Goal: Task Accomplishment & Management: Manage account settings

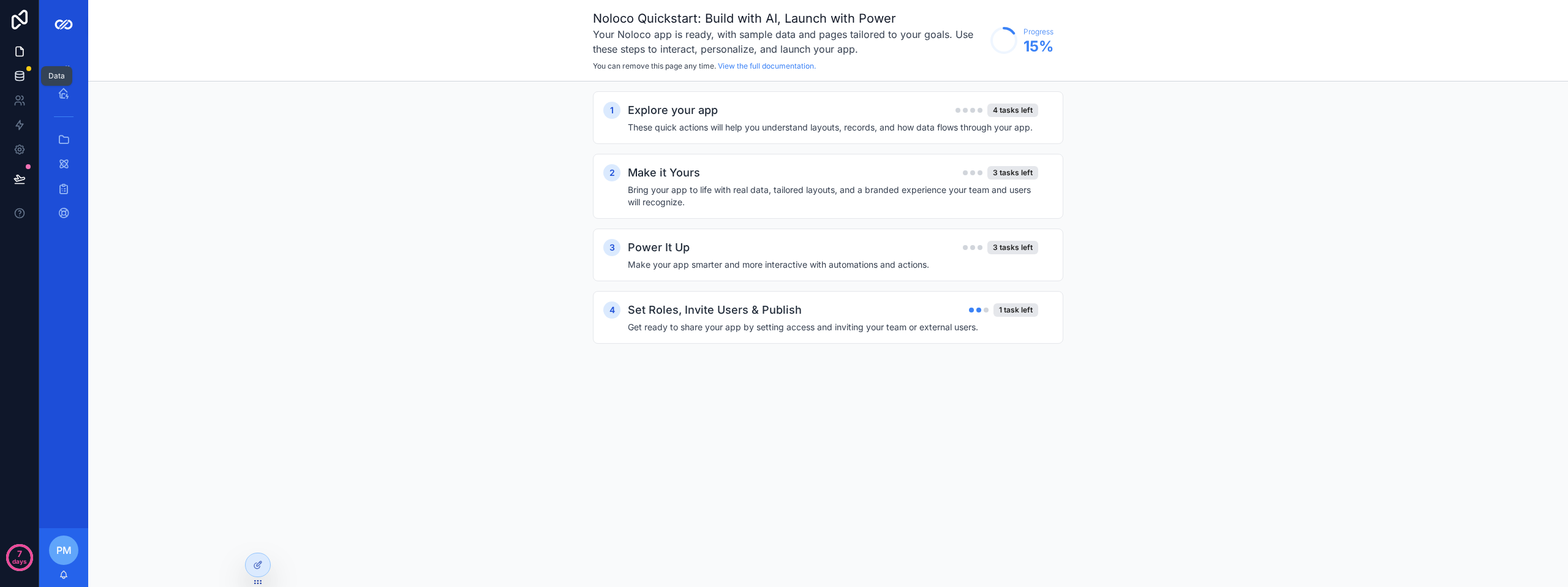
click at [29, 73] on link at bounding box center [19, 76] width 38 height 25
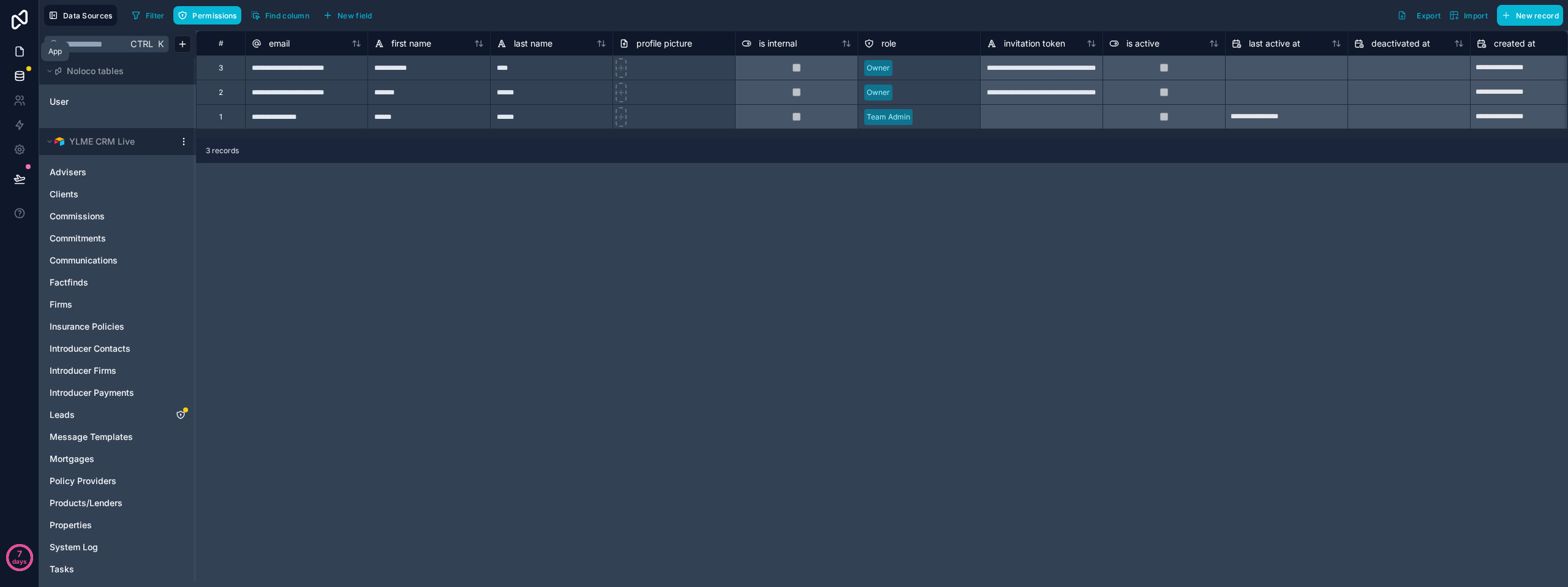
click at [16, 48] on icon at bounding box center [20, 52] width 12 height 12
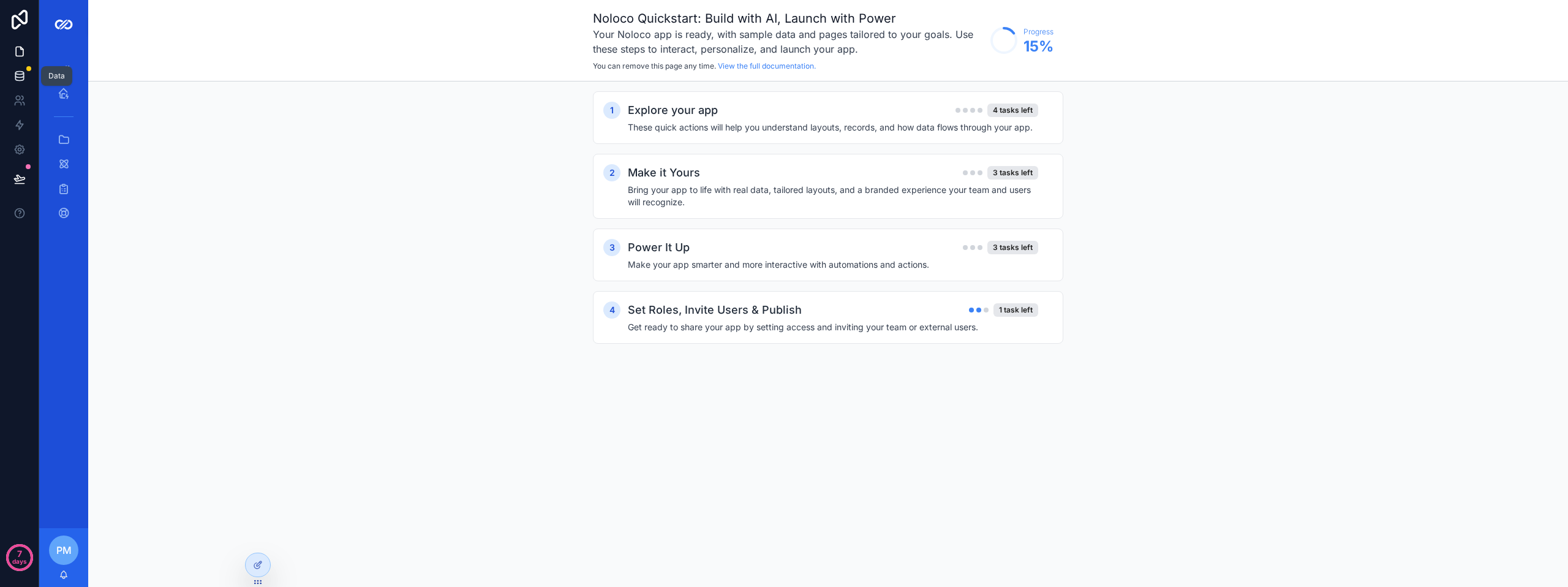
click at [7, 68] on link at bounding box center [19, 76] width 38 height 25
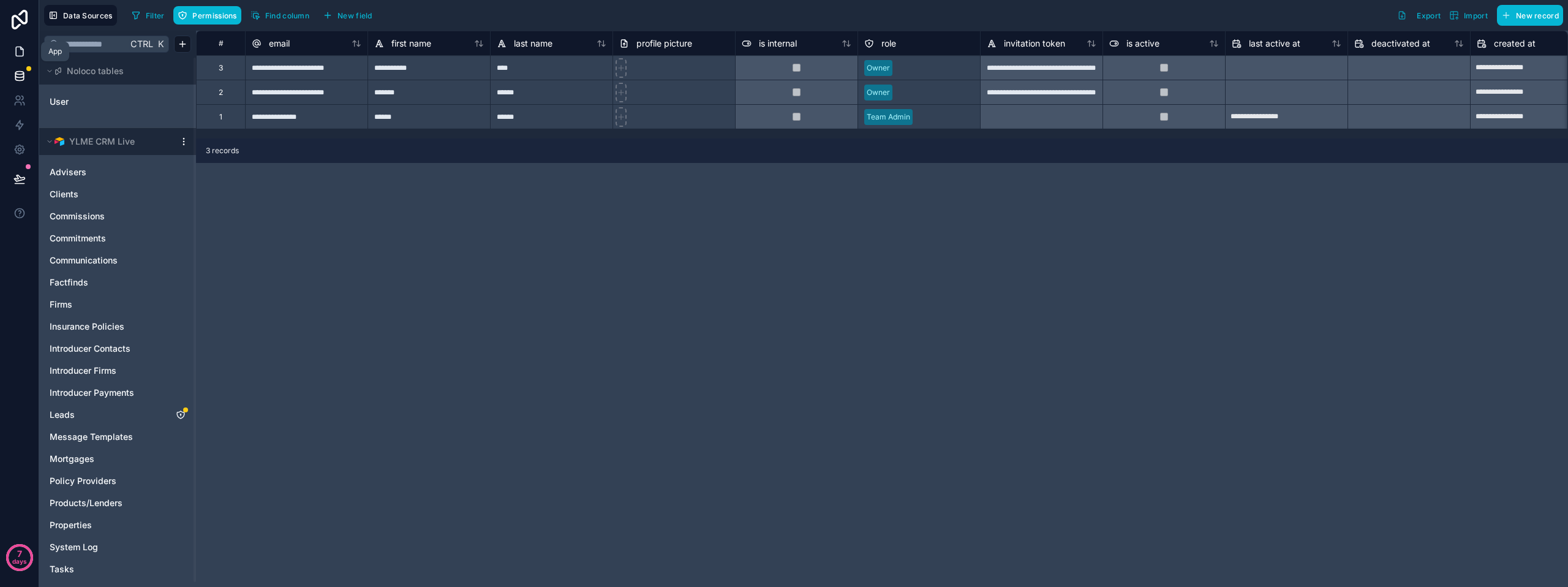
click at [27, 51] on link at bounding box center [19, 52] width 38 height 25
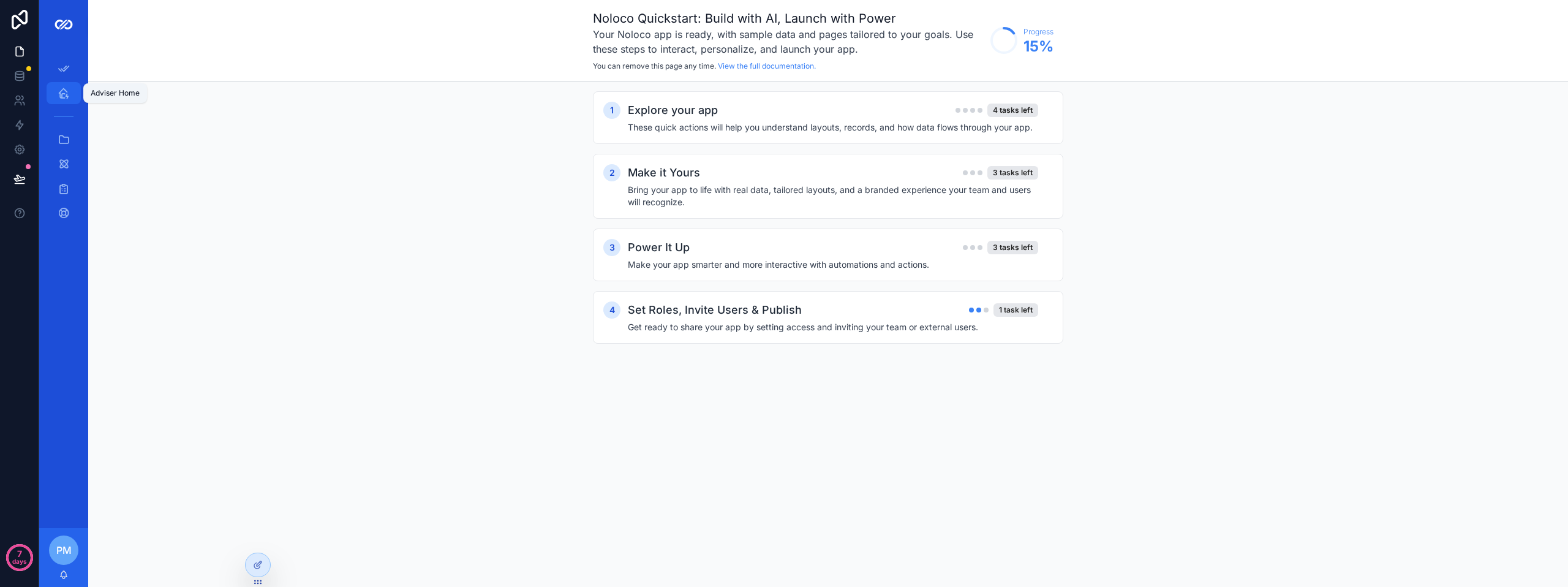
click at [57, 93] on icon "scrollable content" at bounding box center [63, 93] width 12 height 12
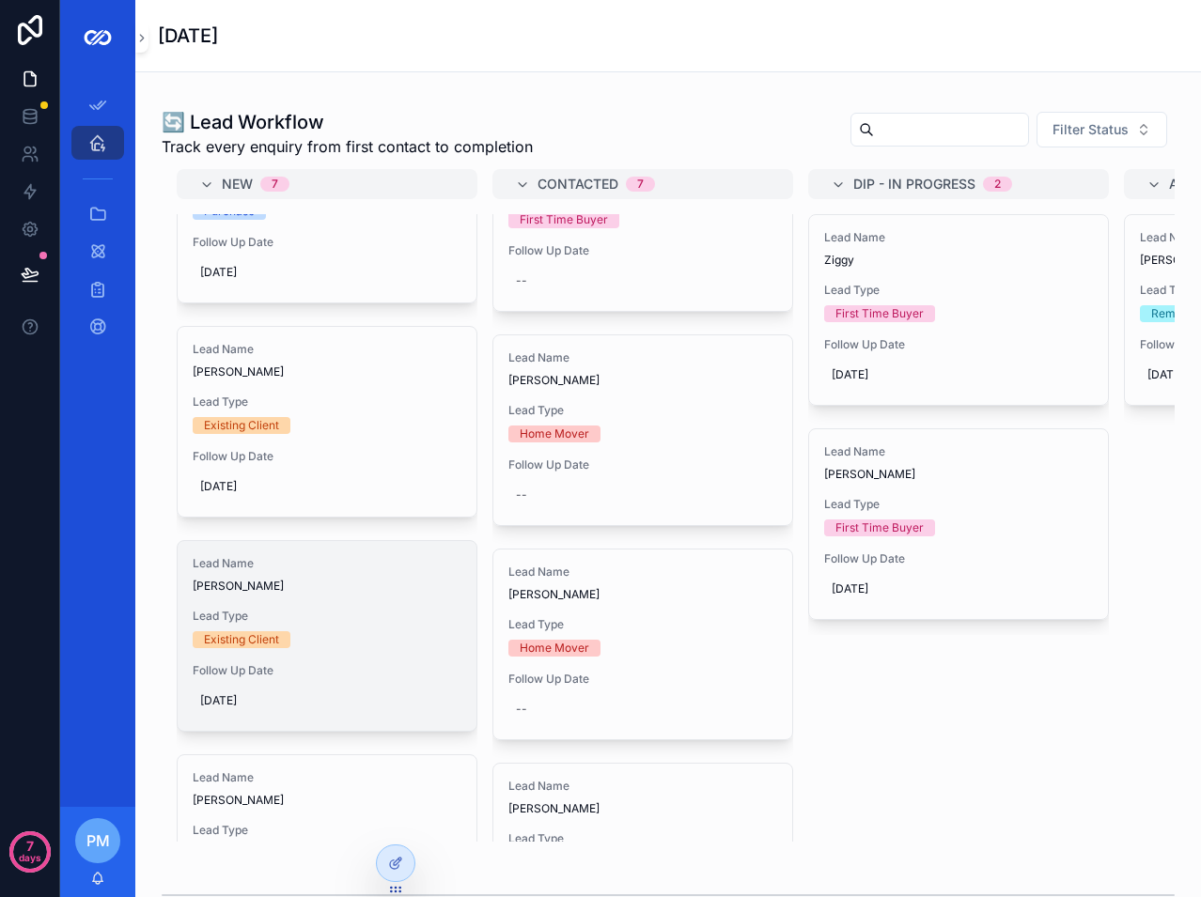
scroll to position [564, 0]
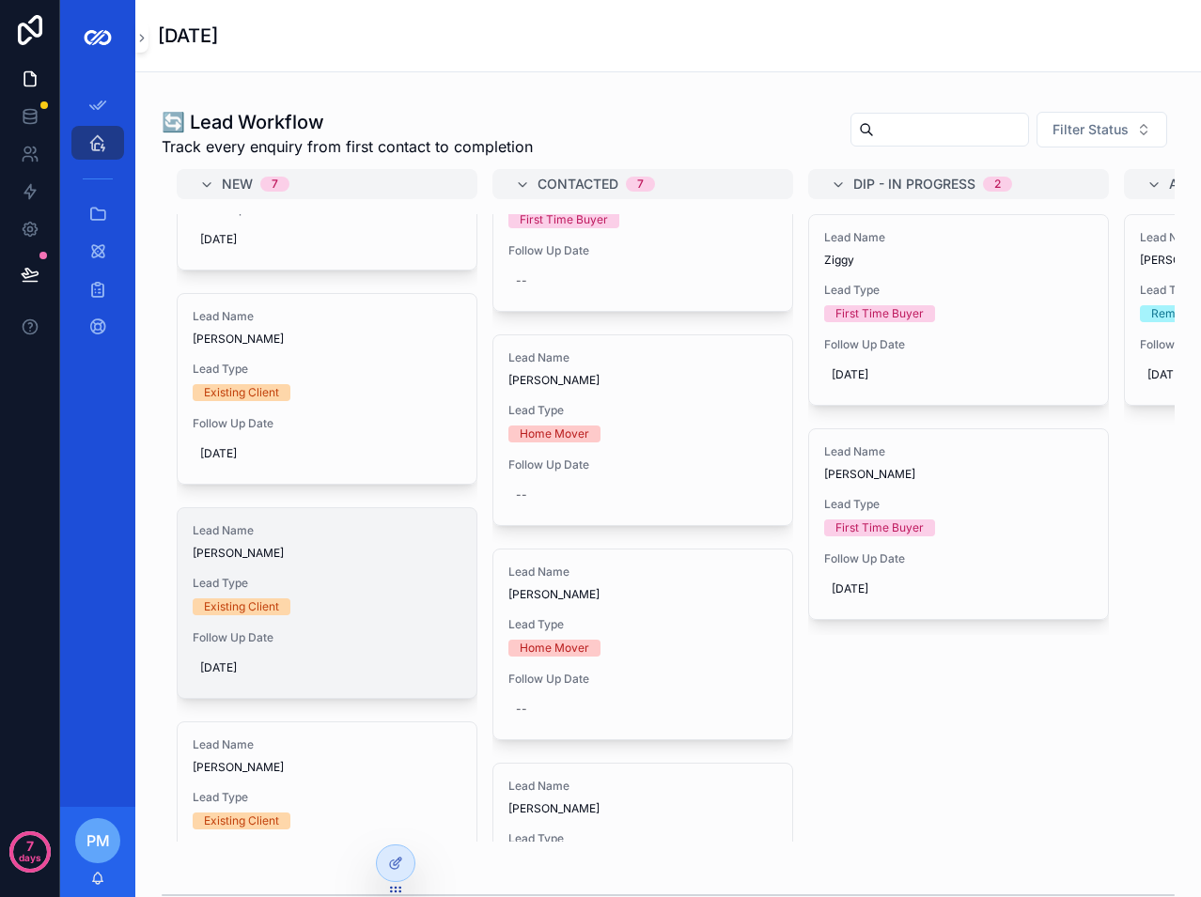
click at [315, 592] on div "Lead Name Gizelle Mangonon Lead Type Existing Client Follow Up Date 03/11/2025" at bounding box center [327, 603] width 299 height 190
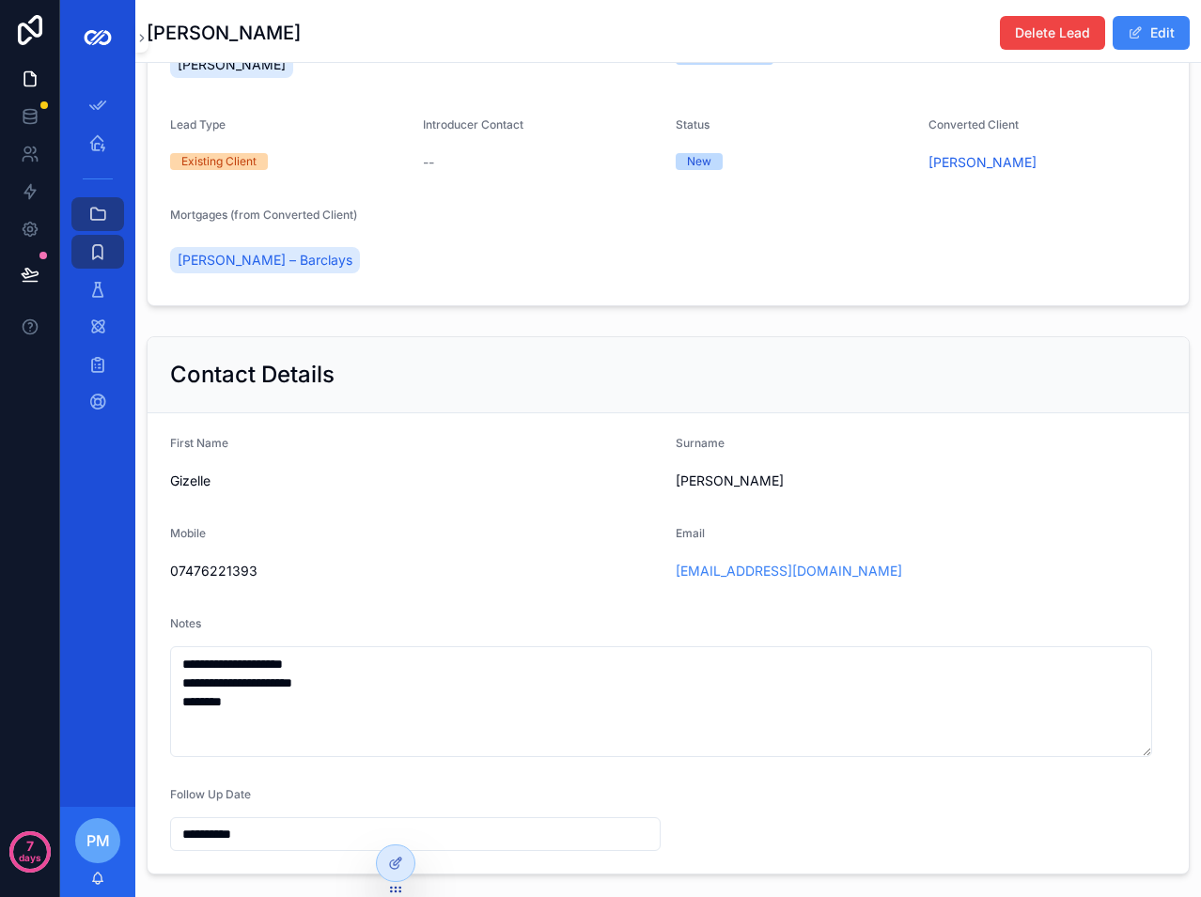
scroll to position [260, 0]
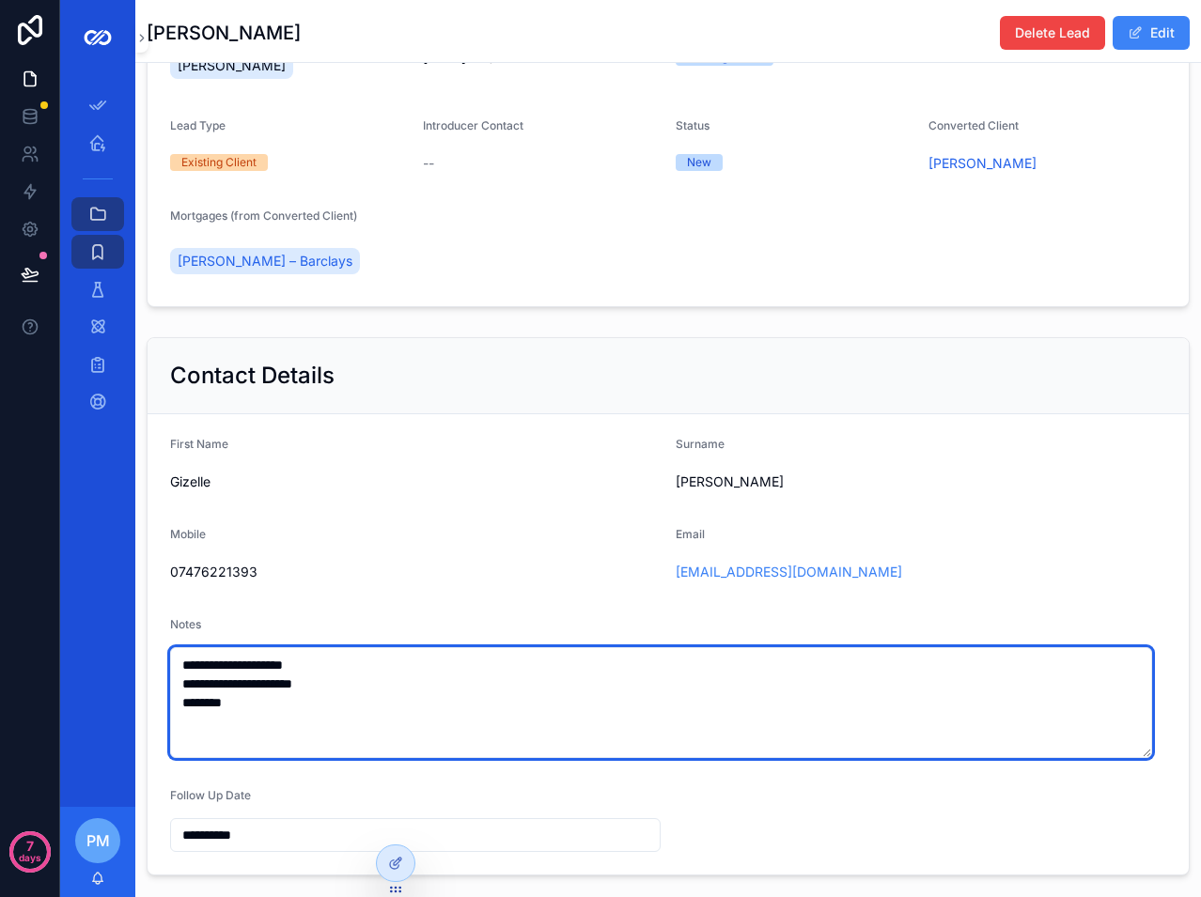
click at [286, 716] on textarea "**********" at bounding box center [661, 702] width 982 height 111
drag, startPoint x: 343, startPoint y: 682, endPoint x: 135, endPoint y: 676, distance: 207.7
click at [132, 681] on div "**********" at bounding box center [630, 448] width 1141 height 897
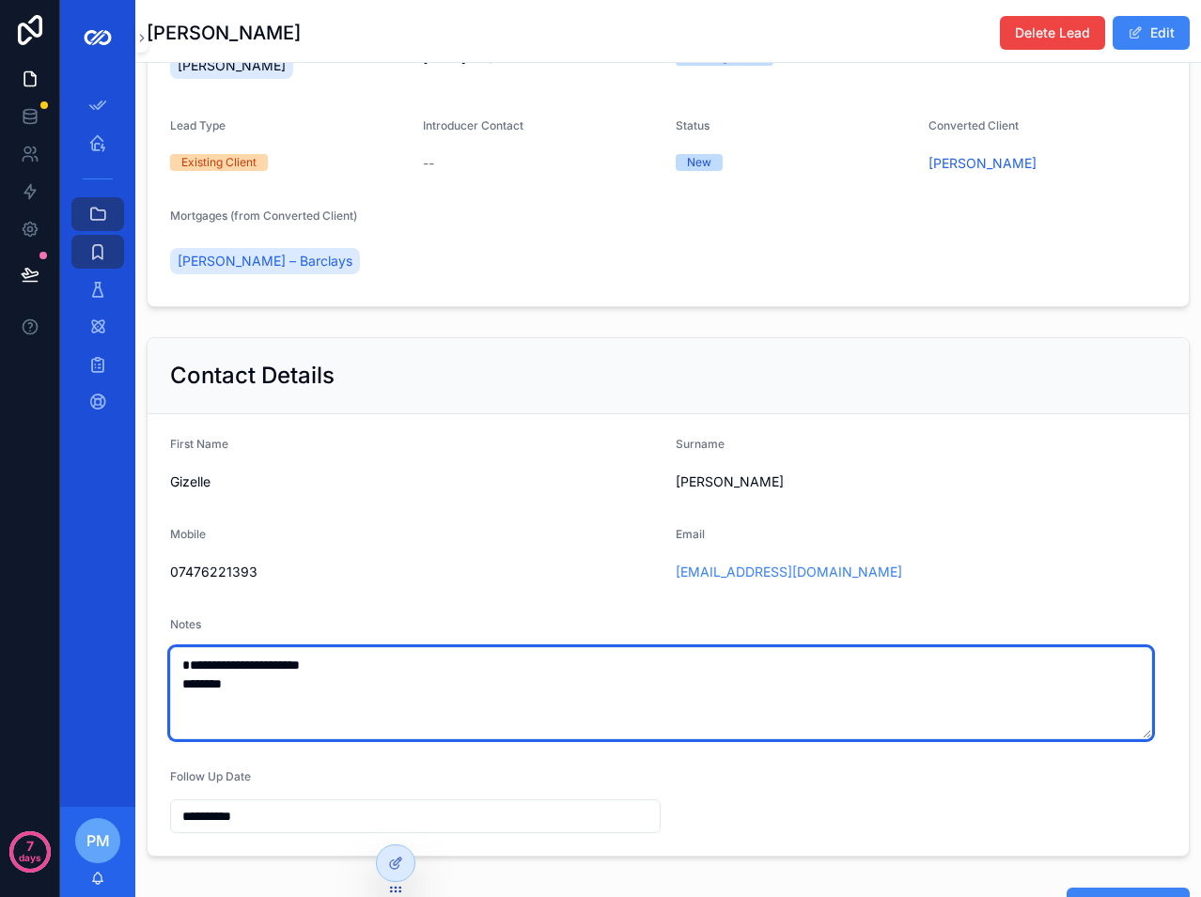
click at [269, 723] on textarea "**********" at bounding box center [661, 693] width 982 height 92
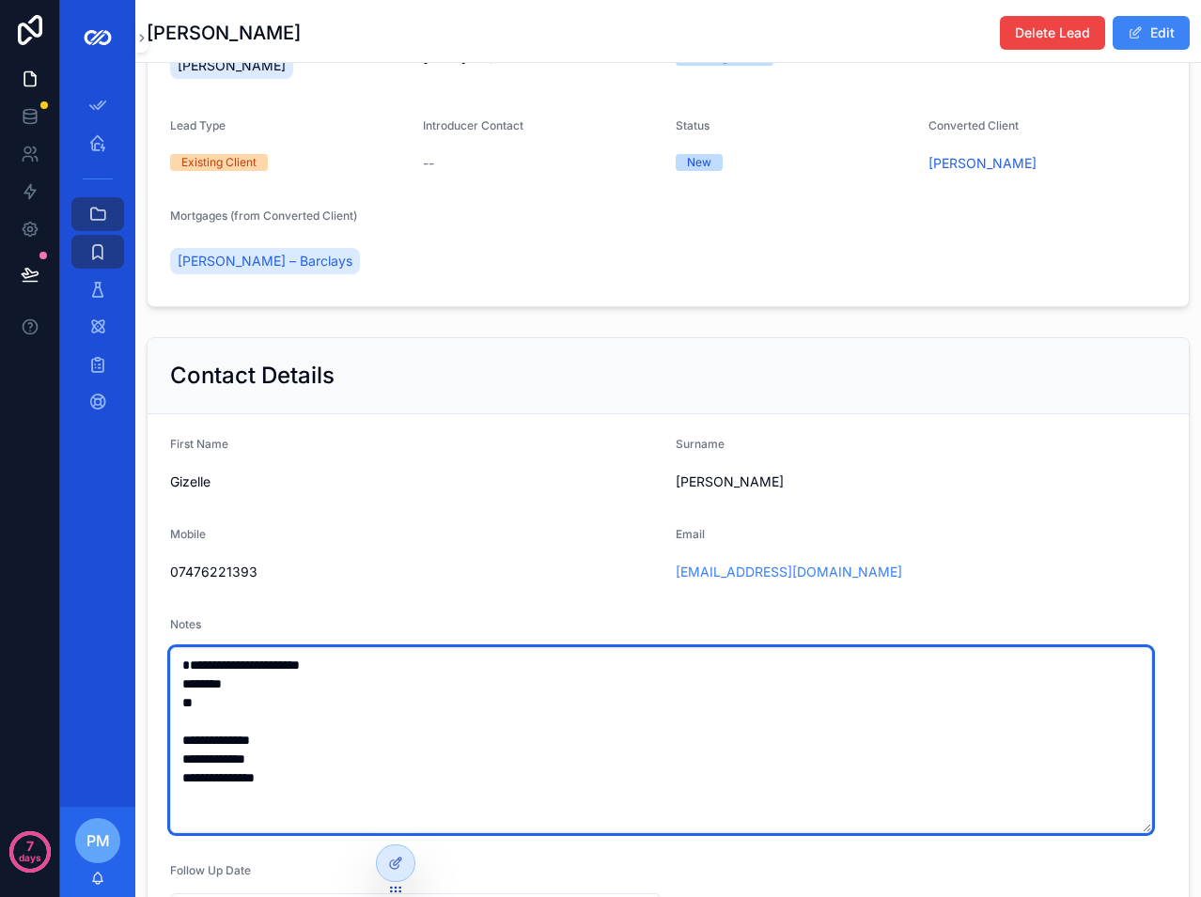
click at [241, 792] on textarea "**********" at bounding box center [661, 740] width 982 height 186
click at [278, 793] on textarea "**********" at bounding box center [661, 740] width 982 height 186
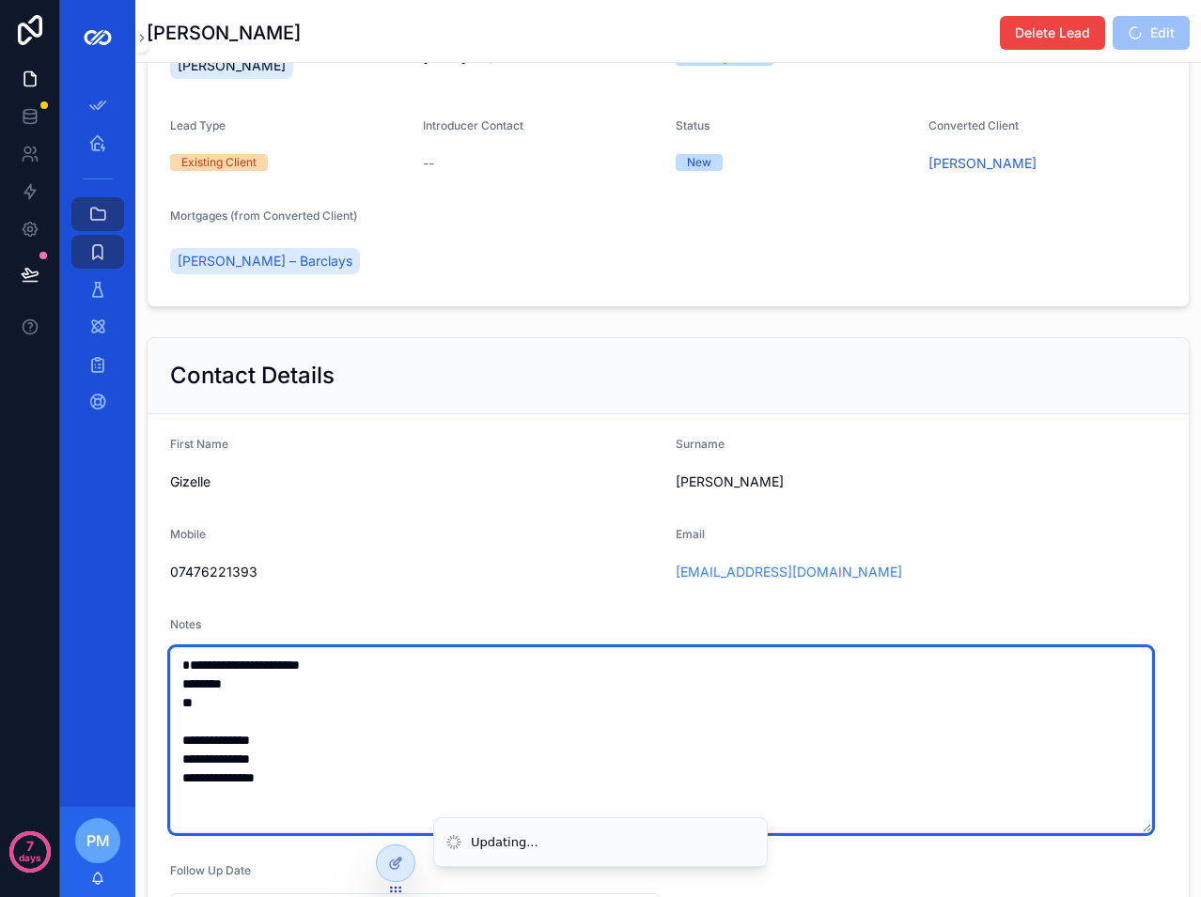
click at [322, 763] on textarea "**********" at bounding box center [661, 740] width 982 height 186
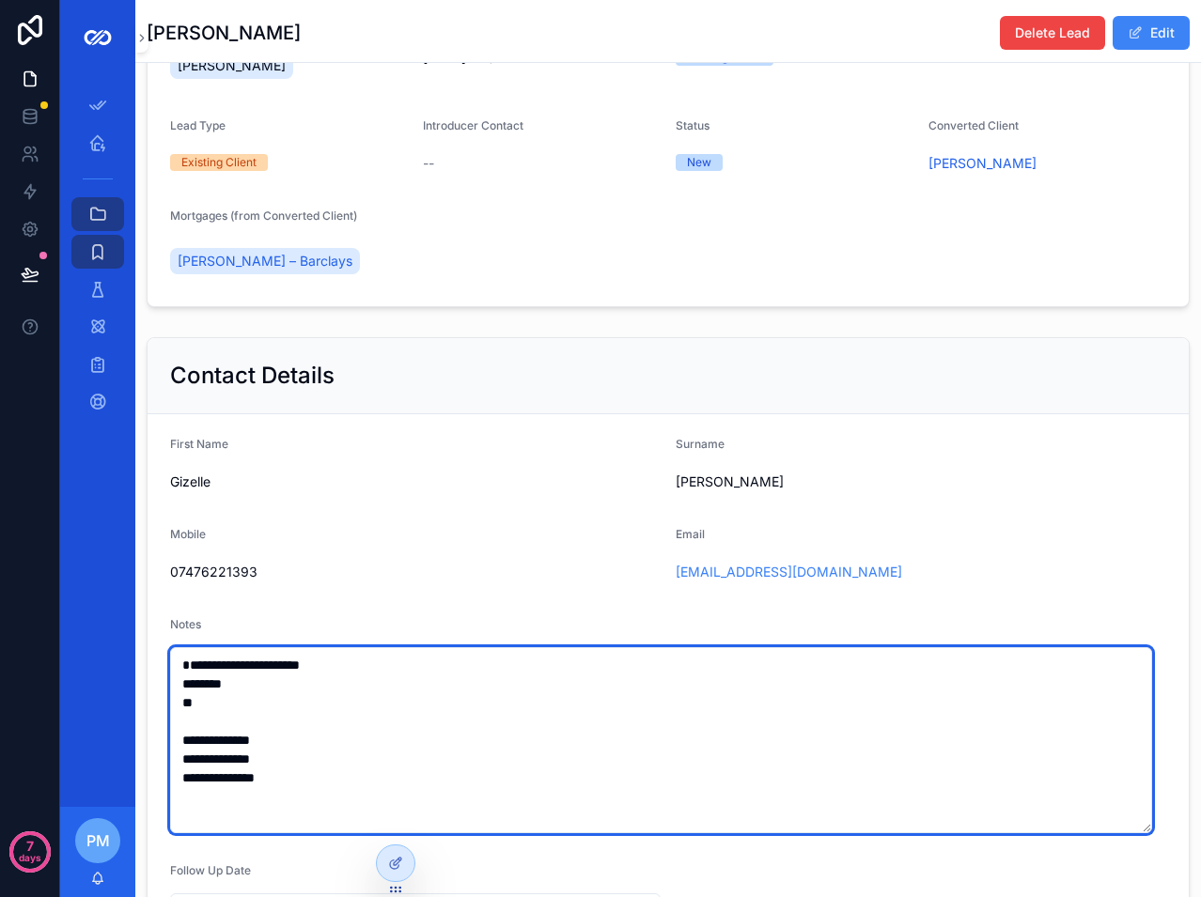
click at [320, 769] on textarea "**********" at bounding box center [661, 740] width 982 height 186
click at [313, 787] on textarea "**********" at bounding box center [661, 740] width 982 height 186
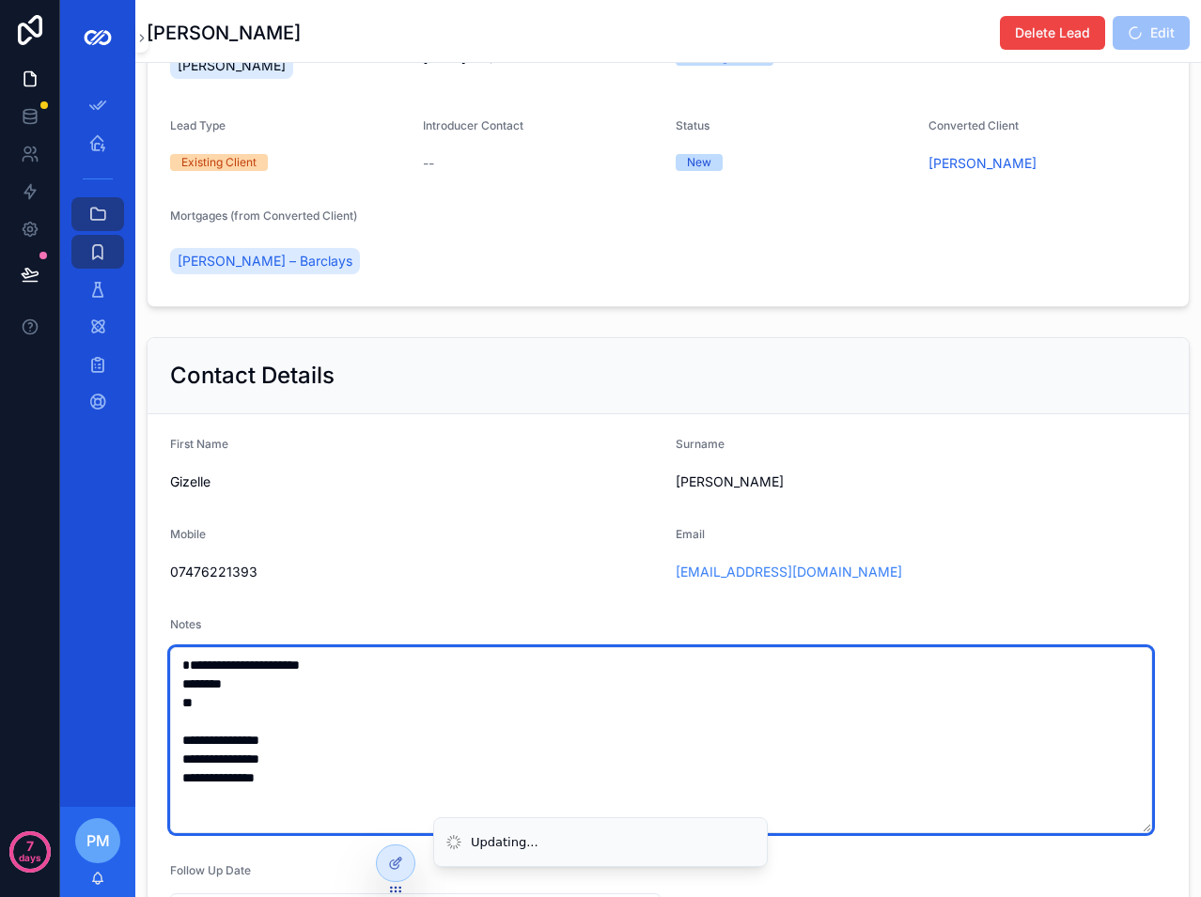
click at [305, 807] on textarea "**********" at bounding box center [661, 740] width 982 height 186
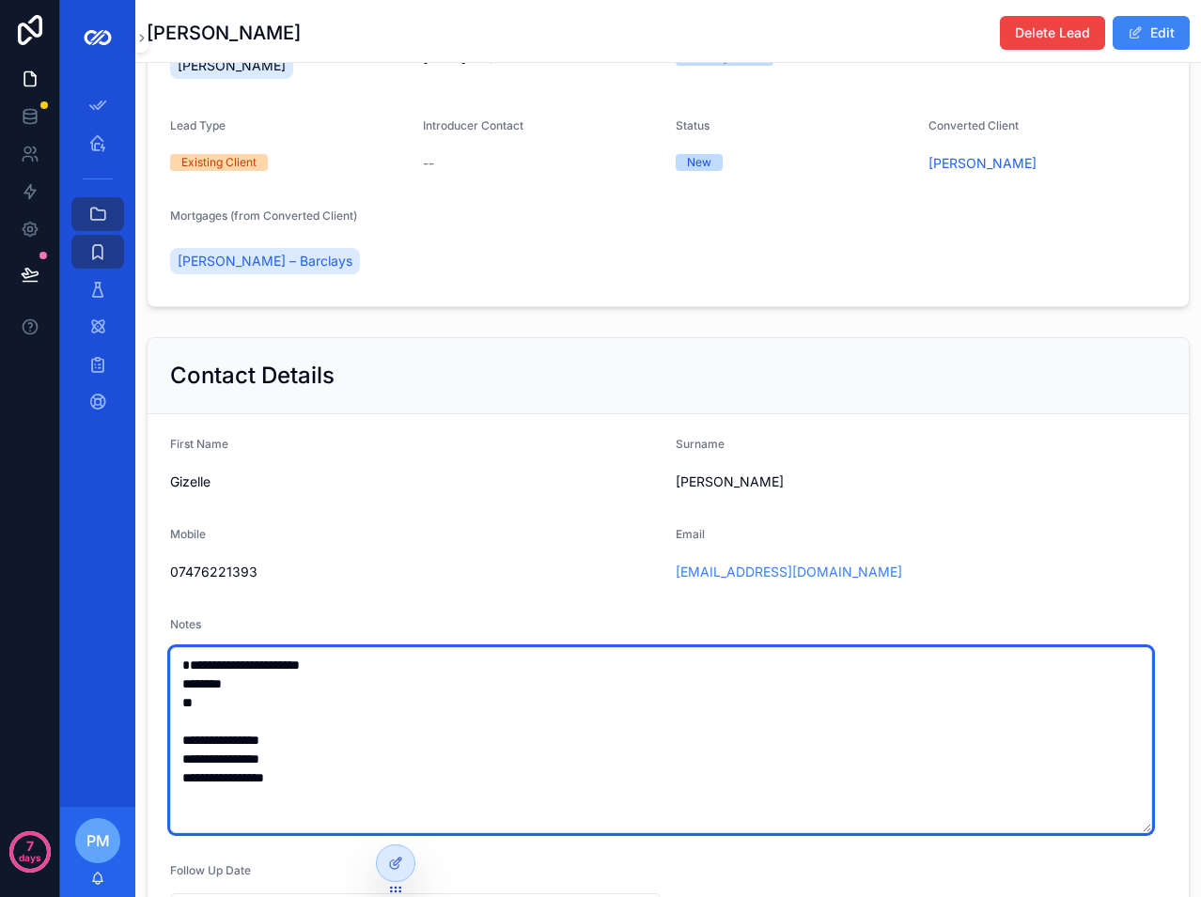
click at [306, 772] on textarea "**********" at bounding box center [661, 740] width 982 height 186
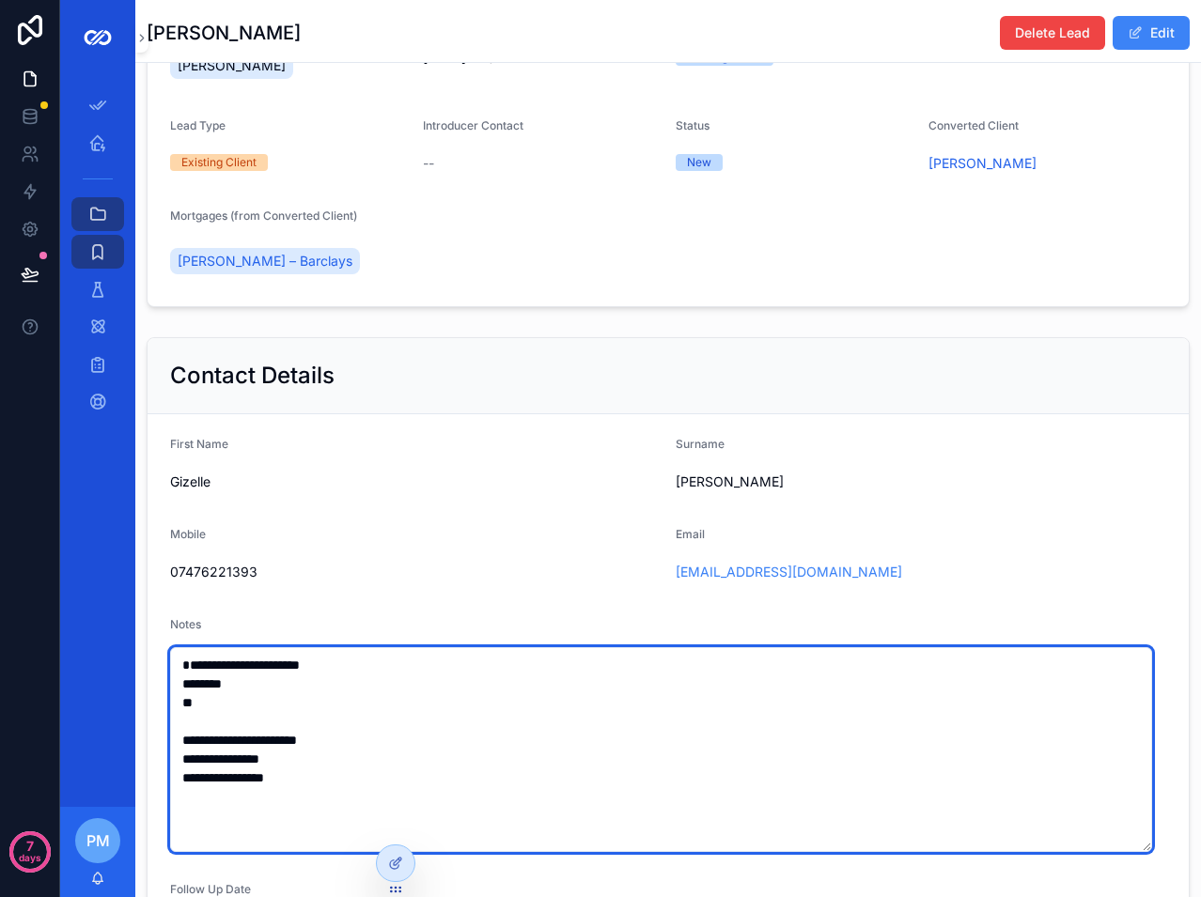
click at [303, 793] on textarea "**********" at bounding box center [661, 749] width 982 height 205
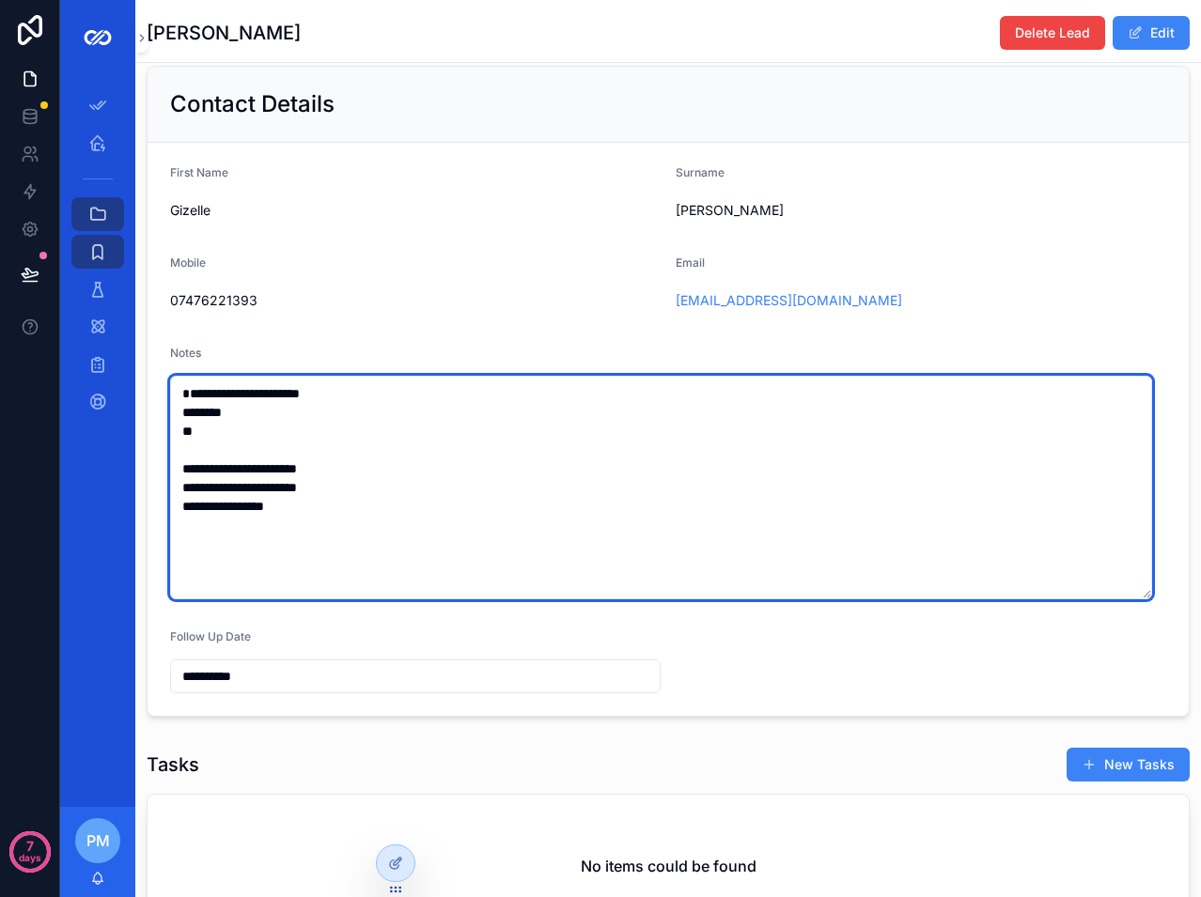
scroll to position [542, 0]
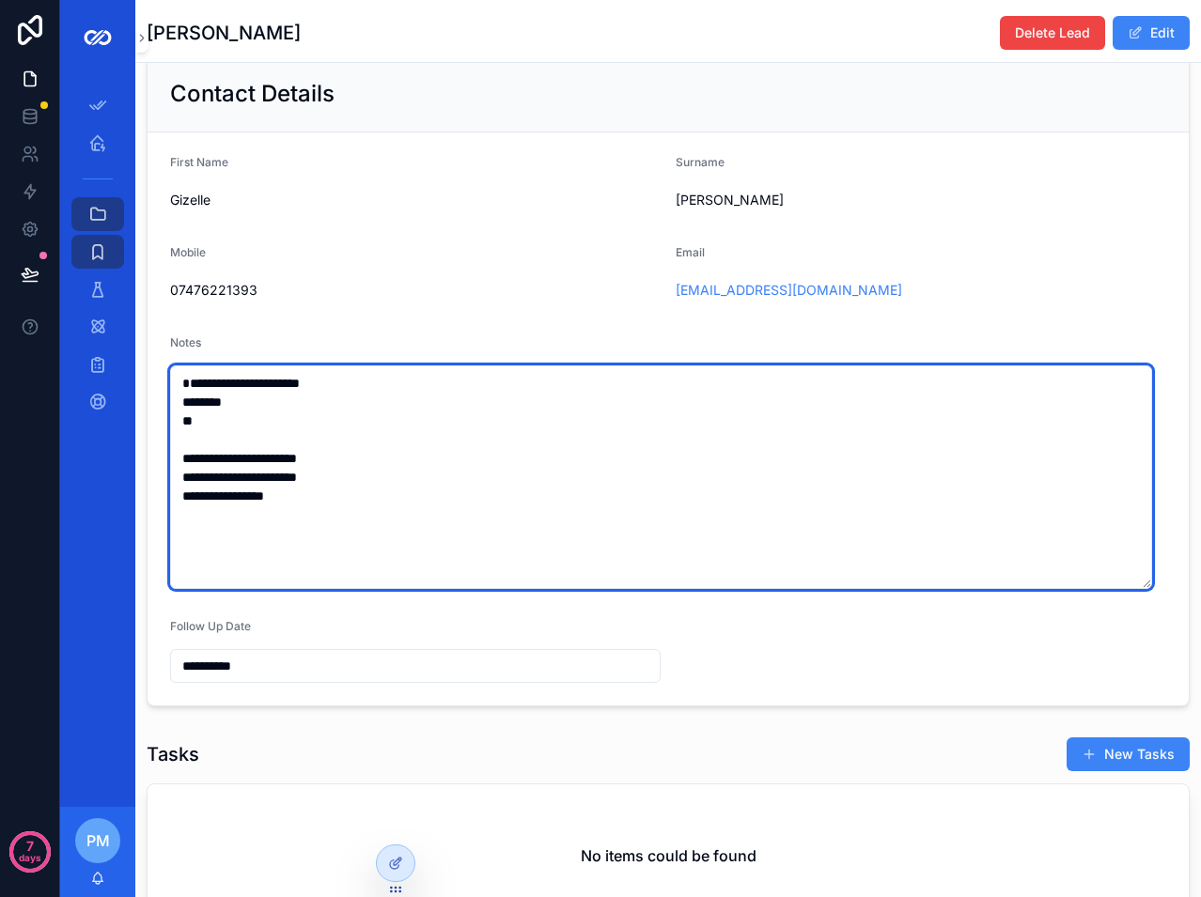
click at [312, 529] on textarea "**********" at bounding box center [661, 477] width 982 height 224
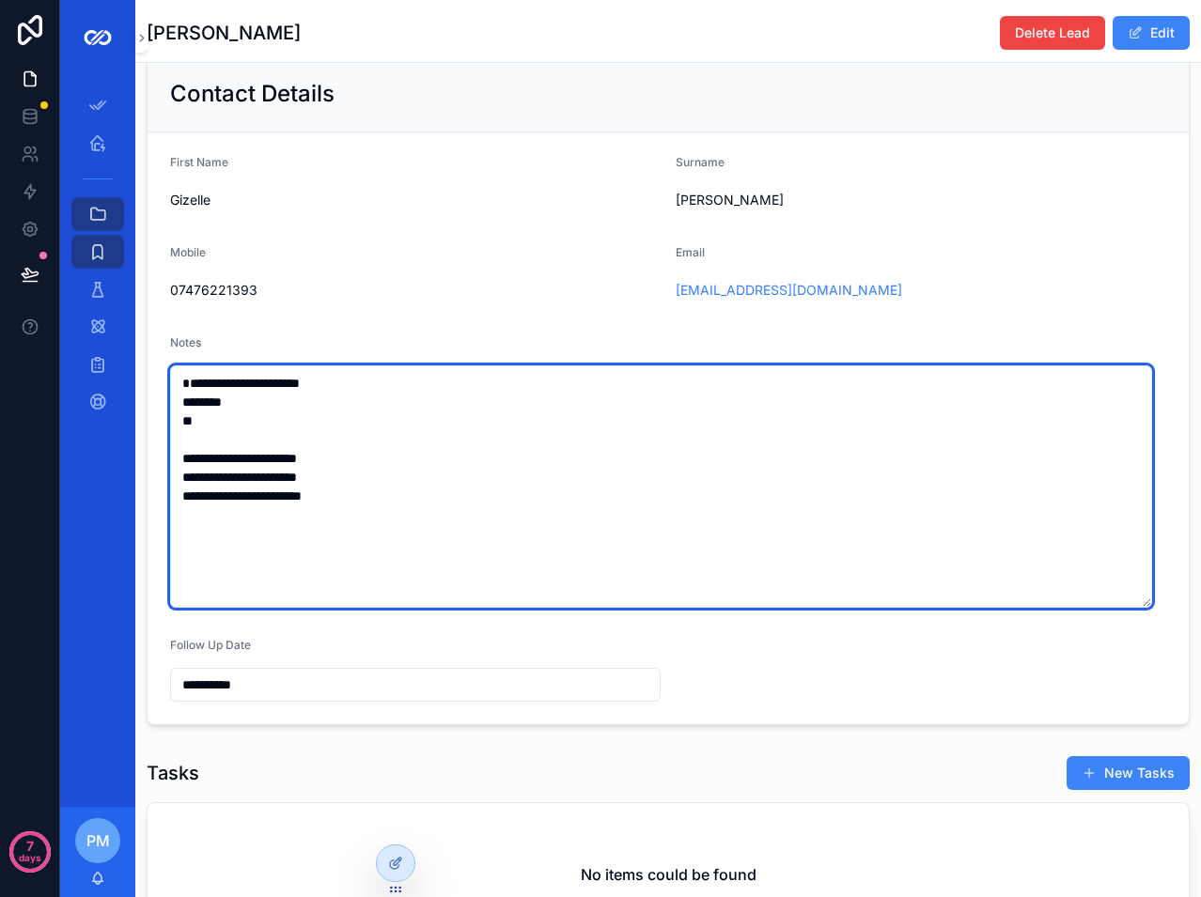
click at [344, 495] on textarea "**********" at bounding box center [661, 486] width 982 height 242
click at [180, 490] on textarea "**********" at bounding box center [661, 486] width 982 height 242
click at [182, 456] on textarea "**********" at bounding box center [661, 486] width 982 height 242
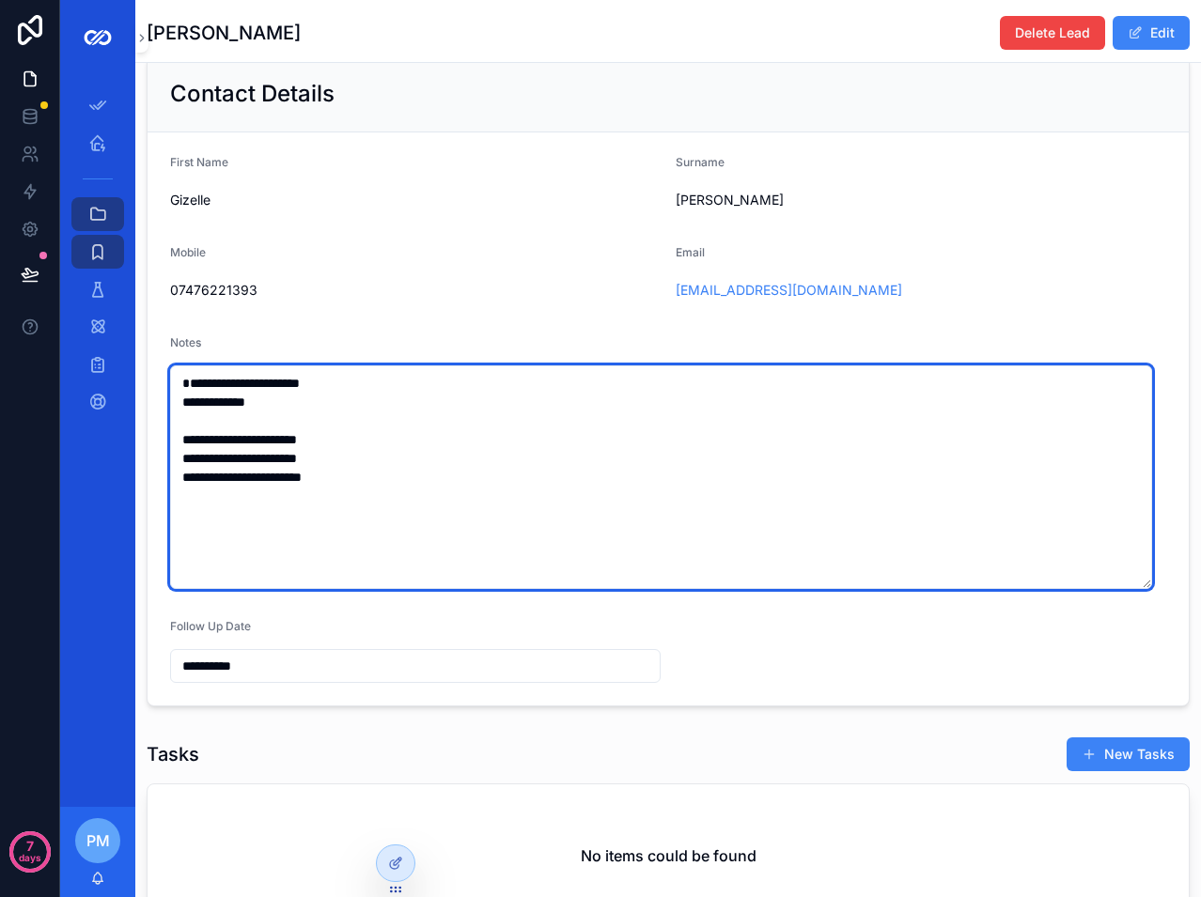
click at [184, 472] on textarea "**********" at bounding box center [661, 477] width 982 height 224
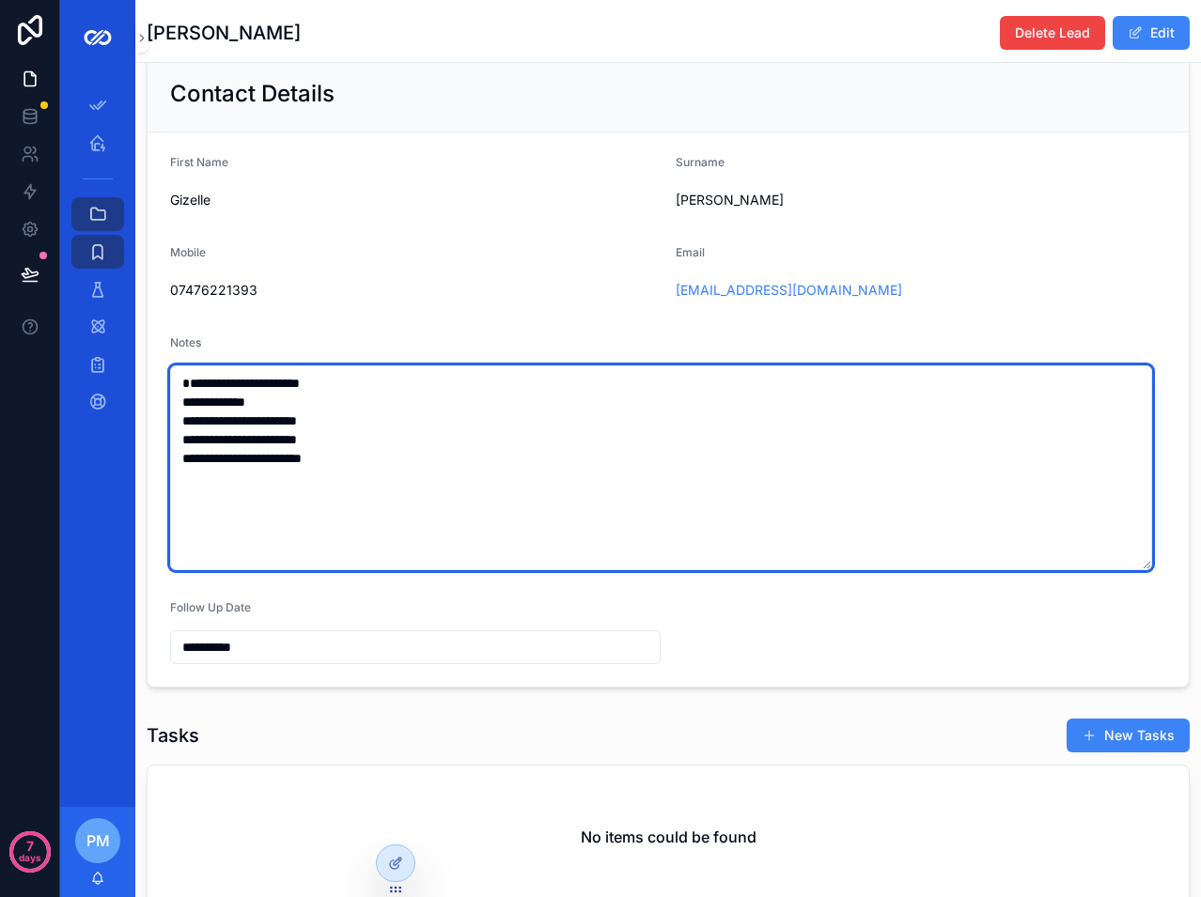
click at [183, 415] on textarea "**********" at bounding box center [661, 467] width 982 height 205
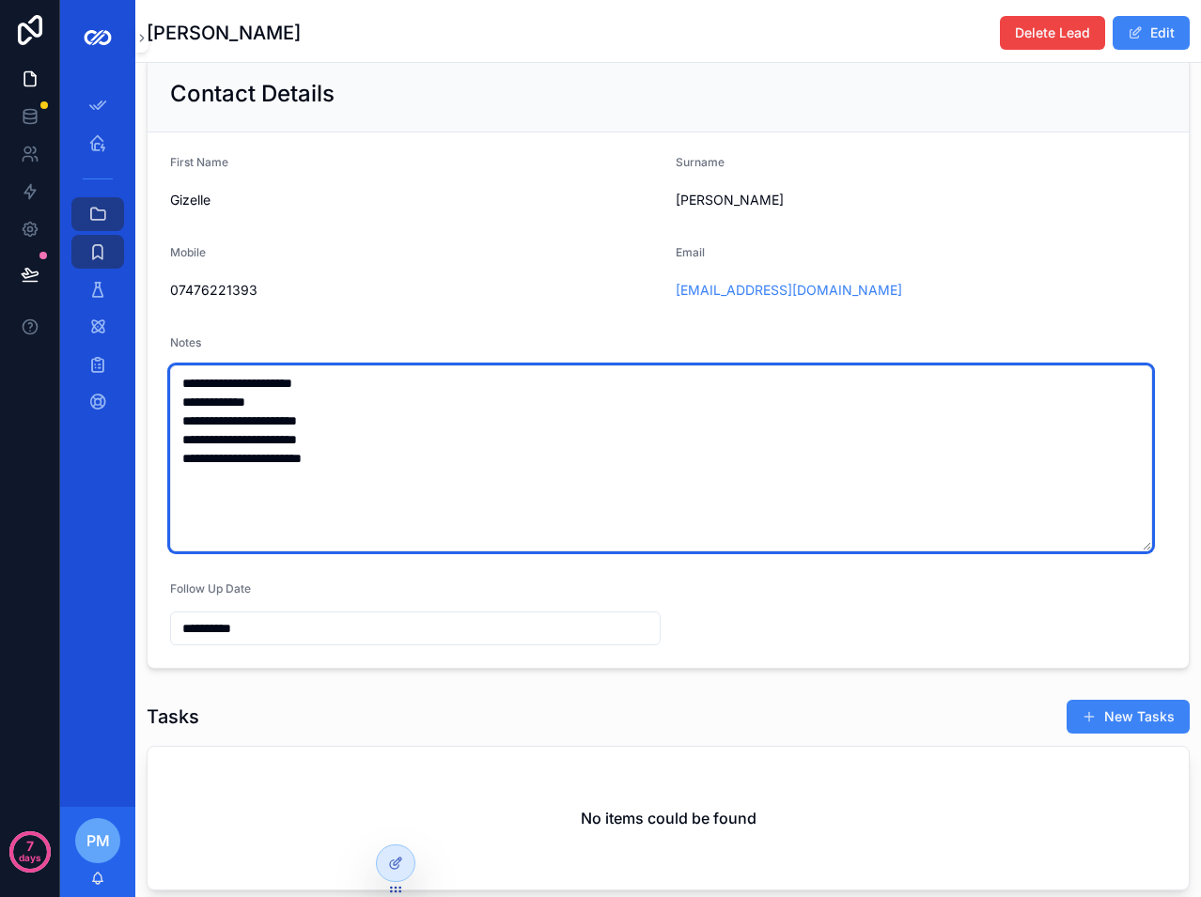
click at [365, 397] on textarea "**********" at bounding box center [661, 458] width 982 height 186
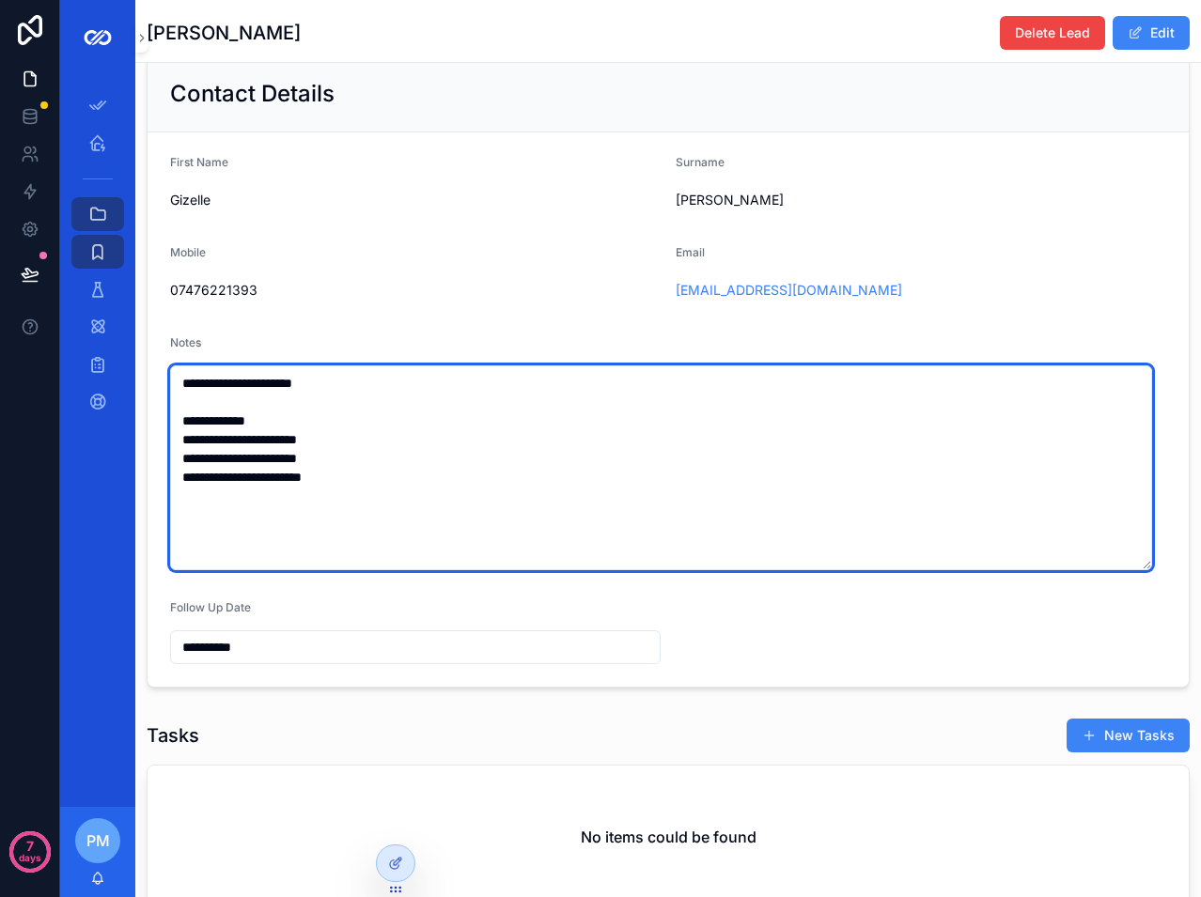
click at [375, 450] on textarea "**********" at bounding box center [661, 467] width 982 height 205
click at [375, 477] on textarea "**********" at bounding box center [661, 467] width 982 height 205
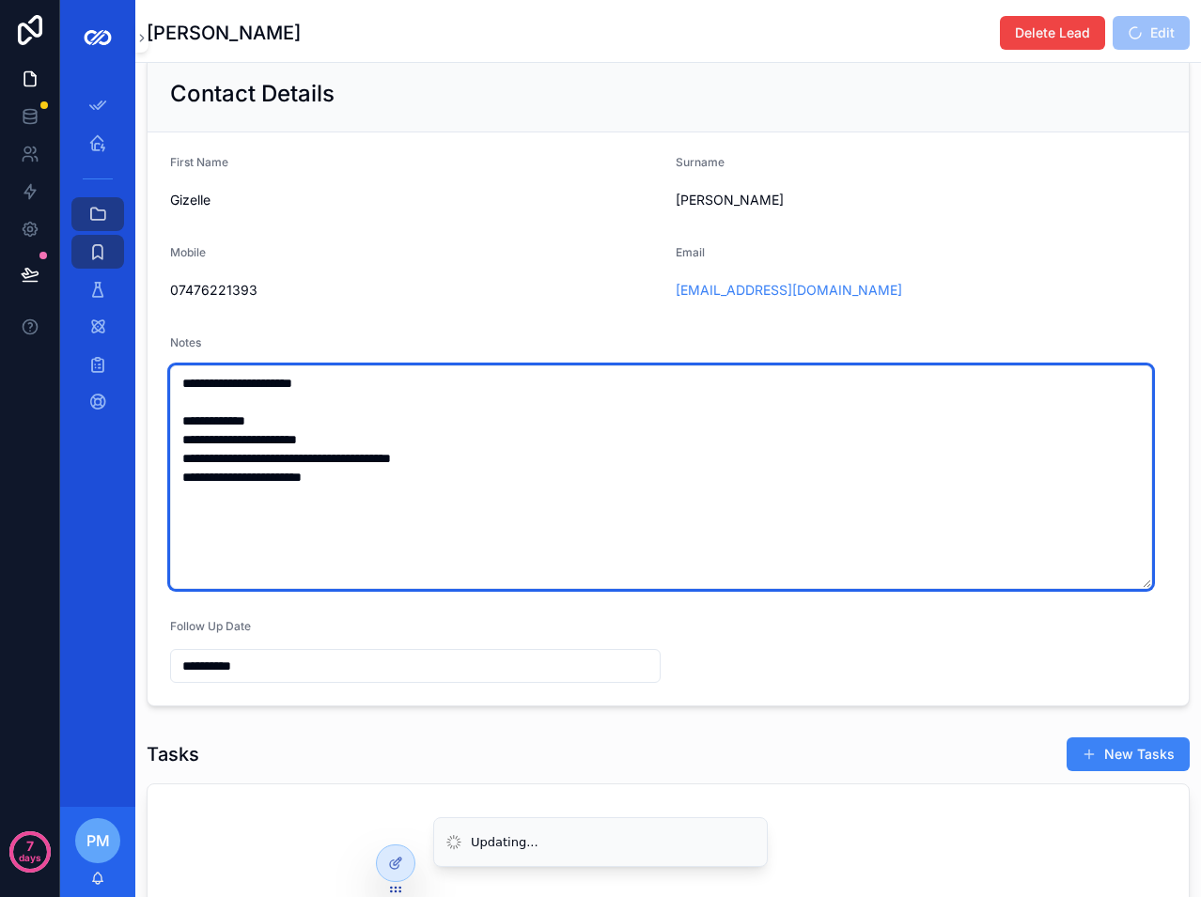
click at [374, 469] on textarea "**********" at bounding box center [661, 477] width 982 height 224
click at [393, 507] on textarea "**********" at bounding box center [661, 477] width 982 height 224
drag, startPoint x: 360, startPoint y: 467, endPoint x: 487, endPoint y: 472, distance: 126.9
click at [487, 472] on textarea "**********" at bounding box center [661, 477] width 982 height 224
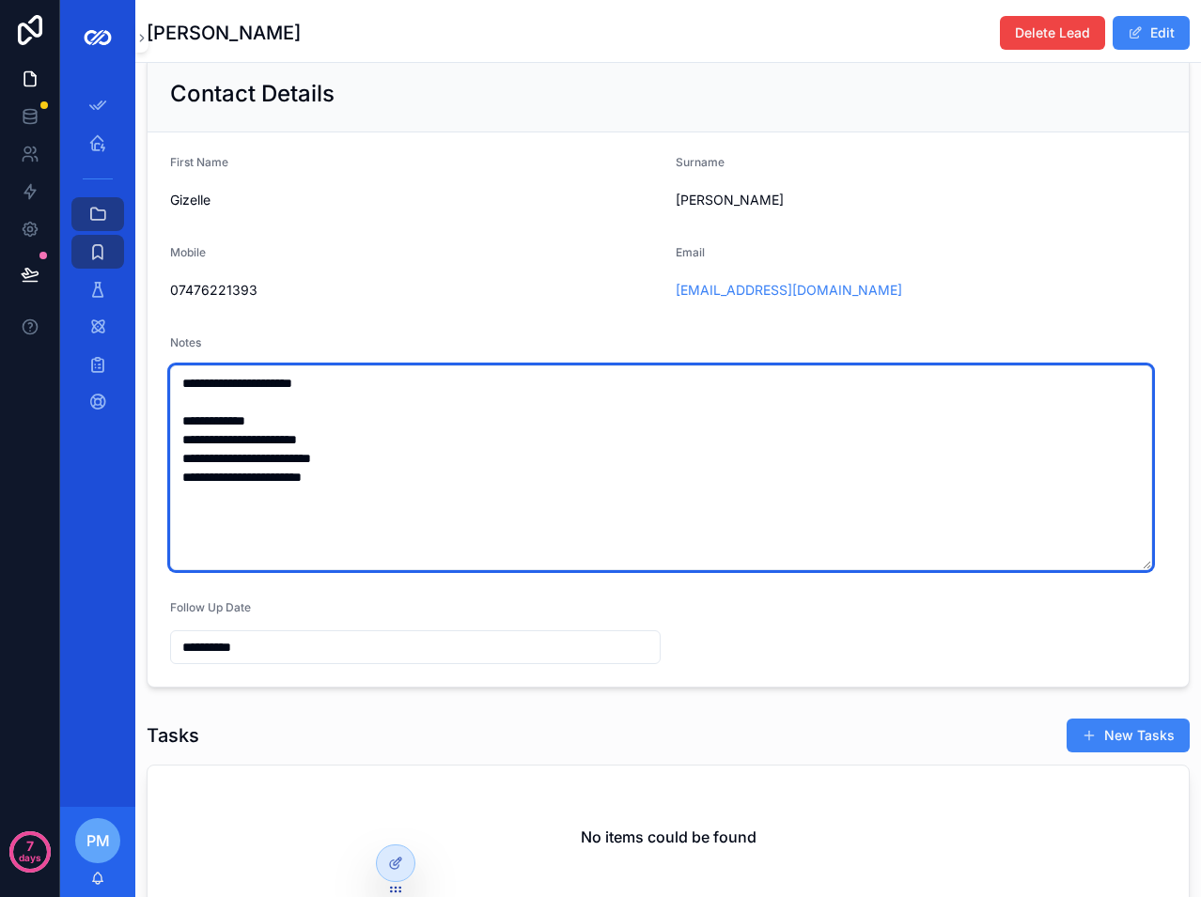
click at [358, 491] on textarea "**********" at bounding box center [661, 467] width 982 height 205
drag, startPoint x: 356, startPoint y: 486, endPoint x: 455, endPoint y: 496, distance: 99.2
click at [454, 496] on textarea "**********" at bounding box center [661, 467] width 982 height 205
click at [272, 538] on textarea "**********" at bounding box center [661, 467] width 982 height 205
click at [283, 427] on textarea "**********" at bounding box center [661, 467] width 982 height 205
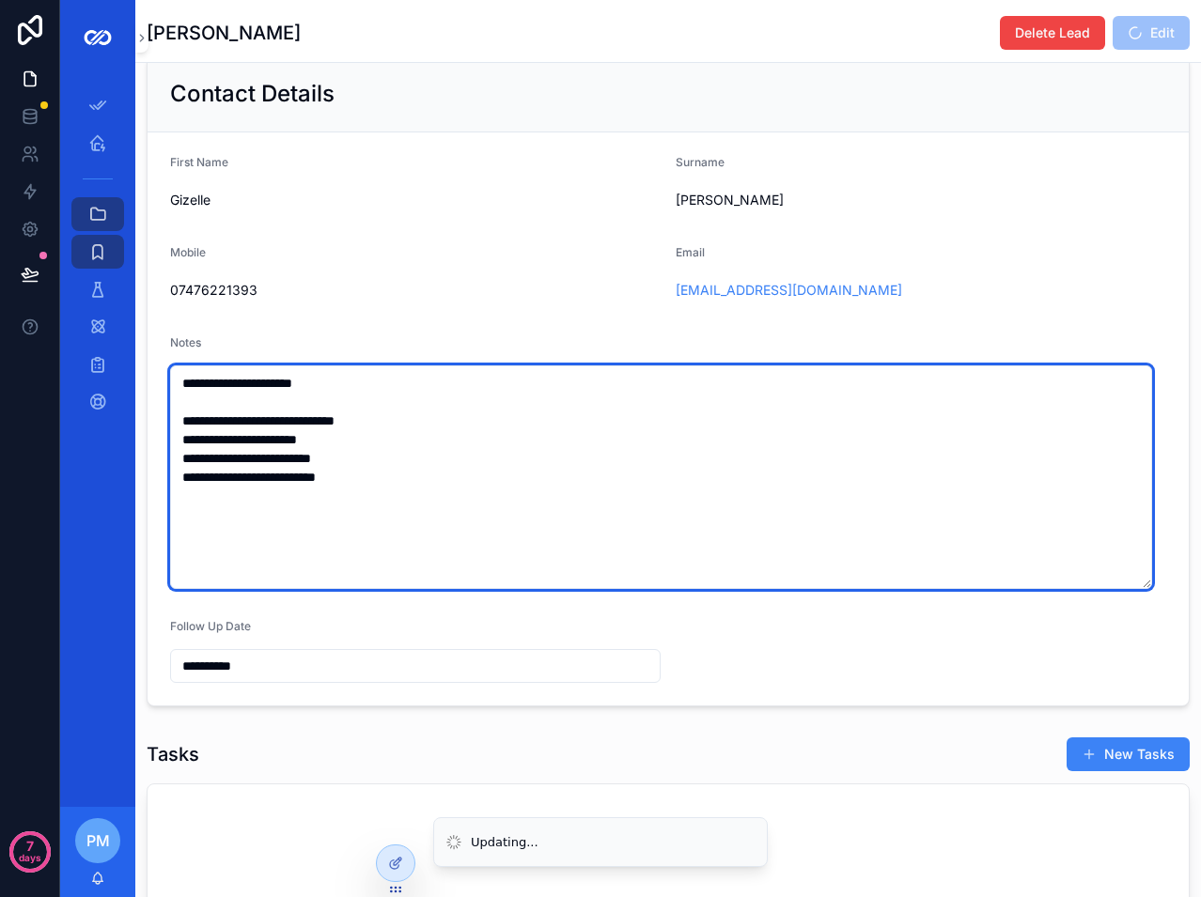
click at [282, 430] on textarea "**********" at bounding box center [661, 477] width 982 height 224
click at [283, 433] on textarea "**********" at bounding box center [661, 477] width 982 height 224
click at [278, 432] on textarea "**********" at bounding box center [661, 477] width 982 height 224
type textarea "**********"
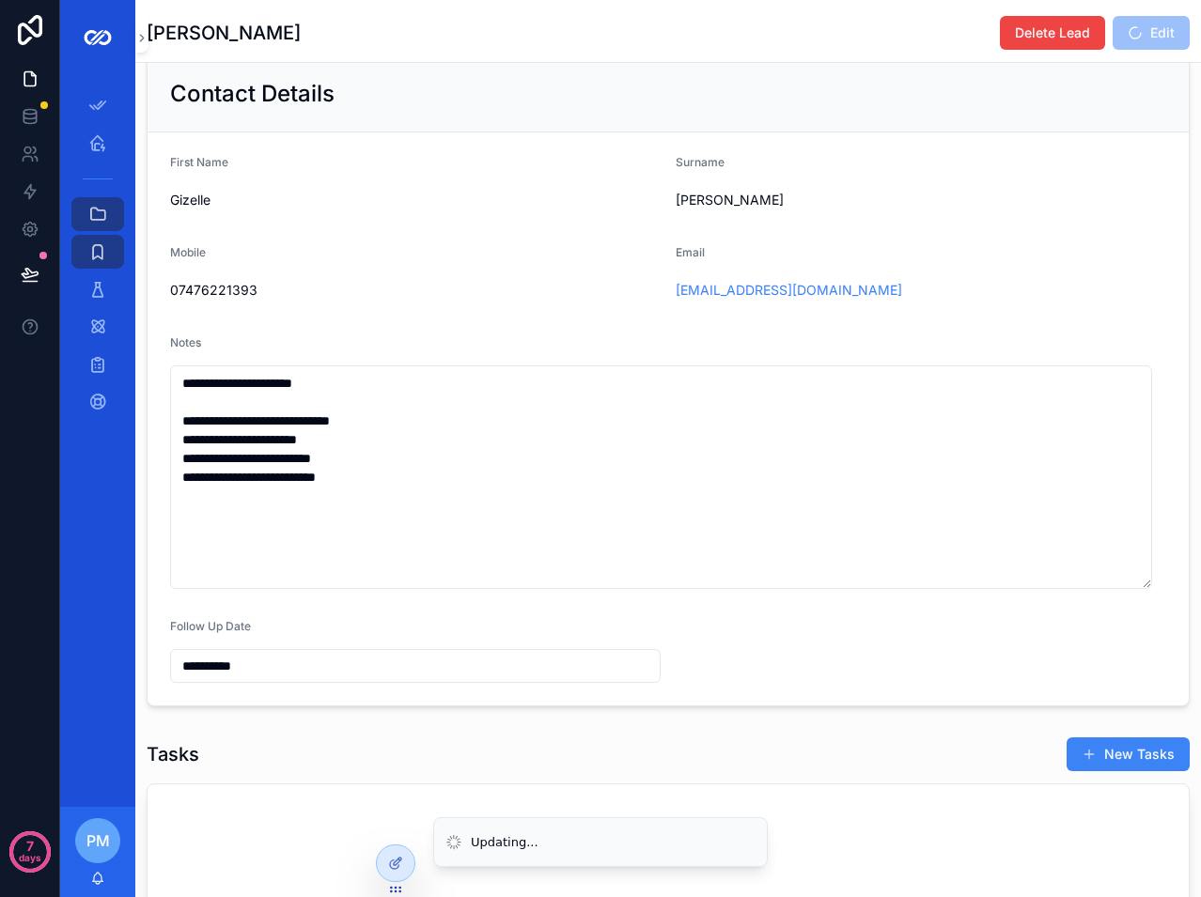
click at [956, 706] on form "**********" at bounding box center [668, 418] width 1041 height 573
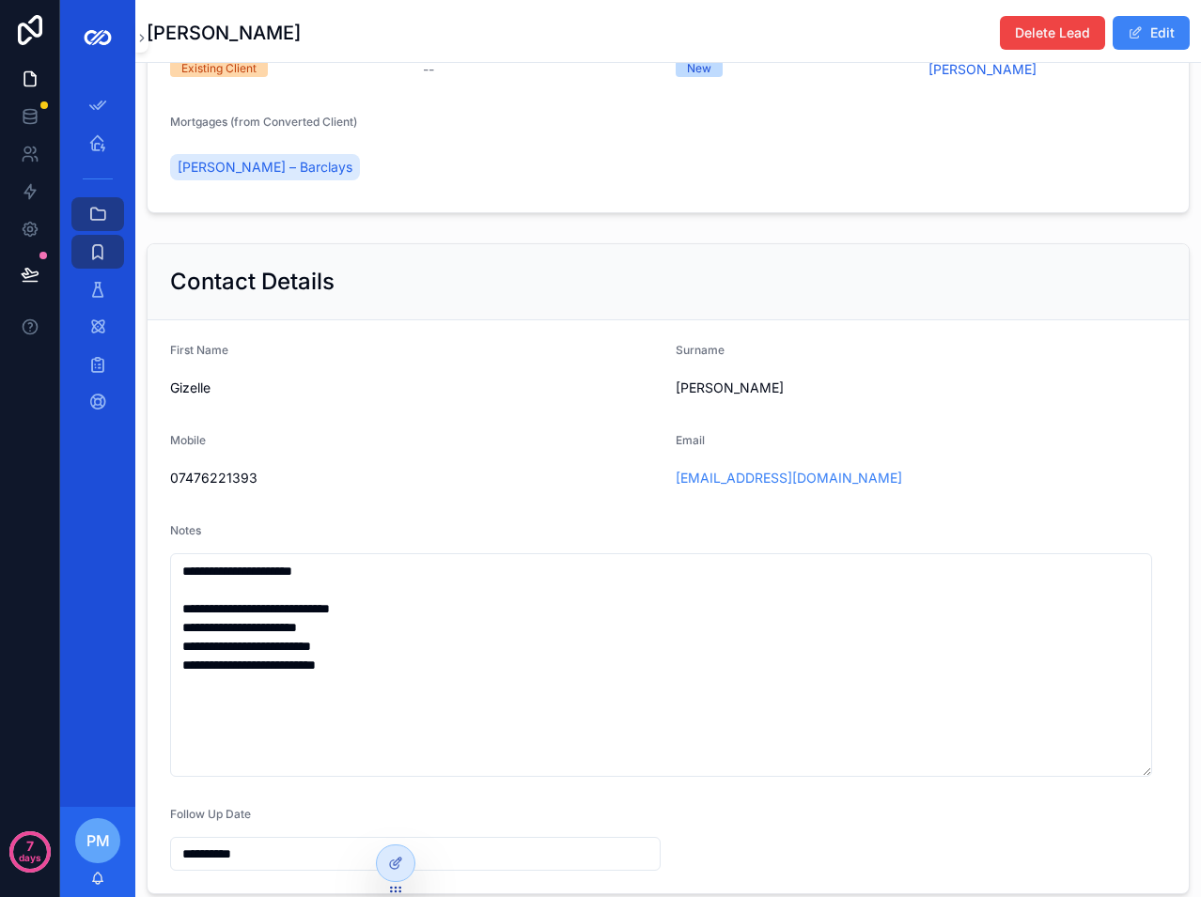
scroll to position [0, 0]
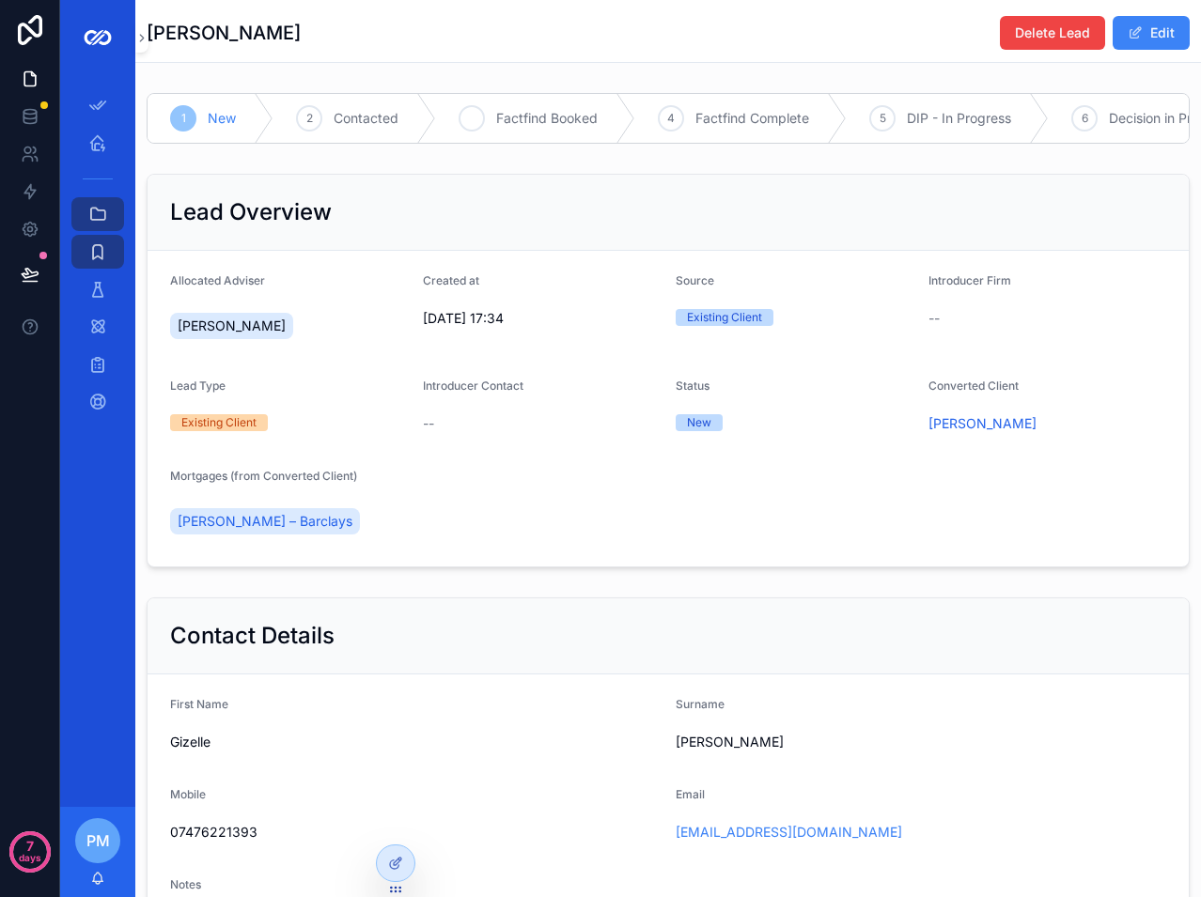
click at [543, 118] on span "Factfind Booked" at bounding box center [546, 118] width 101 height 19
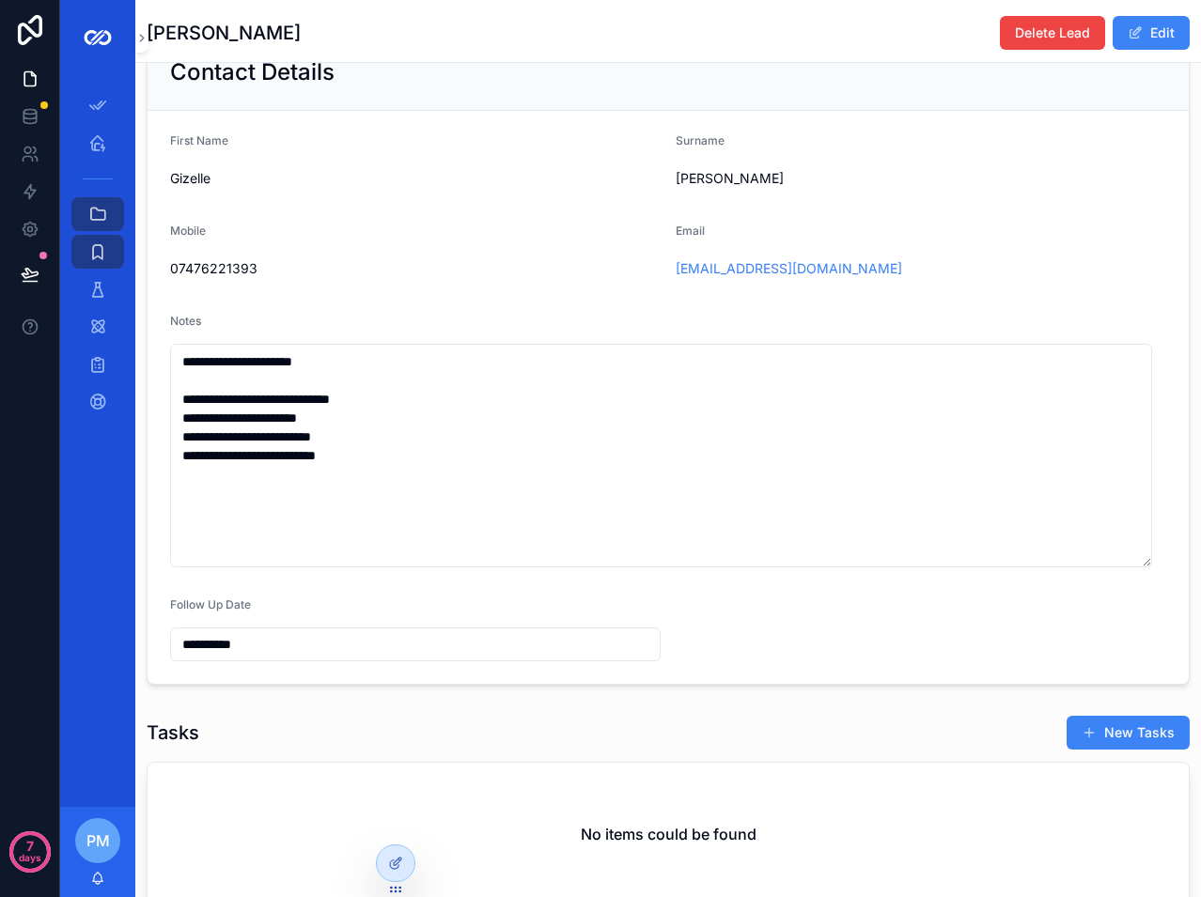
scroll to position [752, 0]
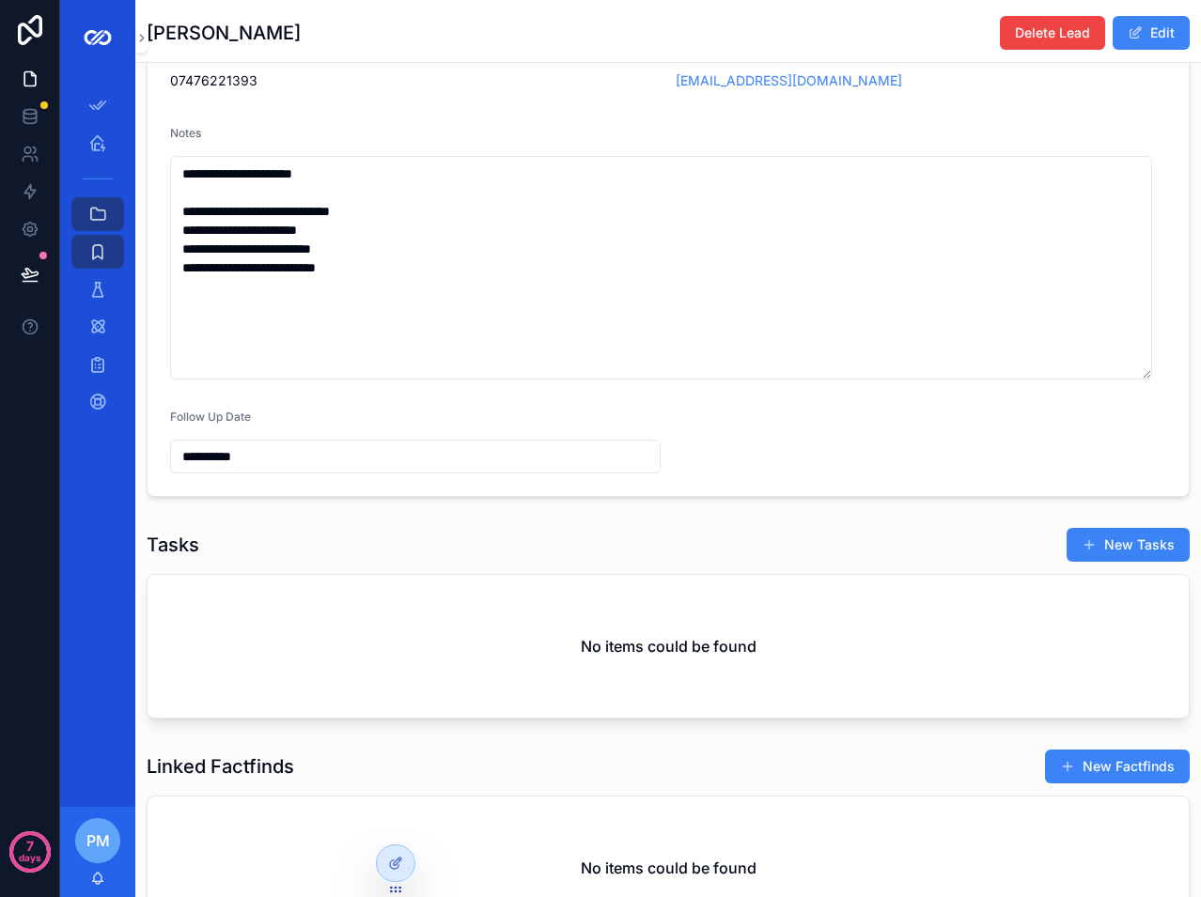
click at [273, 470] on input "**********" at bounding box center [415, 456] width 489 height 26
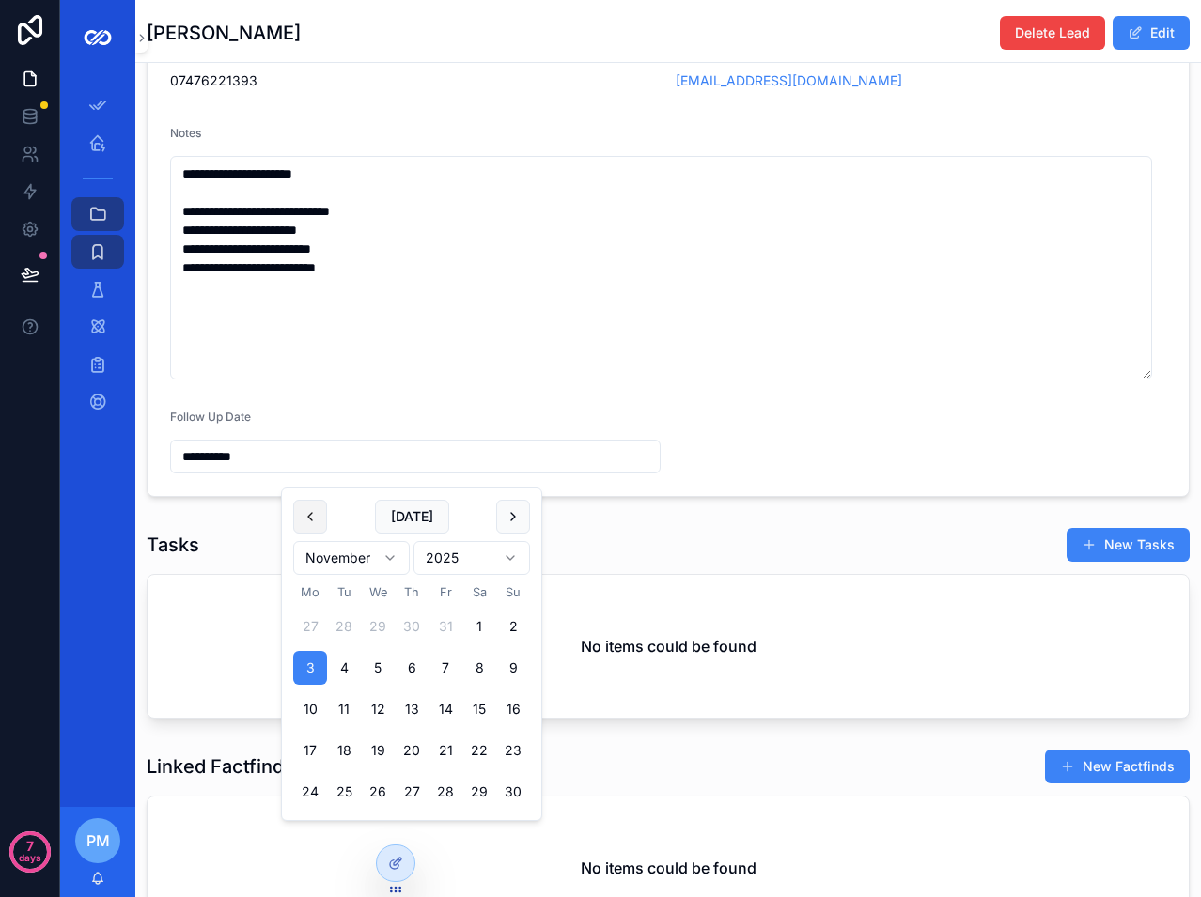
click at [319, 510] on button "scrollable content" at bounding box center [310, 517] width 34 height 34
click at [406, 516] on button "Today" at bounding box center [412, 517] width 74 height 34
click at [417, 626] on button "2" at bounding box center [412, 627] width 34 height 34
type input "**********"
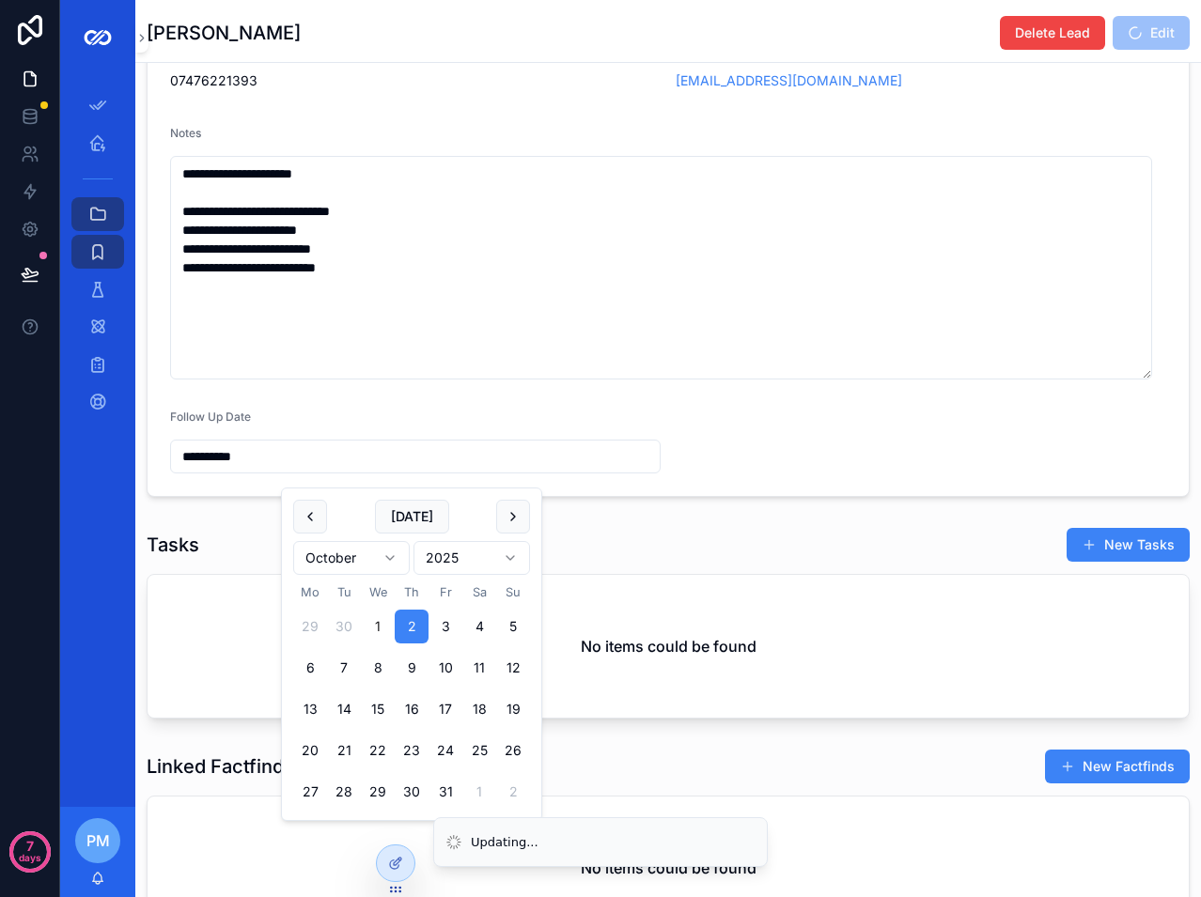
click at [782, 505] on div "**********" at bounding box center [667, 171] width 1065 height 666
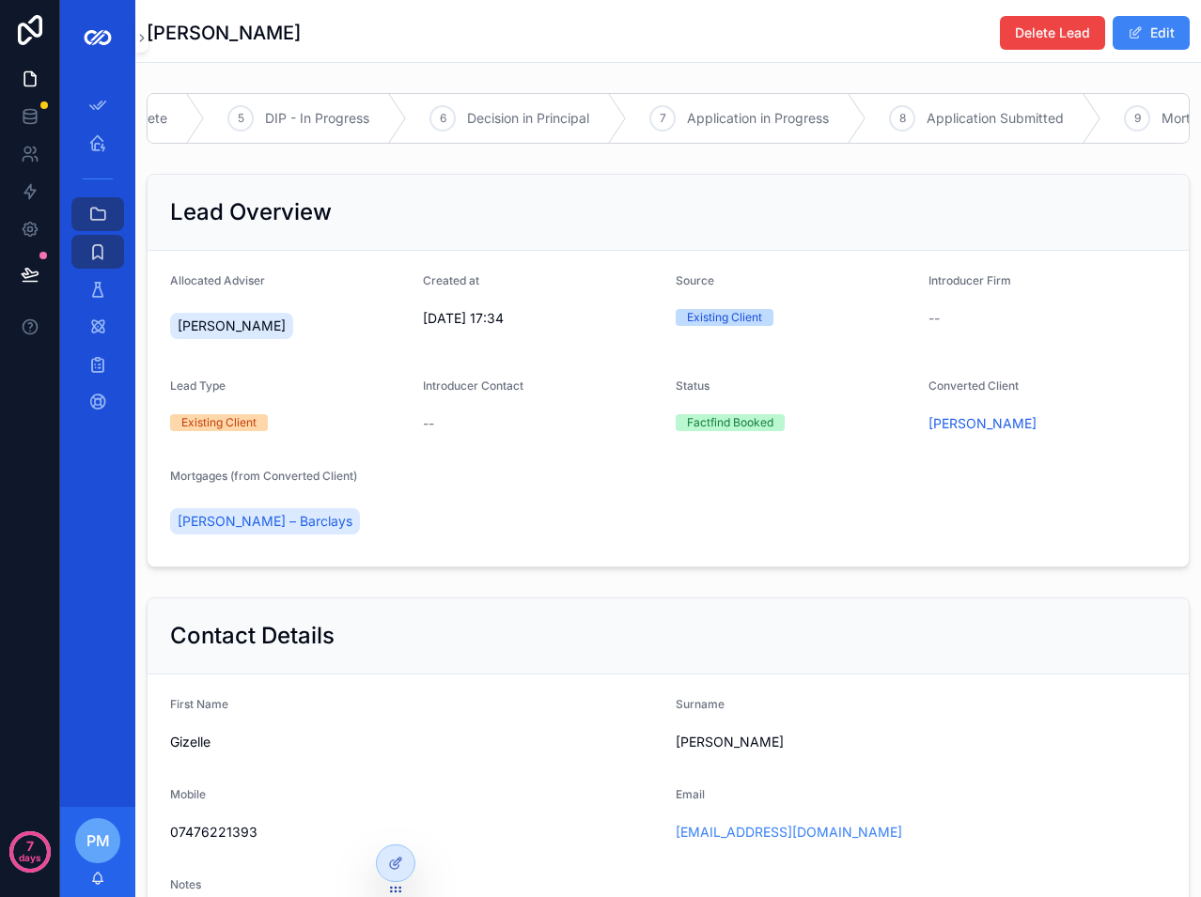
scroll to position [0, 607]
click at [707, 112] on span "Application in Progress" at bounding box center [753, 118] width 142 height 19
click at [101, 137] on icon "scrollable content" at bounding box center [97, 142] width 19 height 19
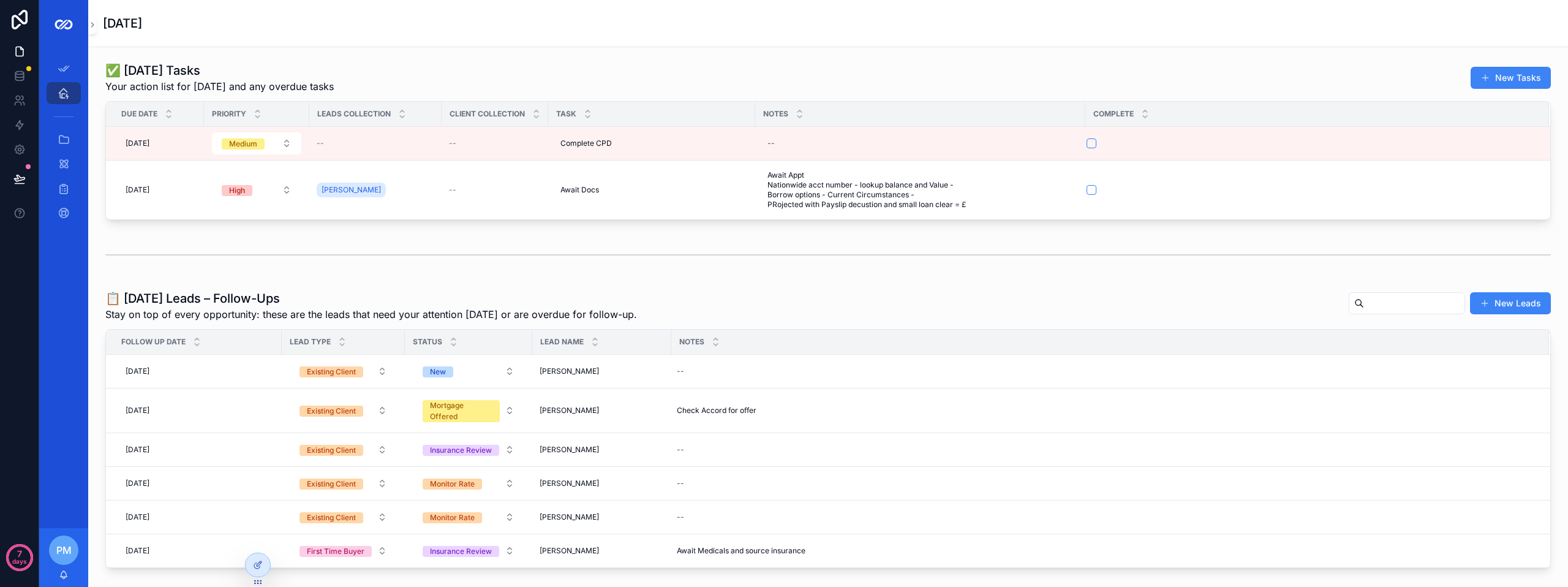
click at [1073, 24] on div "01/10/2025" at bounding box center [828, 23] width 1451 height 17
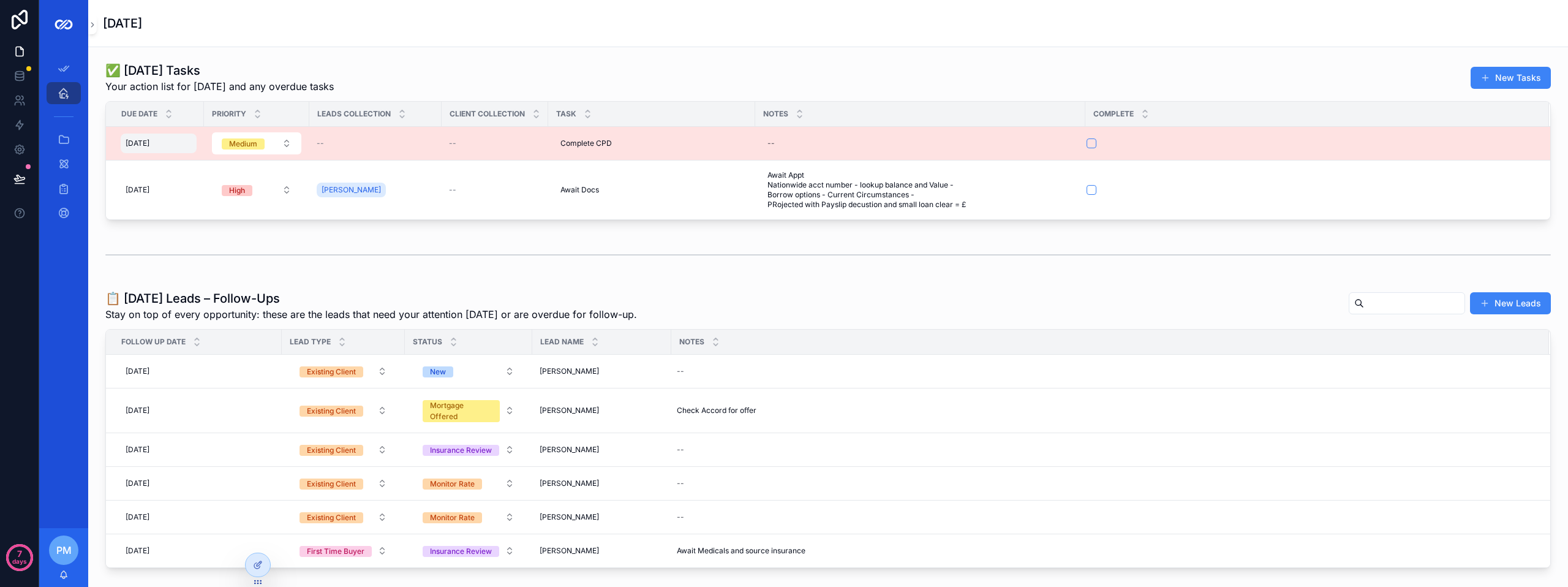
click at [134, 143] on span "29/09/2025" at bounding box center [138, 143] width 24 height 10
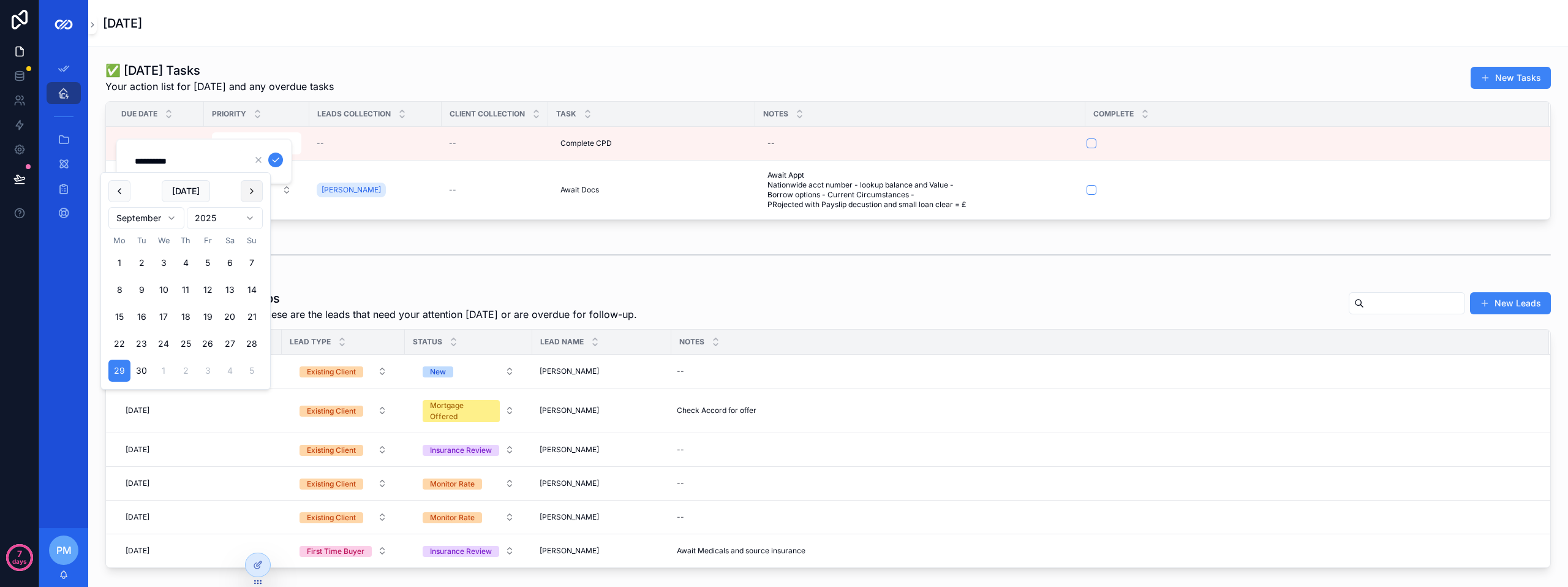
click at [254, 197] on button "scrollable content" at bounding box center [252, 191] width 22 height 22
click at [168, 263] on button "1" at bounding box center [164, 263] width 22 height 22
click at [207, 263] on button "3" at bounding box center [208, 263] width 22 height 22
type input "**********"
click at [369, 267] on div "scrollable content" at bounding box center [828, 254] width 1445 height 31
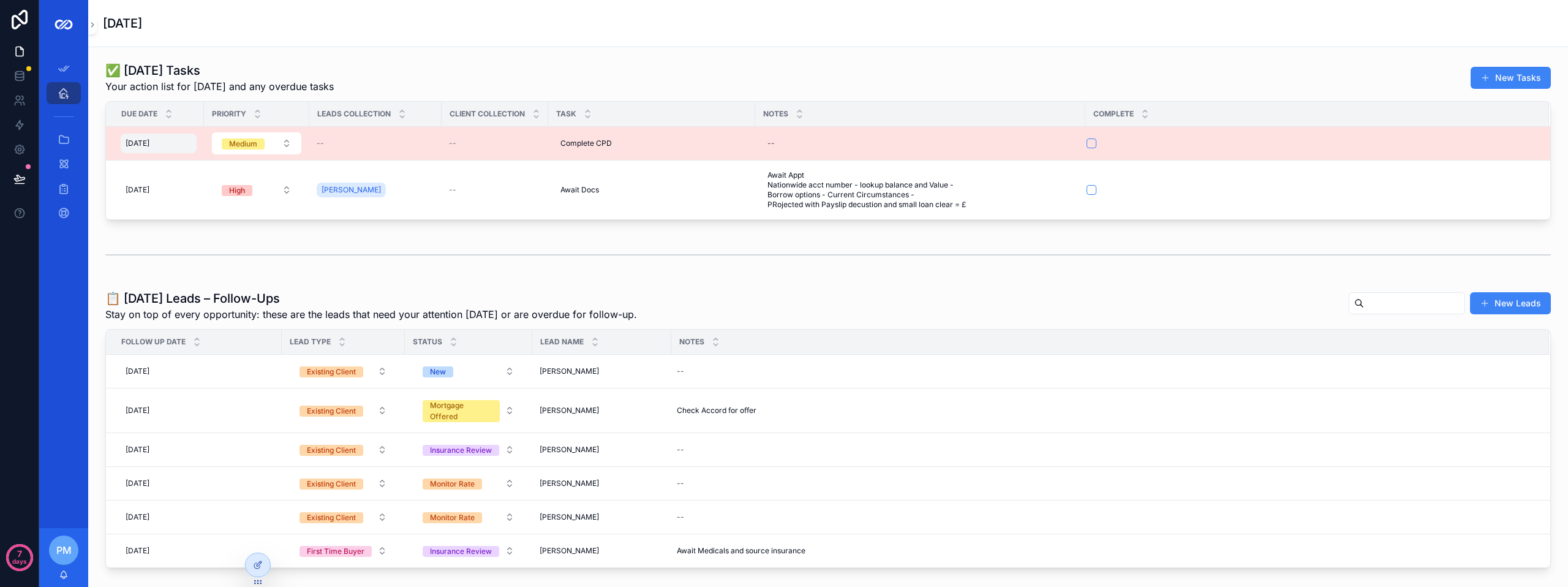
click at [173, 143] on div "29/09/2025 29/09/2025" at bounding box center [158, 143] width 76 height 20
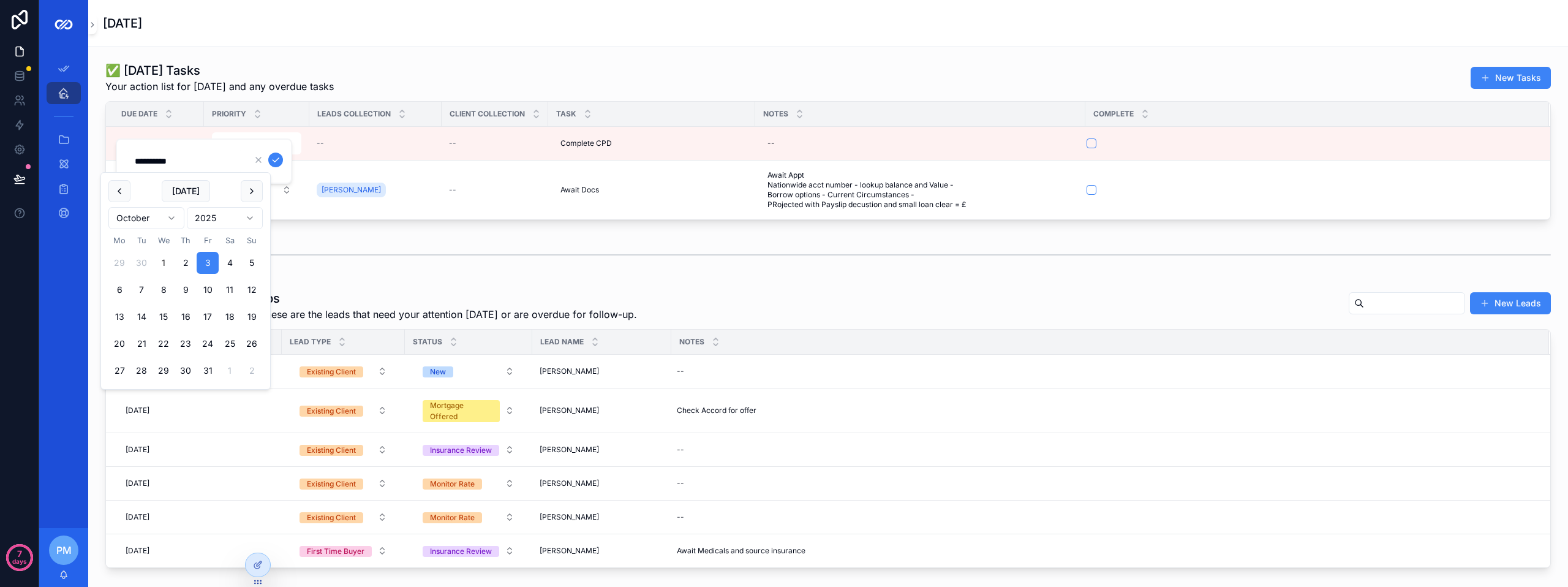
click at [267, 158] on div "scrollable content" at bounding box center [267, 160] width 32 height 15
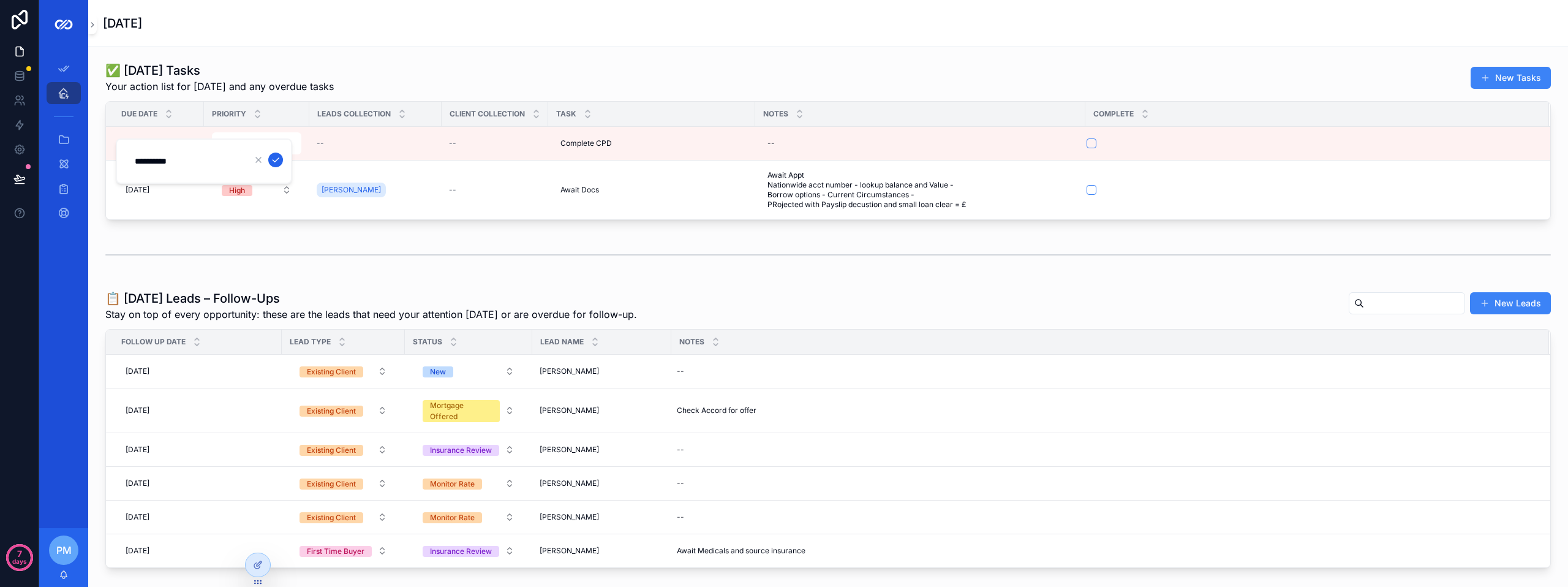
click at [271, 159] on button "scrollable content" at bounding box center [276, 160] width 15 height 15
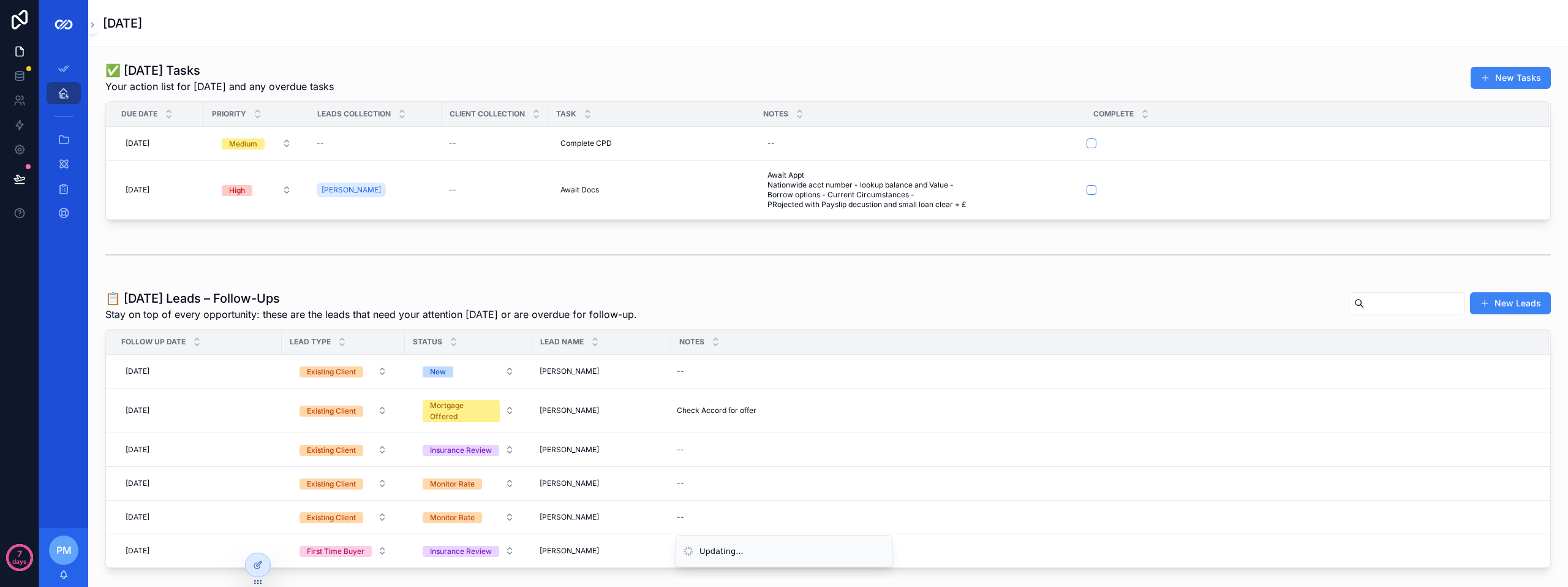
click at [210, 251] on div "scrollable content" at bounding box center [828, 254] width 1445 height 31
click at [184, 140] on div "03/10/2025 03/10/2025" at bounding box center [158, 143] width 76 height 20
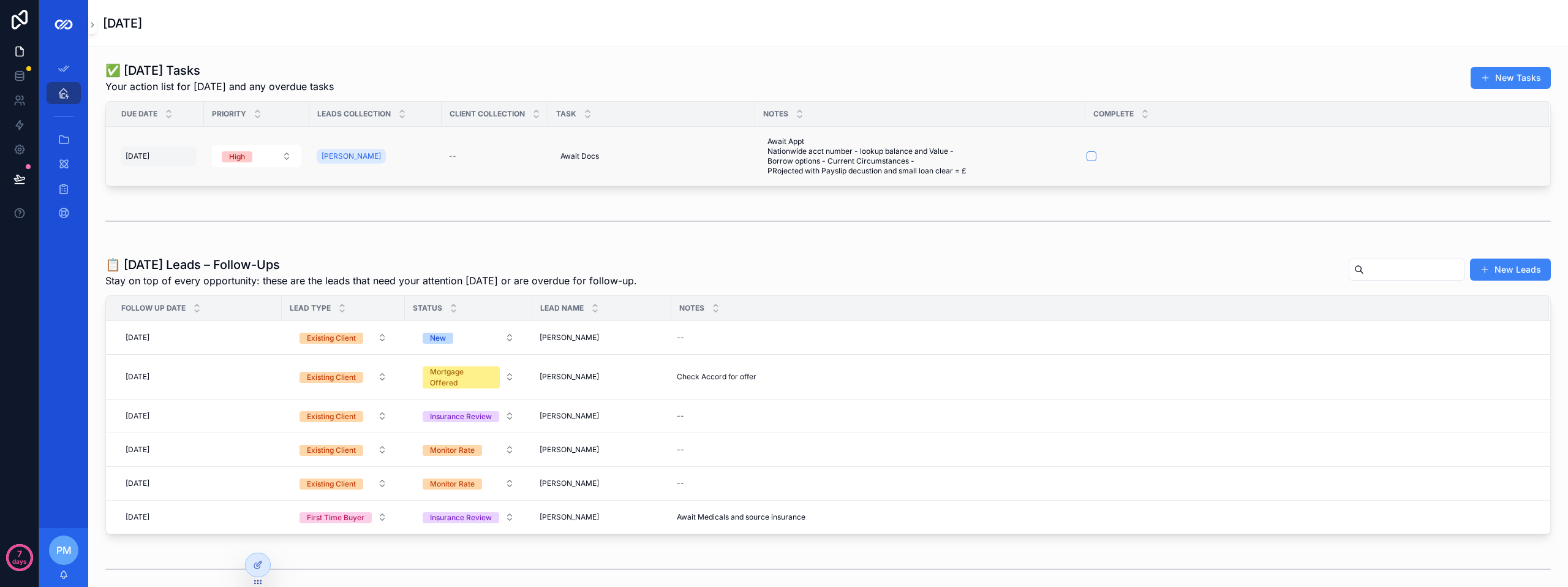
click at [173, 160] on div "01/10/2025 01/10/2025" at bounding box center [158, 157] width 76 height 20
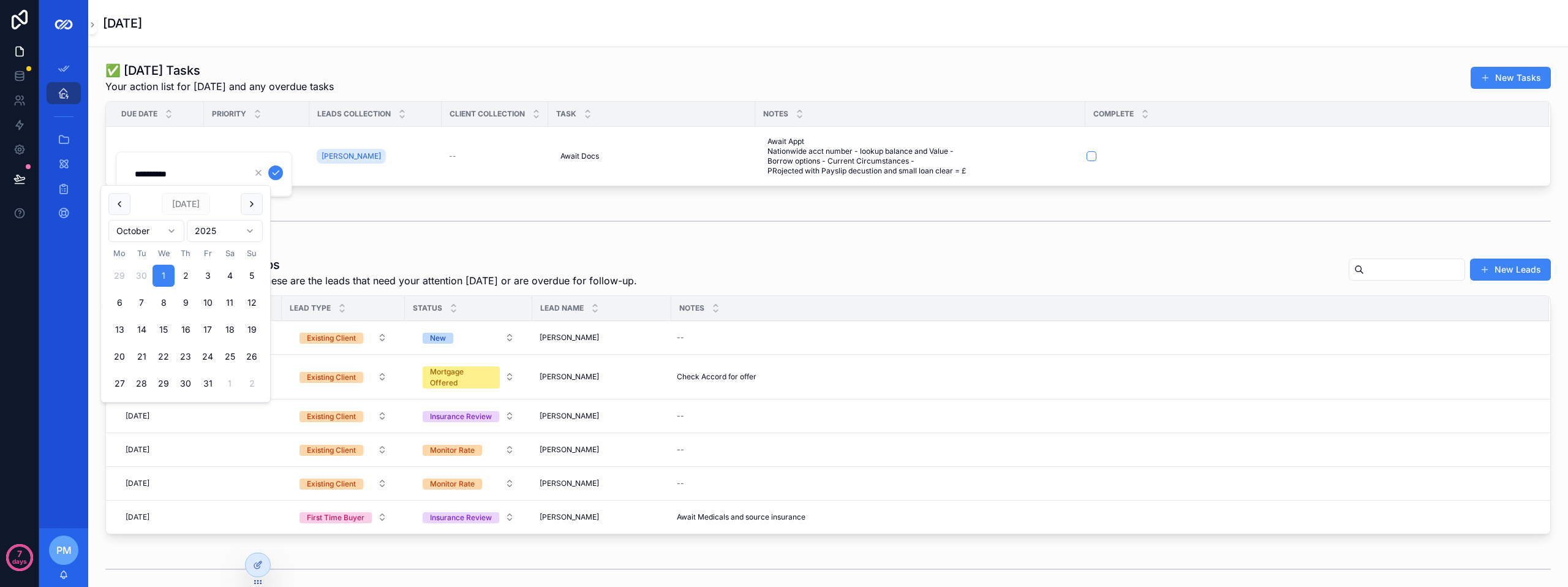
click at [183, 275] on button "2" at bounding box center [186, 276] width 22 height 22
type input "**********"
click at [276, 173] on icon "scrollable content" at bounding box center [275, 172] width 10 height 10
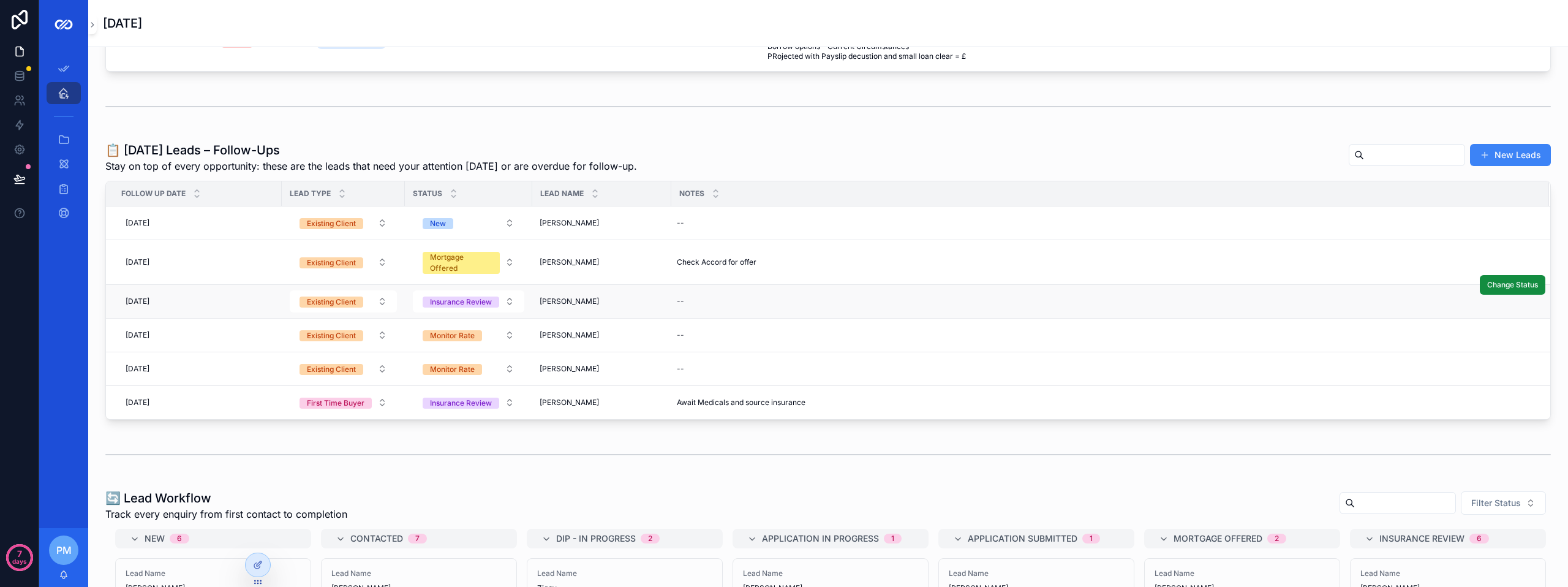
scroll to position [123, 0]
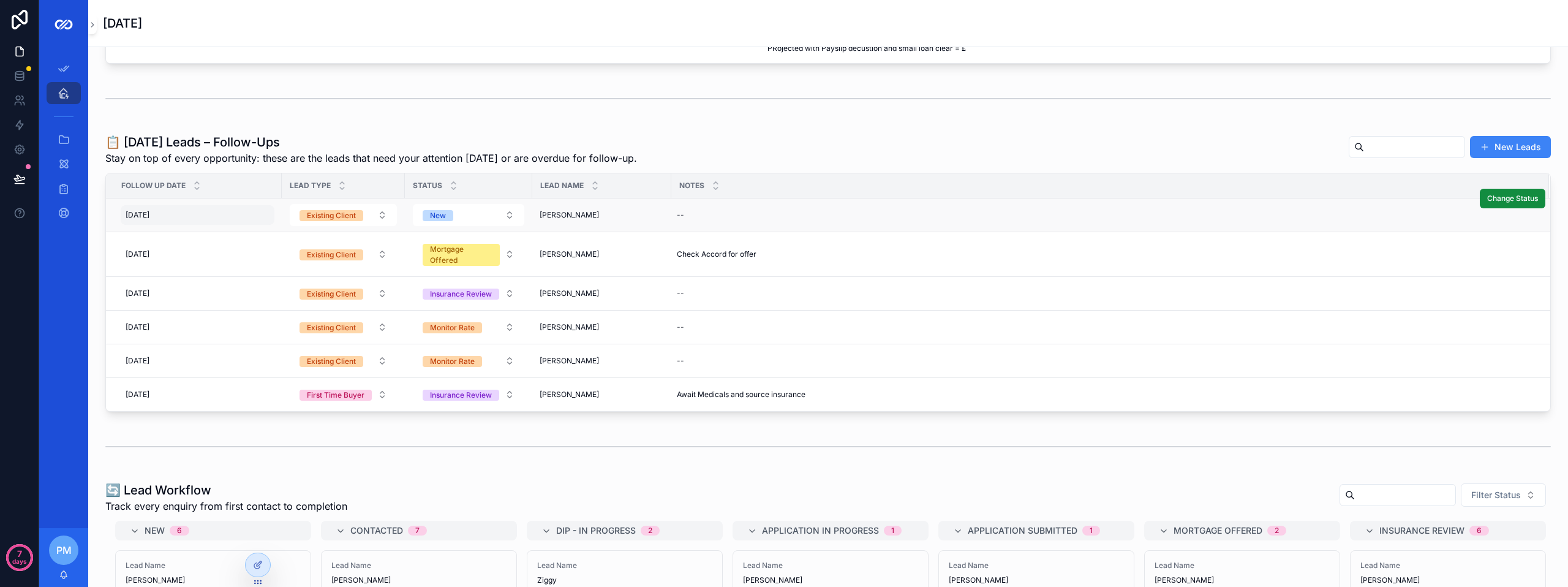
click at [221, 208] on div "01/10/2025 01/10/2025" at bounding box center [198, 215] width 154 height 20
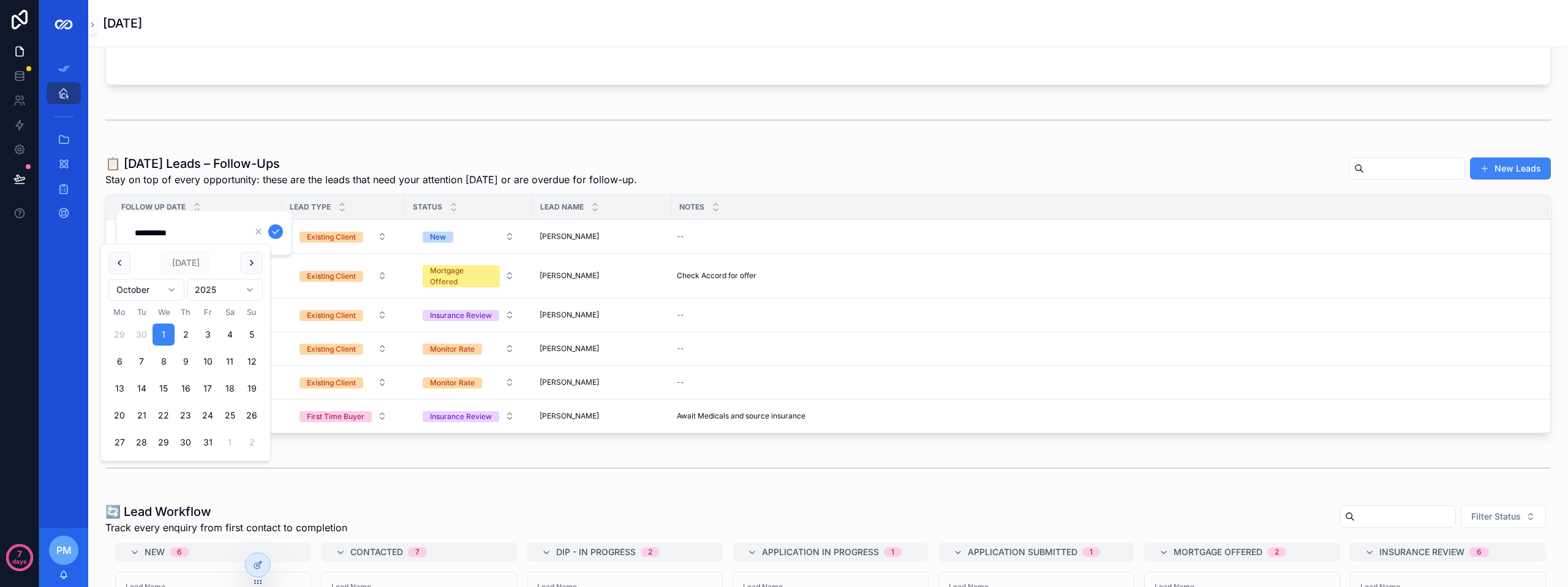
drag, startPoint x: 188, startPoint y: 333, endPoint x: 177, endPoint y: 352, distance: 22.0
click at [177, 352] on tbody "29 30 1 2 3 4 5 6 7 8 9 10 11 12 13 14 15 16 17 18 19 20 21 22 23 24 25 26 27 2…" at bounding box center [185, 386] width 155 height 135
click at [247, 265] on button "scrollable content" at bounding box center [252, 263] width 22 height 22
click at [290, 240] on button "Existing Client" at bounding box center [343, 237] width 107 height 22
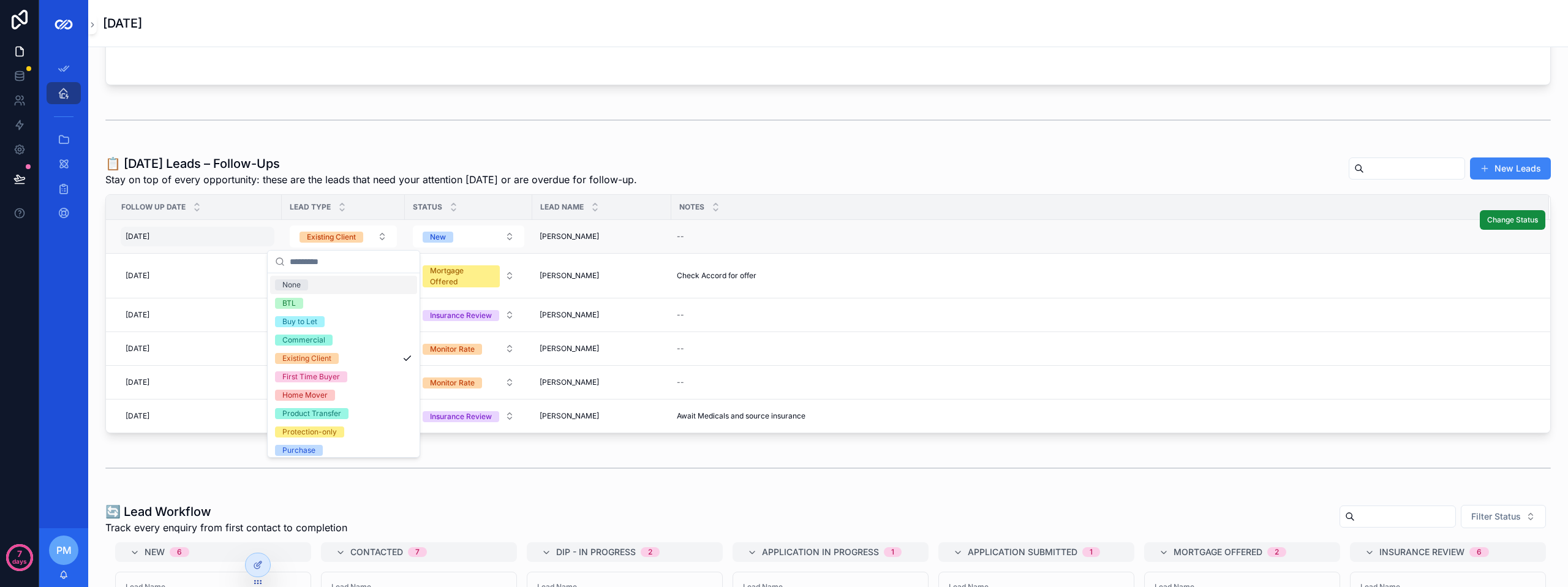
click at [262, 241] on div "01/10/2025 01/10/2025" at bounding box center [198, 237] width 154 height 20
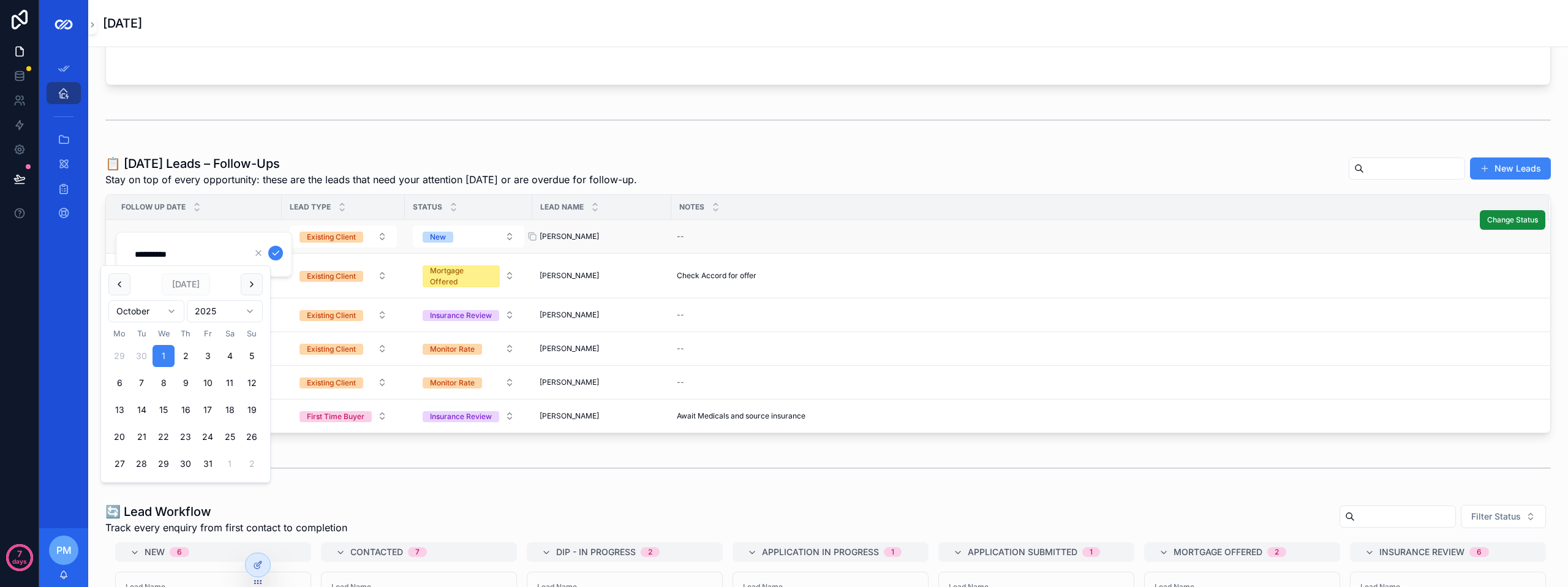
click at [575, 238] on span "Craig Dickson" at bounding box center [569, 236] width 59 height 10
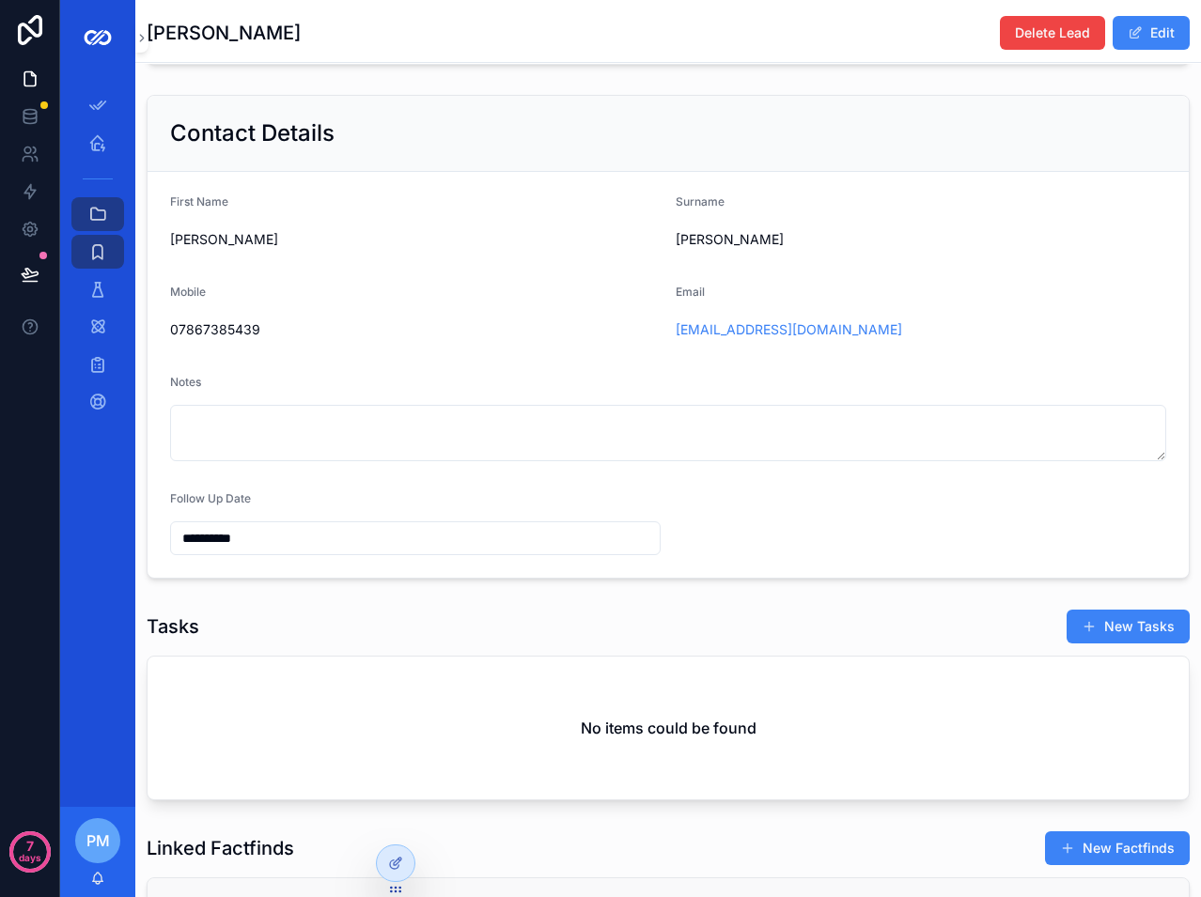
scroll to position [127, 0]
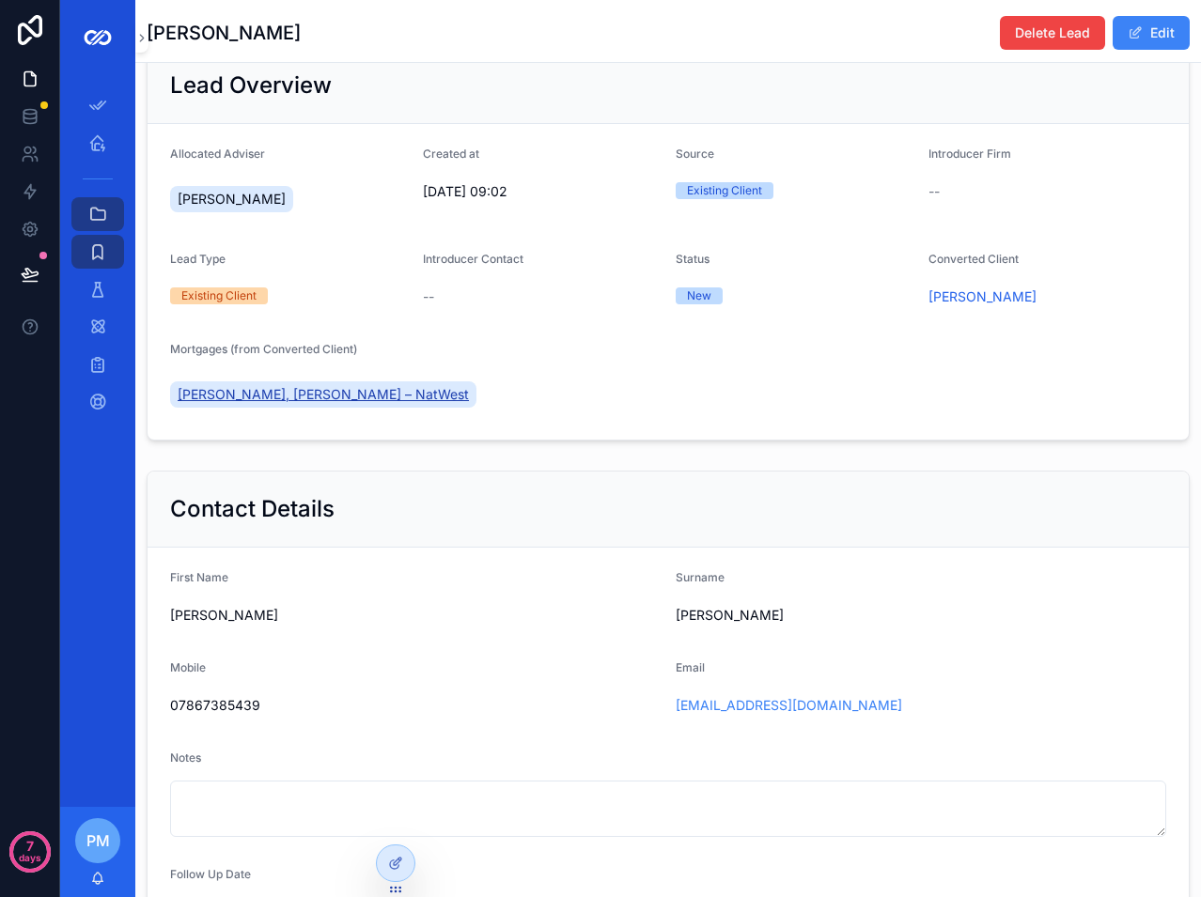
click at [390, 404] on span "Craig Dickson, Kirsten McMillan – NatWest" at bounding box center [323, 394] width 291 height 19
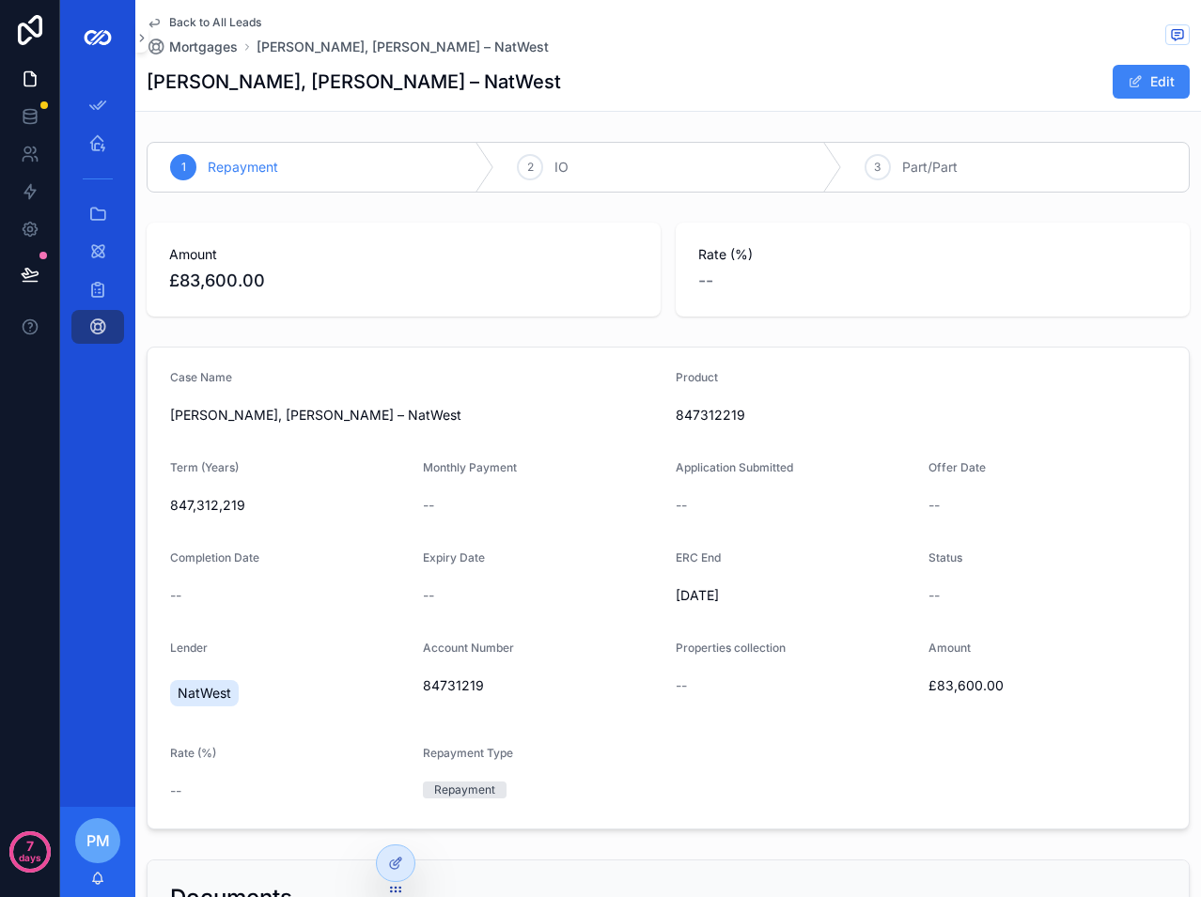
click at [212, 21] on span "Back to All Leads" at bounding box center [215, 22] width 92 height 15
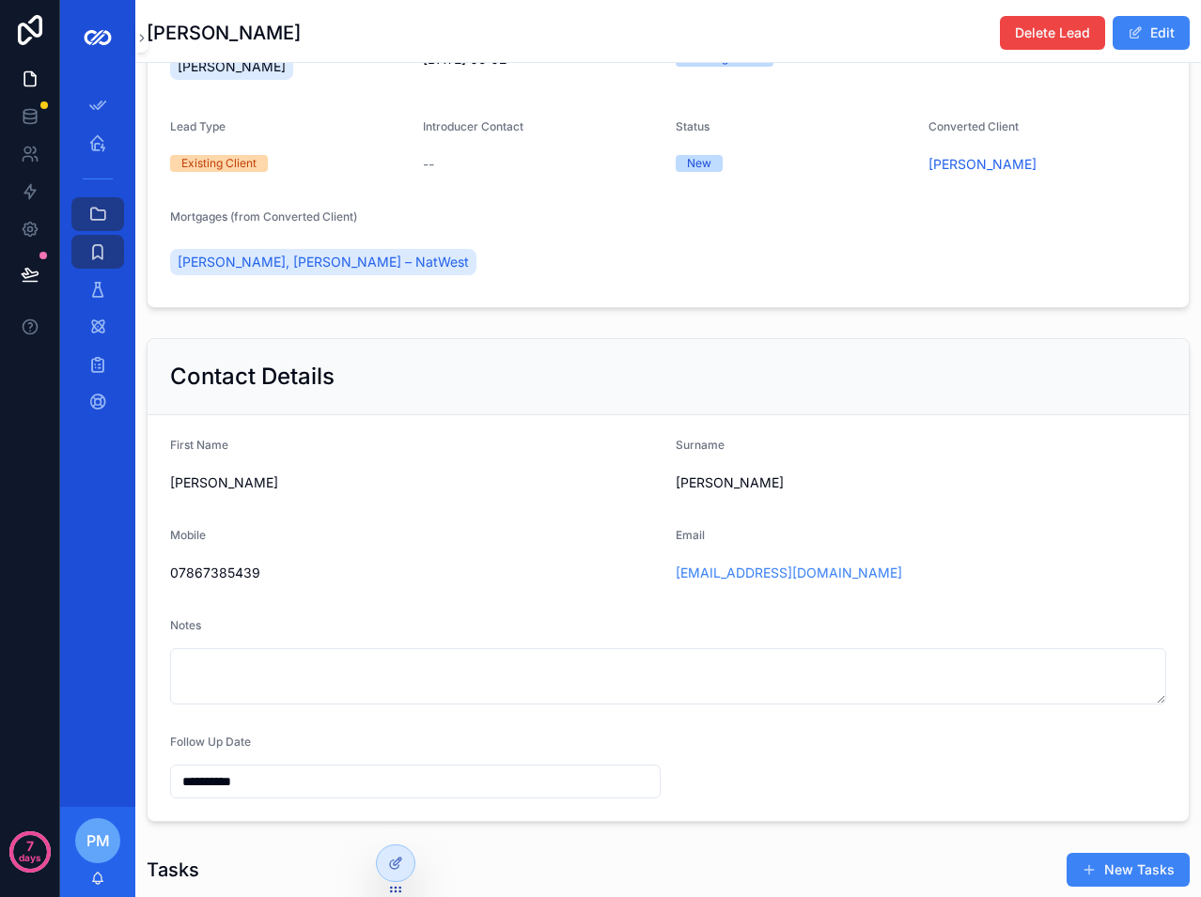
scroll to position [282, 0]
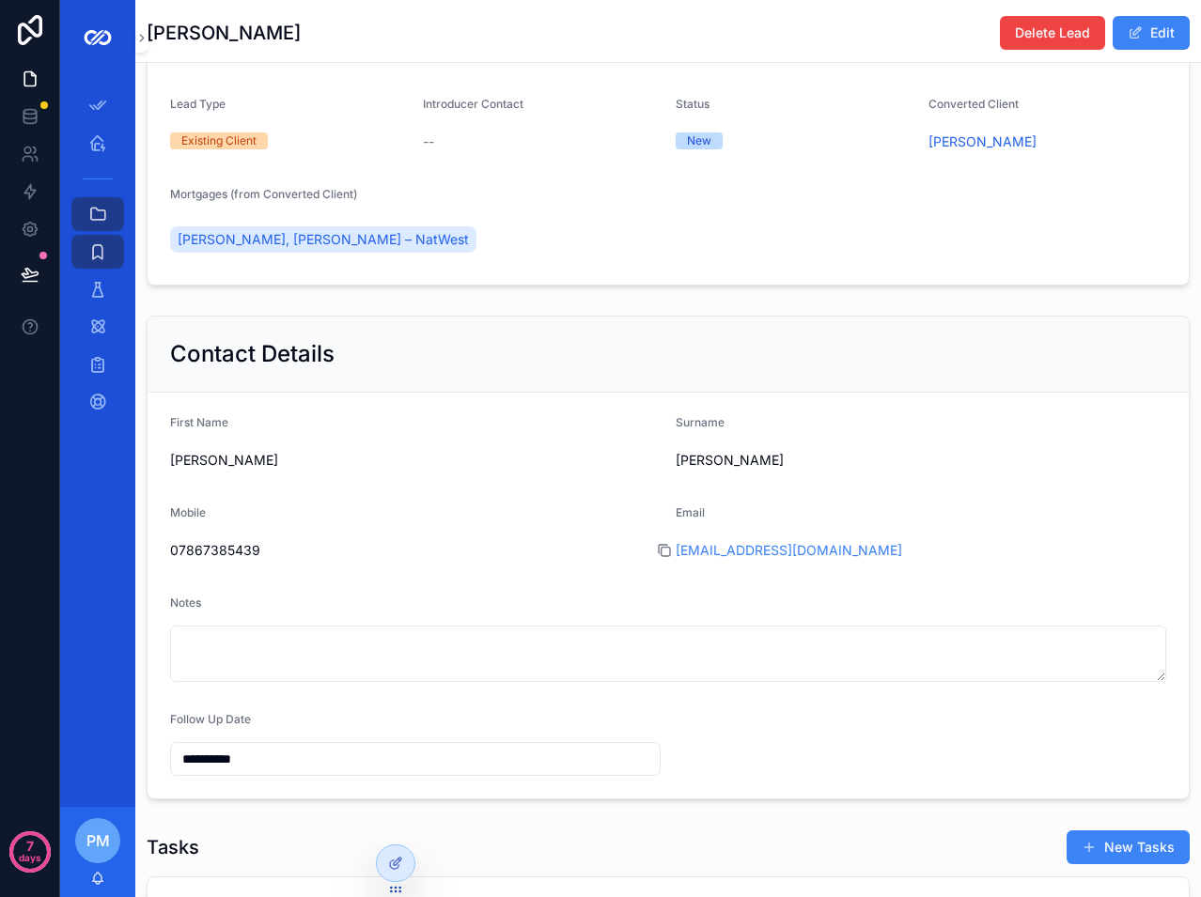
click at [660, 558] on icon "scrollable content" at bounding box center [664, 550] width 15 height 15
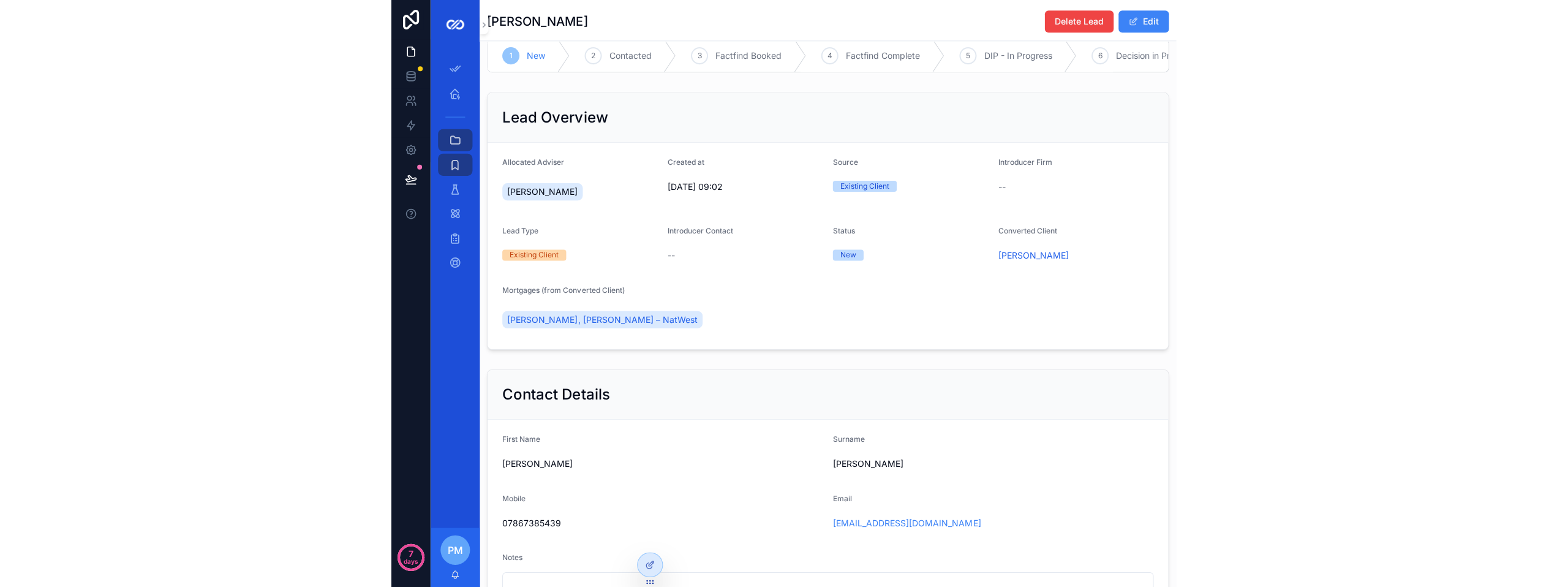
scroll to position [0, 0]
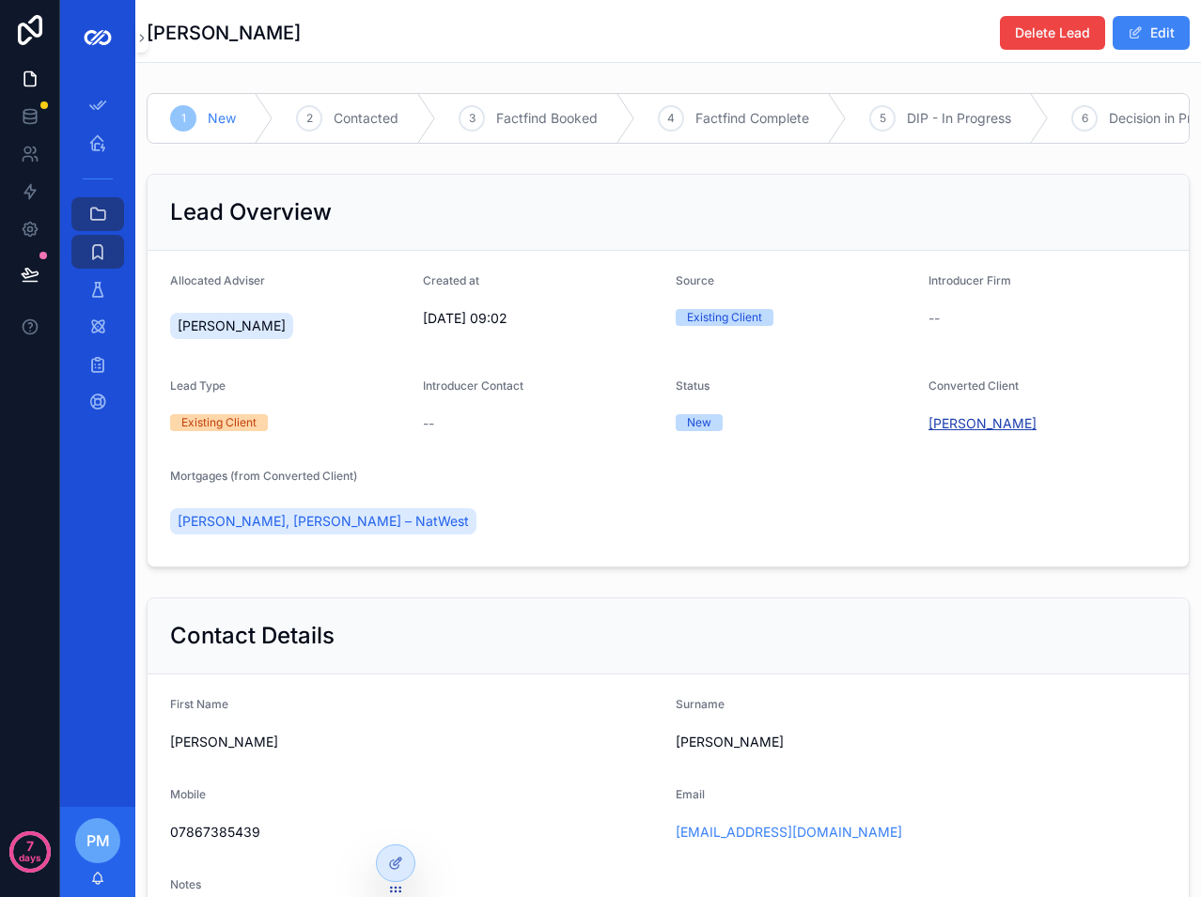
click at [960, 433] on span "Kirsten McMillan" at bounding box center [982, 423] width 108 height 19
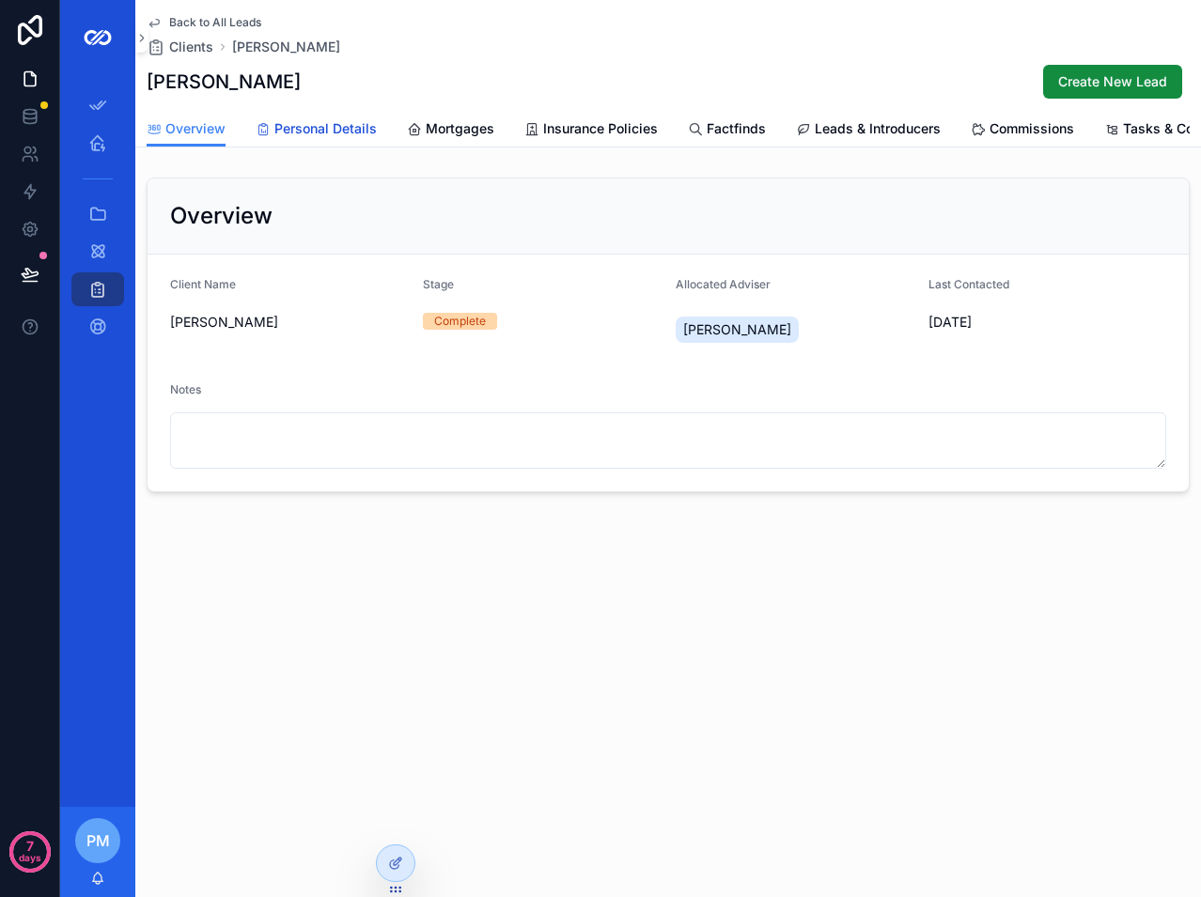
click at [338, 132] on span "Personal Details" at bounding box center [325, 128] width 102 height 19
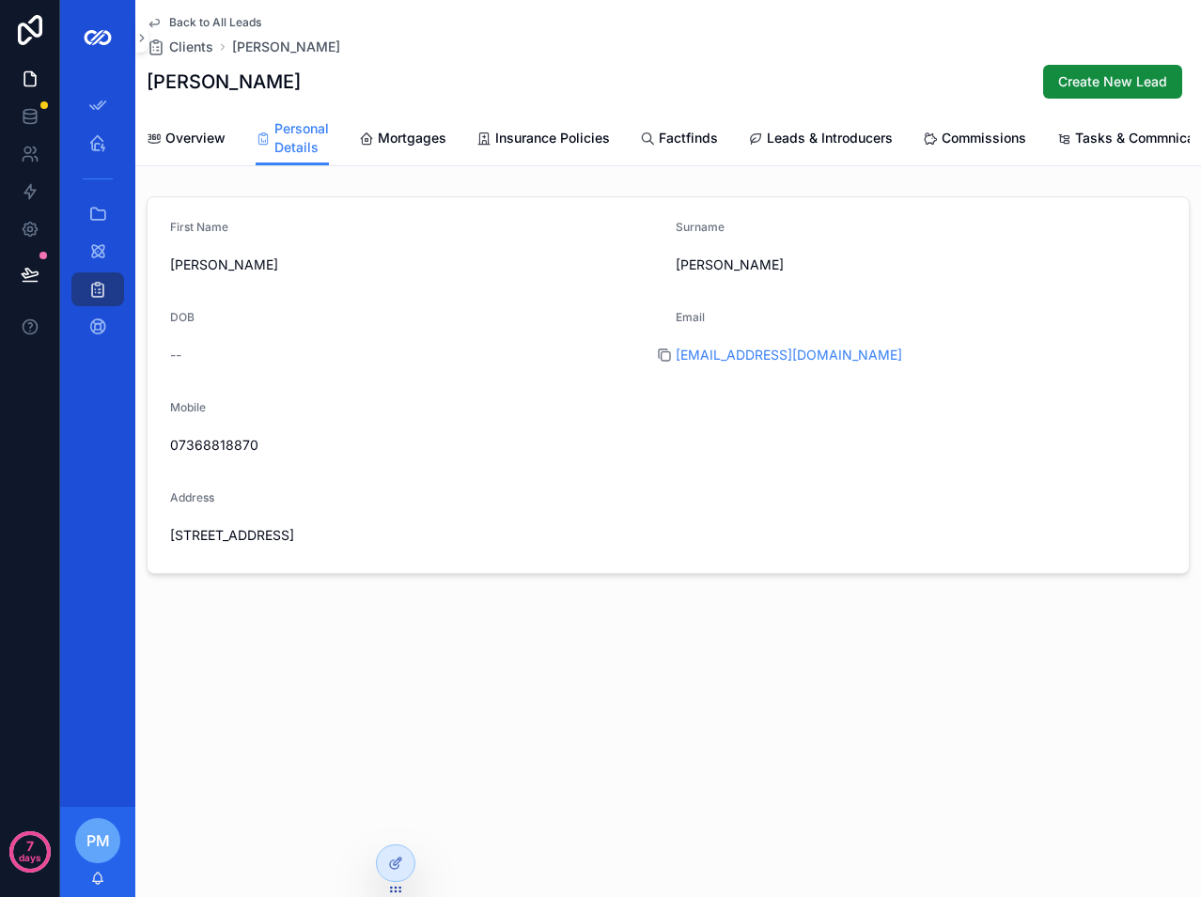
click at [664, 361] on icon "scrollable content" at bounding box center [665, 356] width 8 height 8
click at [182, 18] on span "Back to All Leads" at bounding box center [215, 22] width 92 height 15
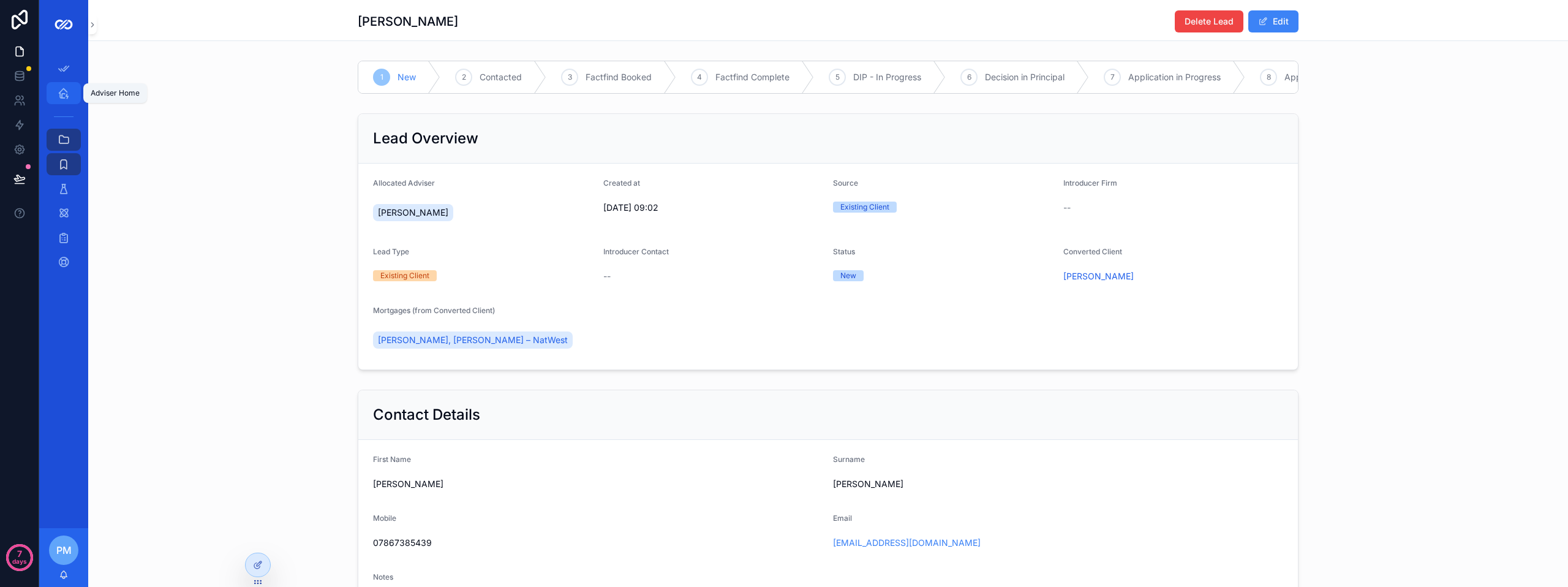
click at [70, 96] on div "Adviser Home" at bounding box center [64, 93] width 20 height 20
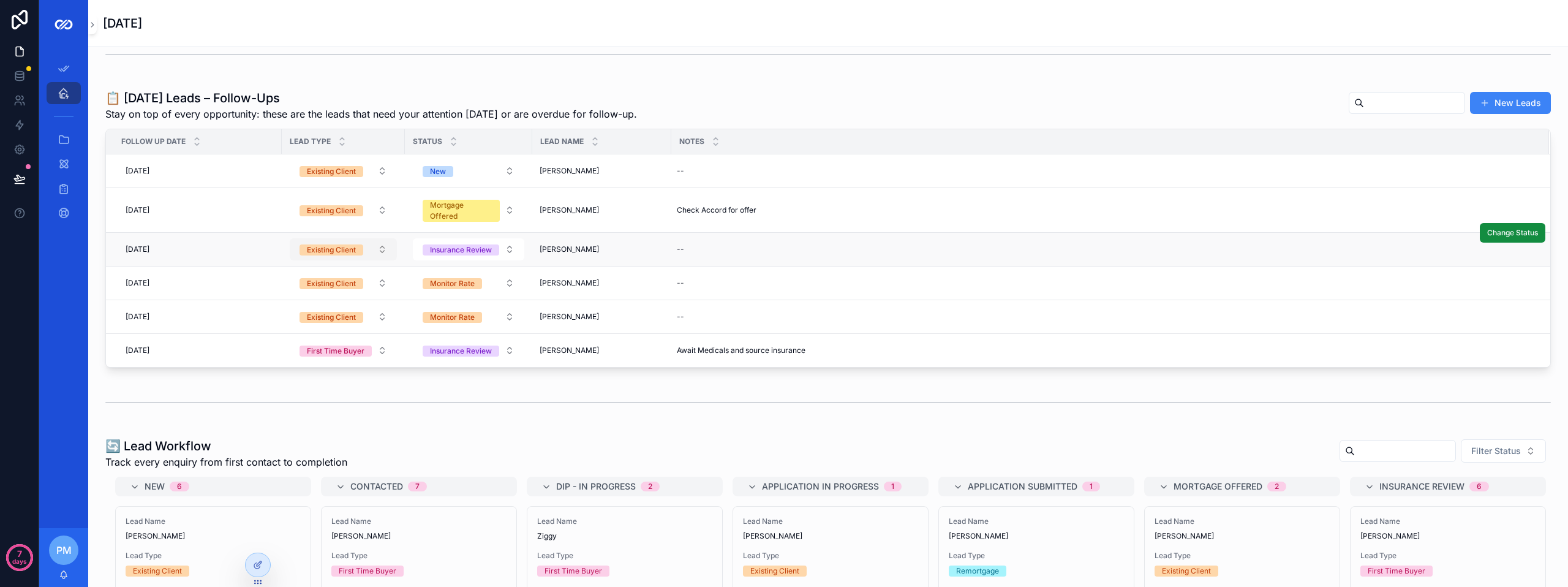
scroll to position [184, 0]
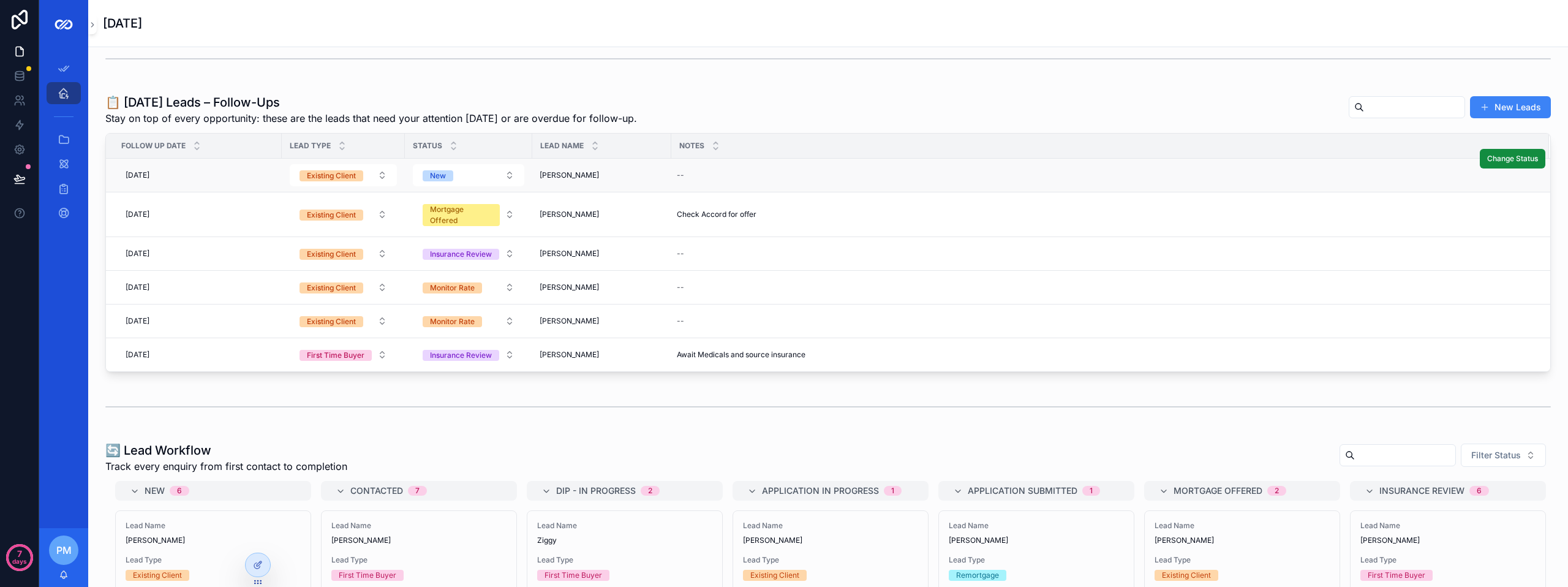
click at [275, 177] on td "01/10/2025 01/10/2025" at bounding box center [194, 175] width 176 height 34
click at [255, 177] on div "01/10/2025 01/10/2025" at bounding box center [198, 175] width 154 height 20
click at [824, 157] on th "Notes" at bounding box center [1110, 146] width 878 height 25
click at [587, 177] on span "Craig Dickson" at bounding box center [569, 175] width 59 height 10
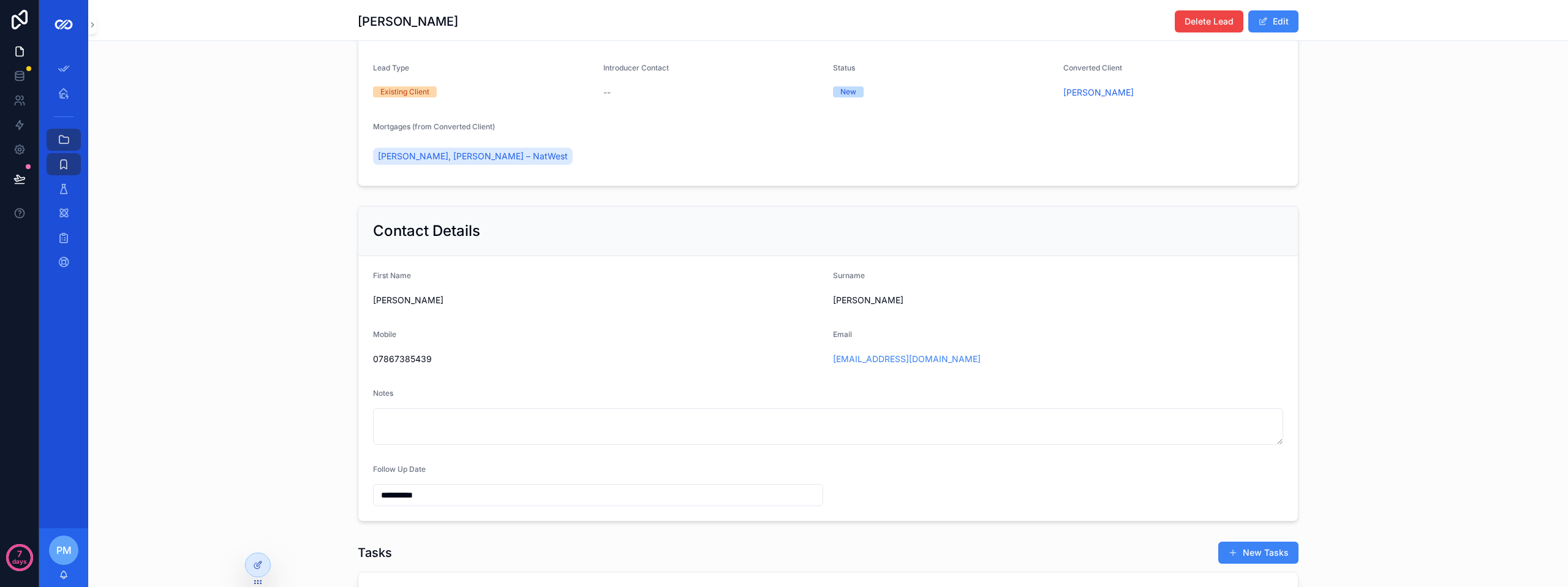
scroll to position [429, 0]
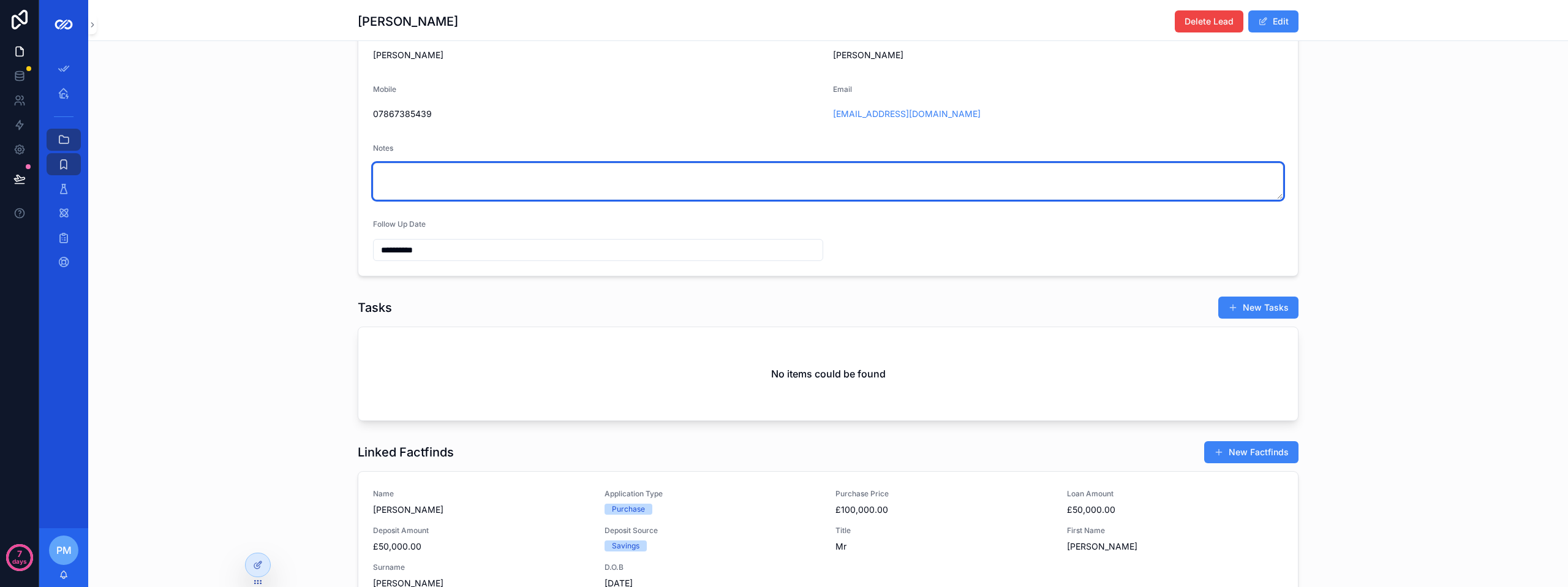
click at [468, 200] on textarea "scrollable content" at bounding box center [828, 181] width 910 height 37
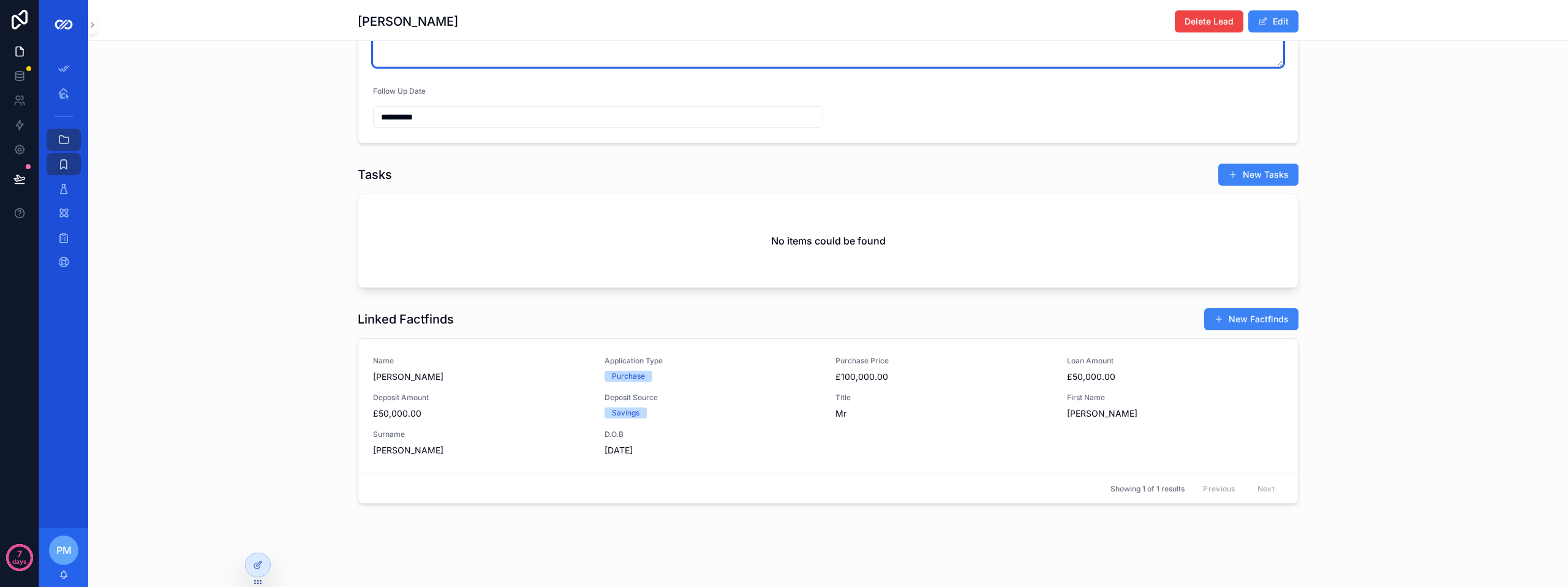
scroll to position [545, 0]
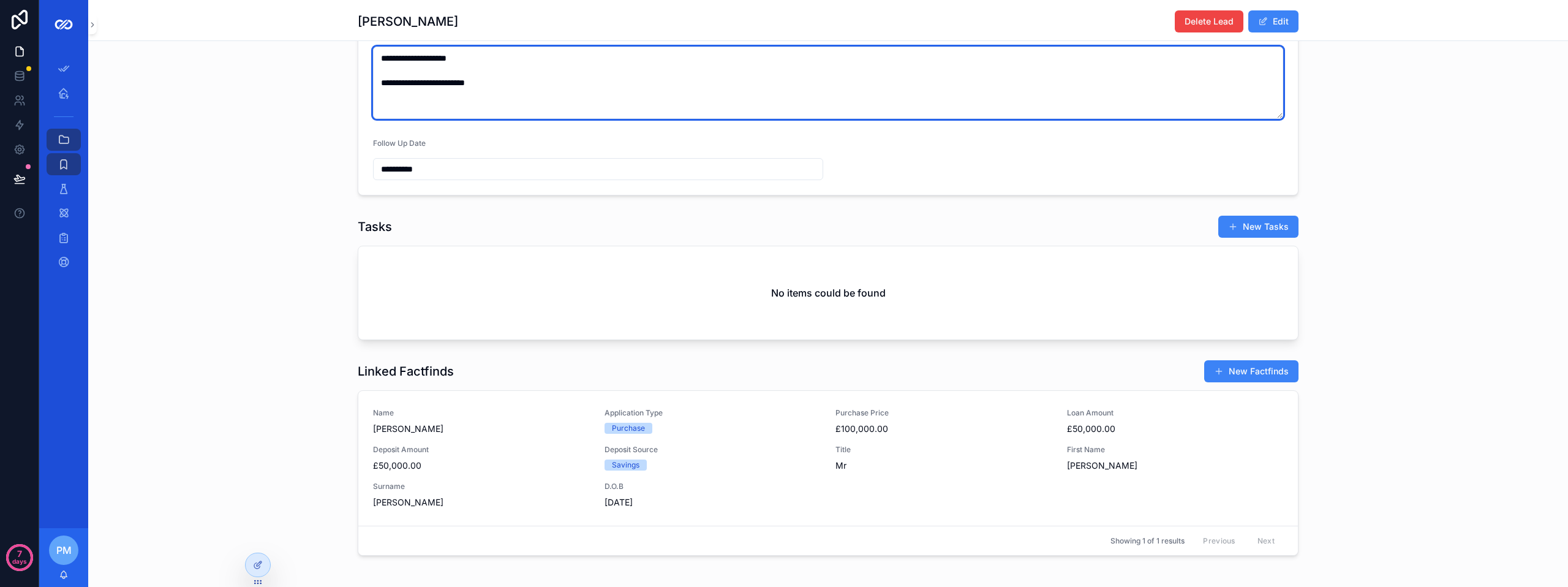
type textarea "**********"
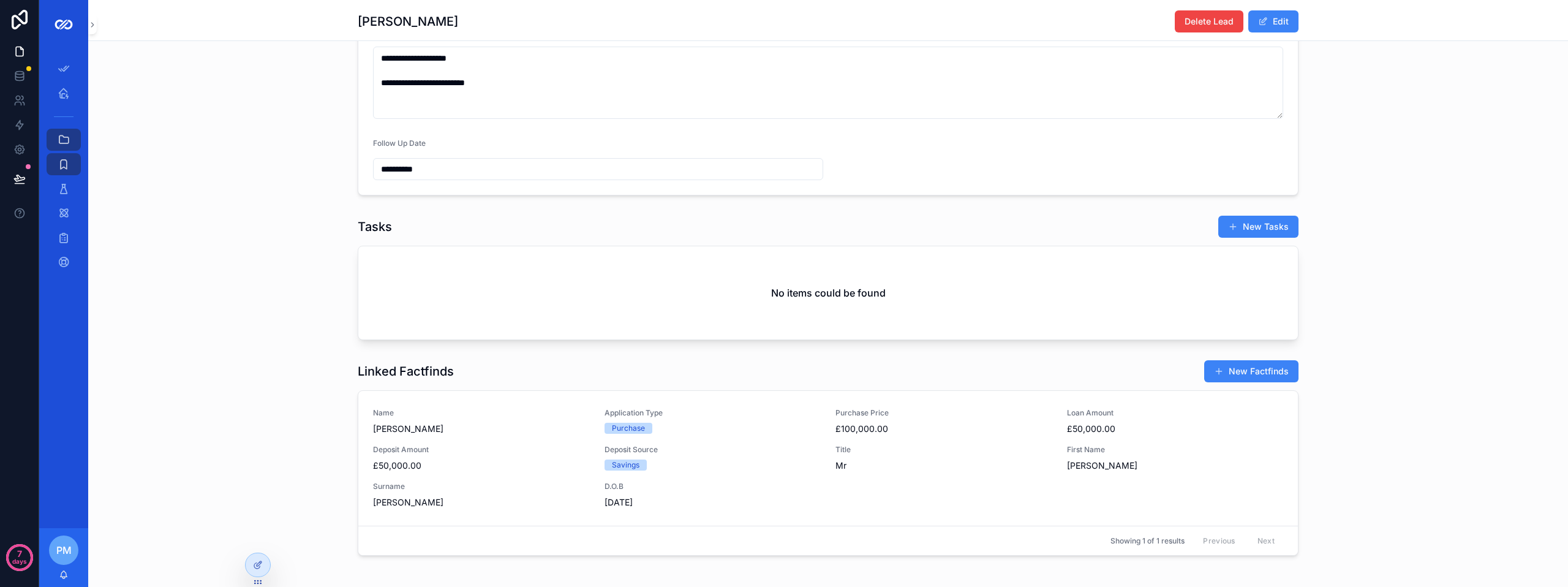
click at [450, 192] on form "**********" at bounding box center [828, 44] width 939 height 300
click at [450, 177] on input "**********" at bounding box center [598, 169] width 449 height 17
click at [582, 243] on html "**********" at bounding box center [784, 294] width 1568 height 587
click at [559, 241] on html "**********" at bounding box center [784, 294] width 1568 height 587
click at [576, 233] on html "**********" at bounding box center [784, 294] width 1568 height 587
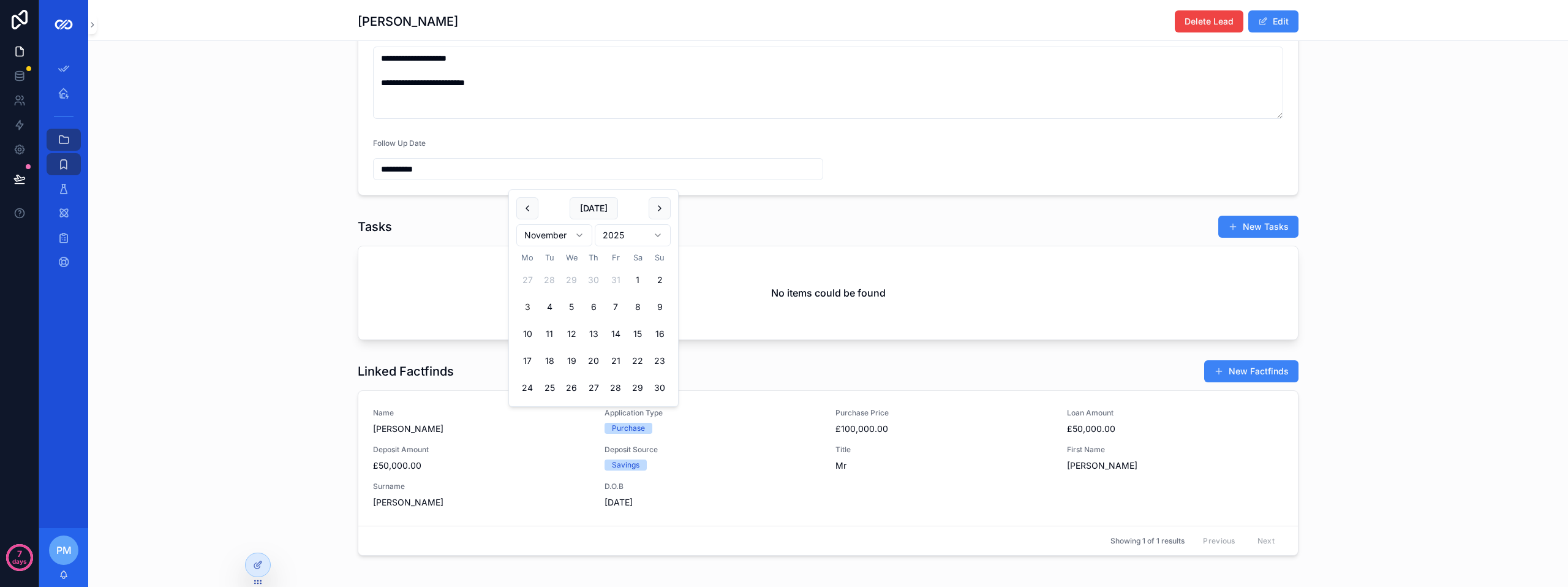
click at [525, 304] on button "3" at bounding box center [527, 307] width 22 height 22
type input "**********"
click at [379, 228] on h1 "Tasks" at bounding box center [375, 226] width 35 height 17
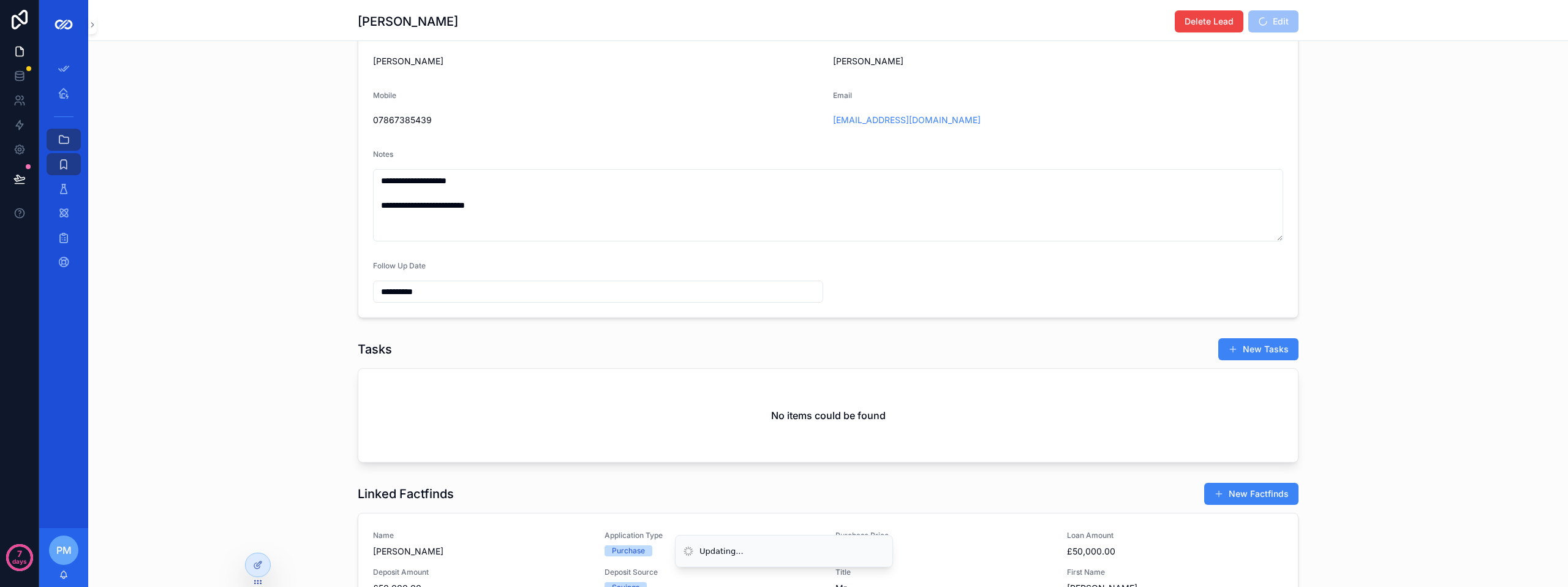
click at [278, 241] on div "**********" at bounding box center [828, 142] width 1480 height 361
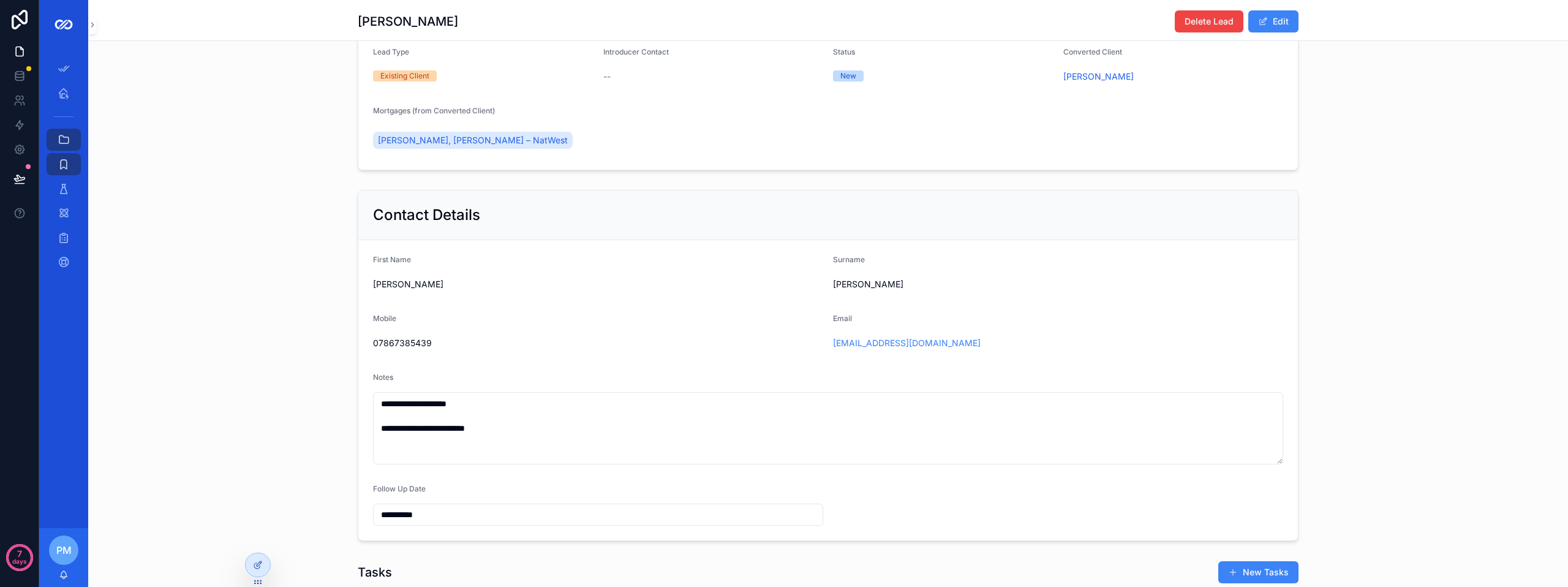
scroll to position [177, 0]
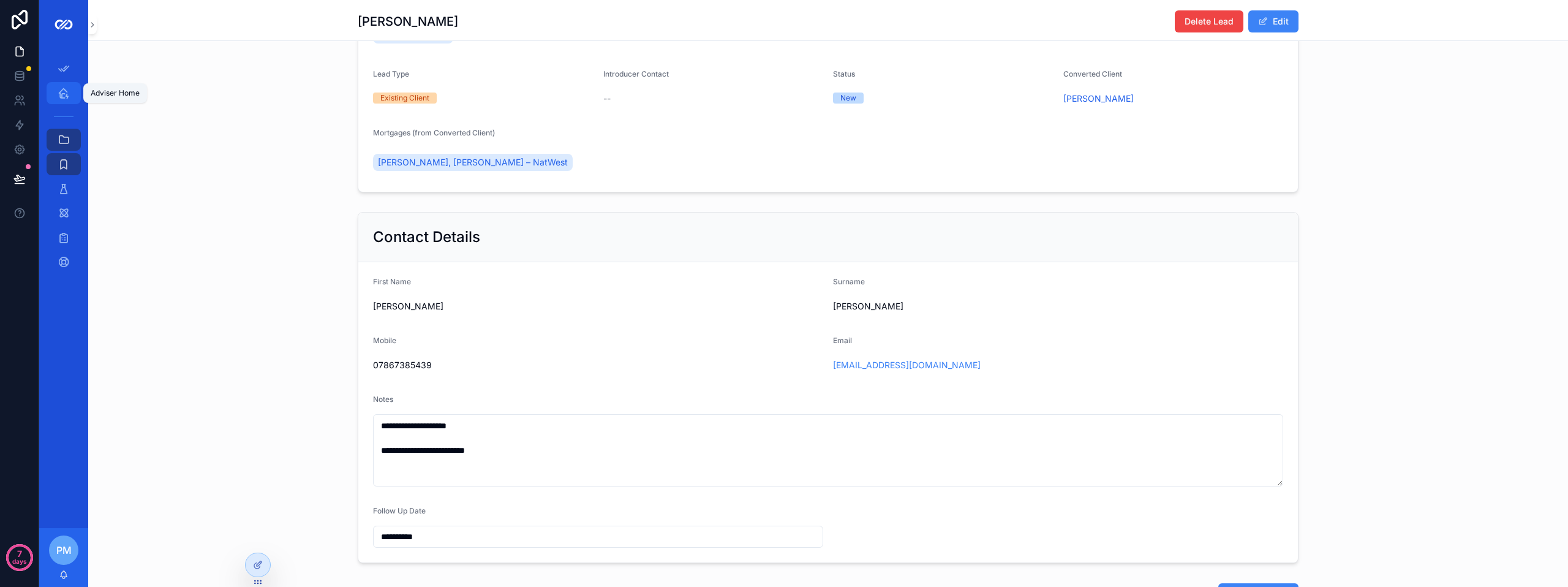
click at [68, 95] on icon "scrollable content" at bounding box center [63, 93] width 12 height 12
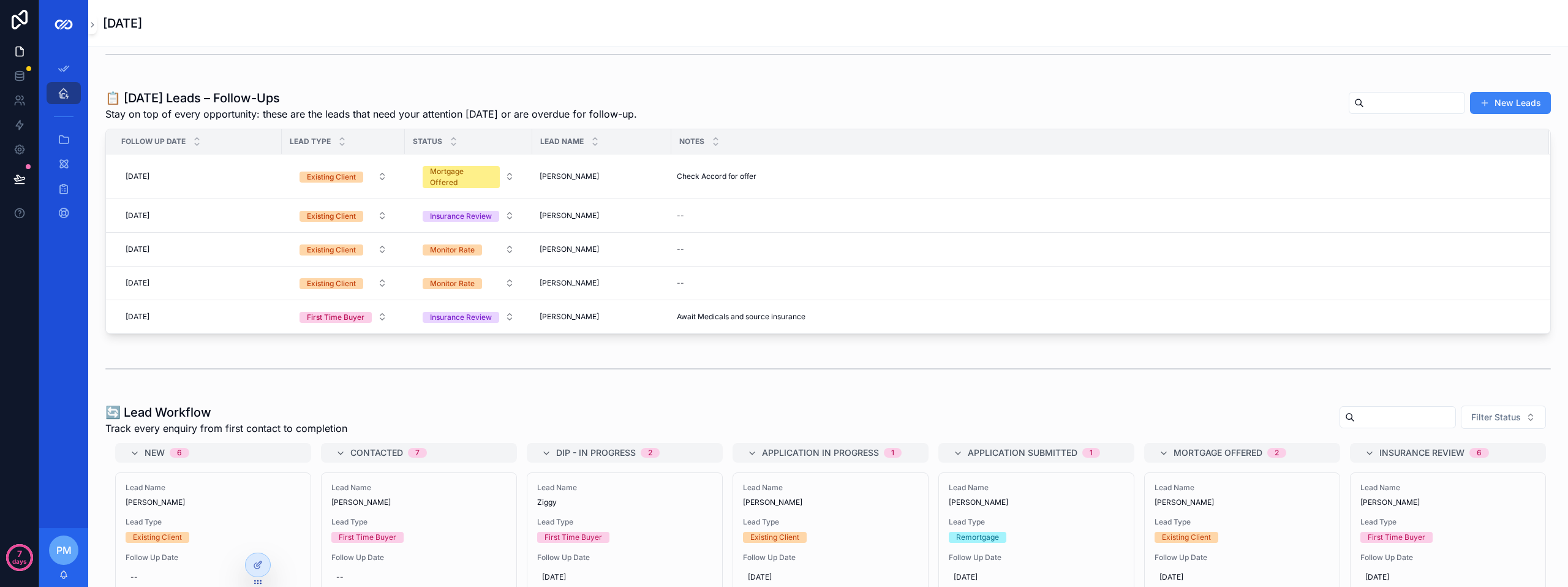
scroll to position [177, 0]
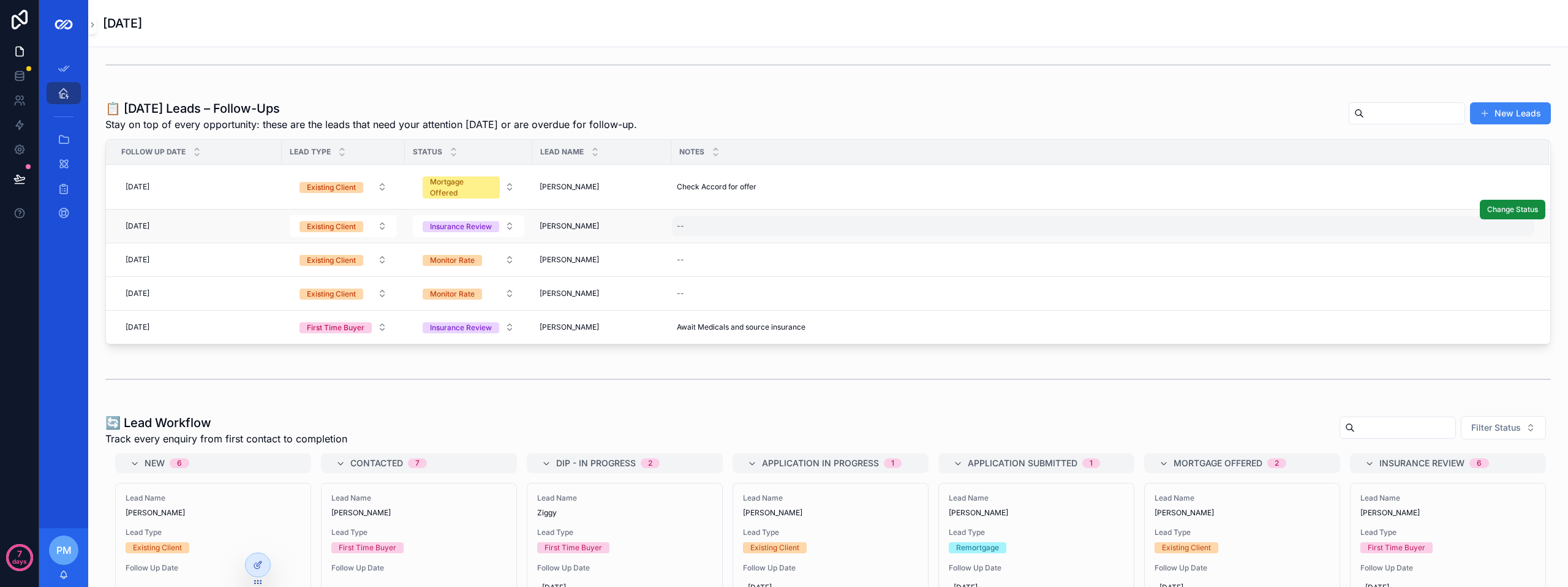
click at [691, 226] on div "--" at bounding box center [1103, 226] width 863 height 20
type textarea "**********"
click at [203, 233] on div "01/10/2025 01/10/2025" at bounding box center [198, 226] width 154 height 20
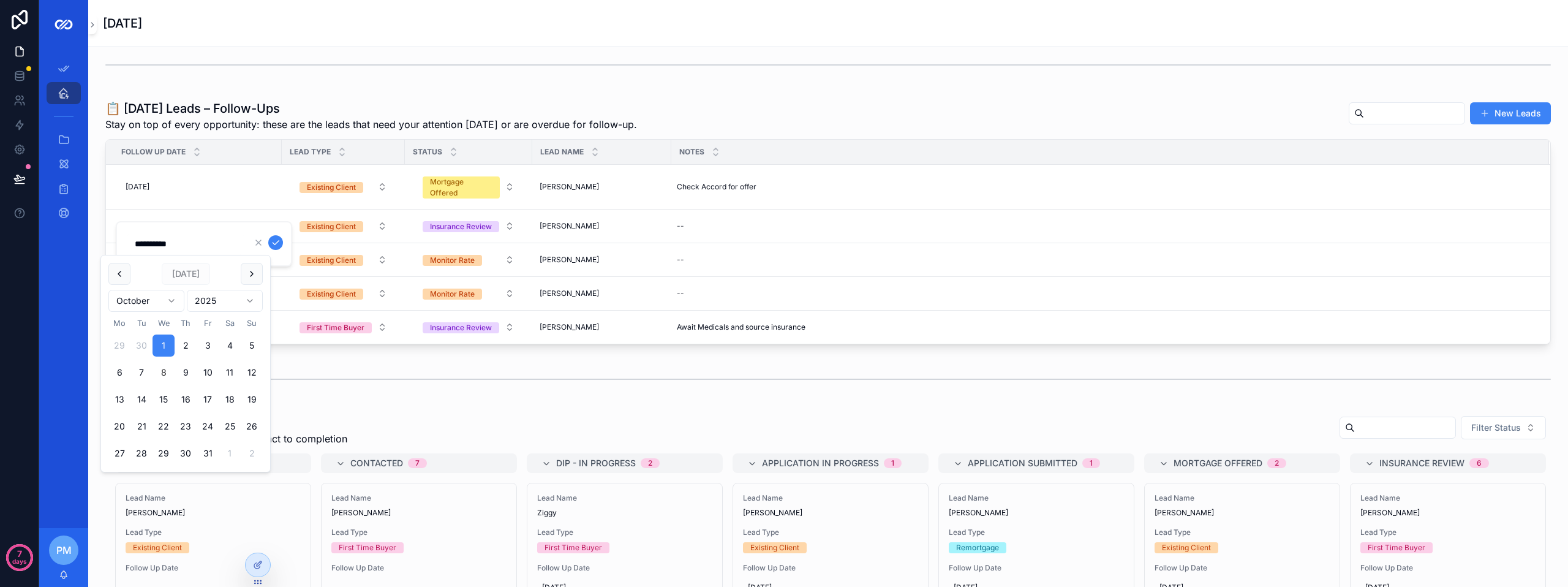
click at [164, 372] on button "8" at bounding box center [164, 372] width 22 height 22
type input "**********"
click at [344, 376] on div "scrollable content" at bounding box center [828, 379] width 1445 height 31
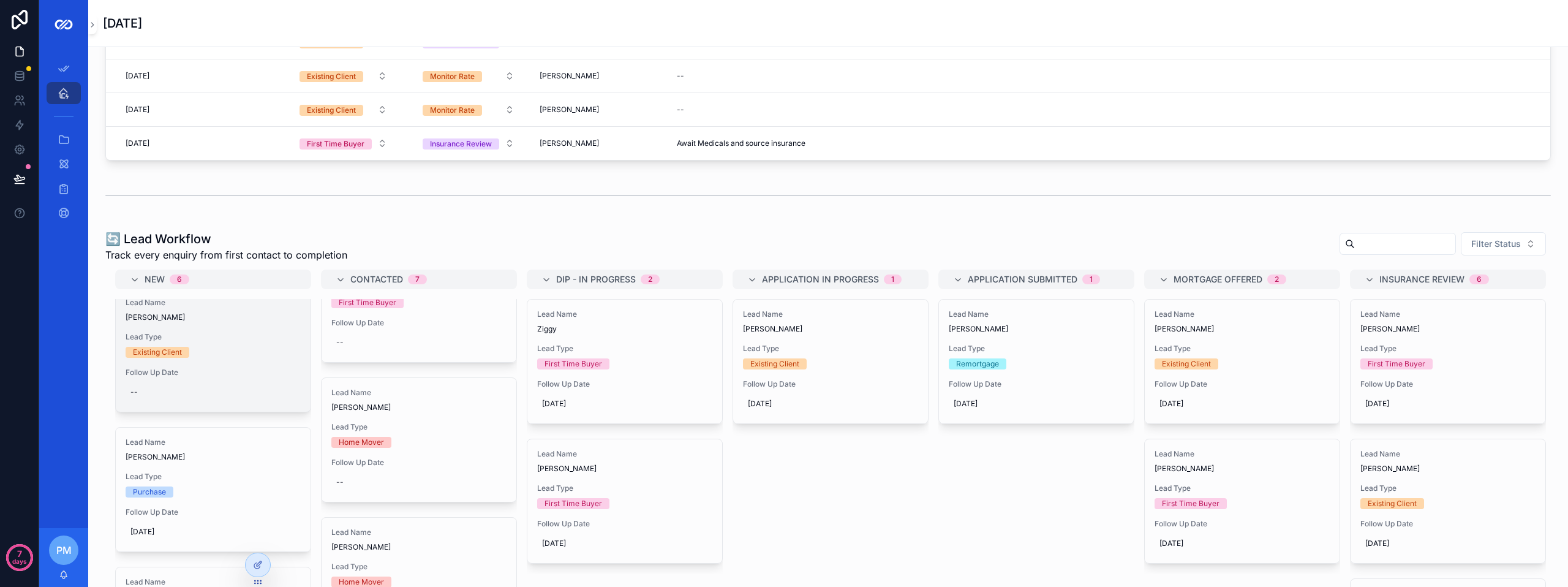
scroll to position [0, 0]
click at [153, 399] on div "--" at bounding box center [213, 404] width 175 height 20
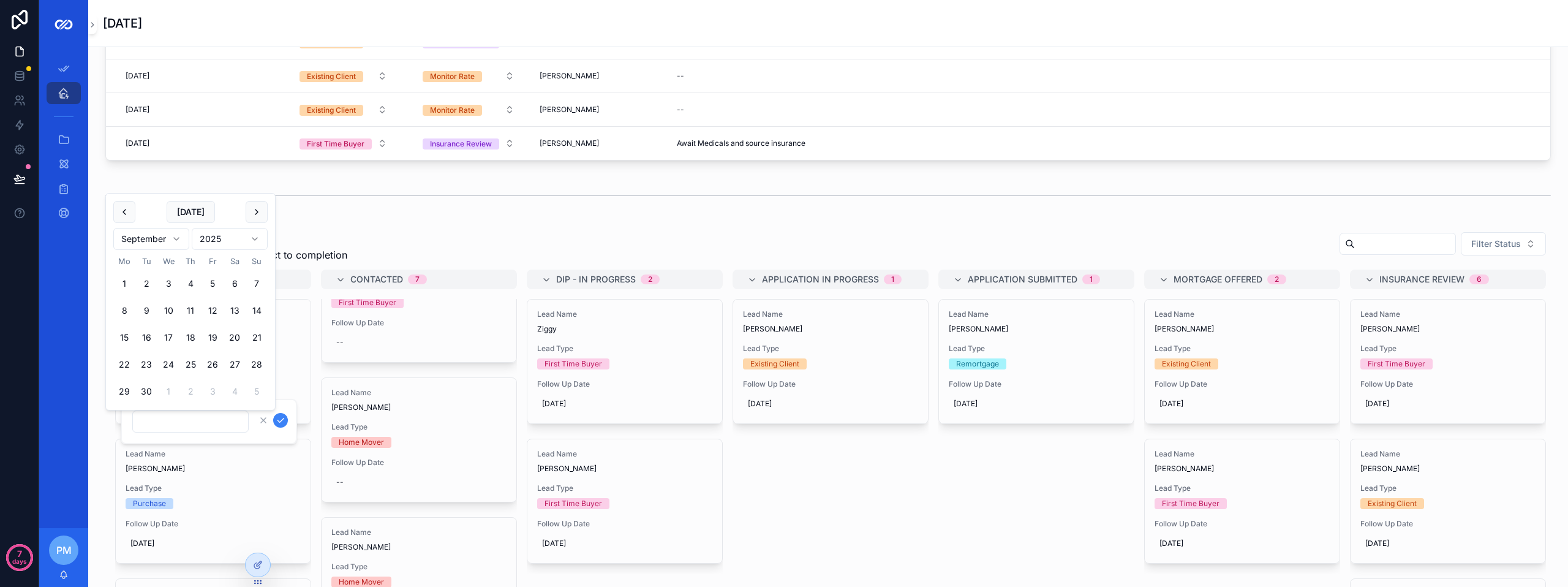
click at [174, 239] on html "7 days App Setup Adviser Home All Tasks/Leads/Clients Factfinds Clients 247 Mor…" at bounding box center [784, 294] width 1568 height 587
click at [252, 206] on button "scrollable content" at bounding box center [257, 212] width 22 height 22
click at [125, 309] on button "3" at bounding box center [125, 310] width 22 height 22
type input "**********"
click at [282, 422] on icon "scrollable content" at bounding box center [280, 420] width 10 height 10
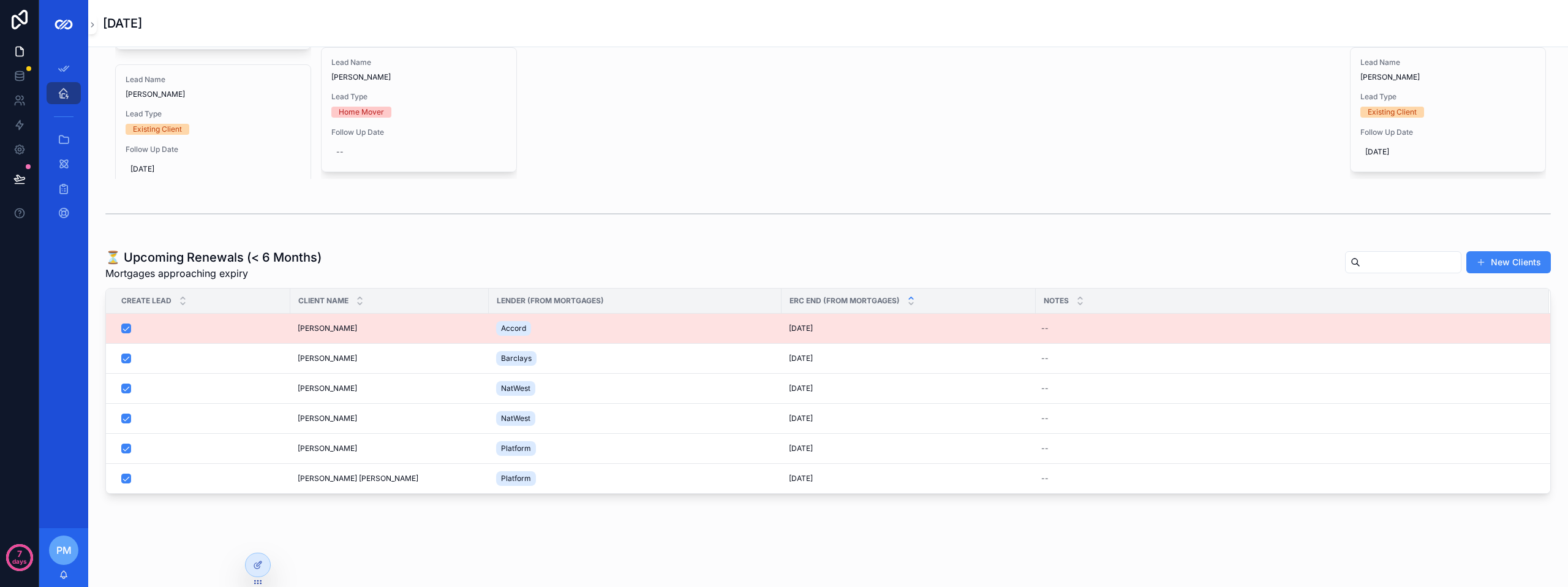
scroll to position [912, 0]
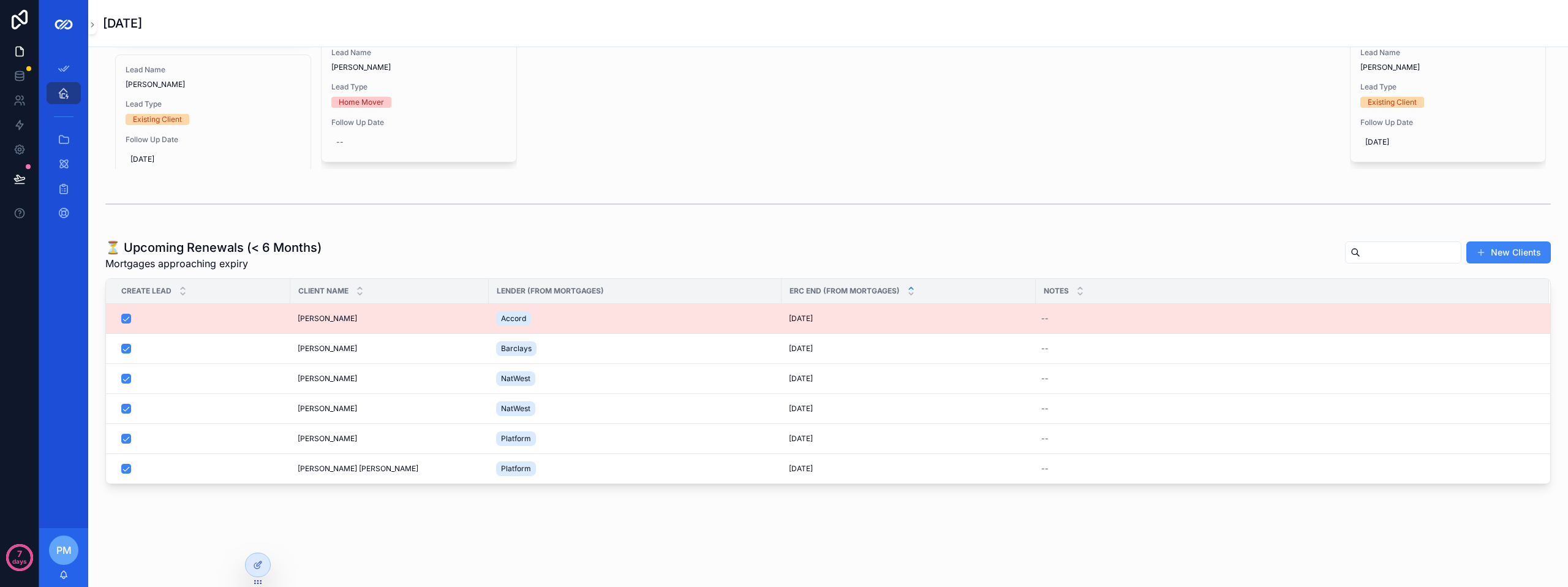
click at [672, 320] on div "Accord" at bounding box center [635, 319] width 278 height 20
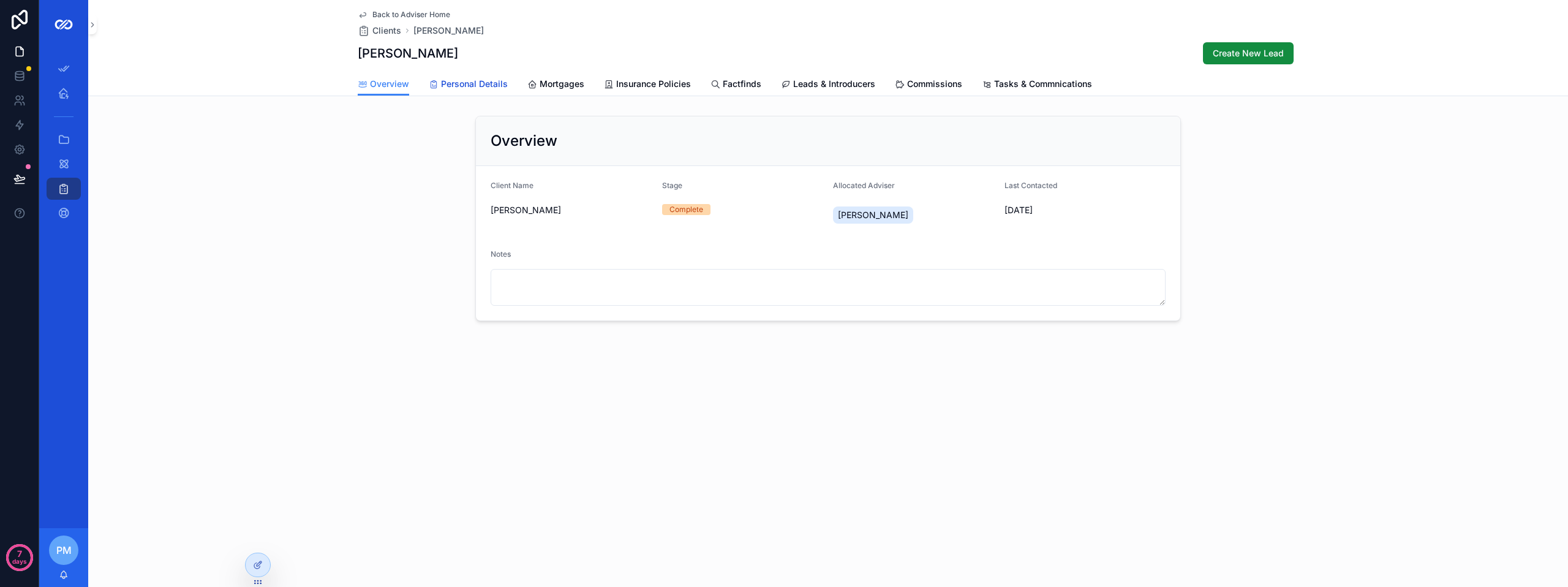
click at [499, 83] on span "Personal Details" at bounding box center [474, 83] width 67 height 12
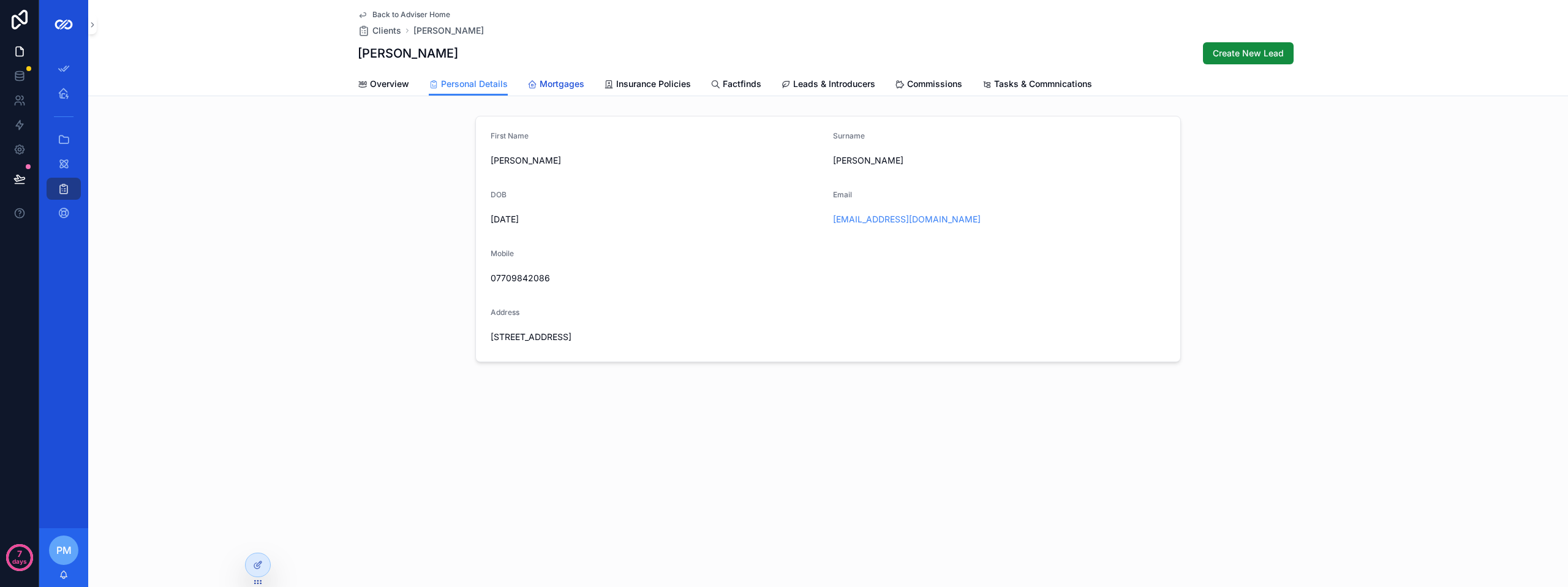
click at [544, 88] on span "Mortgages" at bounding box center [562, 83] width 45 height 12
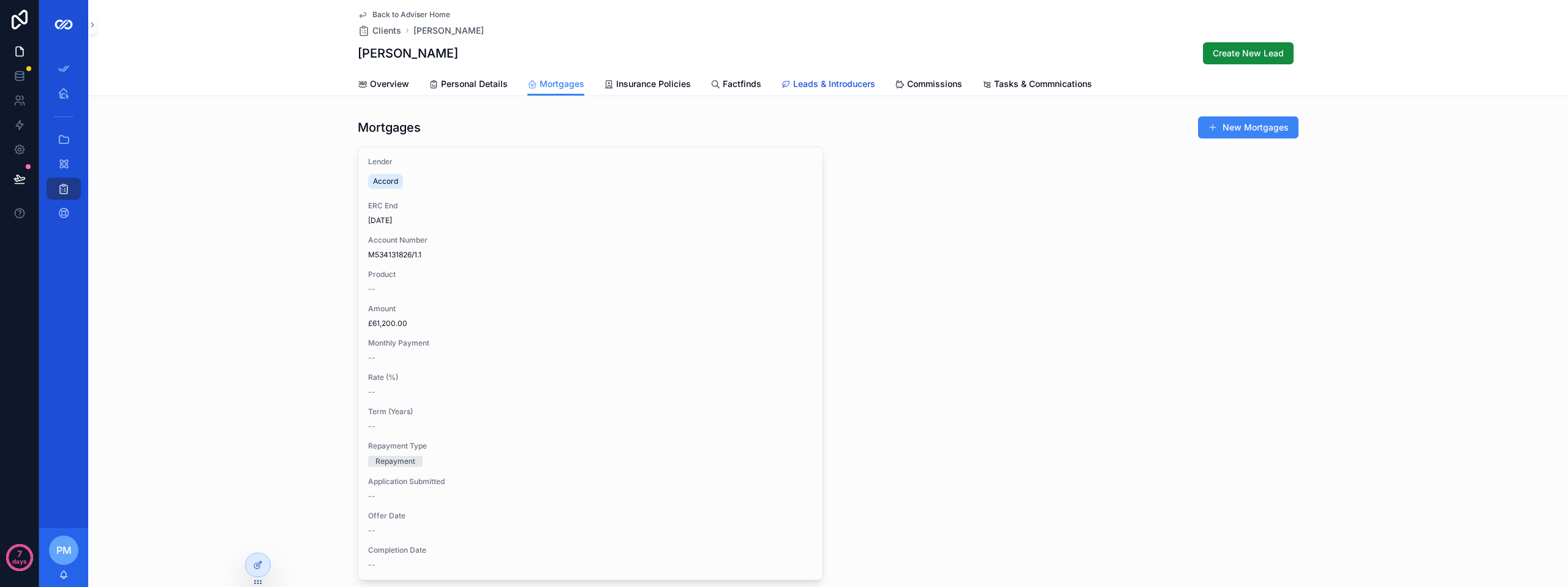
click at [803, 86] on span "Leads & Introducers" at bounding box center [835, 83] width 82 height 12
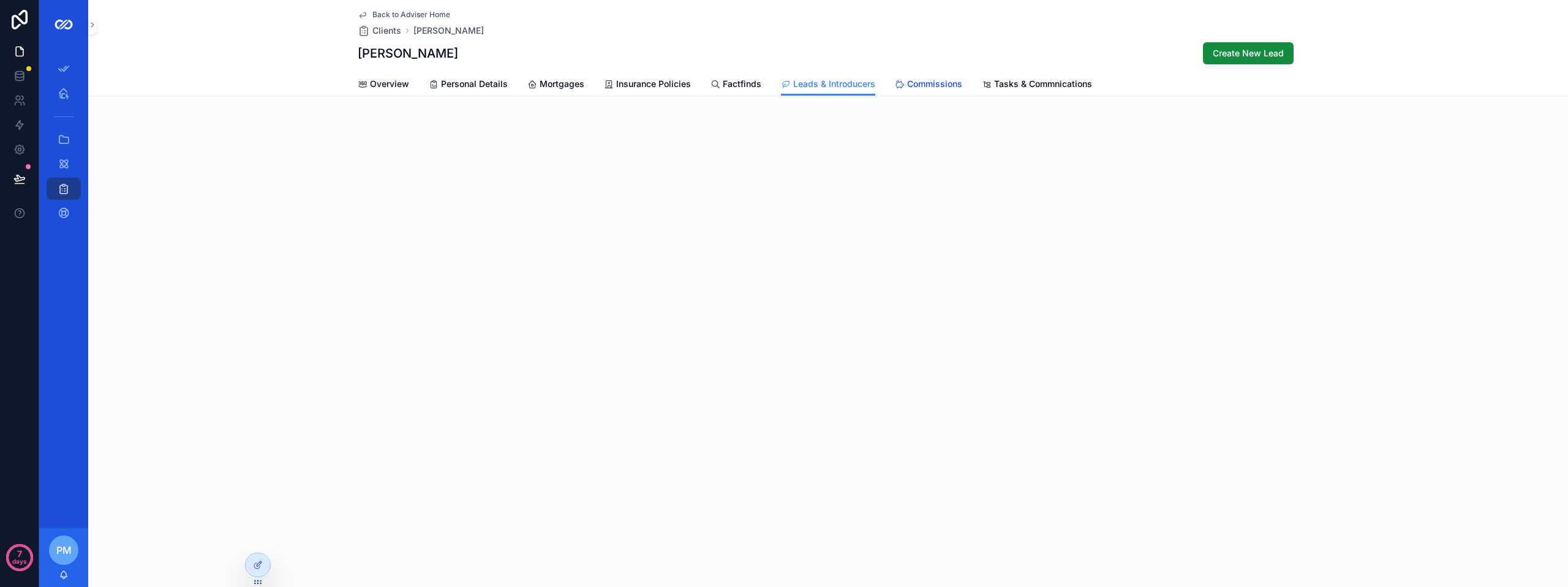
click at [923, 82] on span "Commissions" at bounding box center [935, 83] width 55 height 12
click at [1019, 85] on span "Tasks & Commnications" at bounding box center [1043, 83] width 98 height 12
click at [925, 85] on span "Commissions" at bounding box center [935, 83] width 55 height 12
click at [405, 14] on span "Back to Adviser Home" at bounding box center [411, 14] width 78 height 10
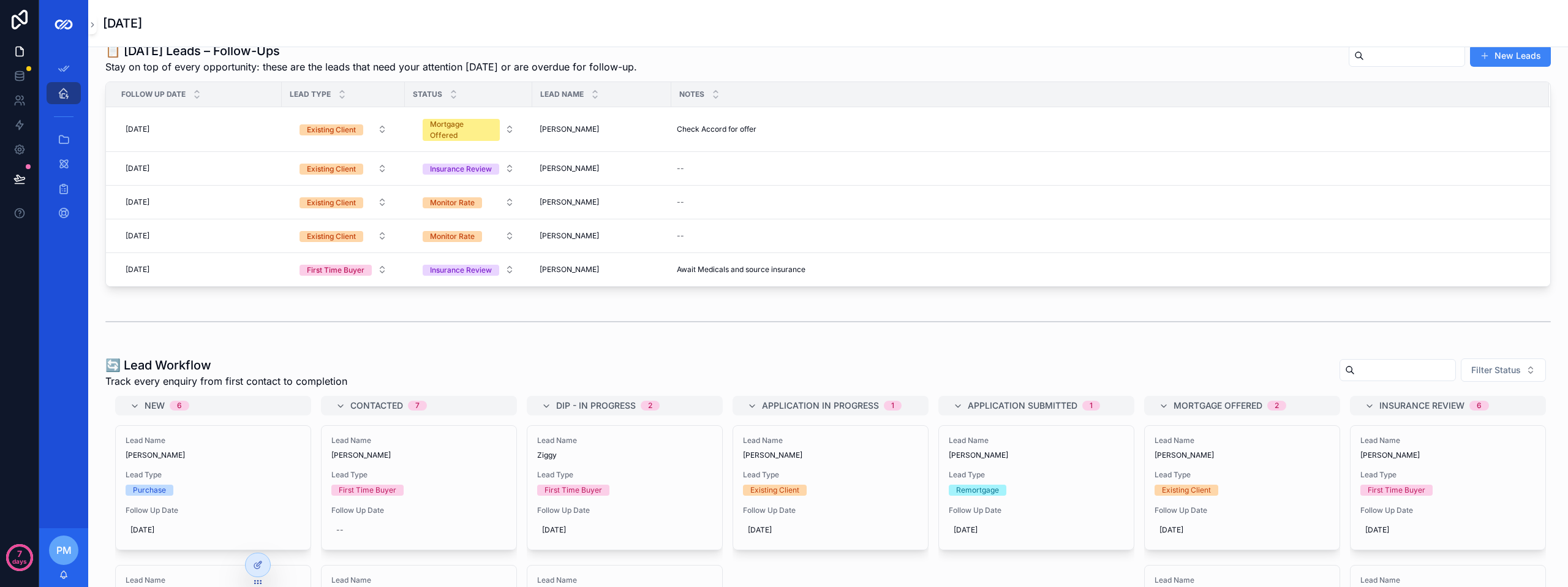
scroll to position [307, 0]
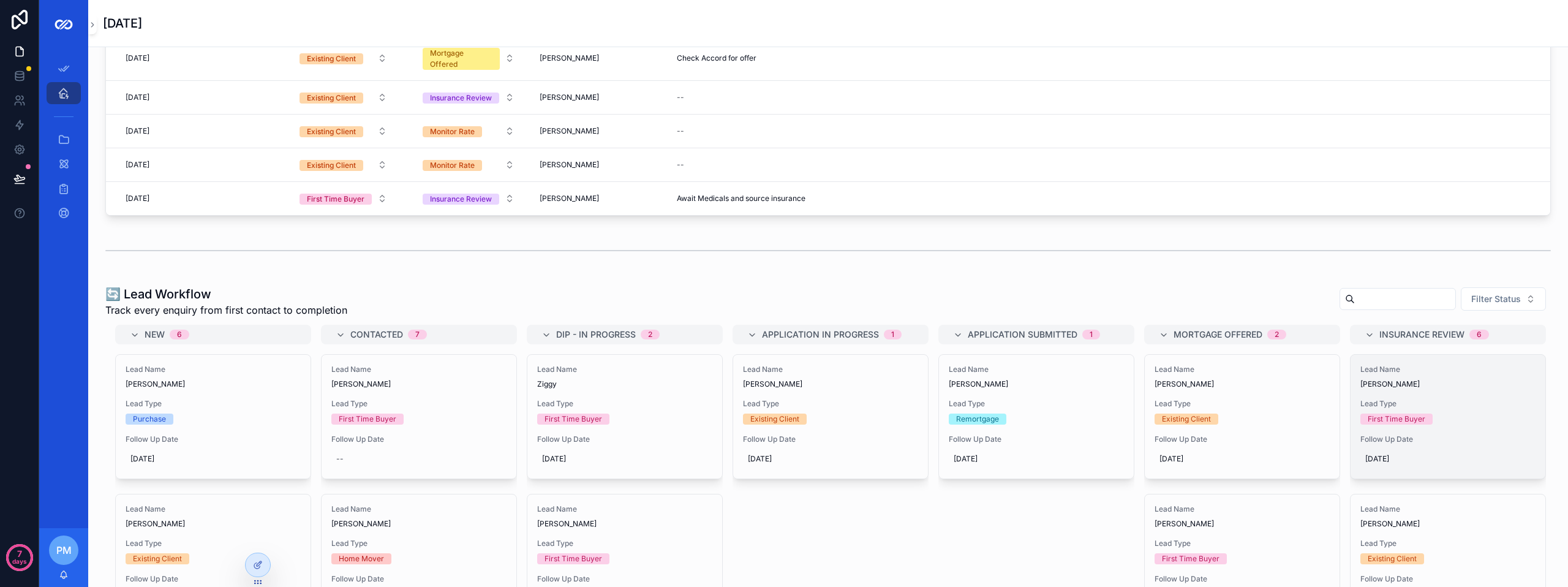
click at [1434, 421] on div "First Time Buyer" at bounding box center [1448, 419] width 175 height 11
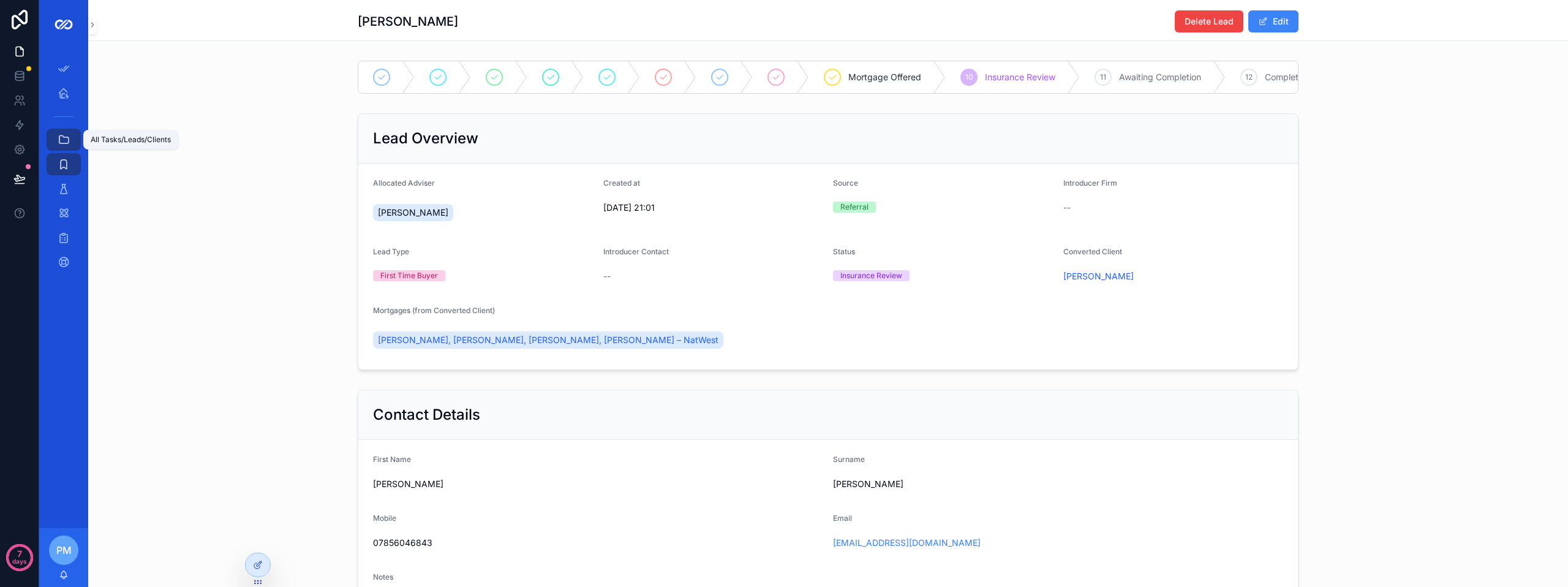
click at [65, 139] on icon "scrollable content" at bounding box center [63, 140] width 12 height 12
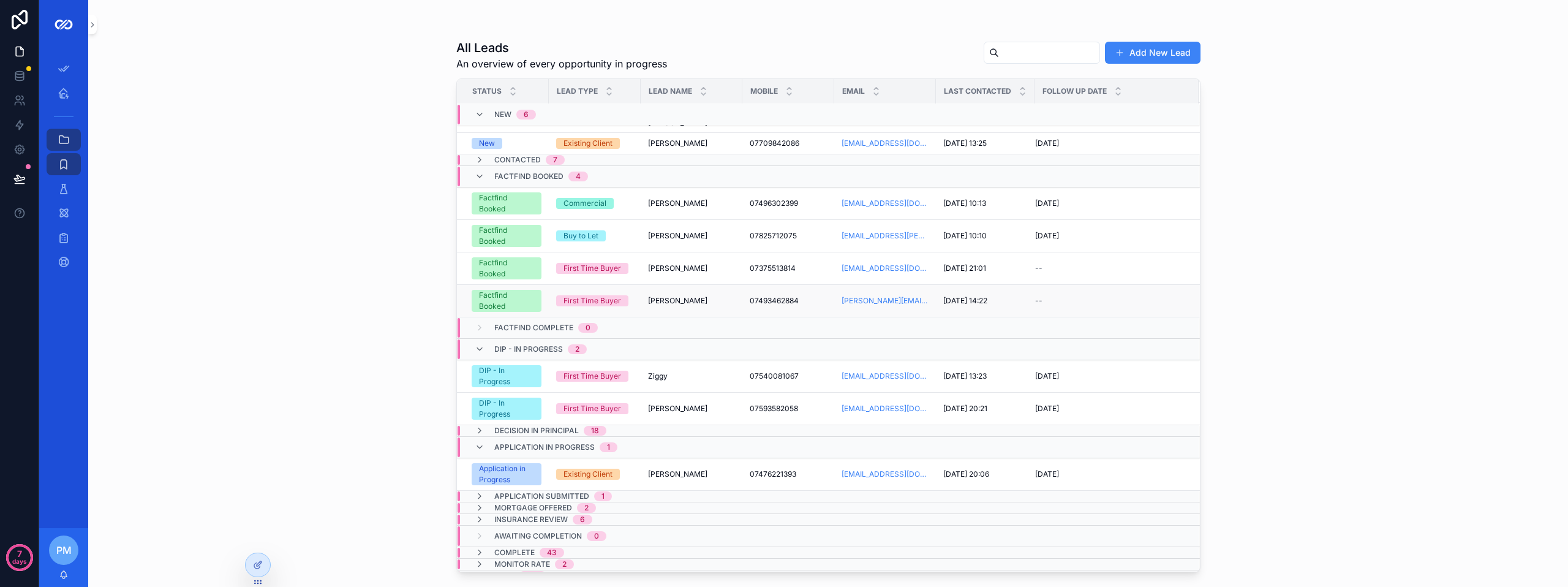
scroll to position [110, 0]
click at [477, 342] on icon "scrollable content" at bounding box center [479, 347] width 10 height 10
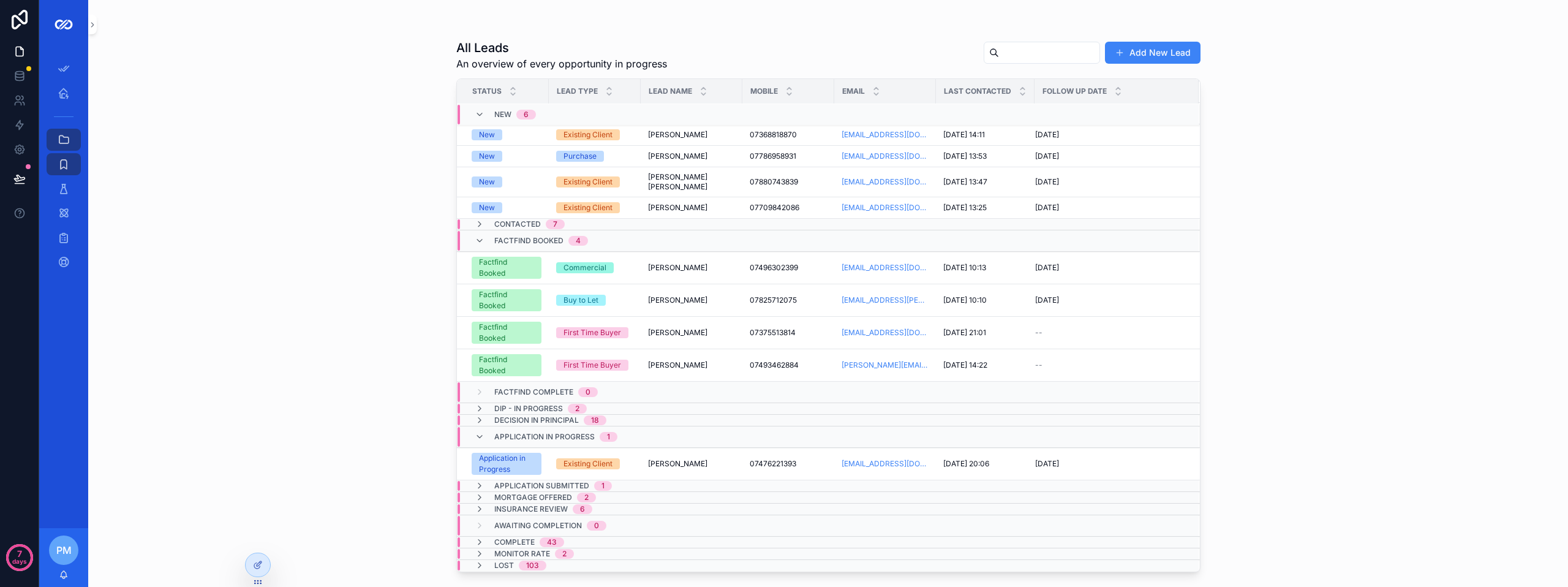
scroll to position [0, 0]
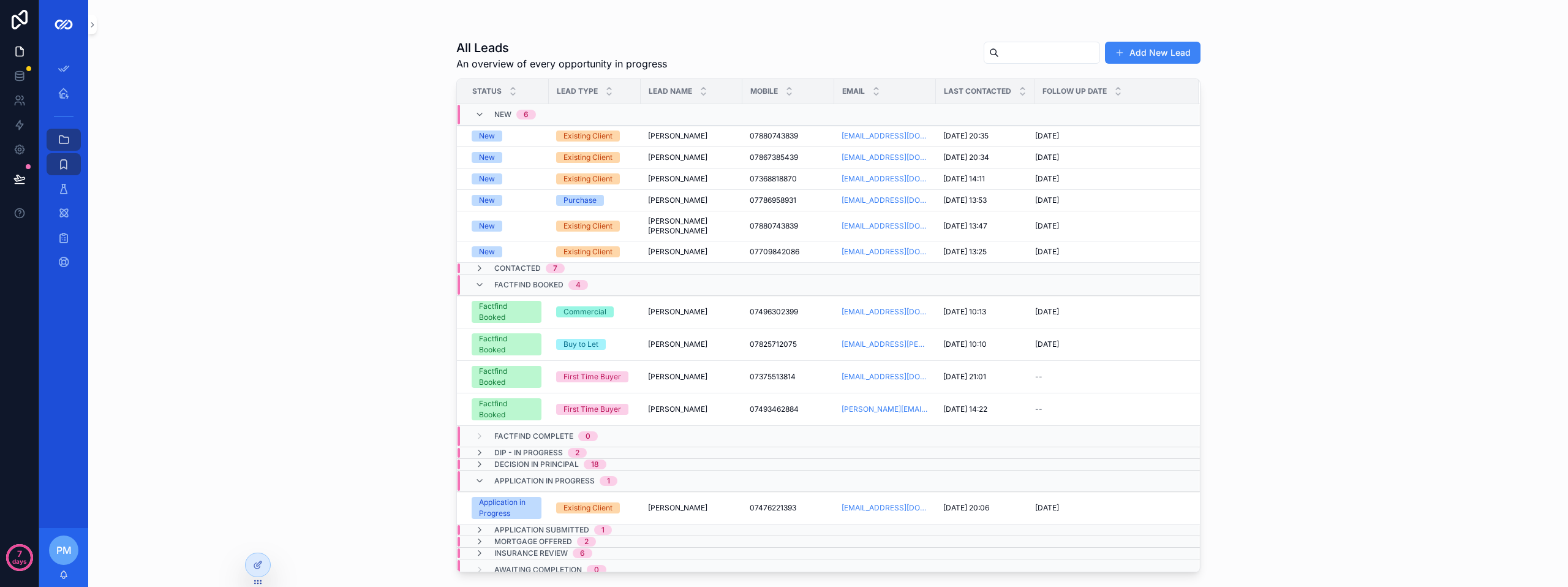
click at [475, 275] on td "Factfind Booked 4" at bounding box center [600, 285] width 286 height 22
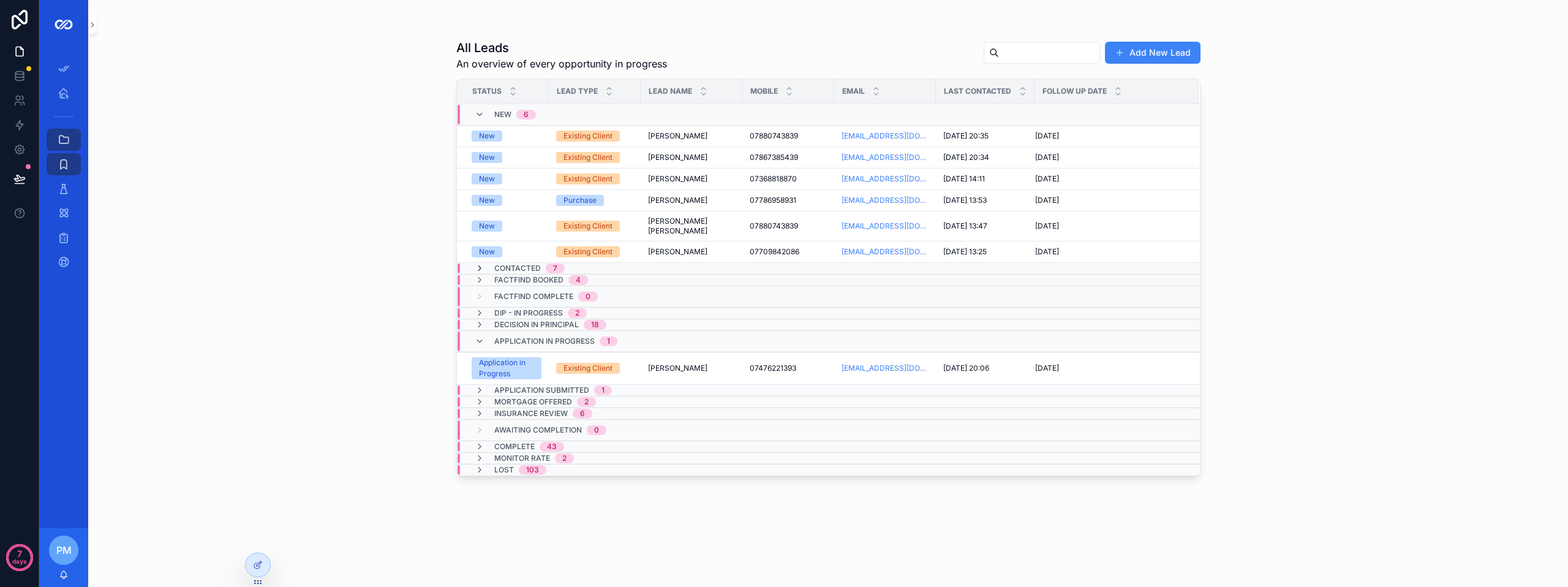
click at [477, 263] on icon "scrollable content" at bounding box center [479, 268] width 10 height 10
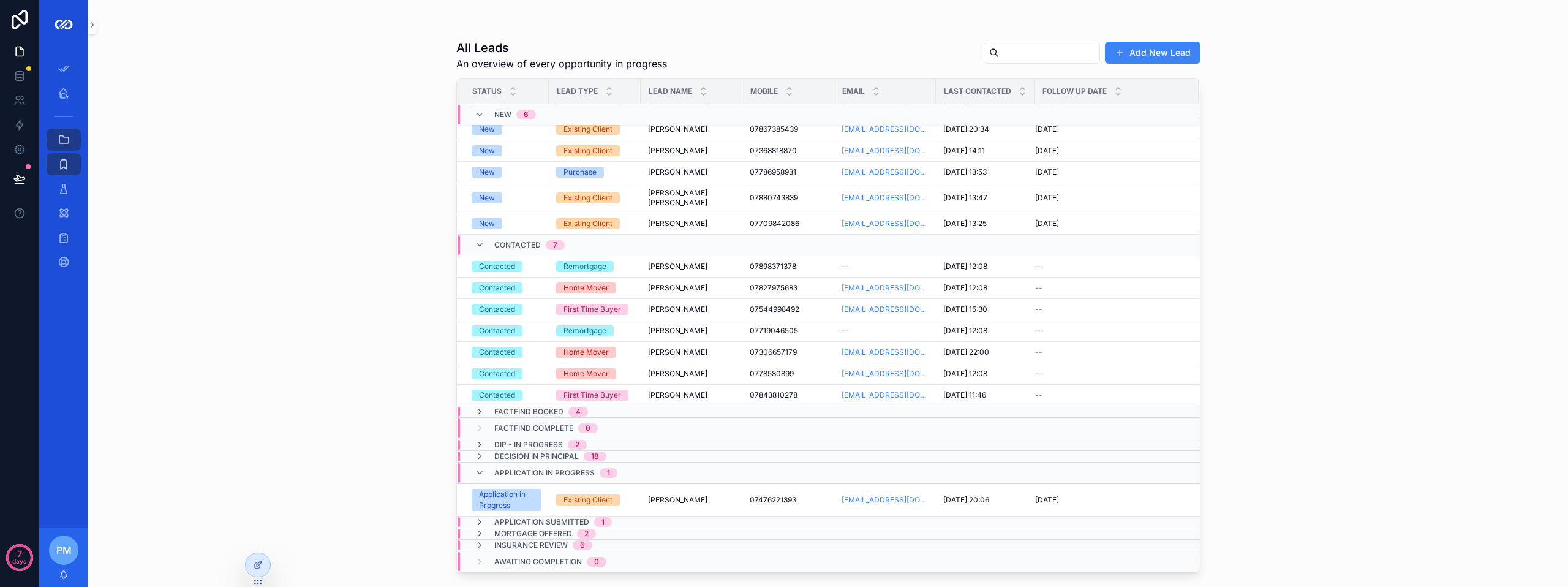
scroll to position [56, 0]
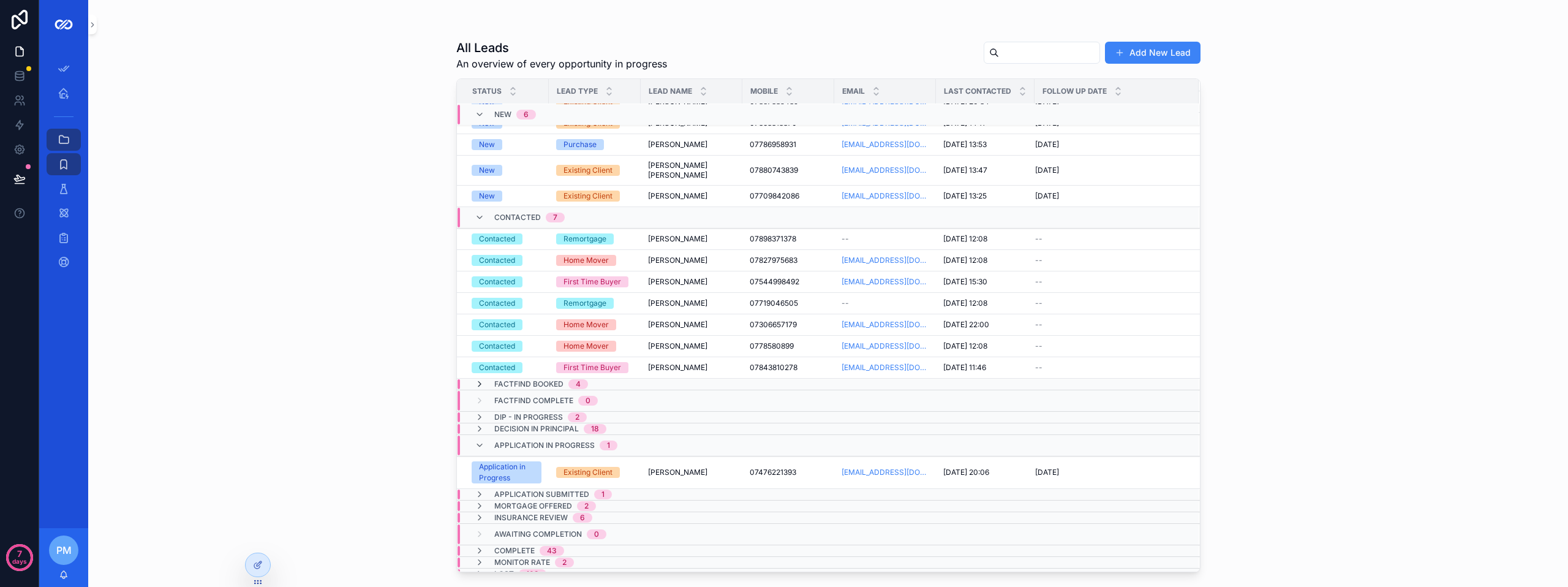
click at [481, 380] on icon "scrollable content" at bounding box center [479, 384] width 10 height 10
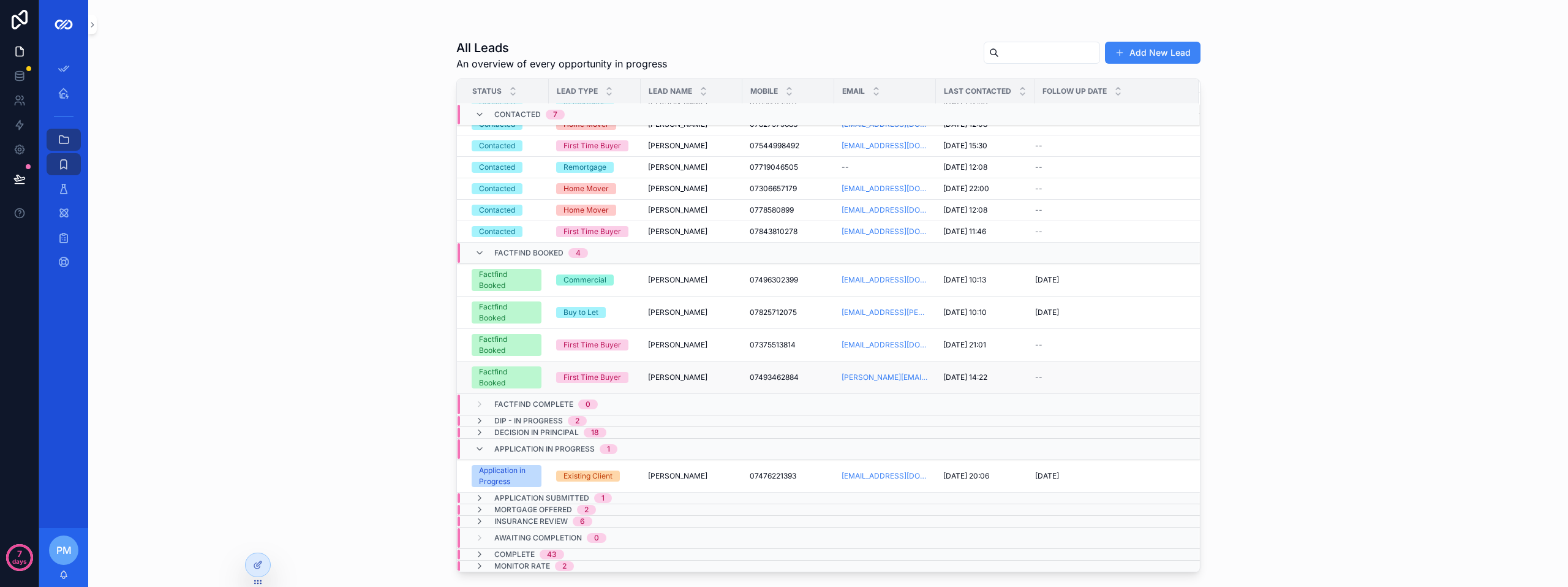
scroll to position [196, 0]
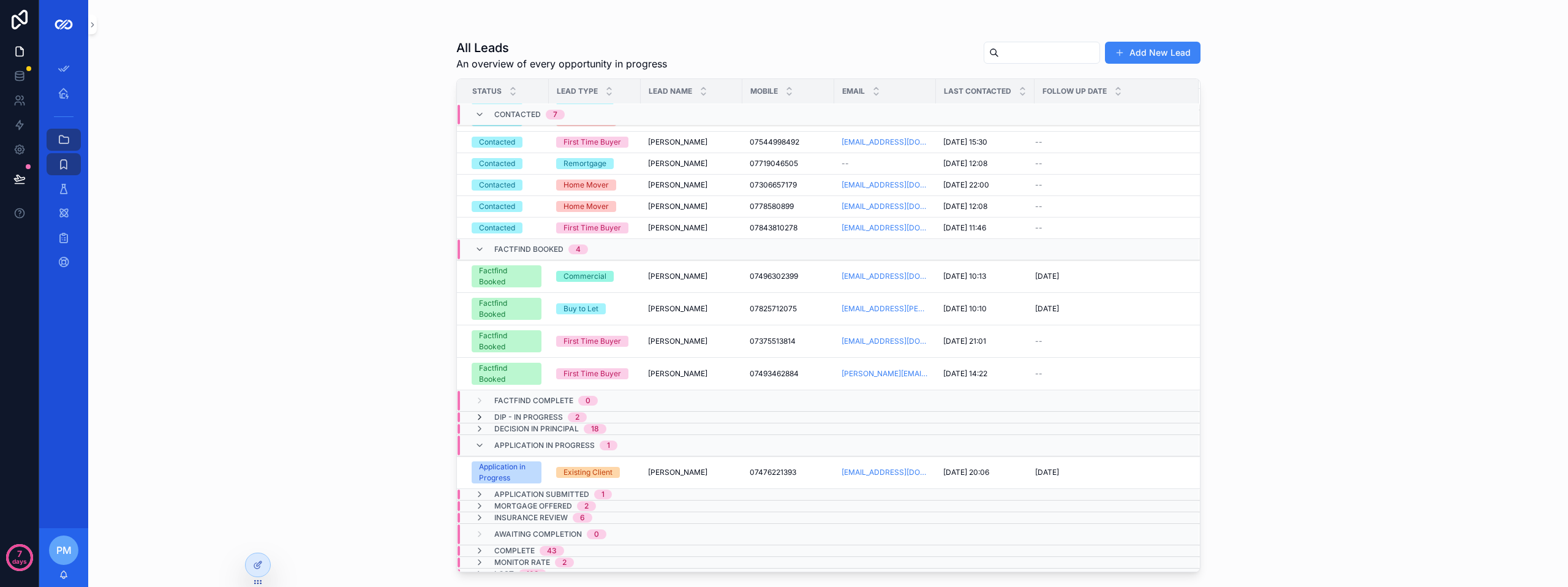
click at [477, 412] on icon "scrollable content" at bounding box center [479, 417] width 10 height 10
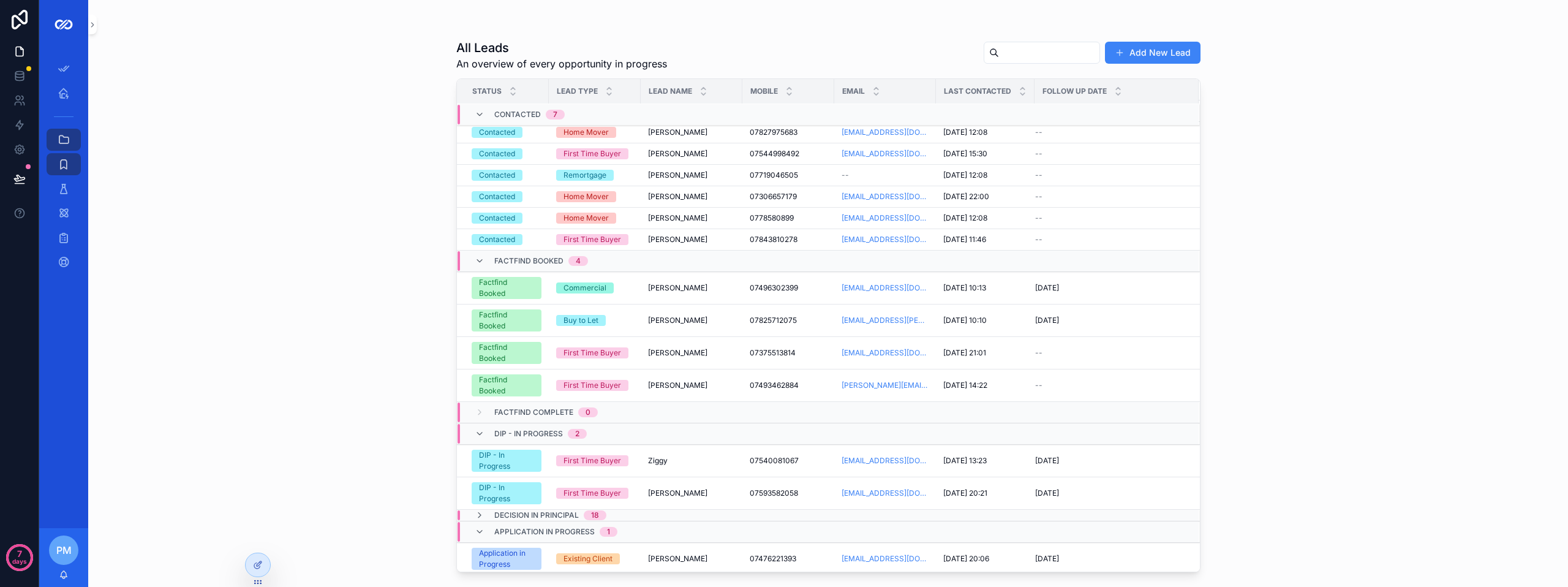
scroll to position [262, 0]
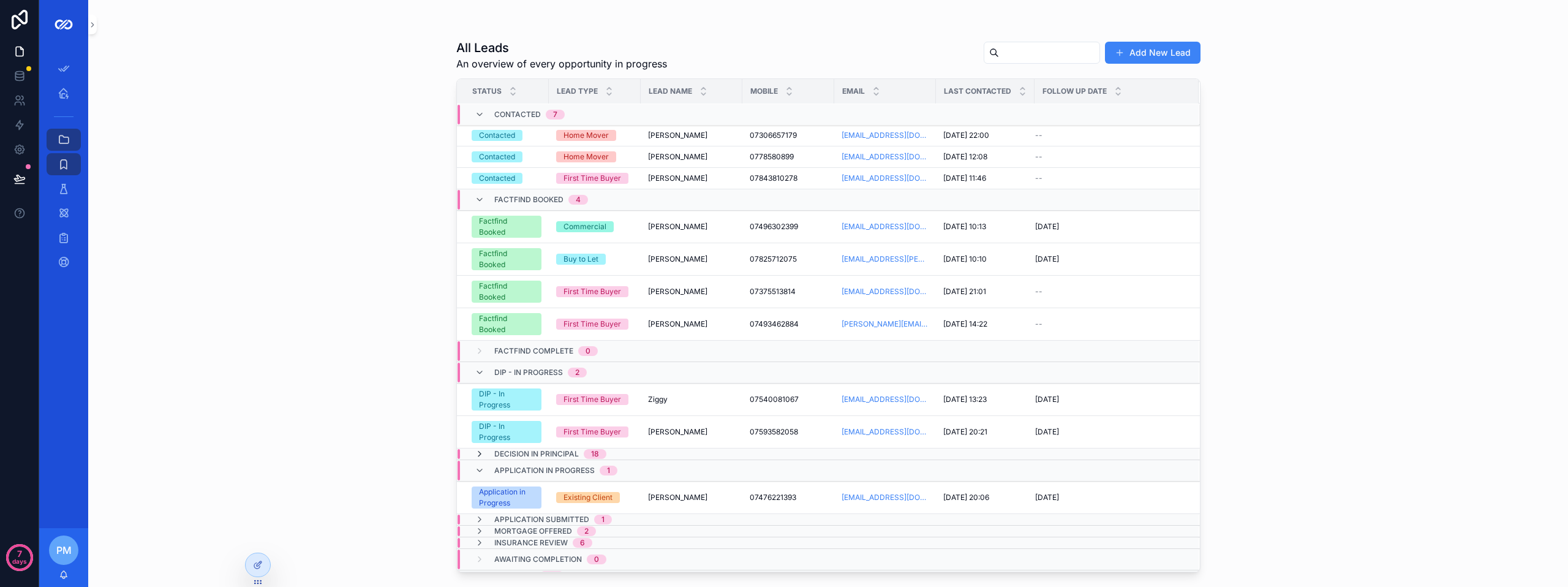
click at [477, 449] on icon "scrollable content" at bounding box center [479, 454] width 10 height 10
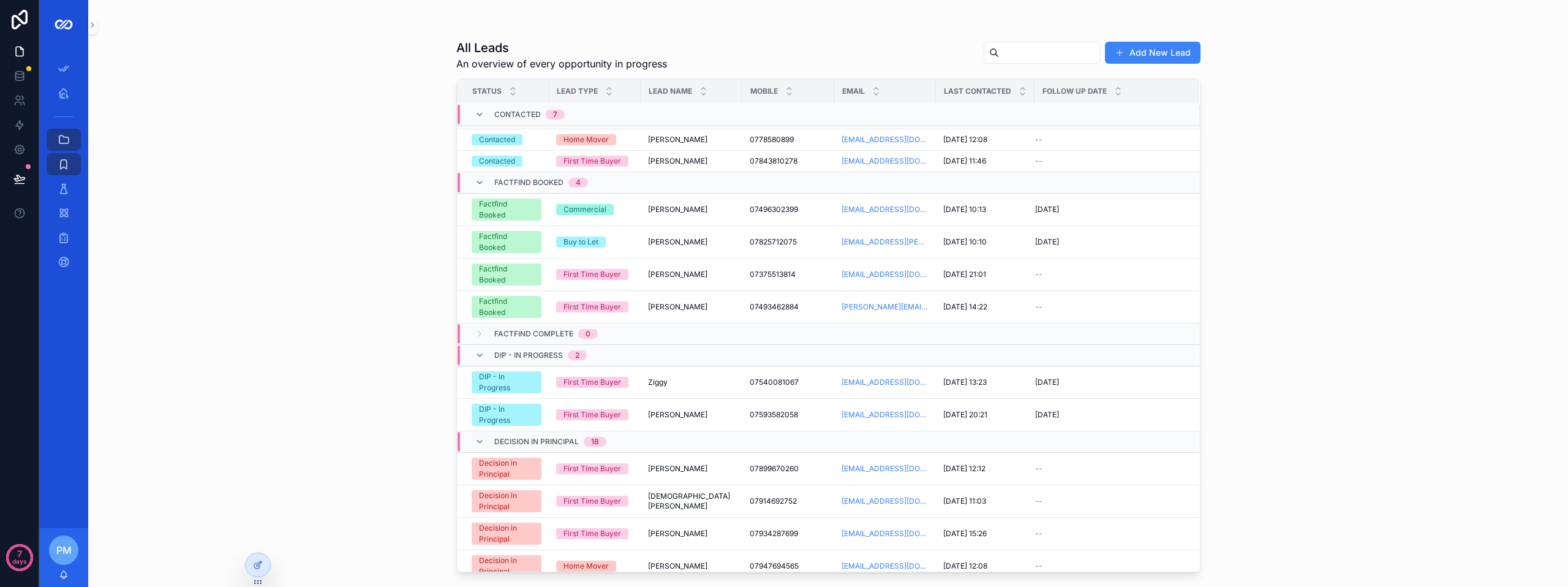
scroll to position [0, 0]
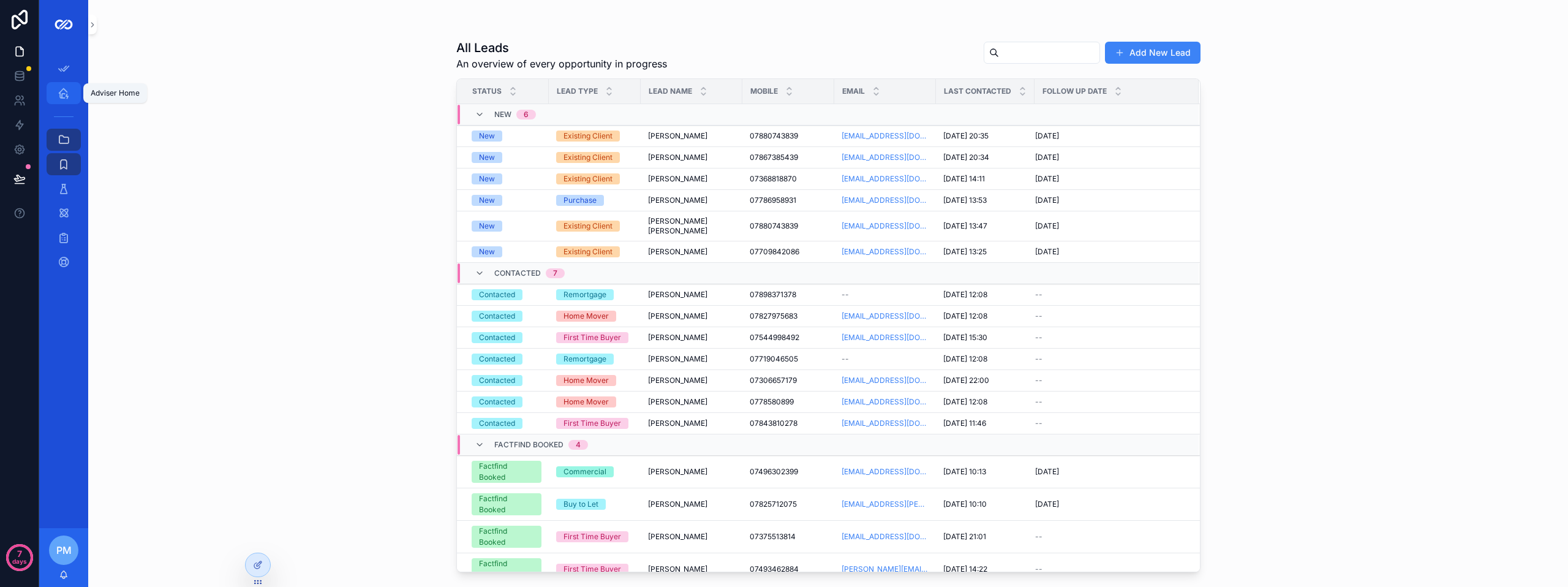
click at [57, 94] on div "Adviser Home" at bounding box center [64, 93] width 20 height 20
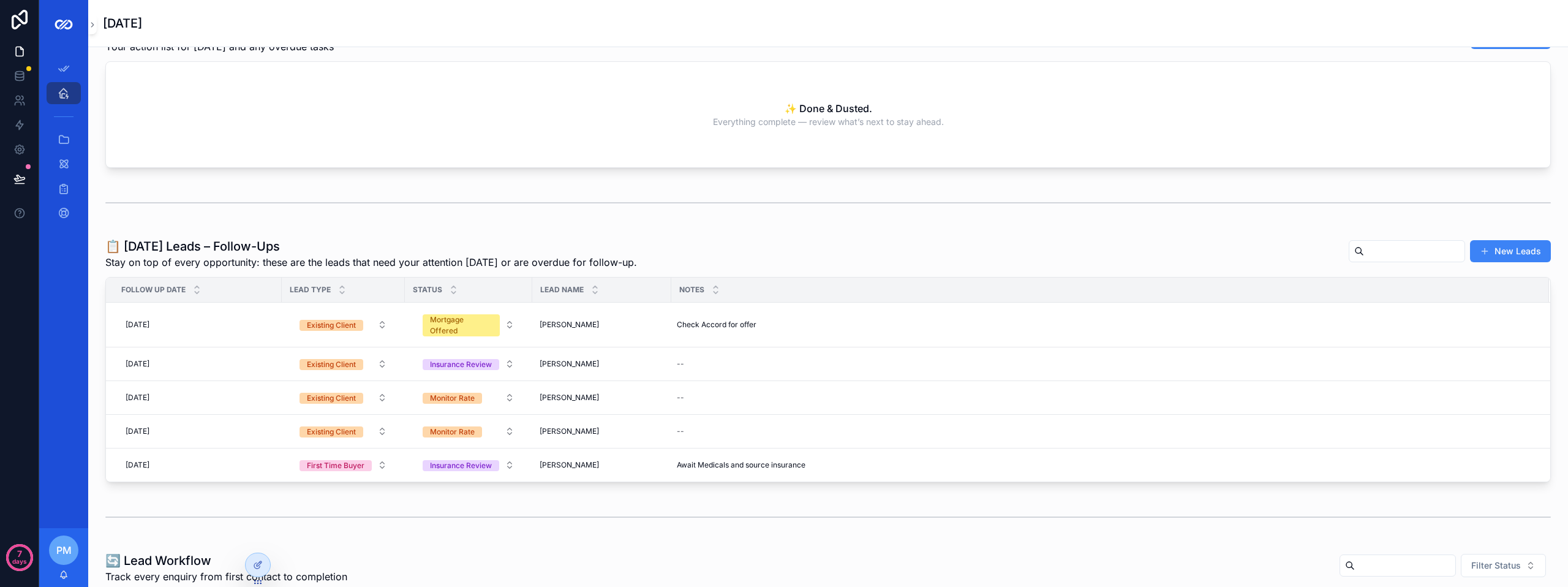
scroll to position [61, 0]
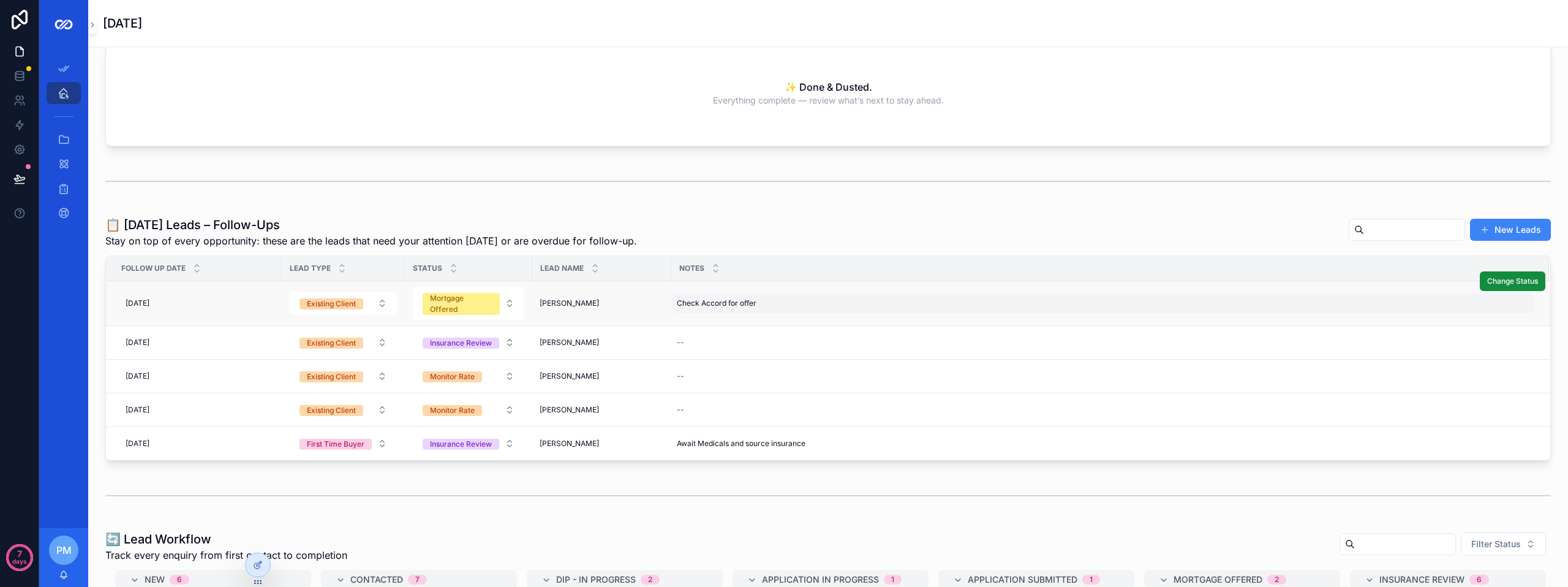
click at [799, 297] on div "Check Accord for offer Check Accord for offer" at bounding box center [1103, 303] width 863 height 20
click at [609, 297] on td "William Gemmell William Gemmell" at bounding box center [601, 303] width 139 height 45
click at [592, 301] on span "William Gemmell" at bounding box center [569, 303] width 59 height 10
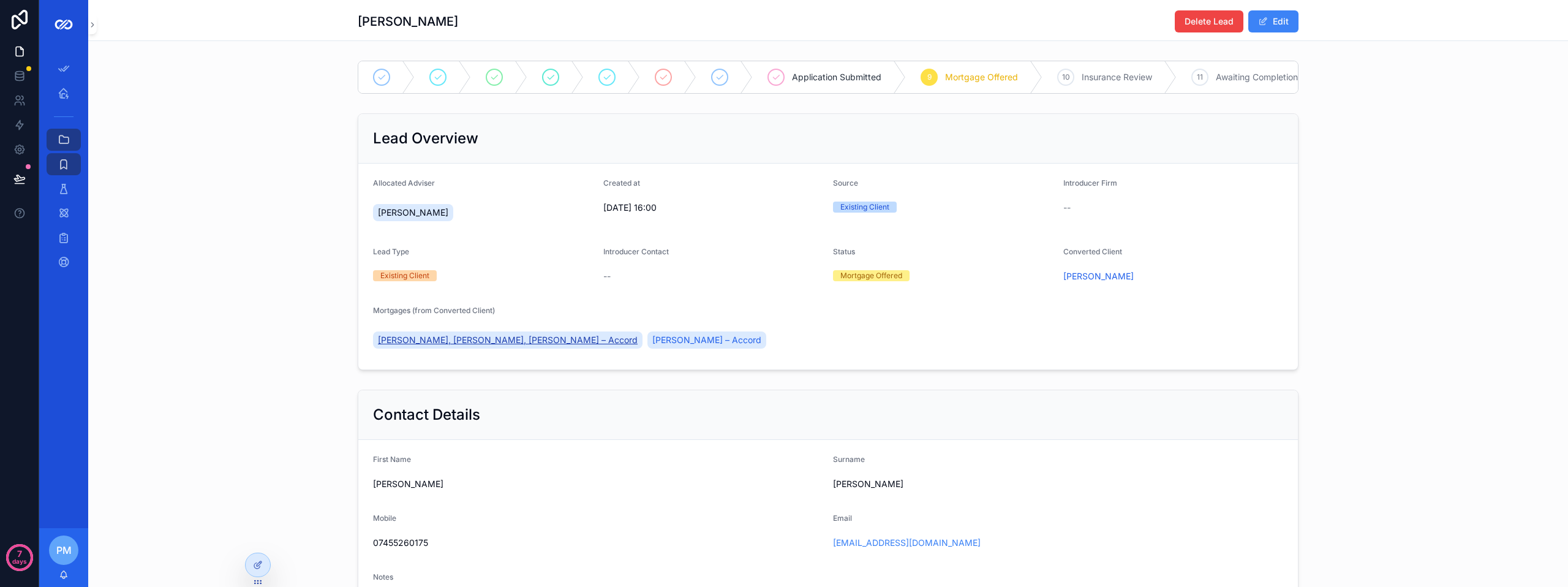
click at [564, 346] on span "William Gemmell, Diane Black, Diane Black – Accord" at bounding box center [508, 340] width 259 height 12
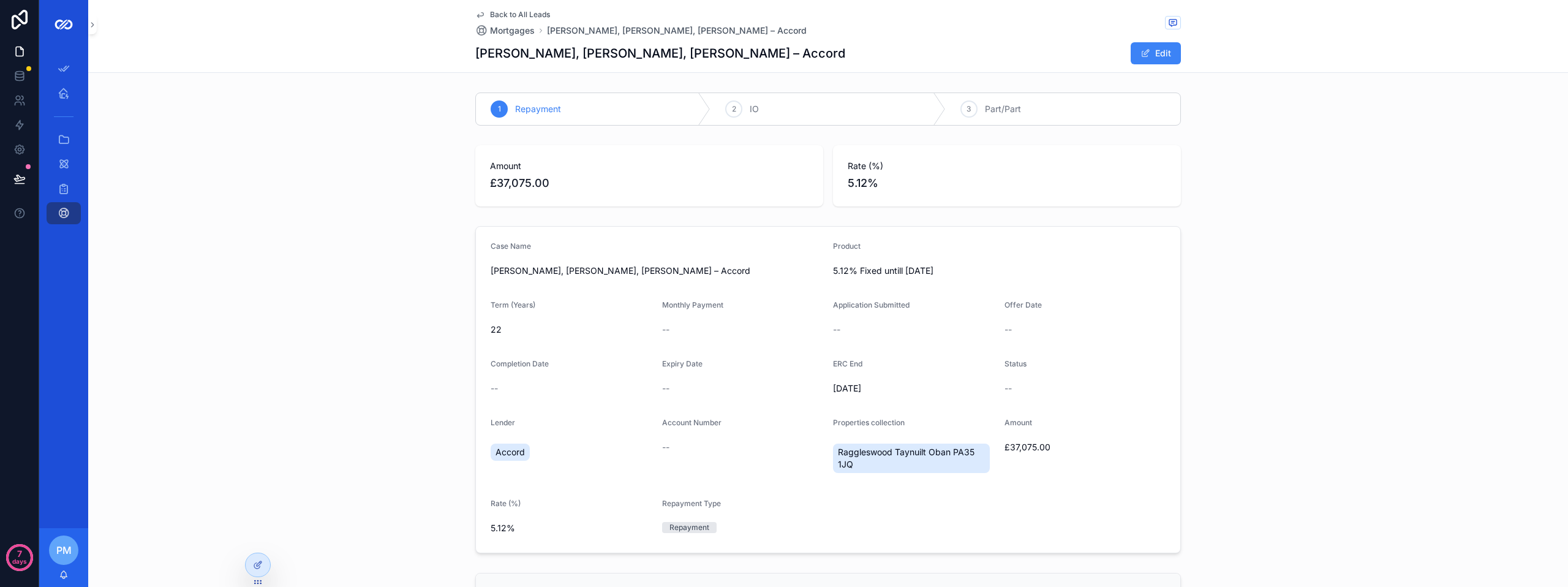
click at [520, 12] on span "Back to All Leads" at bounding box center [520, 14] width 60 height 10
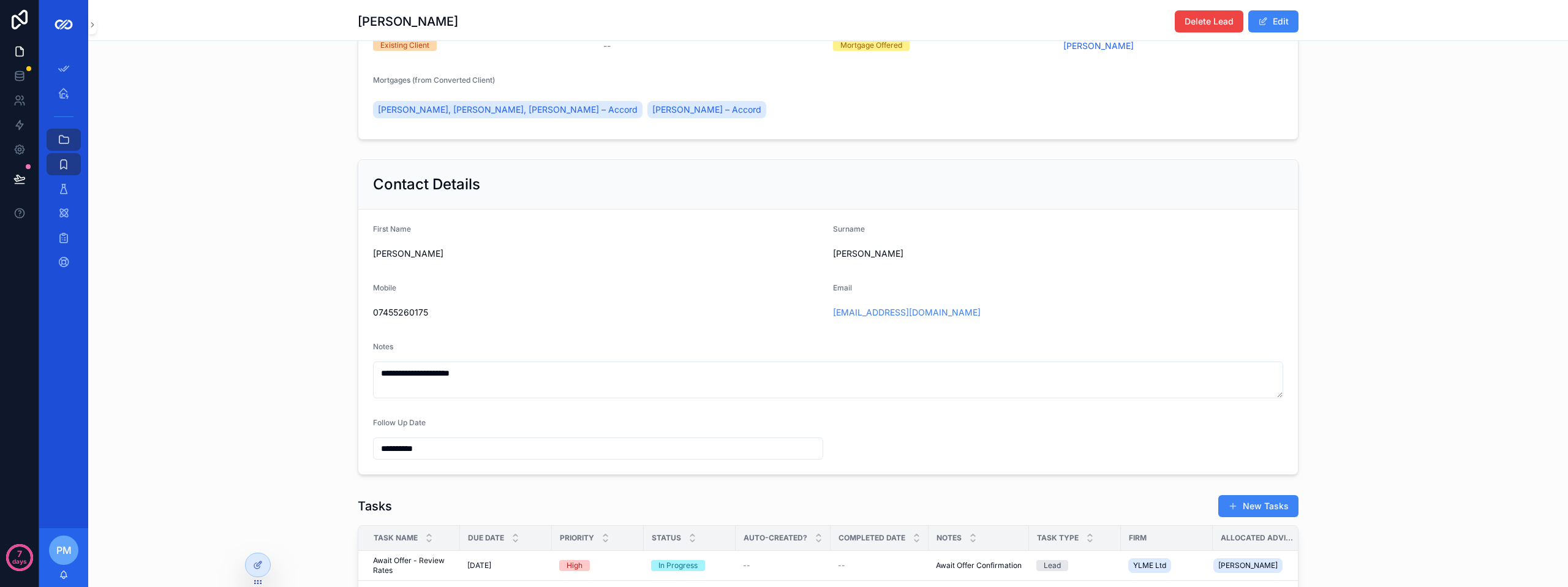
scroll to position [245, 0]
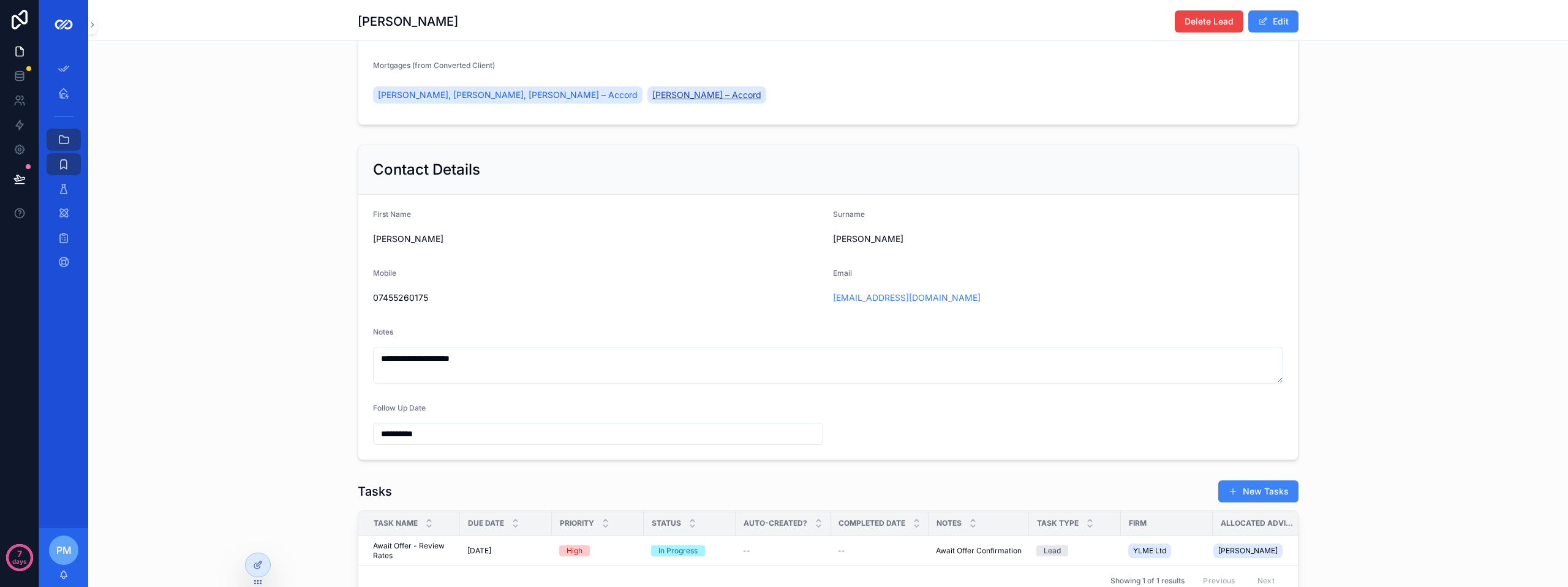
click at [653, 101] on span "William Gemmell – Accord" at bounding box center [707, 95] width 109 height 12
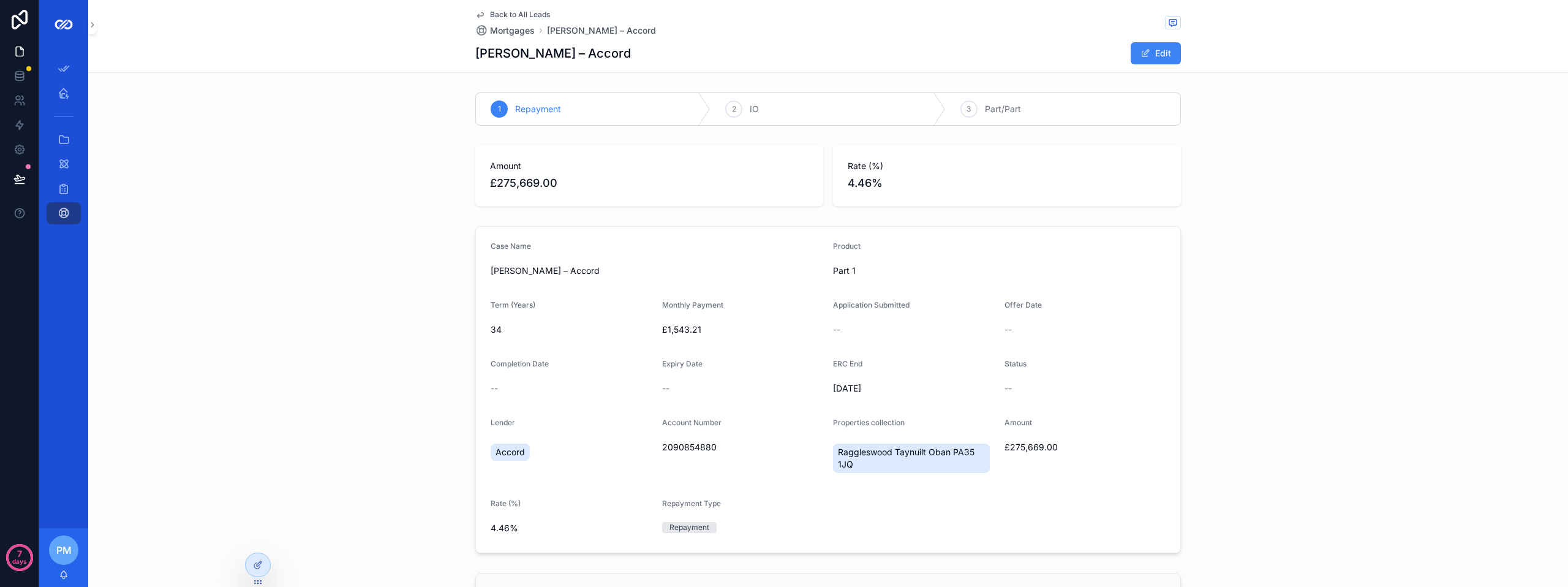
click at [504, 13] on span "Back to All Leads" at bounding box center [520, 14] width 60 height 10
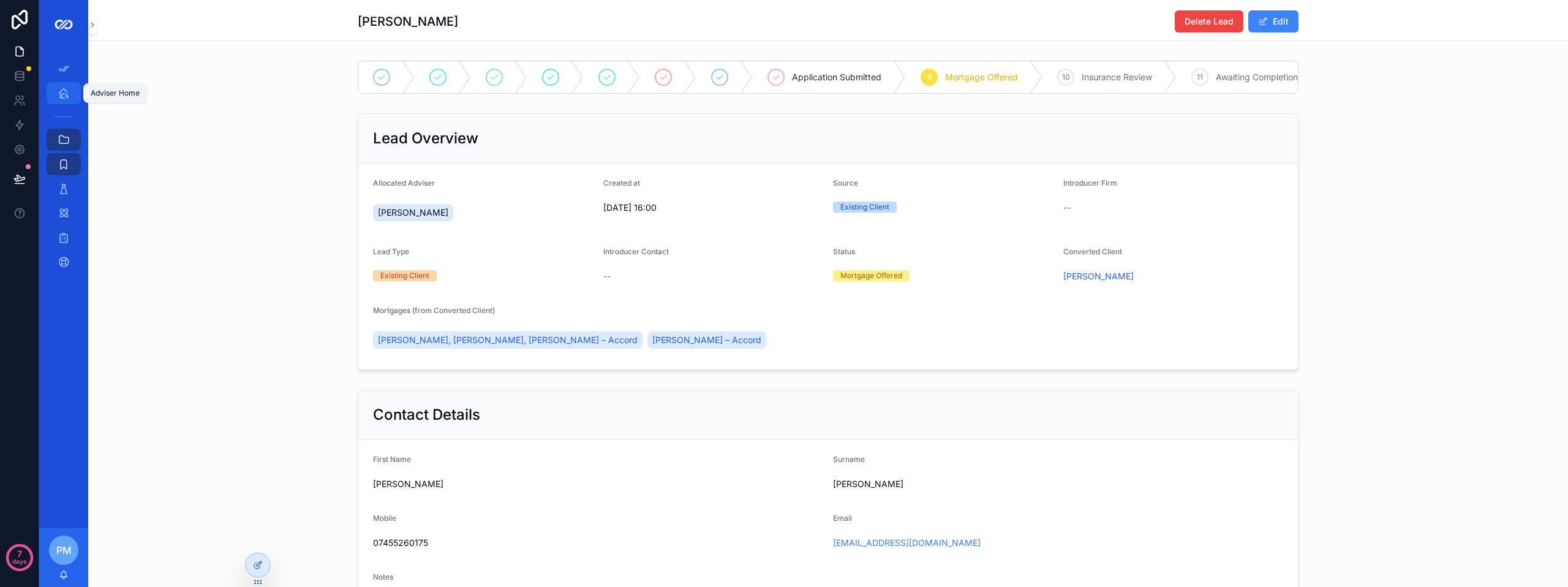
click at [55, 98] on div "Adviser Home" at bounding box center [64, 93] width 20 height 20
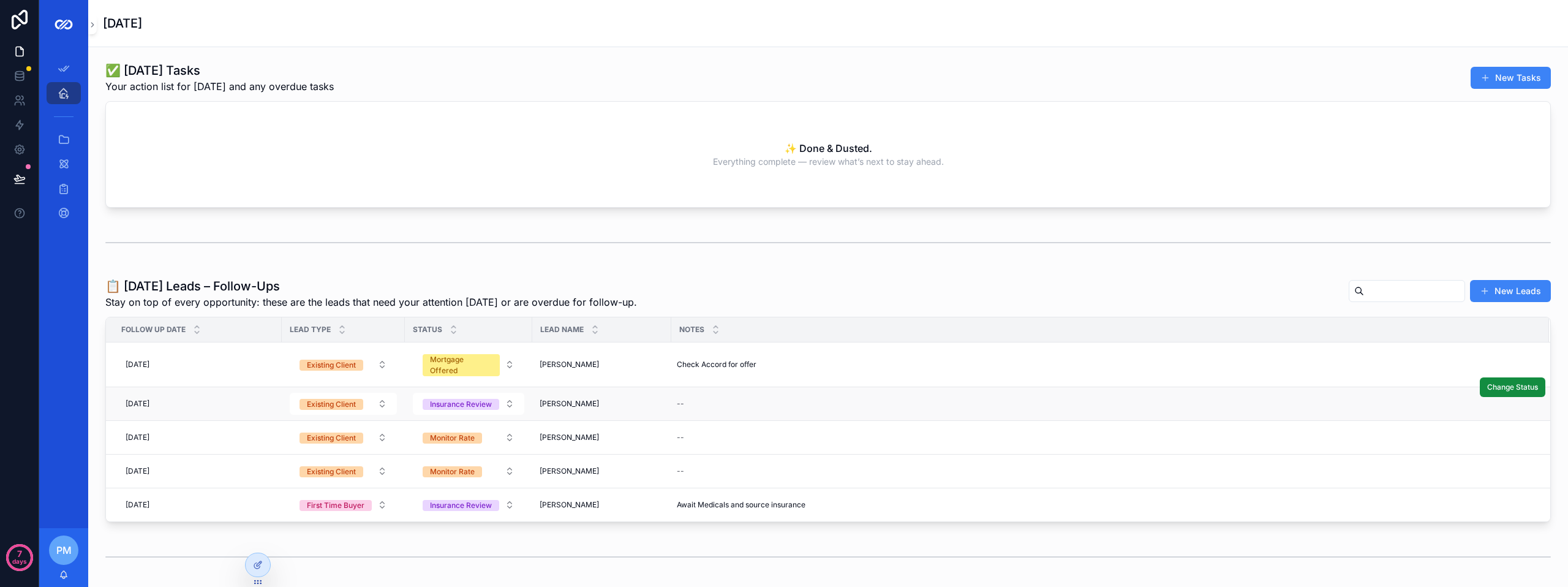
scroll to position [123, 0]
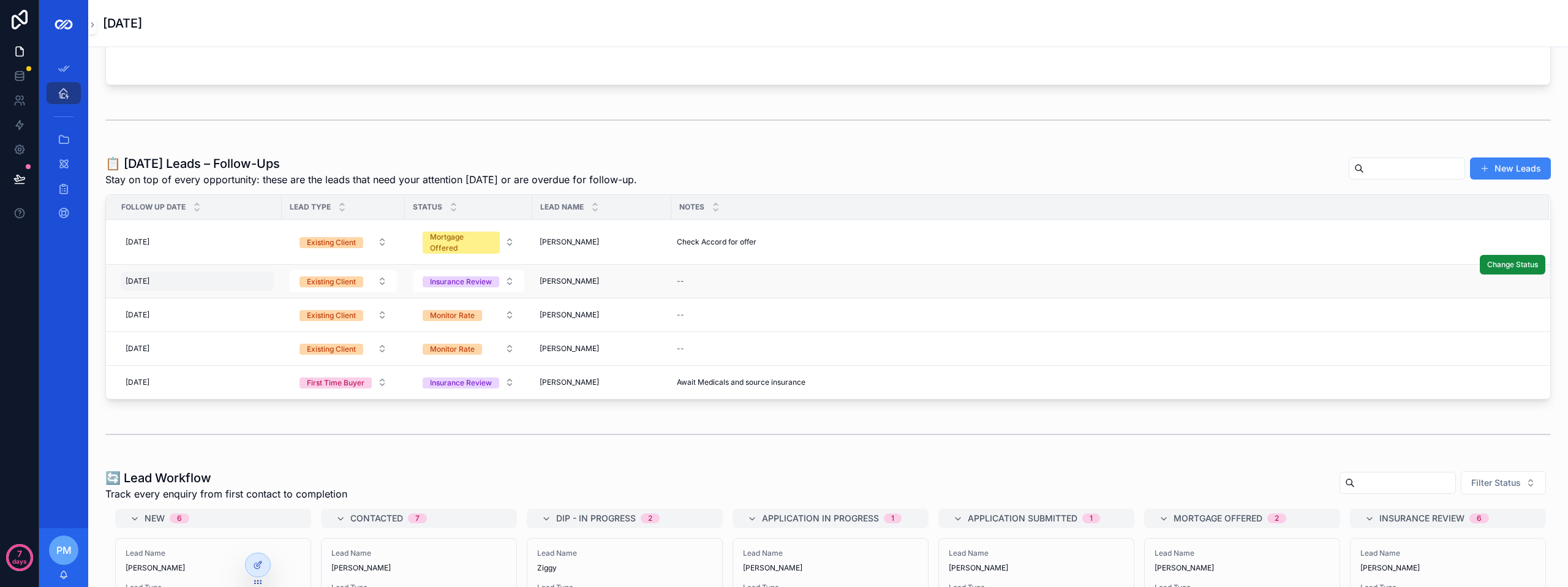
click at [194, 277] on div "01/10/2025 01/10/2025" at bounding box center [198, 281] width 154 height 20
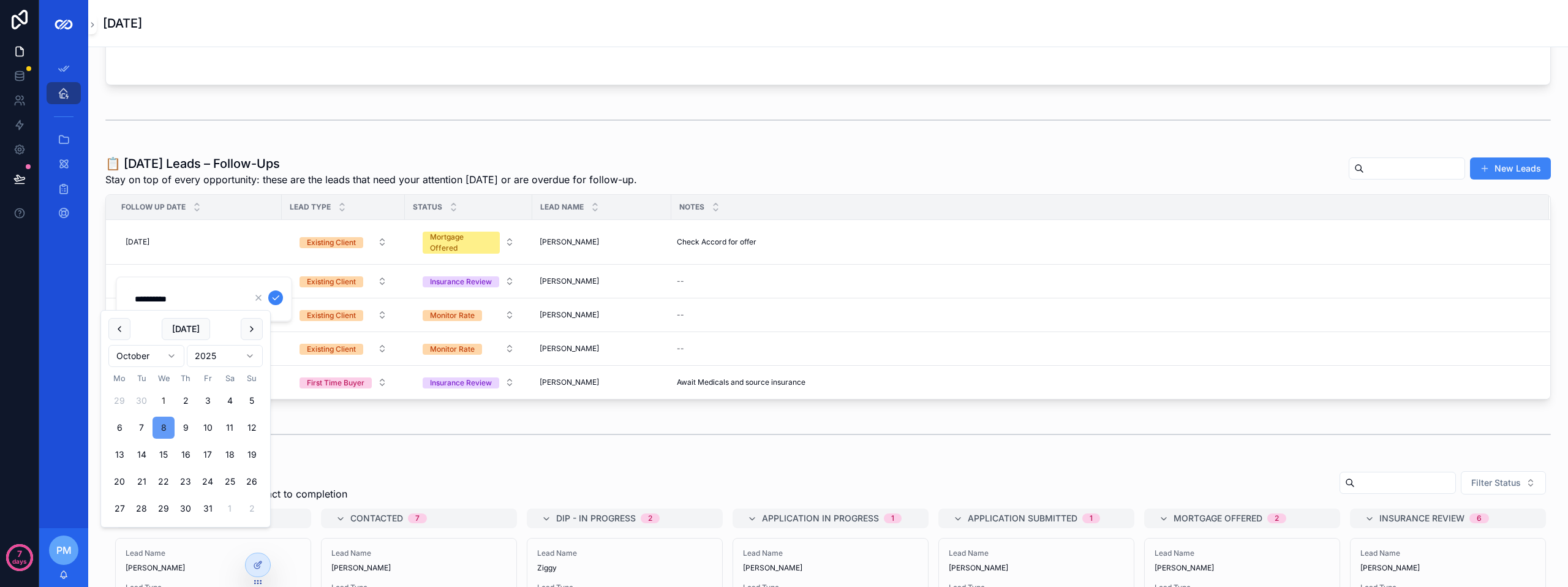
click at [166, 425] on button "8" at bounding box center [164, 428] width 22 height 22
click at [280, 300] on icon "scrollable content" at bounding box center [275, 297] width 10 height 10
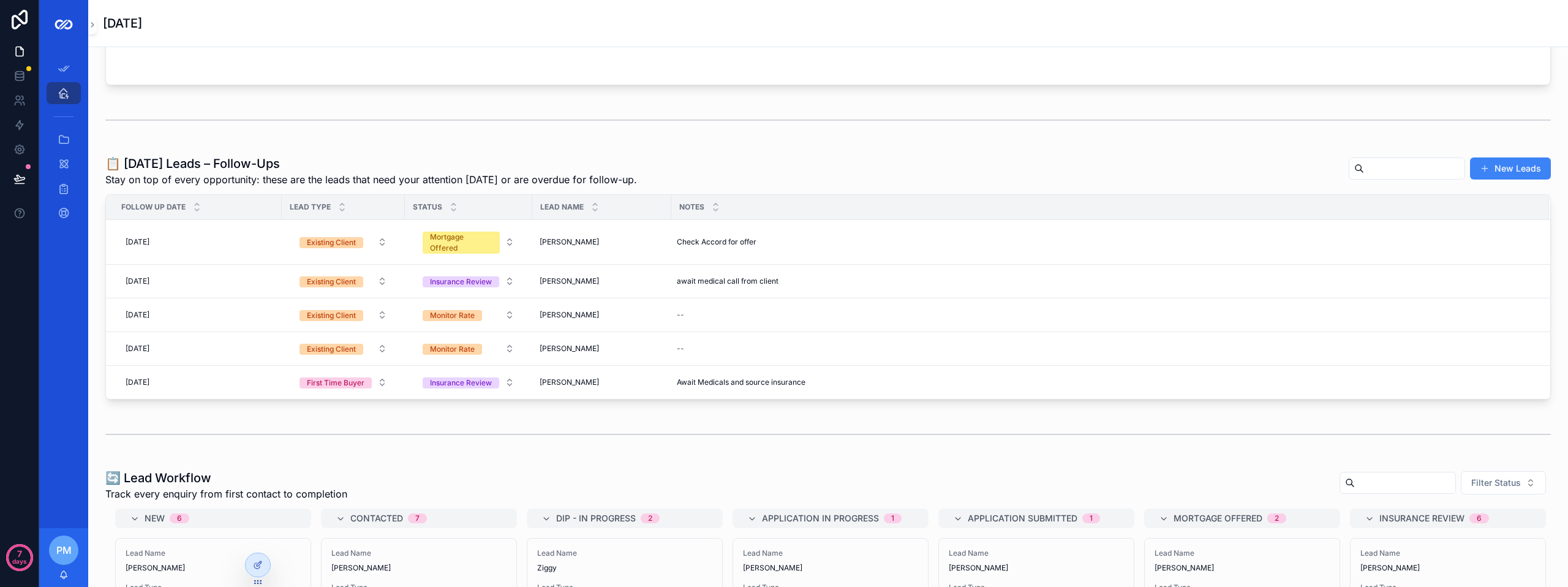
click at [250, 419] on div "scrollable content" at bounding box center [828, 434] width 1460 height 40
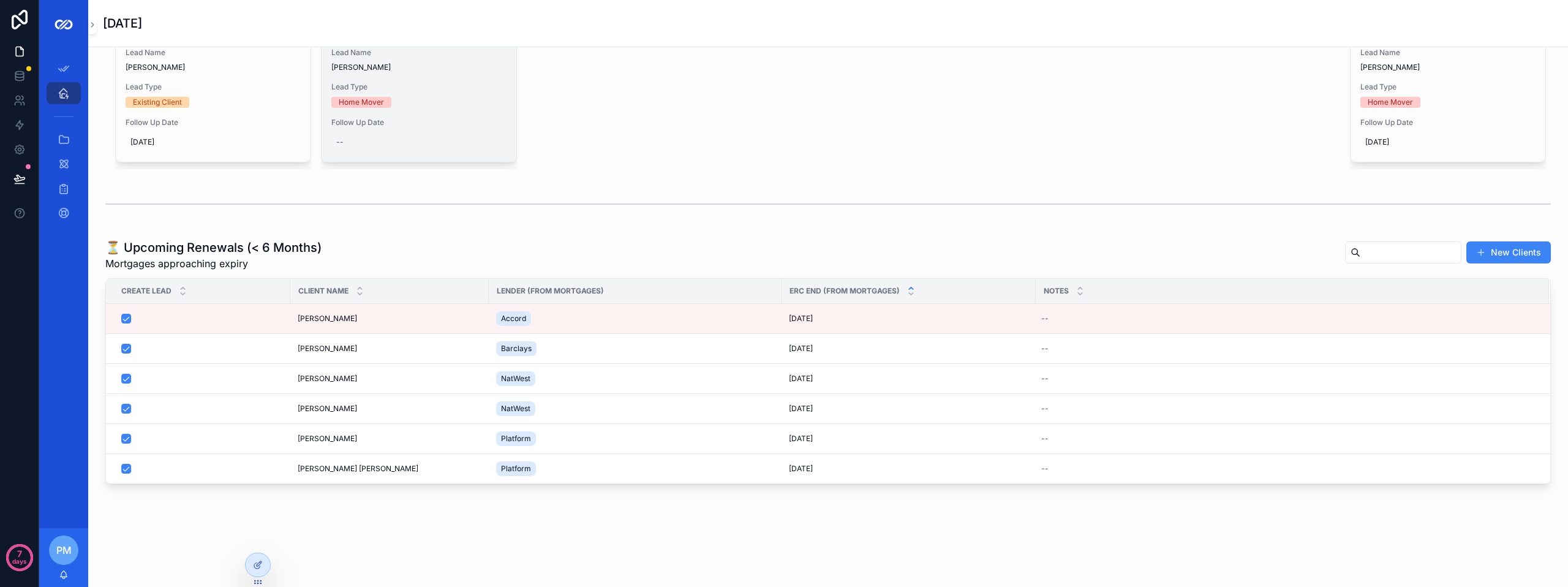
scroll to position [878, 0]
click at [259, 567] on icon at bounding box center [258, 565] width 10 height 10
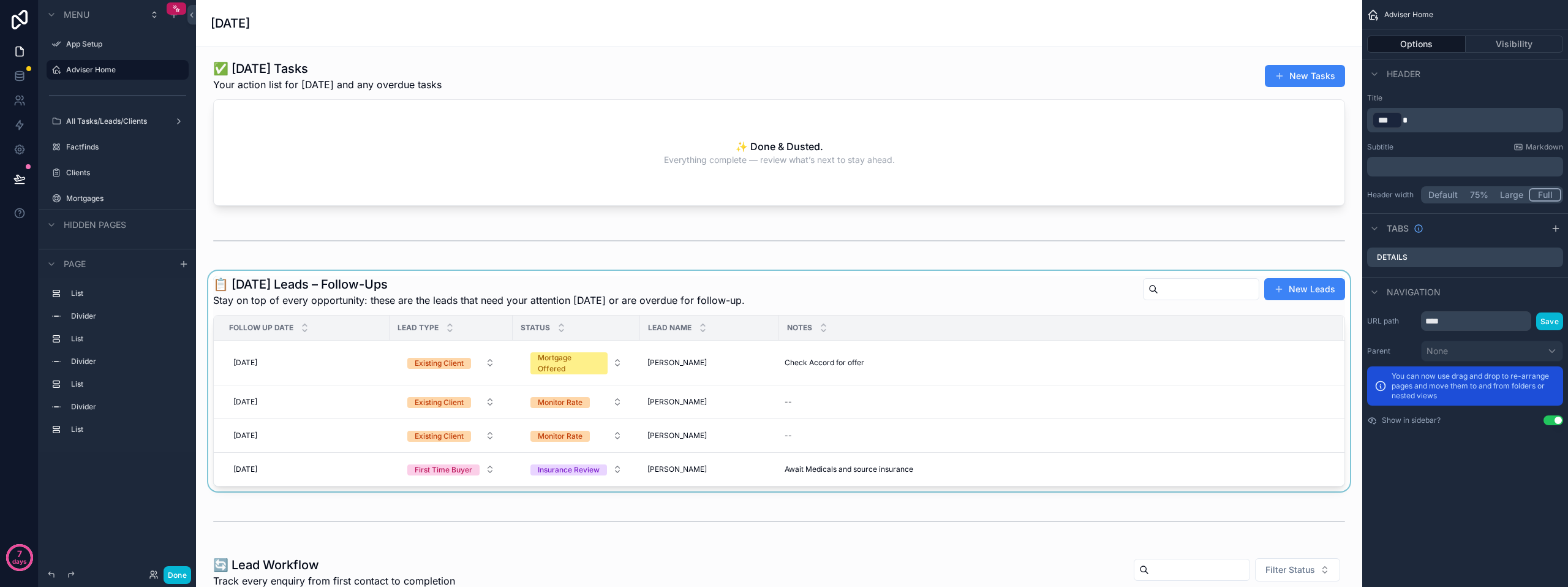
scroll to position [0, 0]
click at [642, 181] on div "scrollable content" at bounding box center [779, 134] width 1147 height 156
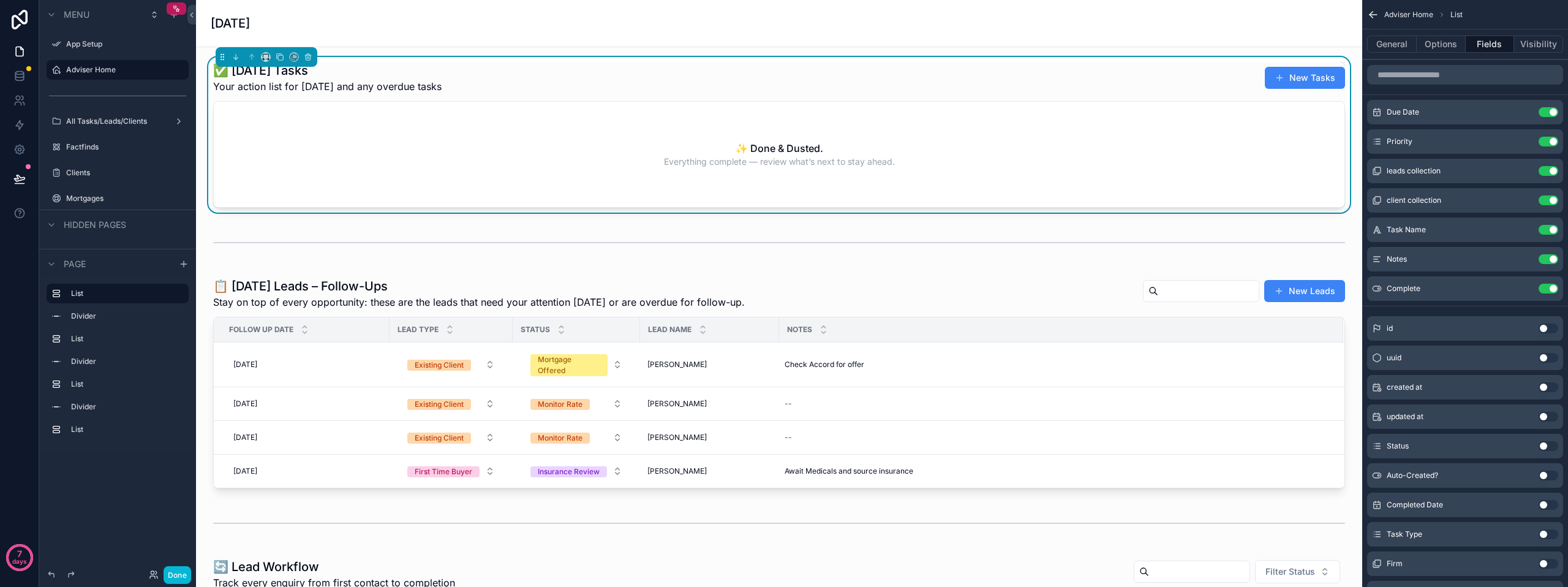
click at [261, 63] on div "scrollable content" at bounding box center [267, 57] width 102 height 20
click at [267, 59] on icon "scrollable content" at bounding box center [268, 59] width 3 height 0
click at [294, 210] on span "Large" at bounding box center [283, 209] width 23 height 15
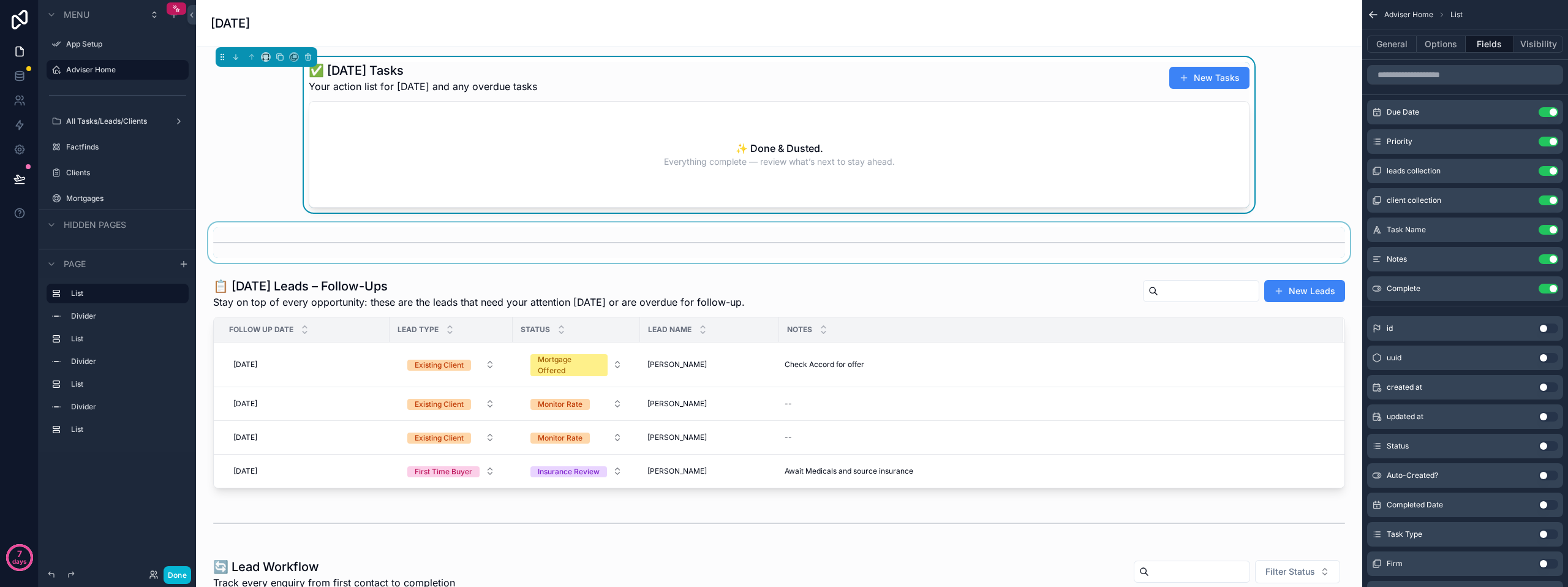
click at [430, 258] on div "scrollable content" at bounding box center [779, 243] width 1147 height 40
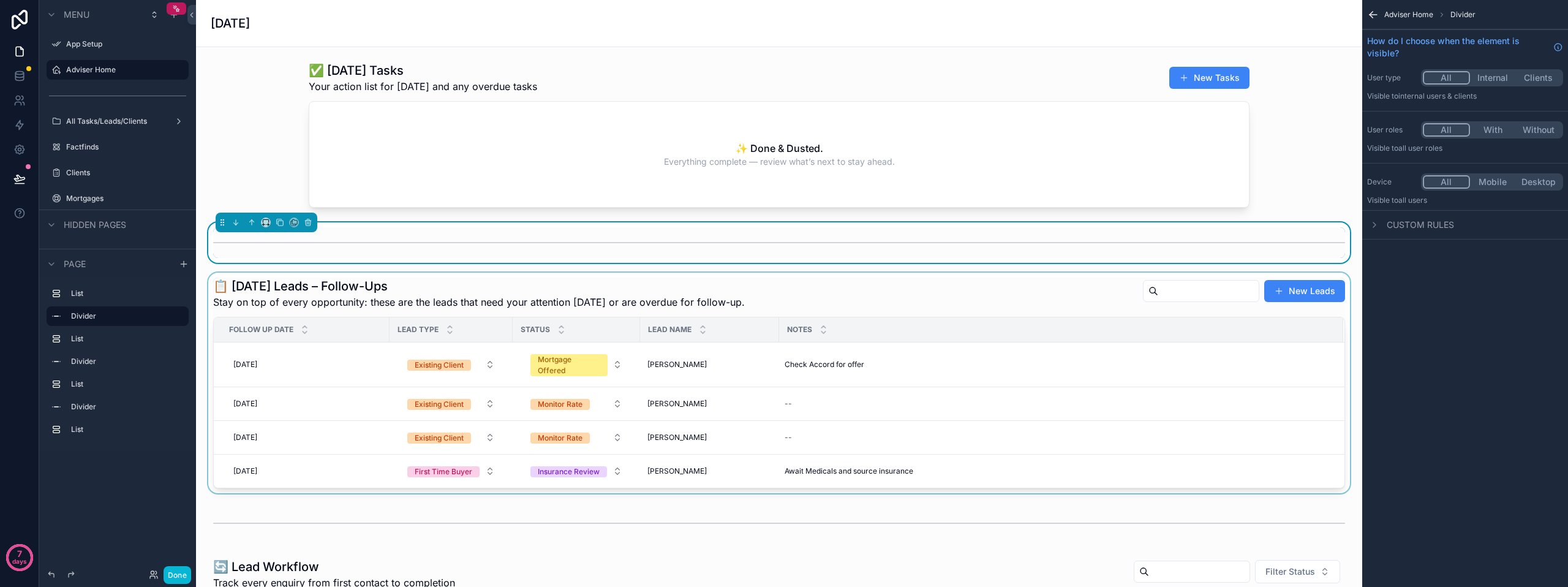
click at [340, 288] on div "scrollable content" at bounding box center [779, 383] width 1147 height 220
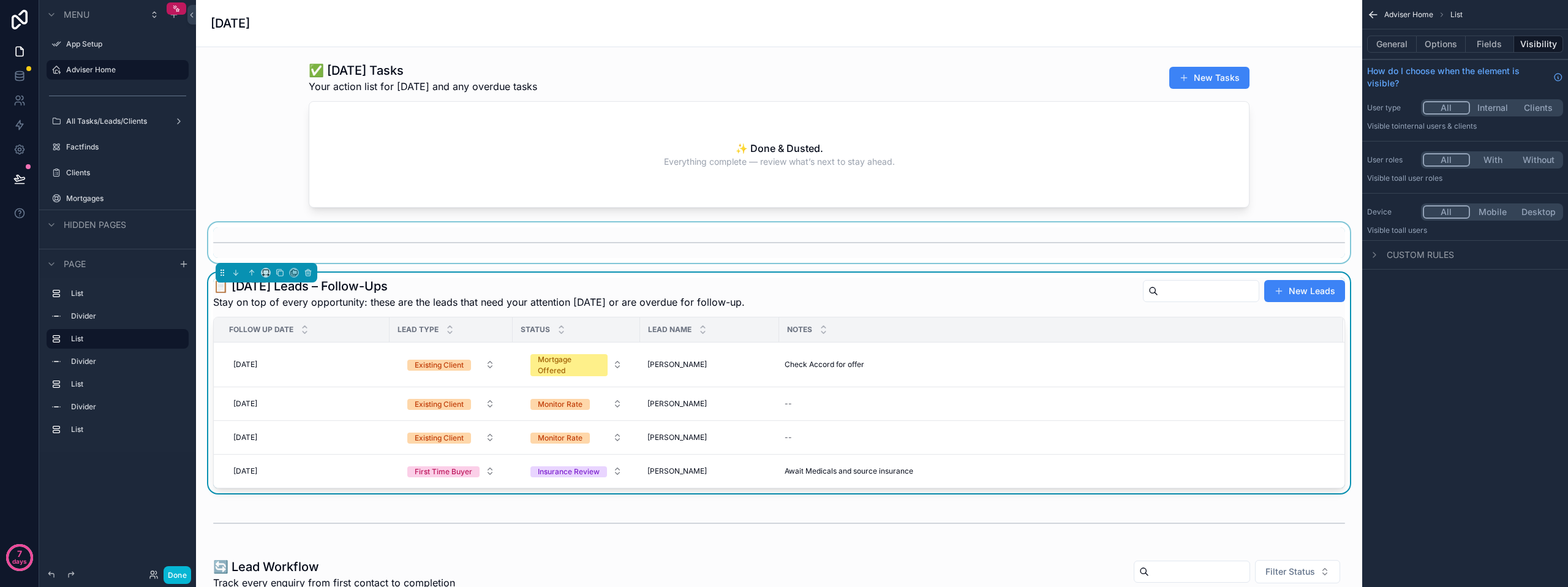
click at [271, 269] on div "scrollable content" at bounding box center [267, 273] width 102 height 20
click at [267, 269] on icon "scrollable content" at bounding box center [265, 271] width 5 height 3
click at [288, 421] on span "Large" at bounding box center [283, 425] width 23 height 15
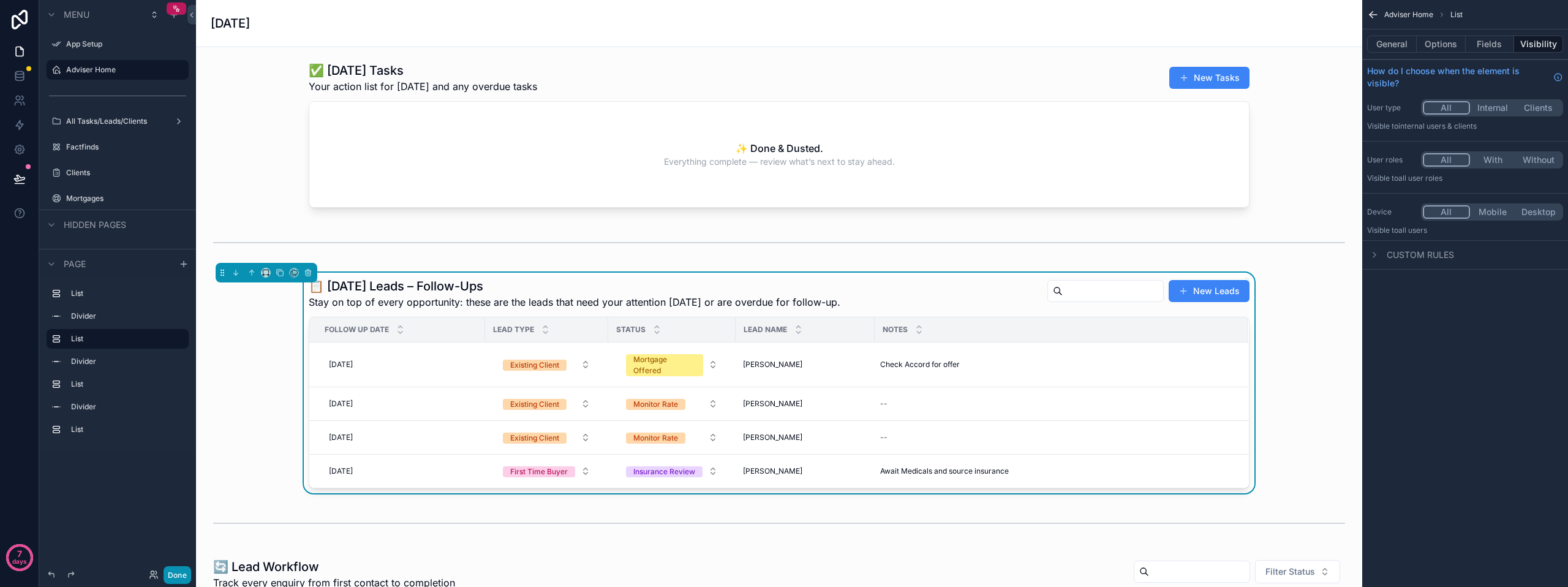
click at [182, 574] on button "Done" at bounding box center [177, 575] width 27 height 18
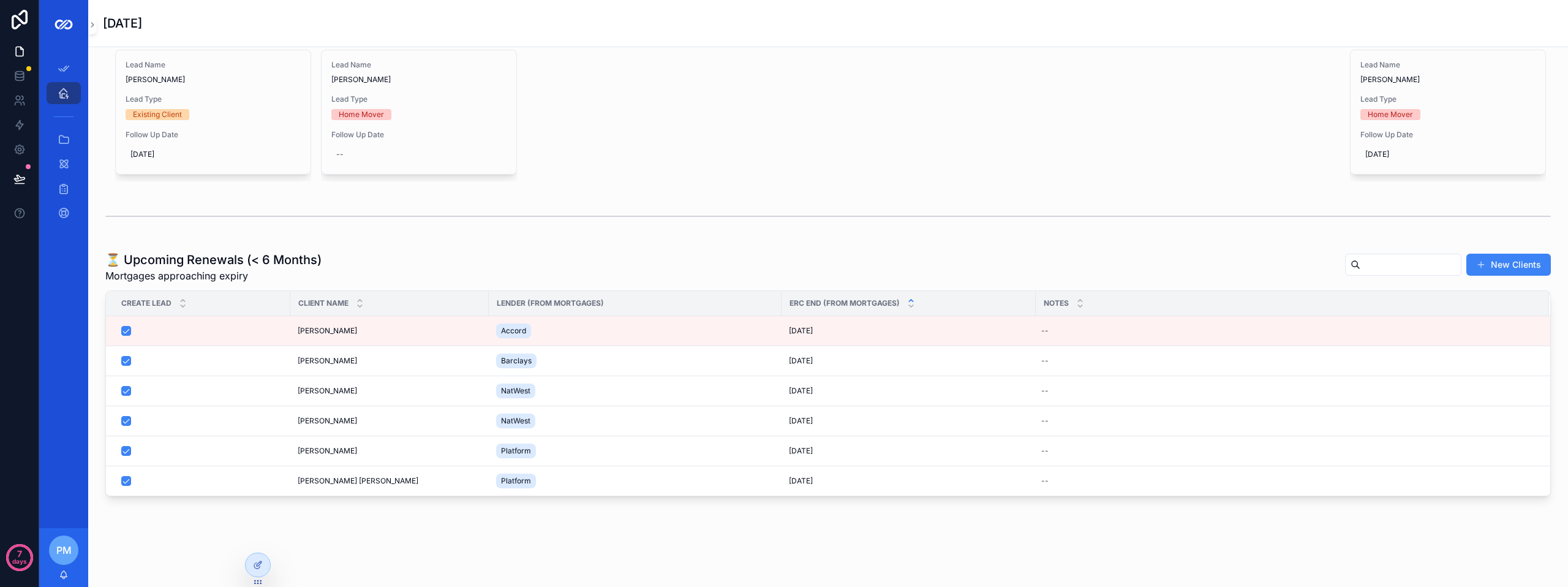
scroll to position [858, 0]
click at [262, 565] on icon at bounding box center [258, 565] width 10 height 10
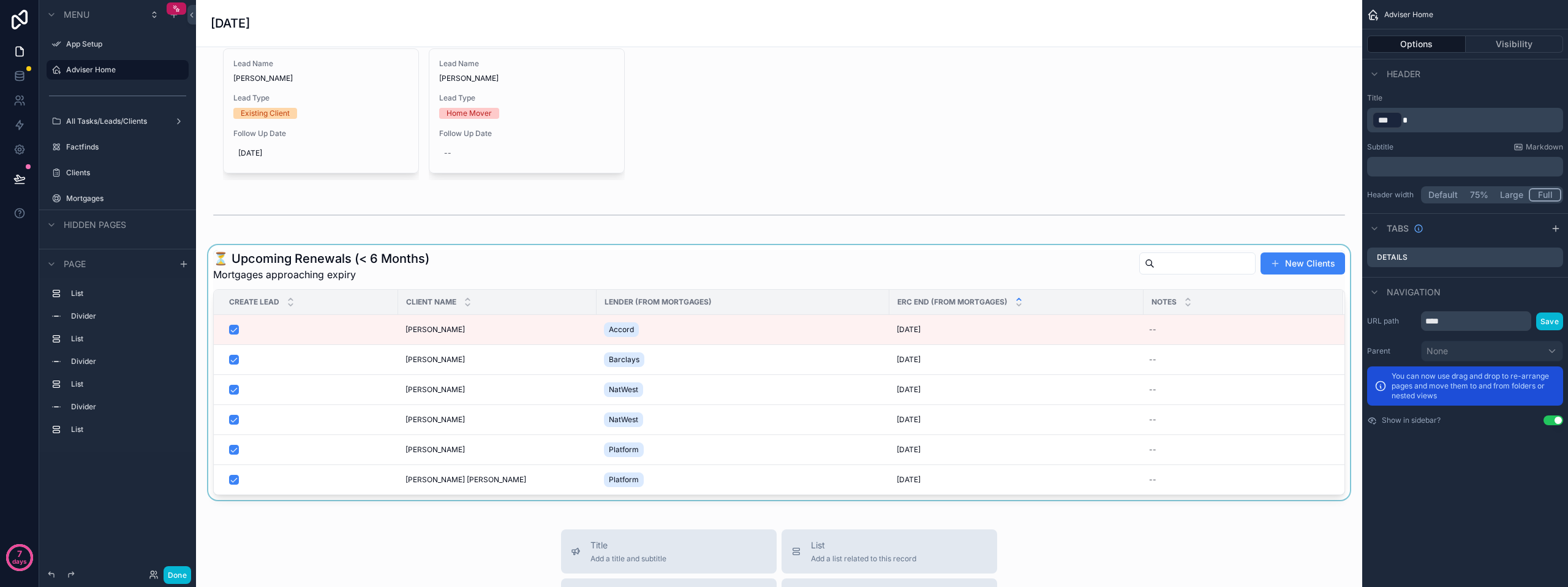
click at [456, 277] on div "scrollable content" at bounding box center [779, 372] width 1147 height 255
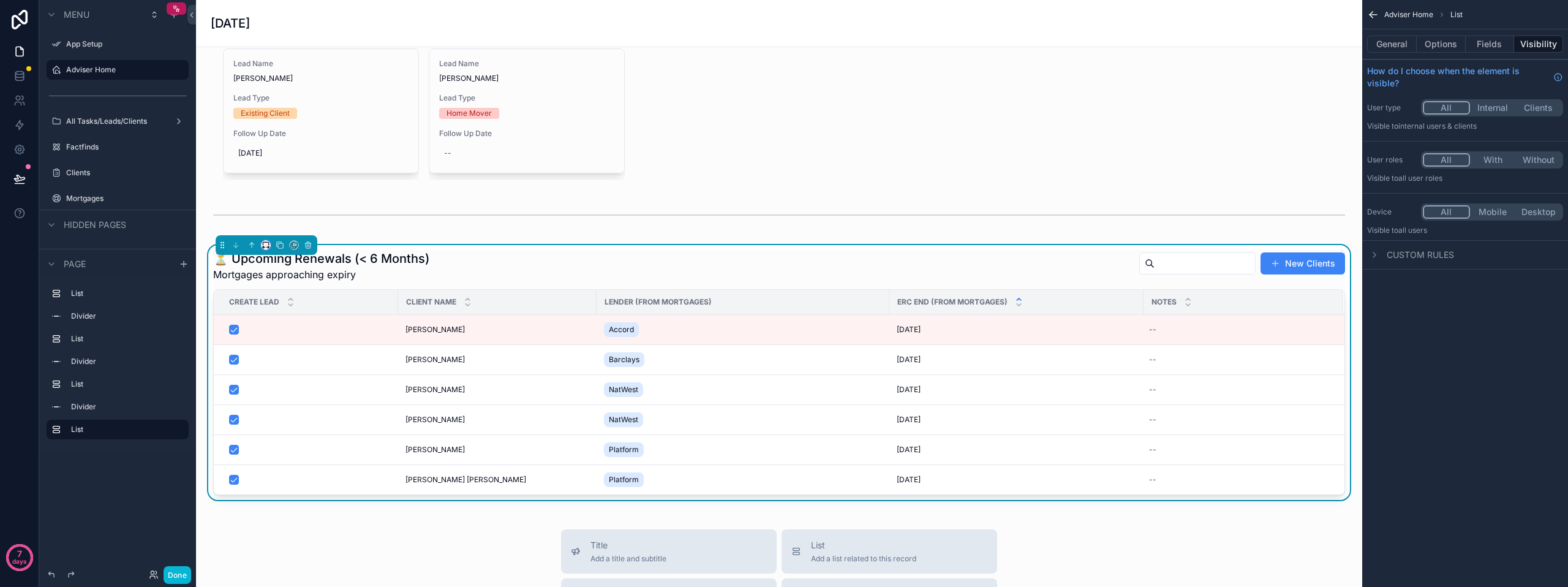
click at [269, 245] on icon "scrollable content" at bounding box center [265, 243] width 5 height 3
click at [301, 402] on div "Large" at bounding box center [292, 407] width 42 height 15
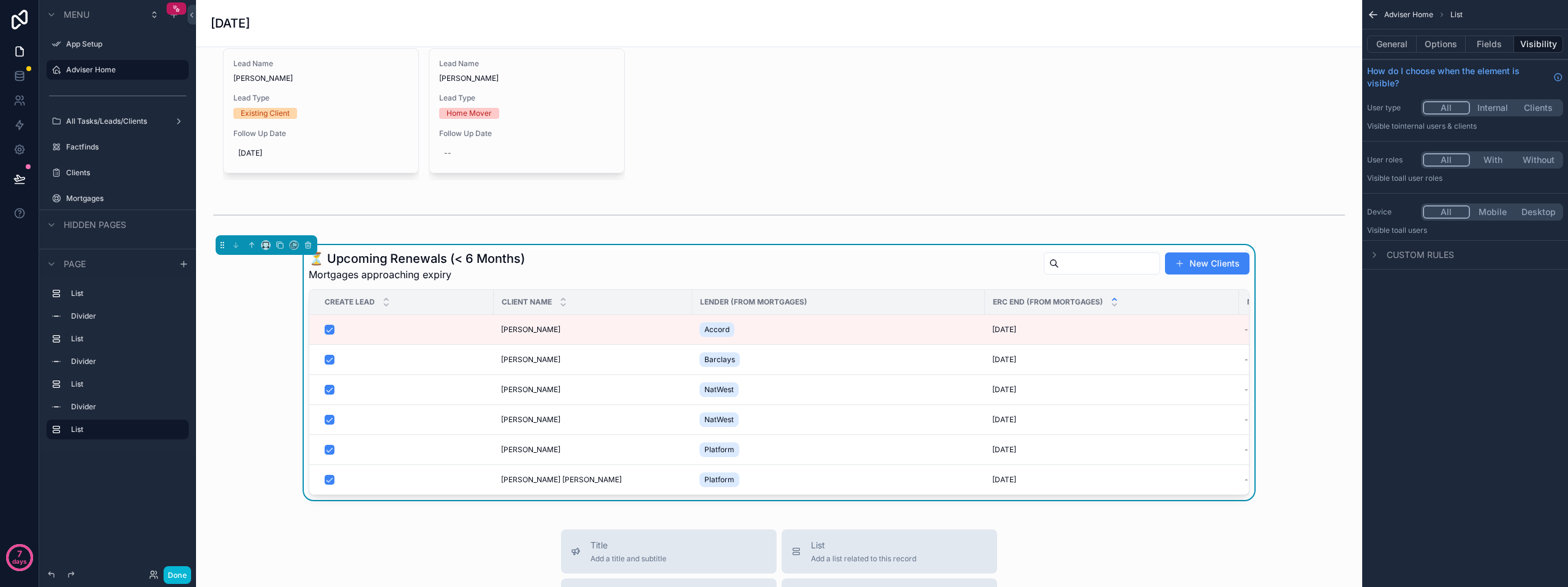
click at [344, 542] on div "✅ Today’s Tasks Your action list for today and any overdue tasks New Tasks ✨ Do…" at bounding box center [779, 127] width 1166 height 1874
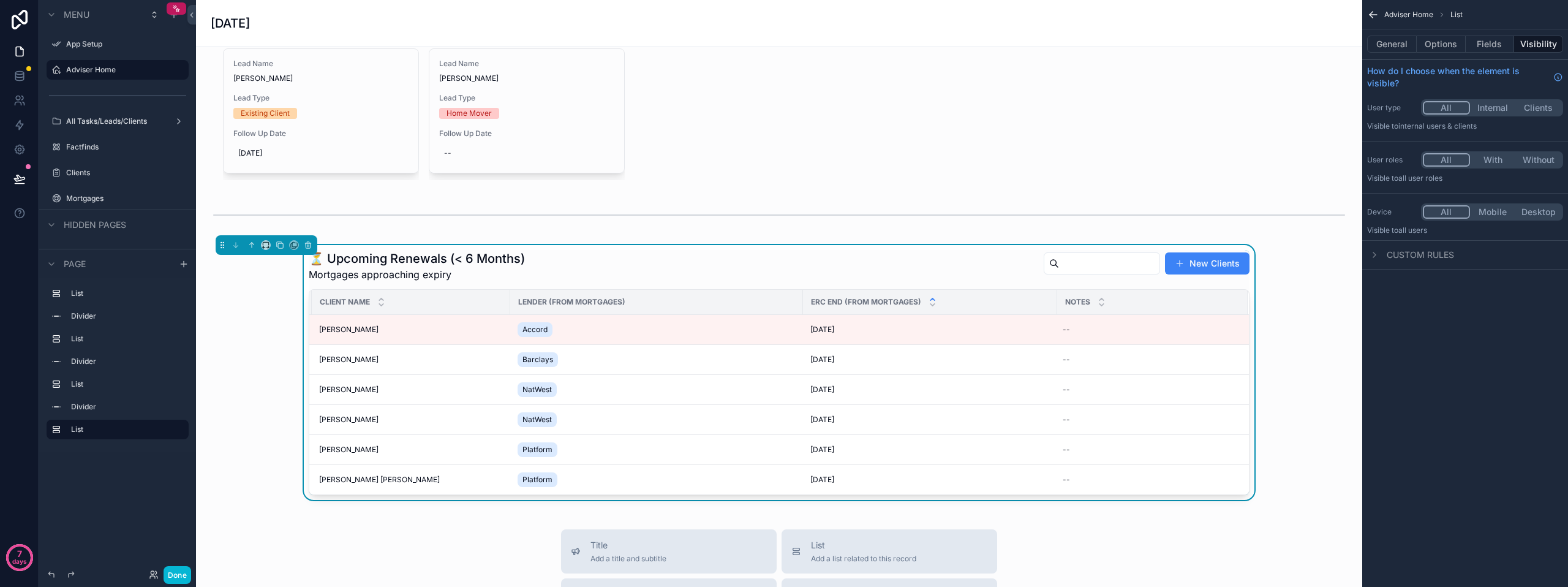
scroll to position [0, 0]
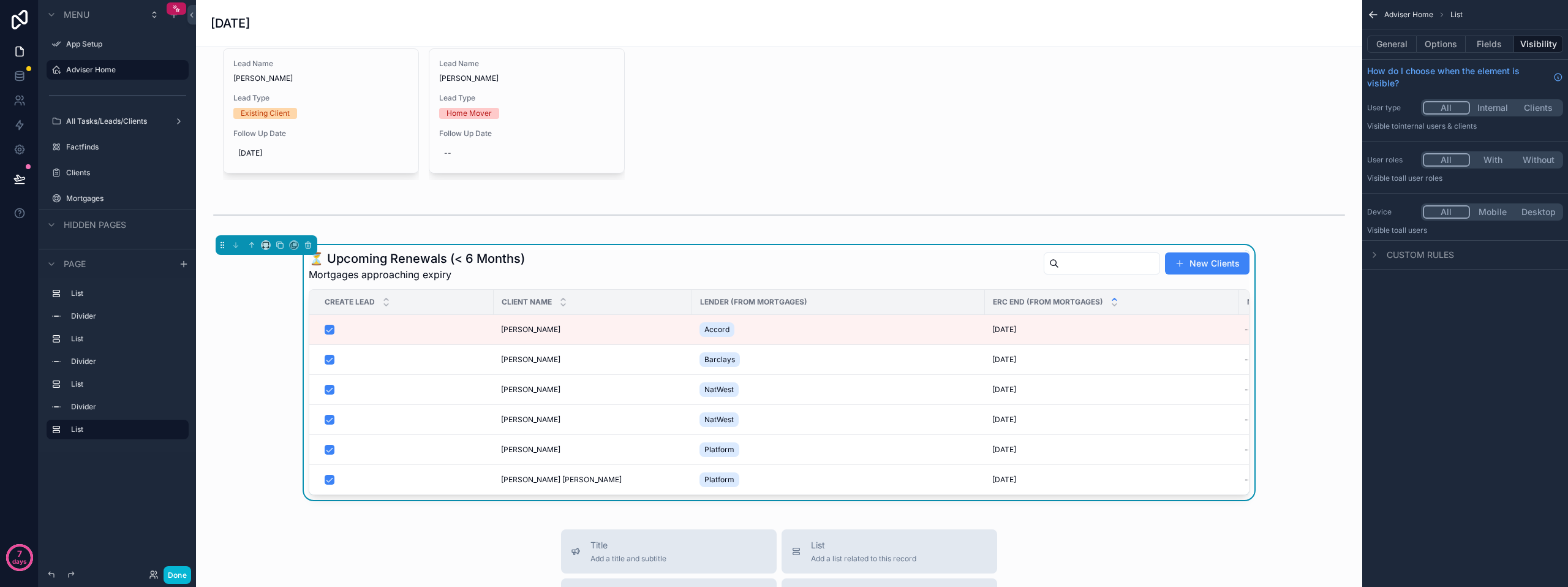
click at [228, 485] on div "⏳ Upcoming Renewals (< 6 Months) Mortgages approaching expiry New Clients Creat…" at bounding box center [779, 372] width 1147 height 255
click at [183, 570] on button "Done" at bounding box center [177, 575] width 27 height 18
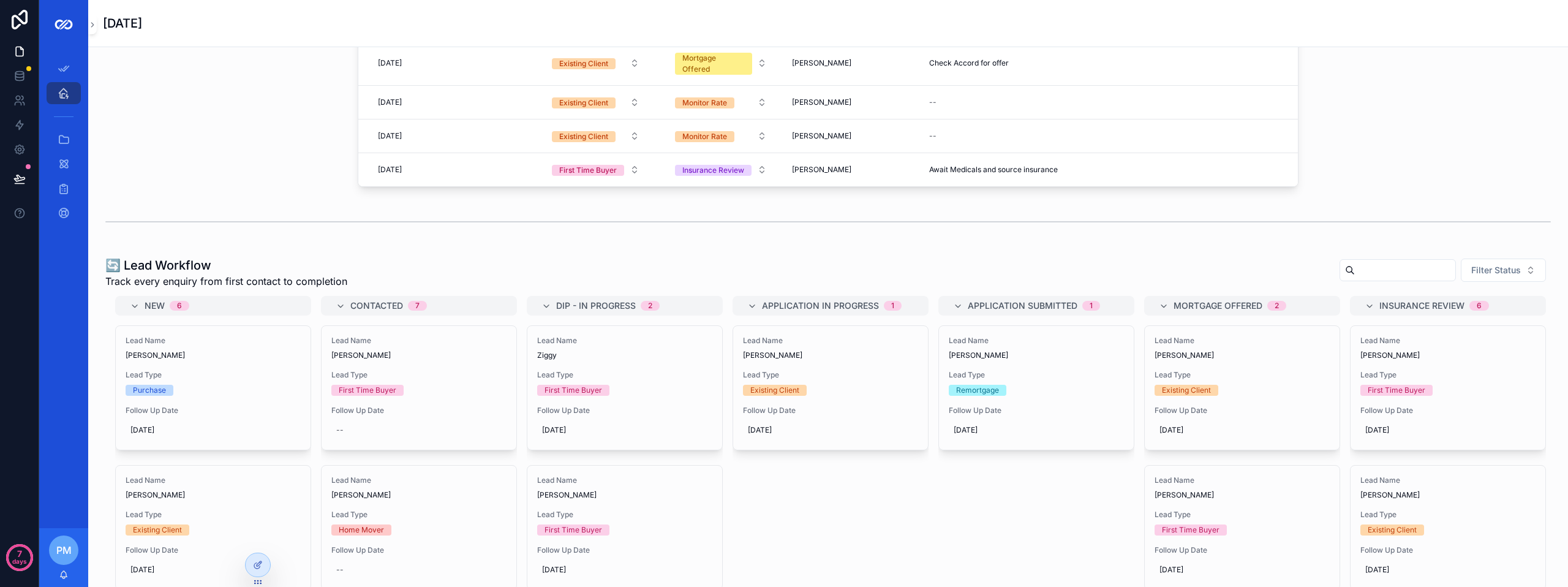
scroll to position [307, 0]
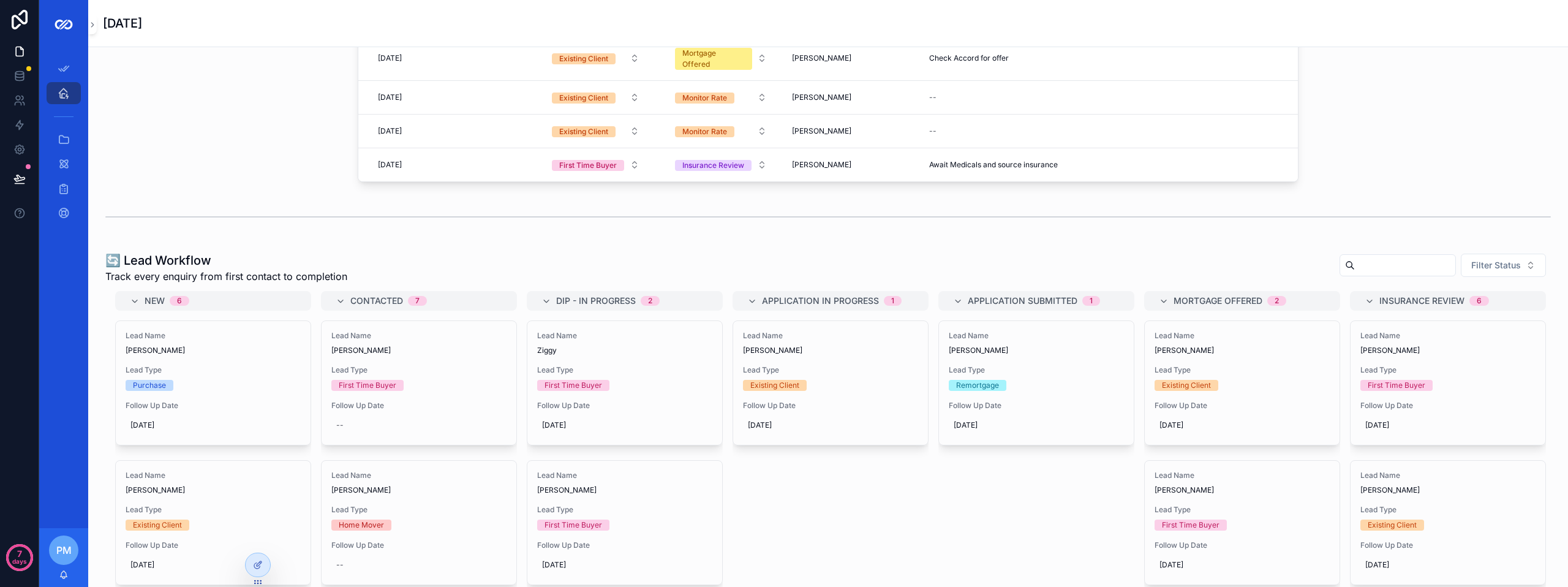
click at [405, 221] on div "scrollable content" at bounding box center [828, 217] width 1445 height 31
click at [395, 233] on div "scrollable content" at bounding box center [828, 217] width 1460 height 40
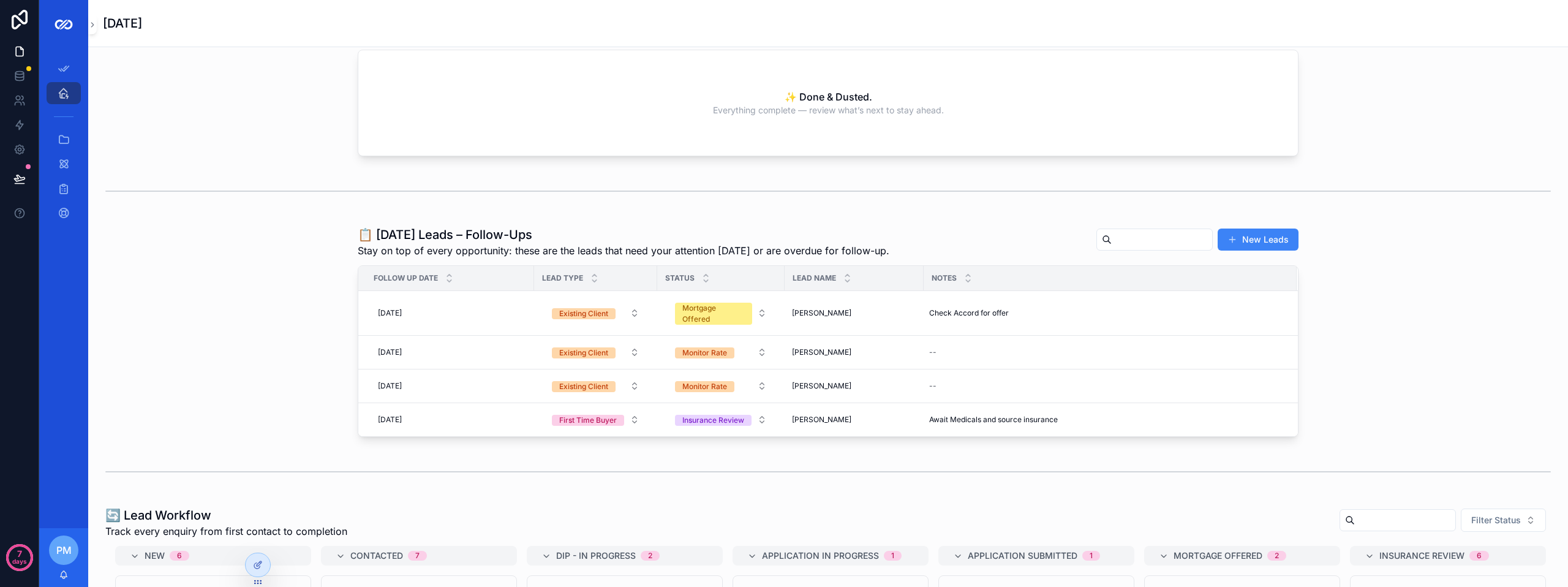
scroll to position [0, 0]
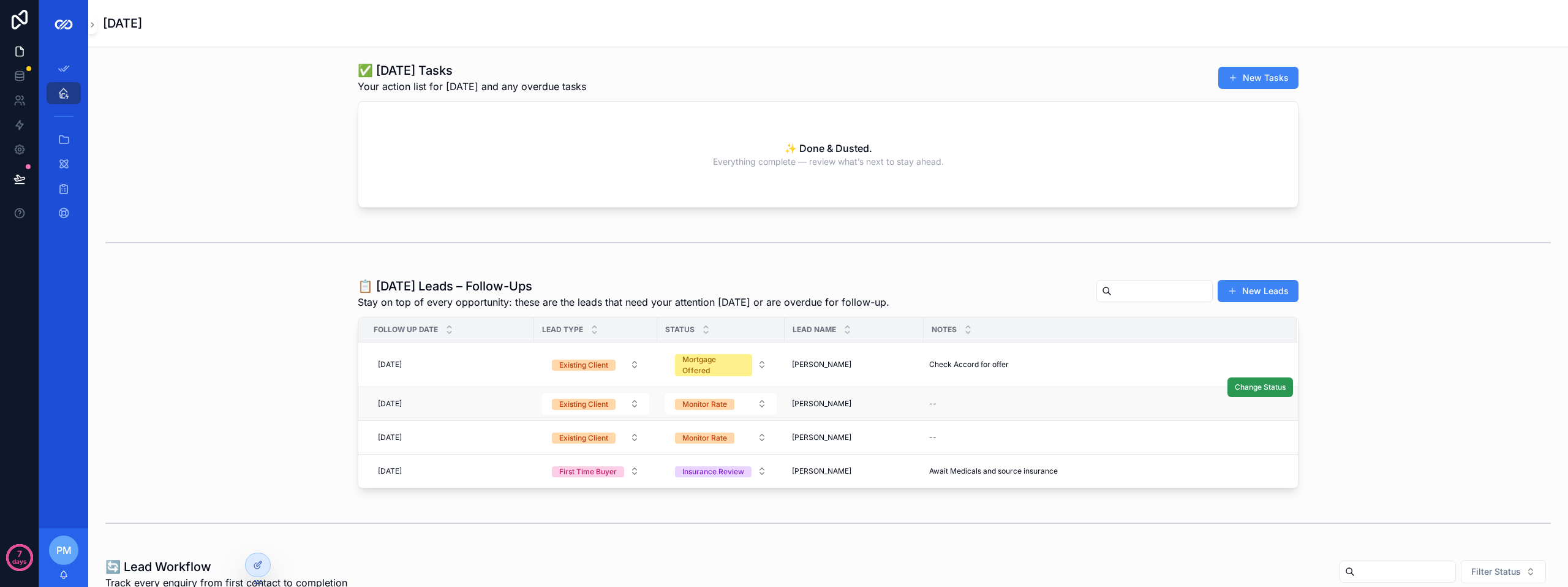
click at [1258, 387] on span "Change Status" at bounding box center [1260, 387] width 51 height 10
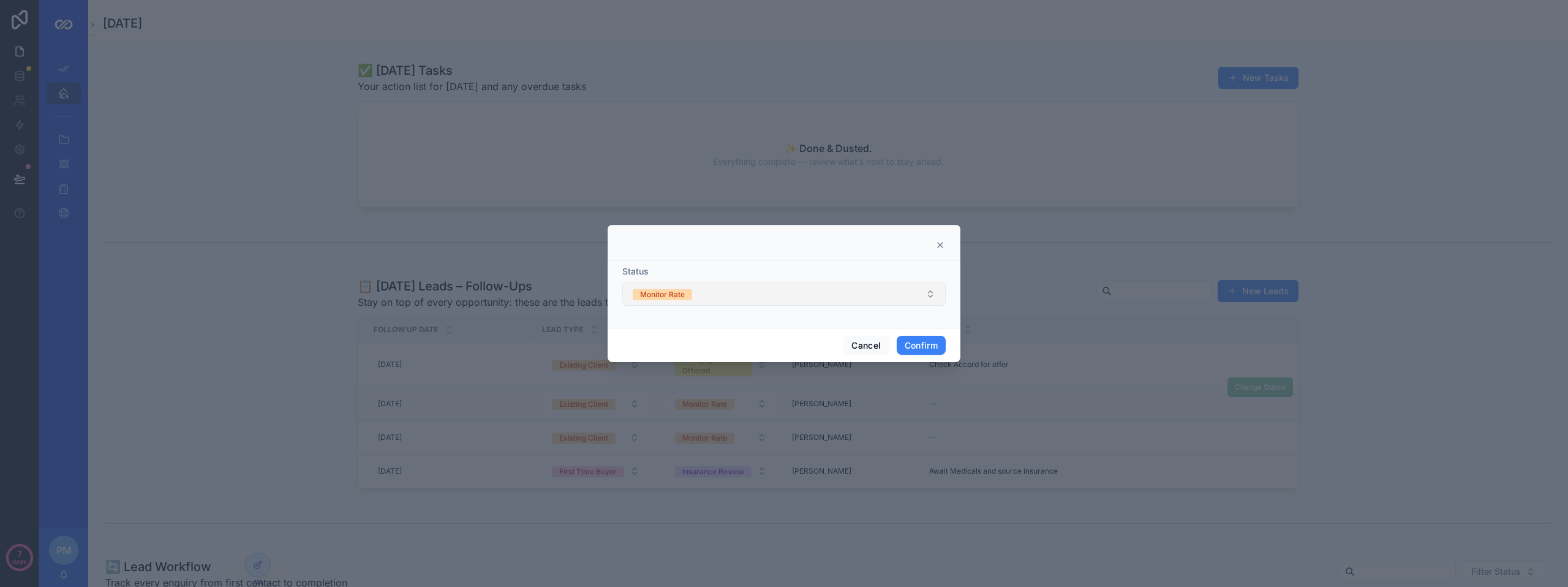
click at [795, 289] on button "Monitor Rate" at bounding box center [784, 294] width 323 height 23
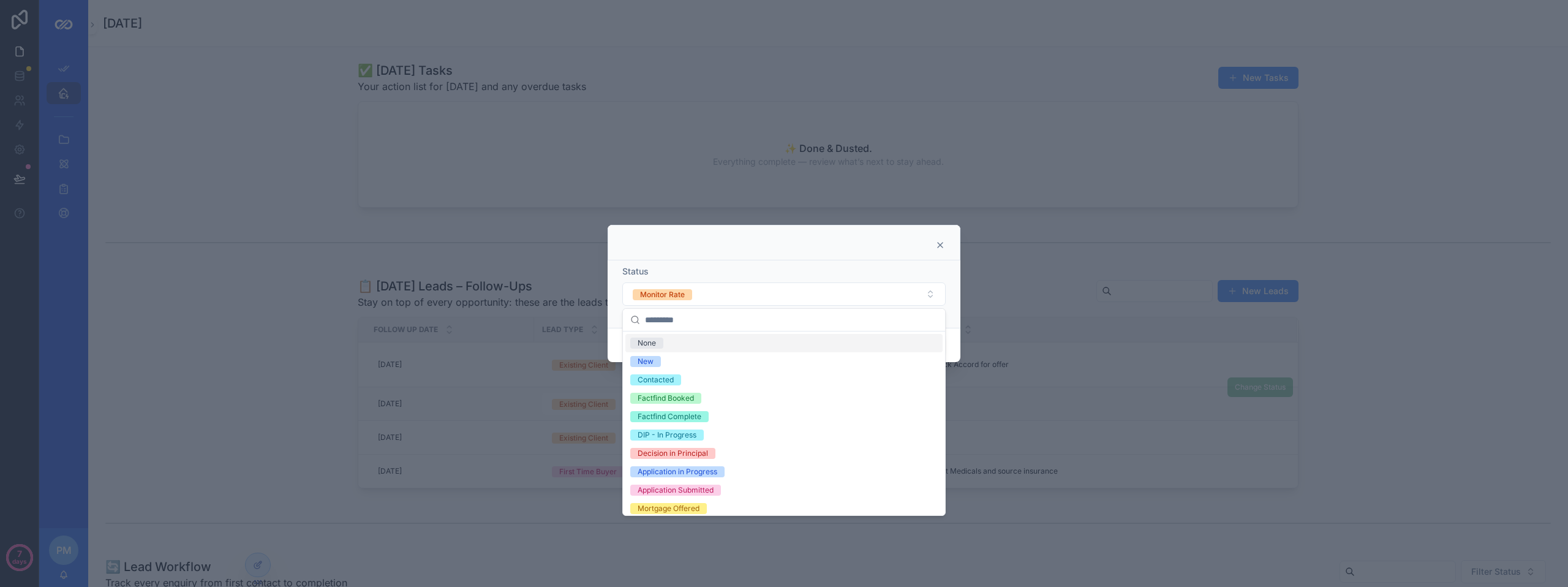
click at [940, 247] on icon at bounding box center [940, 245] width 10 height 10
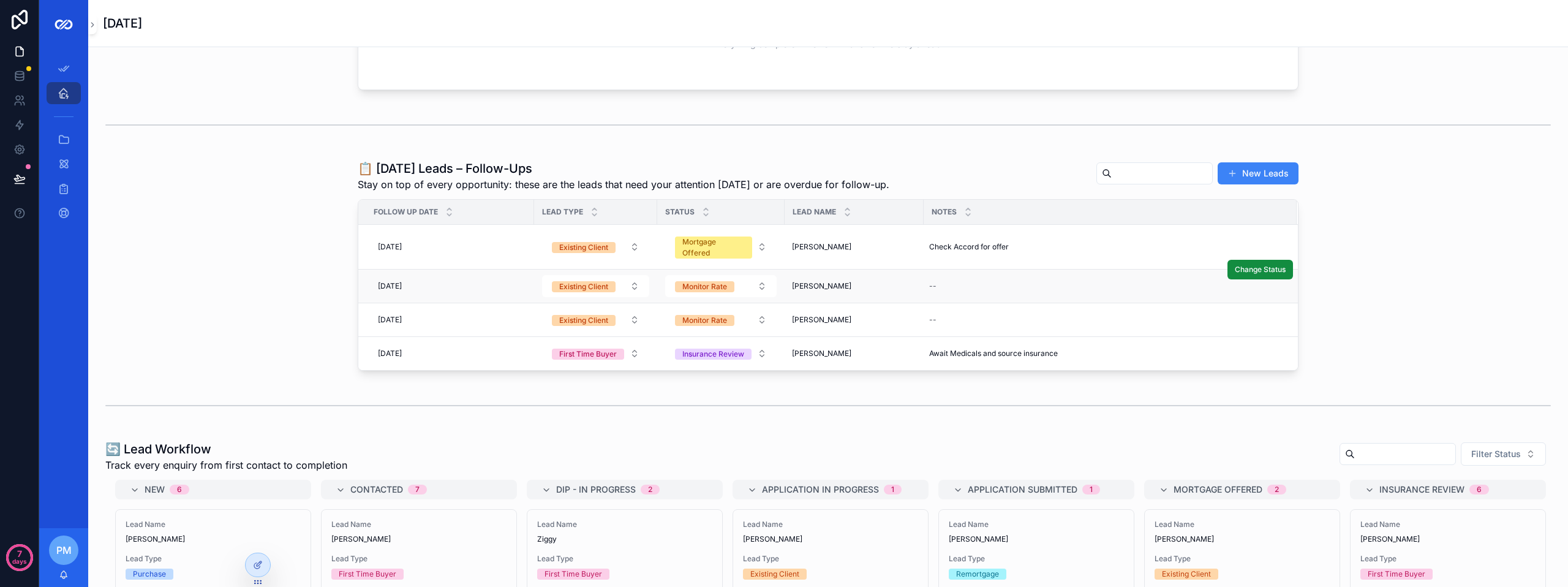
scroll to position [123, 0]
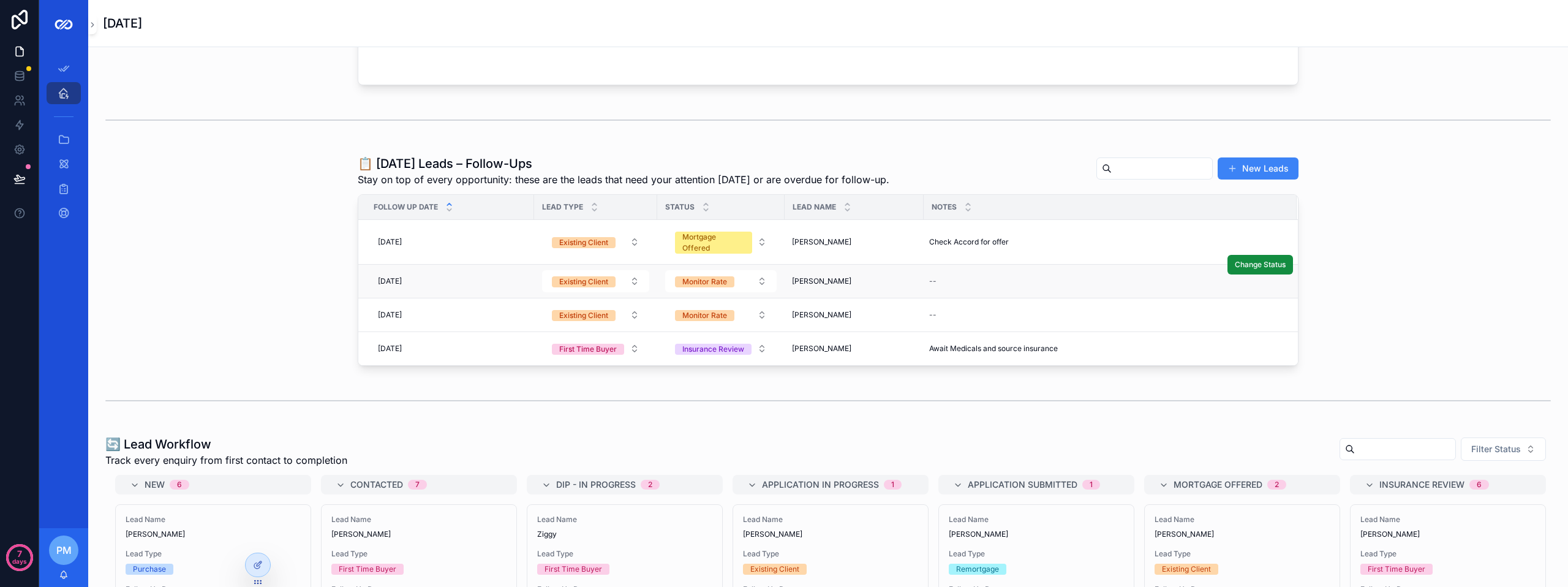
click at [448, 200] on icon "scrollable content" at bounding box center [449, 204] width 8 height 8
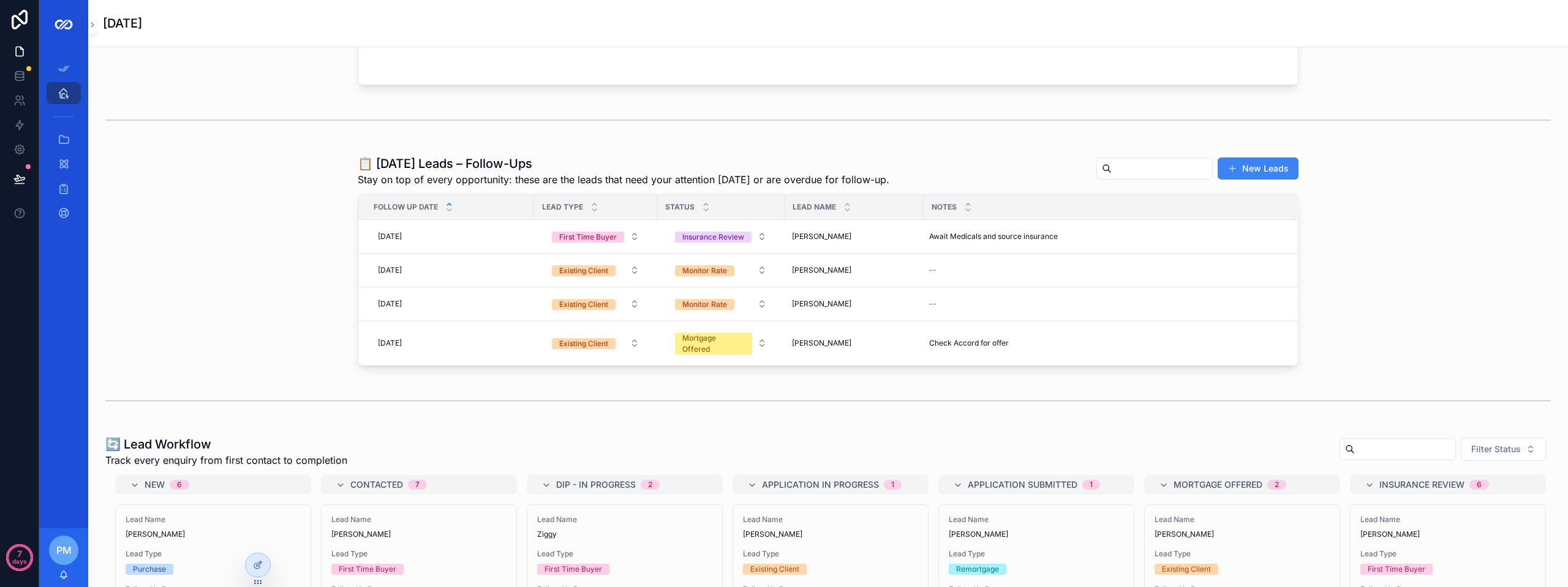
click at [448, 200] on icon "scrollable content" at bounding box center [449, 204] width 8 height 8
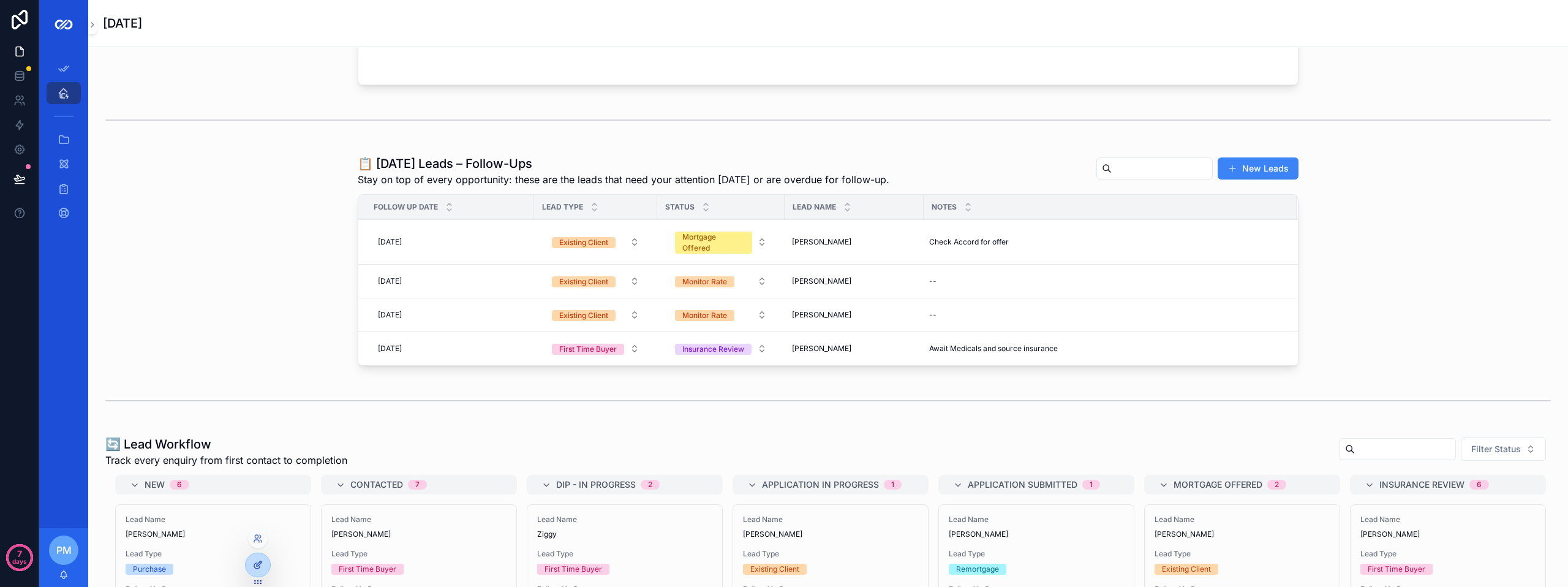
click at [261, 563] on icon at bounding box center [258, 565] width 10 height 10
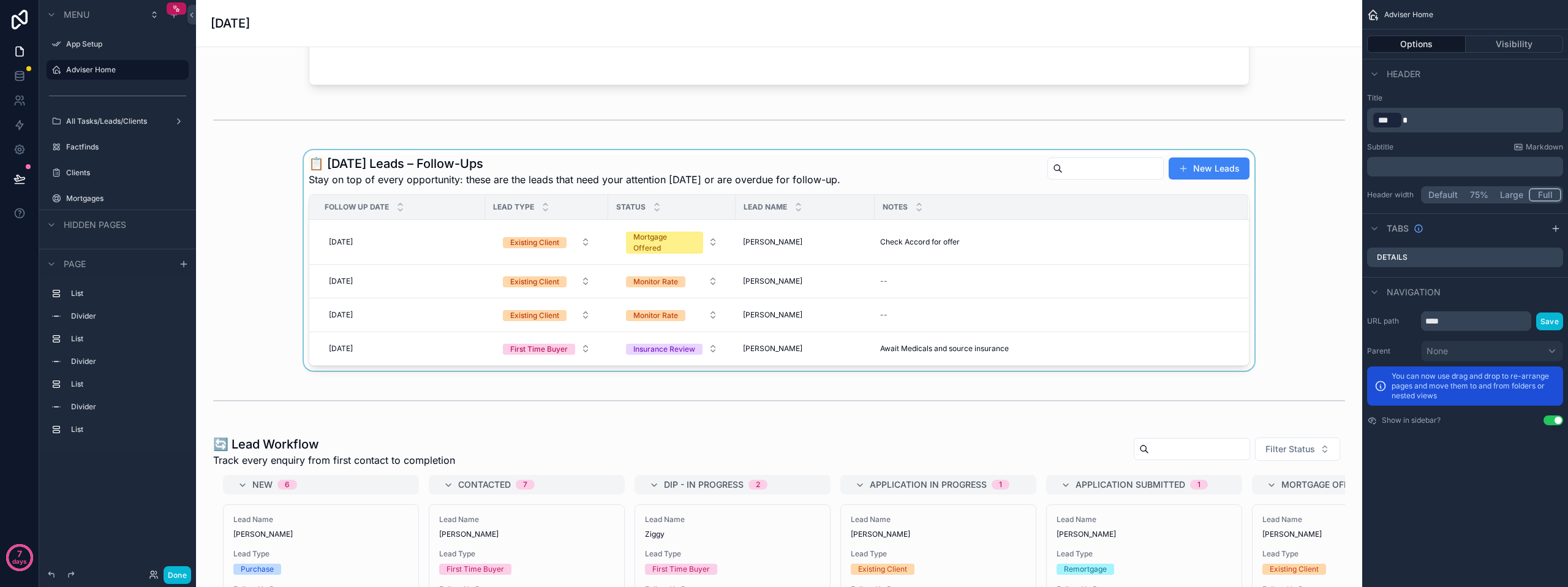
click at [1022, 214] on div "Notes" at bounding box center [1061, 207] width 372 height 23
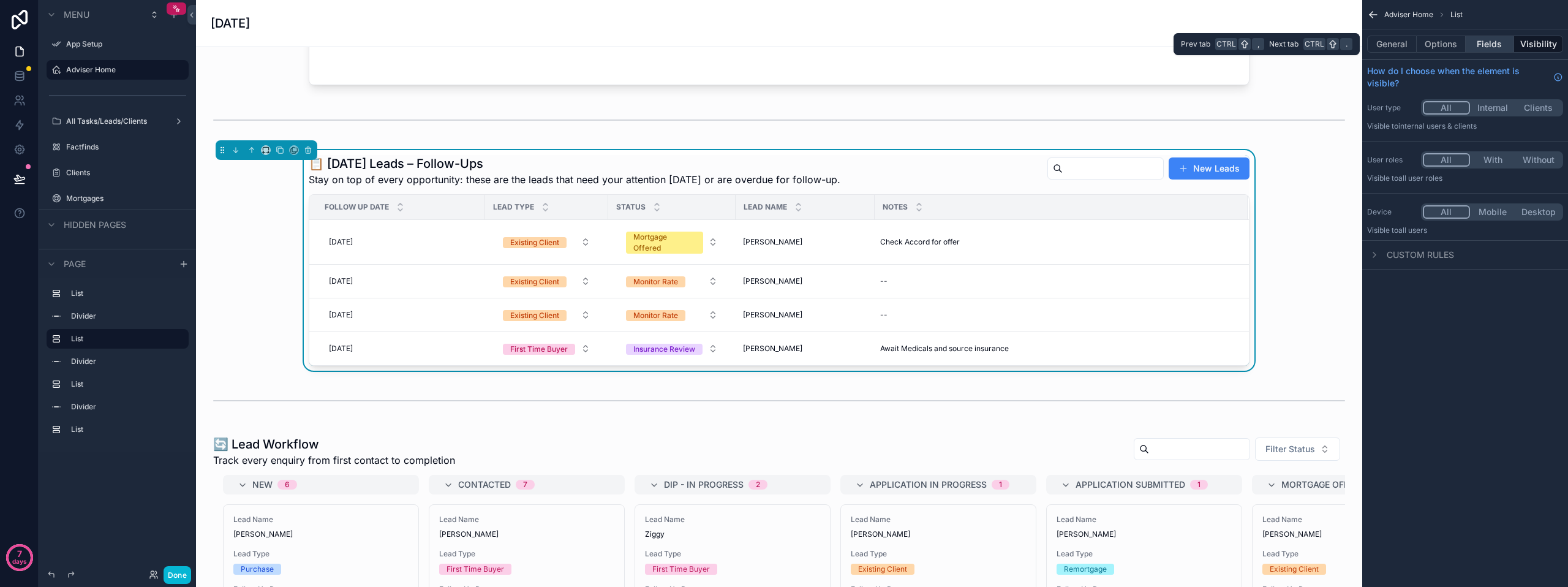
click at [1475, 44] on button "Fields" at bounding box center [1490, 44] width 49 height 17
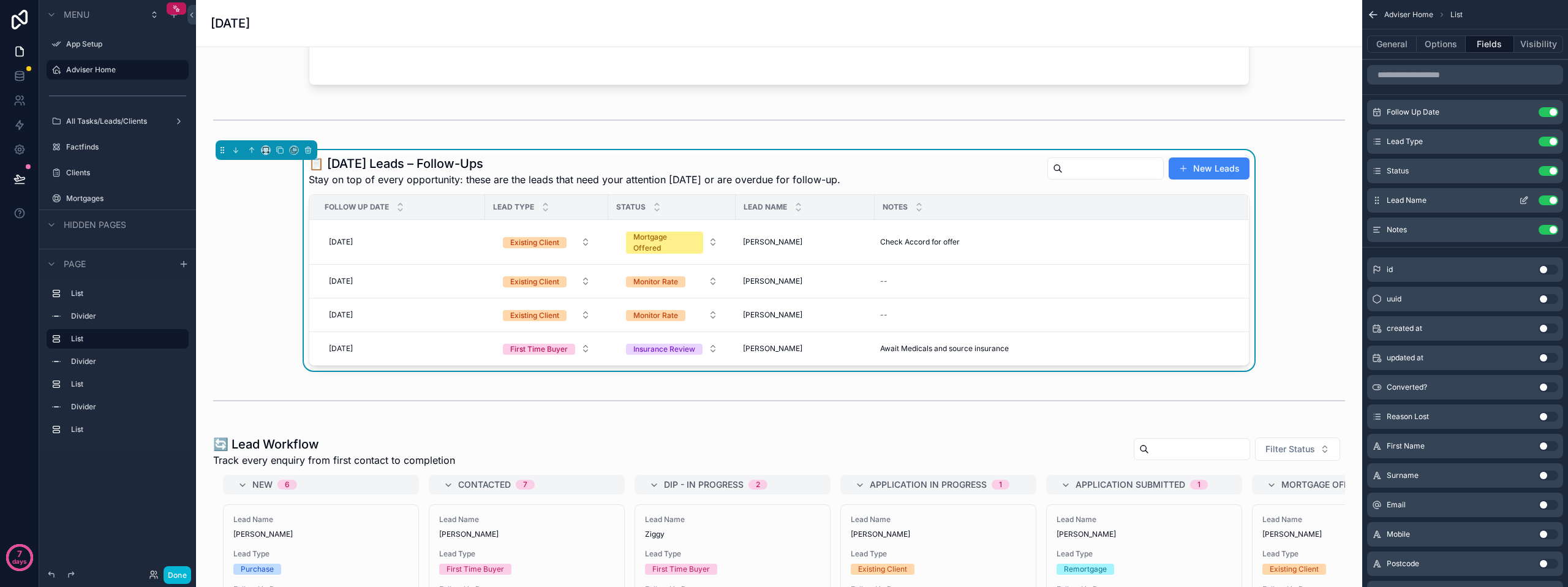
click at [1526, 202] on icon "scrollable content" at bounding box center [1524, 201] width 5 height 5
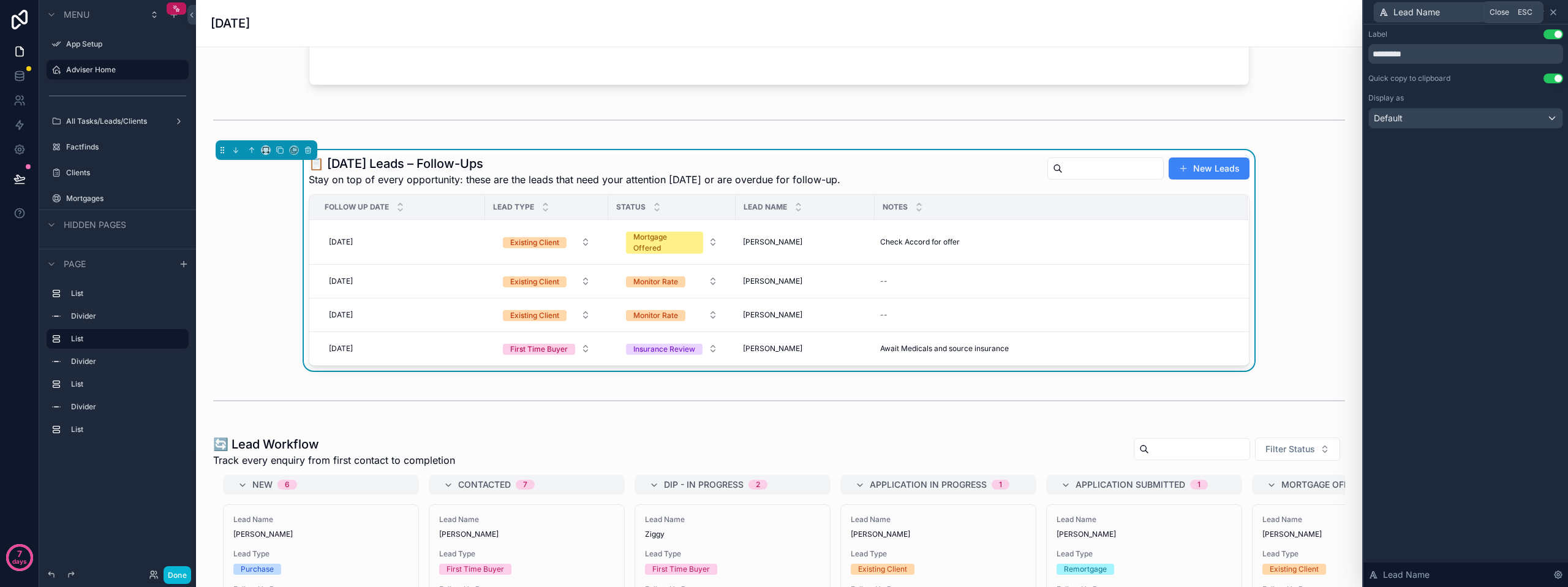
click at [1554, 12] on icon at bounding box center [1554, 12] width 5 height 5
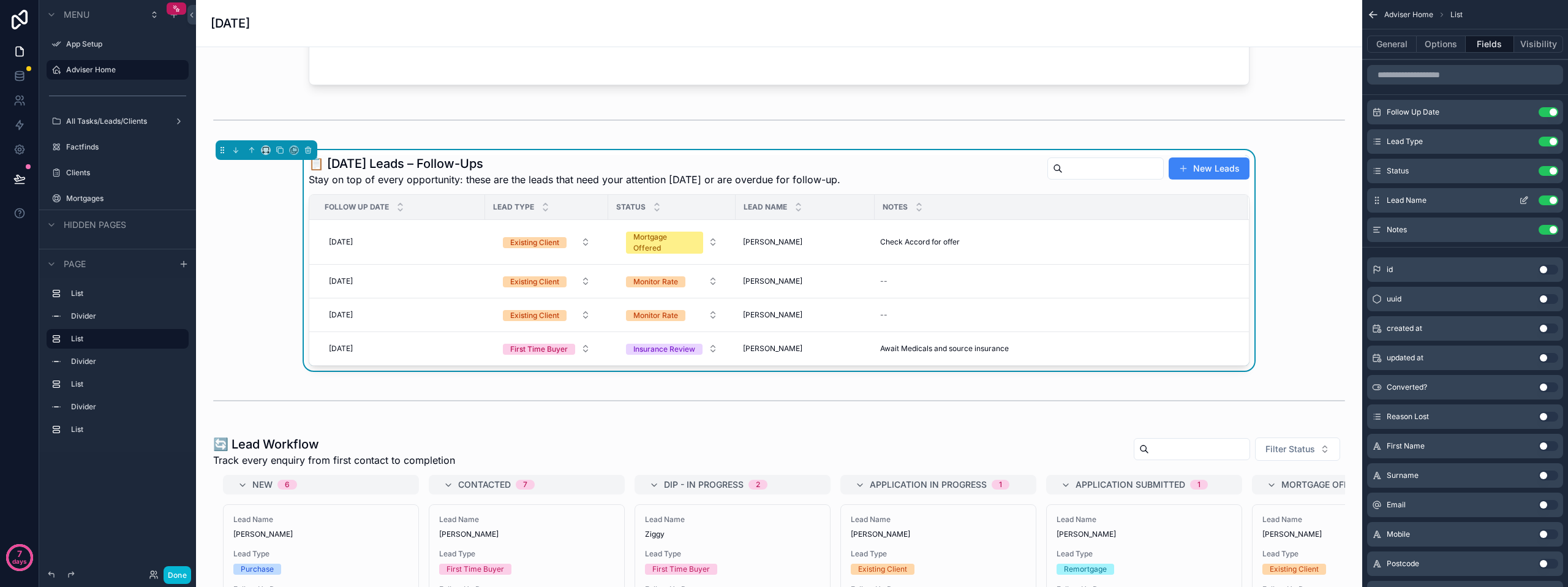
click at [1523, 198] on icon "scrollable content" at bounding box center [1524, 200] width 10 height 10
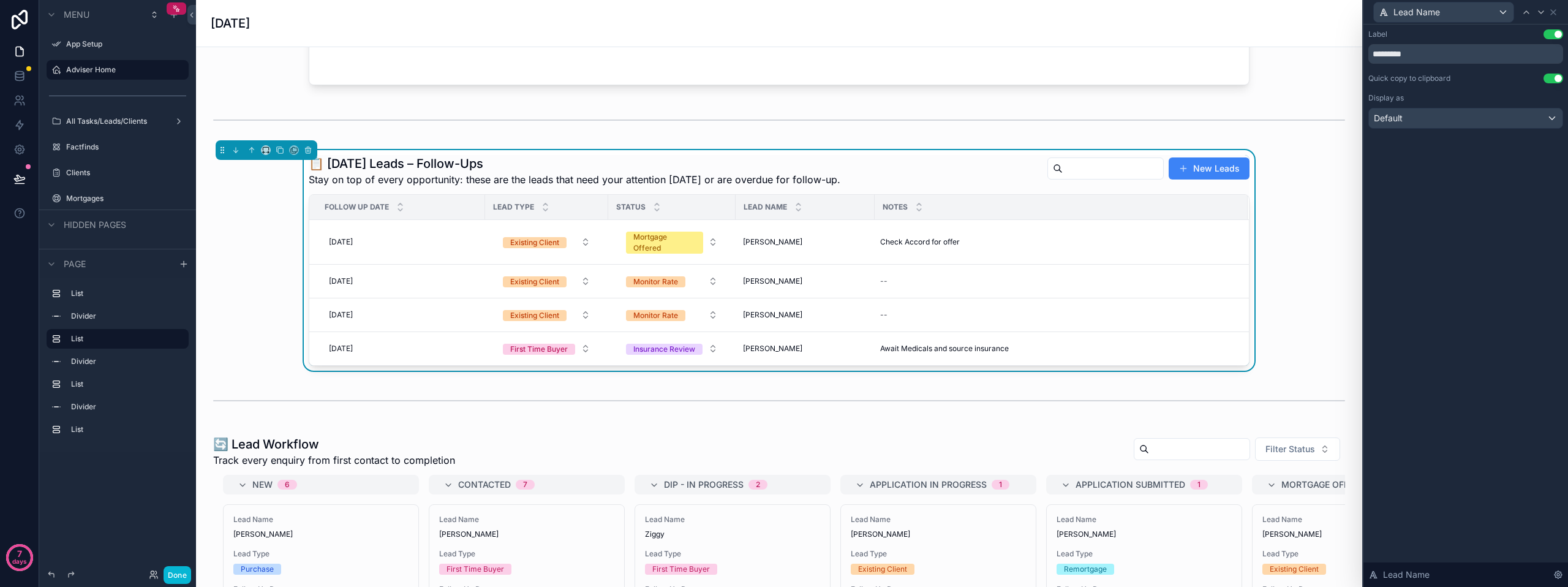
click at [1546, 79] on button "Use setting" at bounding box center [1554, 78] width 20 height 10
click at [1488, 202] on div "Label Use setting ********* Quick copy to clipboard Use setting Display as Defa…" at bounding box center [1466, 306] width 205 height 563
click at [1331, 169] on div "📋 Today’s Leads – Follow-Ups Stay on top of every opportunity: these are the le…" at bounding box center [779, 260] width 1147 height 220
click at [1550, 12] on icon at bounding box center [1553, 12] width 10 height 10
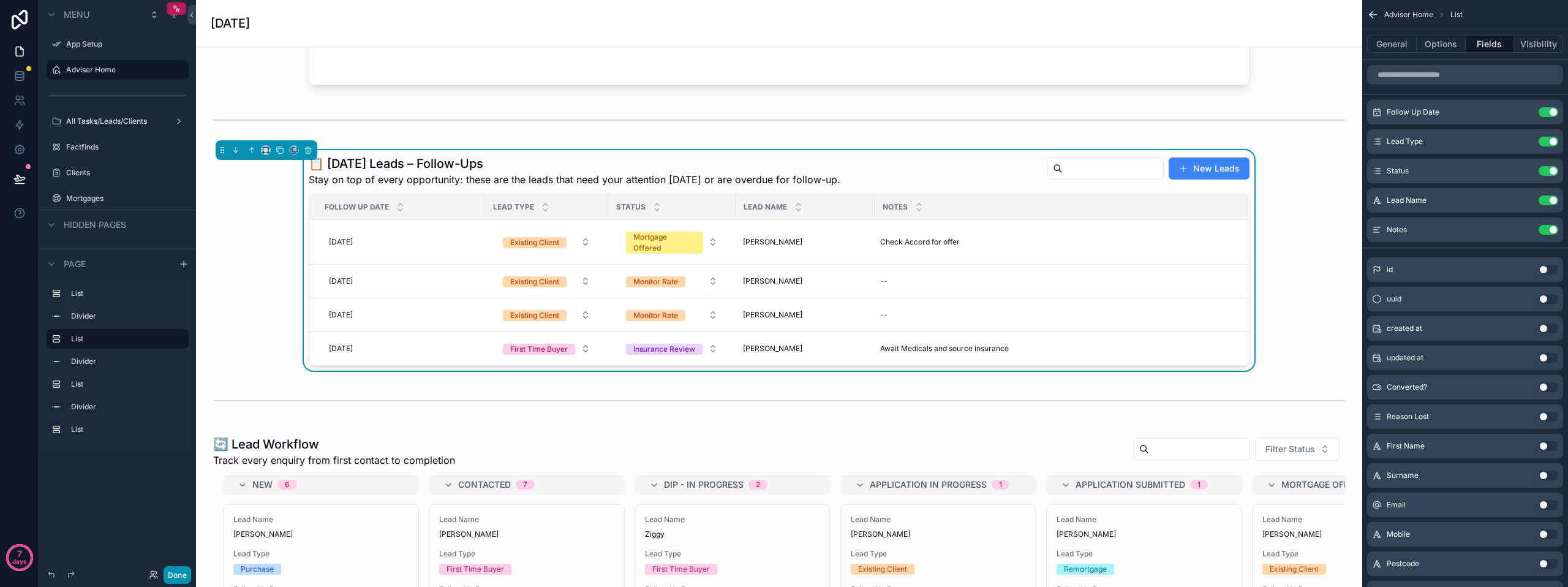
click at [180, 578] on button "Done" at bounding box center [177, 575] width 27 height 18
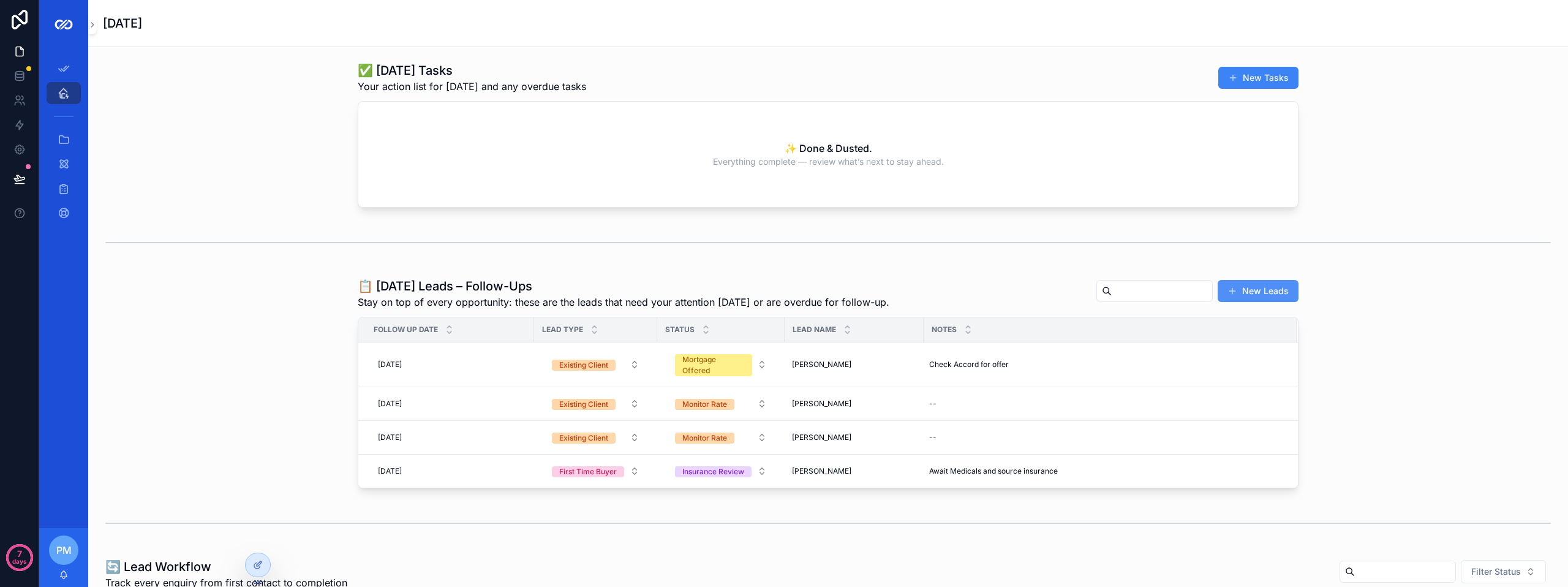
click at [1247, 293] on button "New Leads" at bounding box center [1258, 291] width 81 height 22
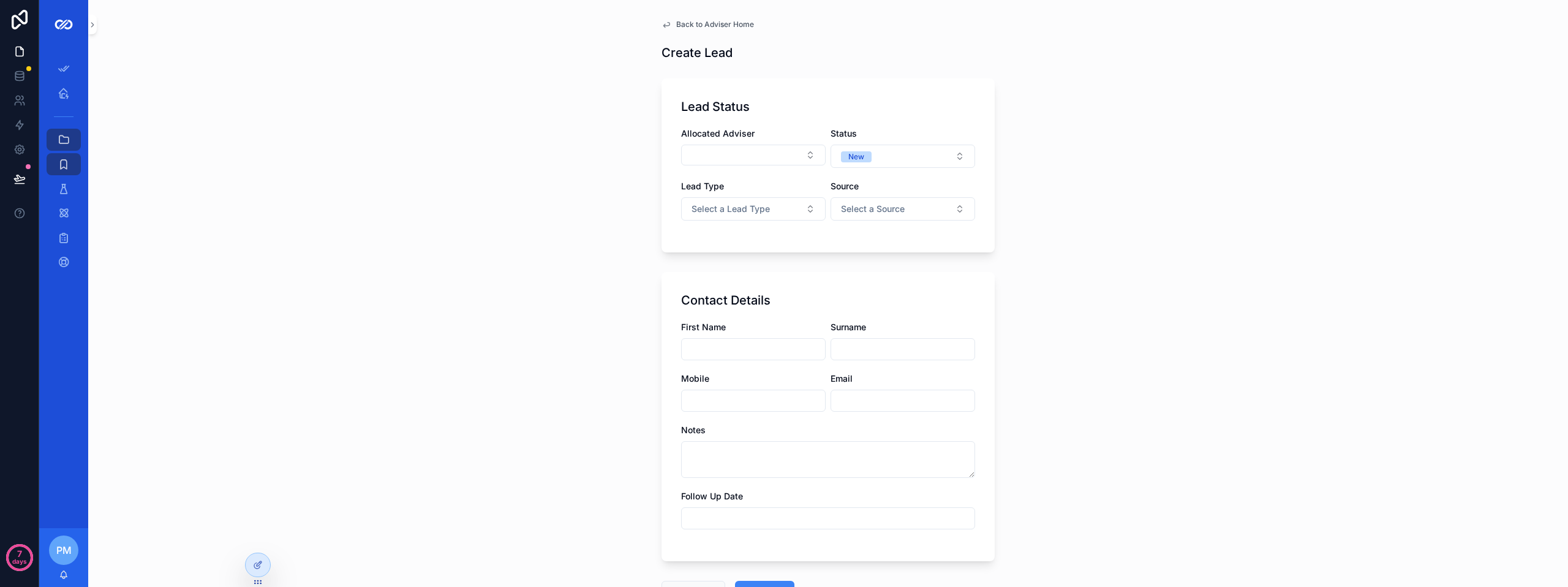
click at [676, 22] on span "Back to Adviser Home" at bounding box center [715, 24] width 78 height 10
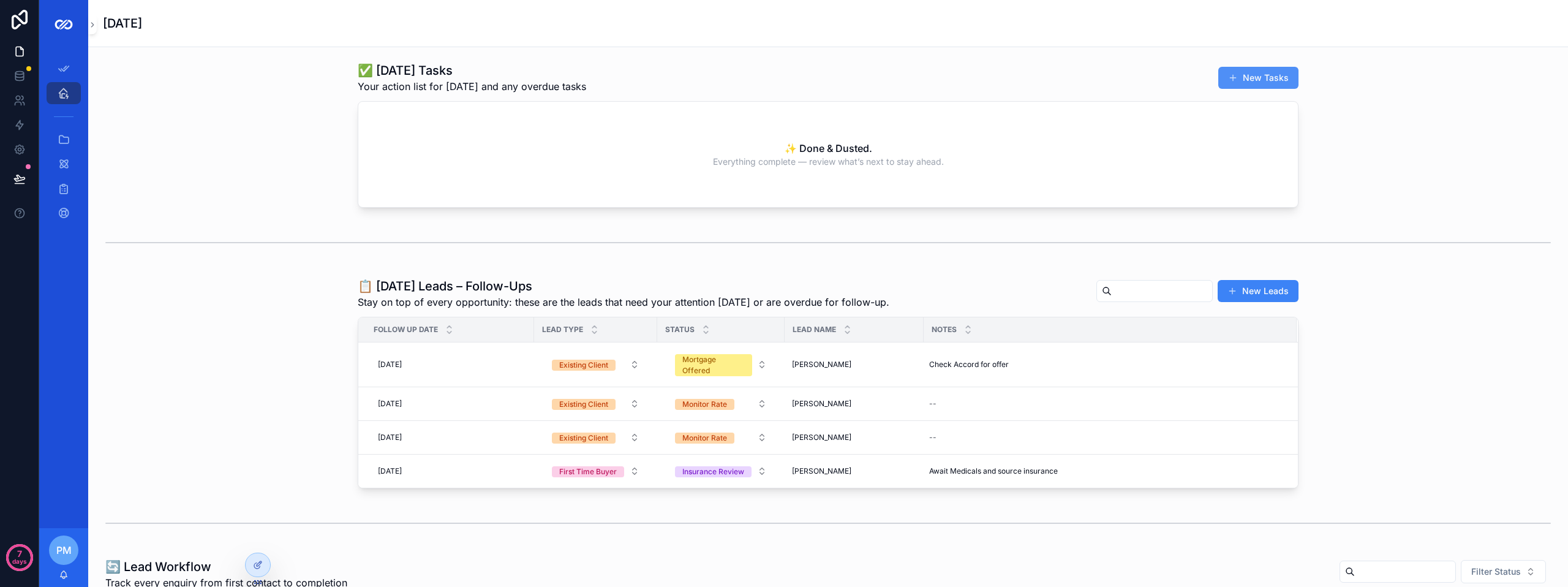
drag, startPoint x: 1230, startPoint y: 65, endPoint x: 1232, endPoint y: 74, distance: 9.2
click at [1231, 66] on div "✅ Today’s Tasks Your action list for today and any overdue tasks New Tasks" at bounding box center [828, 78] width 941 height 32
click at [1232, 75] on span "scrollable content" at bounding box center [1233, 78] width 10 height 10
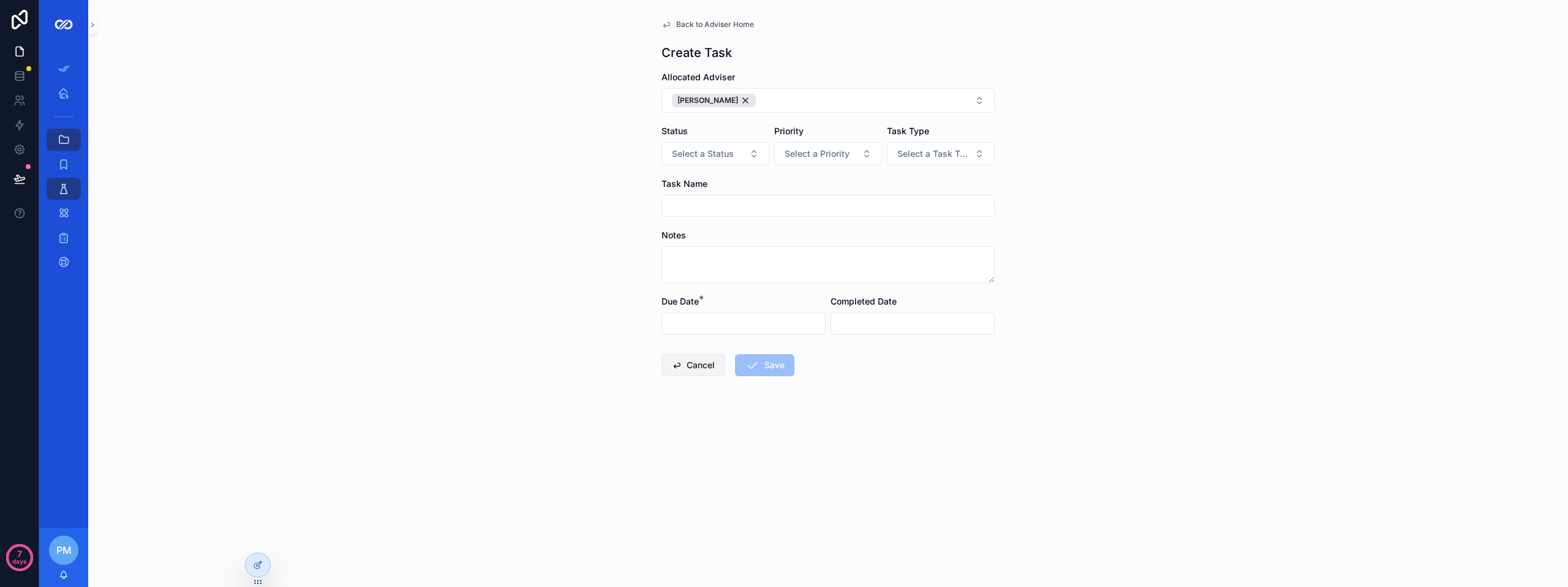
click at [693, 364] on button "Cancel" at bounding box center [694, 365] width 64 height 22
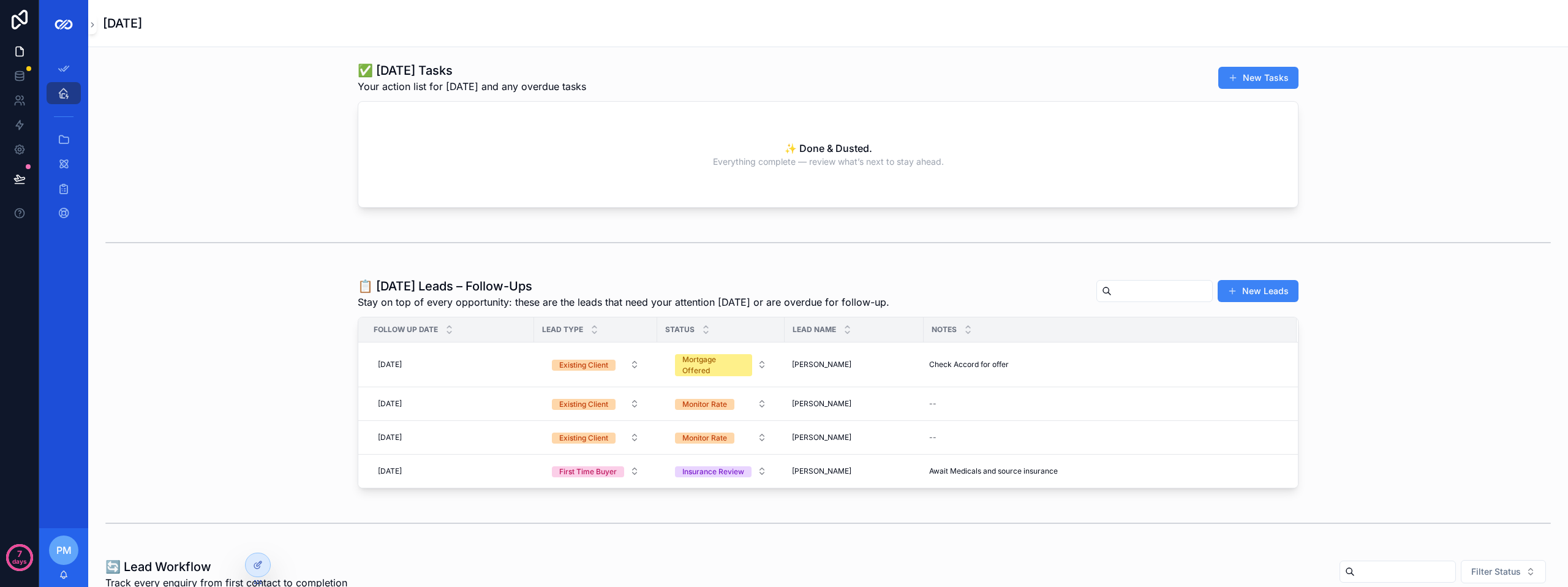
click at [1299, 75] on div "✅ Today’s Tasks Your action list for today and any overdue tasks New Tasks ✨ Do…" at bounding box center [828, 134] width 1460 height 156
click at [1274, 81] on button "New Tasks" at bounding box center [1258, 78] width 80 height 22
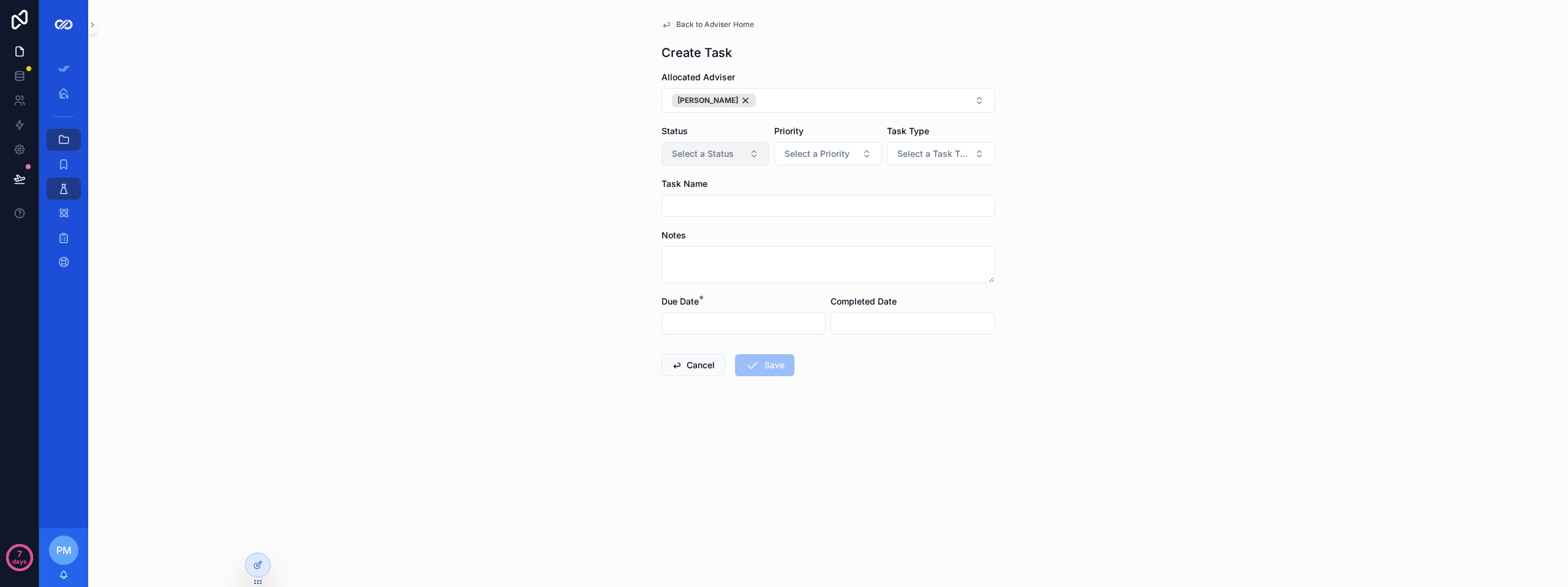
click at [735, 151] on button "Select a Status" at bounding box center [715, 154] width 108 height 23
click at [796, 151] on span "Select a Priority" at bounding box center [818, 153] width 65 height 12
click at [902, 153] on span "Select a Task Type" at bounding box center [933, 153] width 72 height 12
click at [1112, 157] on div "Back to Adviser Home Create Task Allocated Adviser Philip McLeod Status Select …" at bounding box center [828, 294] width 1480 height 587
click at [697, 364] on button "Cancel" at bounding box center [694, 365] width 64 height 22
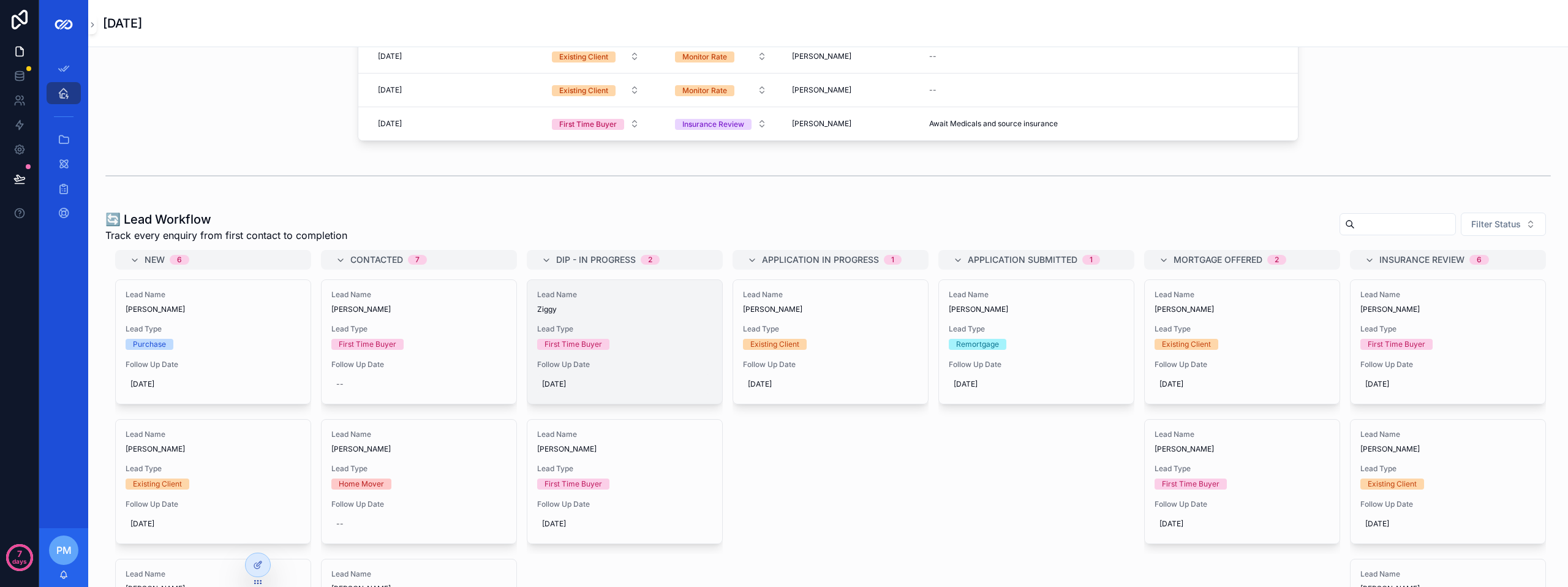
scroll to position [368, 0]
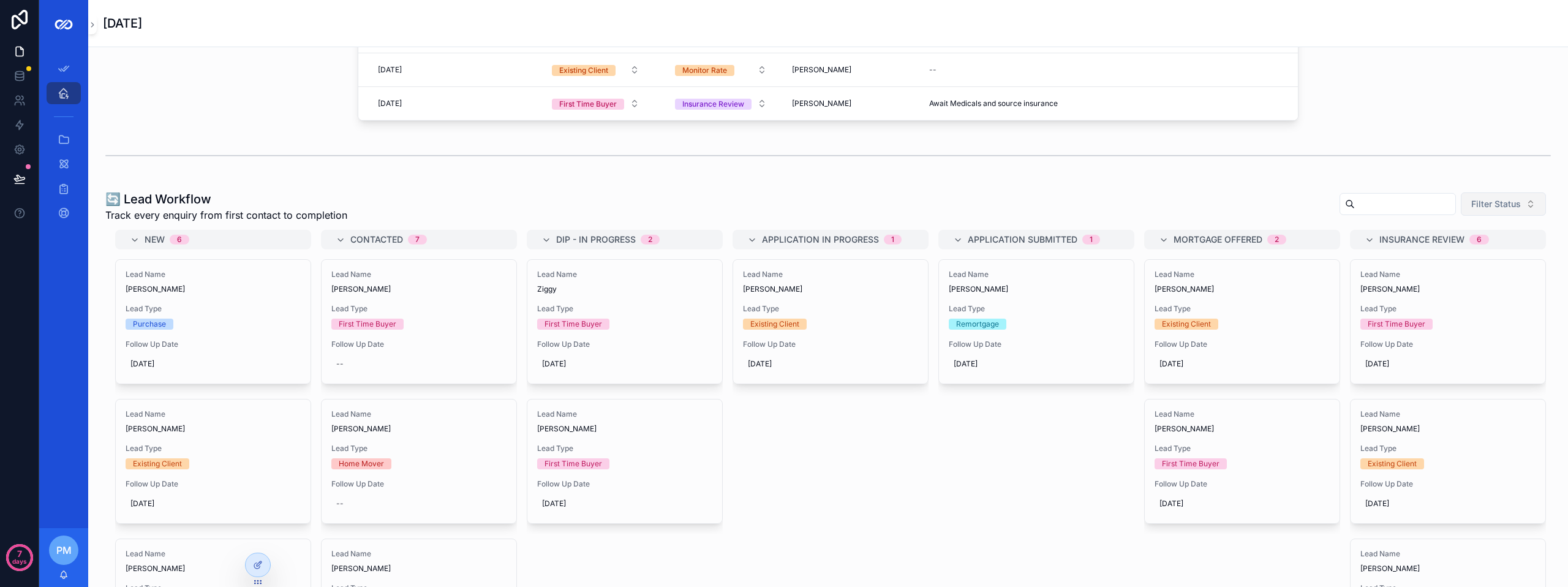
click at [1472, 205] on span "Filter Status" at bounding box center [1496, 203] width 50 height 12
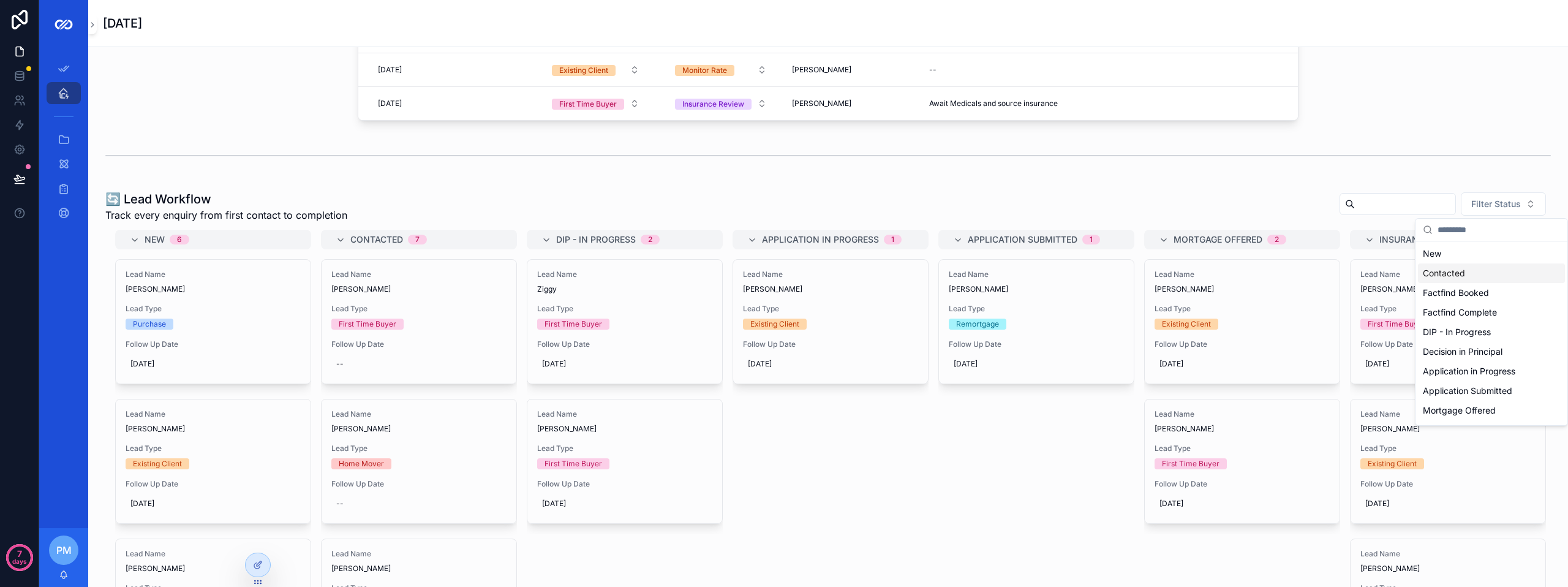
click at [1189, 189] on div "🔄 Lead Workflow Track every enquiry from first contact to completion Filter Sta…" at bounding box center [828, 430] width 1460 height 490
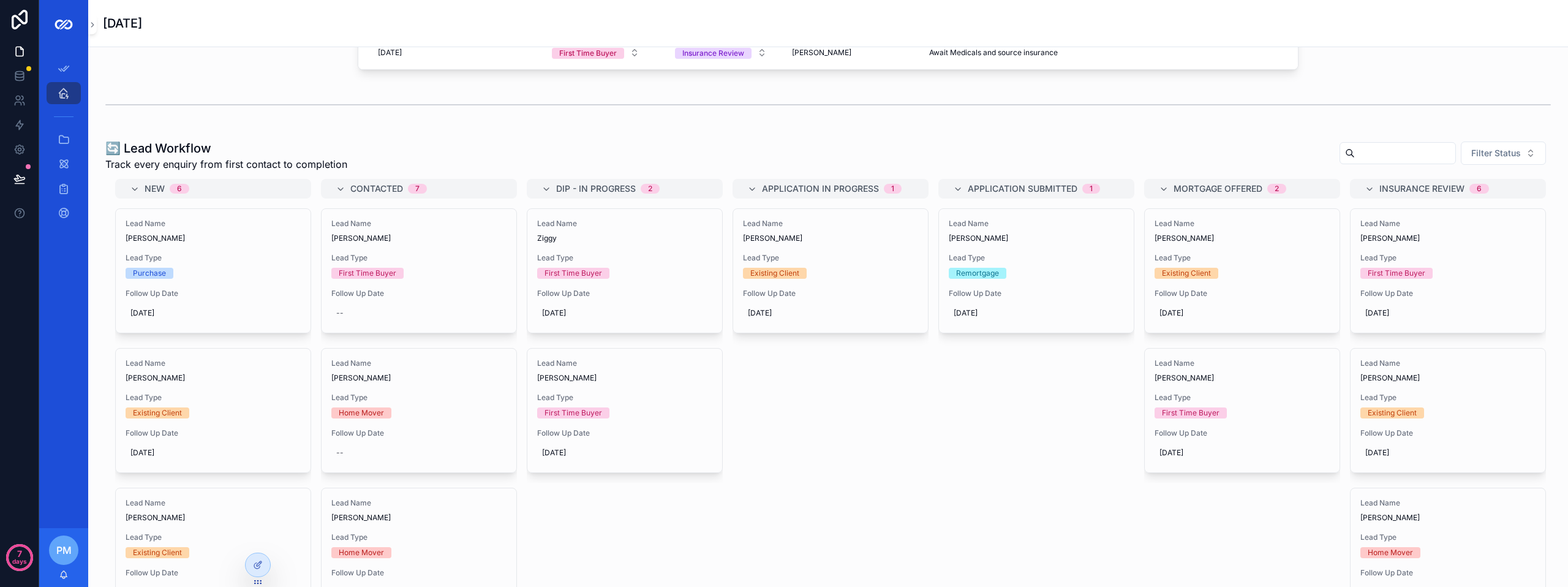
scroll to position [275, 0]
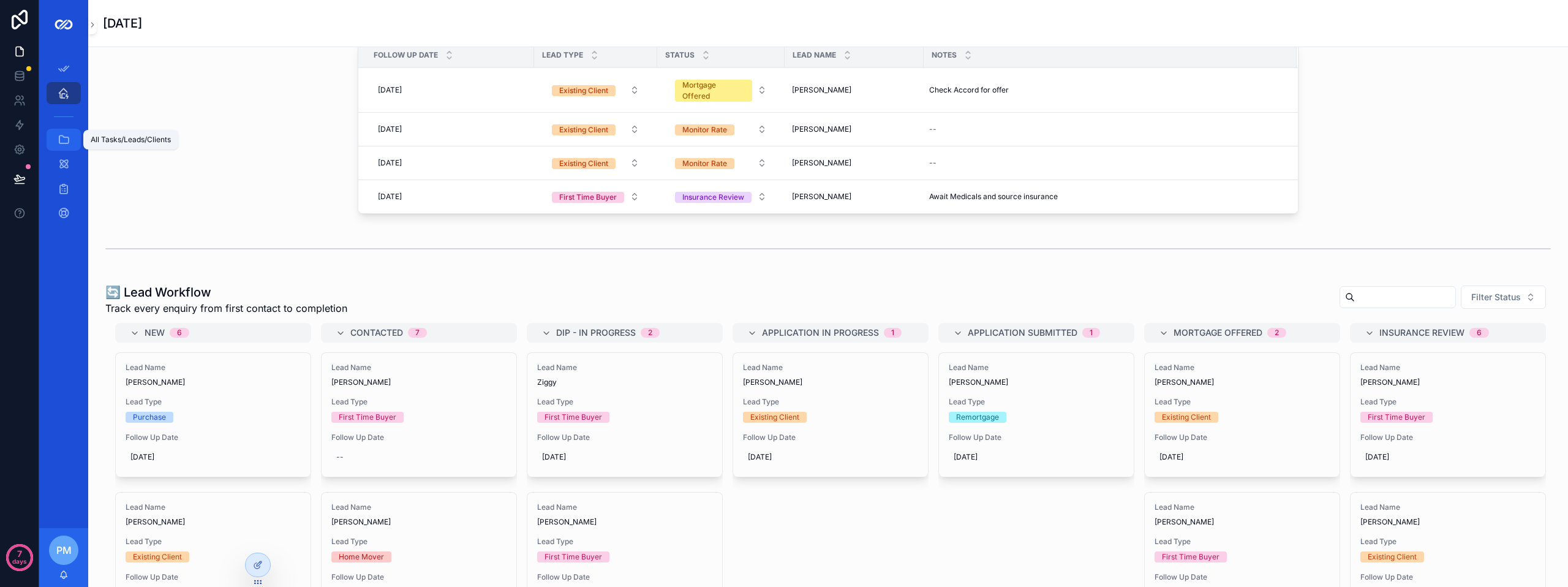
click at [65, 142] on icon "scrollable content" at bounding box center [63, 140] width 12 height 12
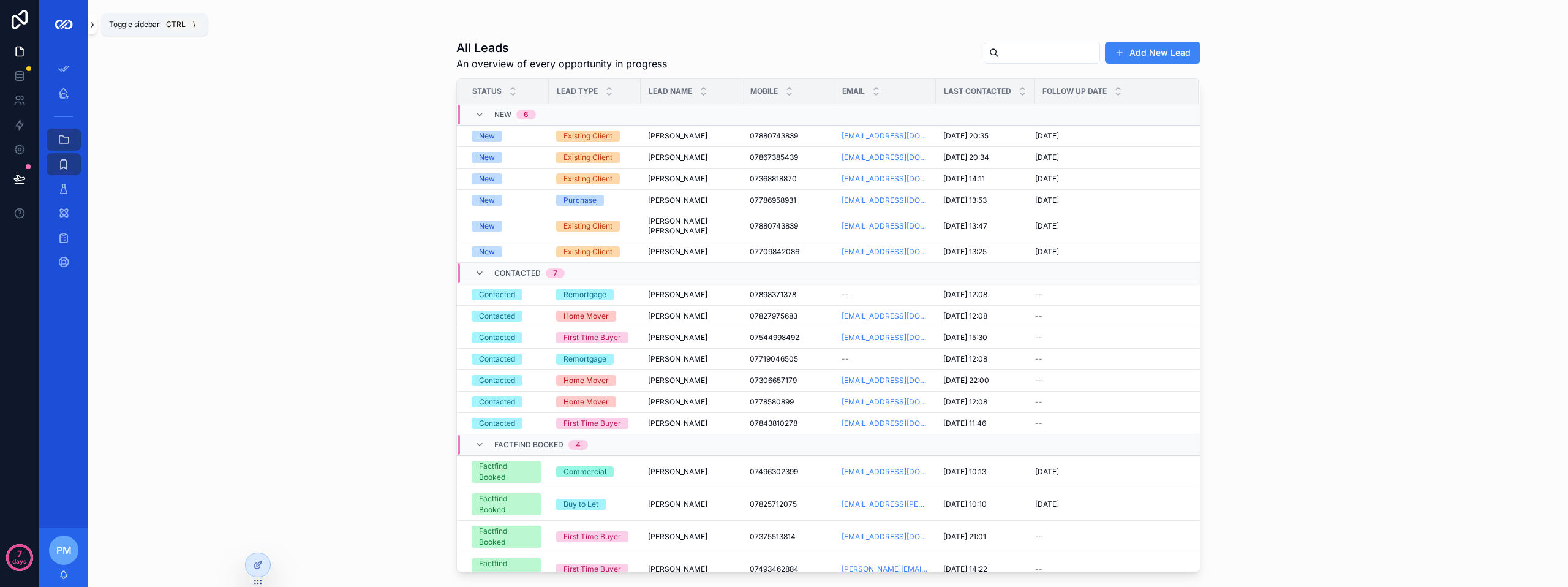
click at [89, 29] on button "scrollable content" at bounding box center [92, 25] width 8 height 20
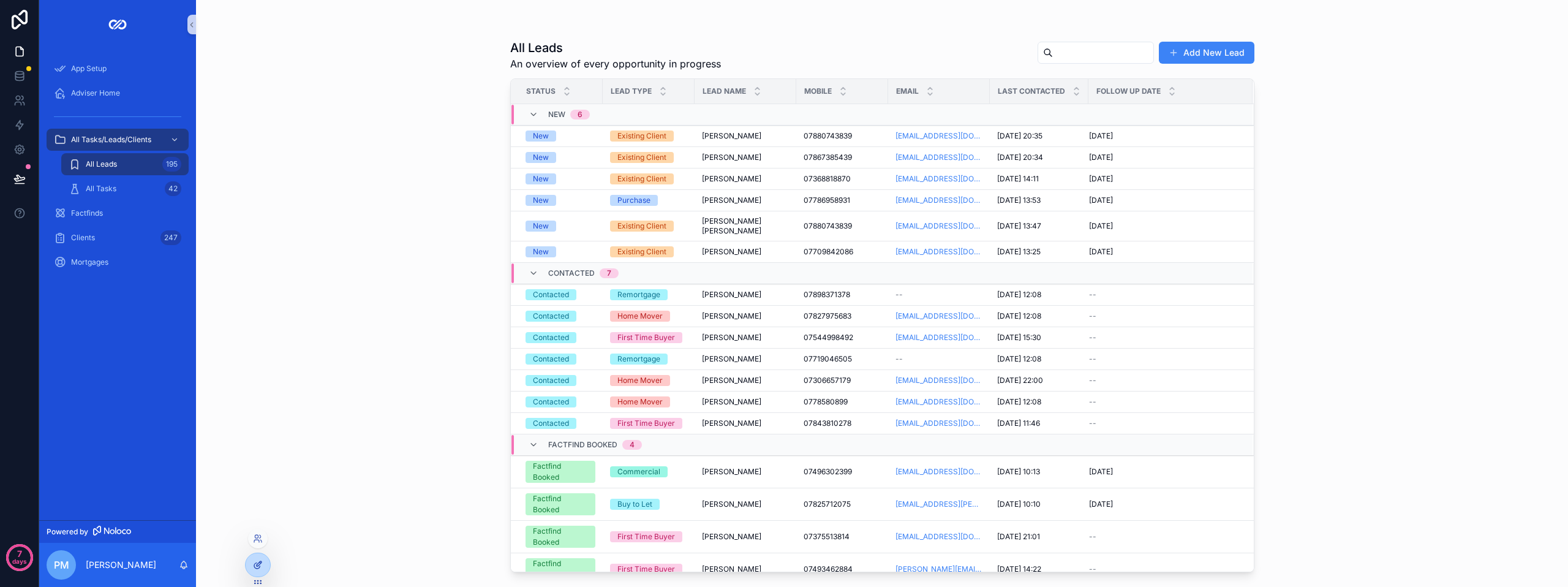
click at [259, 561] on icon at bounding box center [258, 565] width 10 height 10
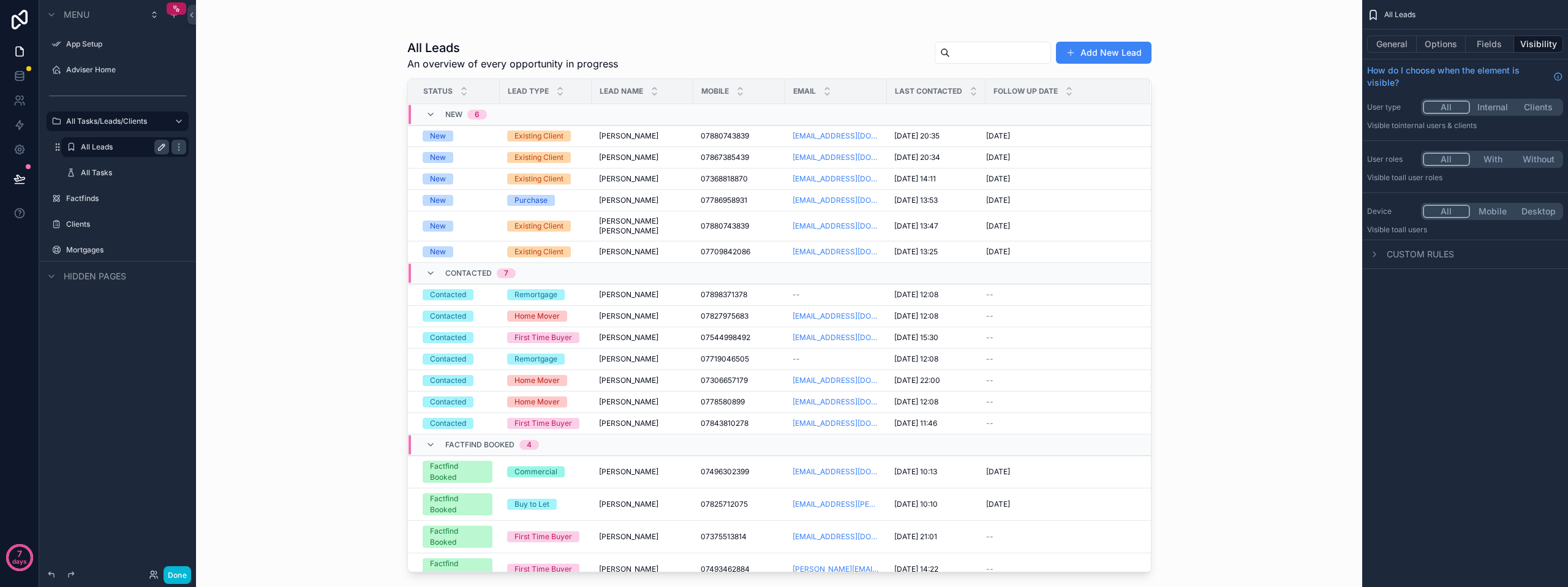
click at [162, 149] on icon "scrollable content" at bounding box center [162, 147] width 10 height 10
click at [73, 145] on icon "scrollable content" at bounding box center [70, 147] width 10 height 10
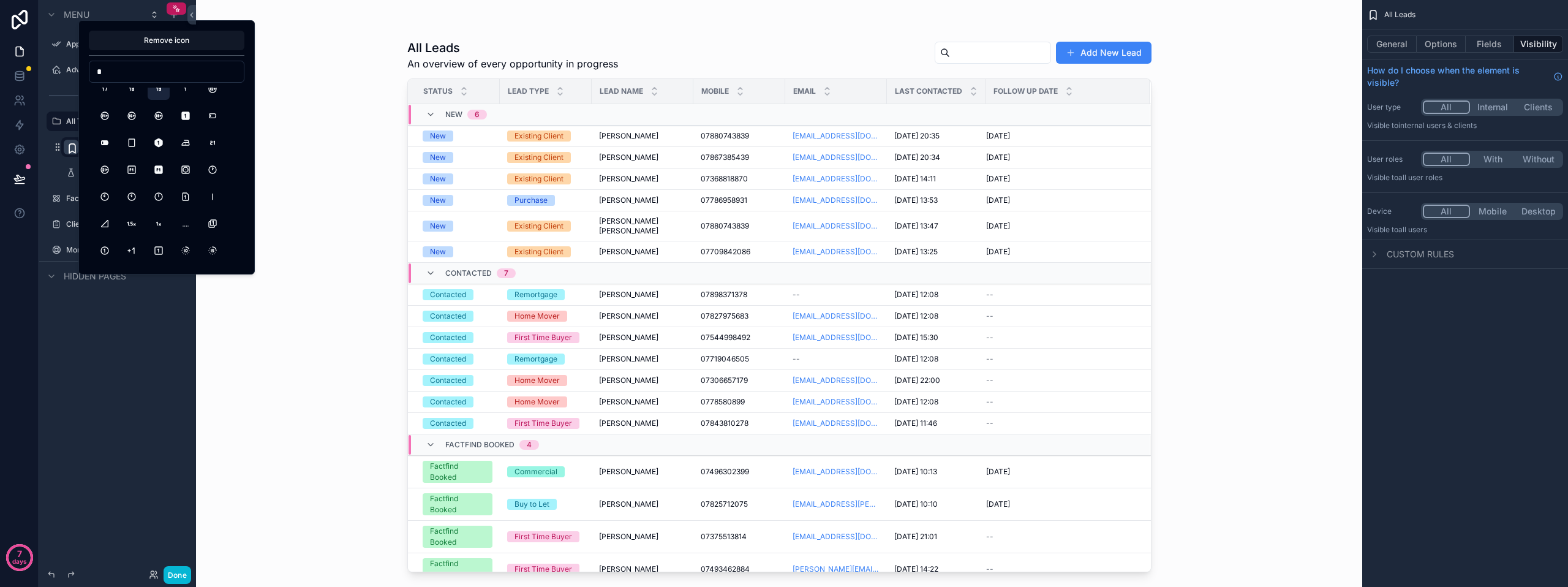
scroll to position [123, 0]
type input "*"
click at [165, 243] on button "SquareNumber1" at bounding box center [158, 246] width 22 height 22
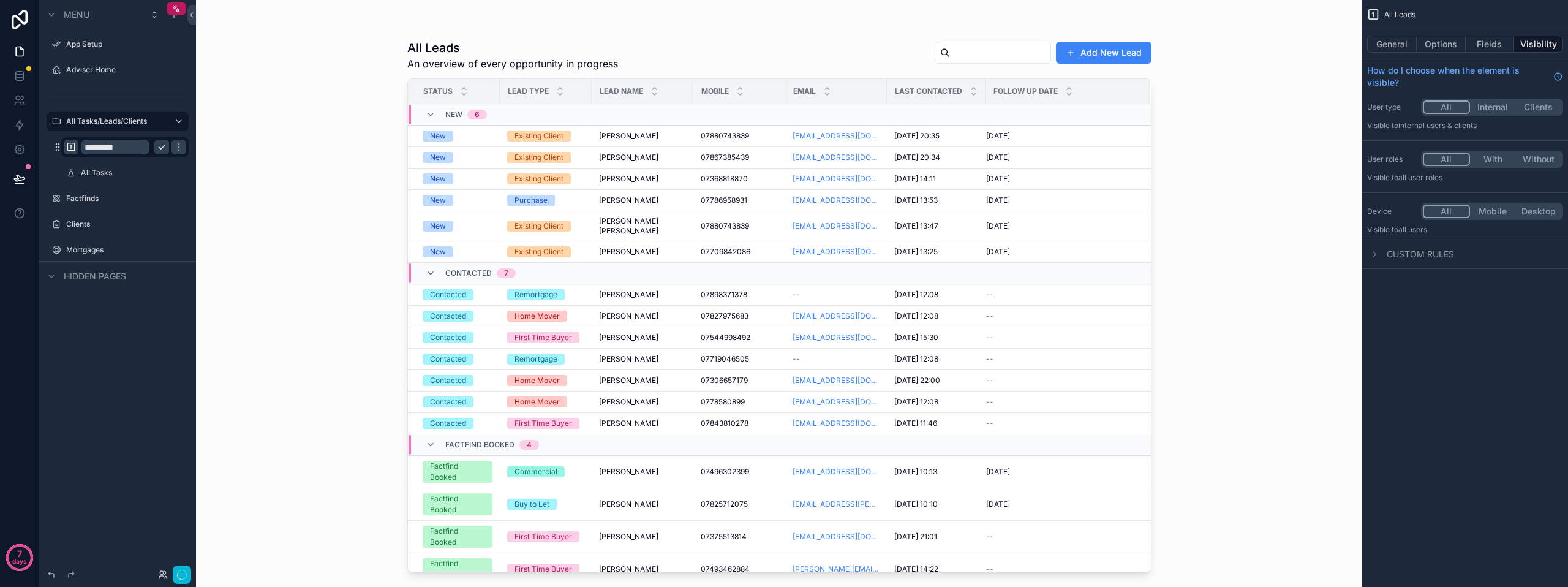
click at [126, 334] on div "Menu App Setup Adviser Home All Tasks/Leads/Clients ********* All Tasks Factfin…" at bounding box center [117, 286] width 157 height 573
click at [164, 145] on icon "scrollable content" at bounding box center [162, 147] width 10 height 10
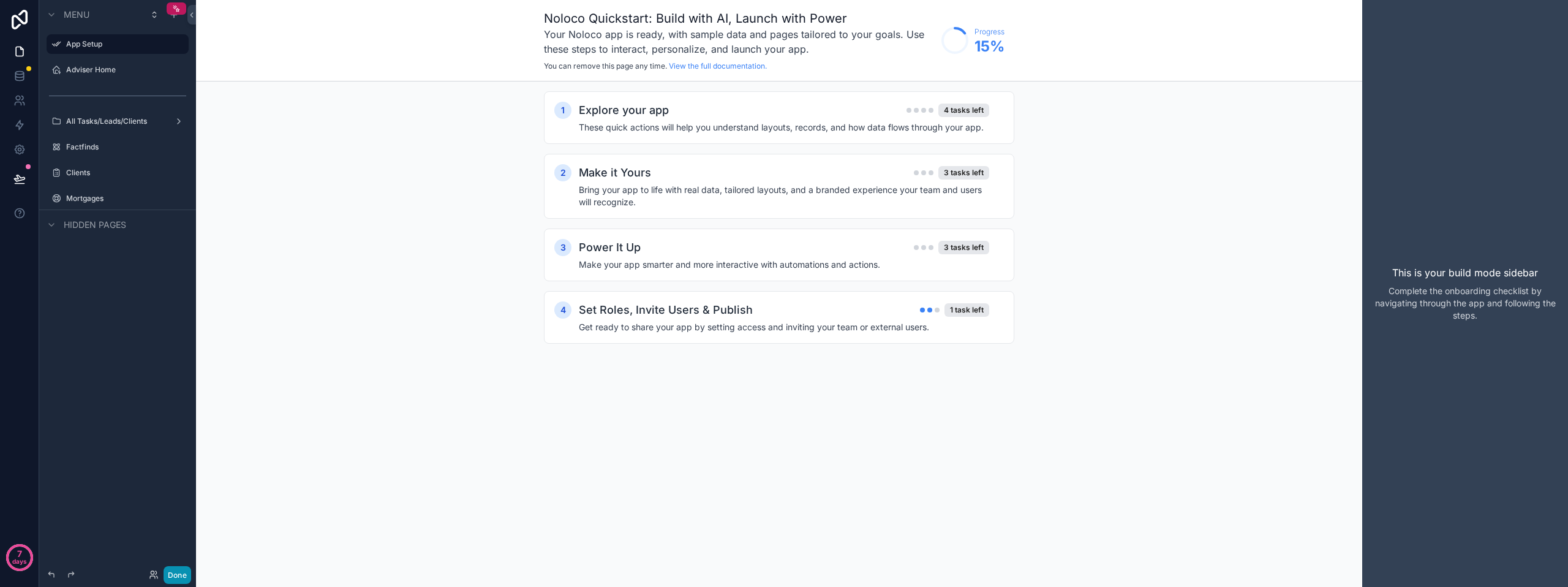
click at [180, 573] on button "Done" at bounding box center [177, 575] width 27 height 18
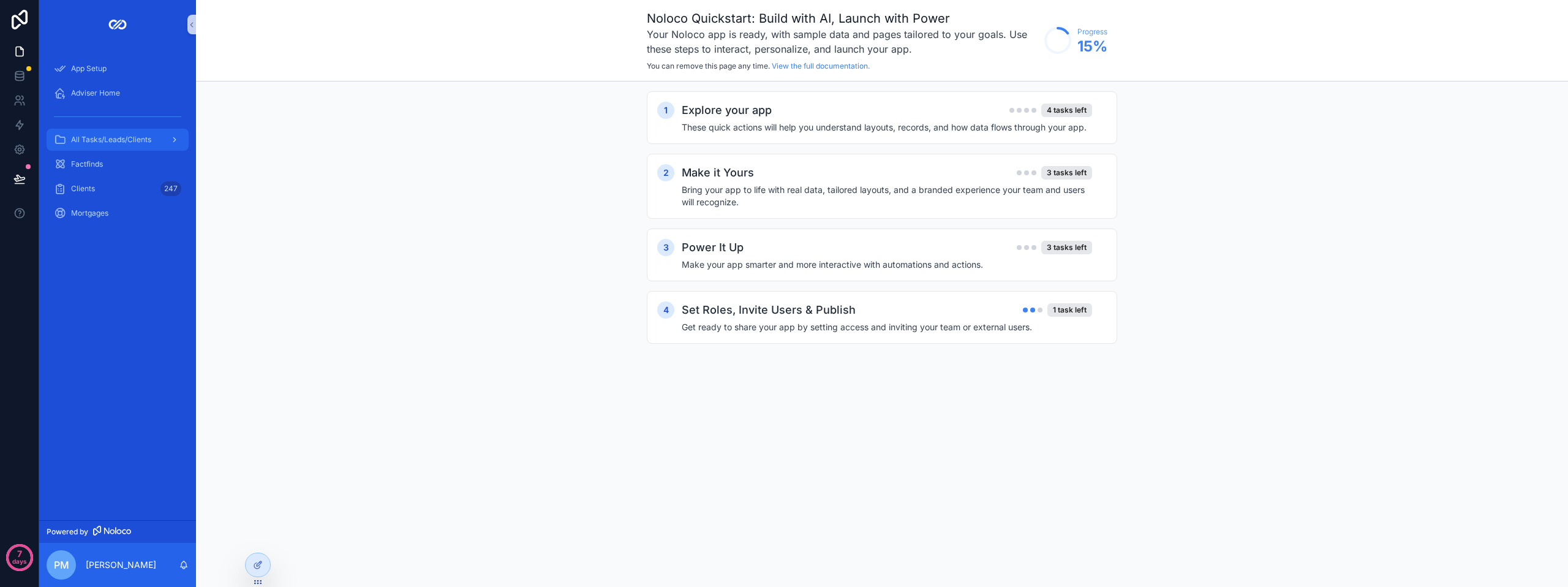
click at [115, 140] on span "All Tasks/Leads/Clients" at bounding box center [111, 140] width 80 height 10
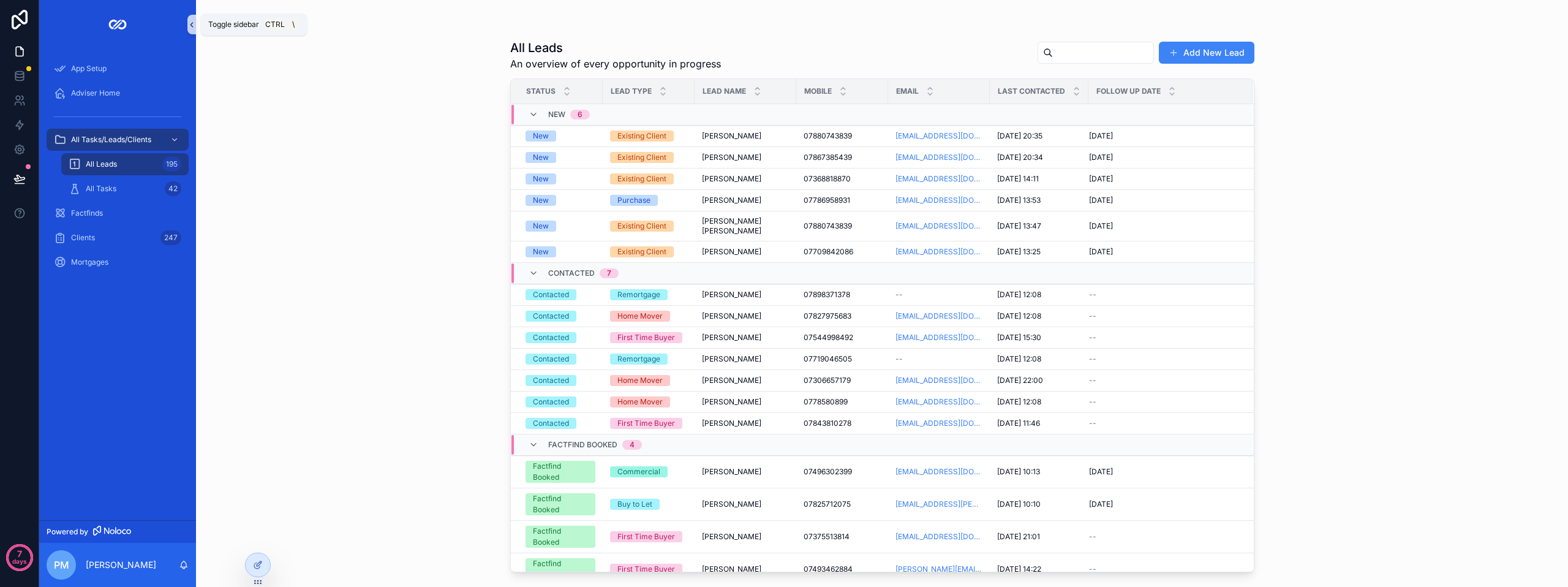
click at [195, 26] on icon "scrollable content" at bounding box center [192, 25] width 8 height 9
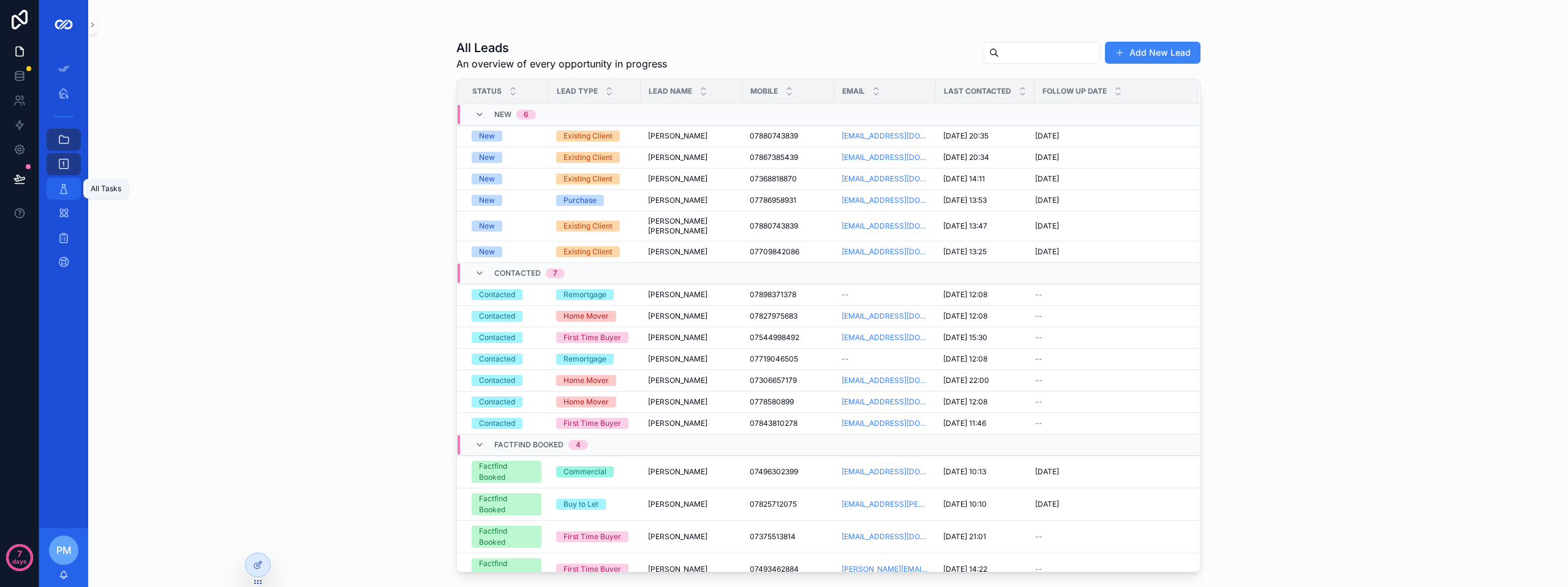
click at [68, 185] on icon "scrollable content" at bounding box center [63, 188] width 12 height 12
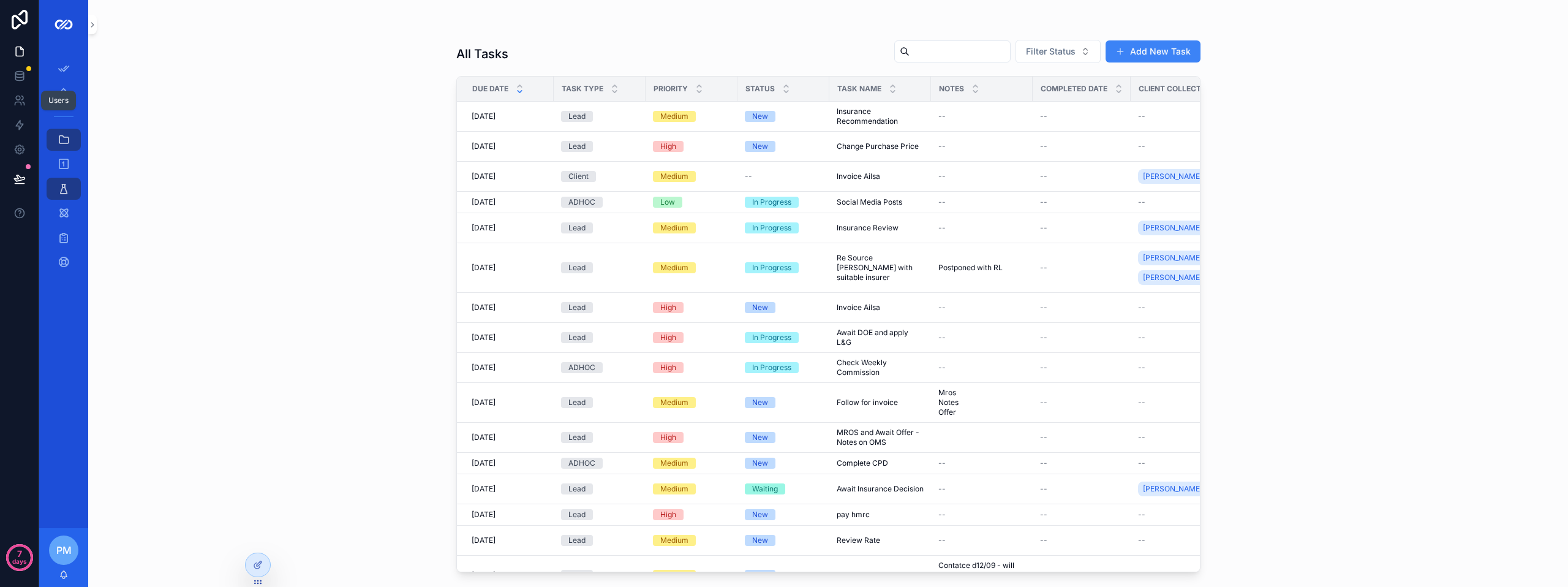
drag, startPoint x: 58, startPoint y: 109, endPoint x: 66, endPoint y: 104, distance: 9.4
click at [59, 108] on div "Users" at bounding box center [59, 100] width 35 height 20
click at [66, 93] on icon "scrollable content" at bounding box center [63, 93] width 12 height 12
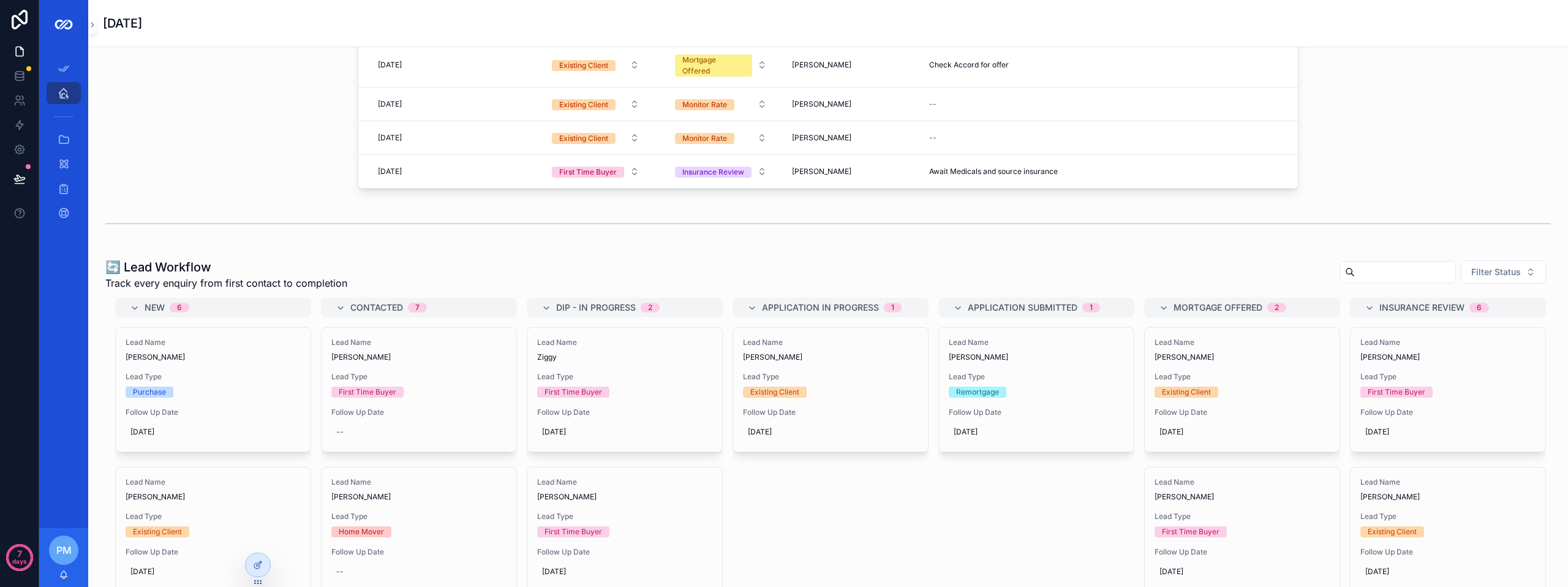
scroll to position [307, 0]
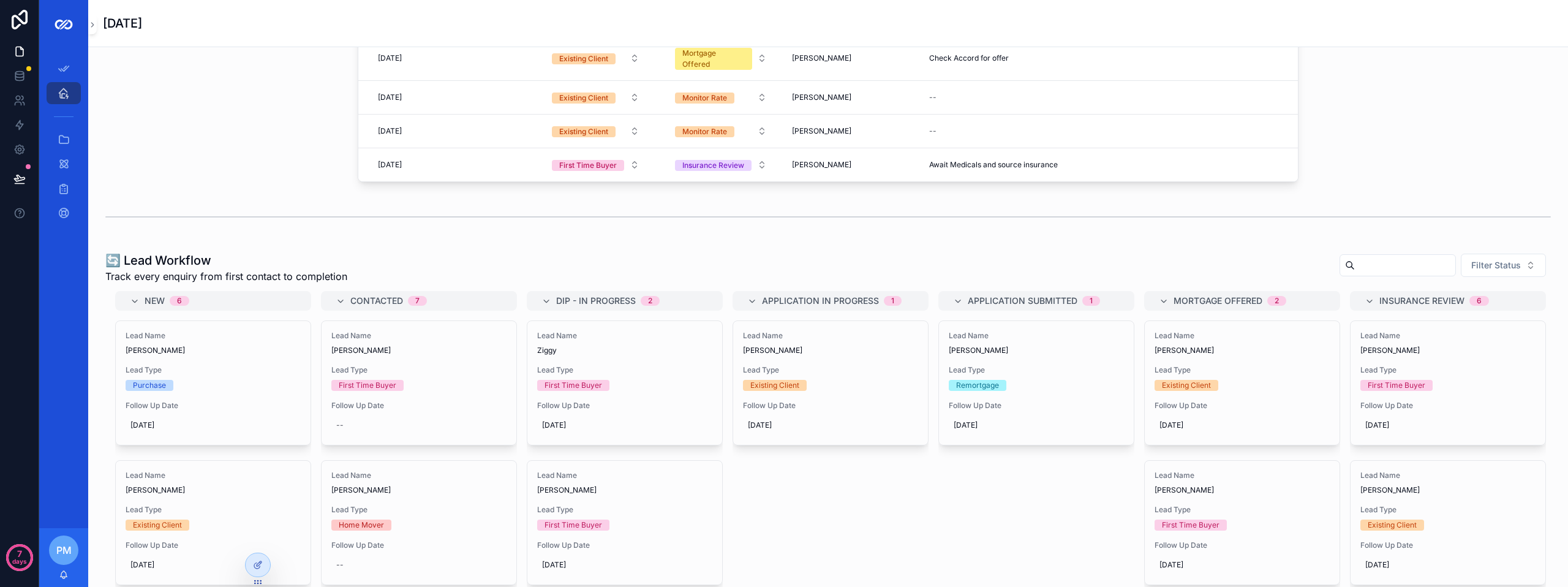
click at [445, 245] on div "✅ Today’s Tasks Your action list for today and any overdue tasks New Tasks ✨ Do…" at bounding box center [828, 436] width 1480 height 1389
click at [259, 563] on icon at bounding box center [258, 565] width 10 height 10
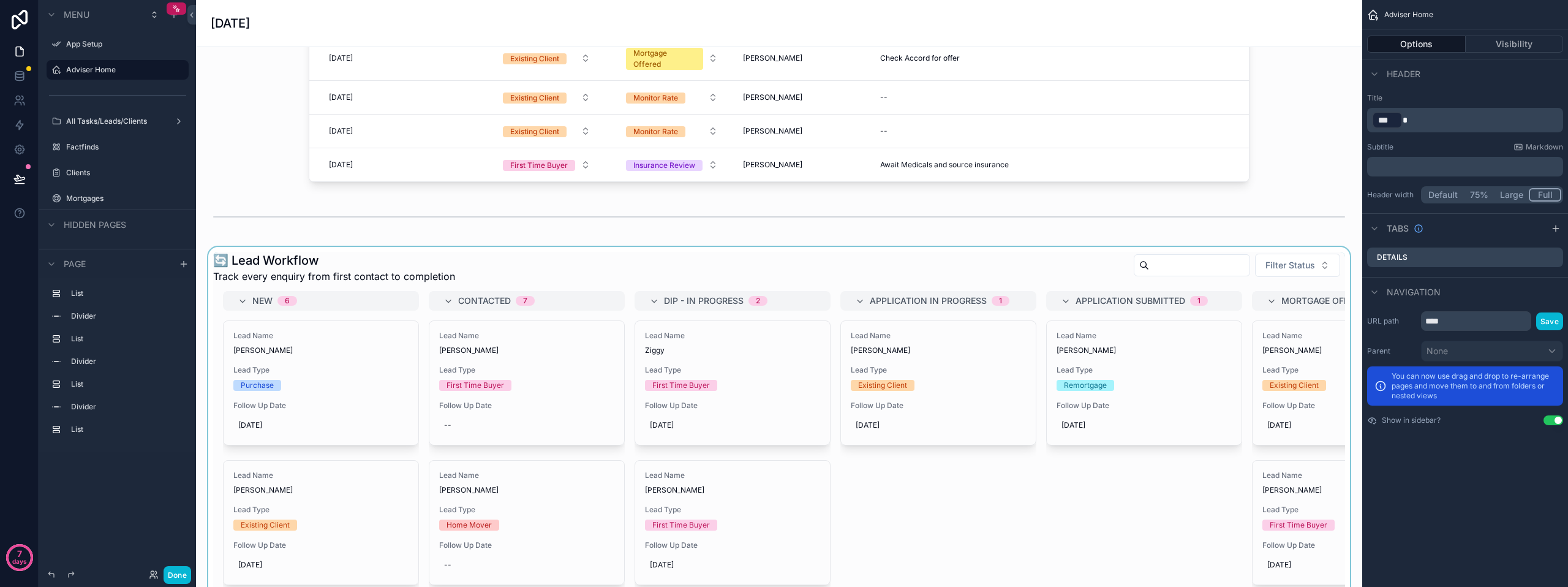
click at [375, 264] on div "scrollable content" at bounding box center [779, 492] width 1147 height 490
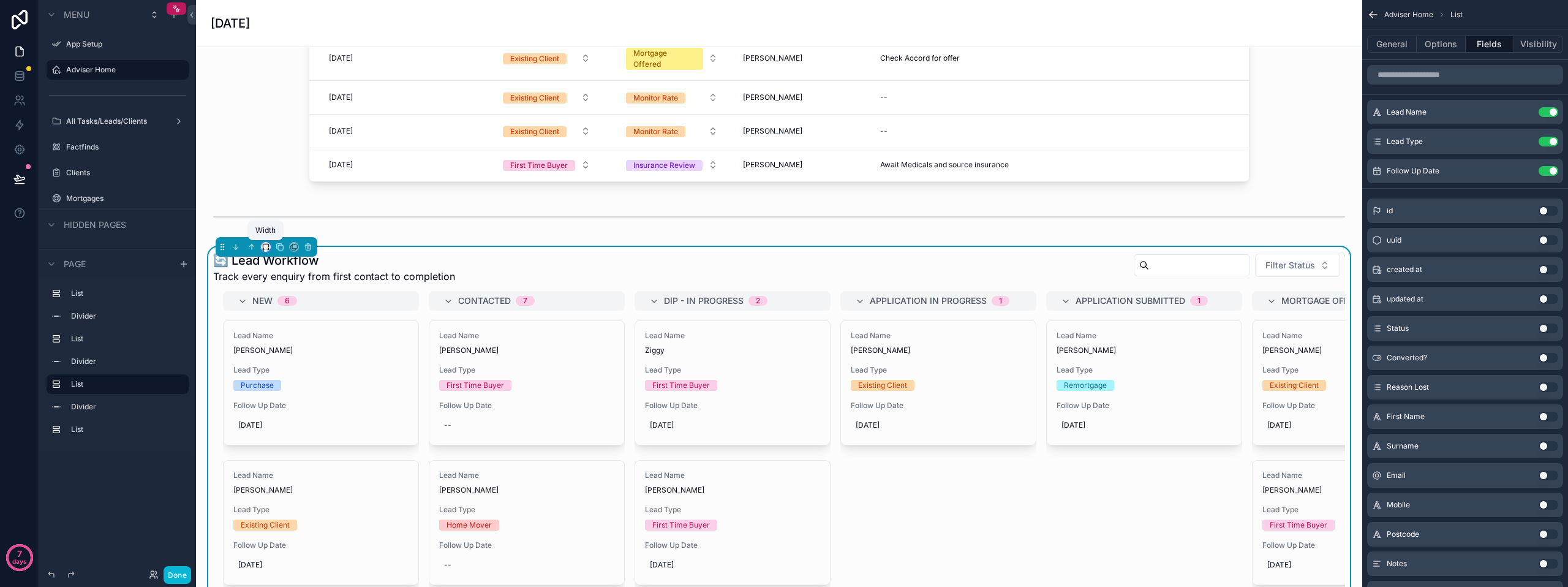
click at [267, 245] on icon "scrollable content" at bounding box center [265, 247] width 8 height 8
click at [290, 392] on span "Large" at bounding box center [283, 399] width 23 height 15
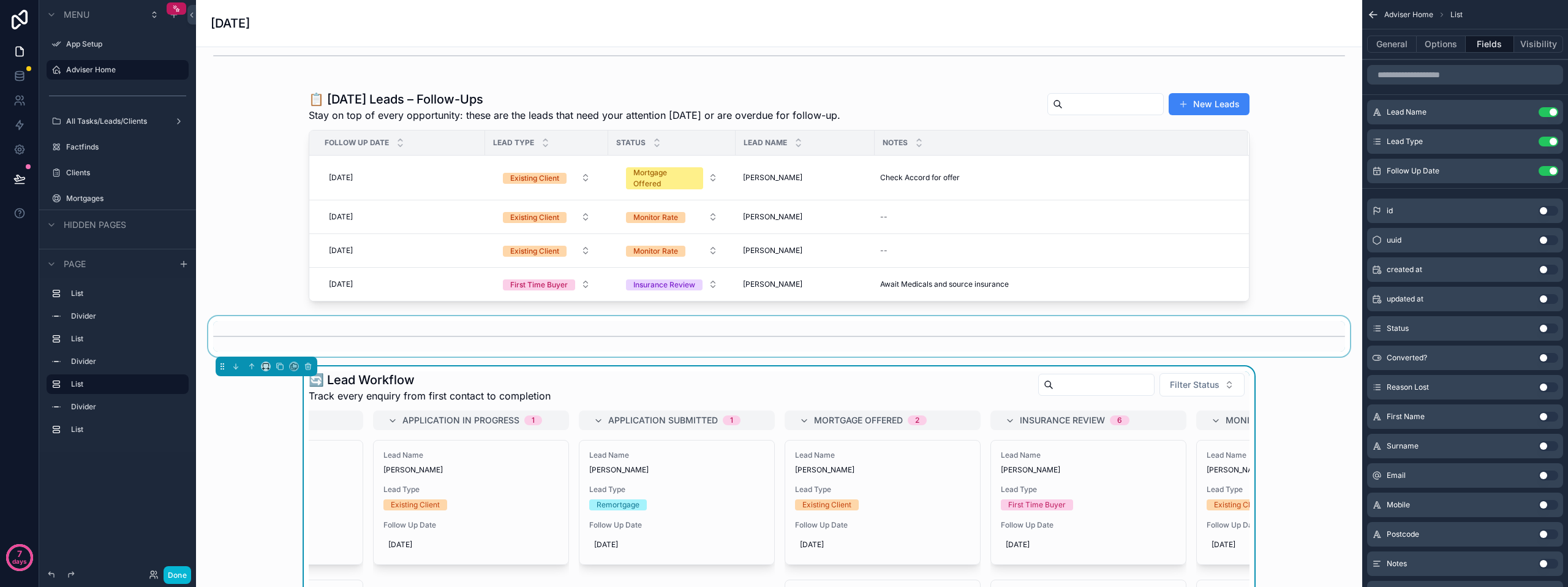
scroll to position [184, 0]
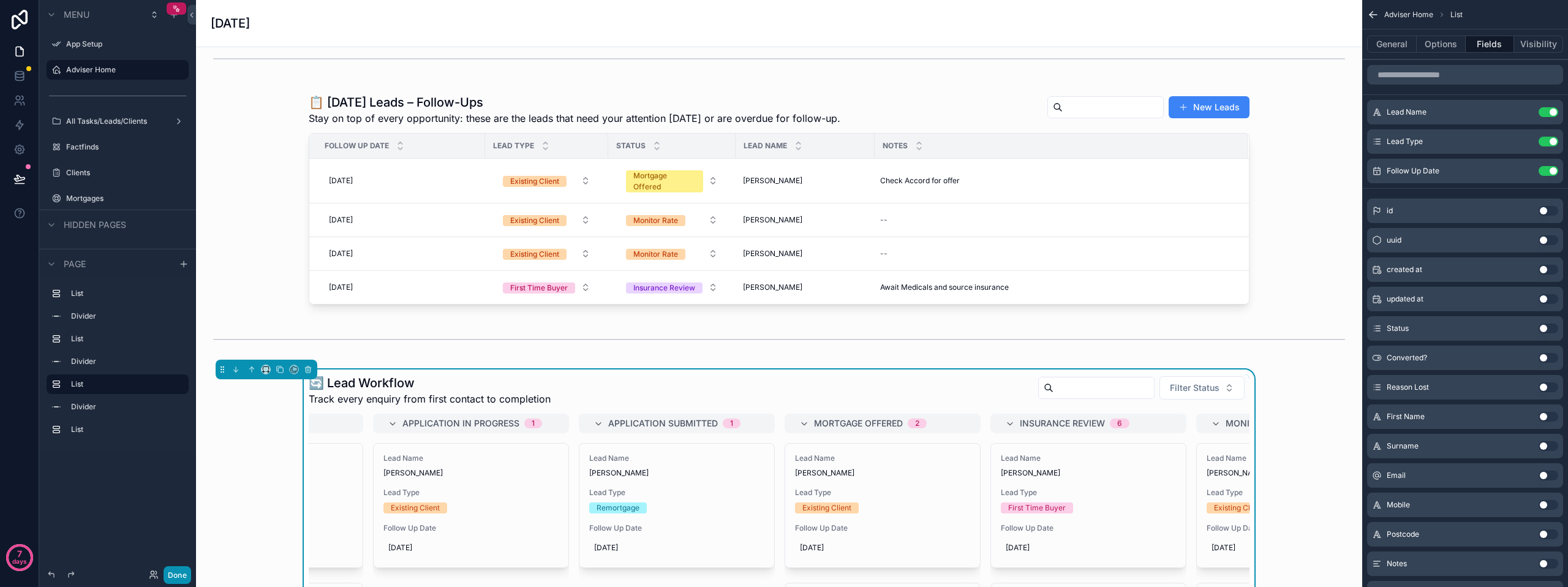
click at [182, 567] on button "Done" at bounding box center [177, 575] width 27 height 18
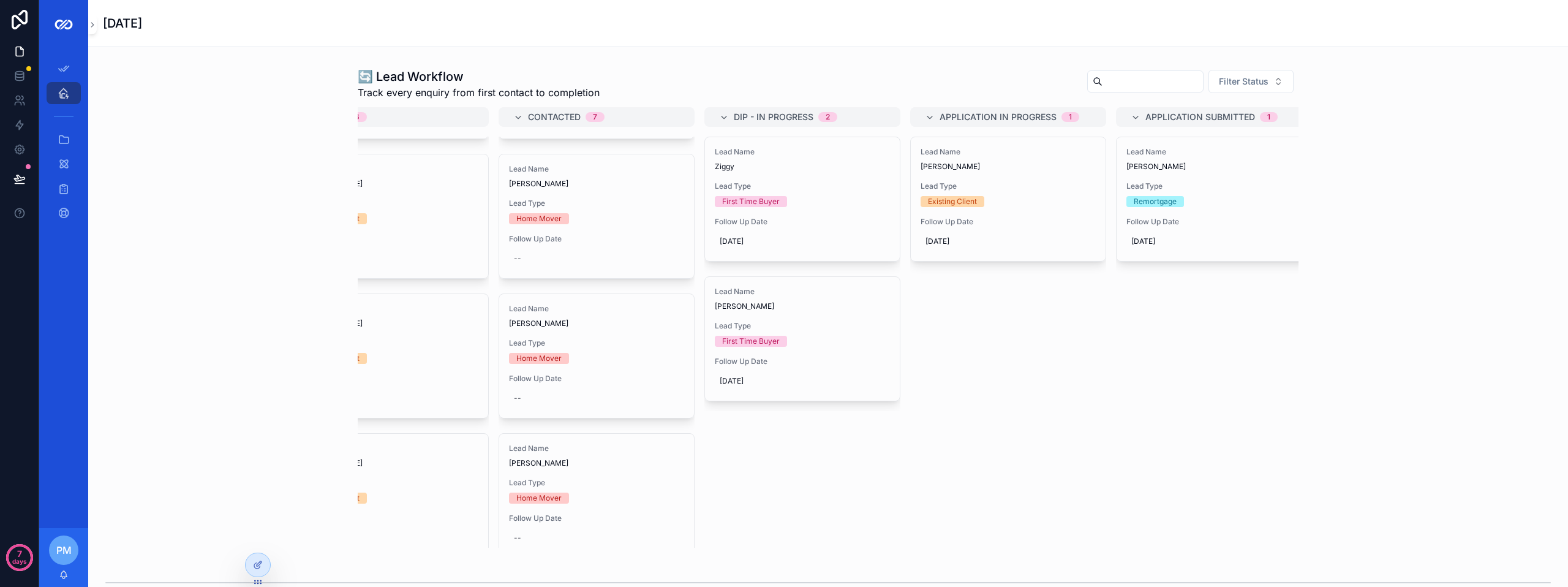
scroll to position [0, 0]
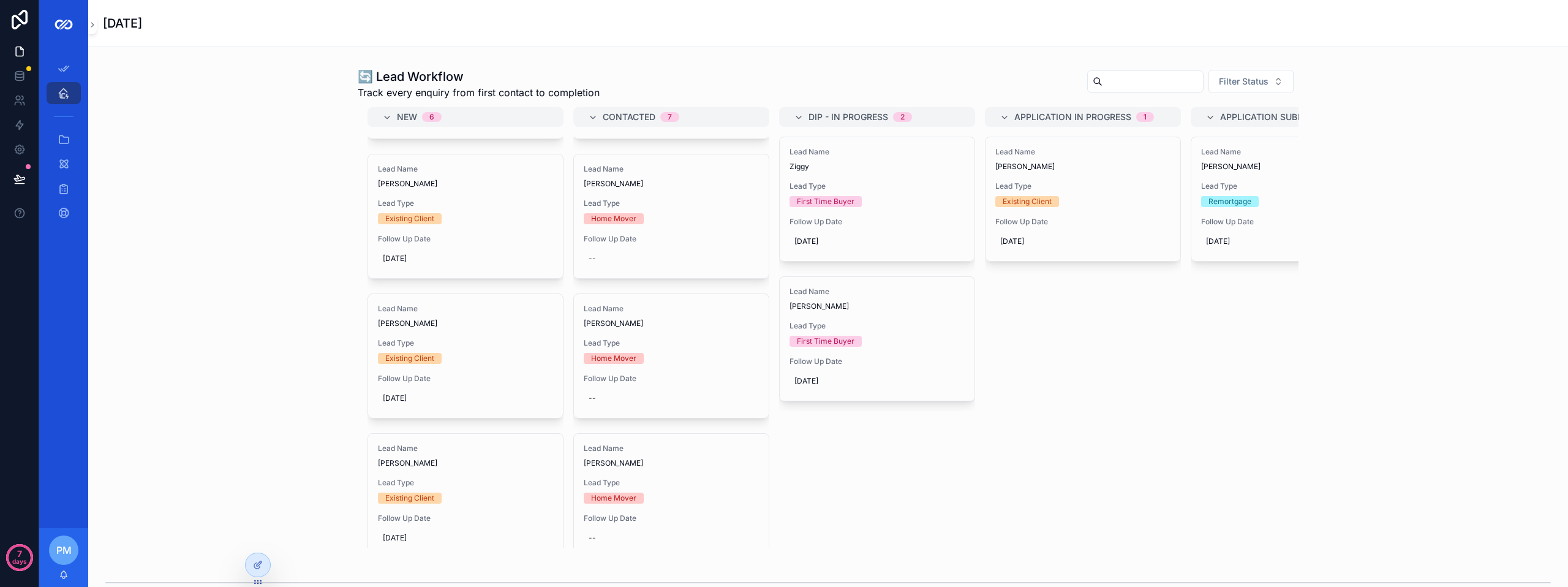
click at [319, 269] on div "🔄 Lead Workflow Track every enquiry from first contact to completion Filter Sta…" at bounding box center [828, 308] width 1460 height 490
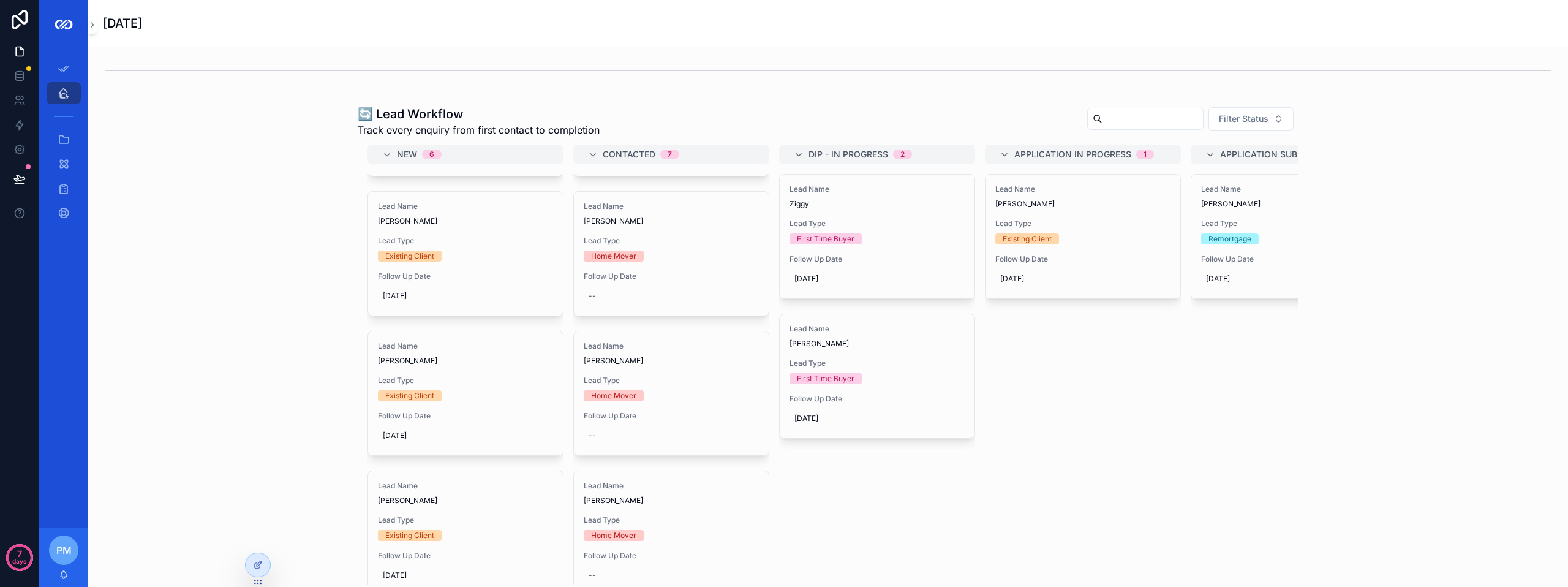
scroll to position [490, 0]
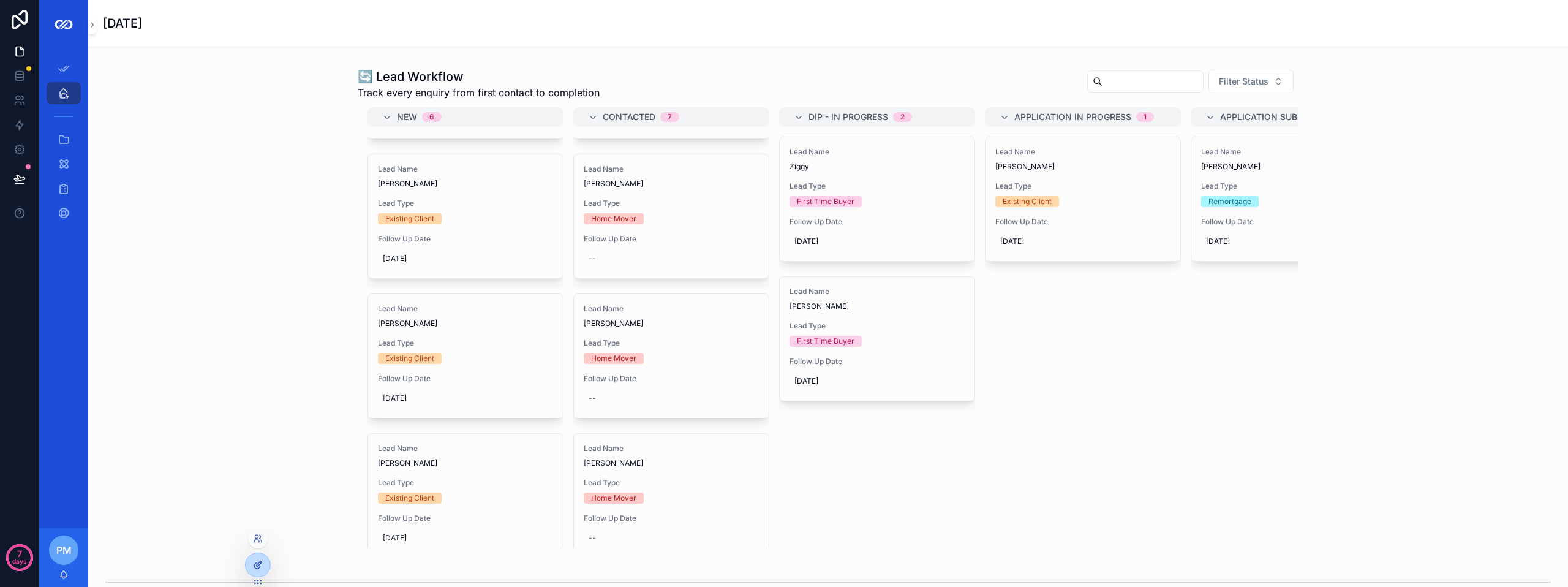
click at [258, 563] on icon at bounding box center [258, 565] width 10 height 10
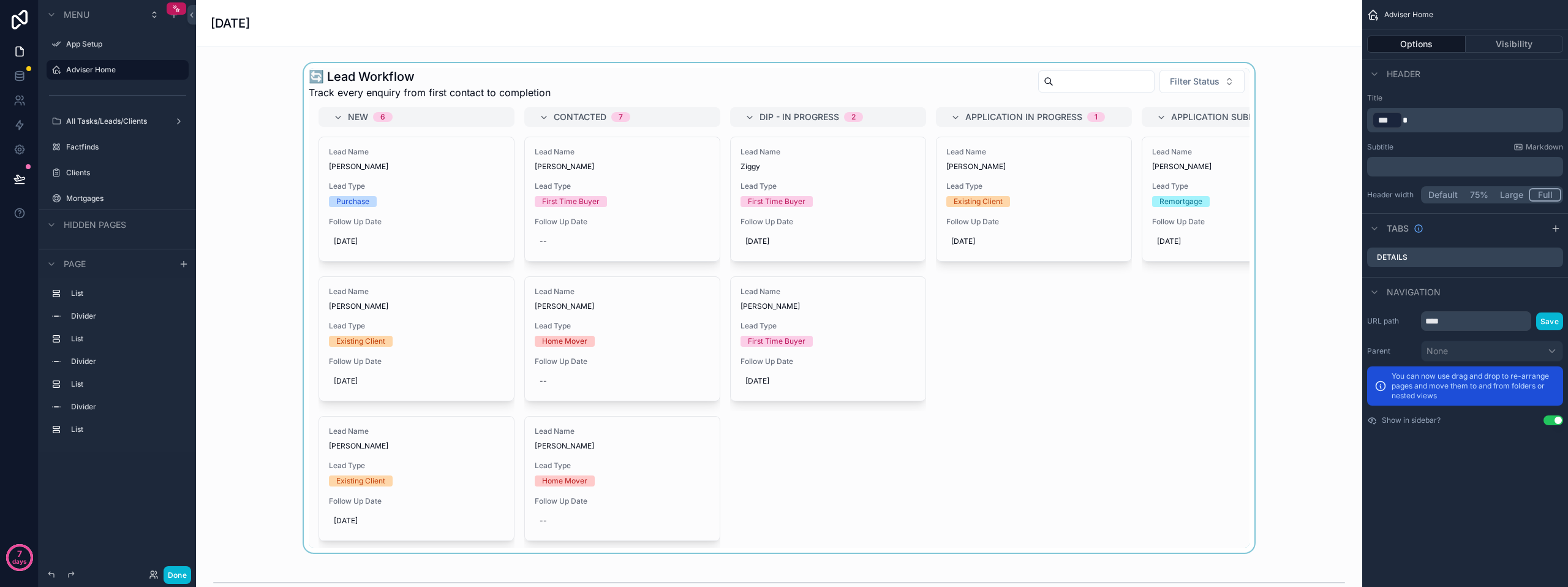
click at [717, 68] on div "scrollable content" at bounding box center [779, 308] width 1147 height 490
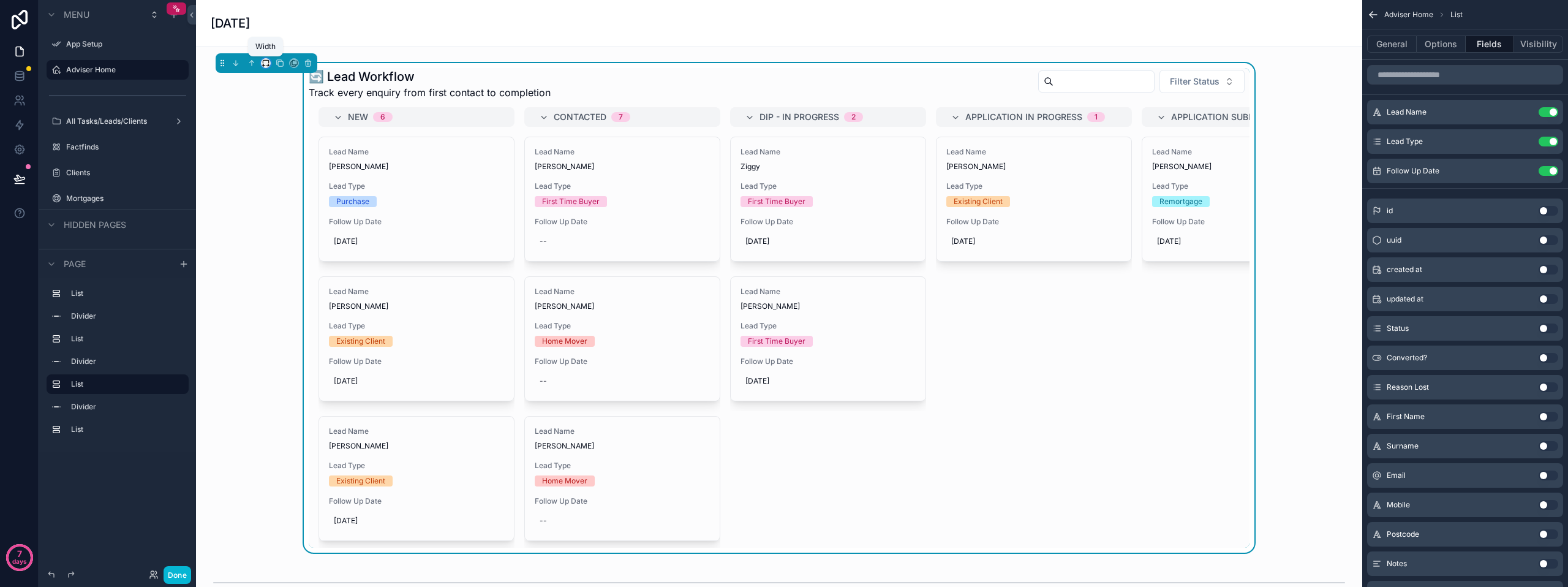
click at [265, 66] on icon "scrollable content" at bounding box center [265, 63] width 8 height 8
click at [289, 194] on div "75%" at bounding box center [290, 202] width 53 height 22
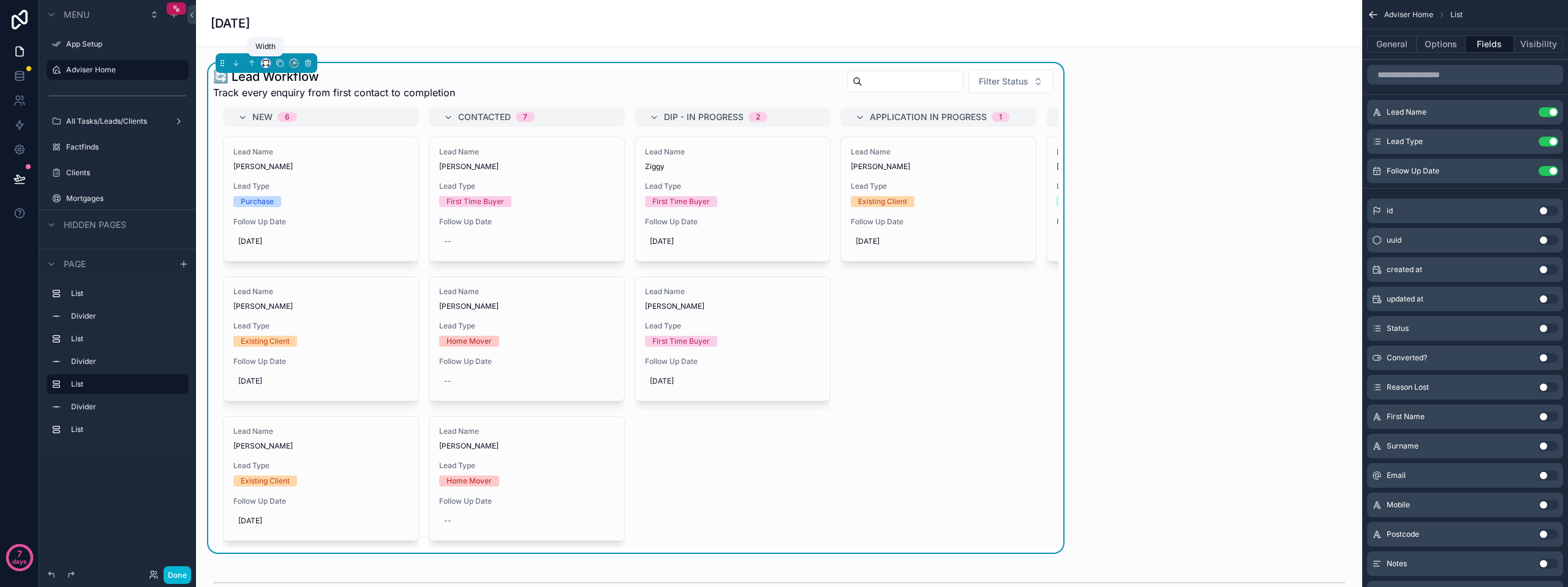
click at [268, 65] on icon "scrollable content" at bounding box center [265, 63] width 8 height 8
click at [287, 113] on div "50%" at bounding box center [290, 123] width 53 height 22
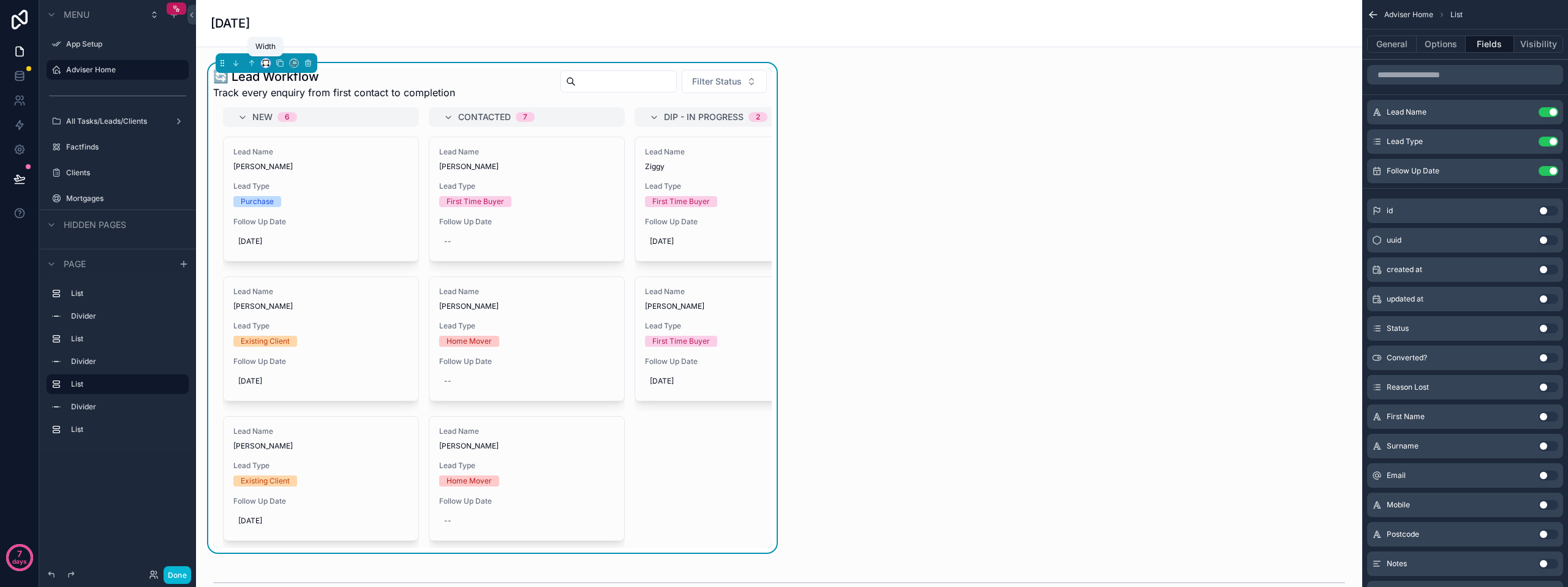
click at [267, 66] on icon "scrollable content" at bounding box center [268, 66] width 3 height 0
click at [293, 195] on span "Full width" at bounding box center [290, 192] width 38 height 15
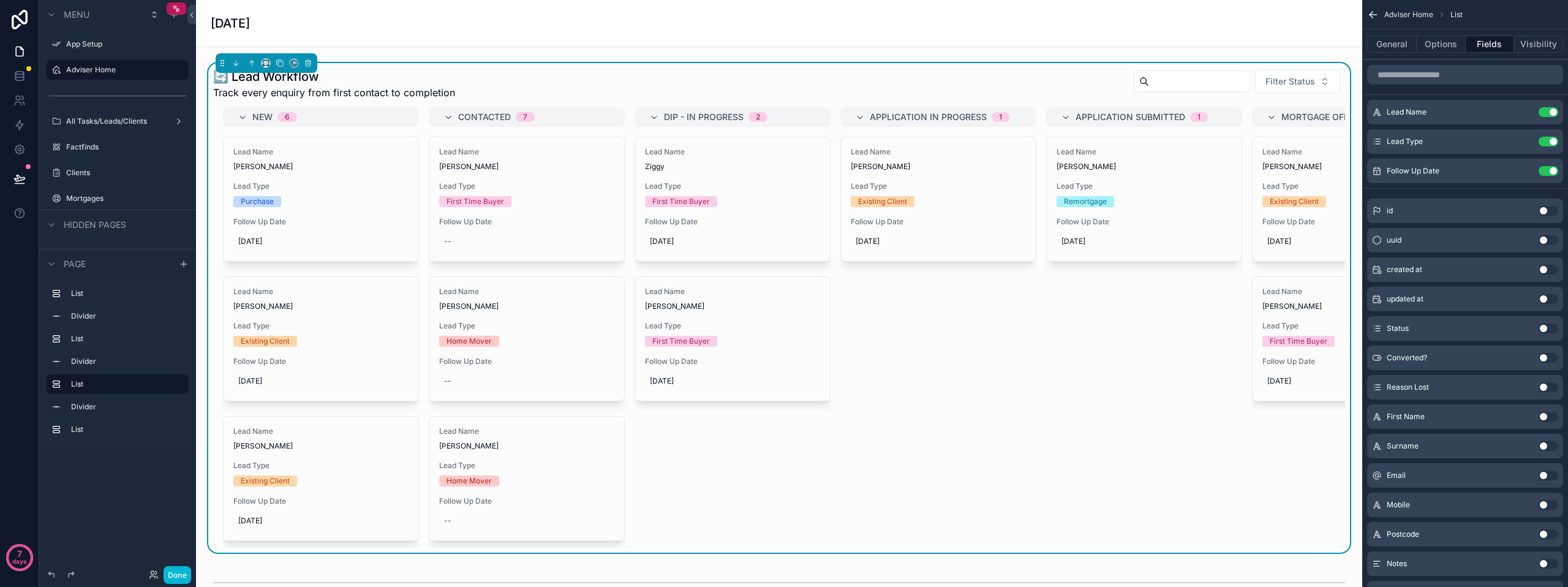
drag, startPoint x: 1024, startPoint y: 420, endPoint x: 1019, endPoint y: 427, distance: 8.6
click at [1024, 420] on div "New 6 Lead Name Pawel Cymbalista Lead Type Purchase Follow Up Date 06/10/2025 L…" at bounding box center [779, 327] width 1132 height 441
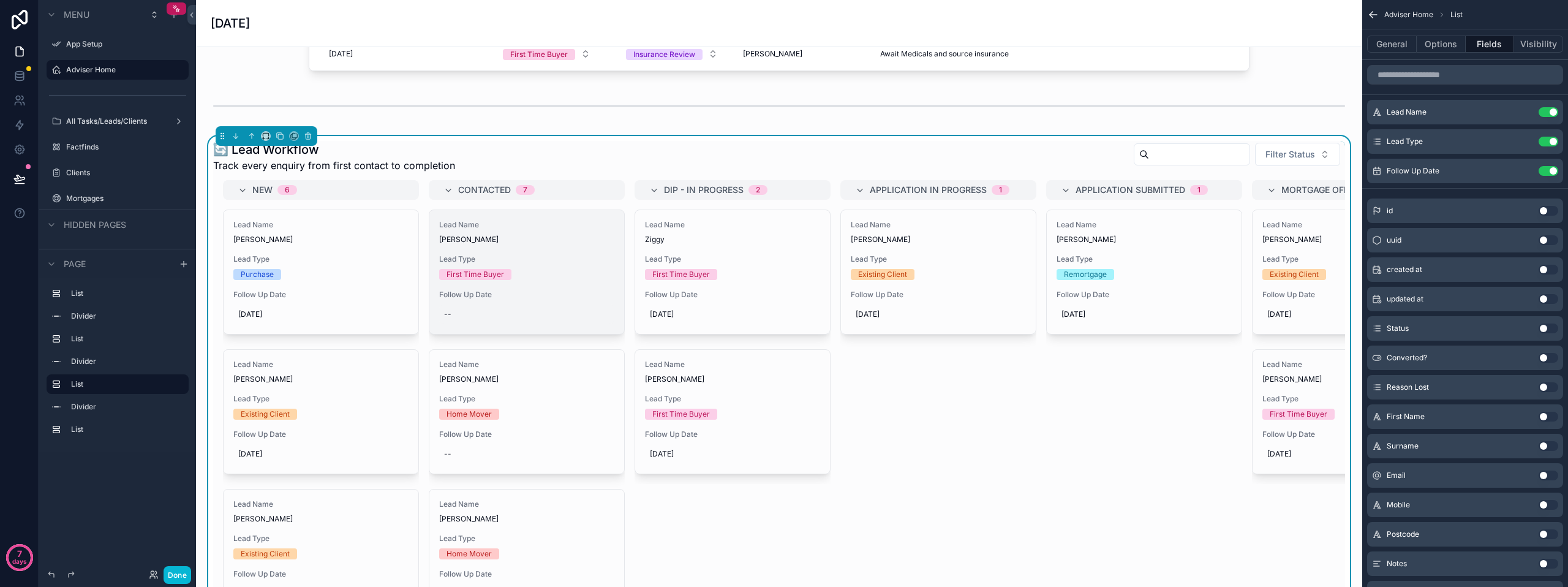
scroll to position [307, 0]
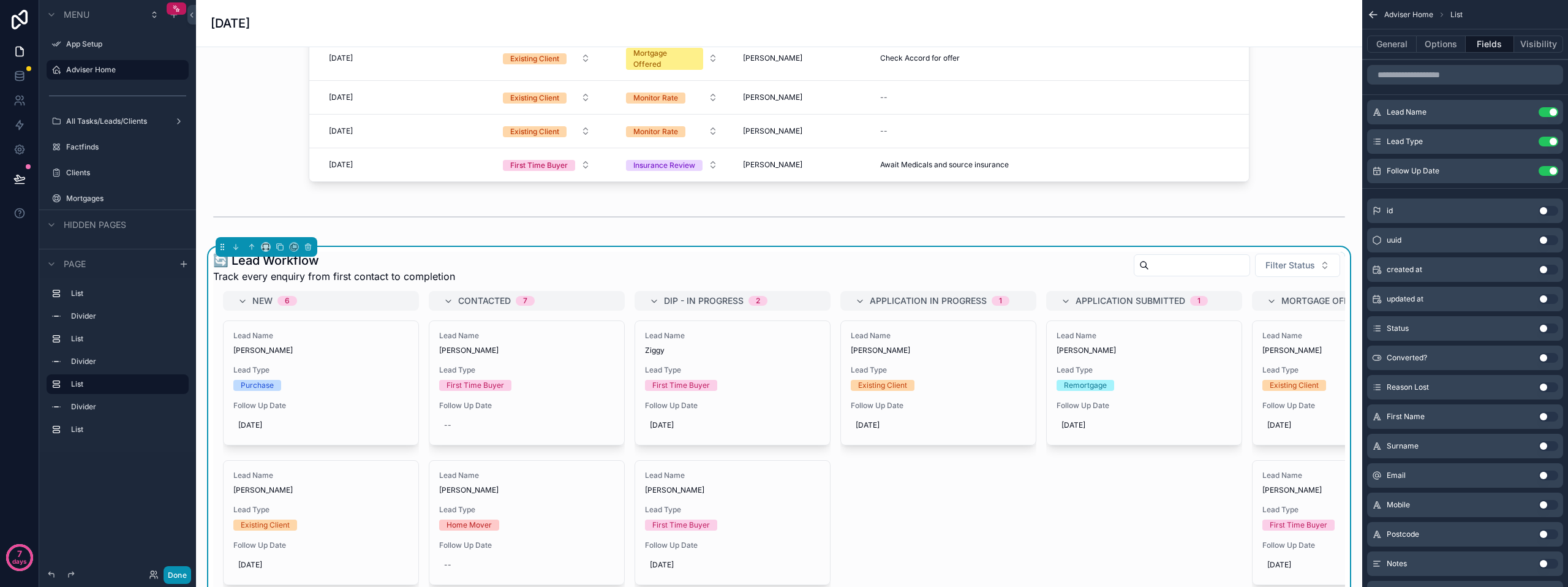
click at [177, 575] on button "Done" at bounding box center [177, 575] width 27 height 18
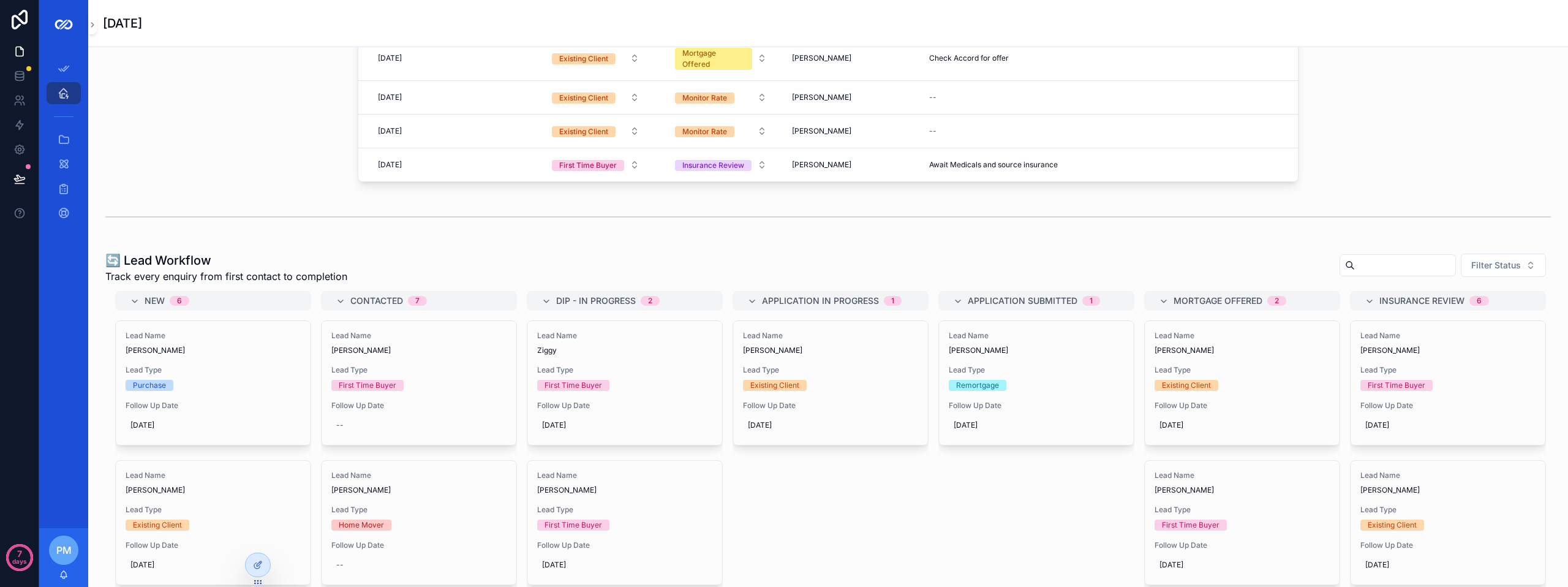
click at [329, 276] on span "Track every enquiry from first contact to completion" at bounding box center [226, 276] width 242 height 15
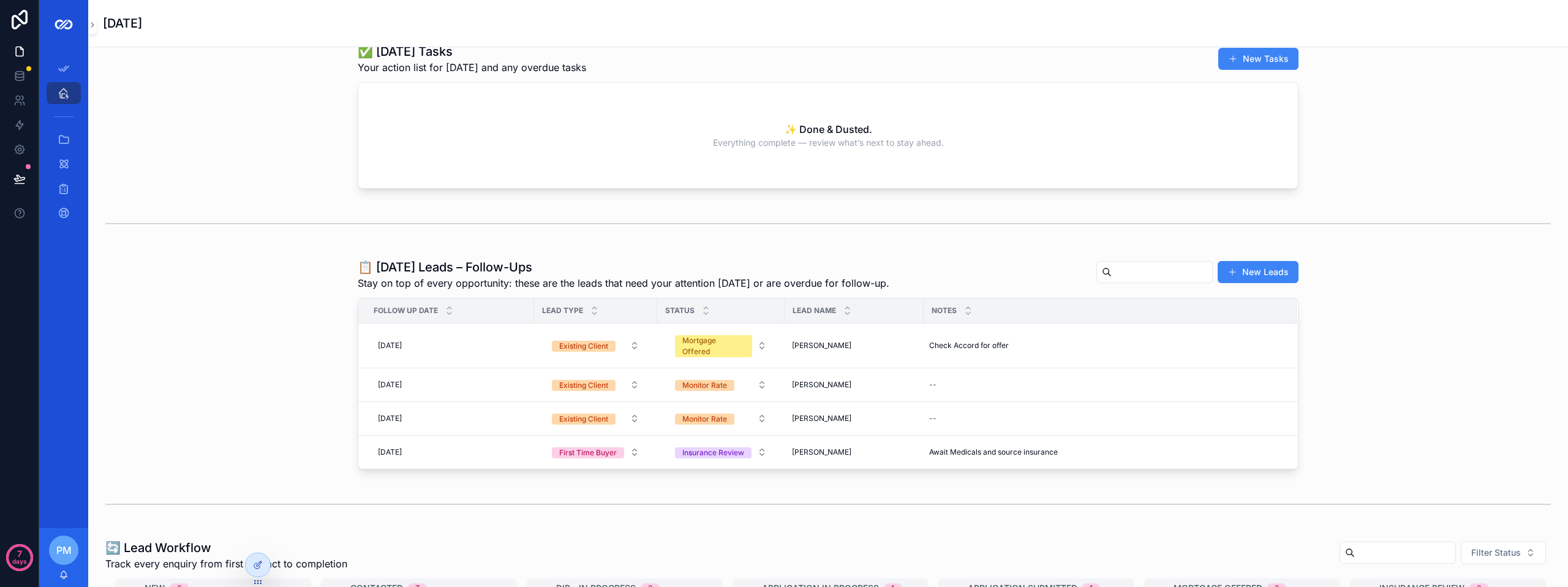
scroll to position [0, 0]
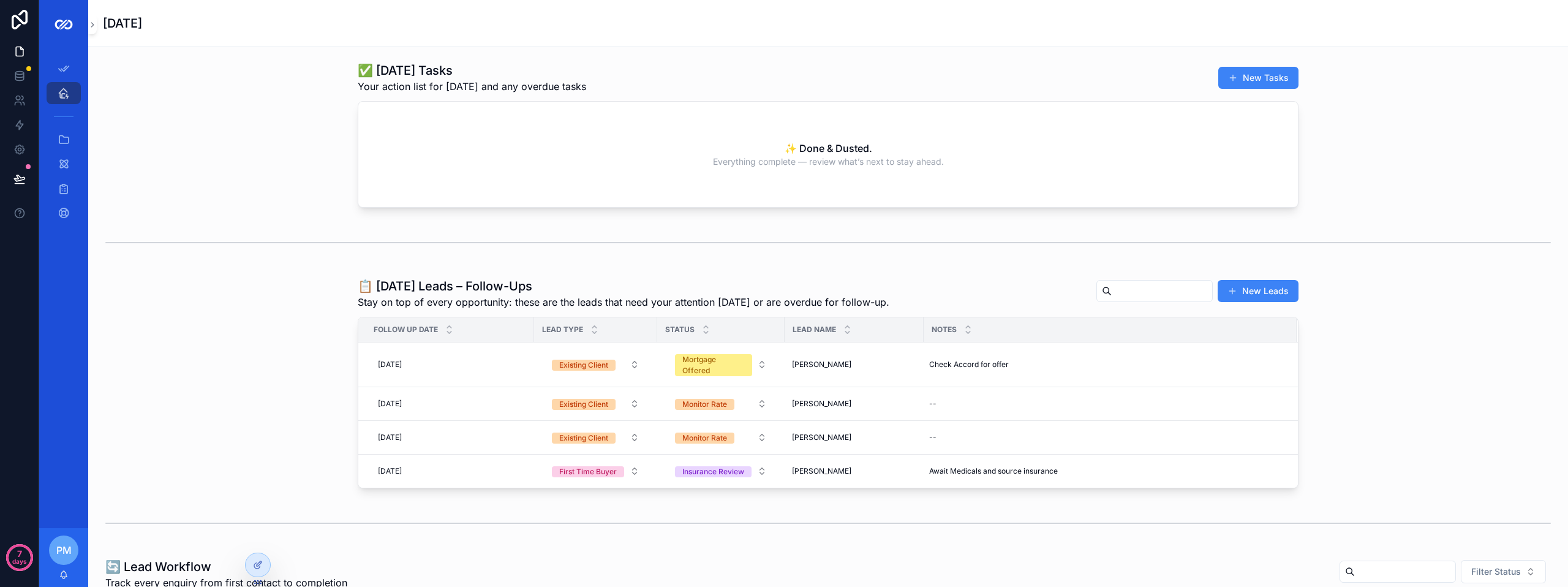
click at [718, 89] on div "✅ Today’s Tasks Your action list for today and any overdue tasks New Tasks" at bounding box center [828, 78] width 941 height 32
click at [252, 567] on div at bounding box center [258, 565] width 25 height 23
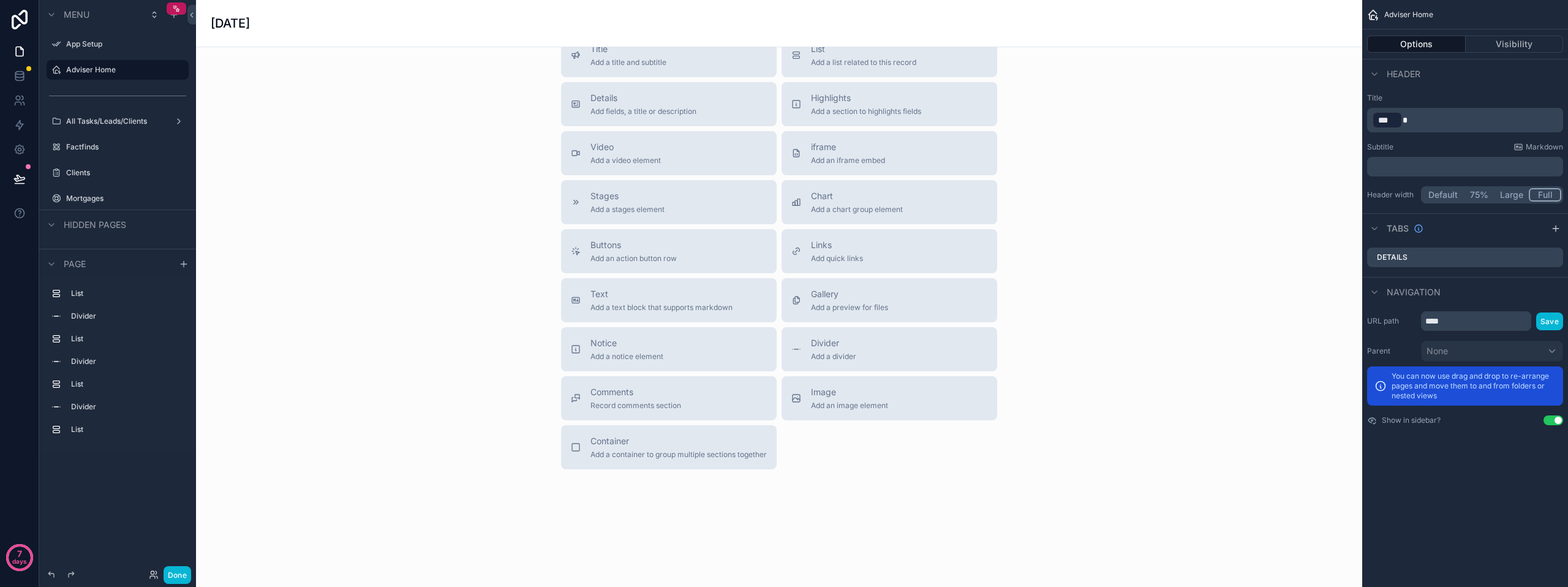
scroll to position [1373, 0]
drag, startPoint x: 633, startPoint y: 296, endPoint x: 462, endPoint y: 157, distance: 220.4
click at [462, 157] on div "Title Add a title and subtitle List Add a list related to this record Details A…" at bounding box center [779, 251] width 1147 height 436
click at [583, 303] on div "Text Add a text block that supports markdown" at bounding box center [669, 301] width 196 height 25
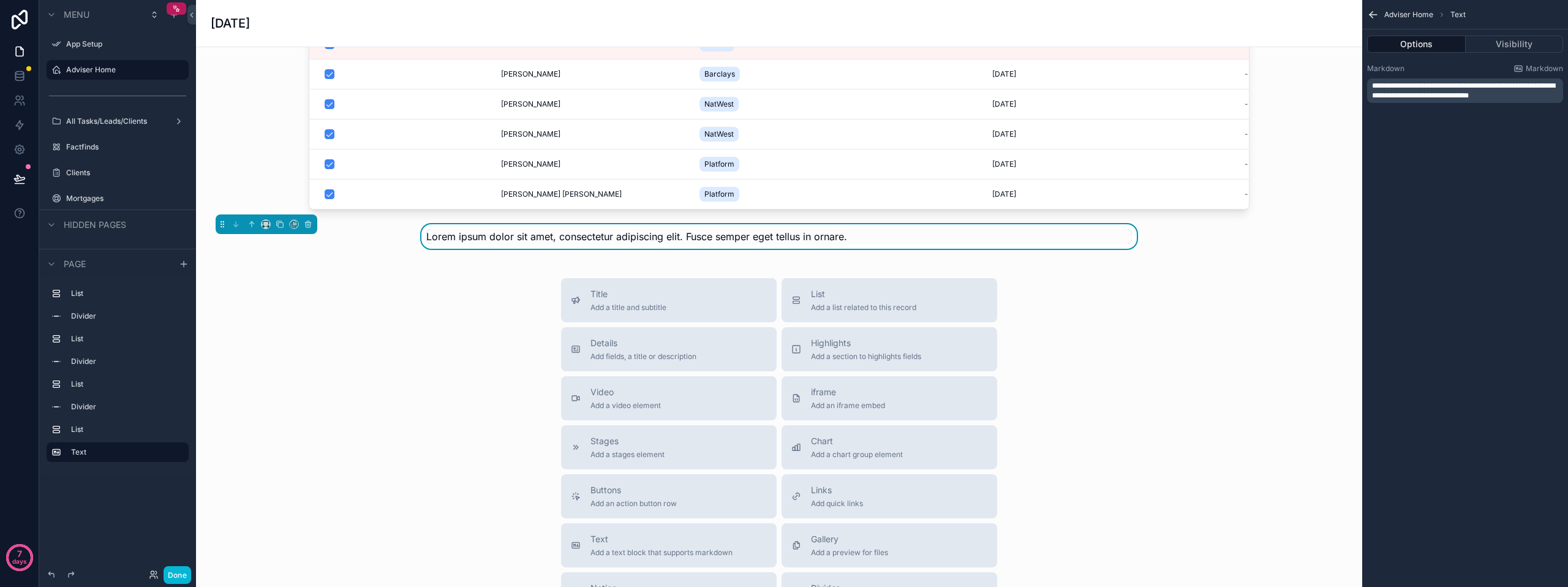
scroll to position [1001, 0]
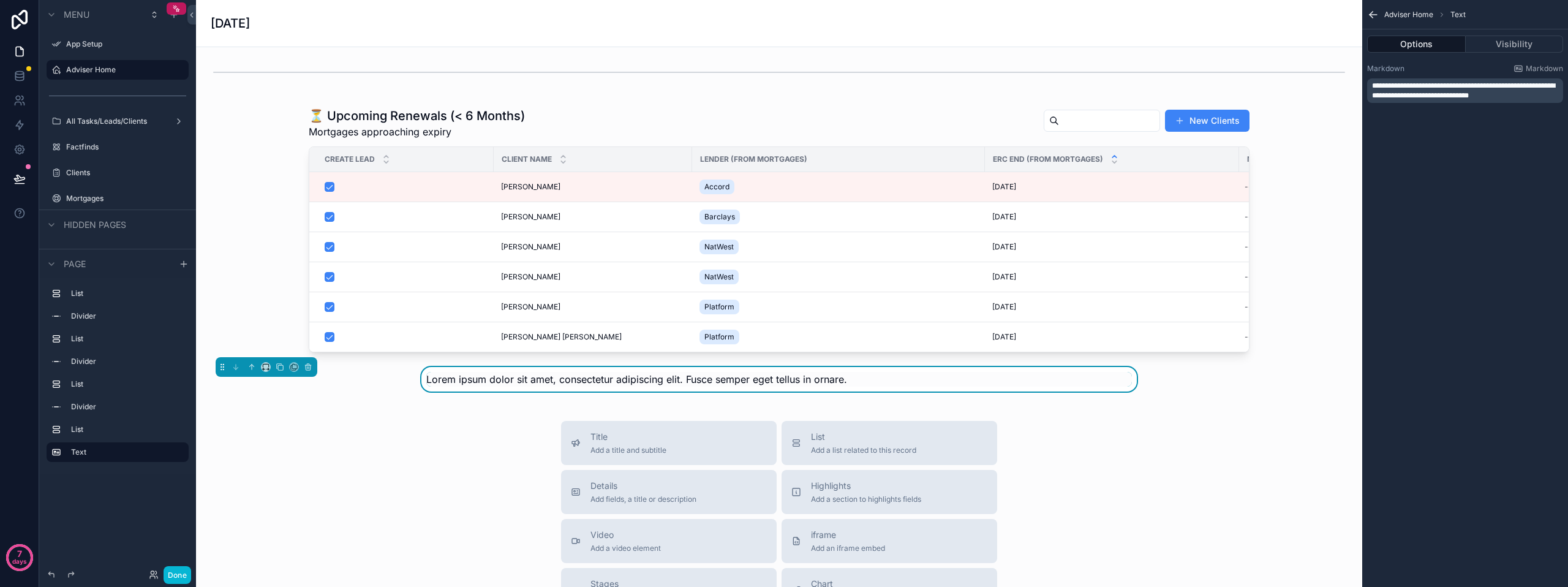
click at [249, 371] on icon "scrollable content" at bounding box center [252, 367] width 8 height 8
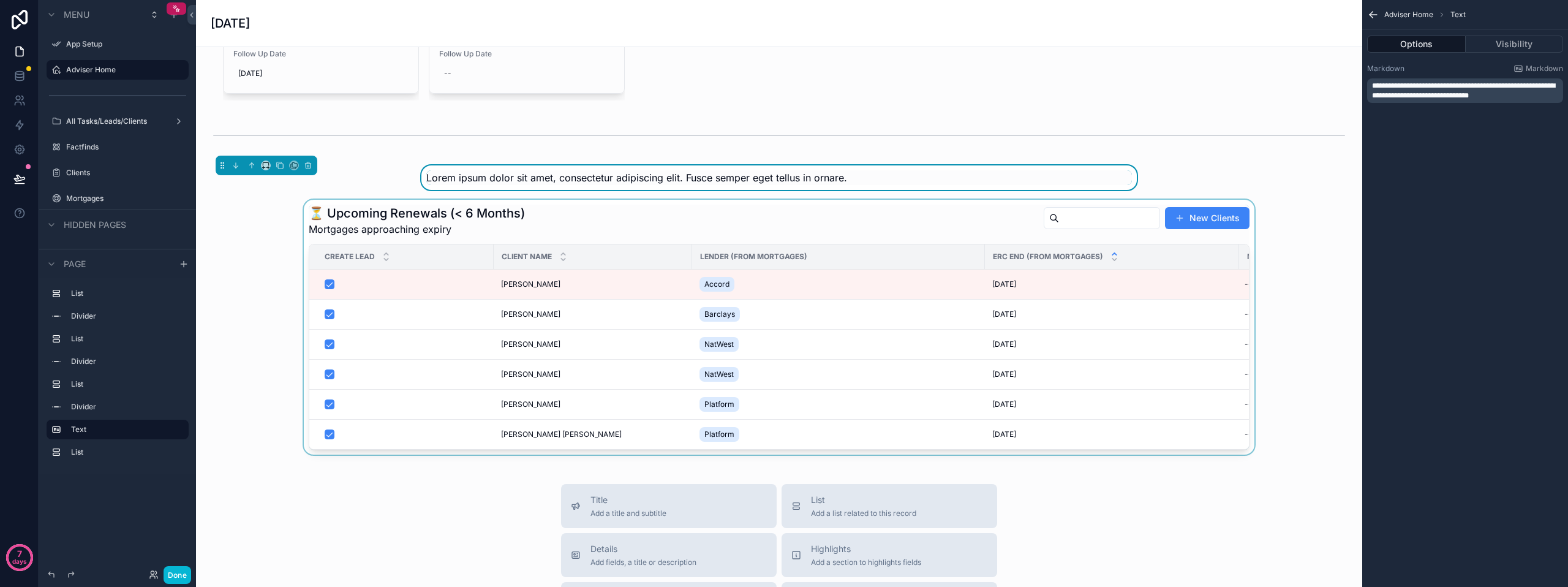
scroll to position [878, 0]
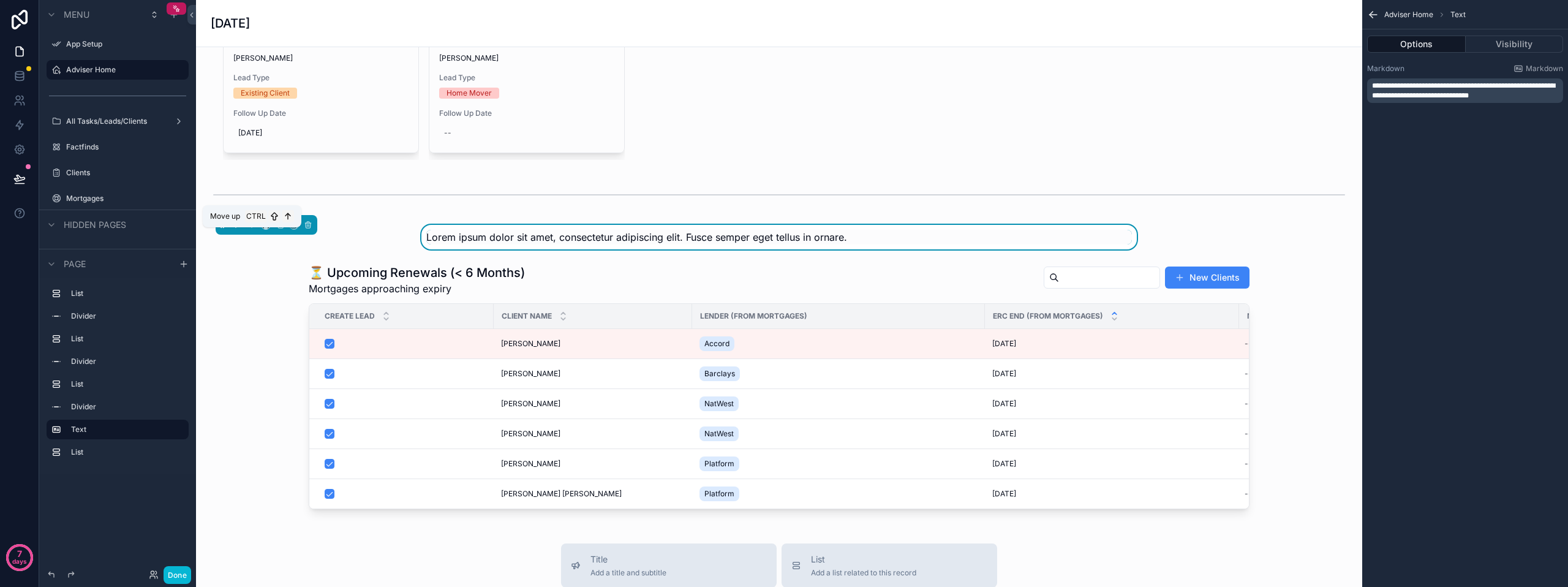
click at [248, 229] on icon "scrollable content" at bounding box center [252, 224] width 8 height 8
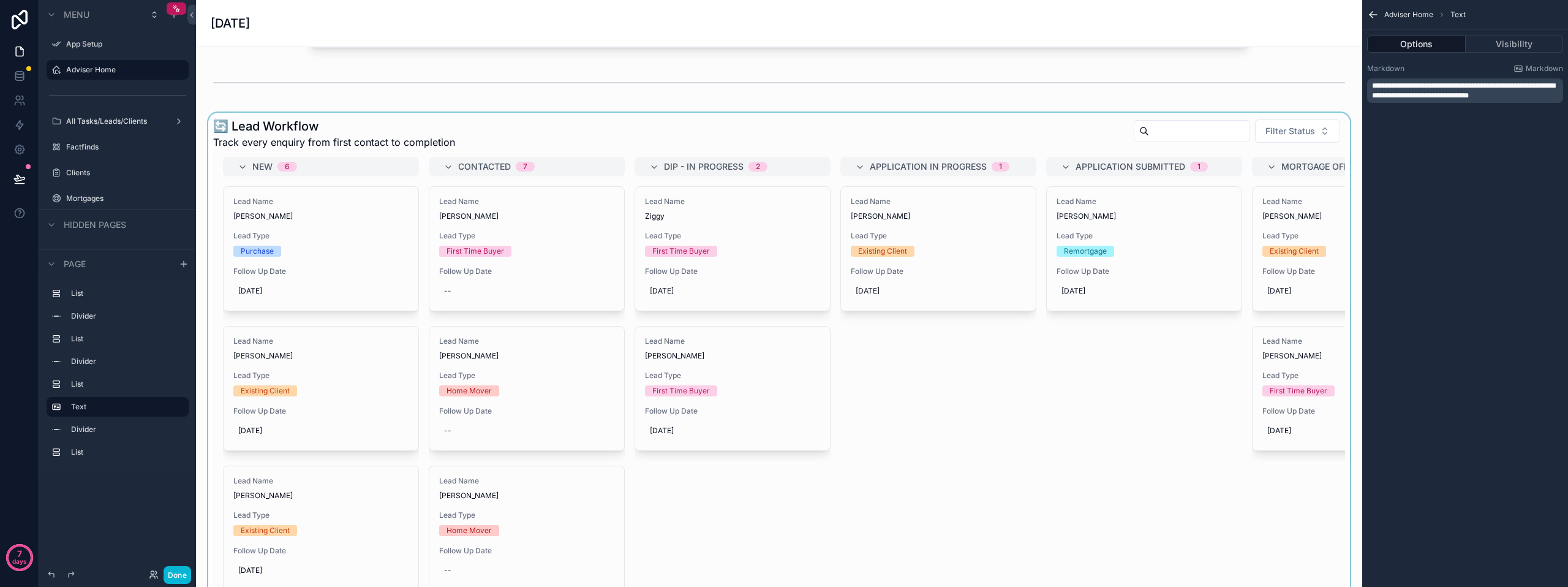
scroll to position [572, 0]
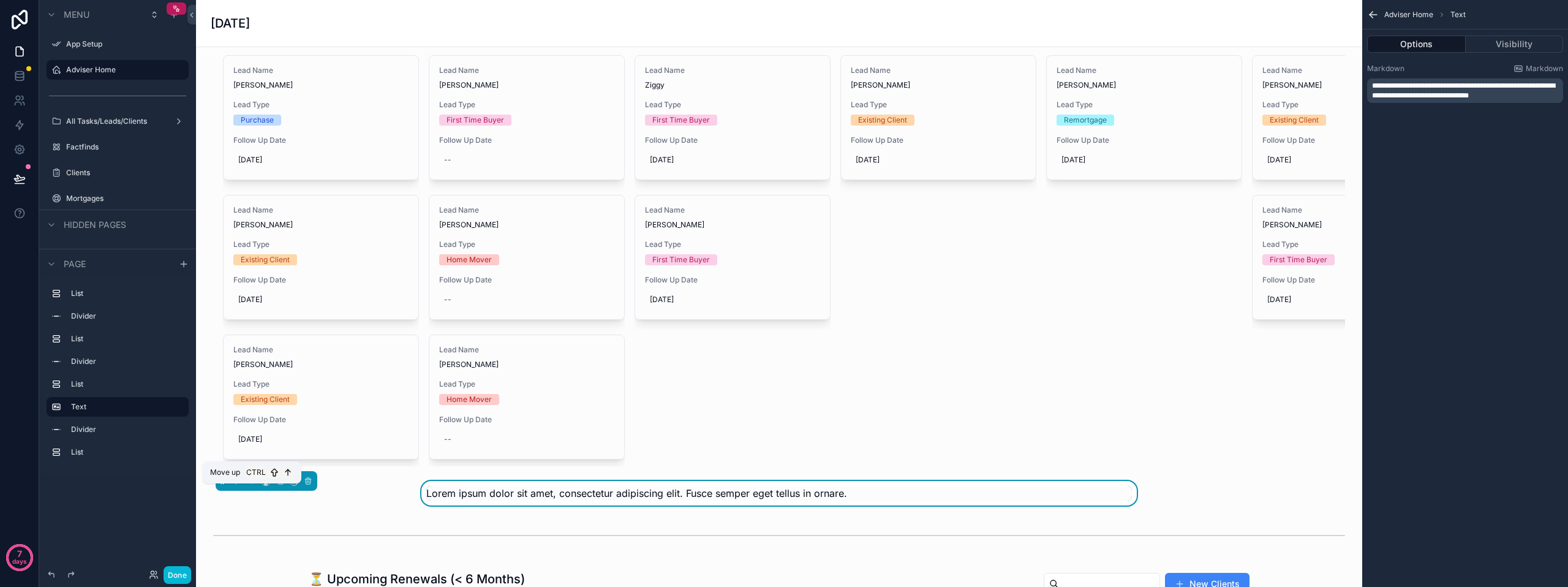
click at [255, 485] on icon "scrollable content" at bounding box center [252, 481] width 8 height 8
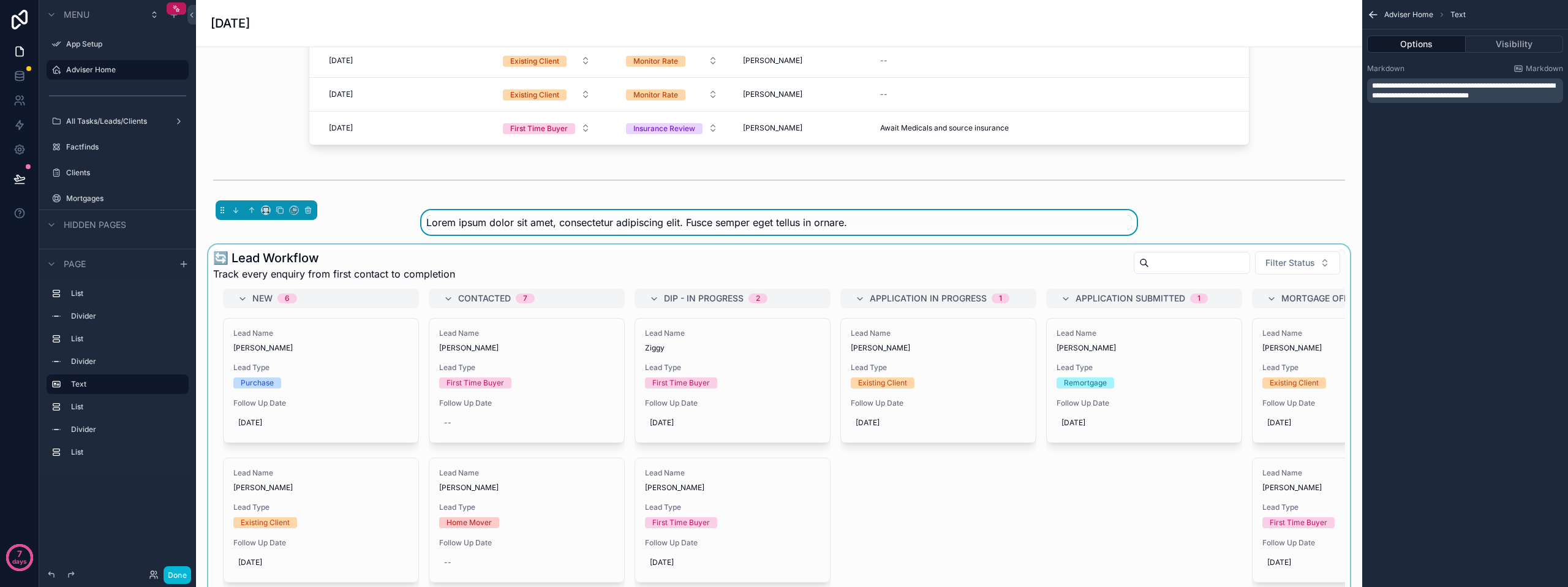
scroll to position [327, 0]
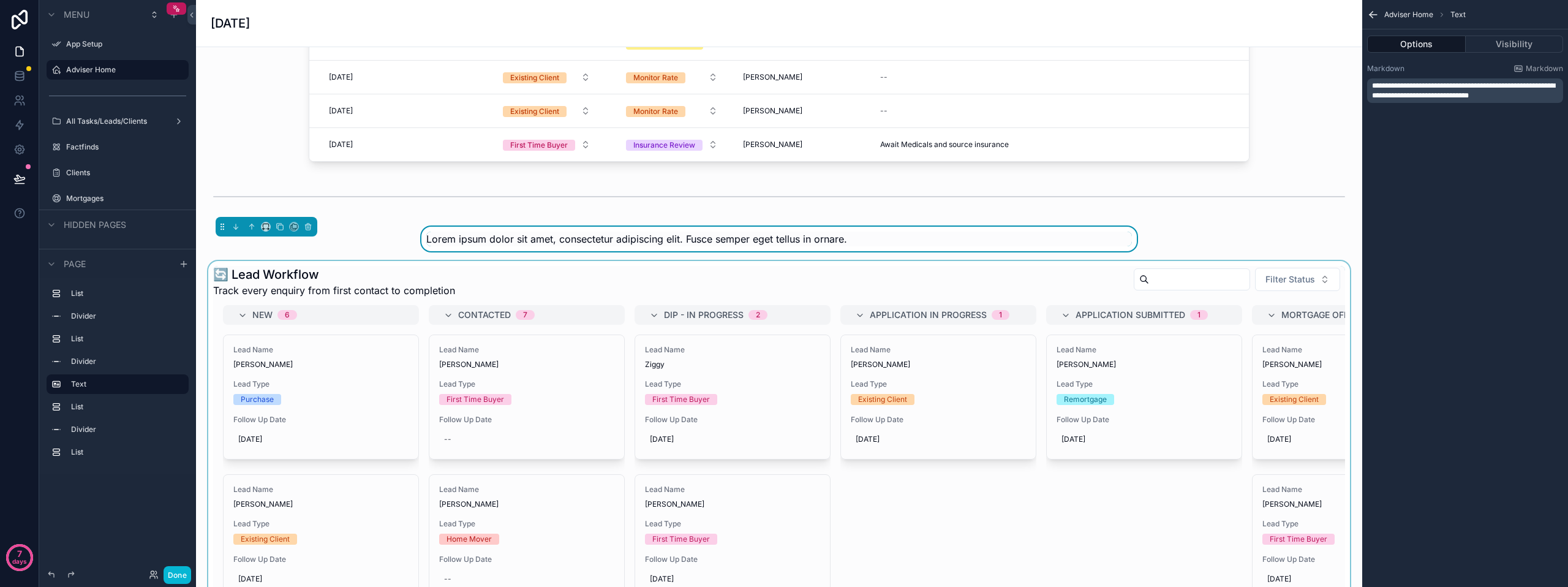
click at [278, 289] on div "scrollable content" at bounding box center [779, 505] width 1147 height 490
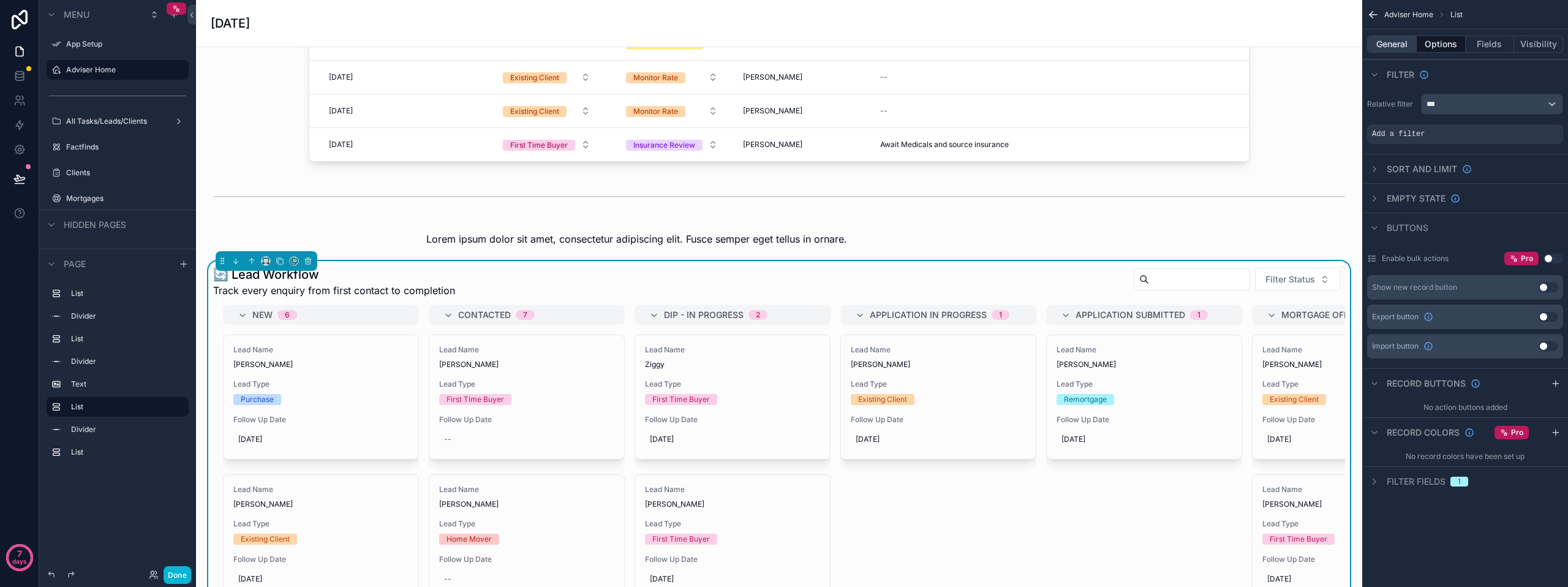
click at [1400, 38] on button "General" at bounding box center [1392, 44] width 50 height 17
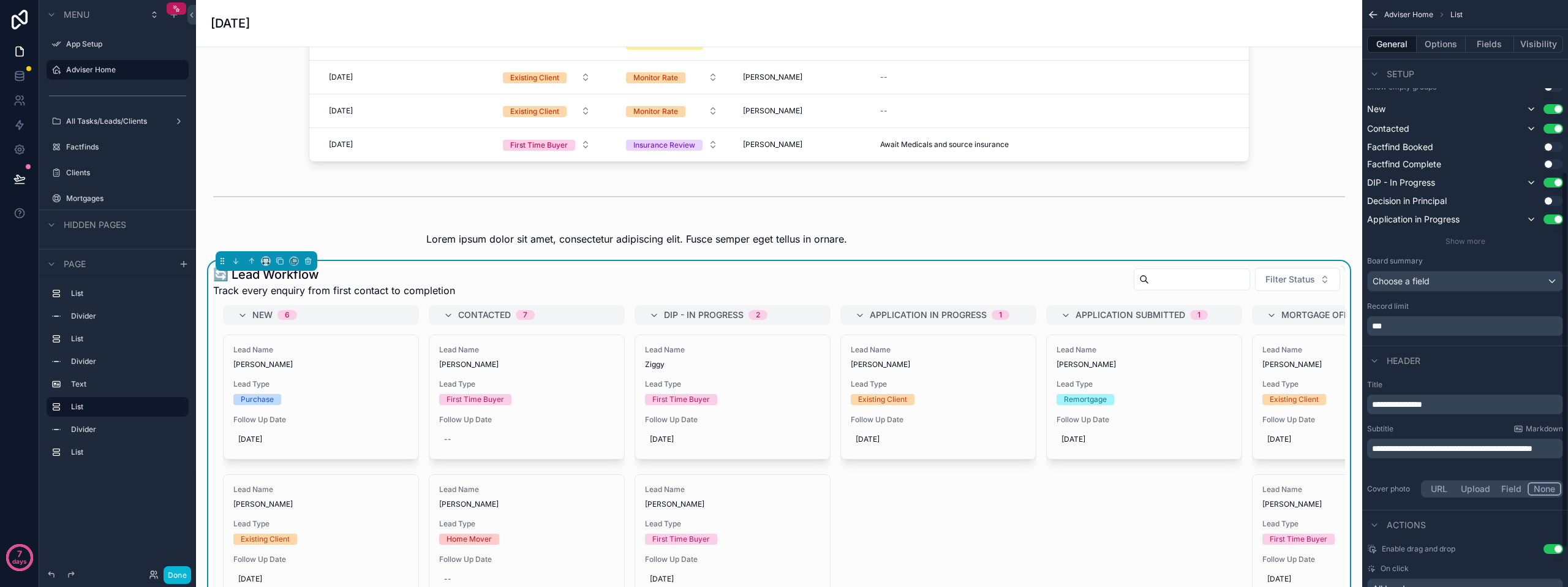
scroll to position [307, 0]
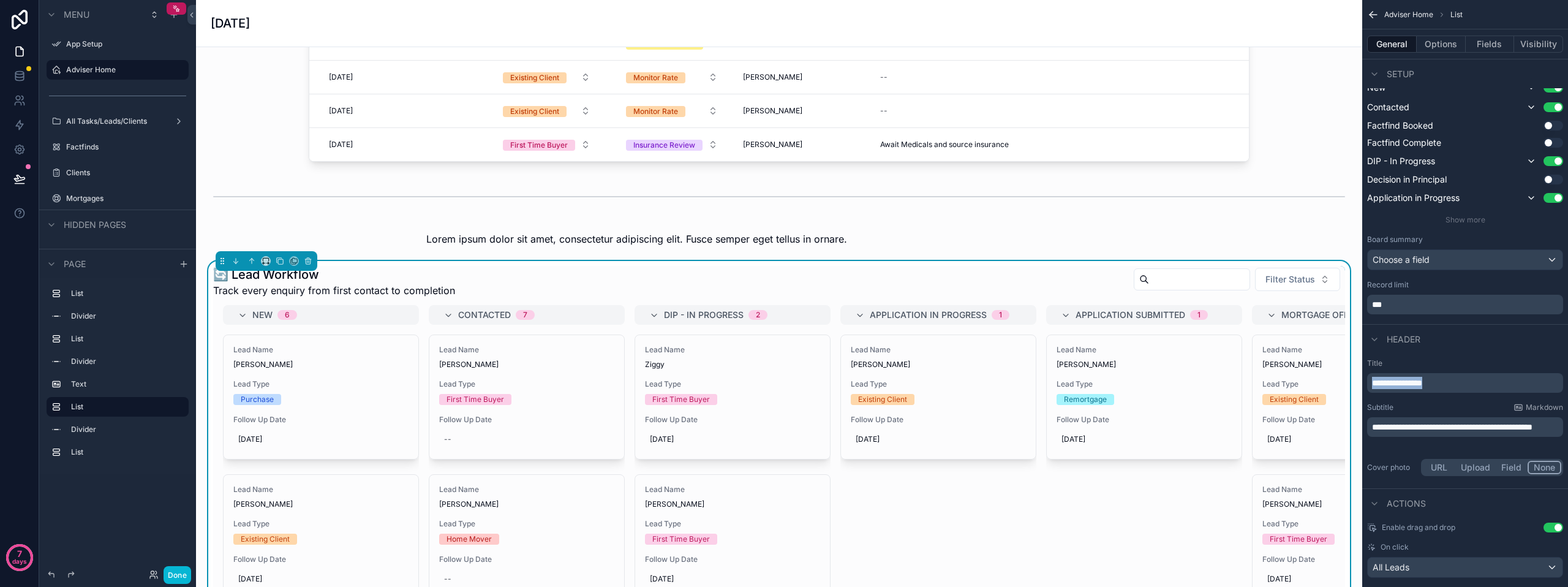
drag, startPoint x: 1457, startPoint y: 387, endPoint x: 1371, endPoint y: 384, distance: 86.1
click at [1371, 384] on div "**********" at bounding box center [1465, 383] width 196 height 20
copy span "**********"
click at [820, 243] on div "scrollable content" at bounding box center [779, 239] width 1147 height 25
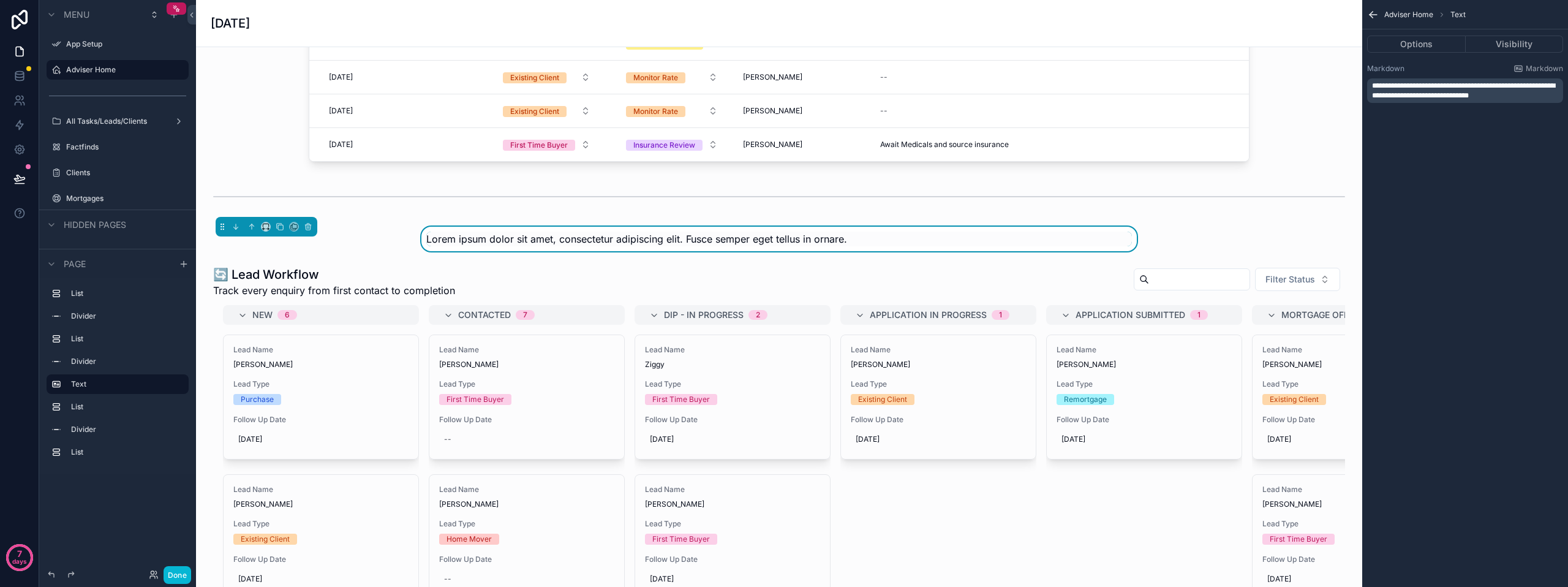
click at [820, 243] on span "Lorem ipsum dolor sit amet, consectetur adipiscing elit. Fusce semper eget tell…" at bounding box center [636, 239] width 421 height 12
click at [829, 242] on span "Lorem ipsum dolor sit amet, consectetur adipiscing elit. Fusce semper eget tell…" at bounding box center [636, 239] width 421 height 12
click at [836, 241] on span "Lorem ipsum dolor sit amet, consectetur adipiscing elit. Fusce semper eget tell…" at bounding box center [636, 239] width 421 height 12
click at [848, 239] on div "Lorem ipsum dolor sit amet, consectetur adipiscing elit. Fusce semper eget tell…" at bounding box center [779, 239] width 705 height 15
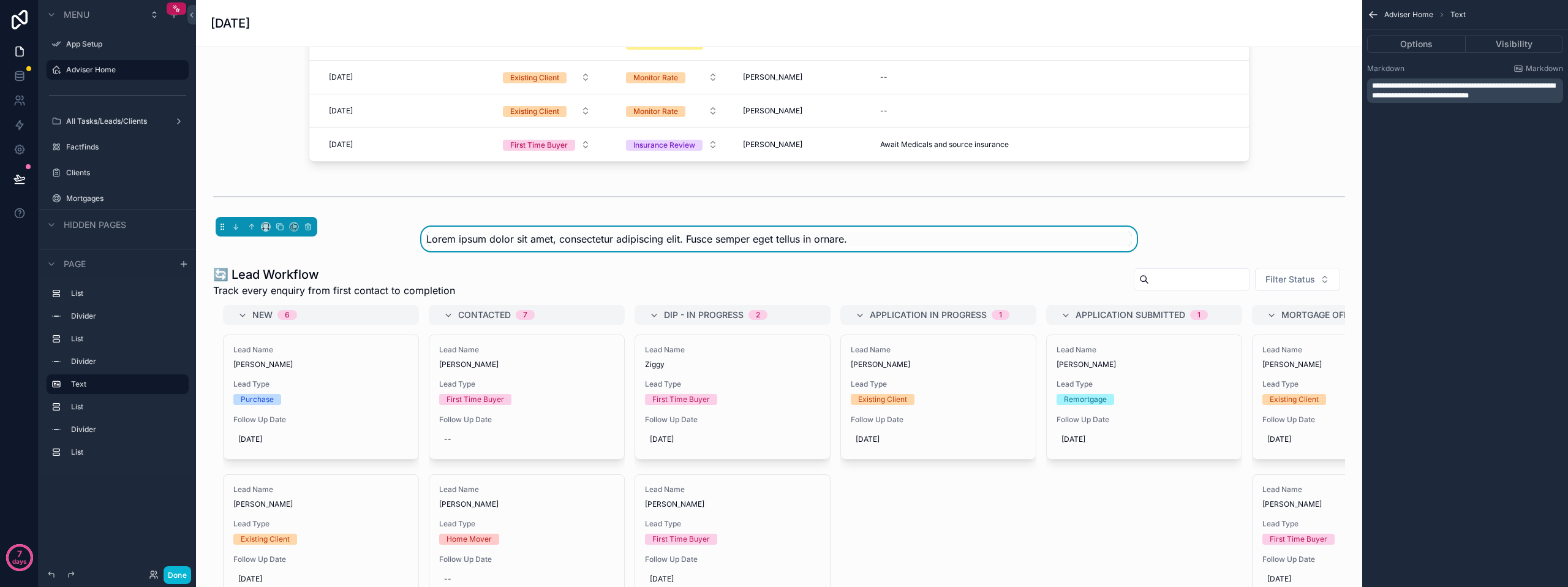
click at [848, 239] on div "Lorem ipsum dolor sit amet, consectetur adipiscing elit. Fusce semper eget tell…" at bounding box center [779, 239] width 705 height 15
click at [576, 238] on span "Lorem ipsum dolor sit amet, consectetur adipiscing elit. Fusce semper eget tell…" at bounding box center [636, 239] width 421 height 12
drag, startPoint x: 1518, startPoint y: 93, endPoint x: 1486, endPoint y: 89, distance: 32.2
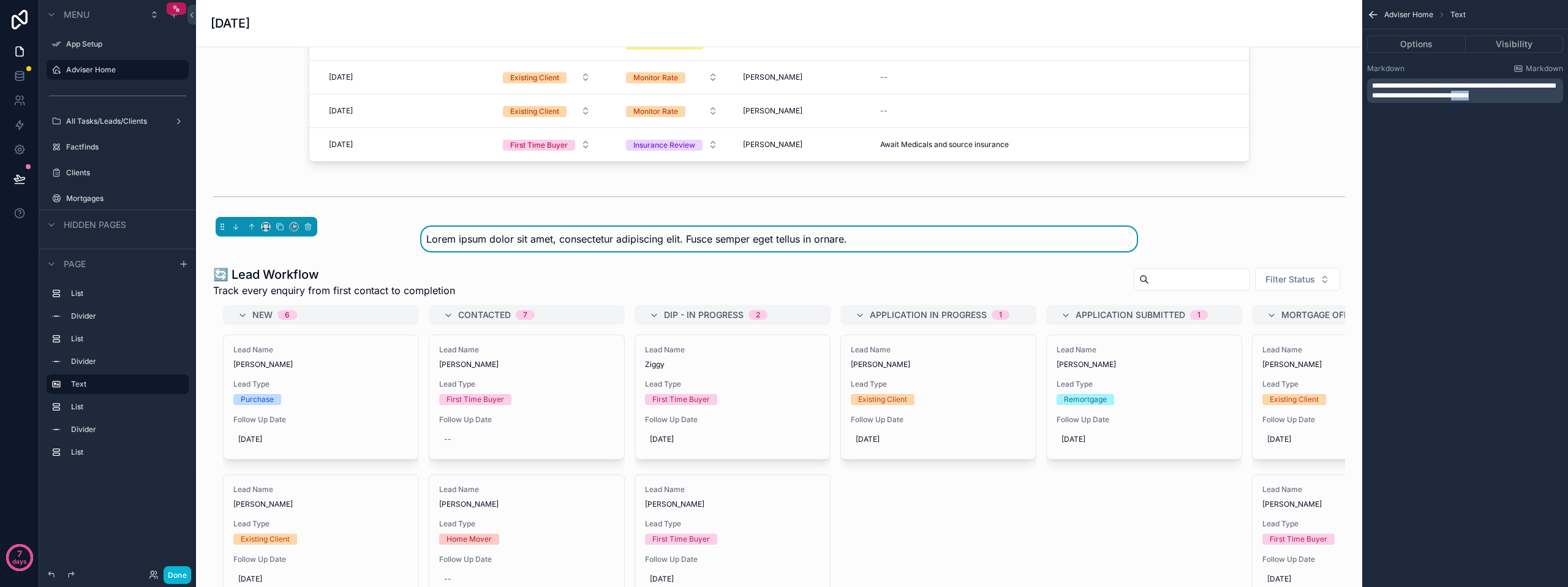
click at [1488, 91] on p "**********" at bounding box center [1466, 91] width 188 height 20
click at [1419, 45] on button "Options" at bounding box center [1416, 44] width 98 height 17
click at [1506, 48] on button "Visibility" at bounding box center [1515, 44] width 98 height 17
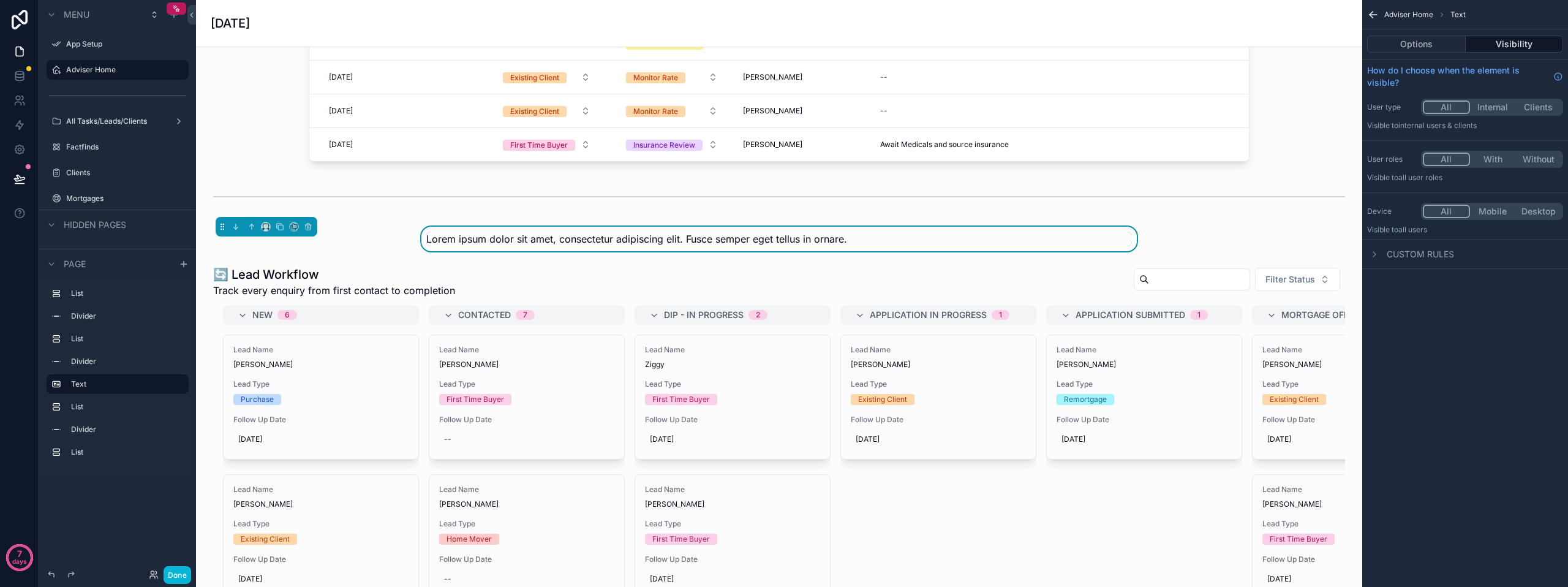
click at [1433, 35] on div "Options Visibility" at bounding box center [1466, 44] width 206 height 29
click at [1423, 37] on button "Options" at bounding box center [1416, 44] width 98 height 17
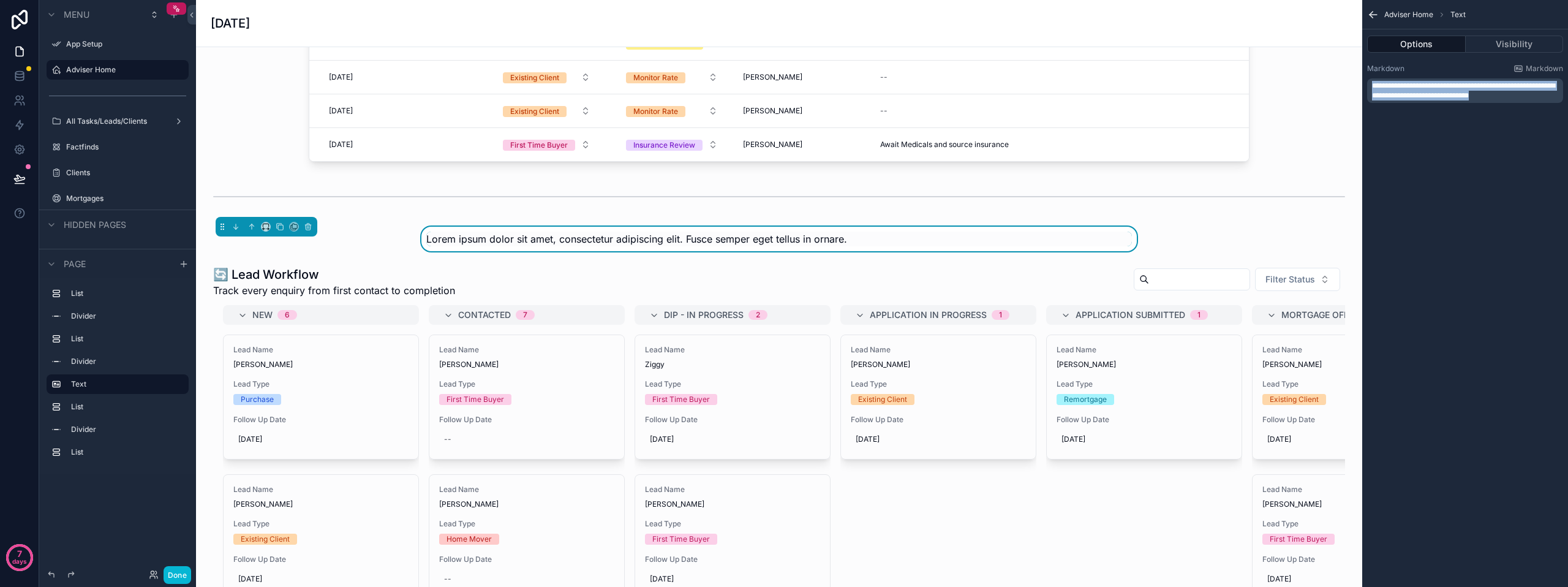
drag, startPoint x: 1515, startPoint y: 96, endPoint x: 1344, endPoint y: 81, distance: 171.7
click at [1344, 82] on div "App Setup Adviser Home All Tasks/Leads/Clients Factfinds Clients 247 Mortgages …" at bounding box center [882, 294] width 1372 height 587
paste div "scrollable content"
click at [1443, 124] on div "**********" at bounding box center [1466, 63] width 206 height 127
drag, startPoint x: 1286, startPoint y: 157, endPoint x: 1231, endPoint y: 191, distance: 64.7
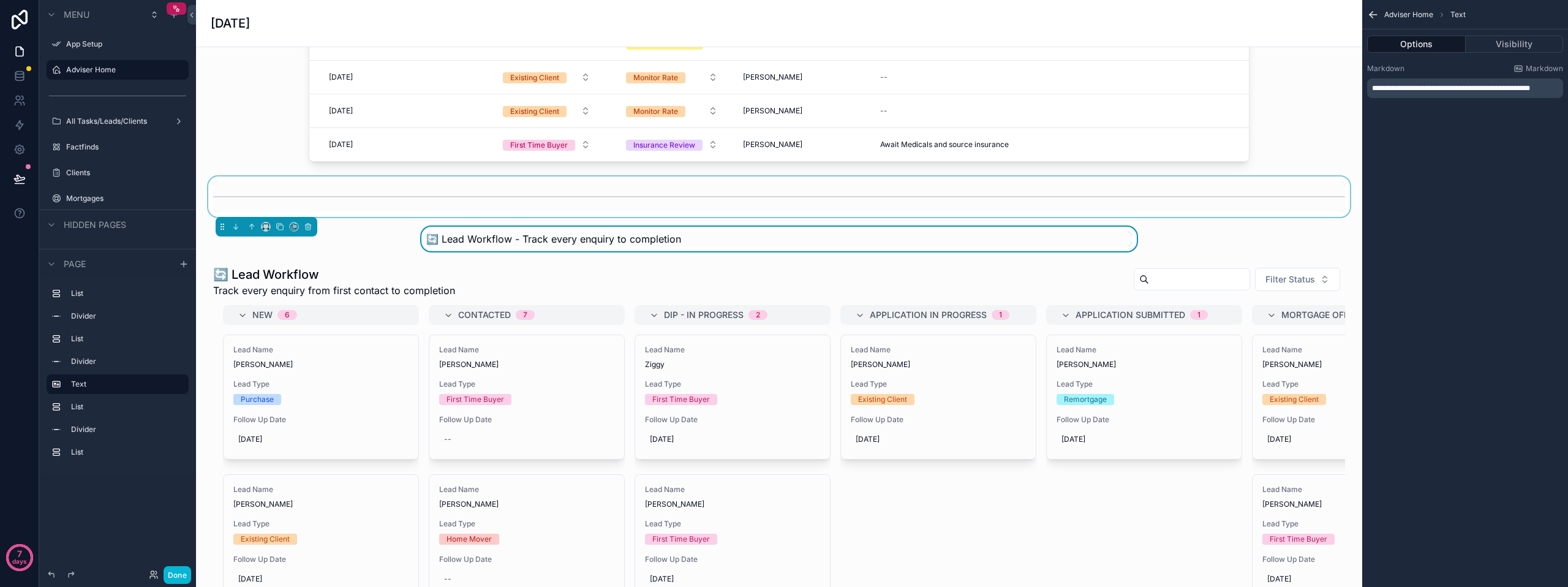
click at [1286, 157] on div "scrollable content" at bounding box center [779, 56] width 1147 height 220
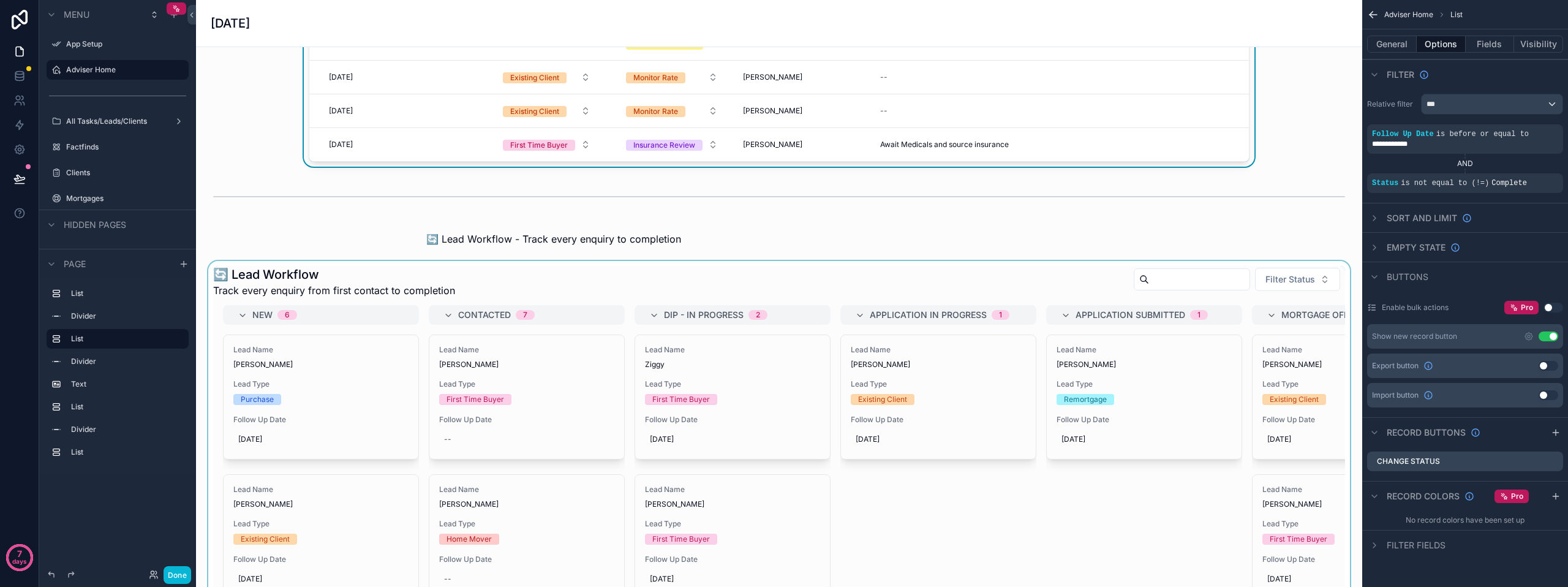
click at [681, 282] on div "scrollable content" at bounding box center [779, 505] width 1147 height 490
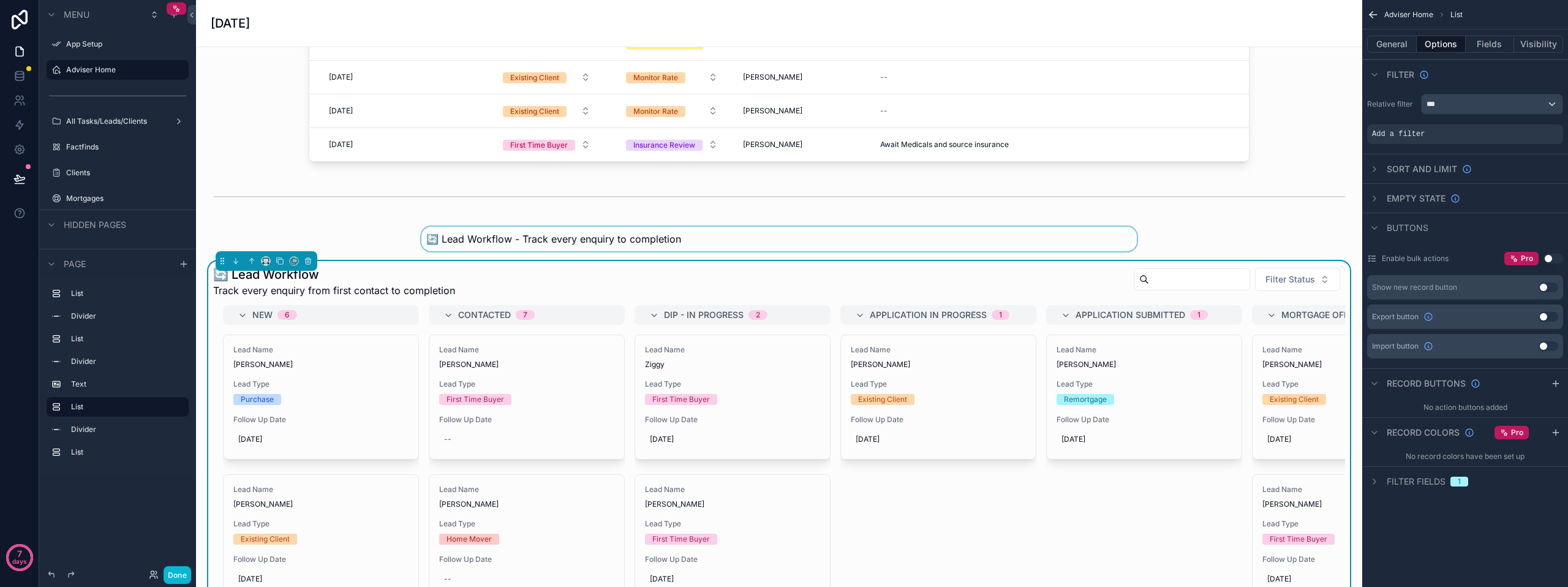
click at [538, 239] on div "scrollable content" at bounding box center [779, 239] width 1147 height 25
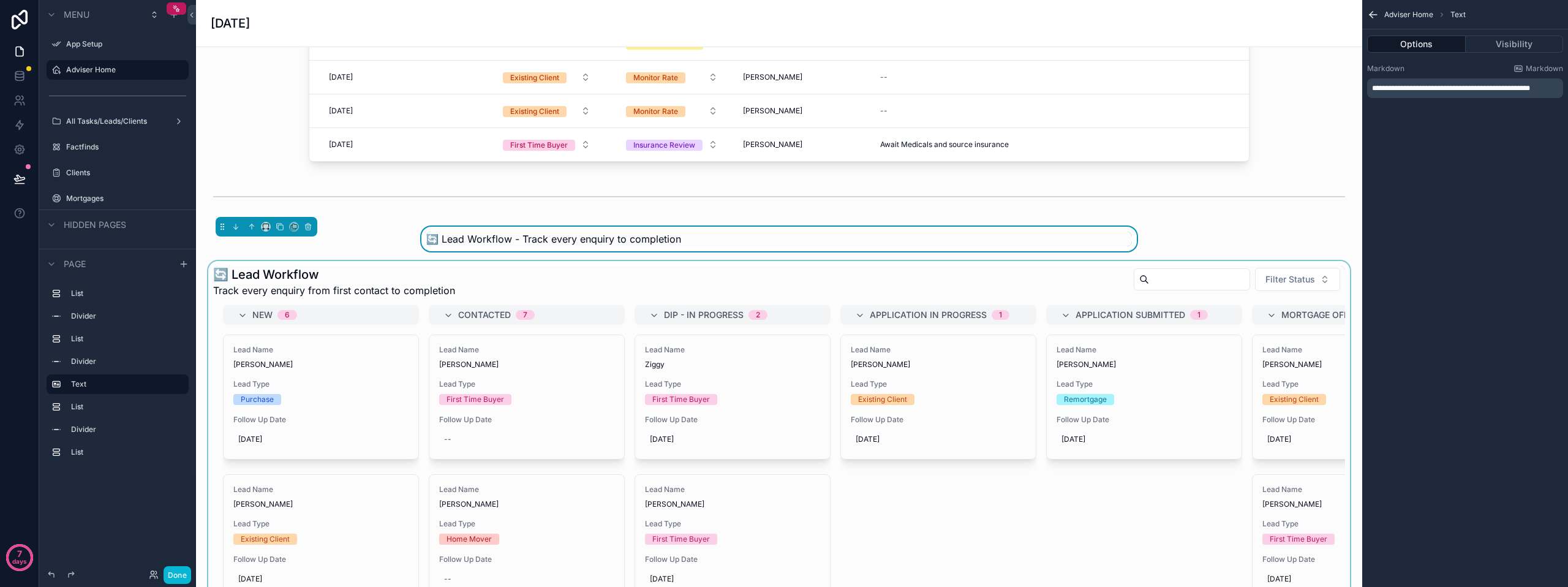
click at [259, 226] on div "scrollable content" at bounding box center [267, 227] width 102 height 20
click at [265, 227] on icon "scrollable content" at bounding box center [265, 226] width 8 height 8
click at [293, 376] on span "Large" at bounding box center [283, 379] width 23 height 15
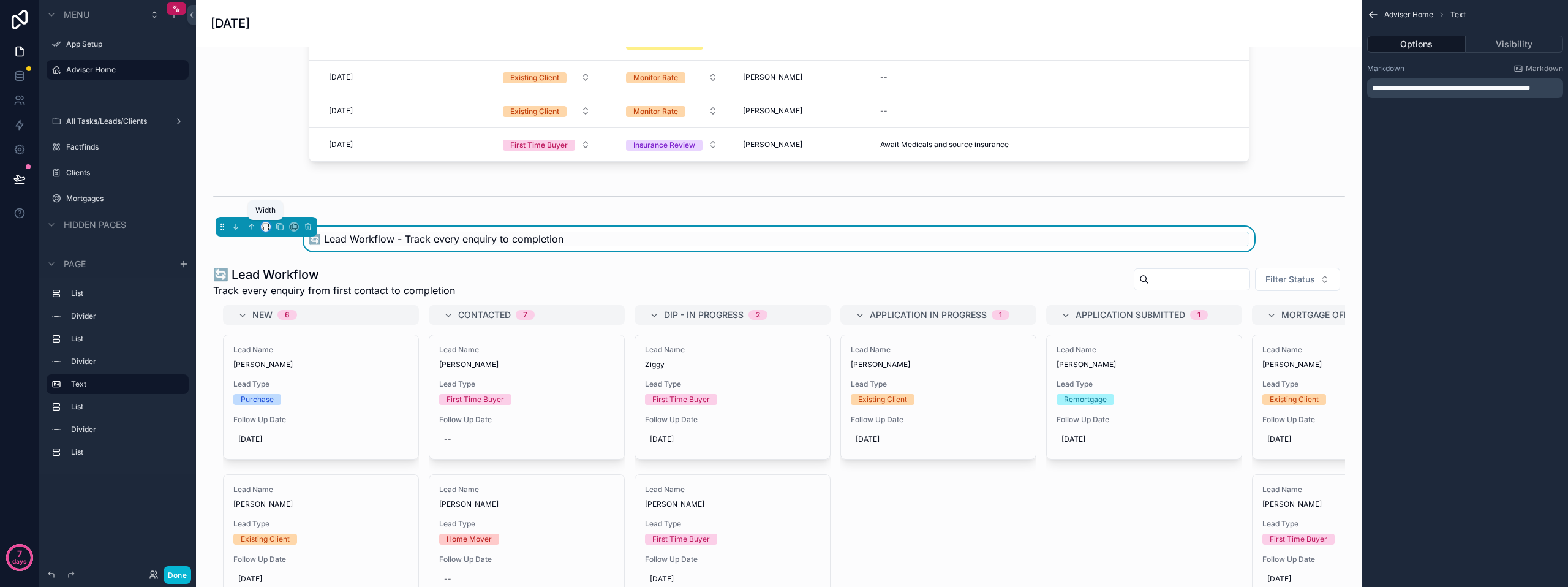
click at [267, 225] on icon "scrollable content" at bounding box center [265, 226] width 8 height 8
click at [280, 380] on div "Full width" at bounding box center [290, 389] width 53 height 22
click at [309, 227] on icon "scrollable content" at bounding box center [308, 226] width 8 height 8
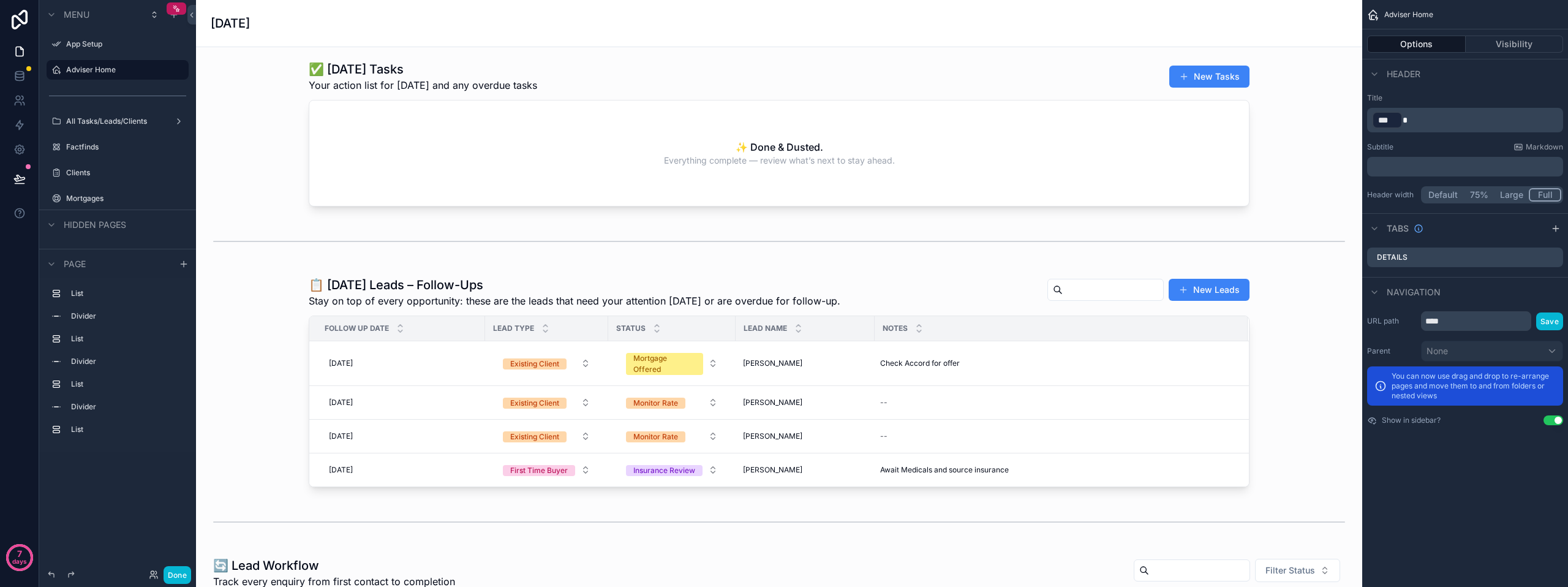
scroll to position [0, 0]
click at [823, 312] on div "scrollable content" at bounding box center [779, 383] width 1147 height 220
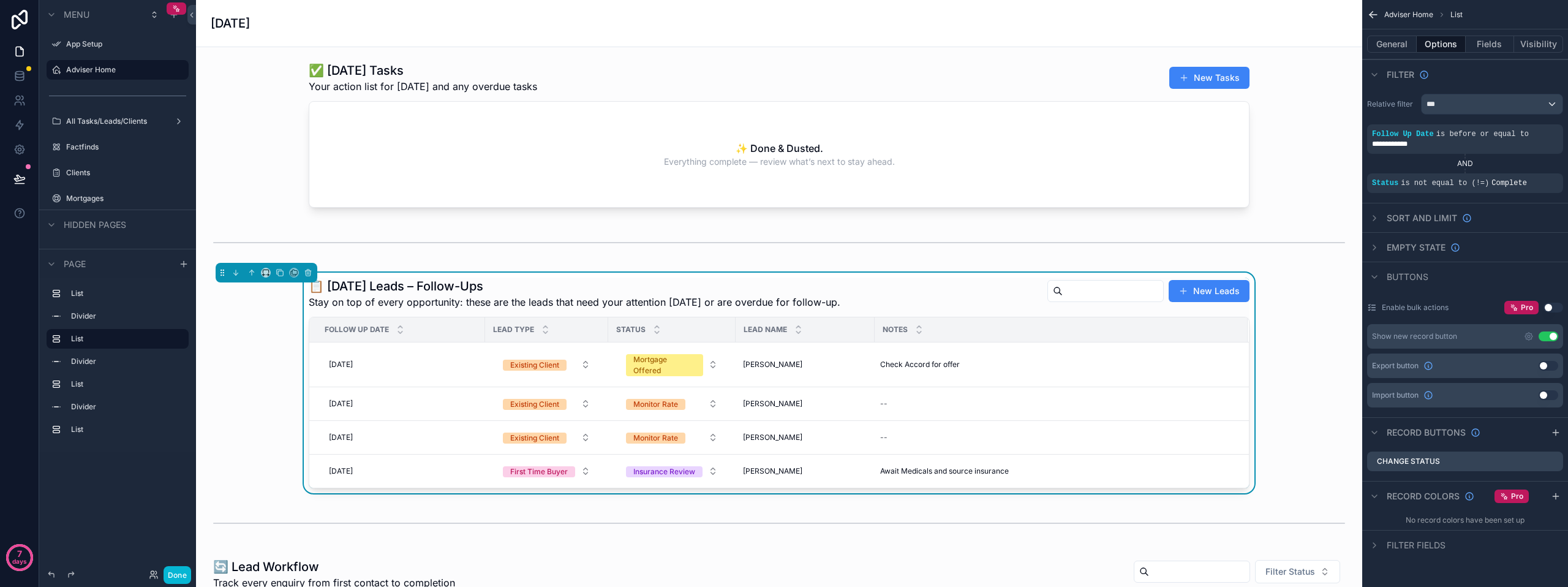
click at [247, 367] on div "📋 Today’s Leads – Follow-Ups Stay on top of every opportunity: these are the le…" at bounding box center [779, 383] width 1147 height 220
click at [173, 579] on button "Done" at bounding box center [177, 575] width 27 height 18
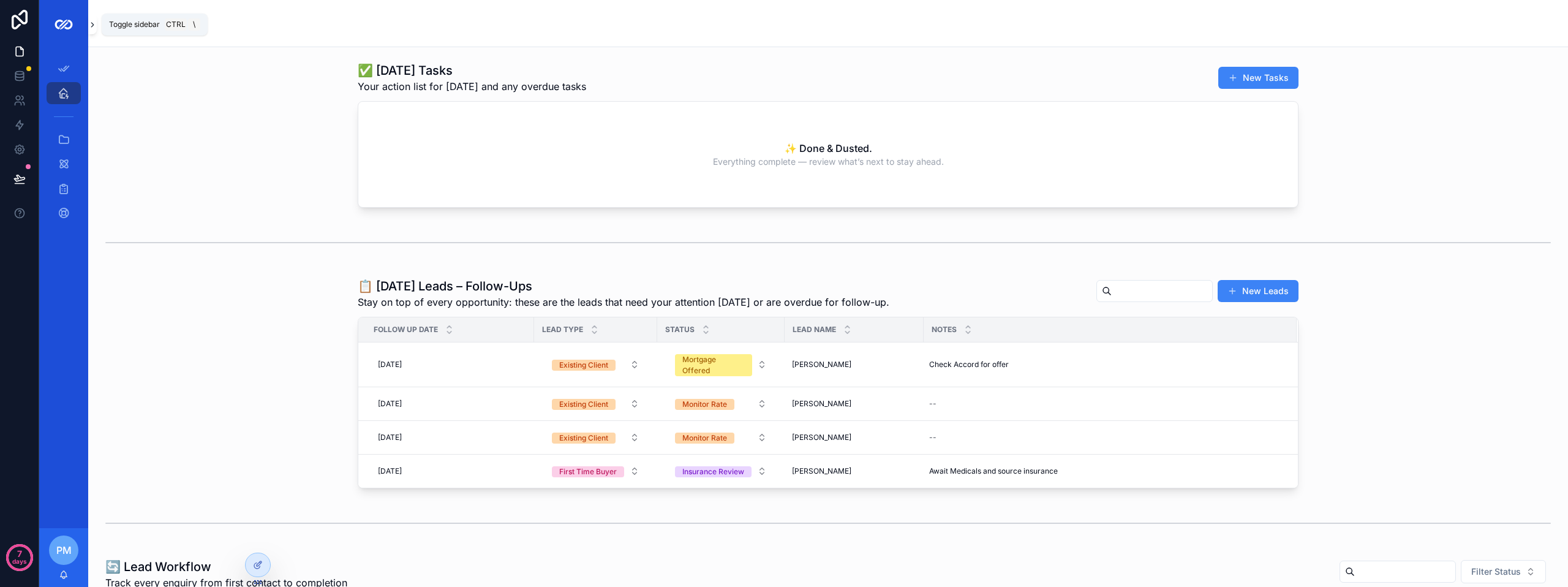
click at [93, 29] on button "scrollable content" at bounding box center [92, 25] width 8 height 20
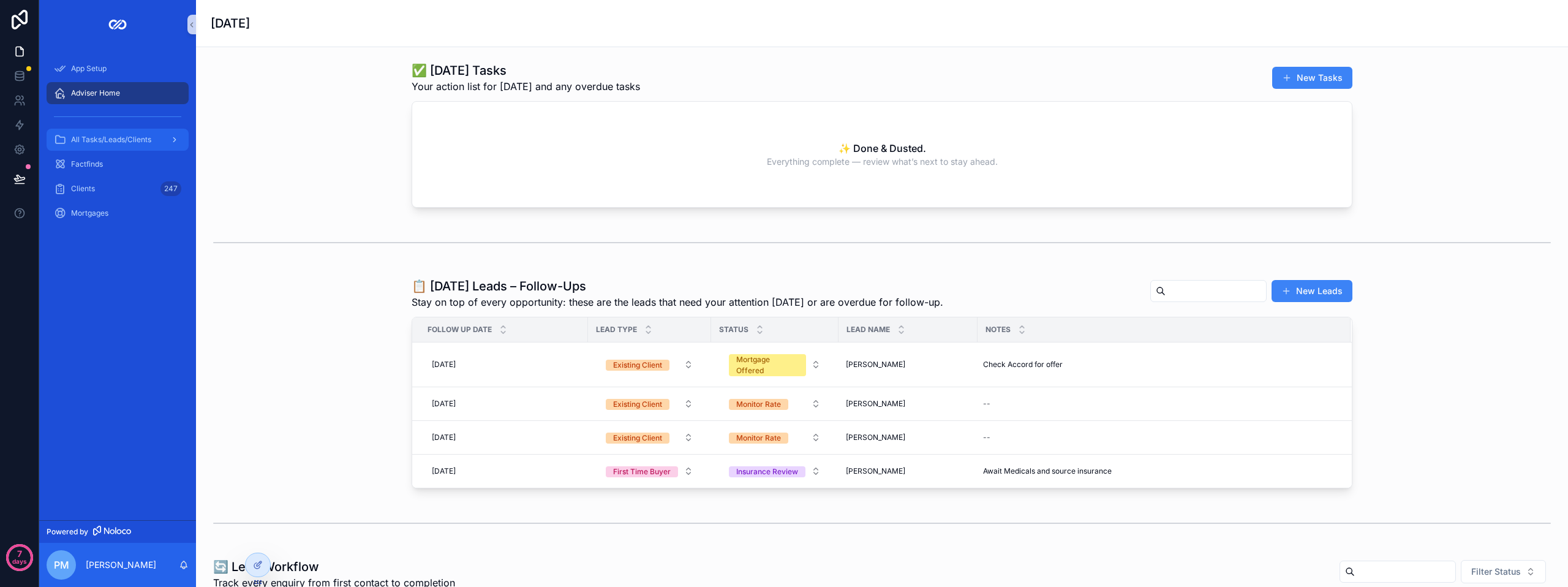
click at [95, 140] on span "All Tasks/Leads/Clients" at bounding box center [111, 140] width 80 height 10
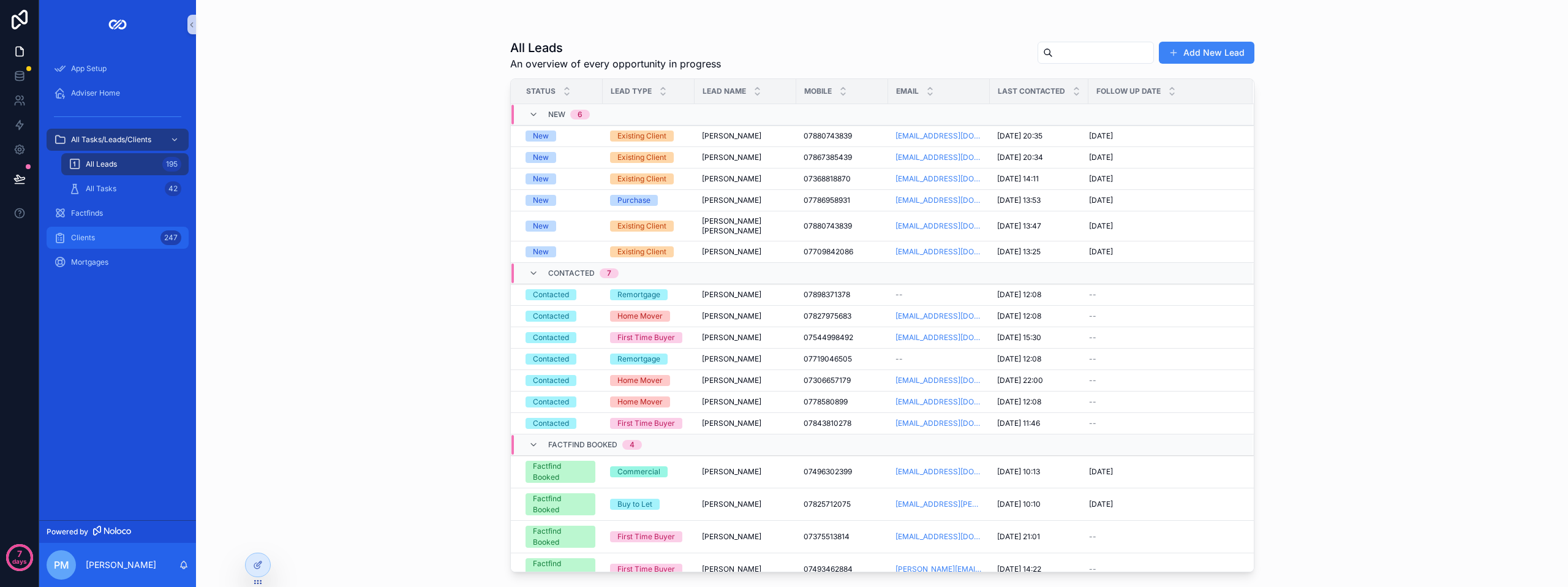
click at [92, 233] on span "Clients" at bounding box center [83, 237] width 24 height 10
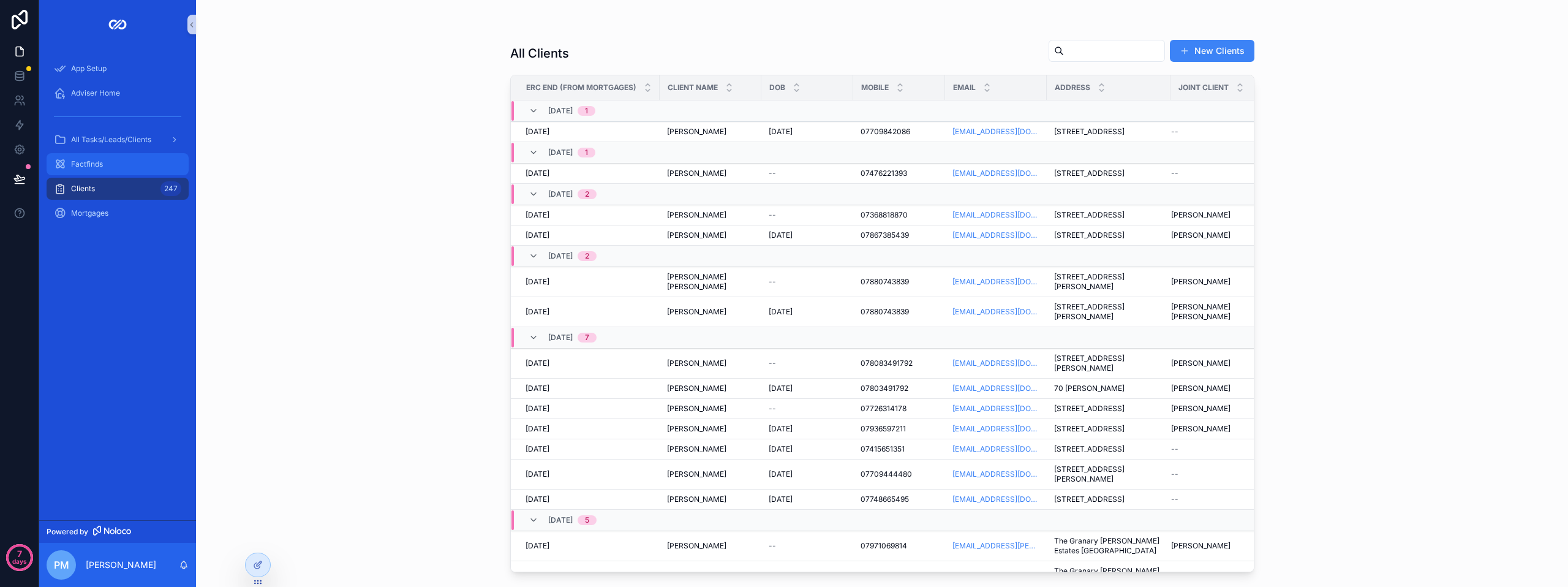
click at [106, 166] on div "Factfinds" at bounding box center [117, 164] width 127 height 20
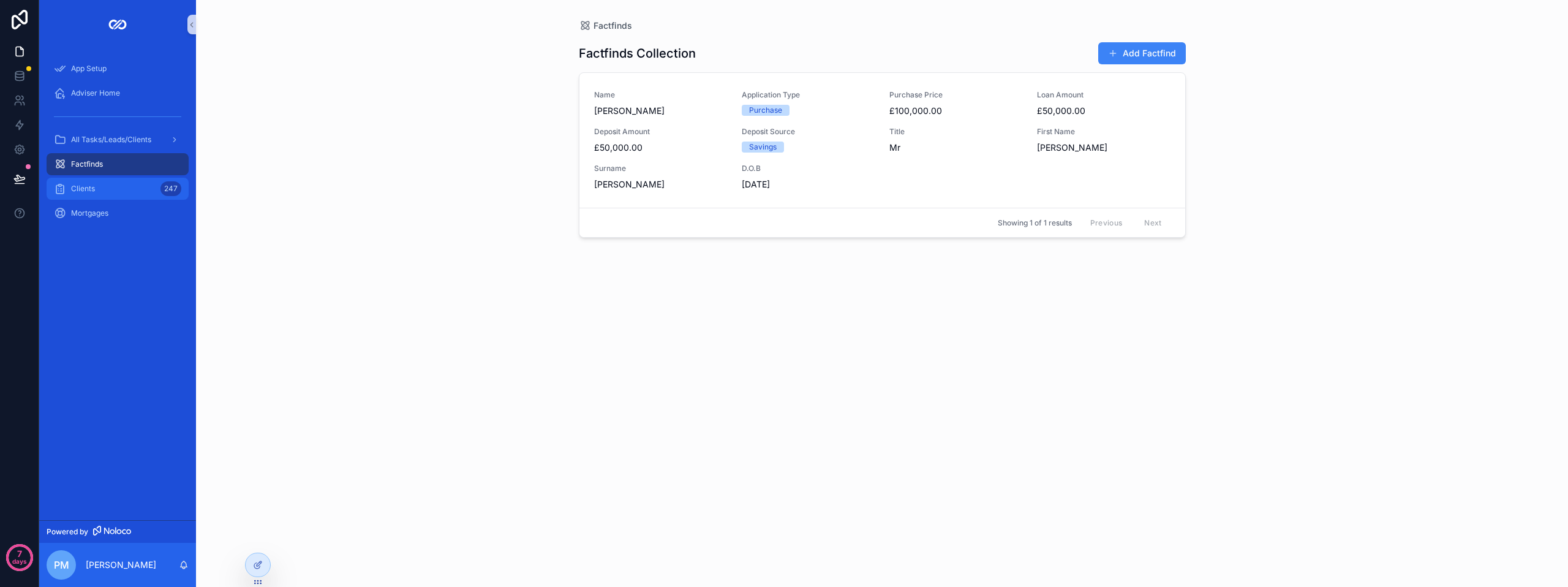
click at [102, 189] on div "Clients 247" at bounding box center [117, 188] width 127 height 20
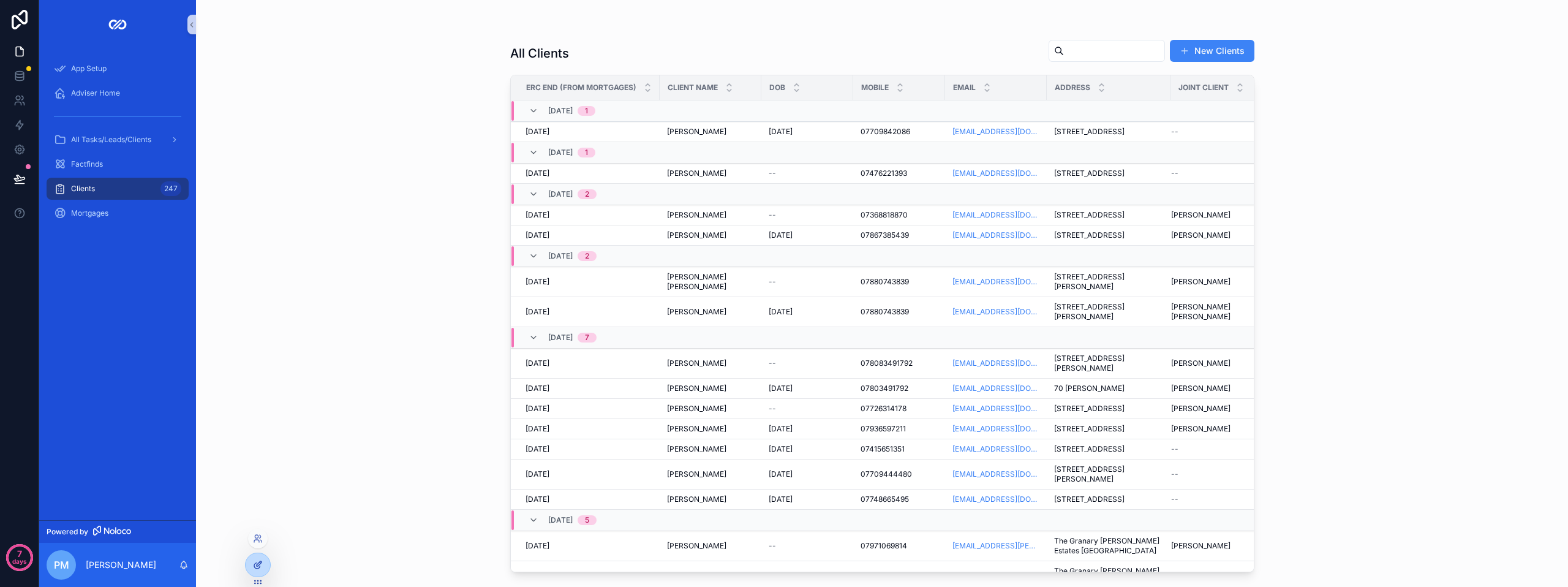
click at [256, 566] on icon at bounding box center [258, 565] width 10 height 10
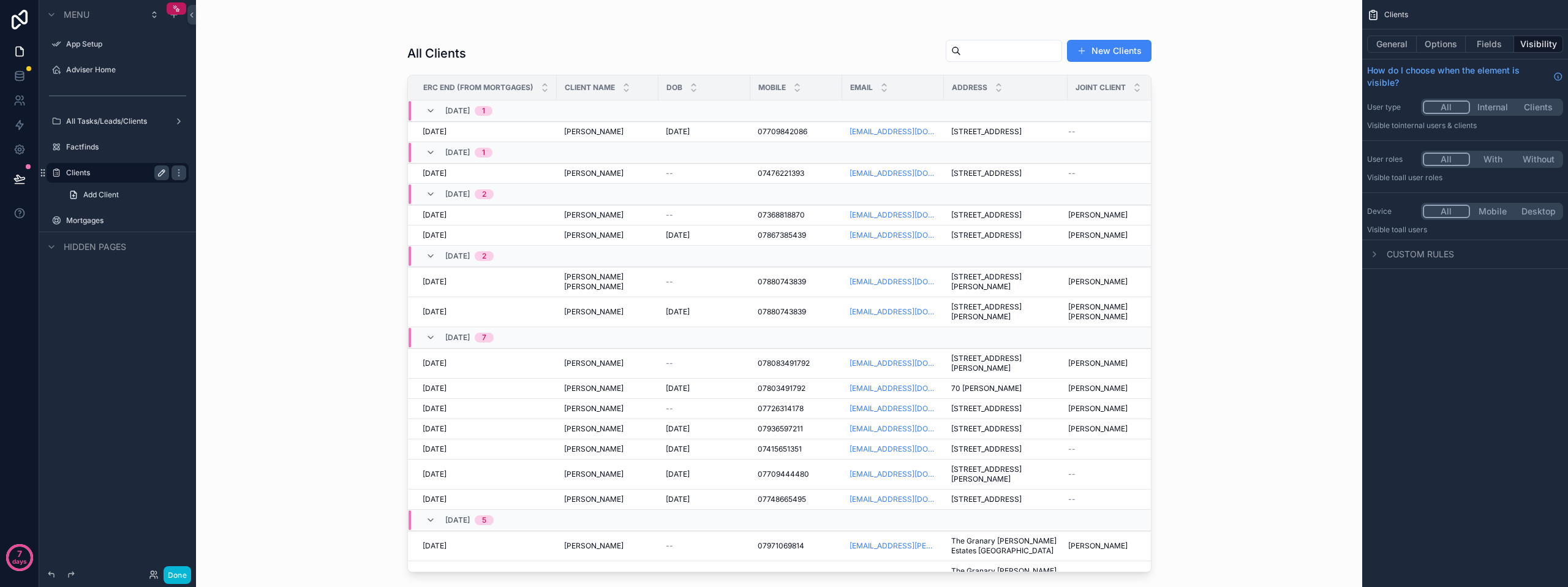
click at [160, 172] on icon "scrollable content" at bounding box center [162, 172] width 10 height 10
click at [70, 175] on input "*******" at bounding box center [108, 173] width 83 height 15
type input "**********"
click at [56, 169] on icon "scrollable content" at bounding box center [56, 172] width 10 height 10
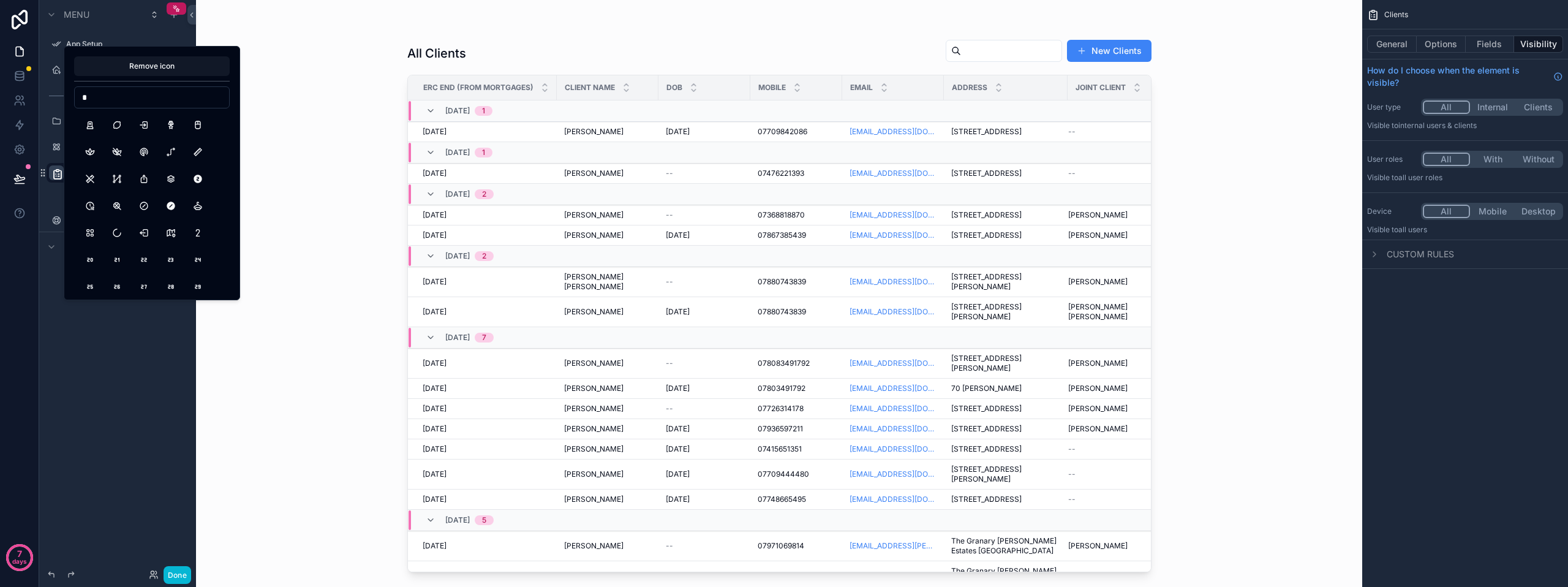
scroll to position [184, 0]
type input "*"
click at [201, 236] on button "Number2" at bounding box center [198, 237] width 22 height 22
click at [193, 245] on button "Circle2Filled" at bounding box center [198, 245] width 22 height 22
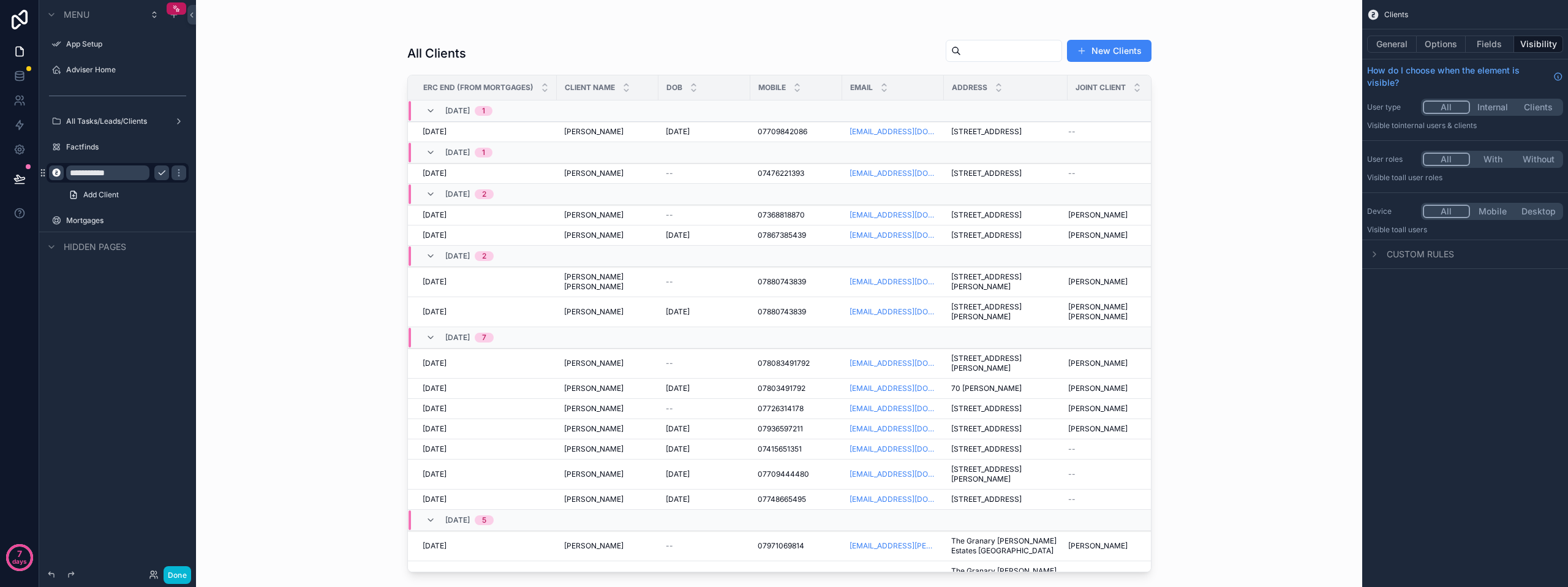
click at [296, 316] on div "All Clients New Clients ERC End (from Mortgages) Client Name DOB Mobile Email A…" at bounding box center [779, 294] width 1166 height 587
click at [163, 172] on icon "scrollable content" at bounding box center [162, 172] width 10 height 10
click at [187, 577] on button "Done" at bounding box center [177, 575] width 27 height 18
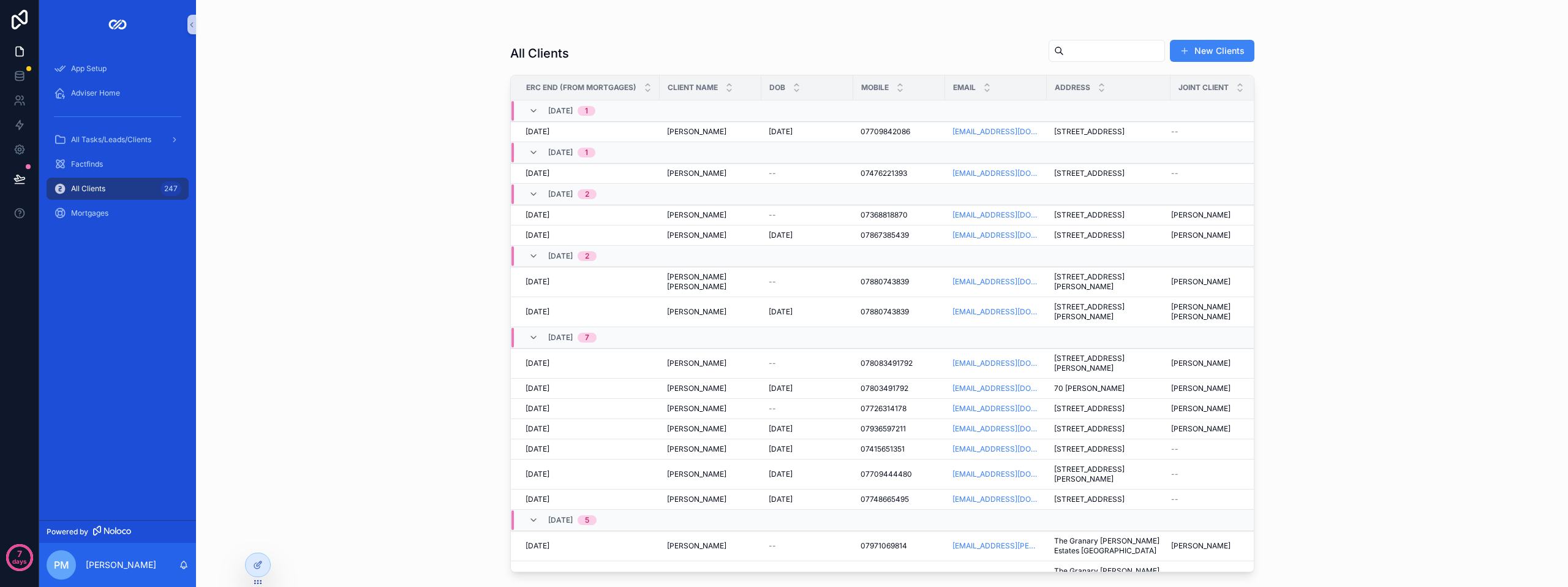
click at [261, 246] on div "All Clients New Clients ERC End (from Mortgages) Client Name DOB Mobile Email A…" at bounding box center [882, 294] width 1372 height 587
click at [122, 140] on span "All Tasks/Leads/Clients" at bounding box center [111, 140] width 80 height 10
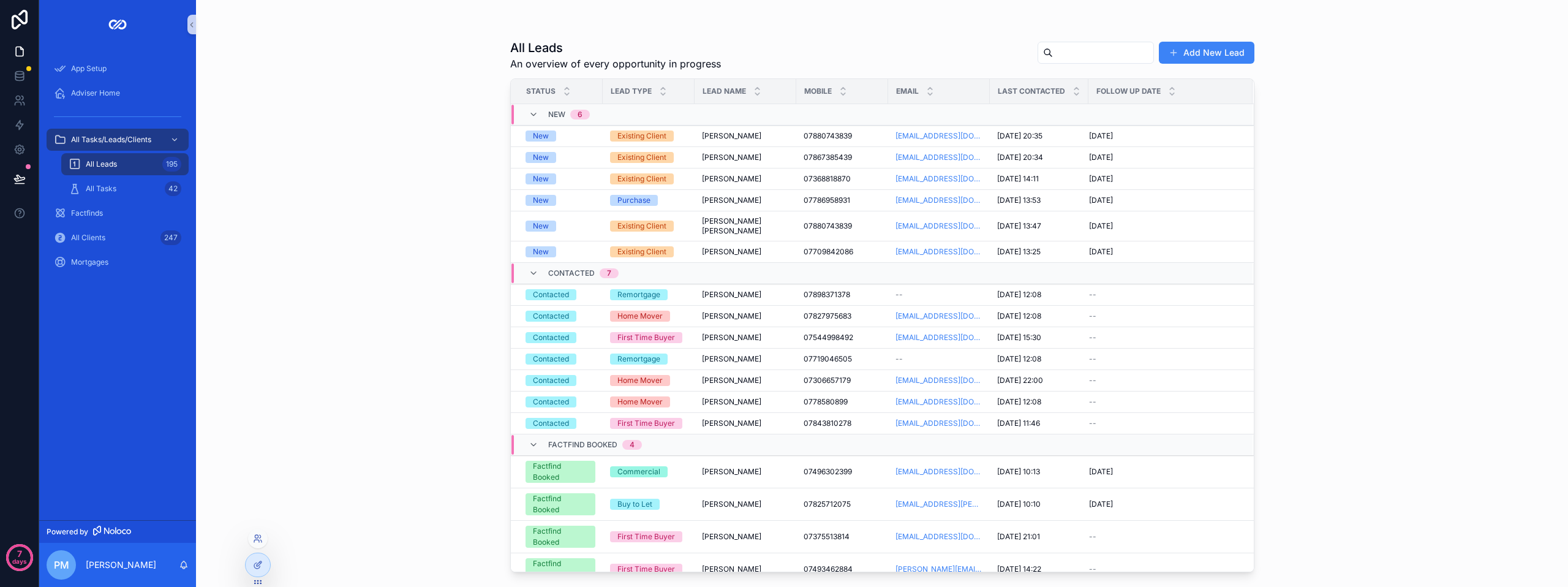
click at [265, 577] on div at bounding box center [258, 570] width 25 height 35
click at [263, 571] on div at bounding box center [258, 565] width 25 height 23
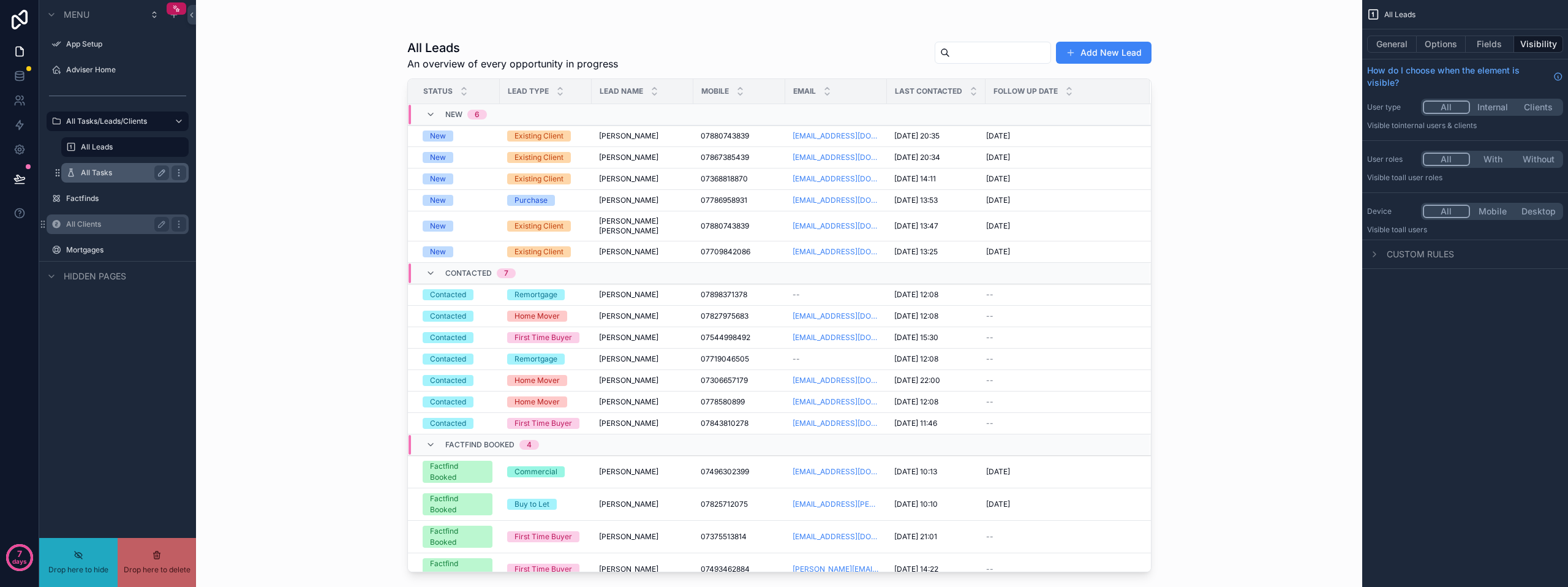
drag, startPoint x: 101, startPoint y: 224, endPoint x: 114, endPoint y: 172, distance: 53.6
drag, startPoint x: 96, startPoint y: 220, endPoint x: 115, endPoint y: 164, distance: 59.1
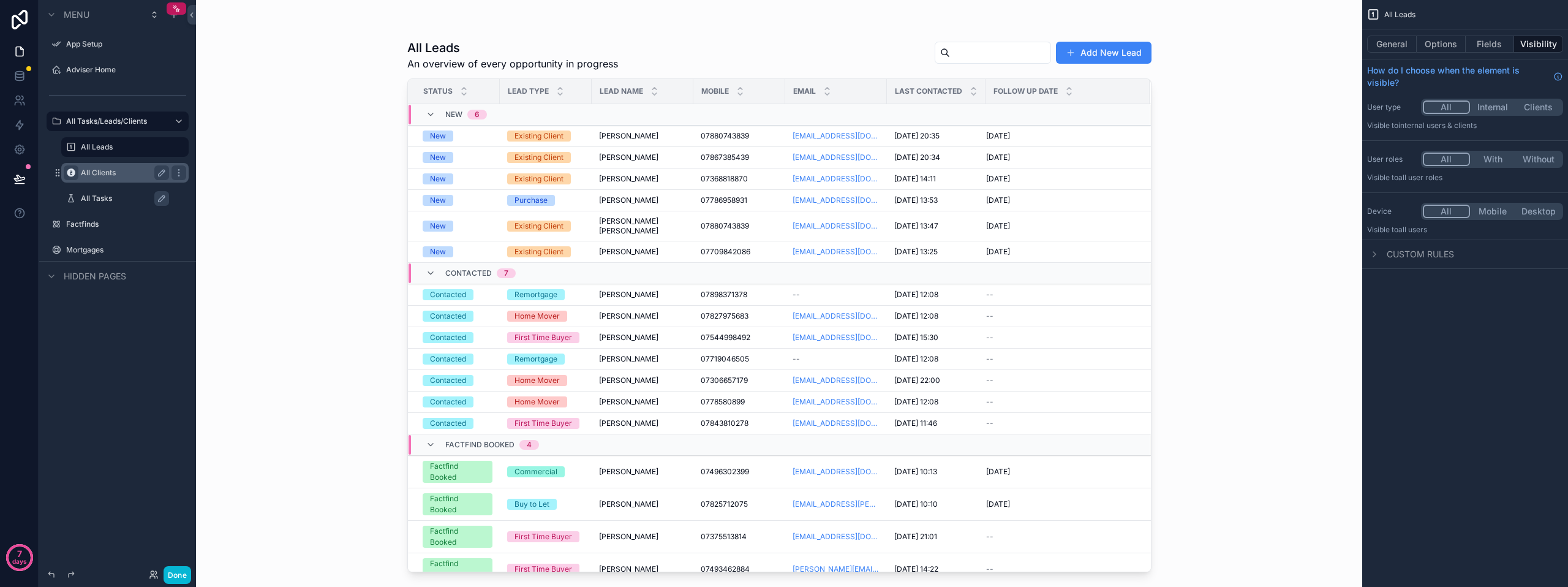
click at [69, 171] on icon "scrollable content" at bounding box center [70, 172] width 10 height 10
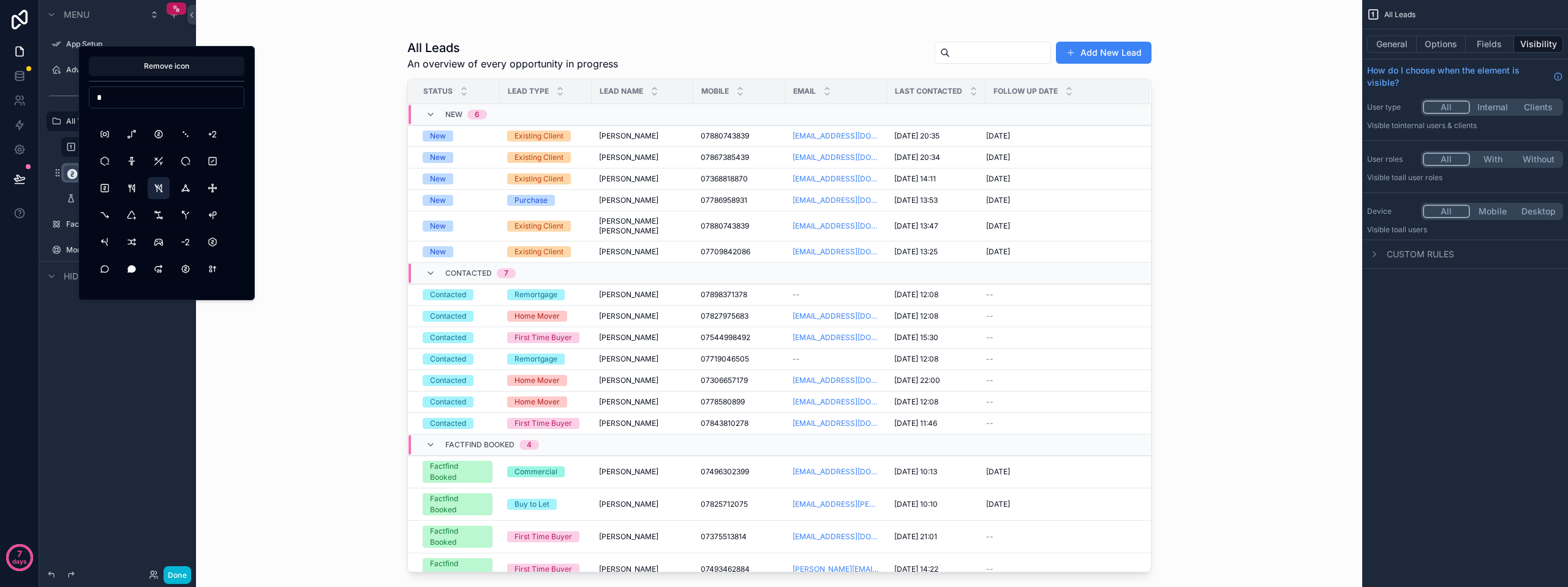
scroll to position [980, 0]
type input "*"
click at [107, 168] on button "SquareNumber2" at bounding box center [105, 168] width 22 height 22
click at [102, 164] on button "SquareNumber2" at bounding box center [105, 168] width 22 height 22
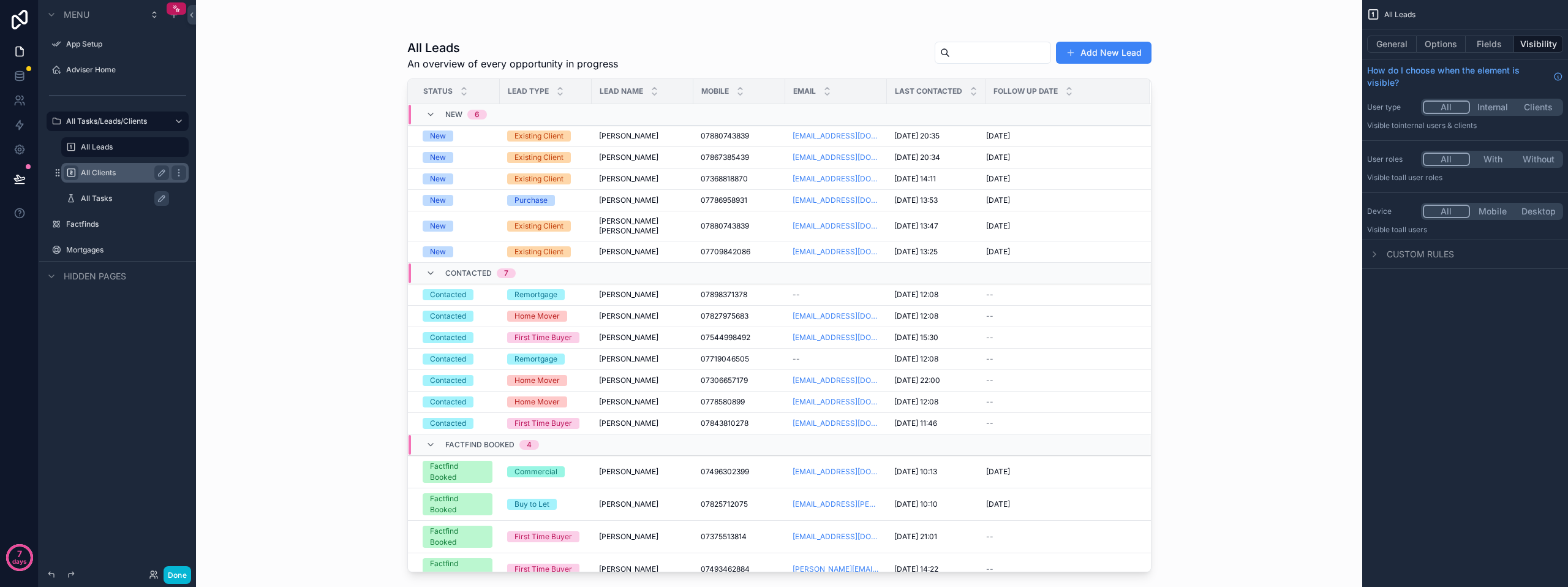
click at [248, 353] on div "All Leads An overview of every opportunity in progress Add New Lead Status Lead…" at bounding box center [779, 294] width 1166 height 587
click at [72, 196] on icon "scrollable content" at bounding box center [70, 198] width 10 height 10
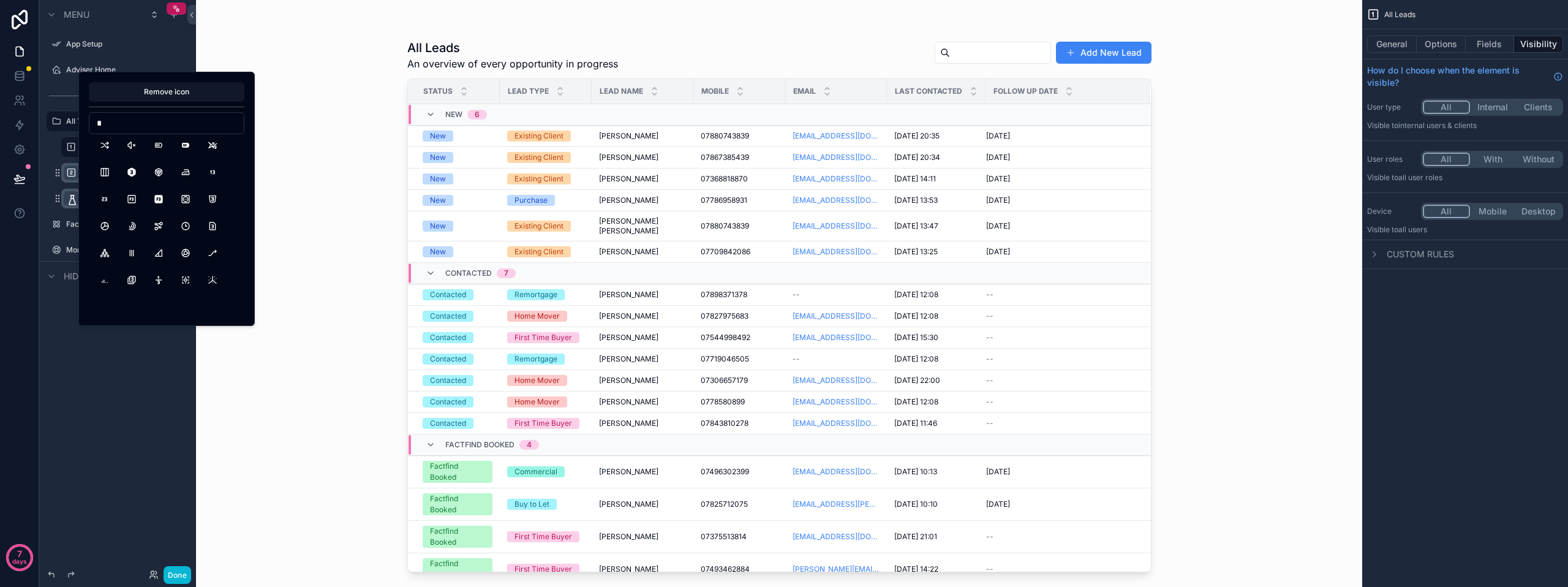
scroll to position [184, 0]
type input "*"
click at [128, 292] on button "SquareNumber3" at bounding box center [132, 290] width 22 height 22
click at [257, 359] on div "All Leads An overview of every opportunity in progress Add New Lead Status Lead…" at bounding box center [779, 294] width 1166 height 587
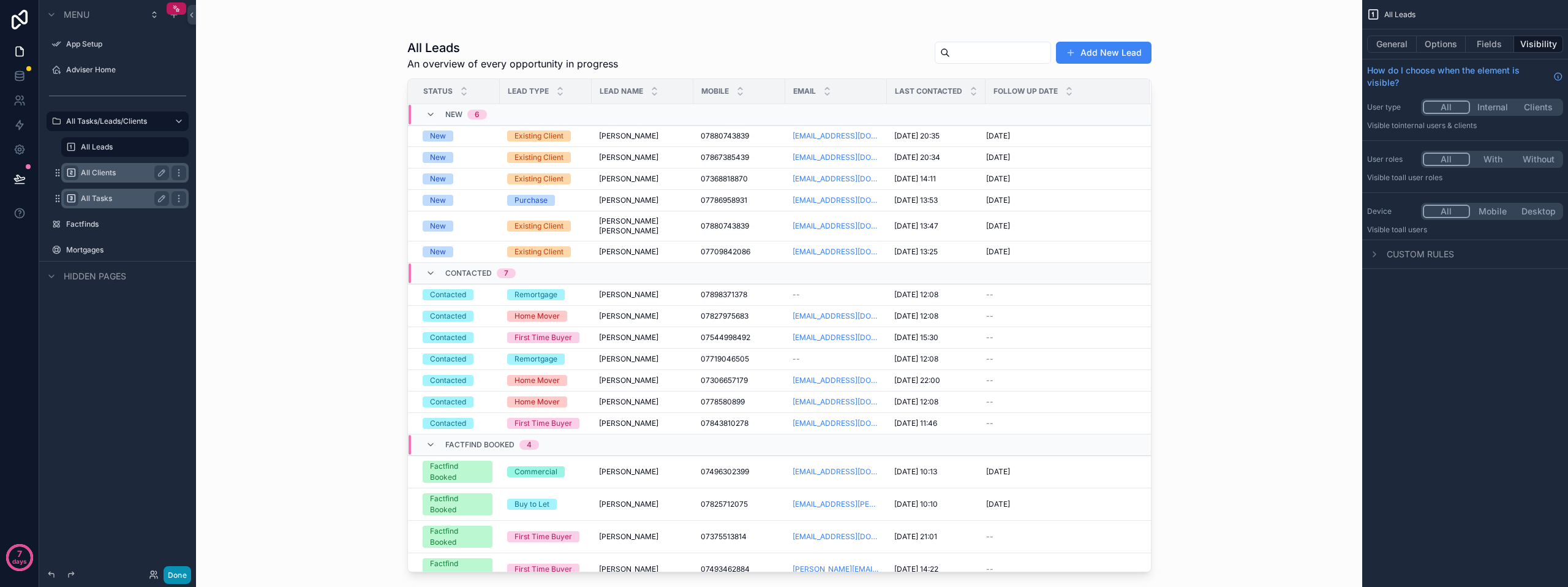
click at [177, 573] on button "Done" at bounding box center [177, 575] width 27 height 18
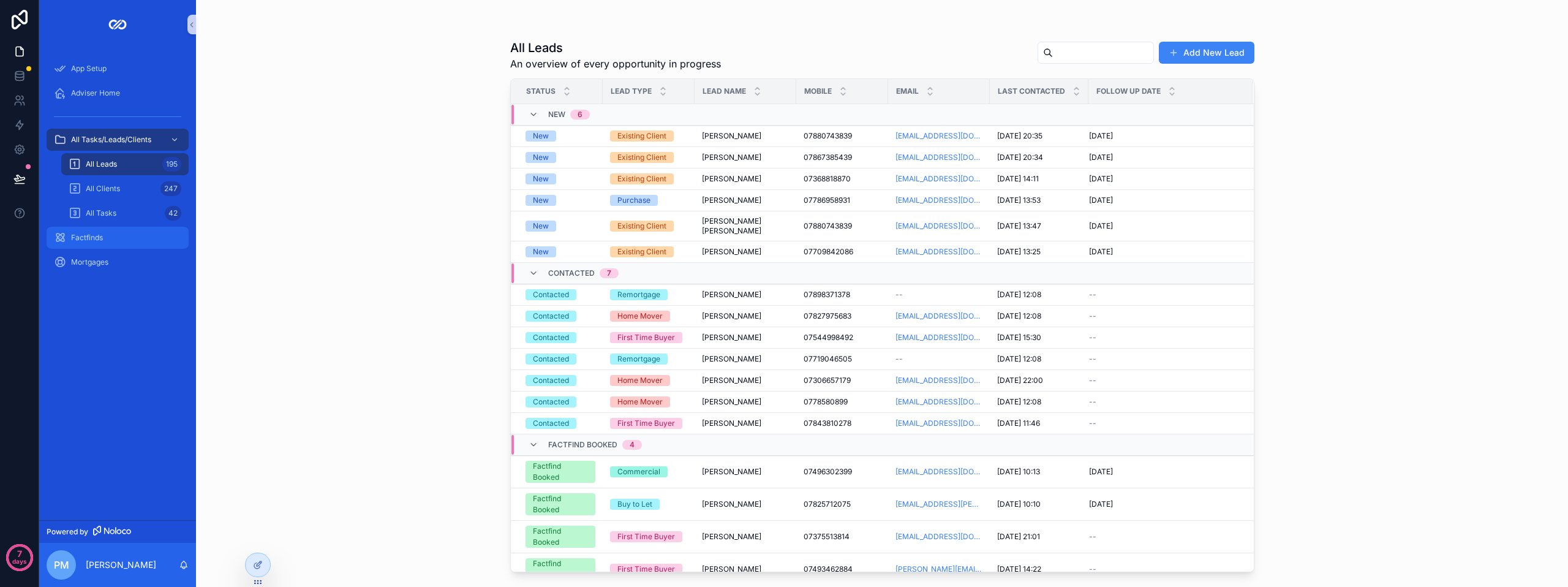
click at [90, 239] on span "Factfinds" at bounding box center [87, 237] width 32 height 10
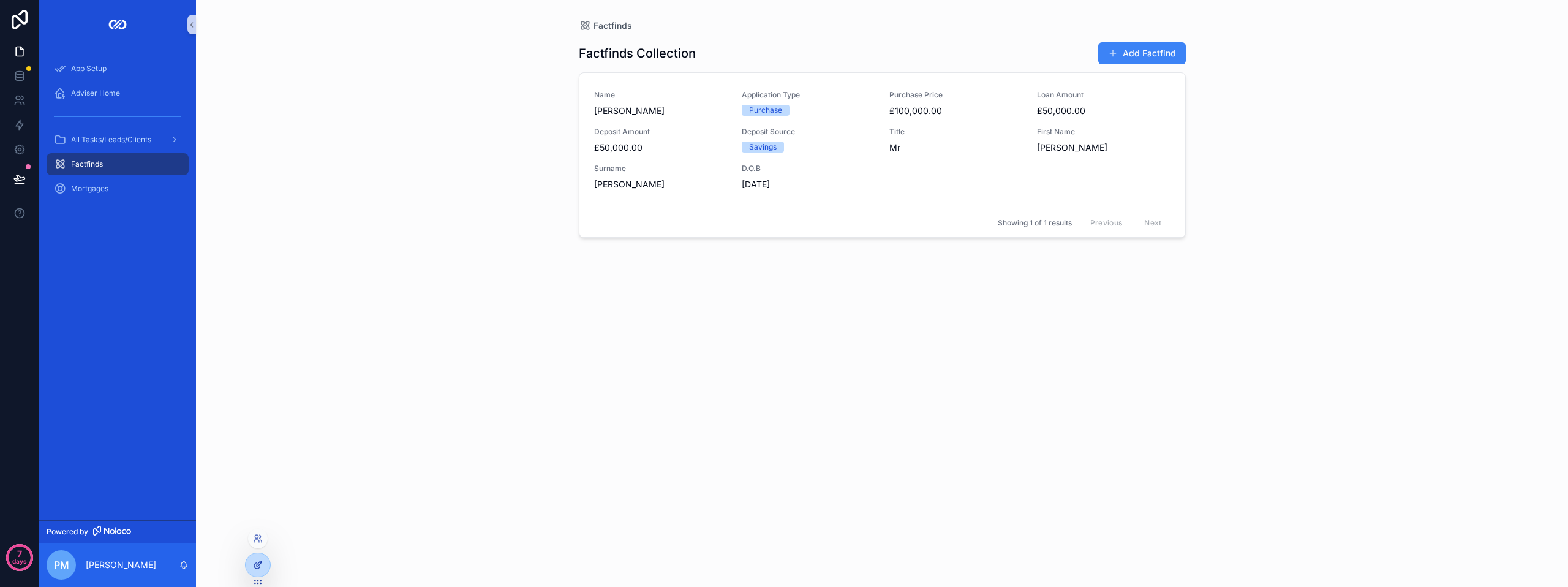
click at [260, 558] on div at bounding box center [258, 565] width 25 height 23
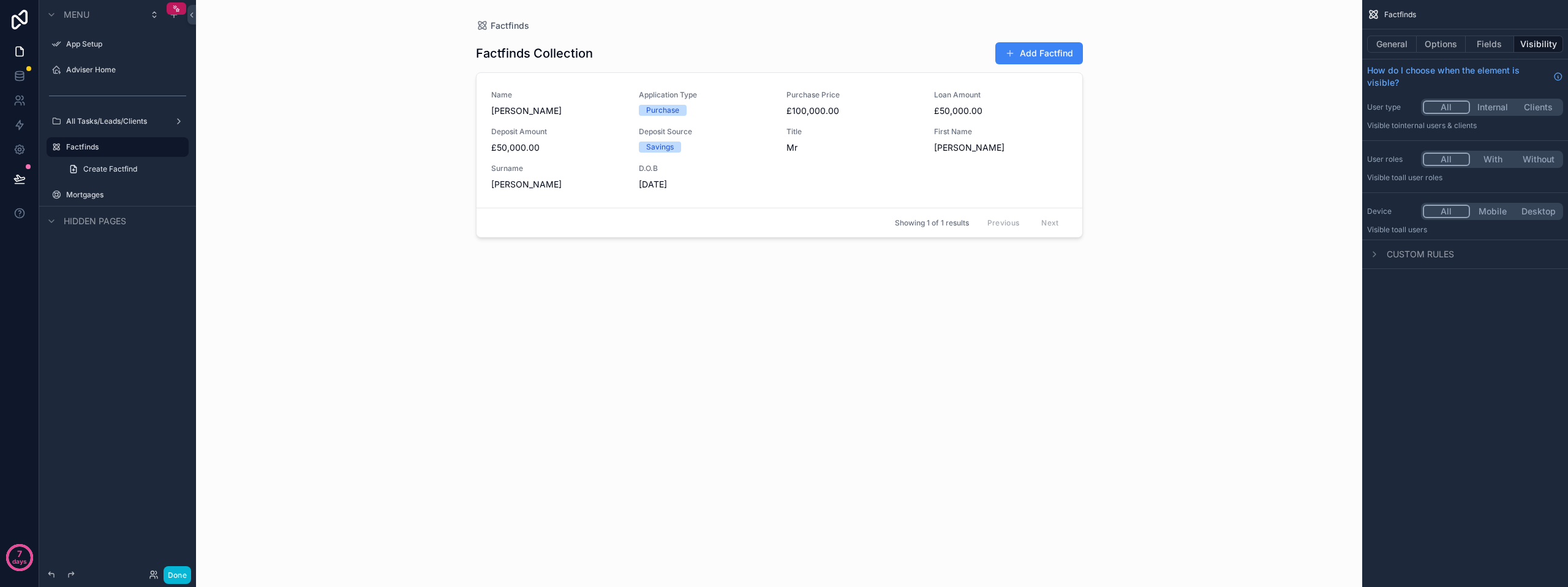
click at [920, 186] on div "scrollable content" at bounding box center [779, 286] width 627 height 573
click at [1438, 47] on button "Options" at bounding box center [1441, 44] width 49 height 17
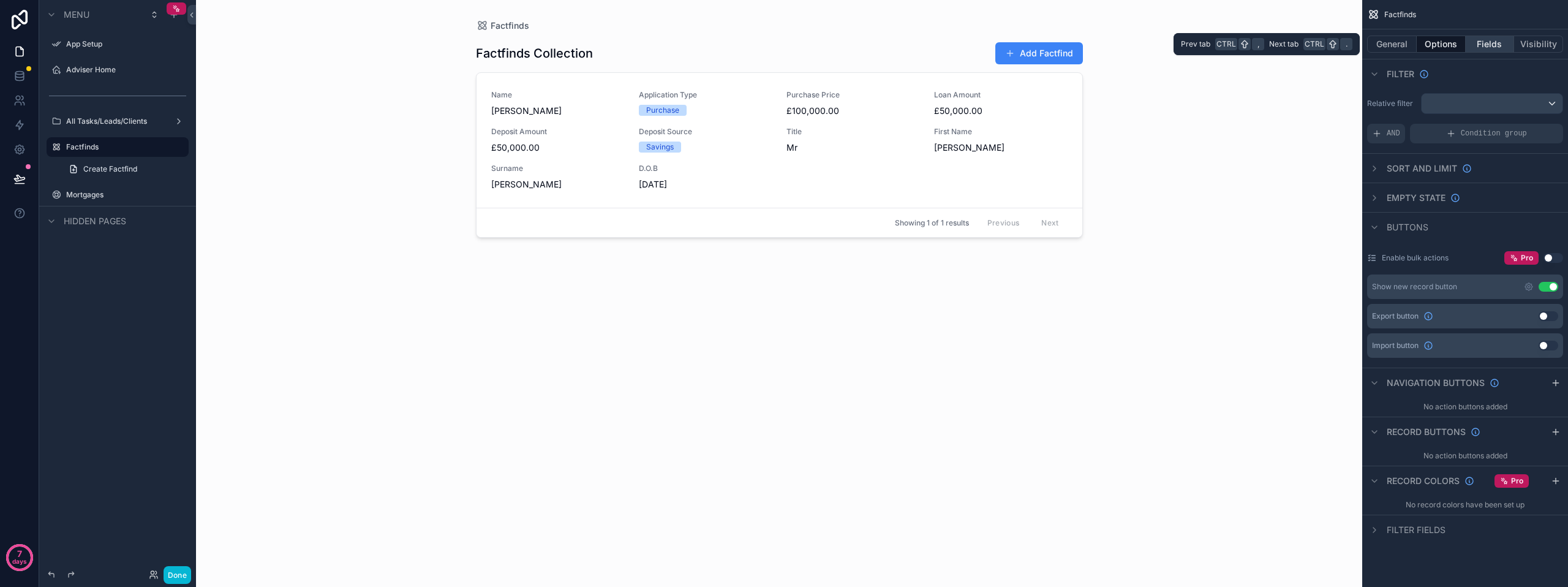
click at [1475, 44] on button "Fields" at bounding box center [1490, 44] width 49 height 17
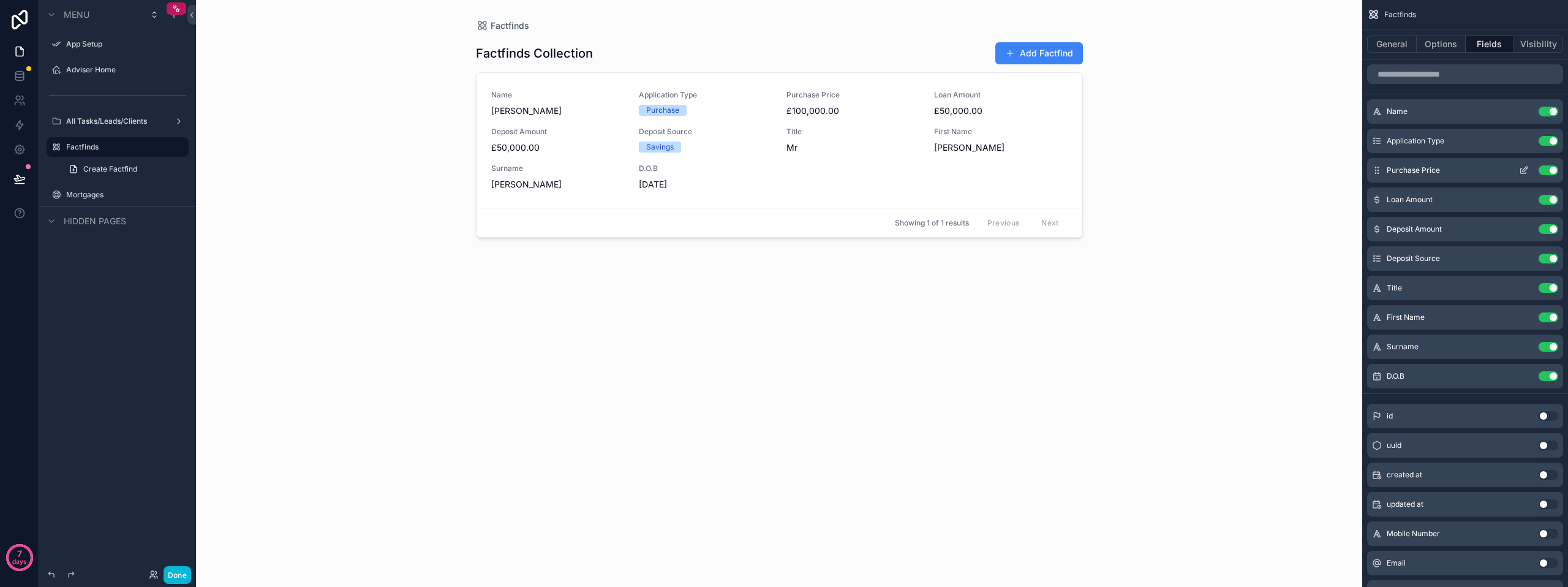
click at [1546, 168] on button "Use setting" at bounding box center [1548, 170] width 20 height 10
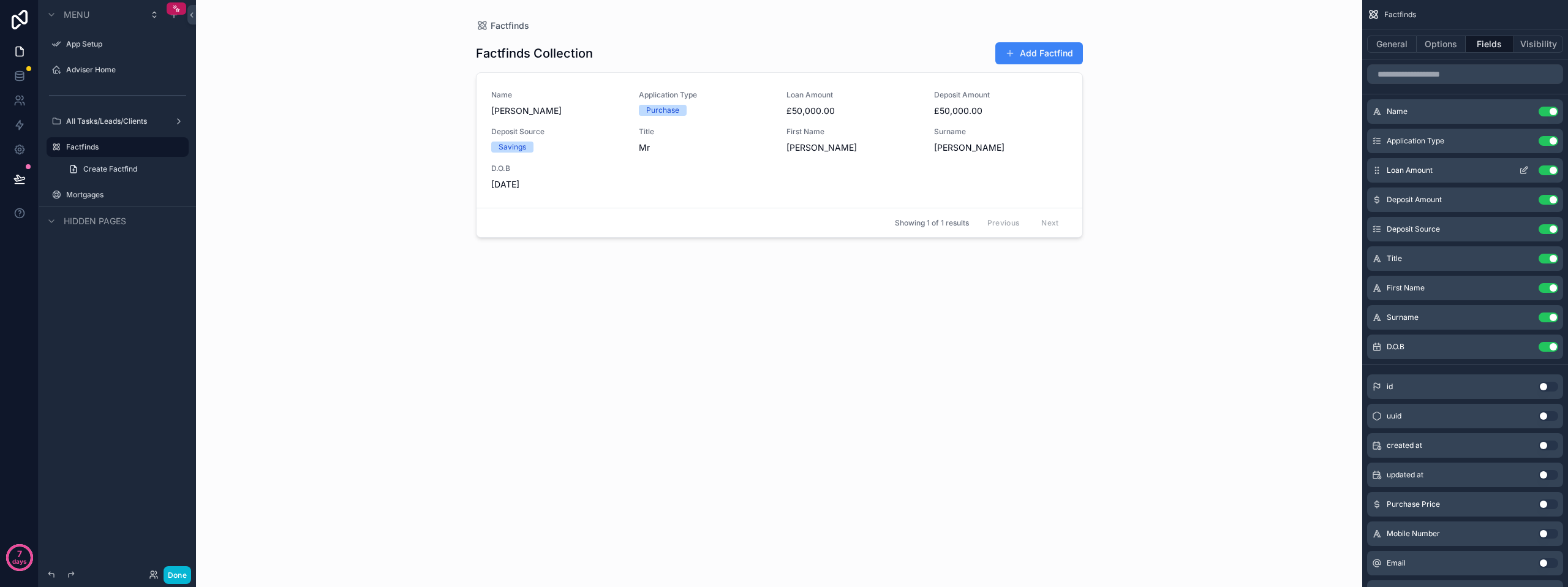
click at [1550, 172] on button "Use setting" at bounding box center [1548, 170] width 20 height 10
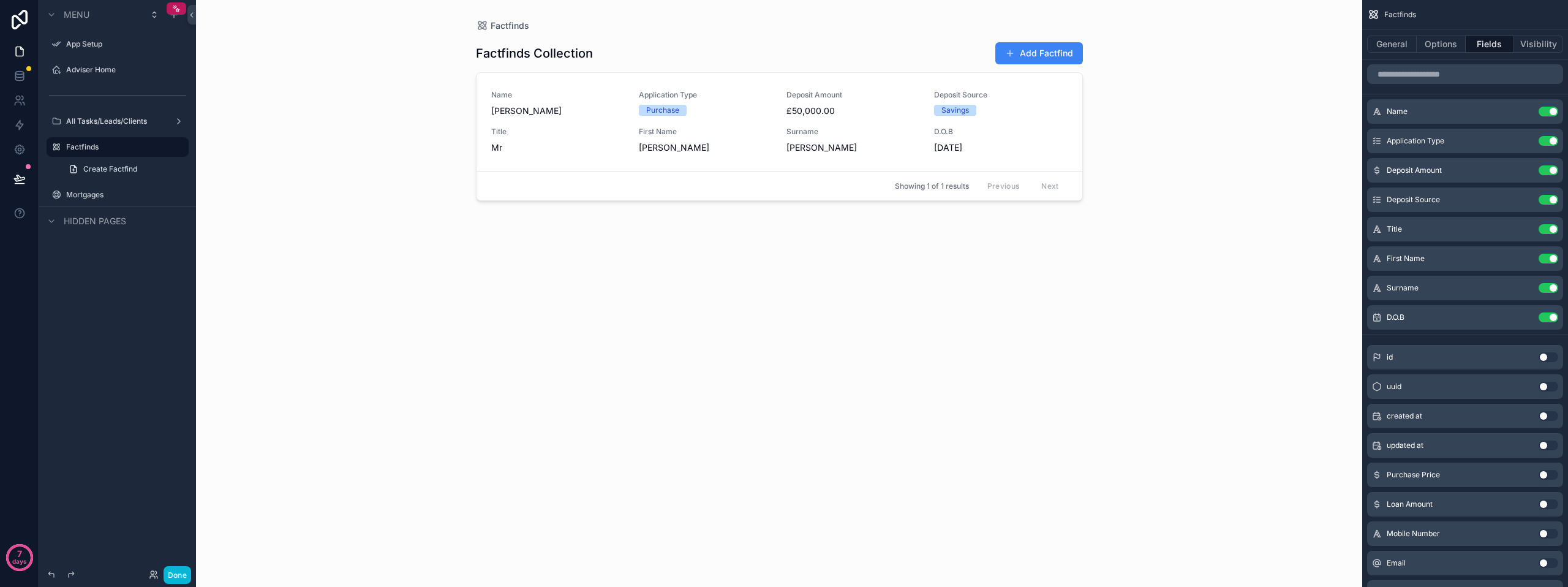
click at [1550, 172] on button "Use setting" at bounding box center [1548, 170] width 20 height 10
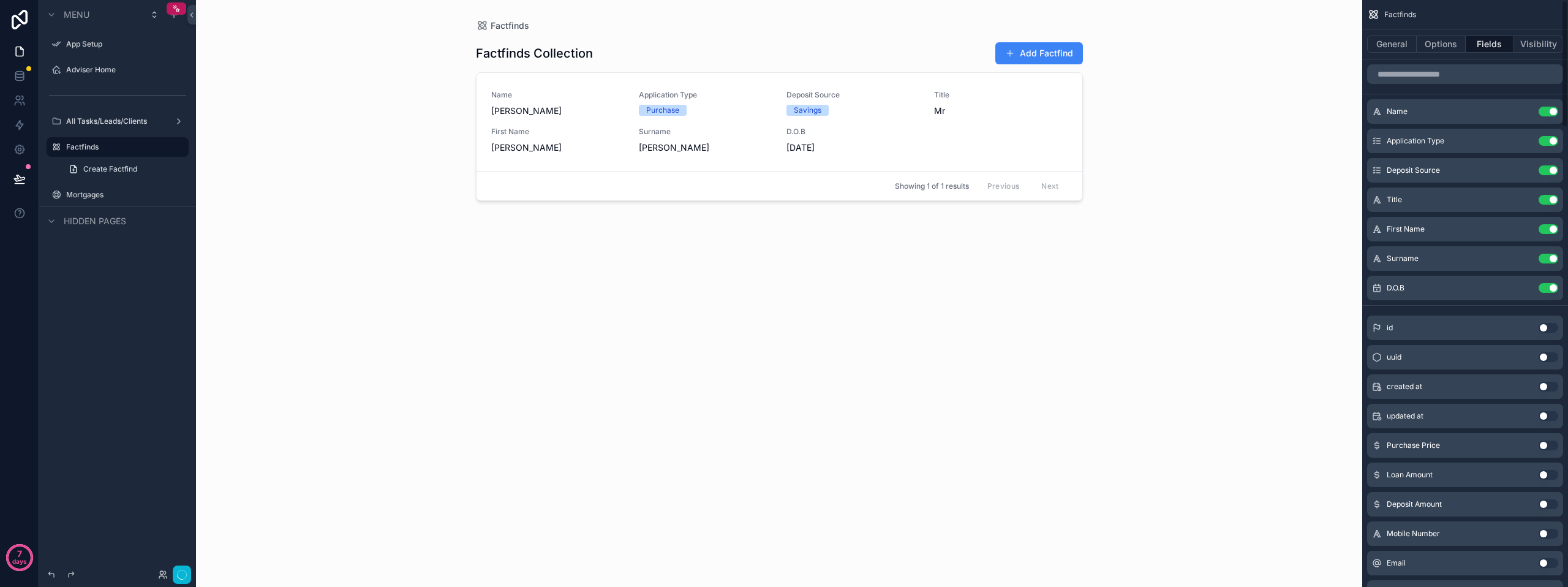
click at [1550, 172] on button "Use setting" at bounding box center [1548, 170] width 20 height 10
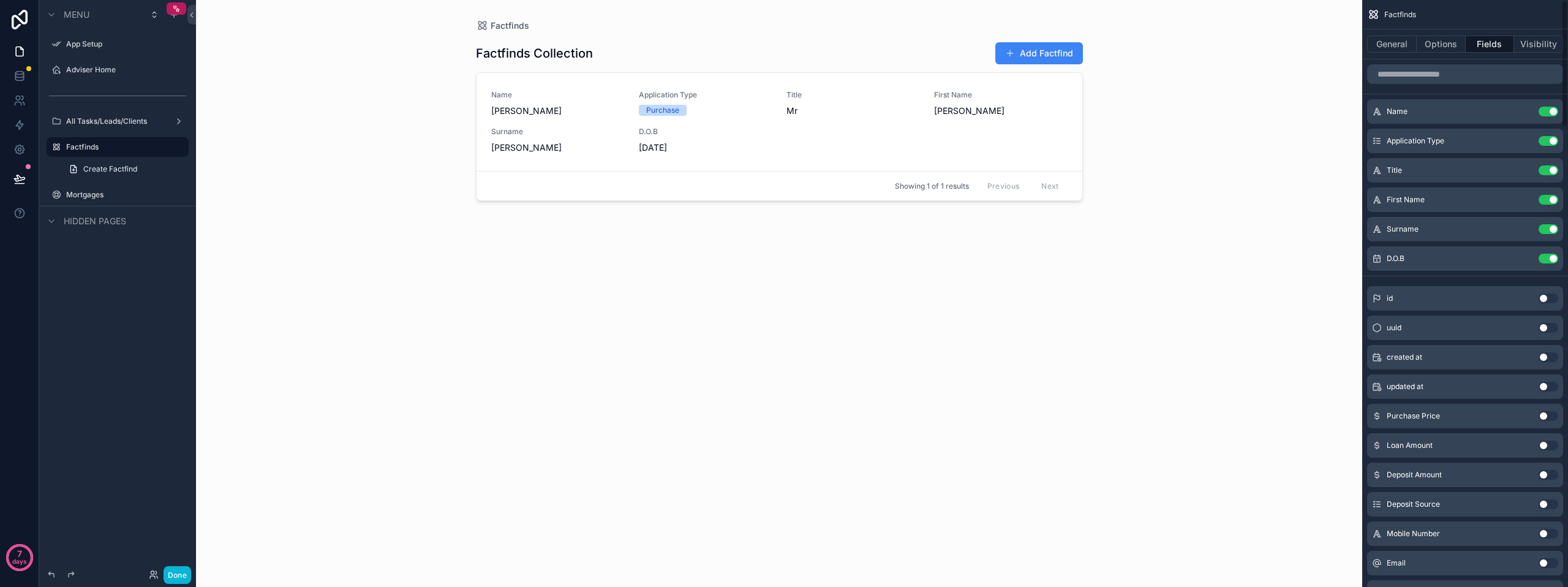
click at [1550, 172] on button "Use setting" at bounding box center [1548, 170] width 20 height 10
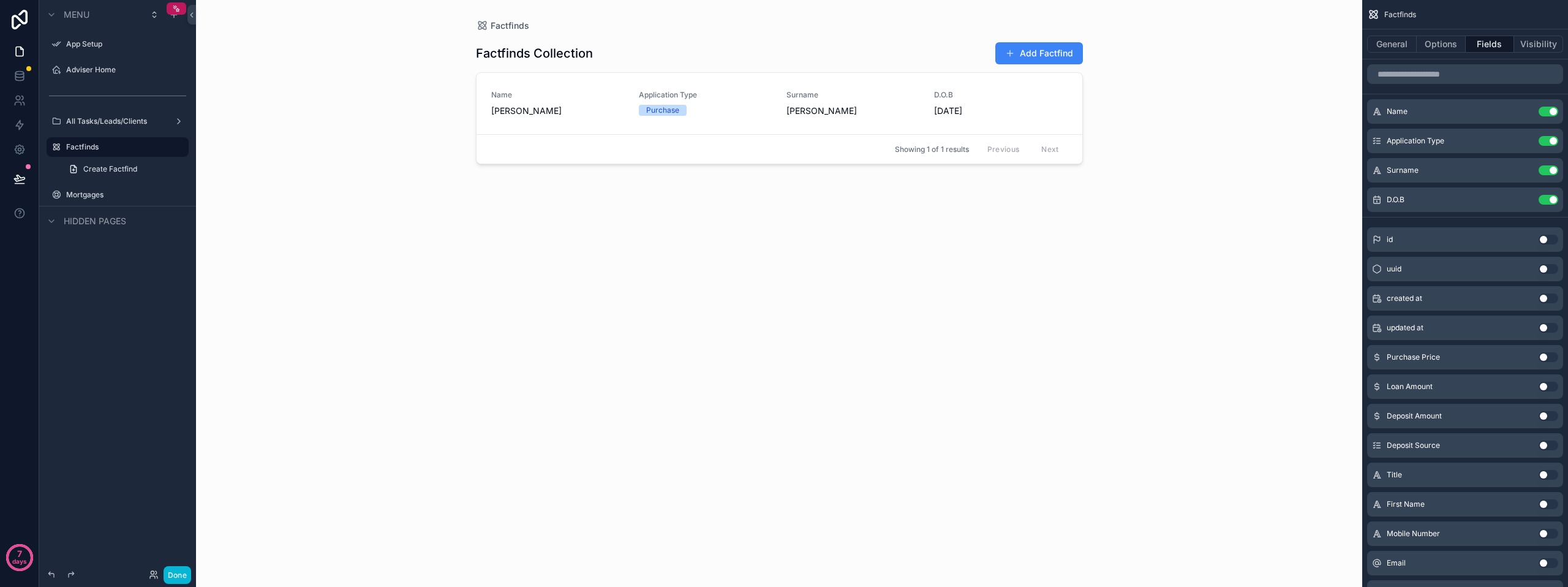
click at [1550, 172] on button "Use setting" at bounding box center [1548, 170] width 20 height 10
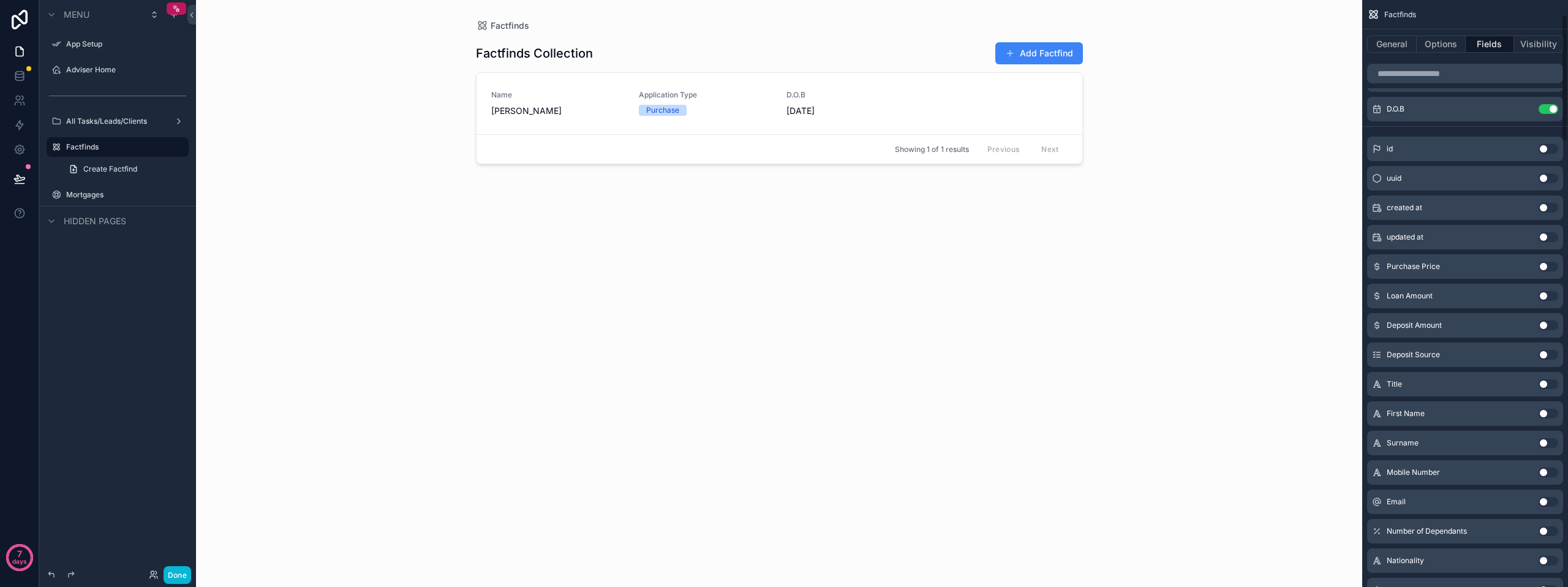
scroll to position [123, 0]
click at [1543, 411] on button "Use setting" at bounding box center [1548, 411] width 20 height 10
click at [775, 267] on div "Factfinds Collection Add Factfind Name Philip McLeod Application Type Purchase …" at bounding box center [779, 302] width 607 height 541
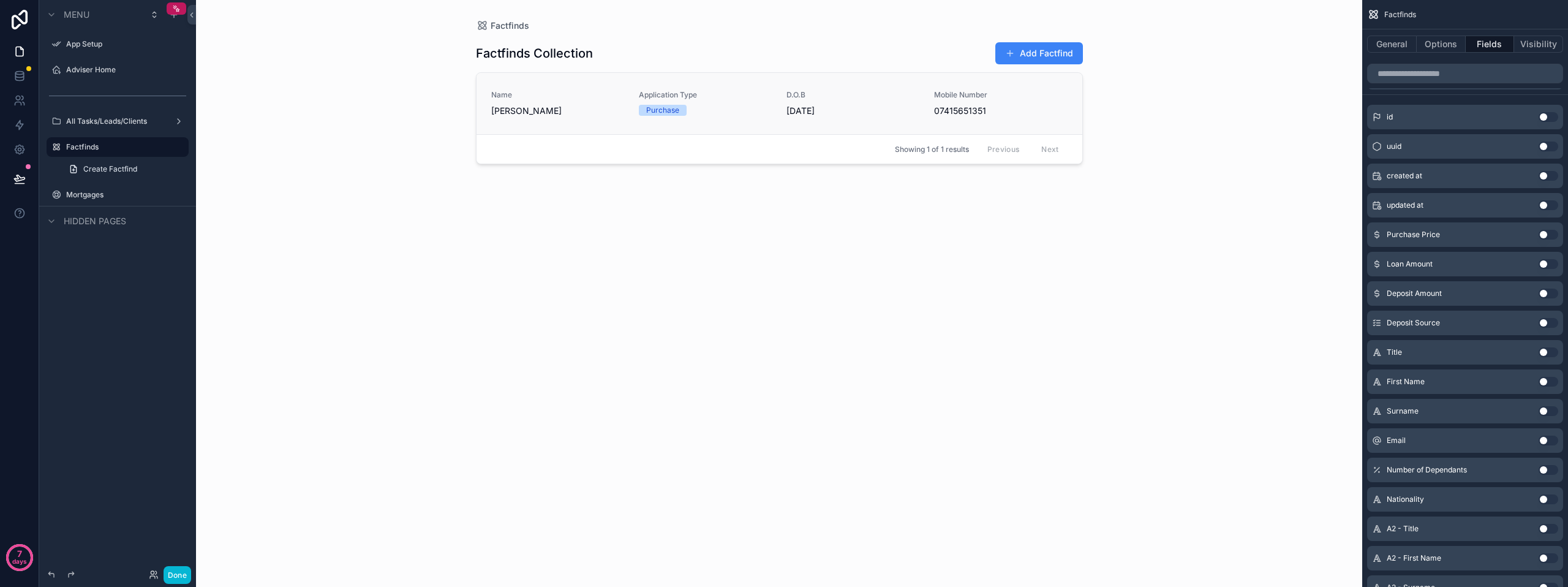
click at [774, 87] on link "Name Philip McLeod Application Type Purchase D.O.B 24/07/1987 Mobile Number 074…" at bounding box center [779, 104] width 606 height 61
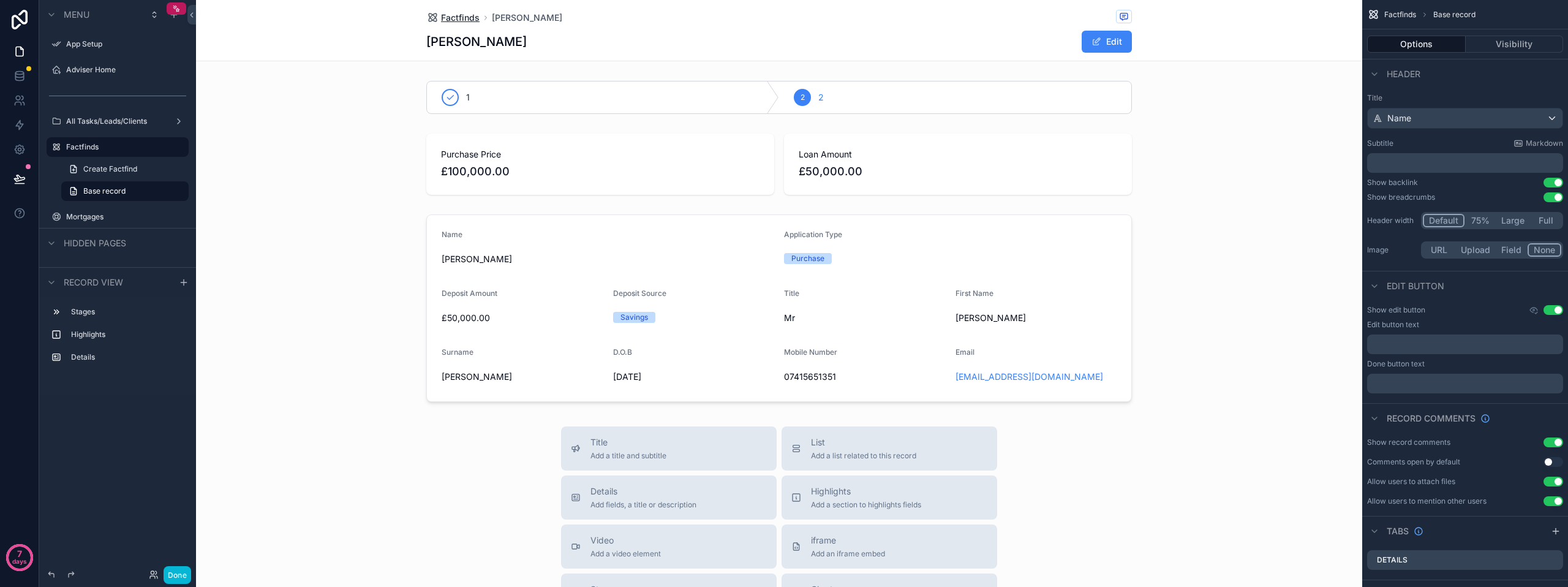
click at [462, 14] on span "Factfinds" at bounding box center [460, 18] width 38 height 12
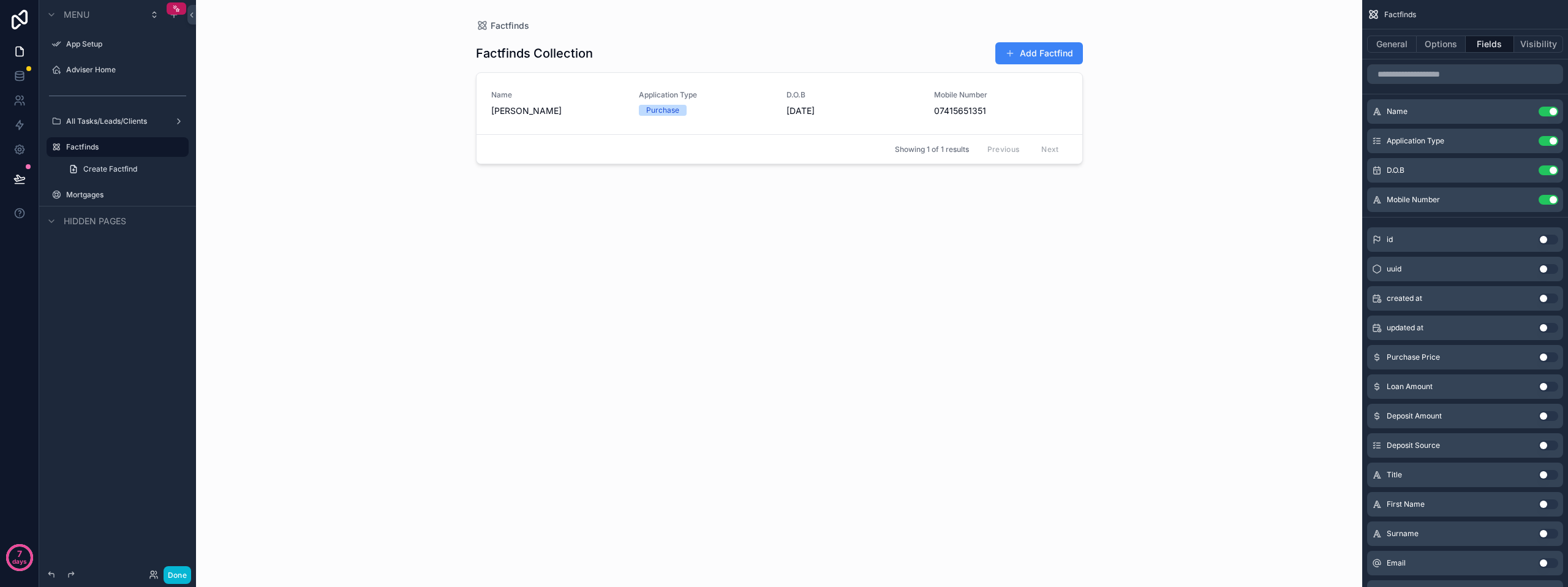
click at [778, 217] on div "Factfinds Collection Add Factfind Name Philip McLeod Application Type Purchase …" at bounding box center [779, 302] width 607 height 541
click at [1411, 50] on button "General" at bounding box center [1392, 44] width 50 height 17
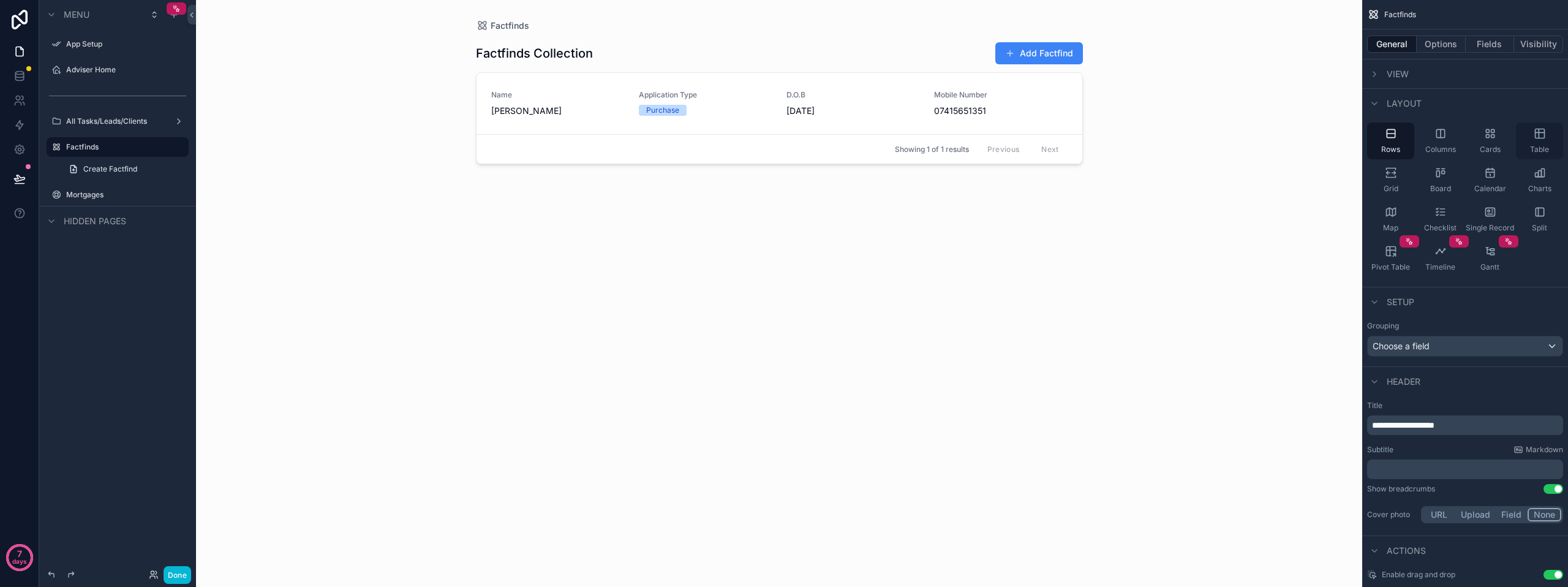
click at [1547, 135] on div "Table" at bounding box center [1539, 141] width 47 height 37
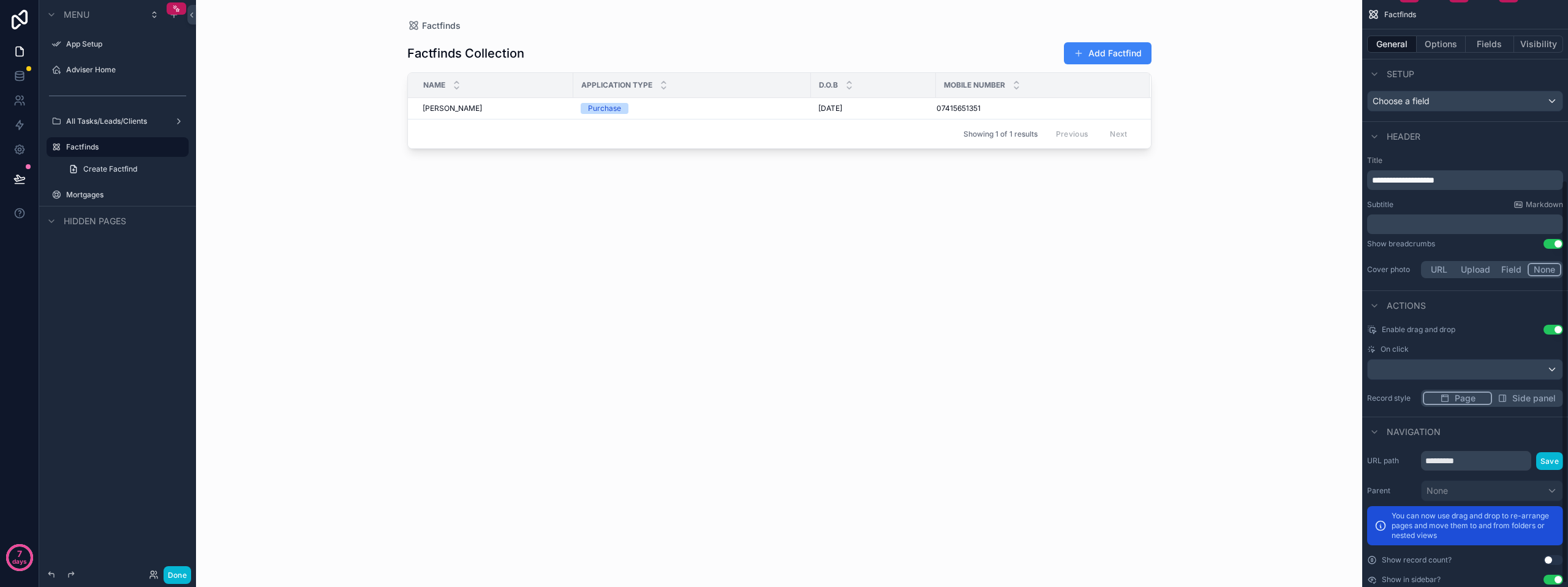
scroll to position [267, 0]
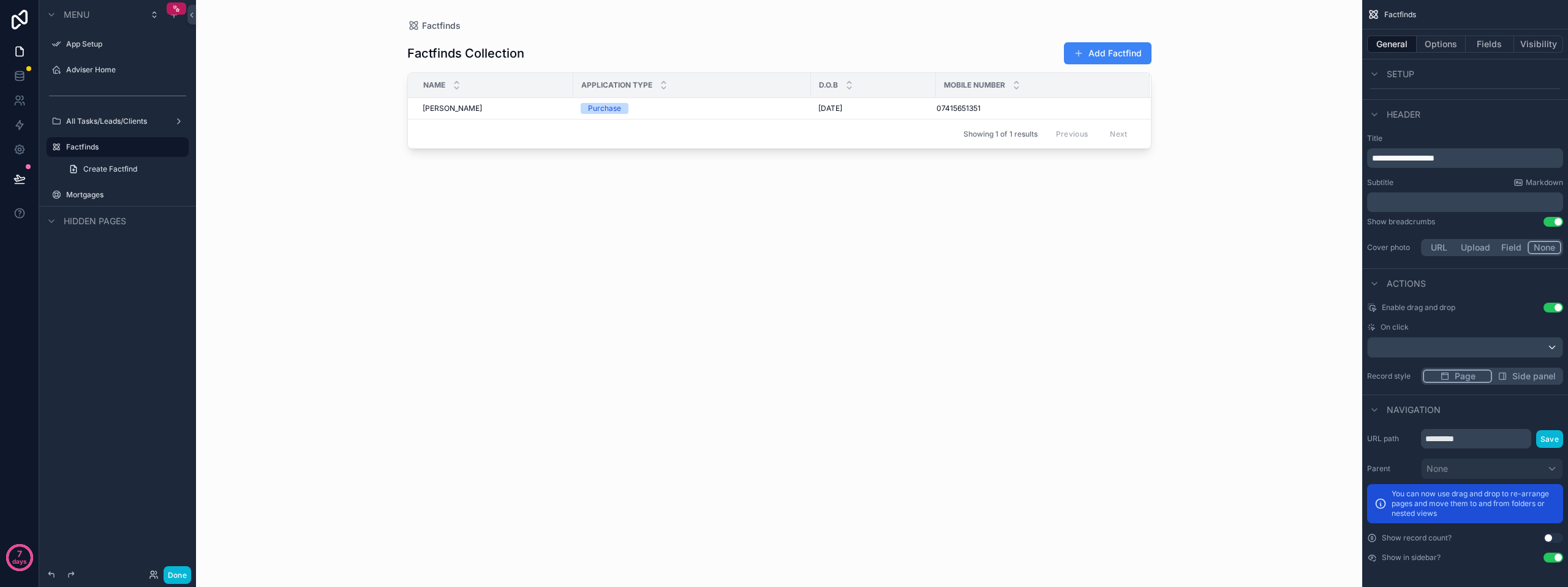
click at [1547, 536] on button "Use setting" at bounding box center [1554, 537] width 20 height 10
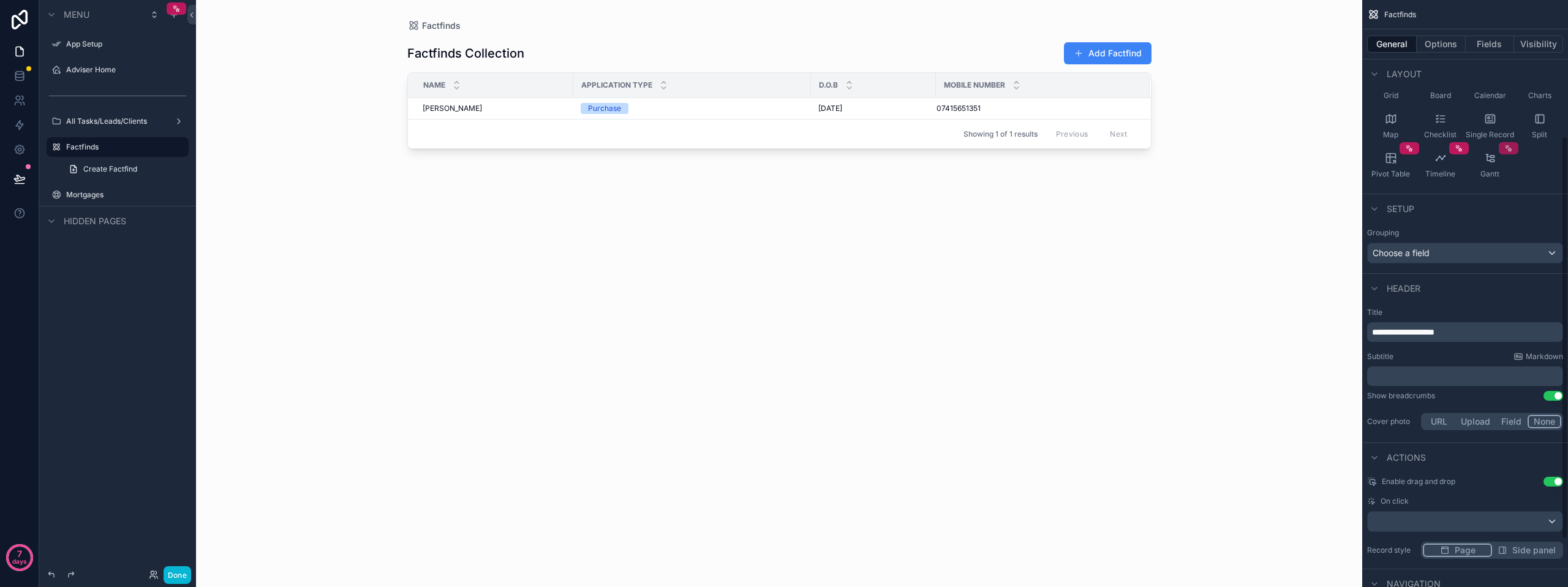
scroll to position [83, 0]
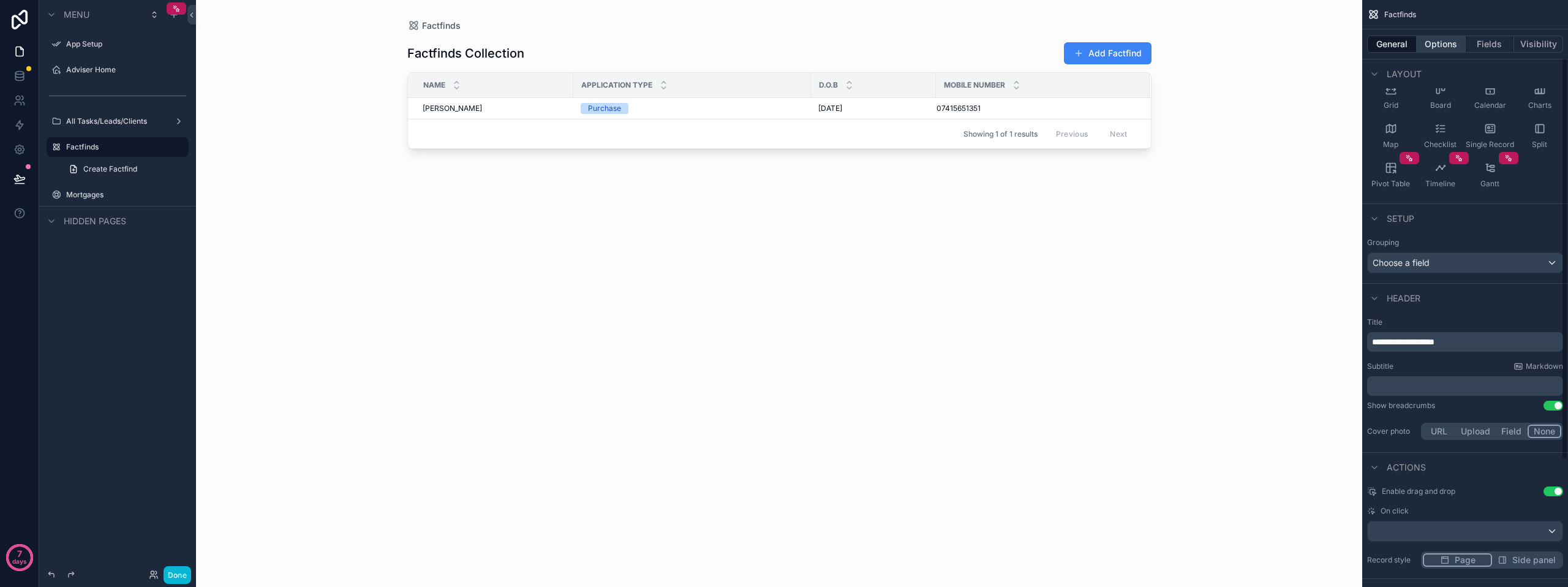
click at [1450, 38] on button "Options" at bounding box center [1441, 44] width 49 height 17
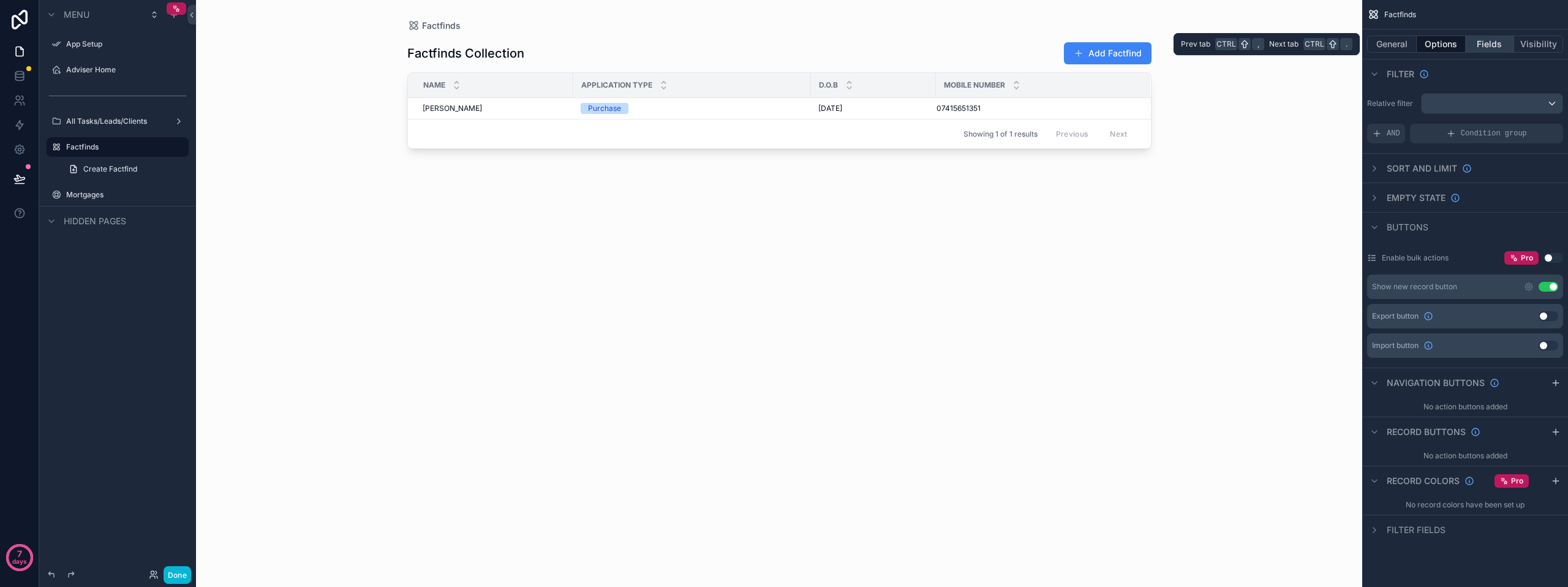
click at [1485, 41] on button "Fields" at bounding box center [1490, 44] width 49 height 17
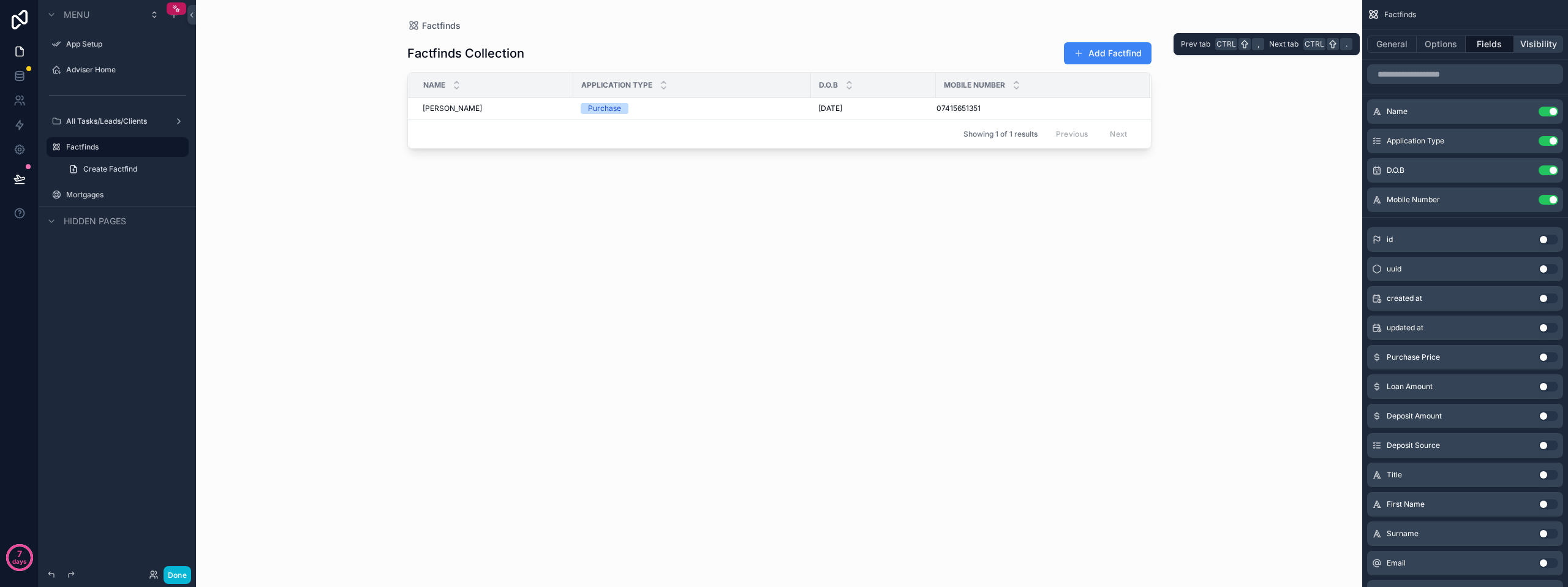
click at [1526, 44] on button "Visibility" at bounding box center [1539, 44] width 49 height 17
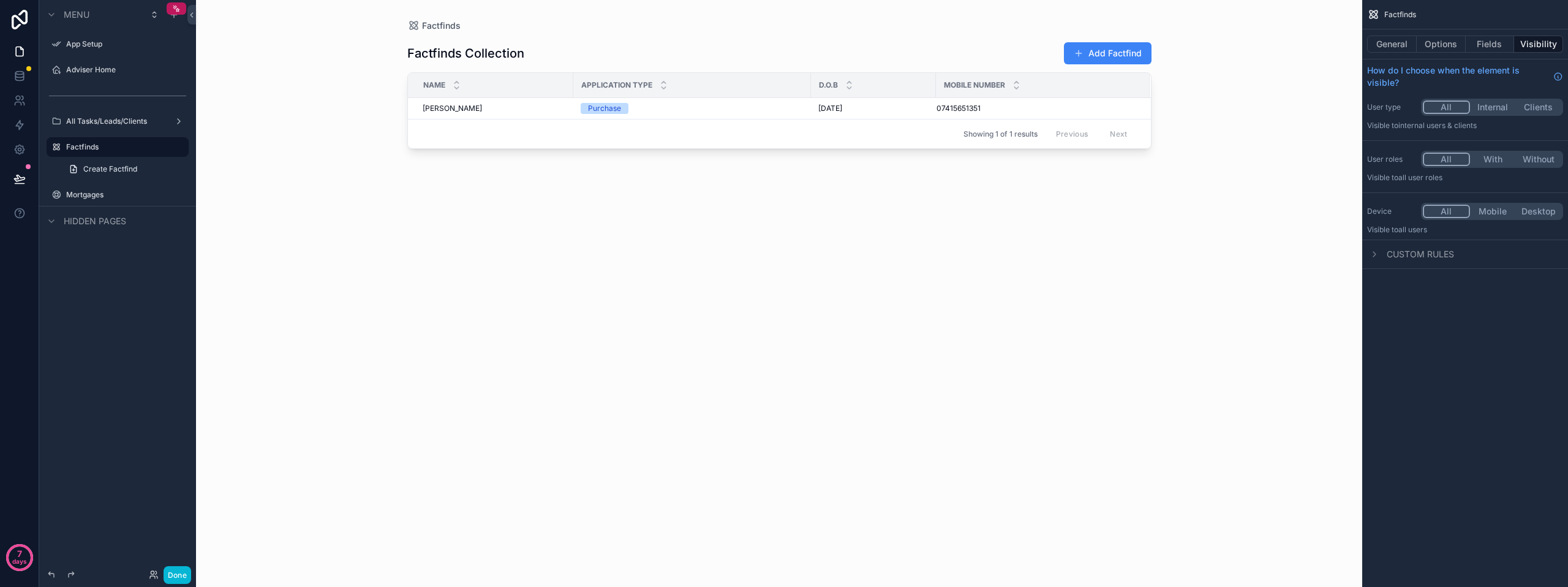
click at [872, 262] on div "Factfinds Collection Add Factfind Name Application Type D.O.B Mobile Number Phi…" at bounding box center [780, 302] width 745 height 541
click at [1031, 240] on div "Factfinds Collection Add Factfind Name Application Type D.O.B Mobile Number Phi…" at bounding box center [780, 302] width 745 height 541
click at [568, 52] on div "Factfinds Collection Add Factfind" at bounding box center [780, 53] width 745 height 23
click at [510, 54] on h1 "Factfinds Collection" at bounding box center [466, 53] width 117 height 17
click at [1395, 46] on button "General" at bounding box center [1392, 44] width 50 height 17
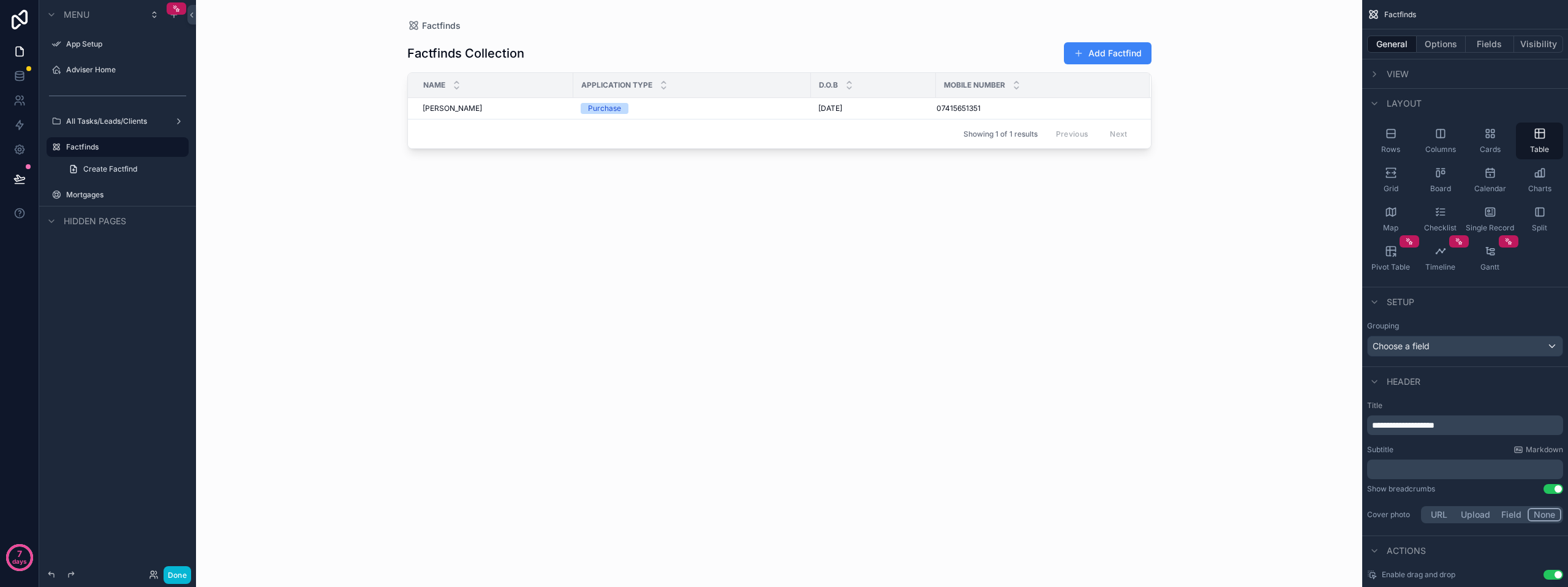
click at [1469, 431] on div "**********" at bounding box center [1465, 425] width 196 height 20
drag, startPoint x: 1469, startPoint y: 424, endPoint x: 1340, endPoint y: 422, distance: 129.0
click at [1340, 422] on div "**********" at bounding box center [882, 294] width 1372 height 587
click at [615, 222] on div "All Factfinds Add Factfind Name Application Type D.O.B Mobile Number Philip McL…" at bounding box center [780, 302] width 745 height 541
click at [57, 145] on icon "scrollable content" at bounding box center [56, 147] width 10 height 10
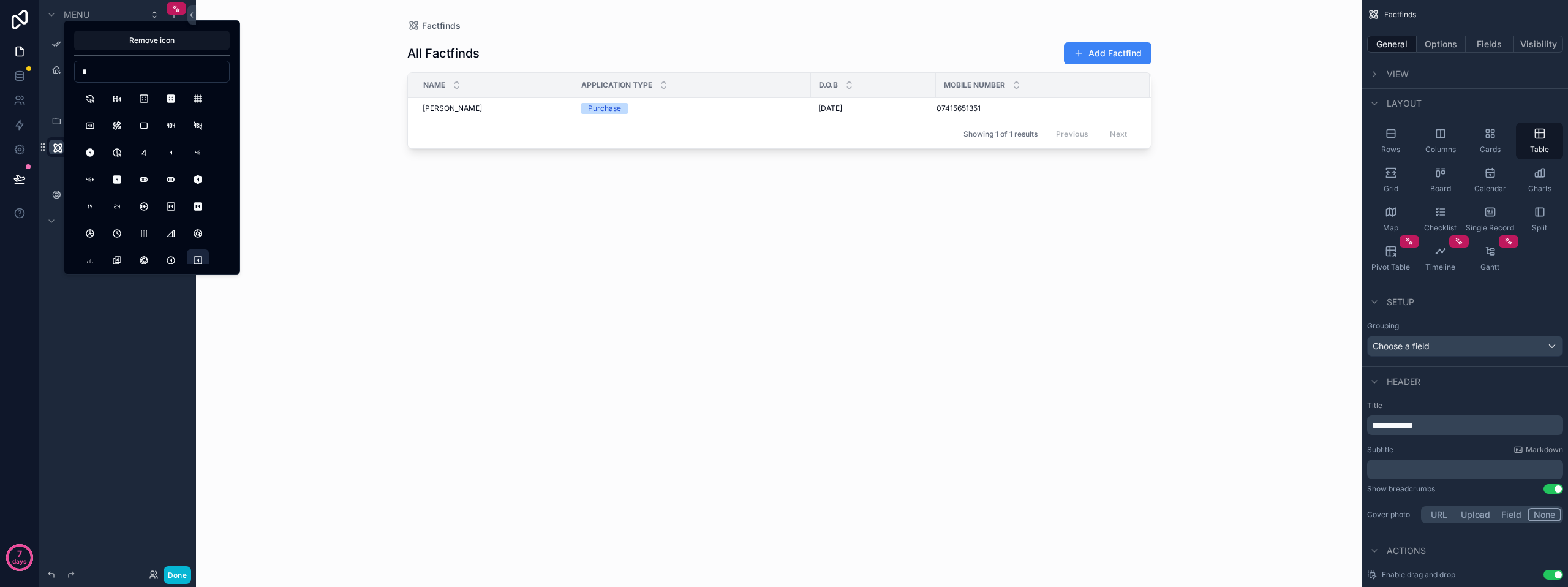
type input "*"
click at [203, 254] on button "SquareNumber4" at bounding box center [198, 260] width 22 height 22
click at [319, 258] on div "Factfinds All Factfinds Add Factfind Name Application Type D.O.B Mobile Number …" at bounding box center [779, 294] width 1166 height 587
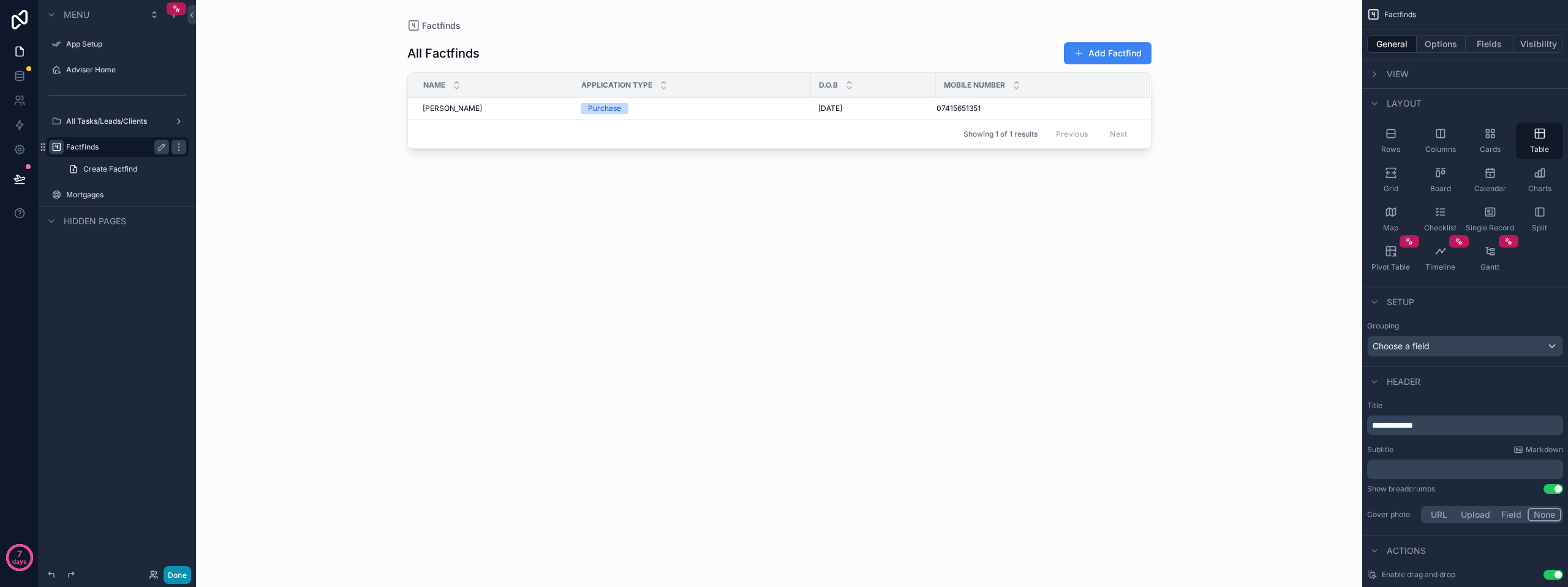
click at [175, 577] on button "Done" at bounding box center [177, 575] width 27 height 18
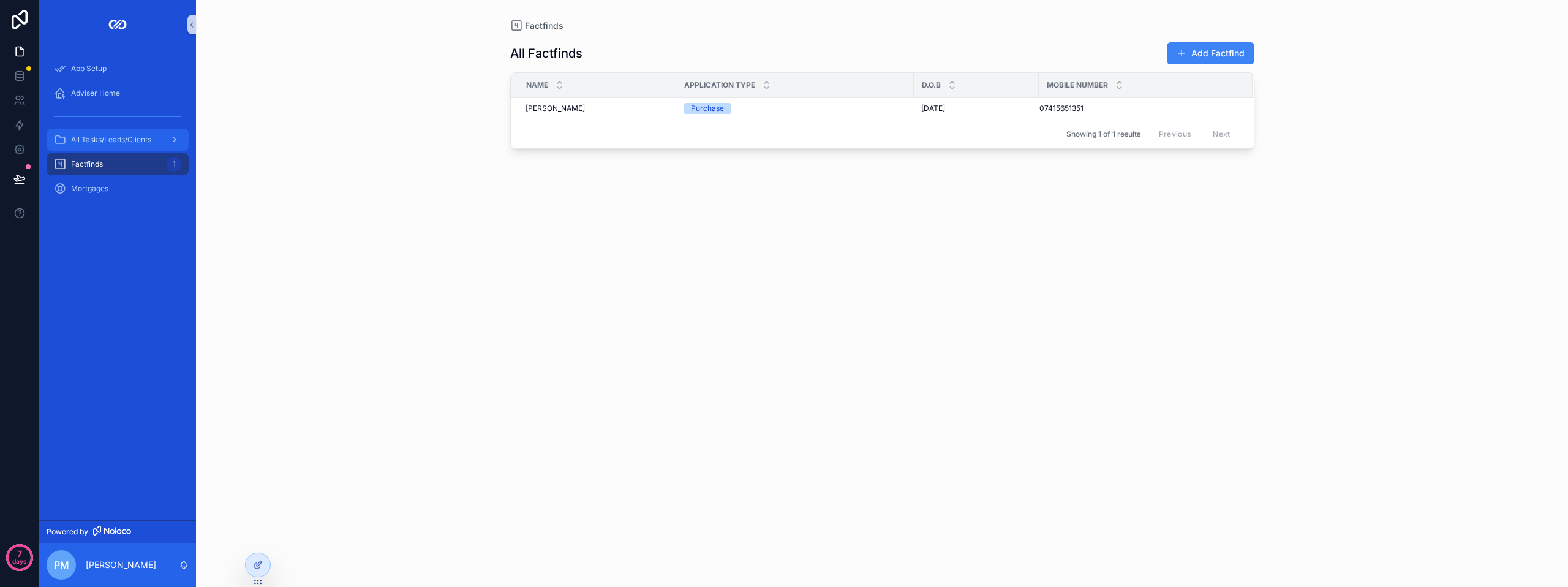
click at [96, 141] on span "All Tasks/Leads/Clients" at bounding box center [111, 140] width 80 height 10
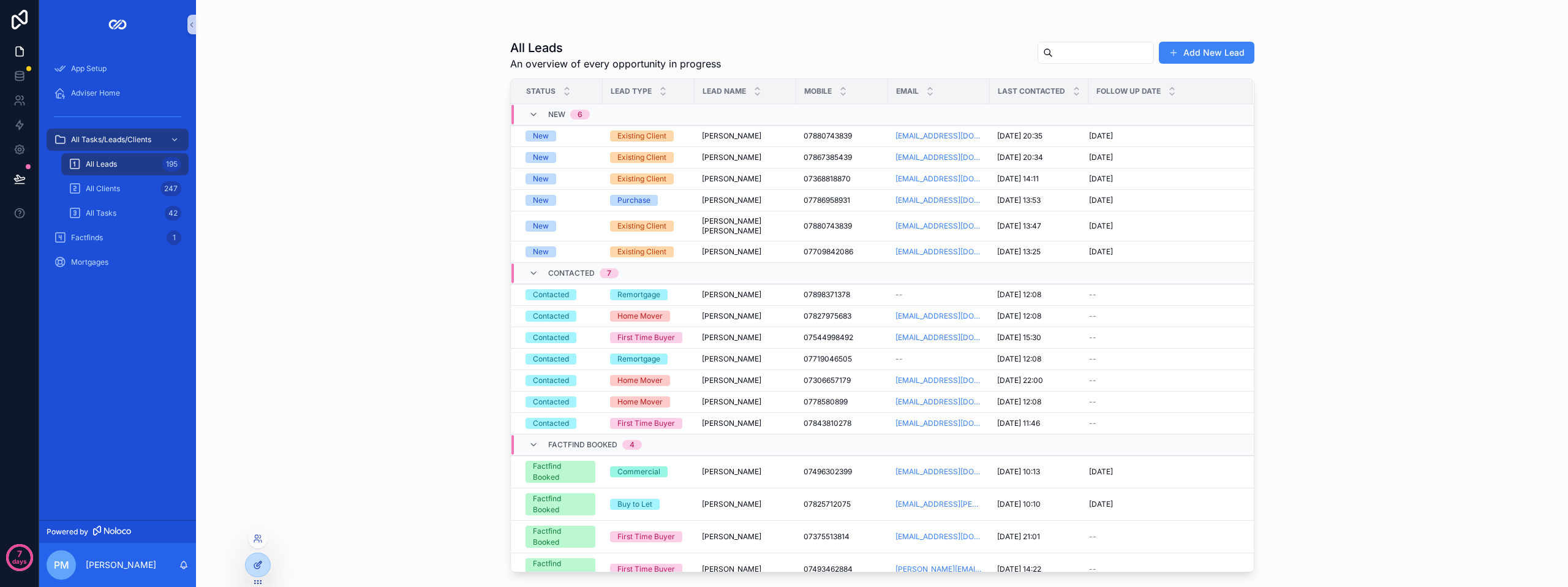
click at [257, 565] on icon at bounding box center [259, 564] width 5 height 5
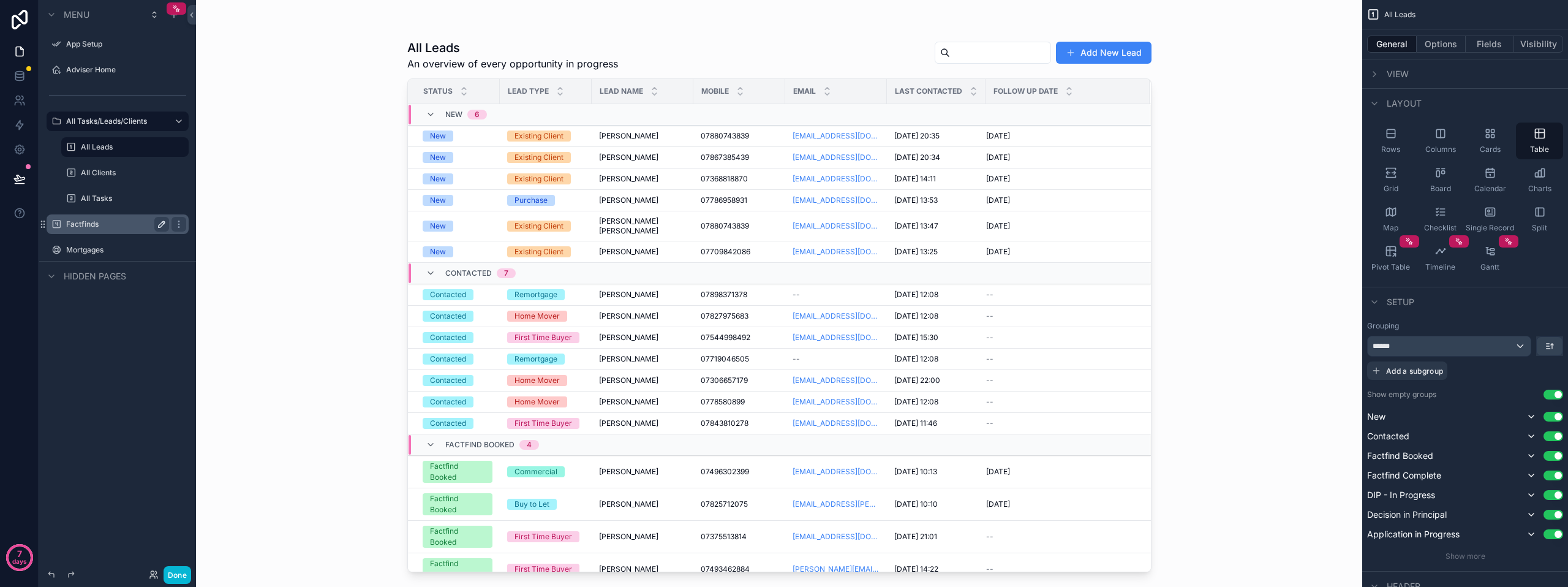
click at [162, 220] on icon "scrollable content" at bounding box center [162, 224] width 10 height 10
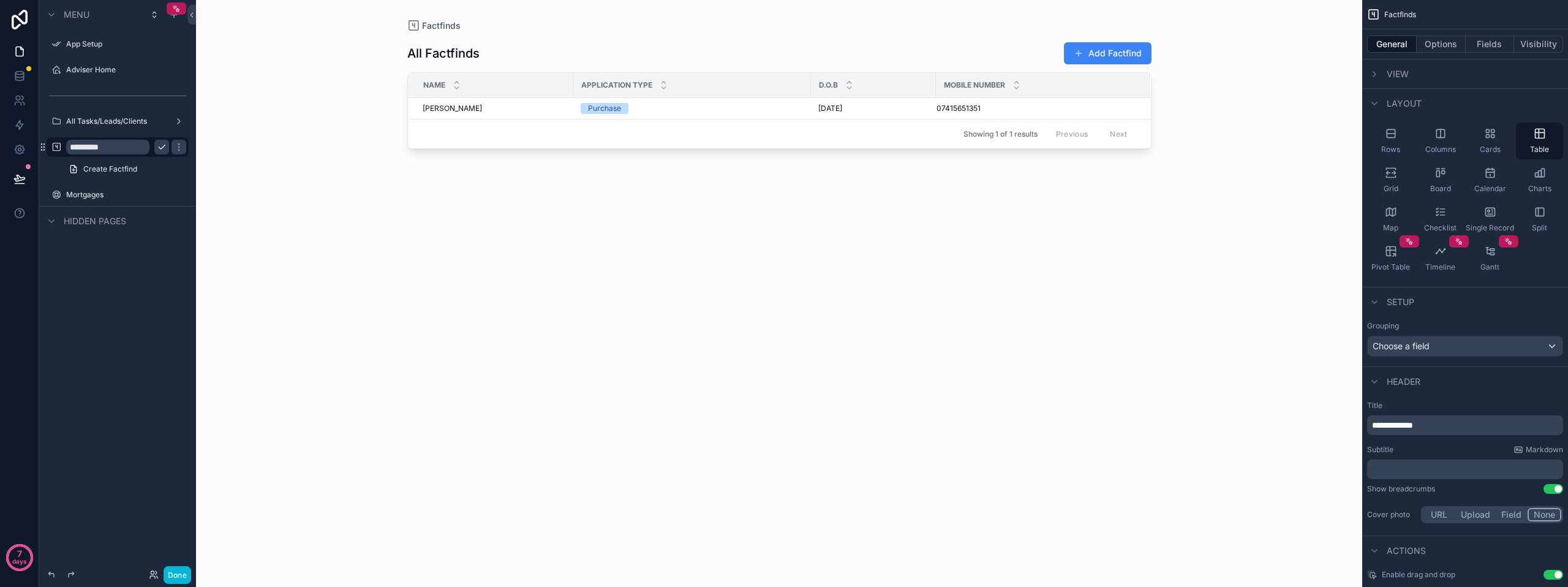
click at [66, 150] on input "*********" at bounding box center [108, 147] width 83 height 15
type input "**********"
click at [165, 148] on icon "scrollable content" at bounding box center [162, 147] width 10 height 10
click at [118, 314] on div "Menu App Setup Adviser Home All Tasks/Leads/Clients All Factfinds Create Factfi…" at bounding box center [117, 286] width 157 height 573
click at [104, 74] on label "Adviser Home" at bounding box center [115, 70] width 98 height 10
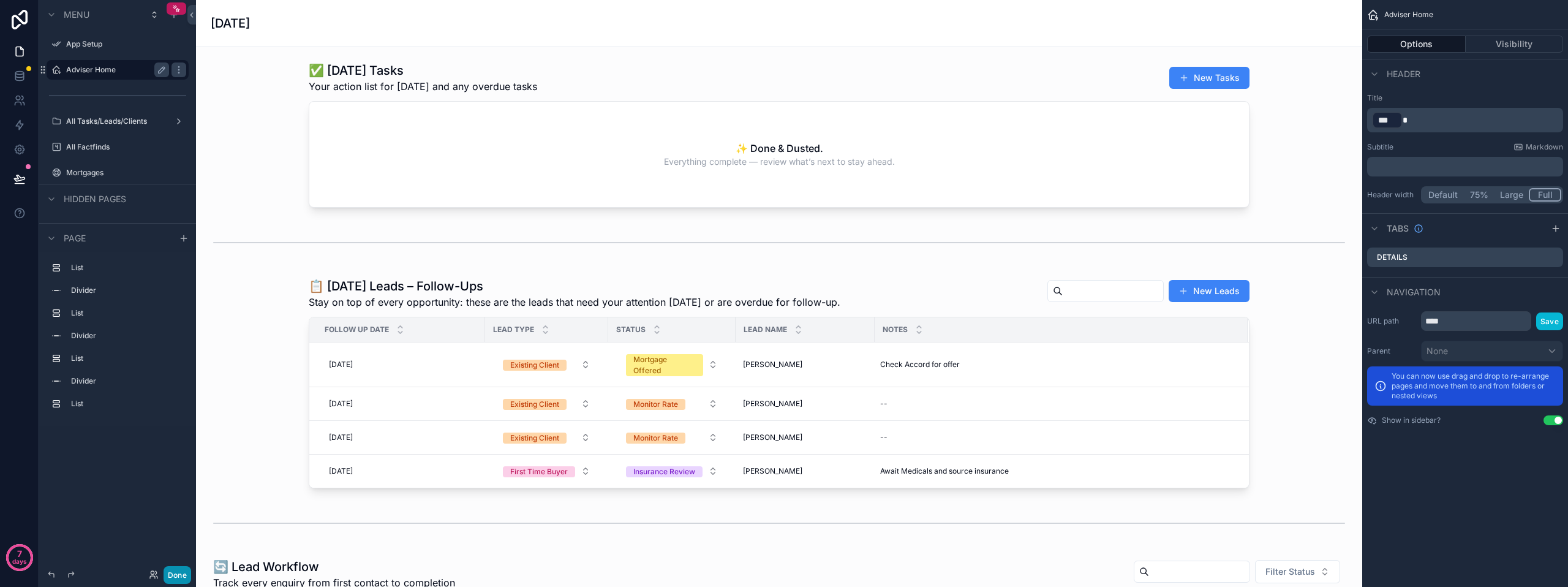
click at [173, 569] on button "Done" at bounding box center [177, 575] width 27 height 18
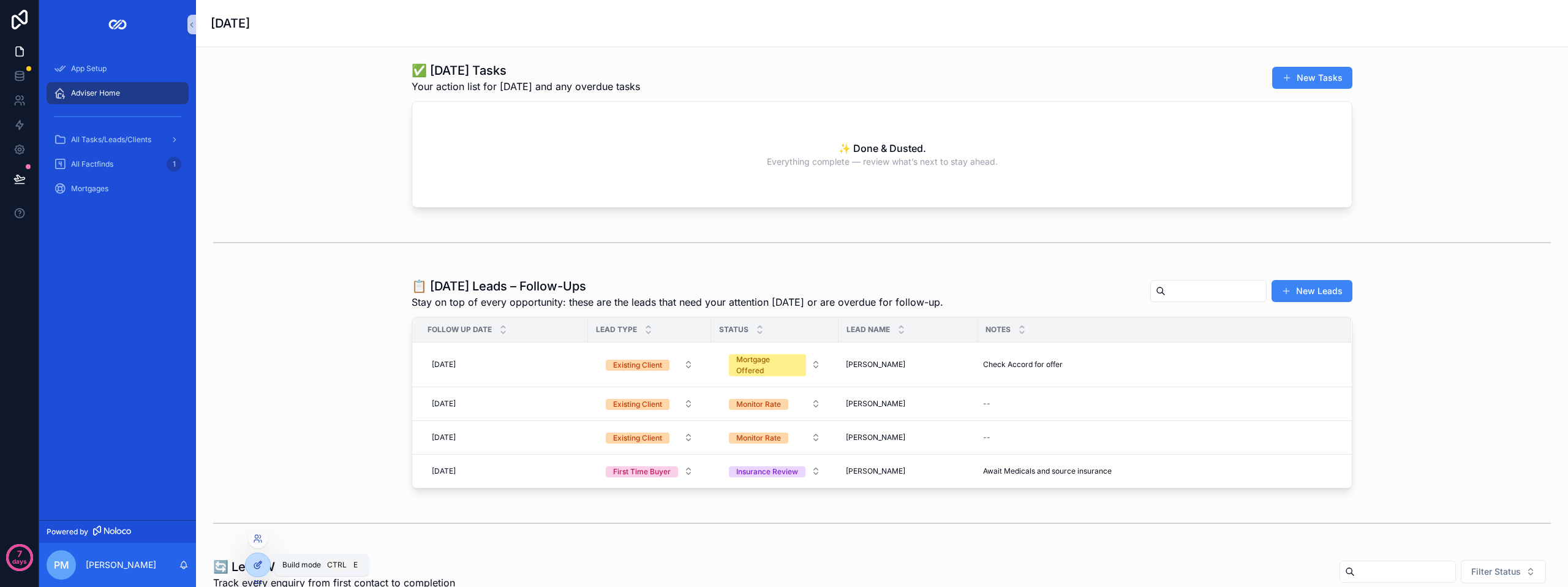
click at [258, 572] on div at bounding box center [258, 565] width 25 height 23
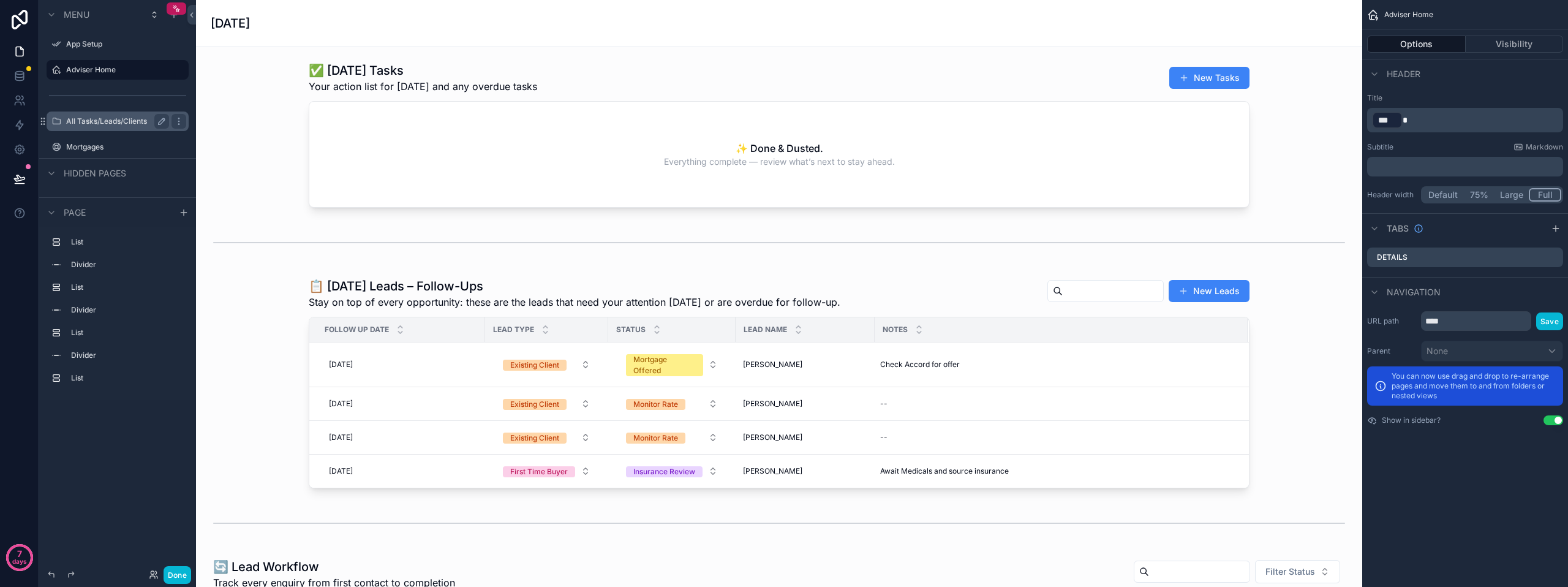
click at [102, 120] on label "All Tasks/Leads/Clients" at bounding box center [115, 121] width 98 height 10
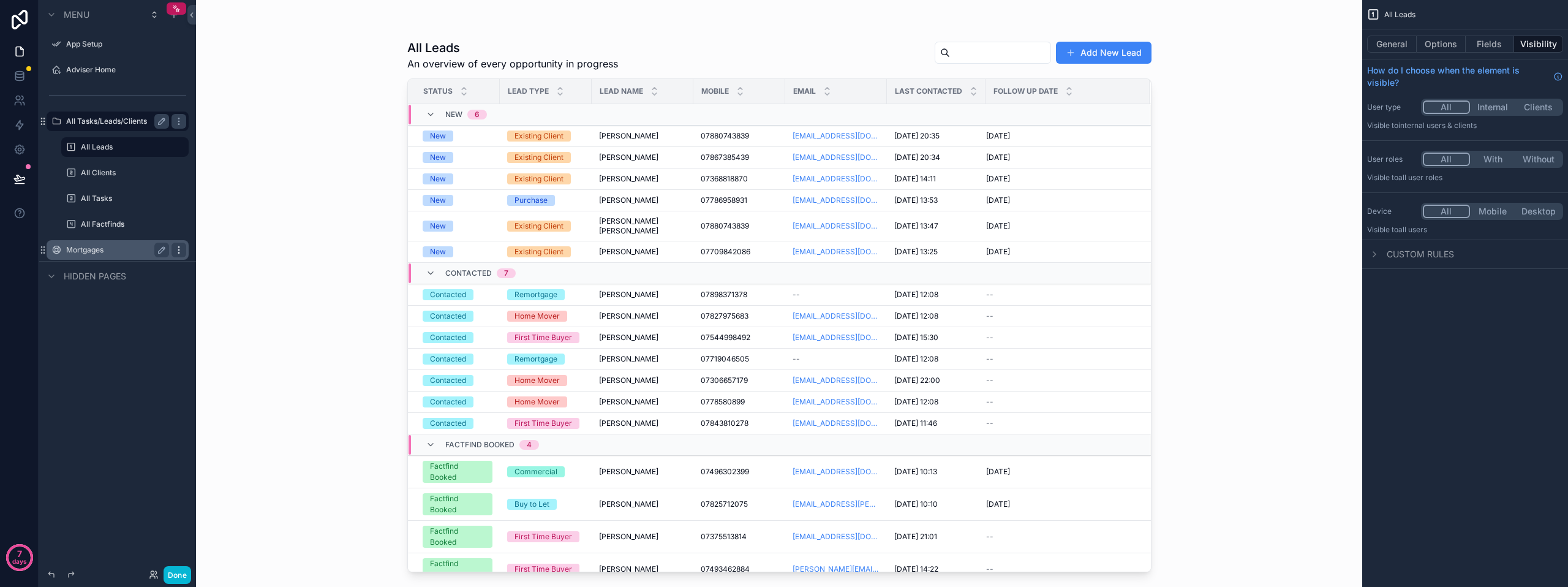
click at [178, 247] on icon "scrollable content" at bounding box center [179, 250] width 10 height 10
click at [155, 252] on button "scrollable content" at bounding box center [162, 250] width 15 height 15
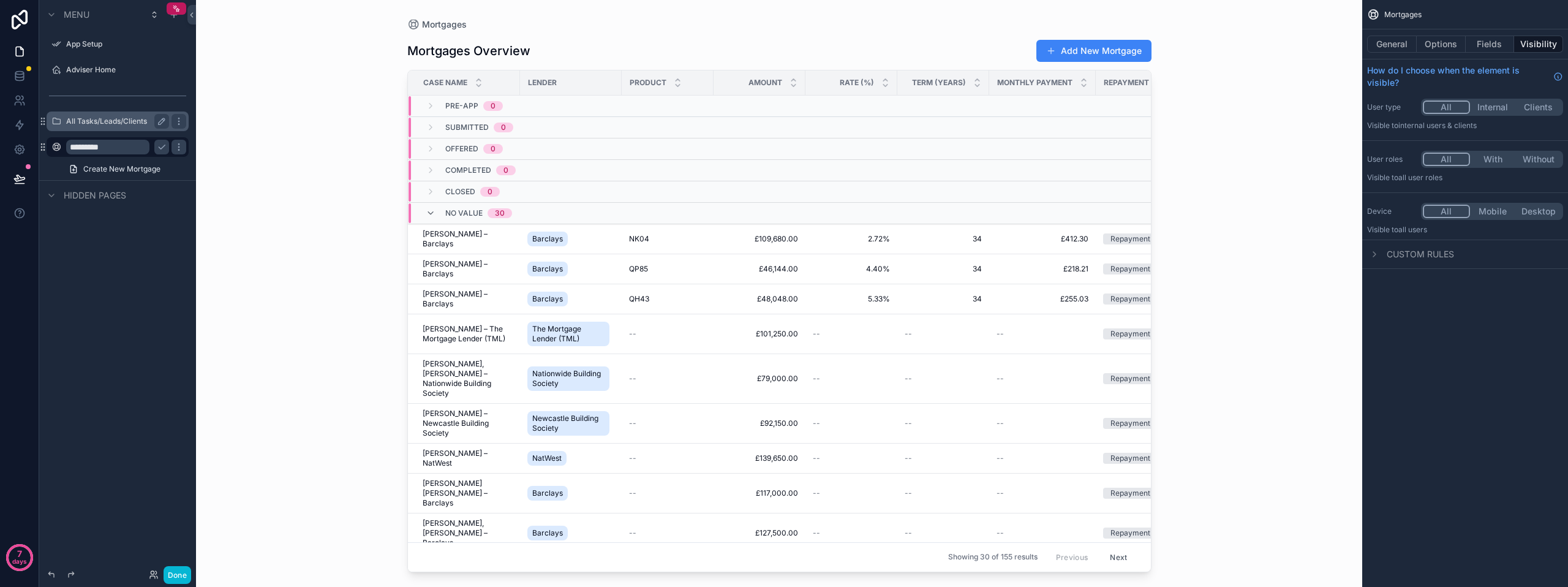
click at [117, 263] on div "Menu App Setup Adviser Home All Tasks/Leads/Clients ********* Create New Mortga…" at bounding box center [117, 286] width 157 height 573
click at [166, 163] on link "Create New Mortgage" at bounding box center [125, 169] width 127 height 20
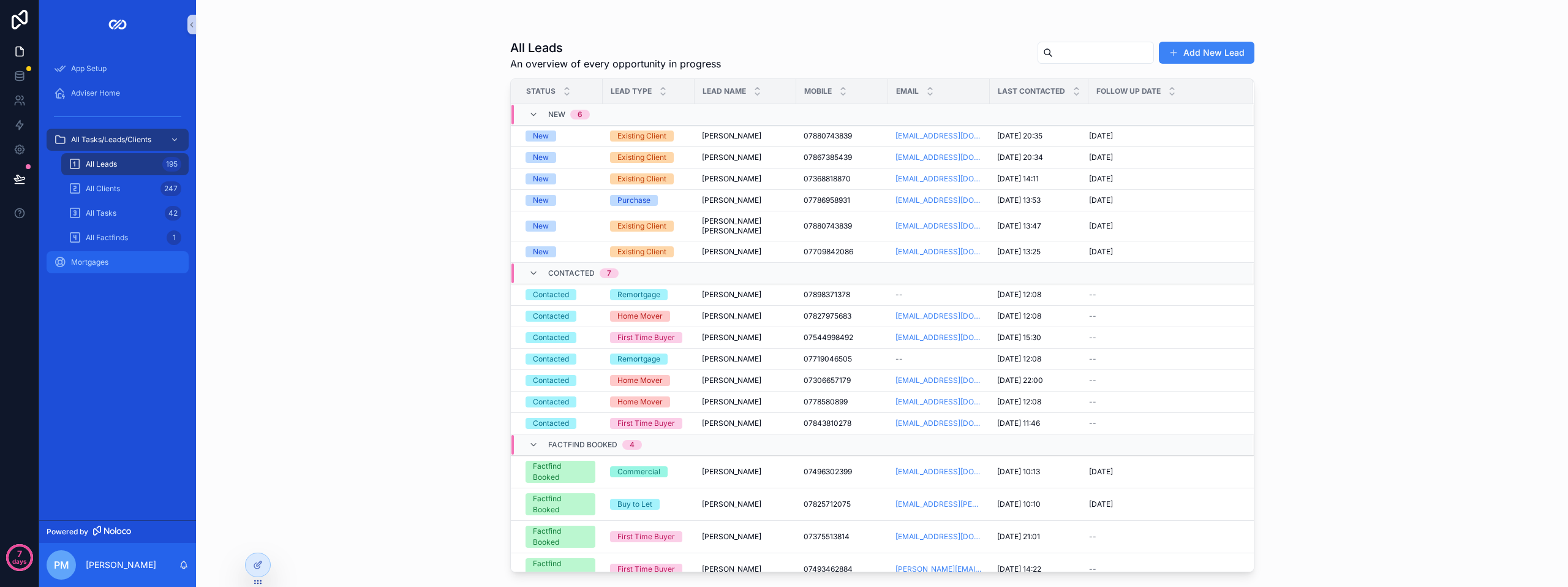
click at [115, 265] on div "Mortgages" at bounding box center [117, 262] width 127 height 20
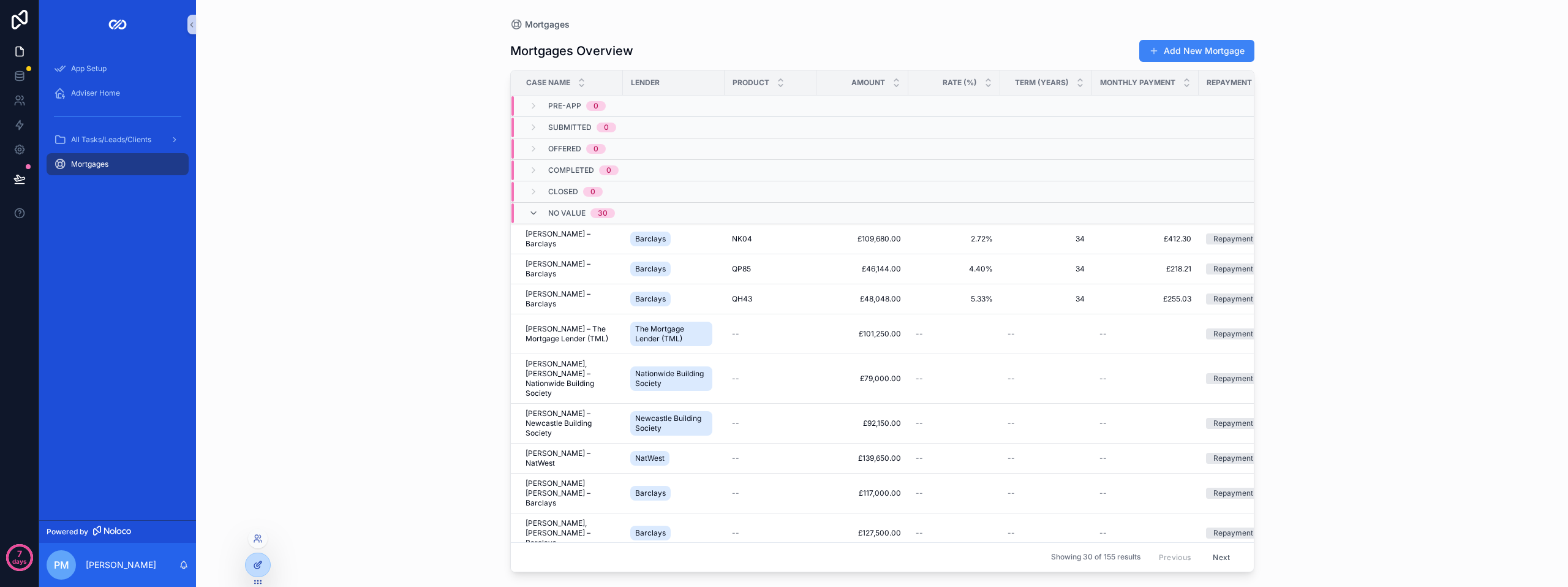
click at [252, 573] on div at bounding box center [258, 565] width 25 height 23
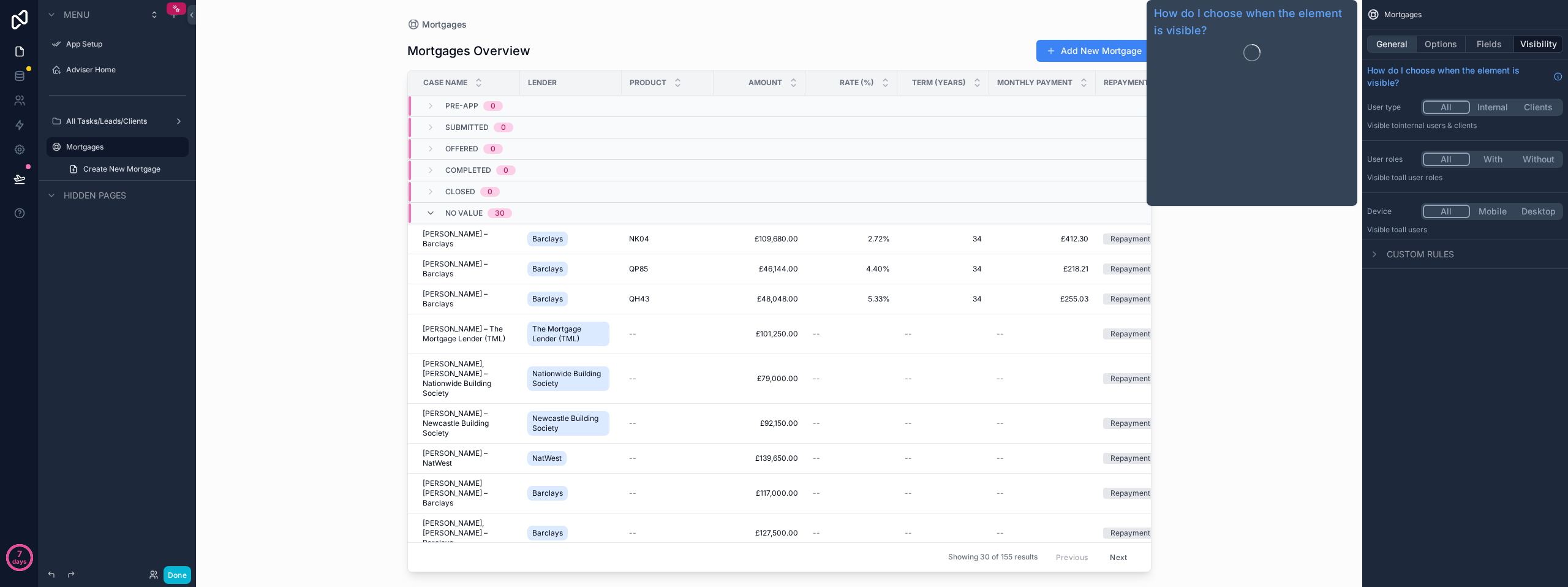
click at [1393, 44] on button "General" at bounding box center [1392, 44] width 50 height 17
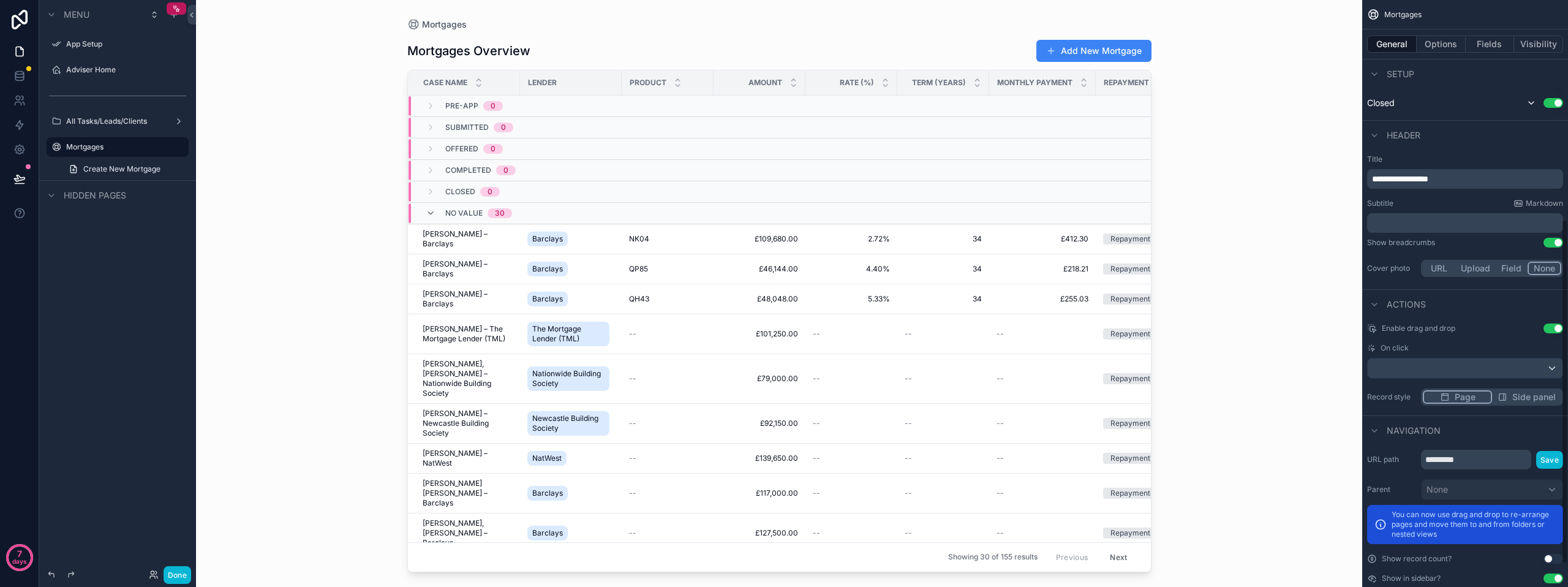
scroll to position [413, 0]
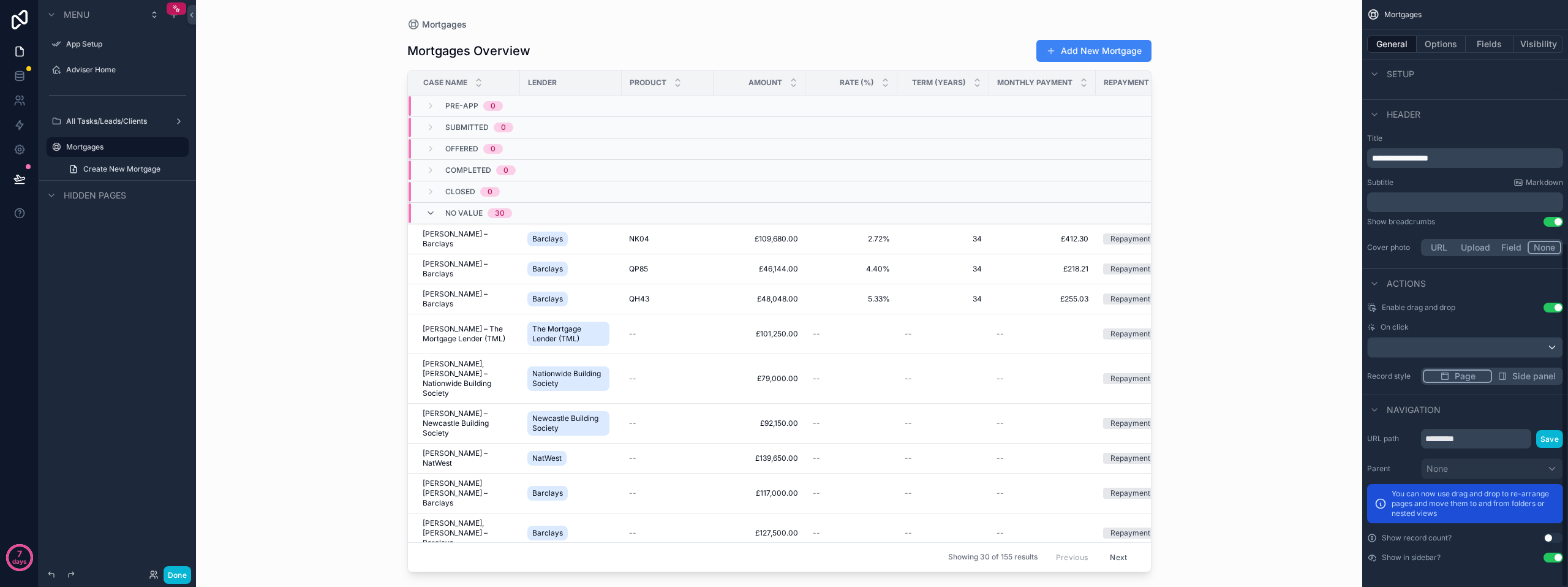
click at [1552, 558] on button "Use setting" at bounding box center [1554, 558] width 20 height 10
click at [186, 565] on div "Done" at bounding box center [117, 575] width 157 height 25
click at [182, 571] on button "Done" at bounding box center [177, 575] width 27 height 18
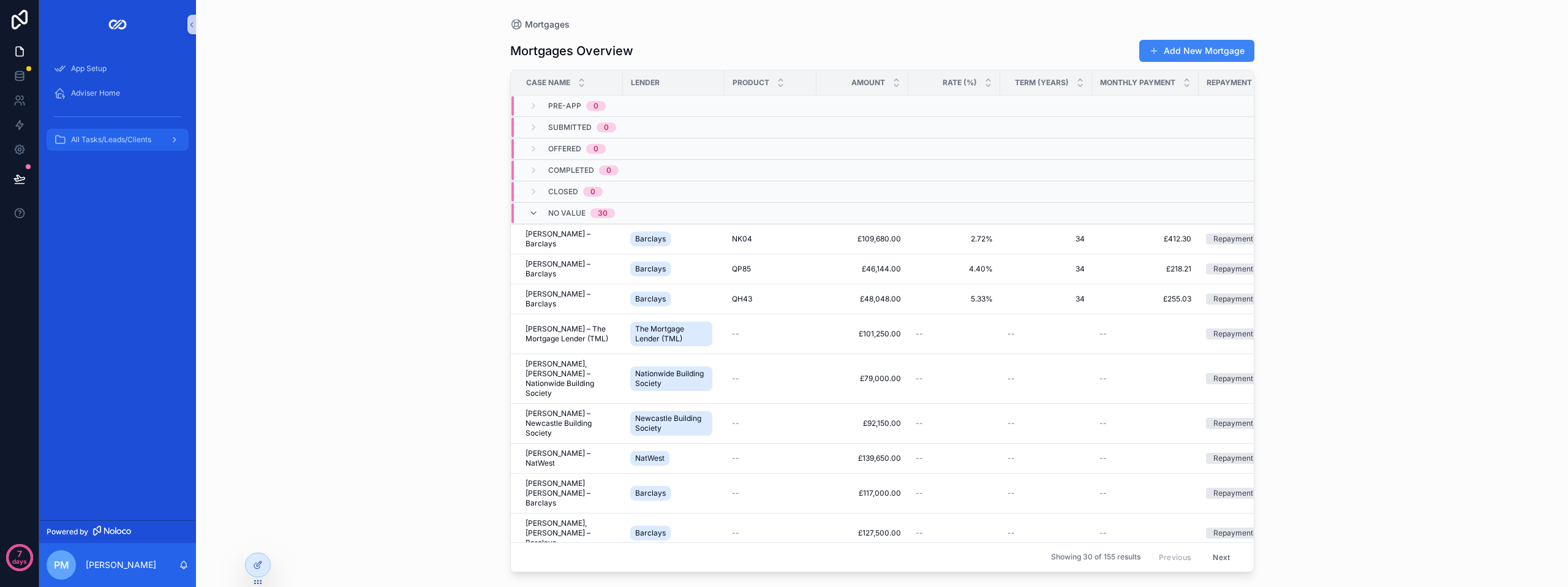
click at [108, 142] on span "All Tasks/Leads/Clients" at bounding box center [111, 140] width 80 height 10
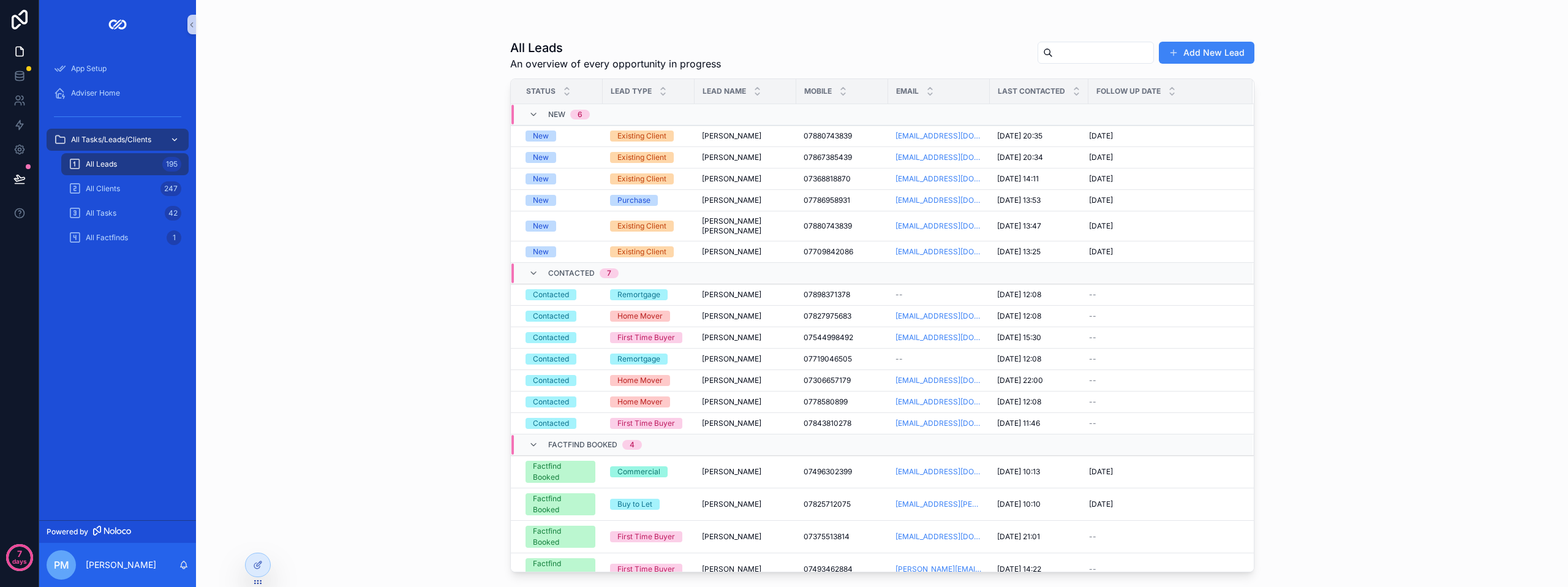
click at [175, 138] on icon "scrollable content" at bounding box center [174, 140] width 8 height 8
click at [162, 282] on div "App Setup Adviser Home All Tasks/Leads/Clients All Leads 195 All Clients 247 Al…" at bounding box center [117, 284] width 157 height 472
click at [106, 192] on span "All Clients" at bounding box center [103, 188] width 35 height 10
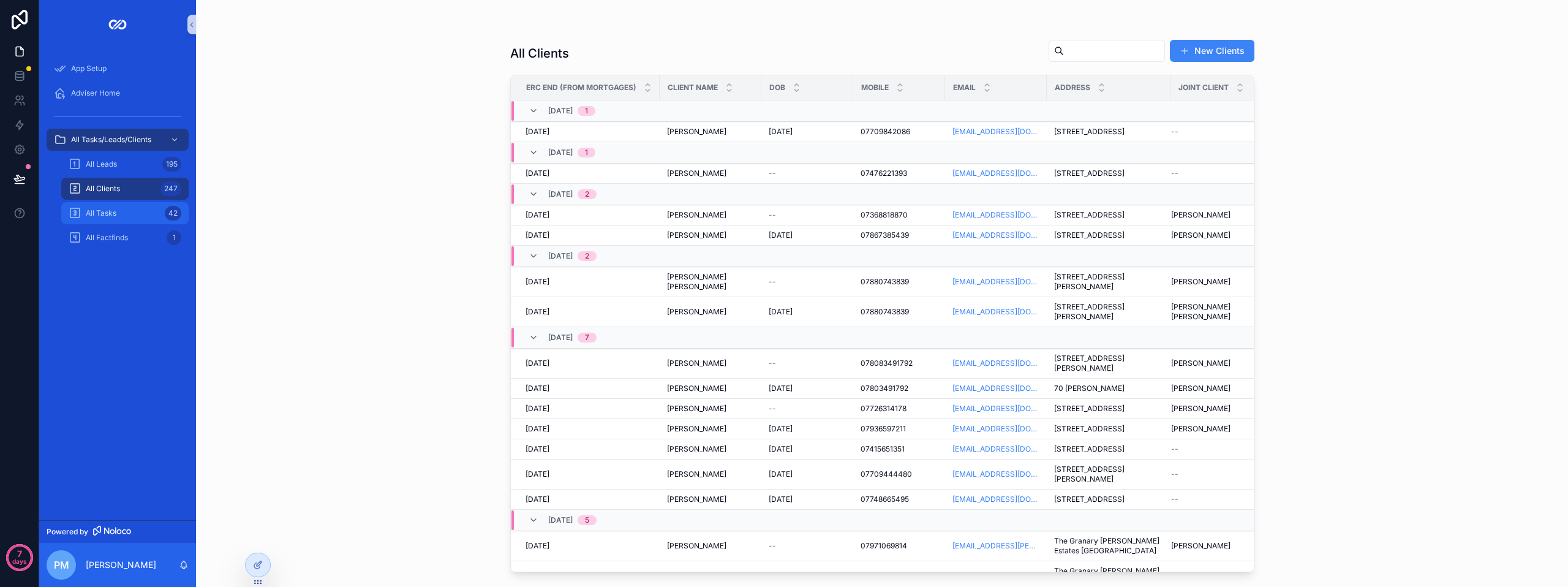
click at [98, 215] on span "All Tasks" at bounding box center [101, 213] width 31 height 10
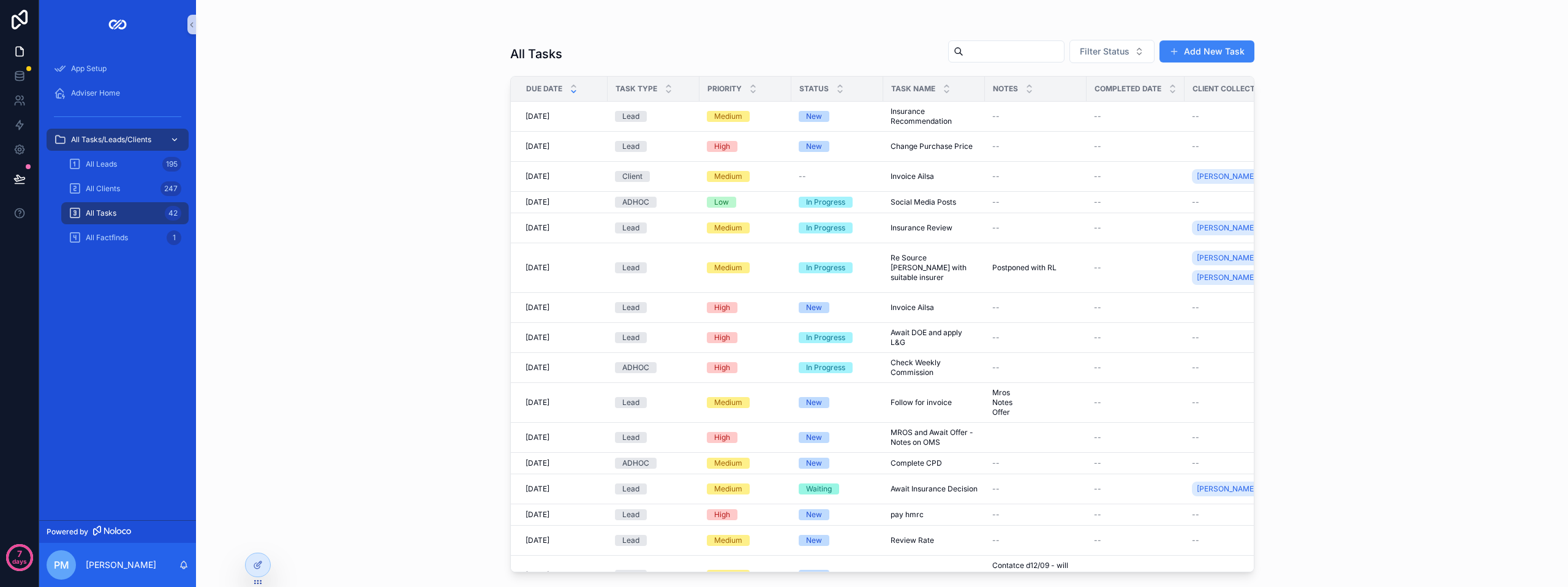
click at [125, 137] on span "All Tasks/Leads/Clients" at bounding box center [111, 140] width 80 height 10
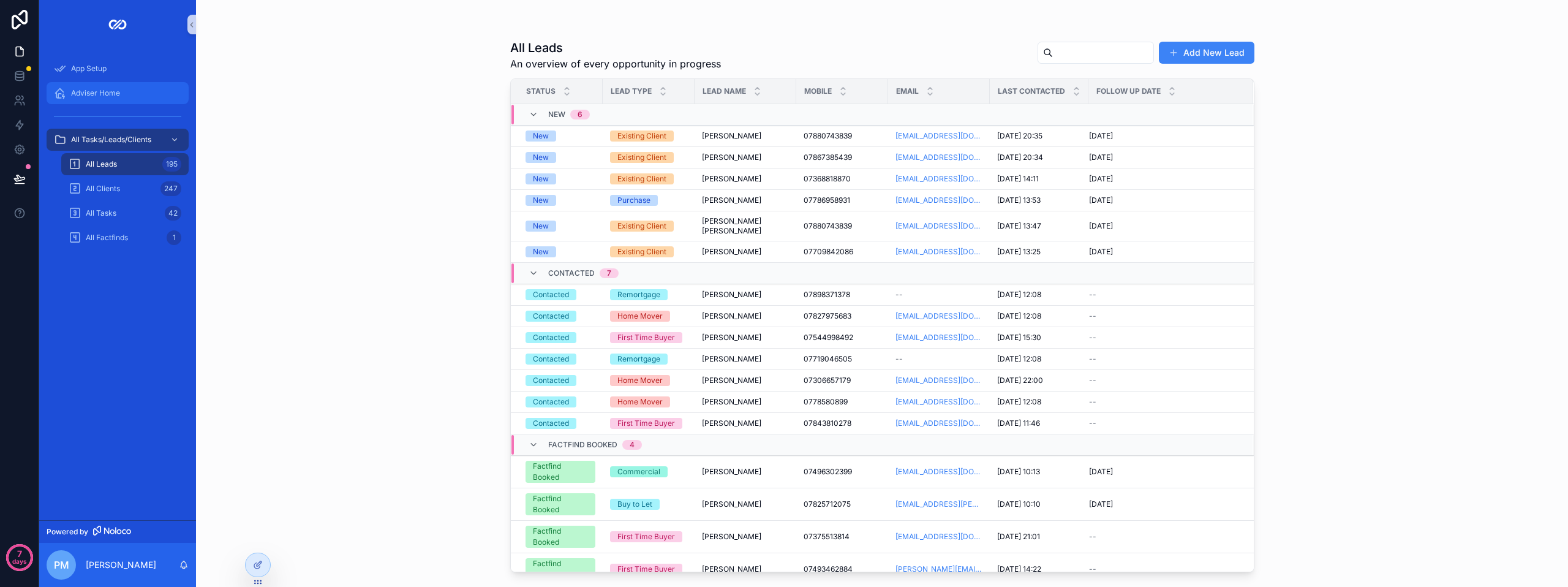
click at [113, 100] on div "Adviser Home" at bounding box center [117, 93] width 127 height 20
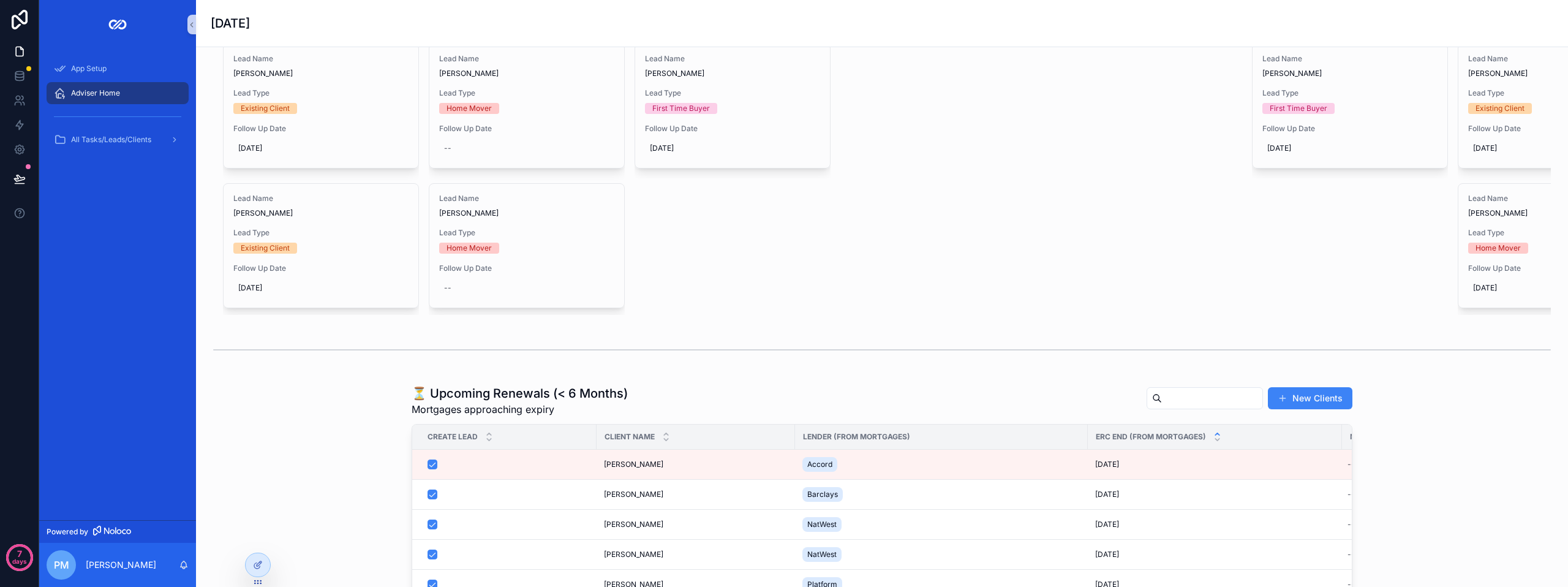
scroll to position [888, 0]
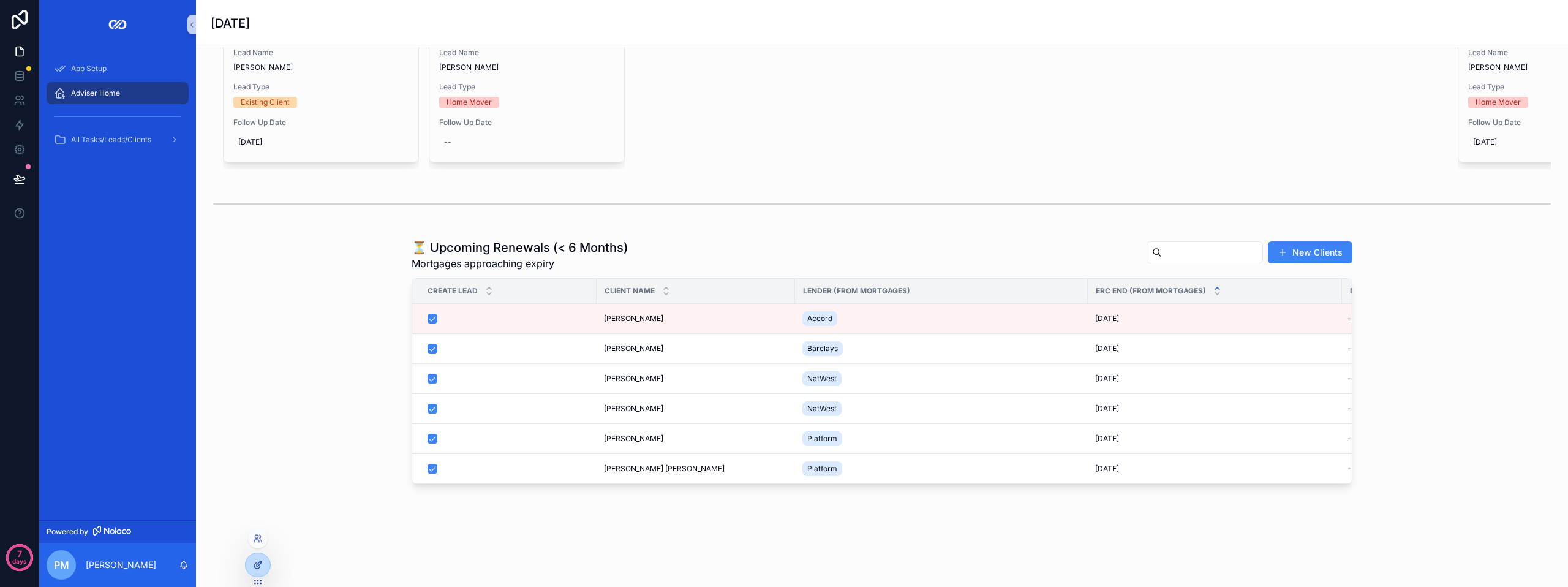
click at [261, 564] on icon at bounding box center [258, 565] width 10 height 10
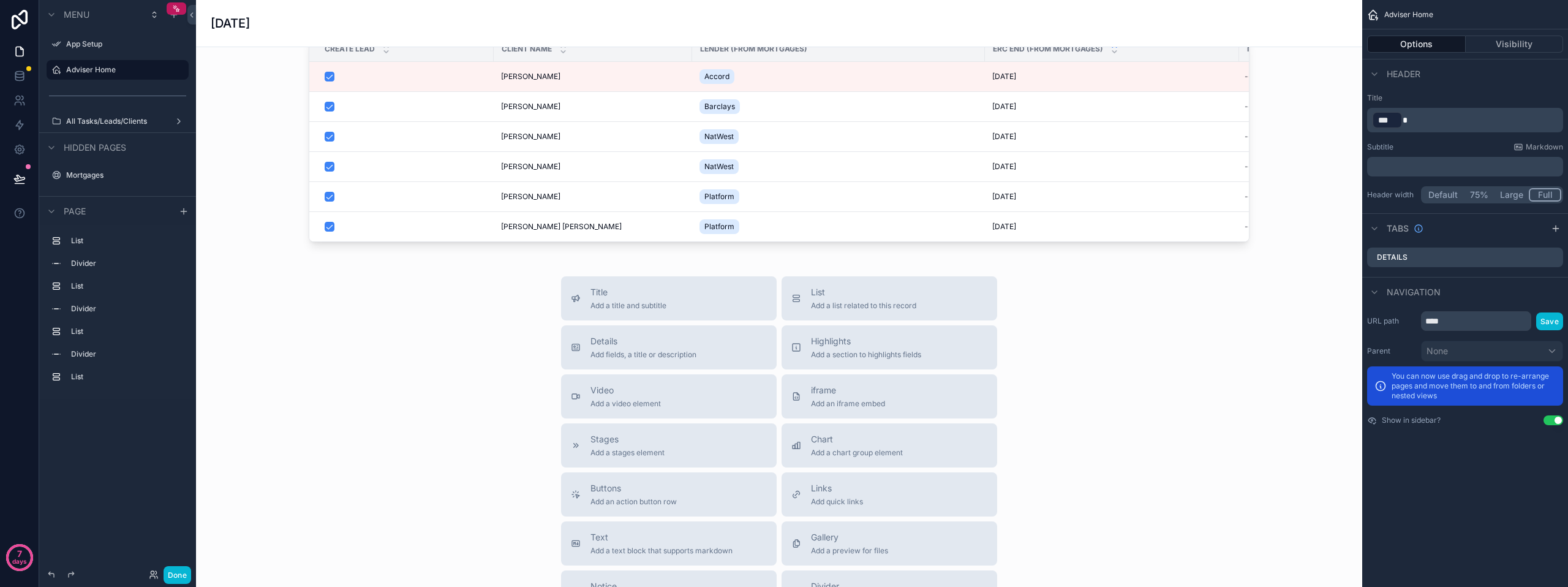
scroll to position [1132, 0]
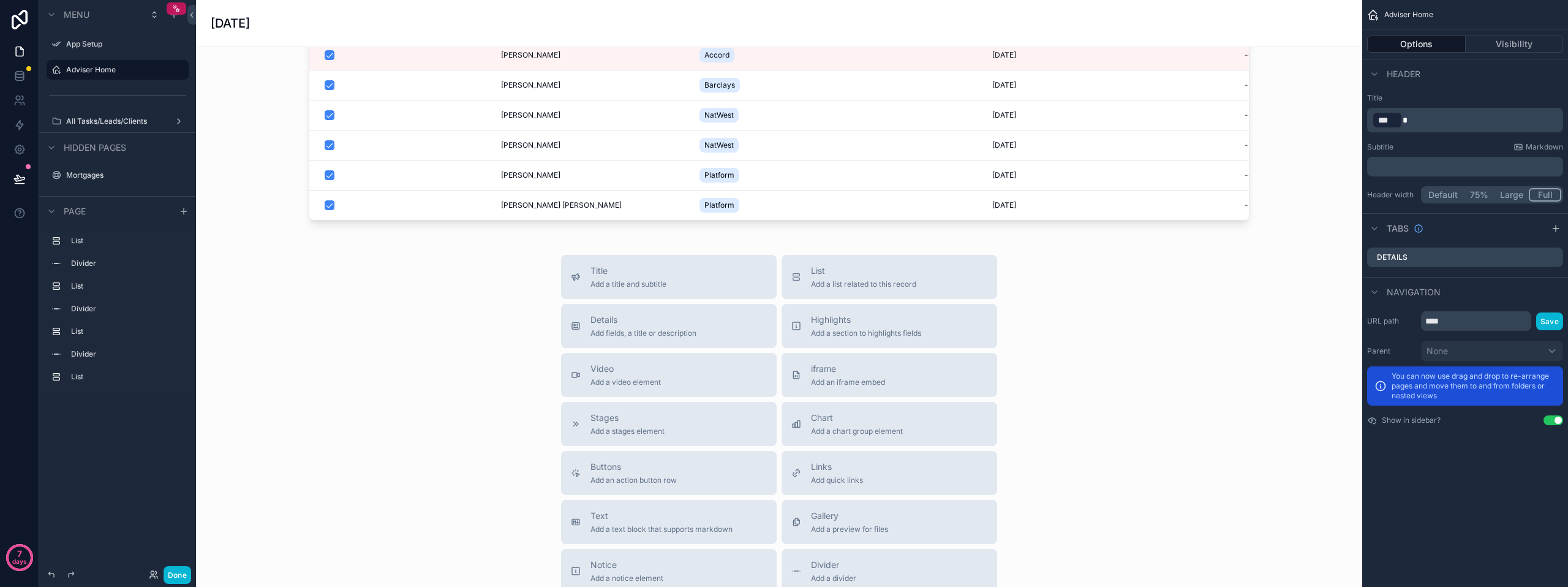
click at [1161, 389] on div "Title Add a title and subtitle List Add a list related to this record Details A…" at bounding box center [779, 473] width 1147 height 436
click at [1403, 43] on button "Options" at bounding box center [1416, 44] width 98 height 17
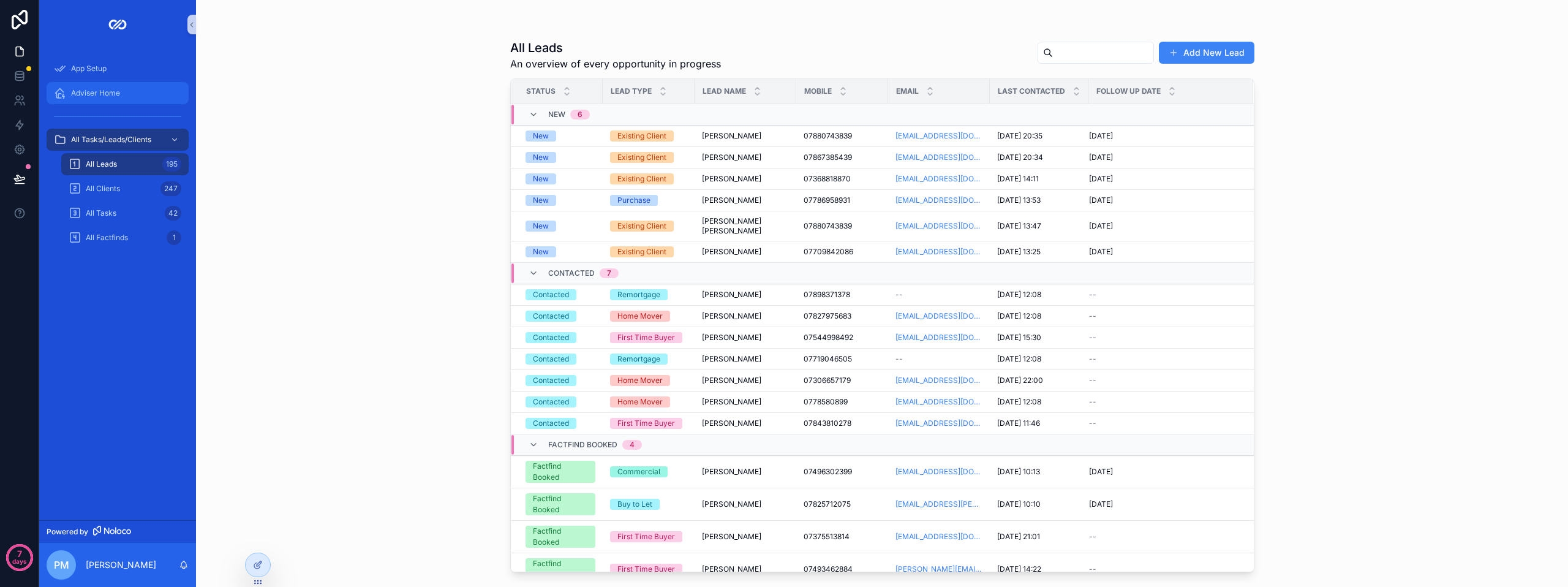
click at [102, 87] on div "Adviser Home" at bounding box center [117, 93] width 127 height 20
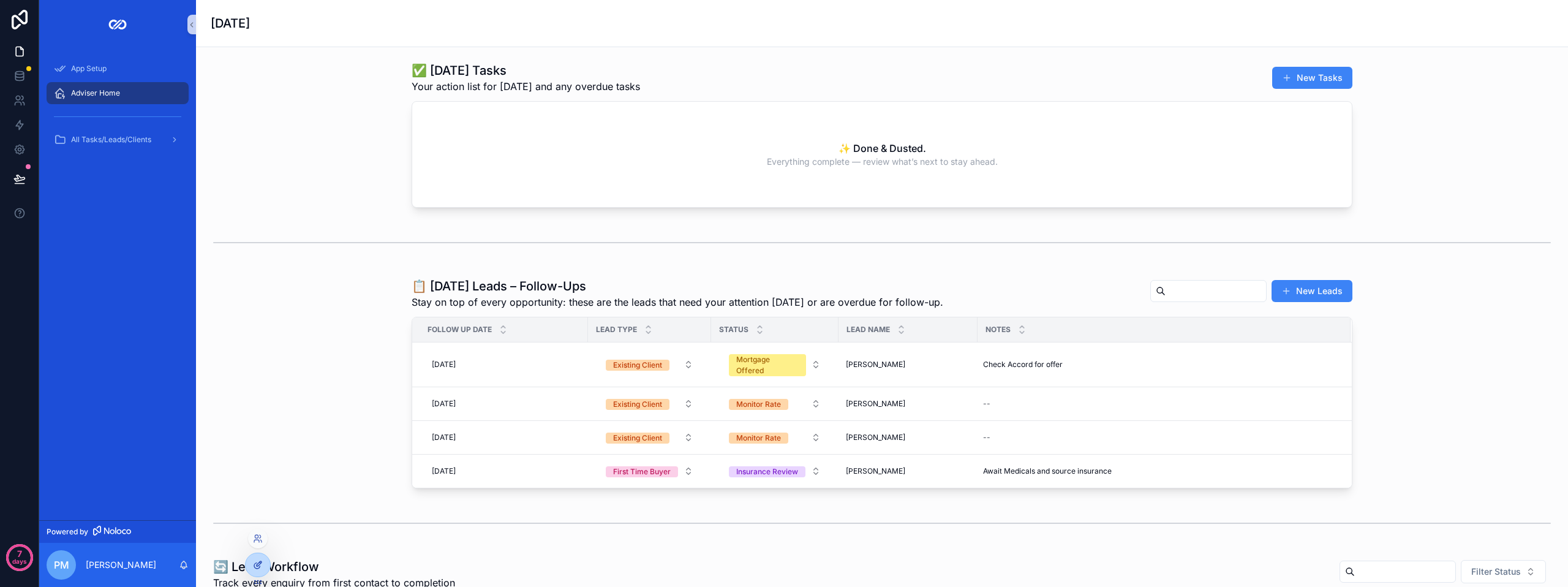
click at [252, 566] on div at bounding box center [258, 565] width 25 height 23
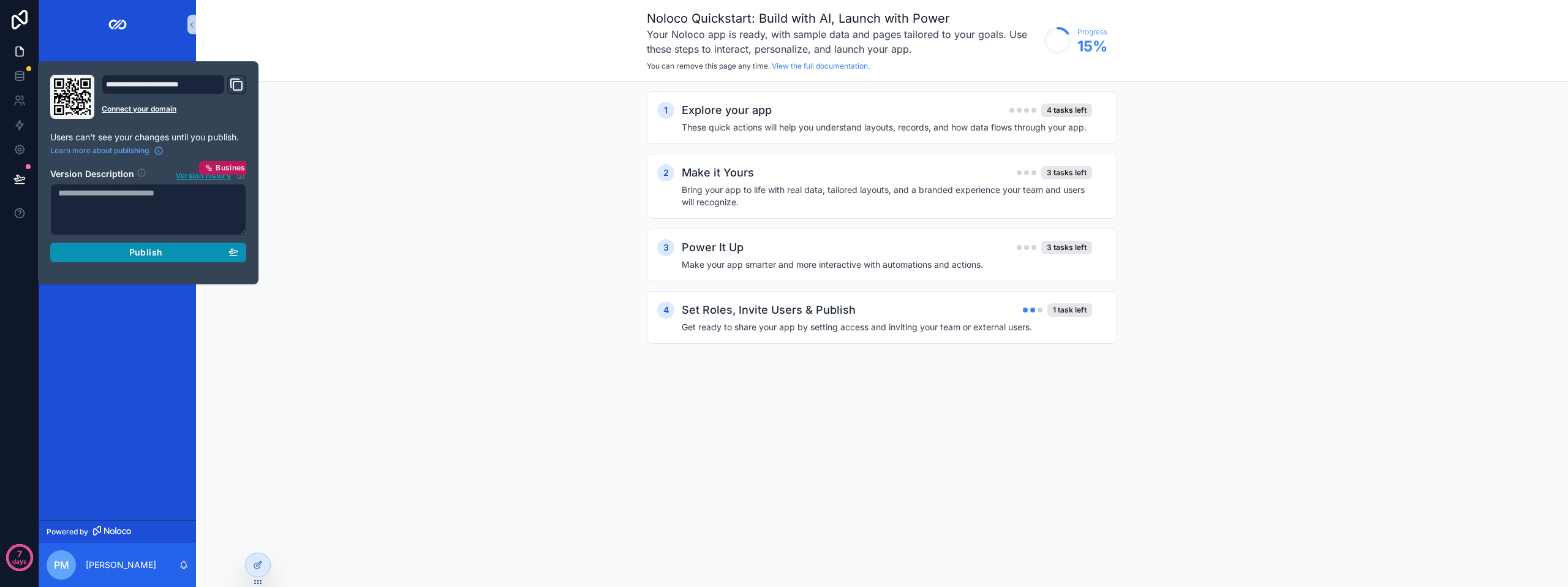
click at [165, 252] on div "Publish" at bounding box center [148, 252] width 180 height 11
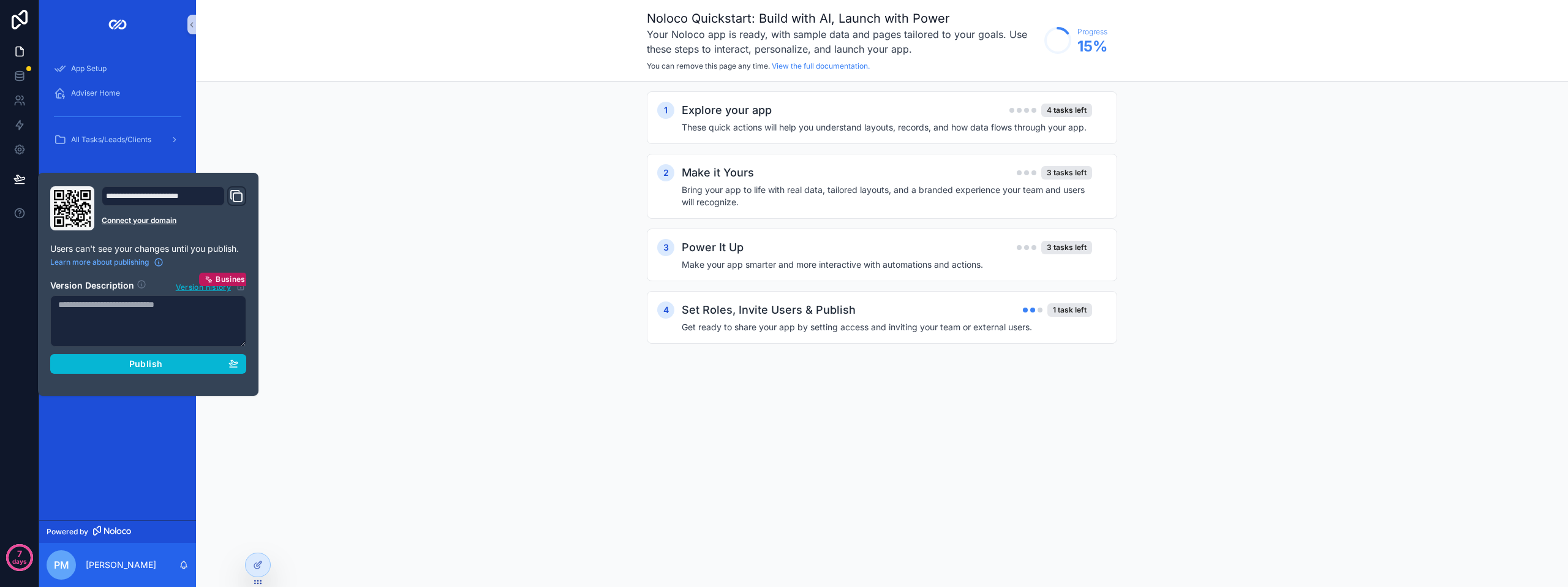
click at [303, 136] on div "1 Explore your app 4 tasks left These quick actions will help you understand la…" at bounding box center [882, 230] width 1372 height 297
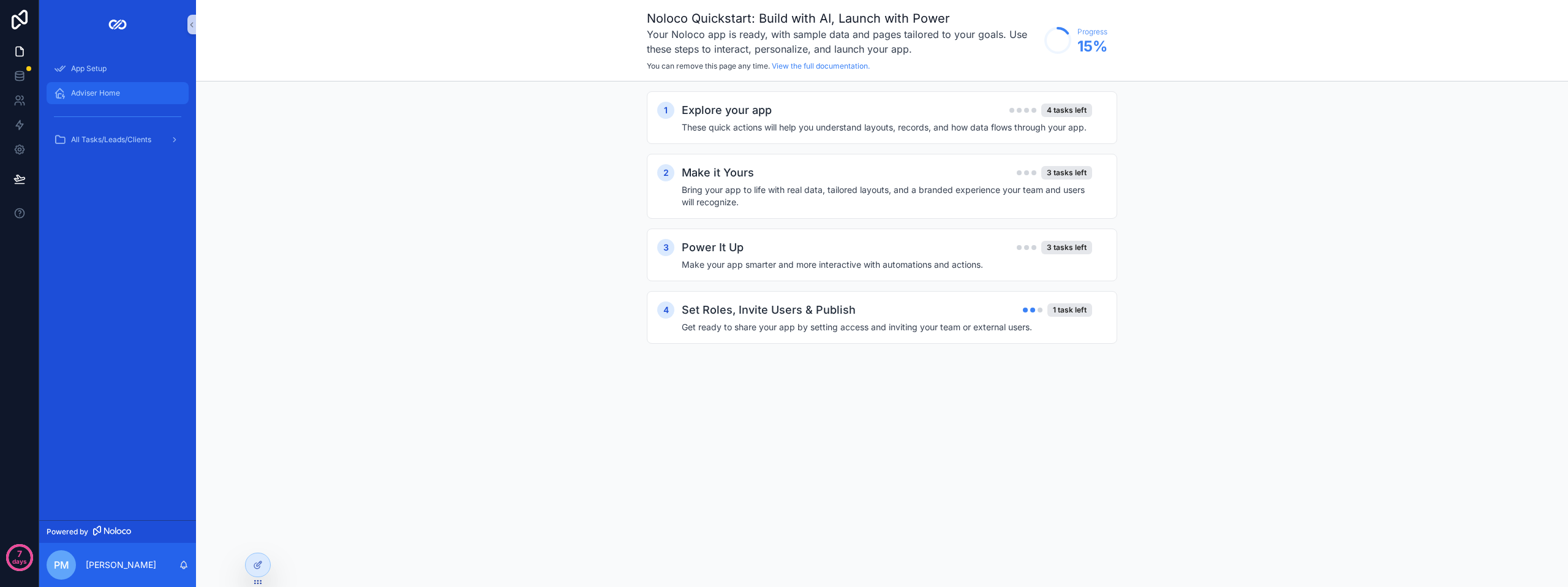
click at [121, 94] on div "Adviser Home" at bounding box center [117, 93] width 127 height 20
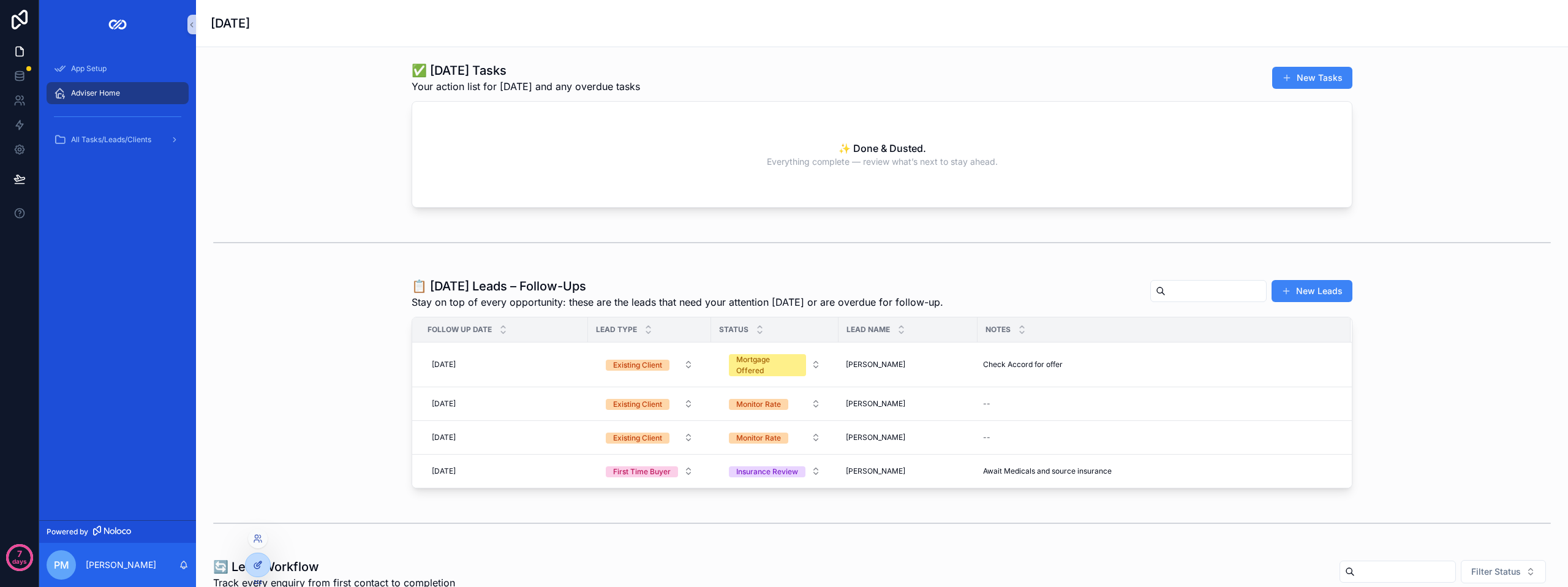
click at [259, 566] on icon at bounding box center [258, 565] width 10 height 10
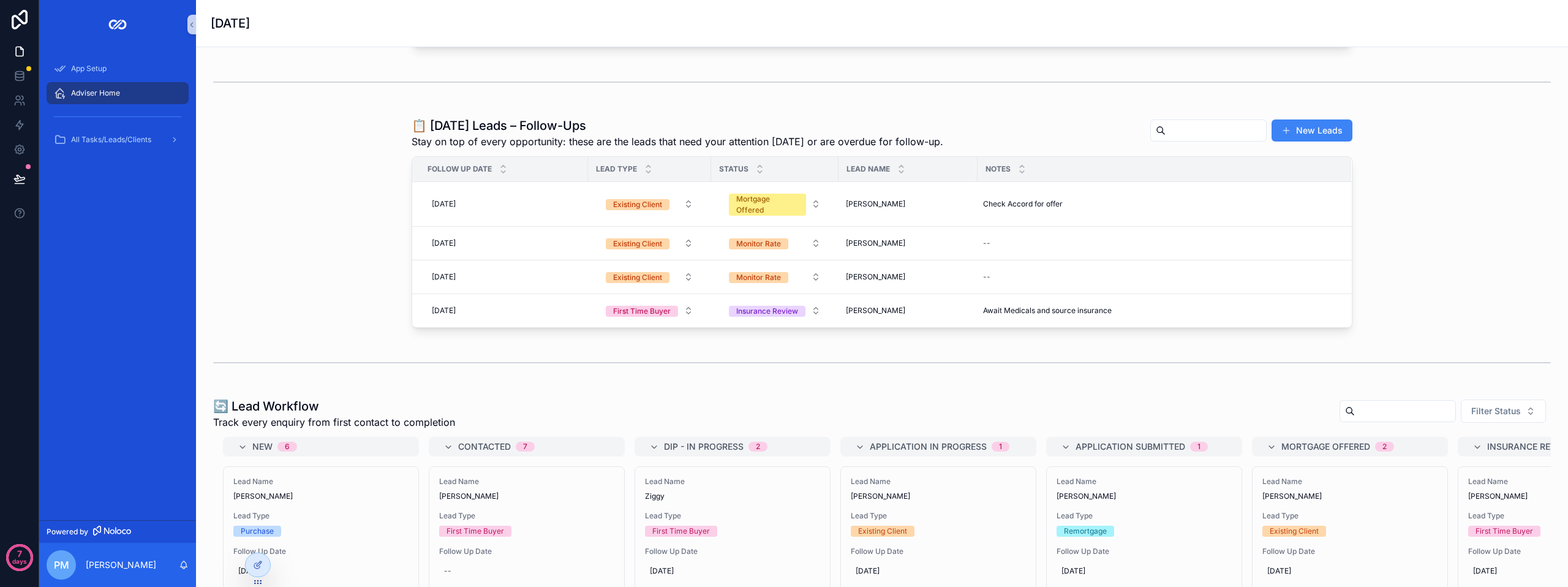
scroll to position [307, 0]
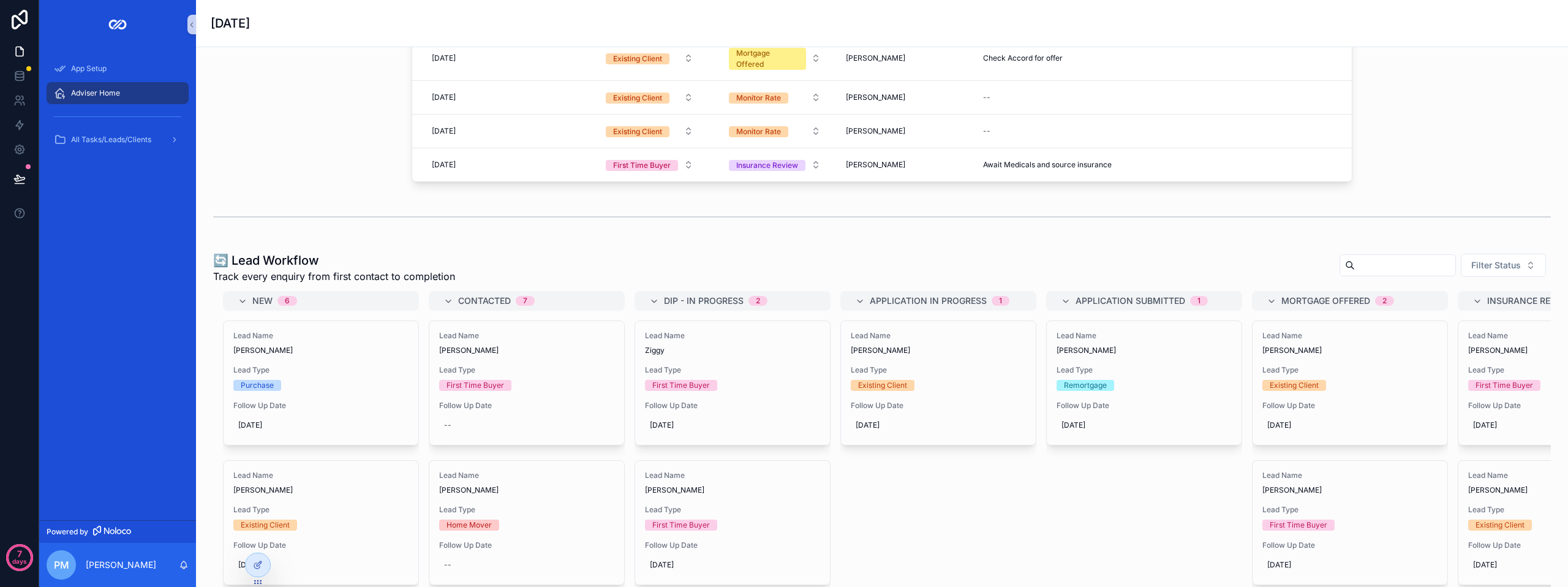
click at [574, 262] on div "🔄 Lead Workflow Track every enquiry from first contact to completion Filter Sta…" at bounding box center [882, 267] width 1338 height 32
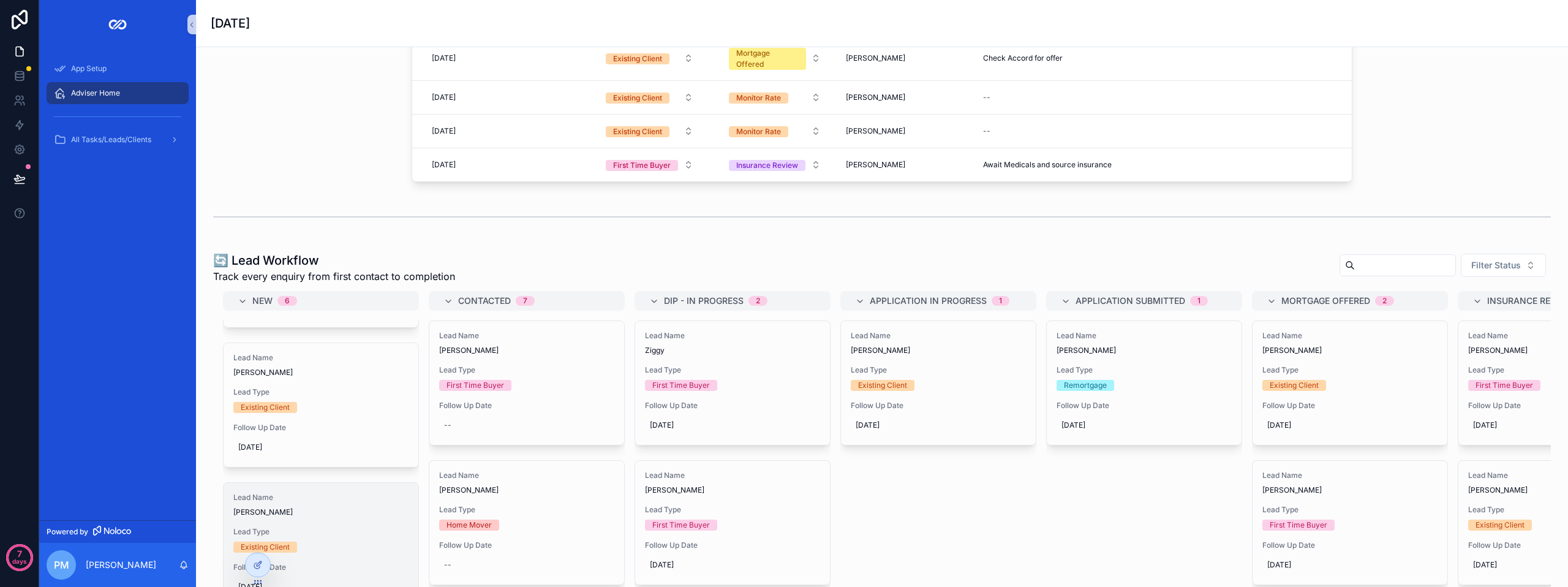
scroll to position [123, 0]
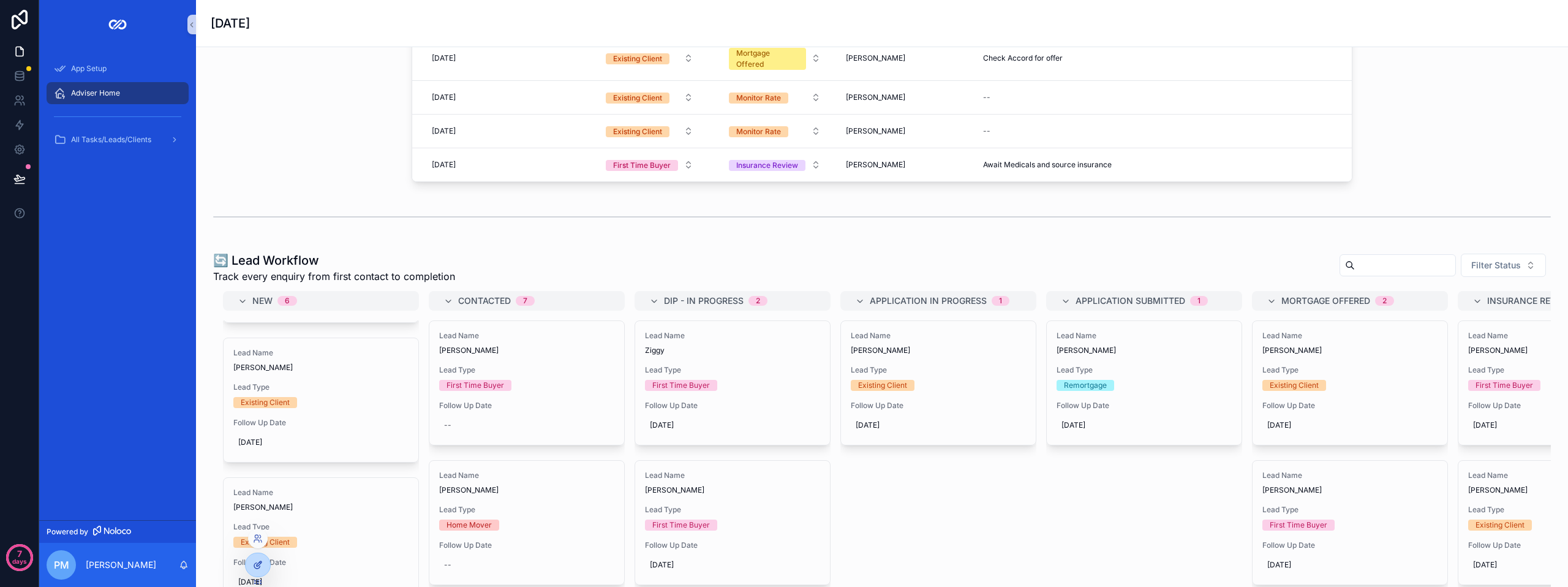
click at [251, 567] on div at bounding box center [258, 565] width 25 height 23
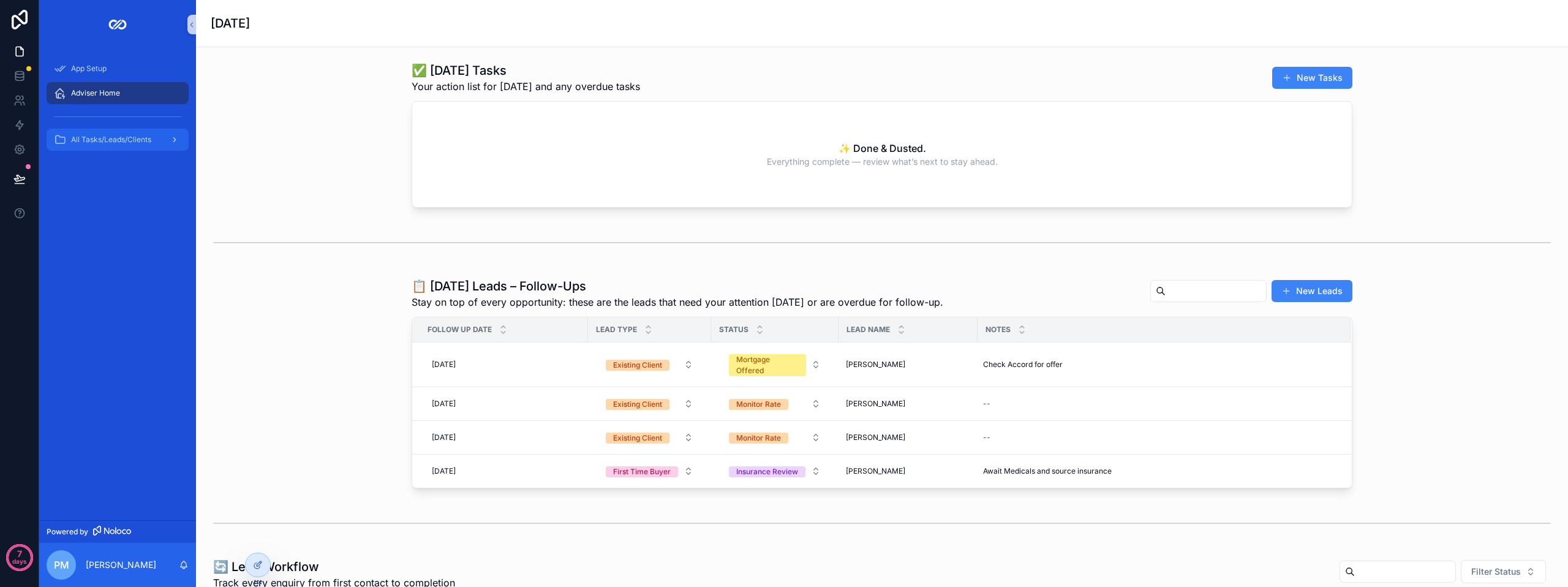
click at [96, 142] on span "All Tasks/Leads/Clients" at bounding box center [111, 140] width 80 height 10
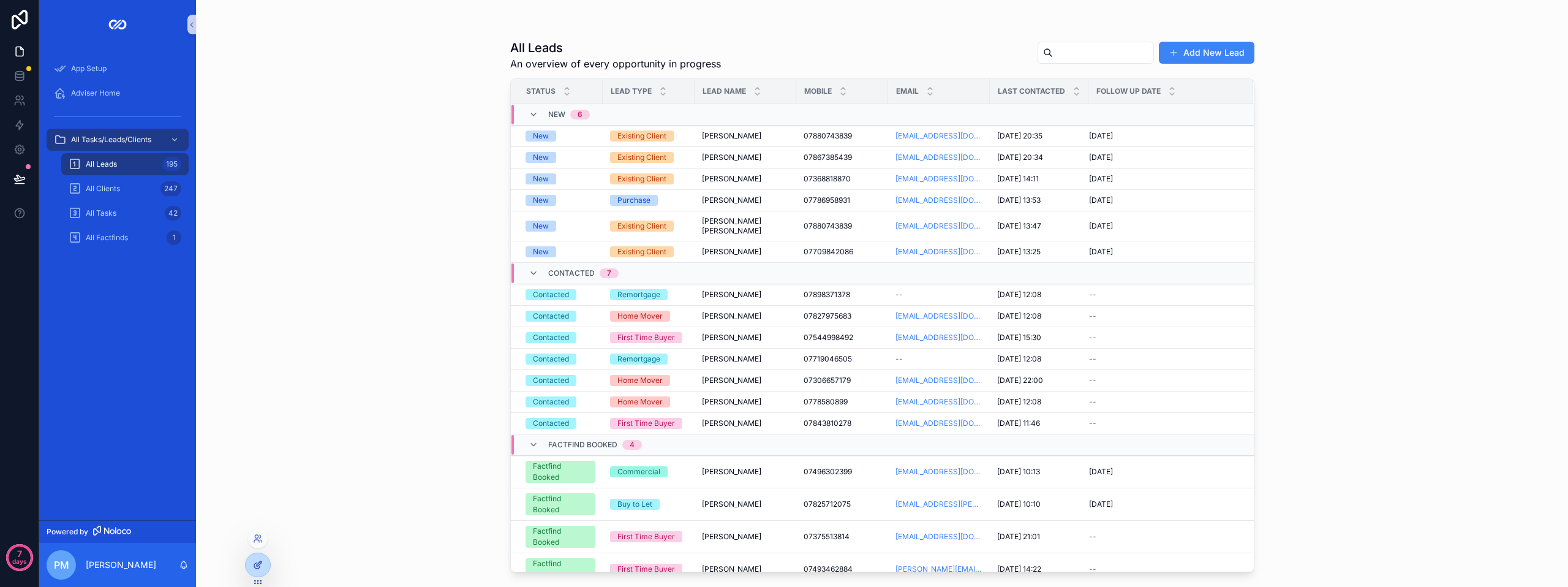
click at [264, 567] on div at bounding box center [258, 565] width 25 height 23
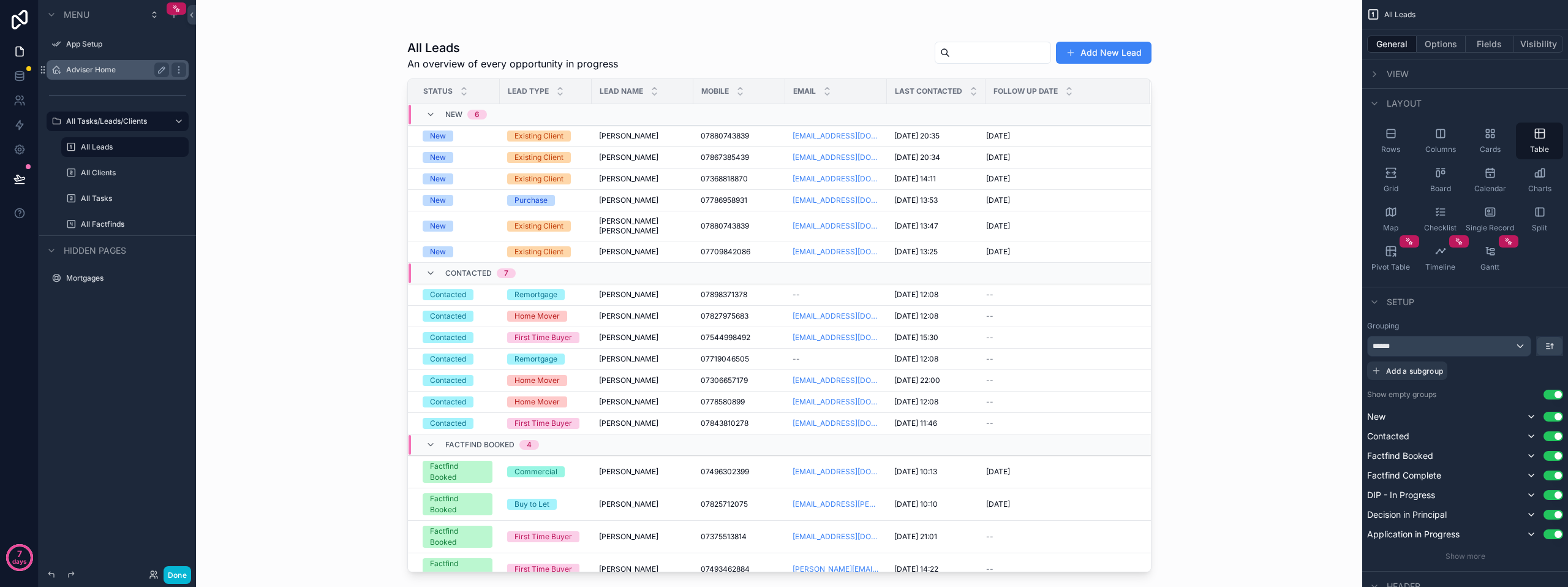
click at [101, 63] on div "Adviser Home" at bounding box center [117, 70] width 103 height 15
click at [106, 70] on label "Adviser Home" at bounding box center [115, 70] width 98 height 10
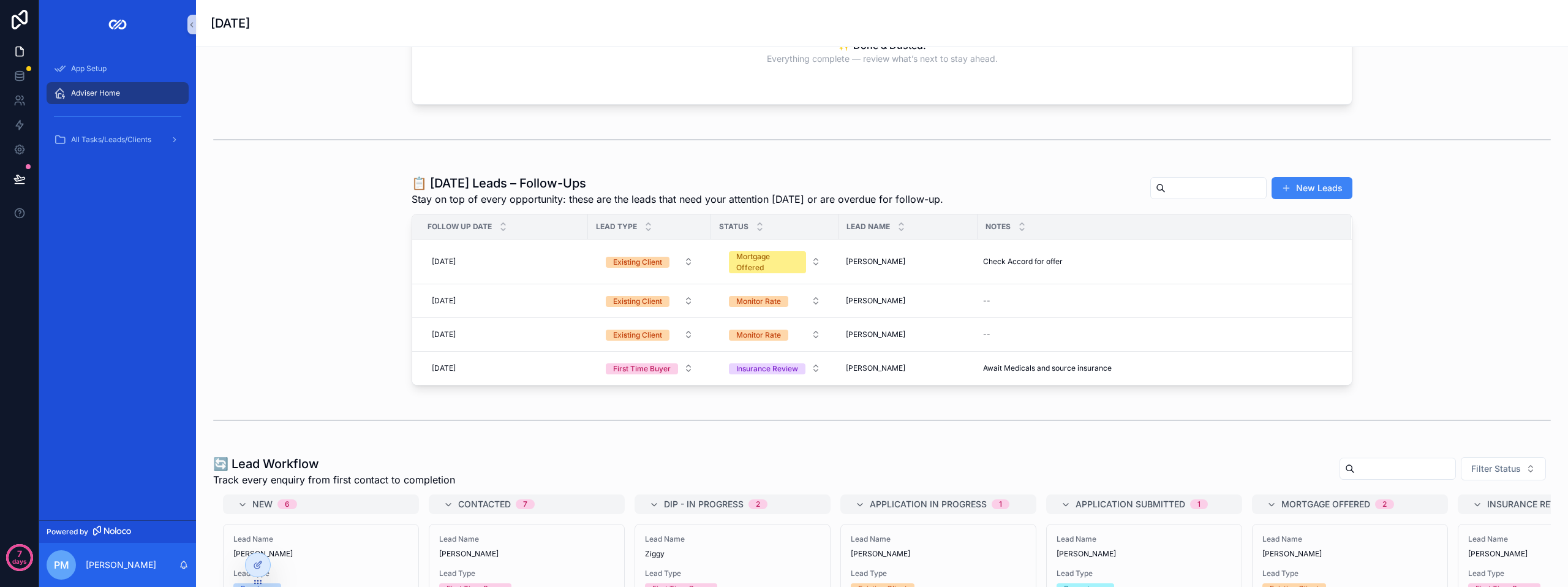
scroll to position [123, 0]
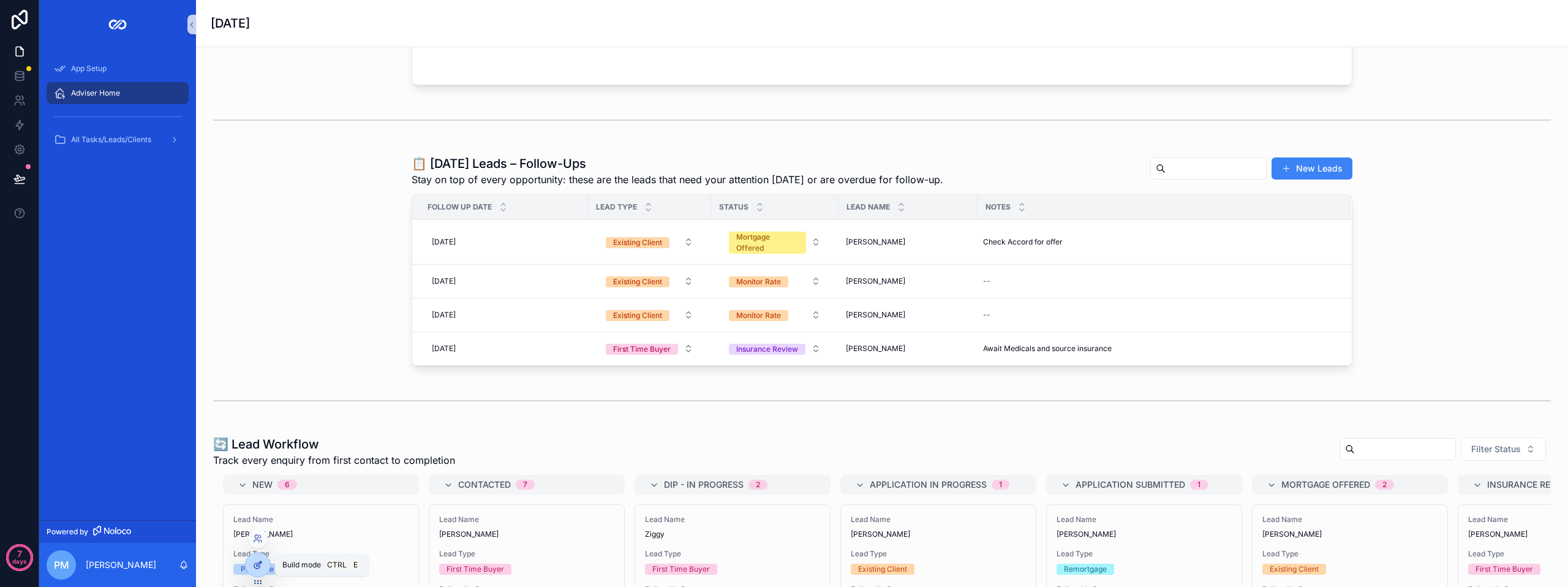
click at [252, 562] on div at bounding box center [258, 565] width 25 height 23
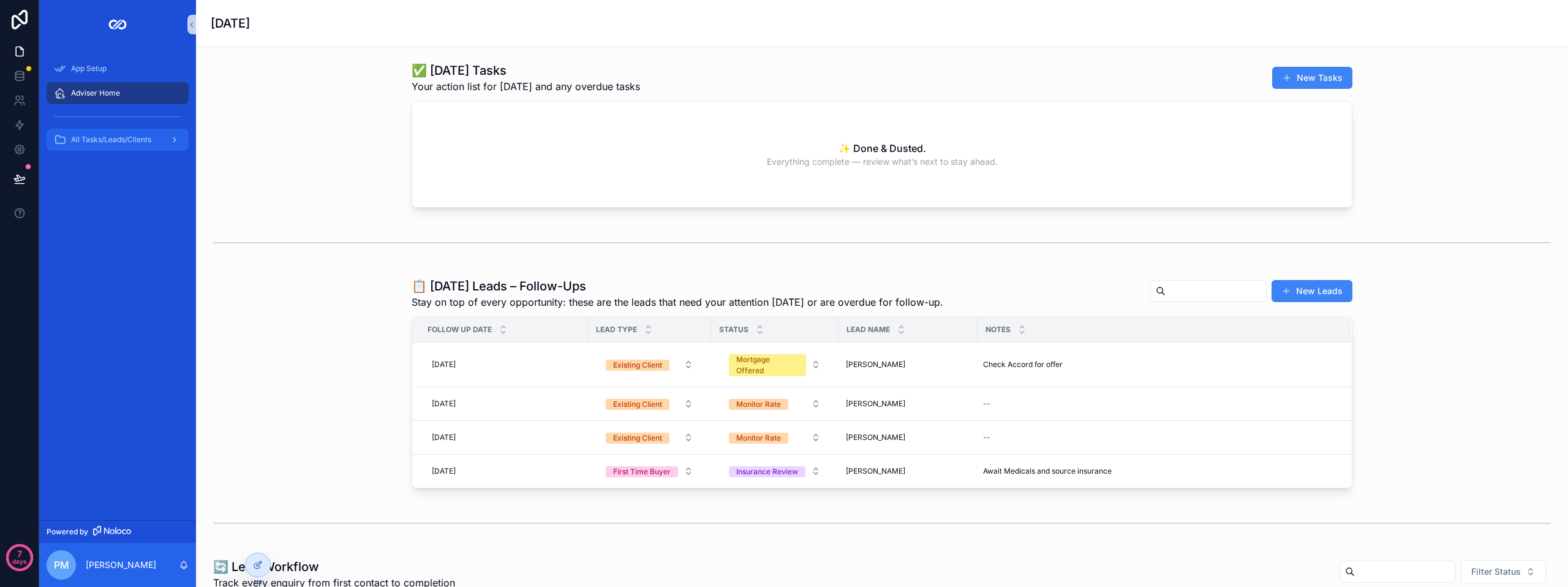
click at [136, 136] on span "All Tasks/Leads/Clients" at bounding box center [111, 140] width 80 height 10
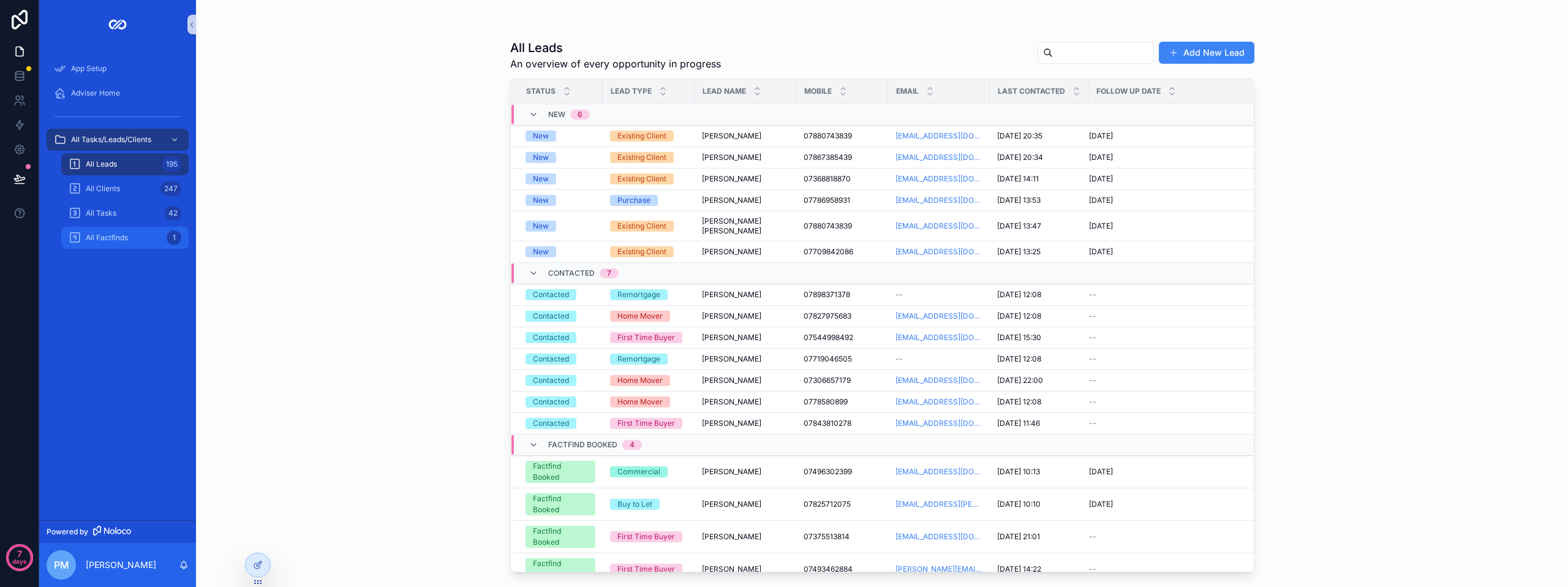
click at [123, 229] on div "All Factfinds 1" at bounding box center [125, 238] width 113 height 20
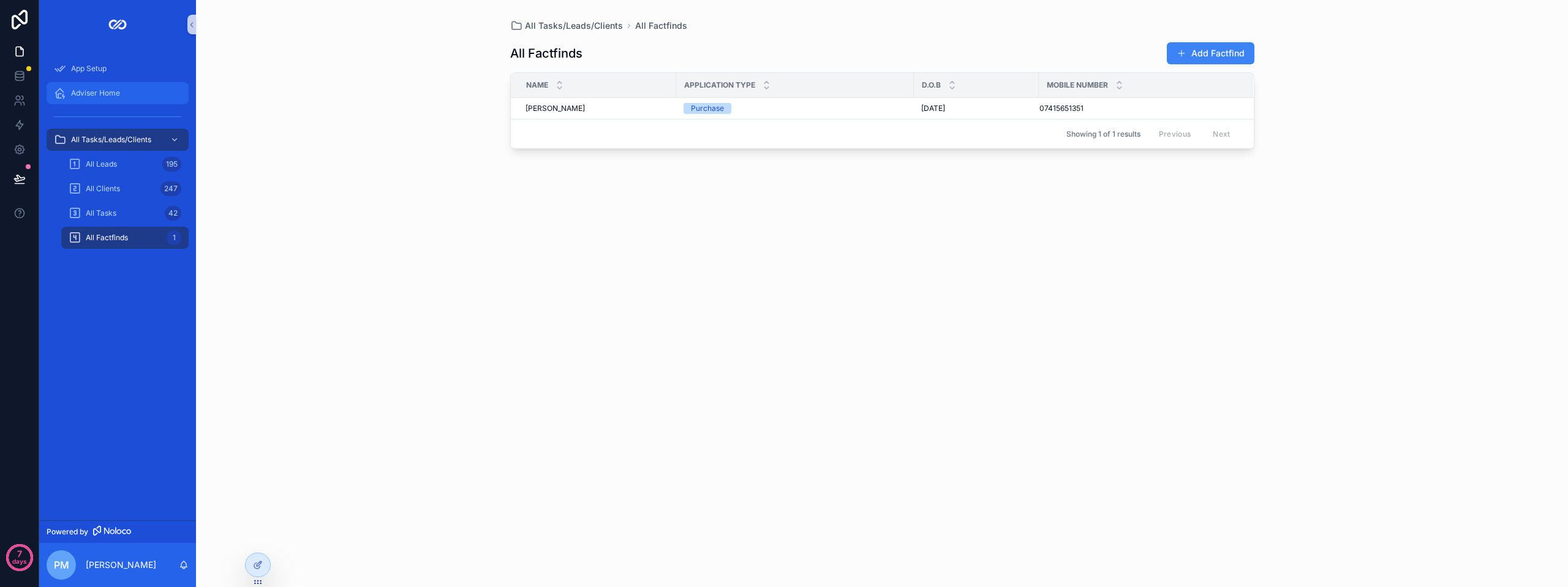
click at [123, 87] on div "Adviser Home" at bounding box center [117, 93] width 127 height 20
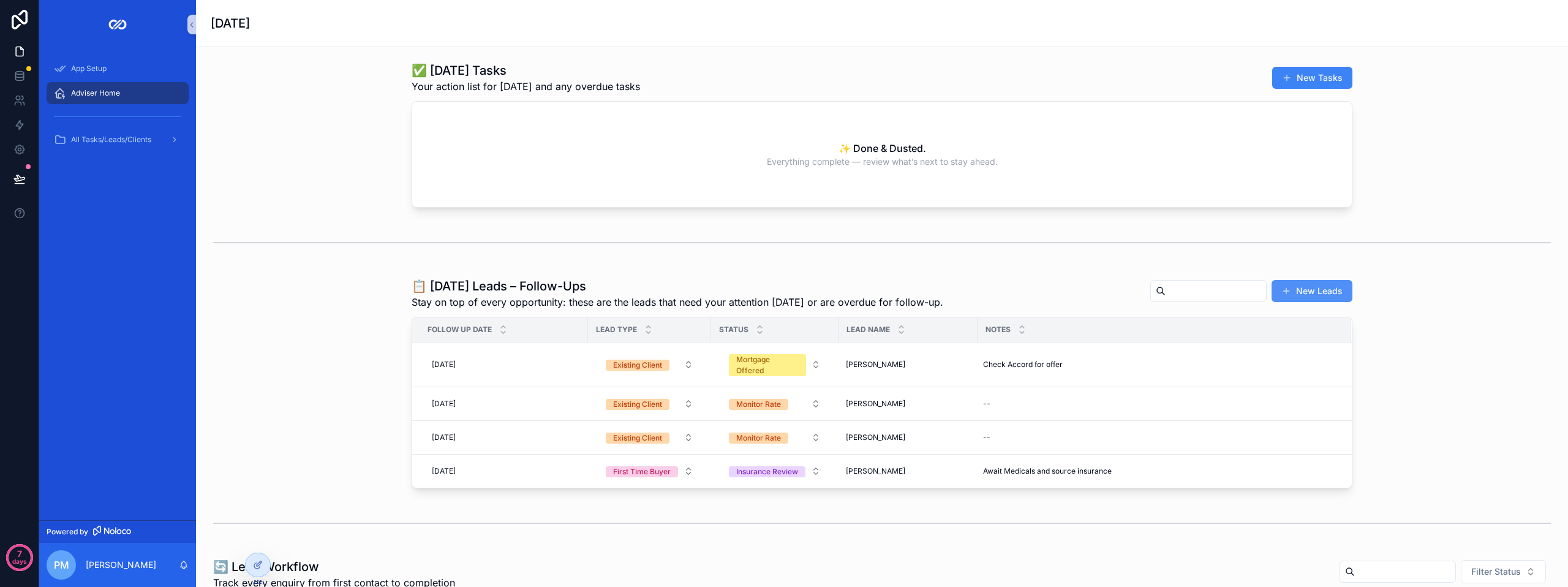
click at [1320, 297] on button "New Leads" at bounding box center [1312, 291] width 81 height 22
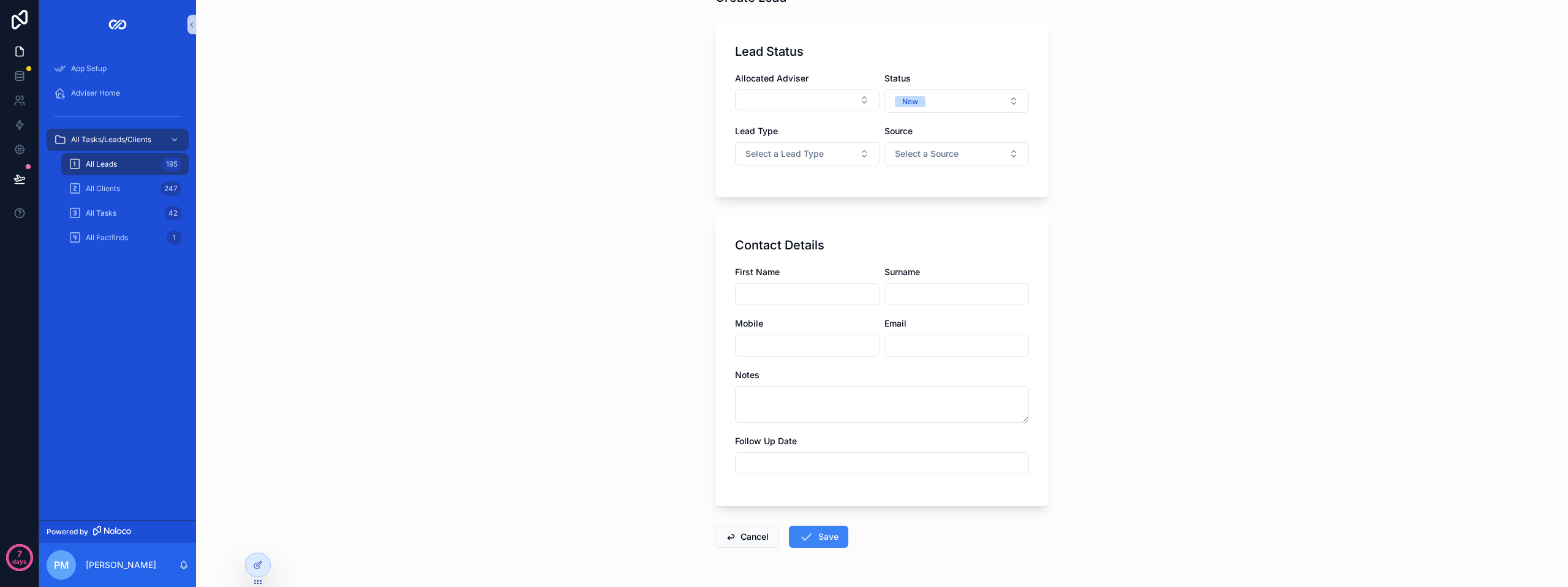
scroll to position [33, 0]
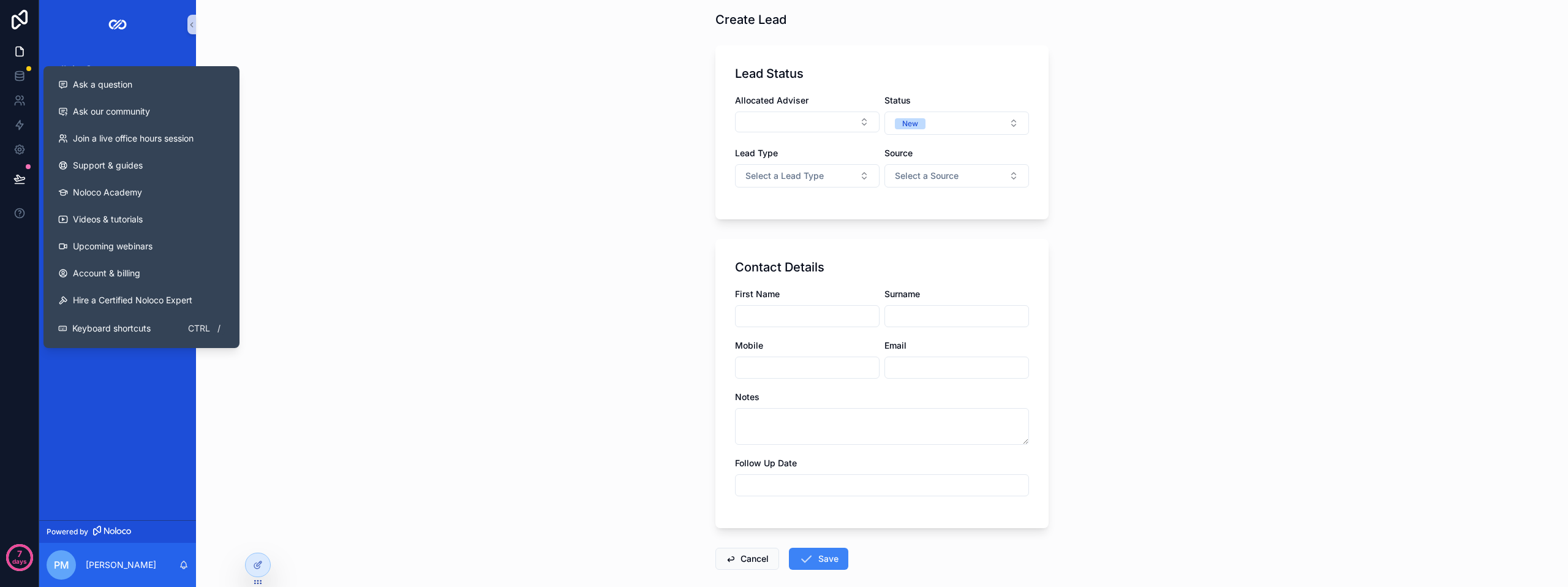
click at [523, 115] on div "Back to Adviser Home Create Lead Lead Status Allocated Adviser Status New Lead …" at bounding box center [882, 260] width 1372 height 587
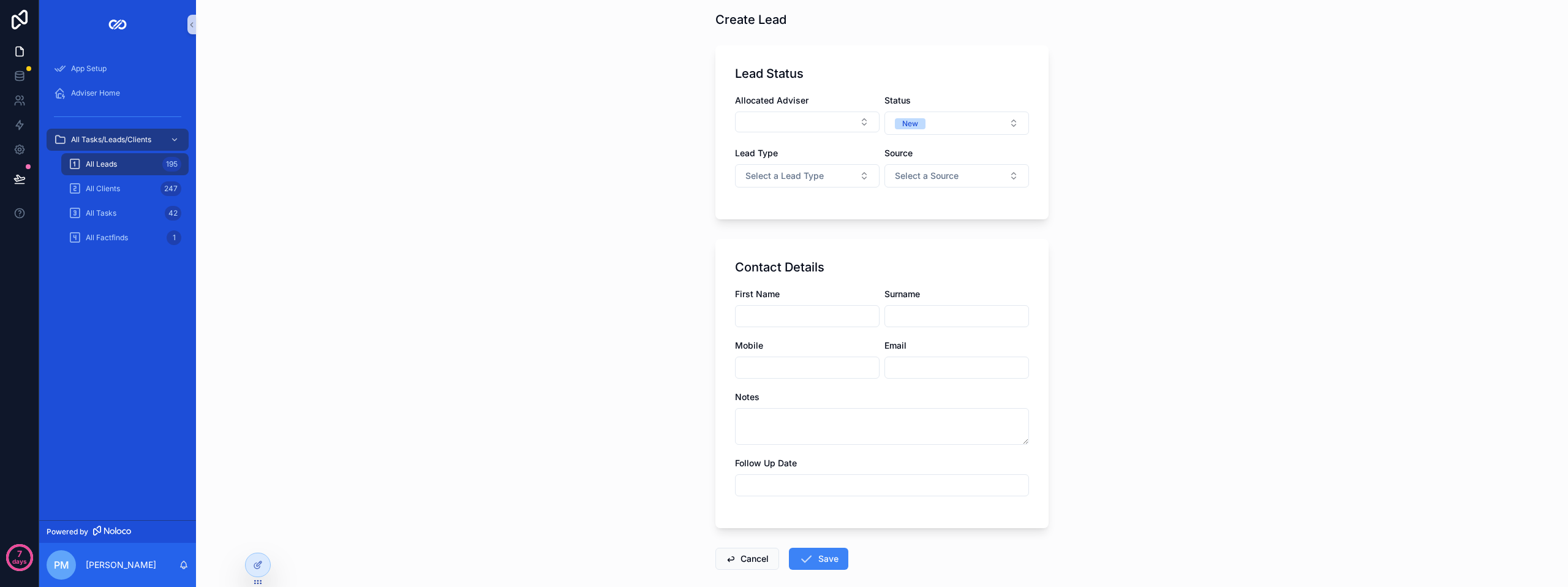
click at [110, 157] on div "All Leads 195" at bounding box center [125, 164] width 113 height 20
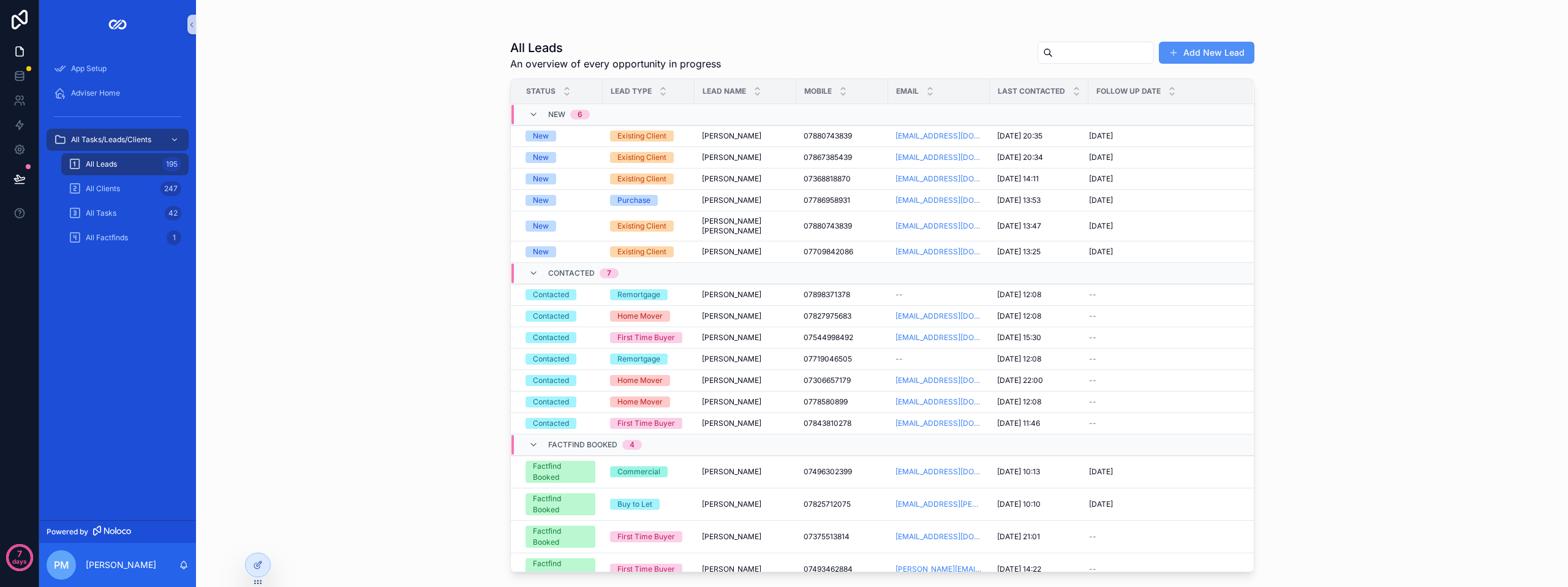
click at [1216, 48] on button "Add New Lead" at bounding box center [1207, 53] width 96 height 22
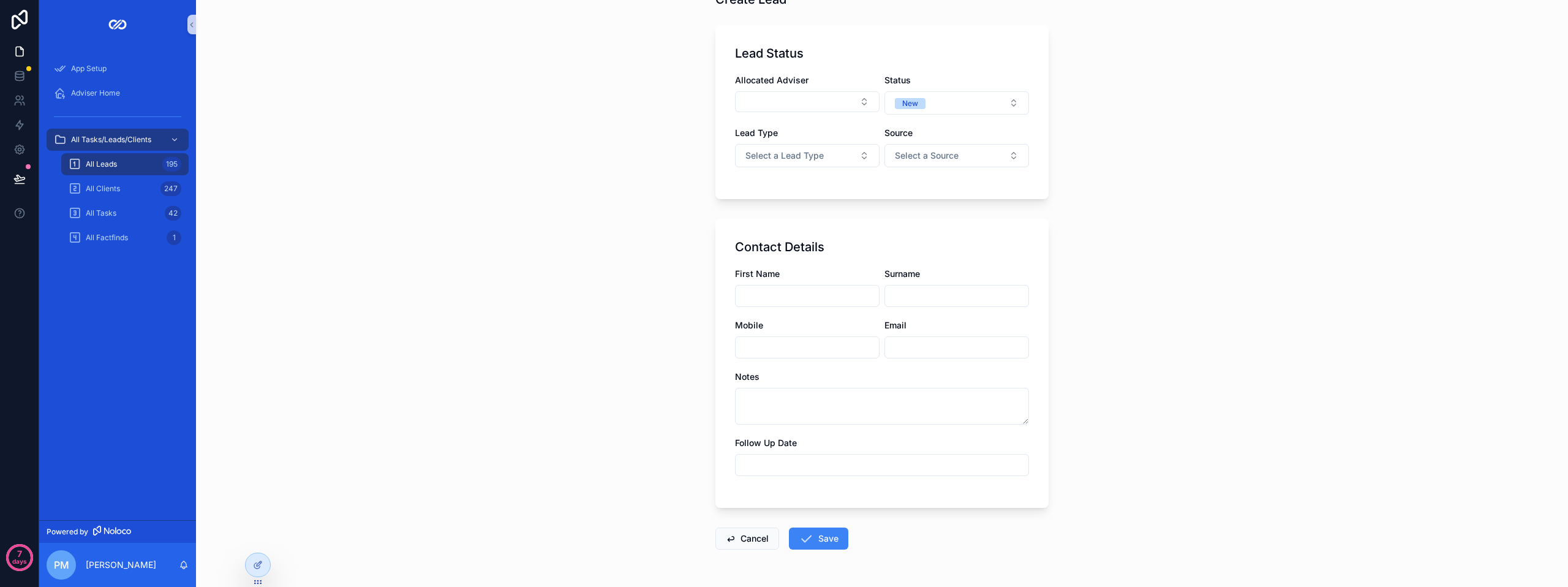
scroll to position [33, 0]
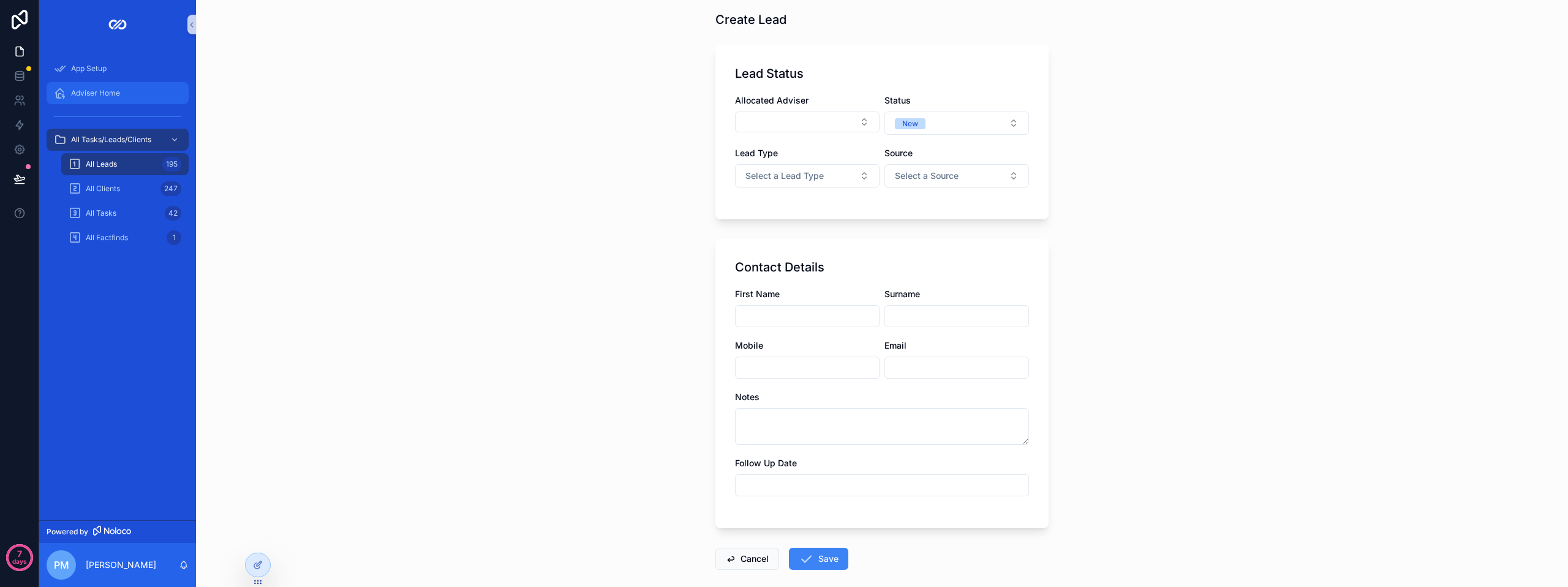
click at [121, 88] on div "Adviser Home" at bounding box center [117, 93] width 127 height 20
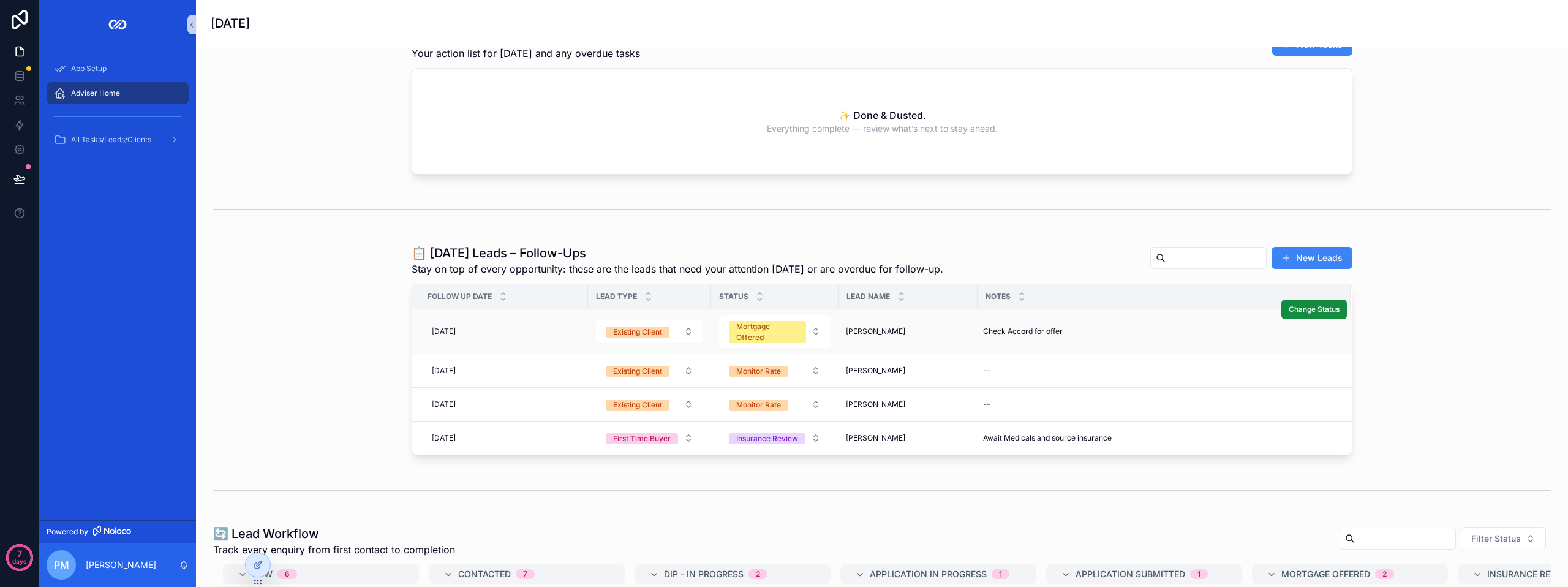
click at [1110, 320] on td "Check Accord for offer Check Accord for offer" at bounding box center [1164, 331] width 373 height 45
click at [867, 330] on span "[PERSON_NAME]" at bounding box center [876, 331] width 59 height 10
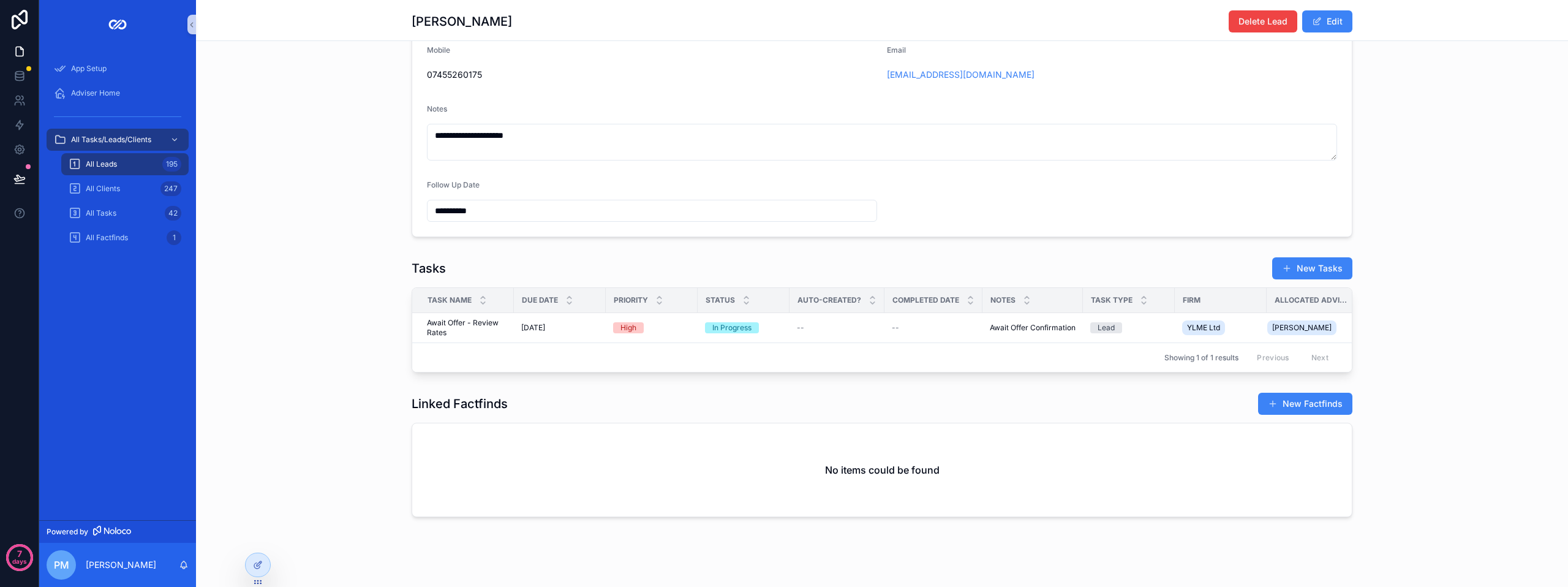
scroll to position [490, 0]
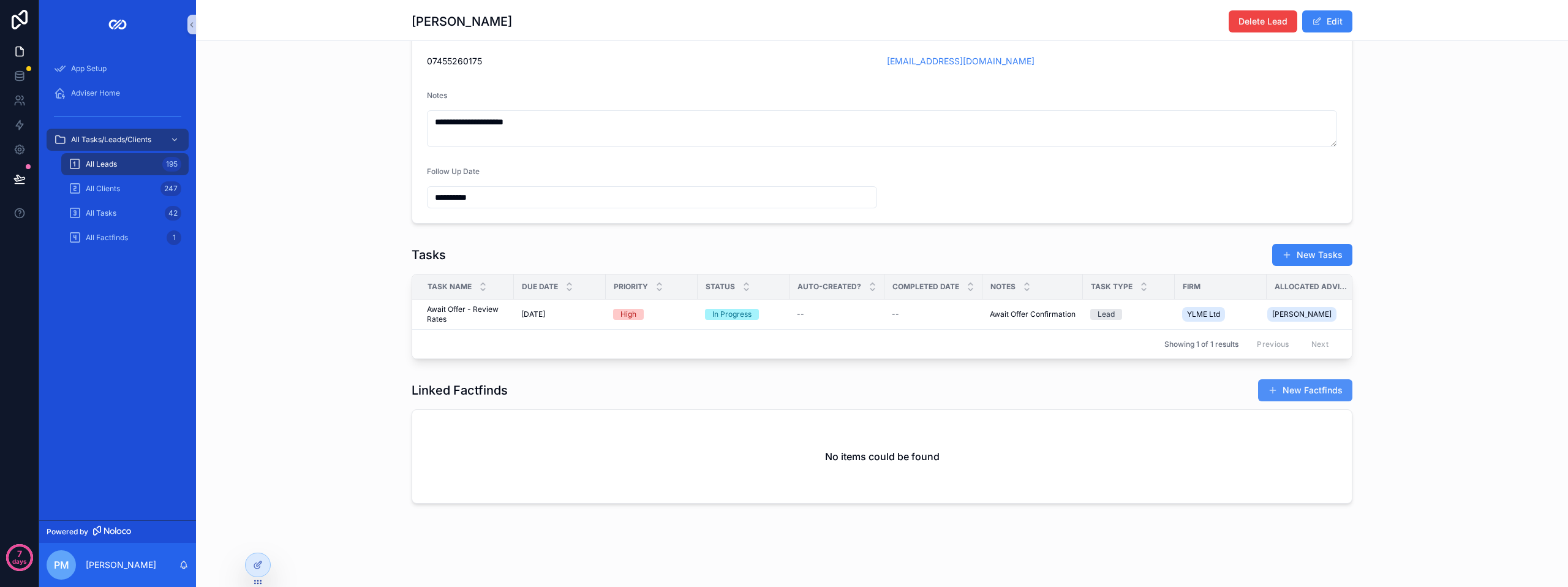
click at [1296, 399] on button "New Factfinds" at bounding box center [1305, 391] width 95 height 22
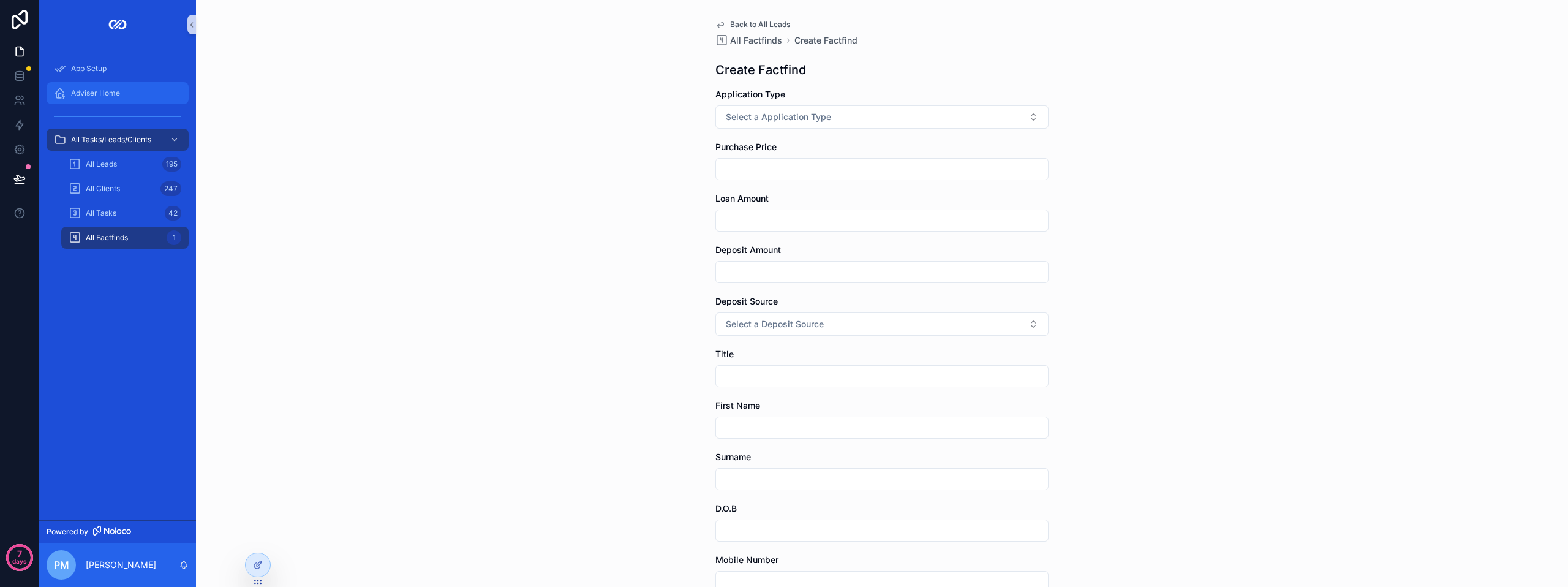
click at [89, 93] on span "Adviser Home" at bounding box center [95, 93] width 49 height 10
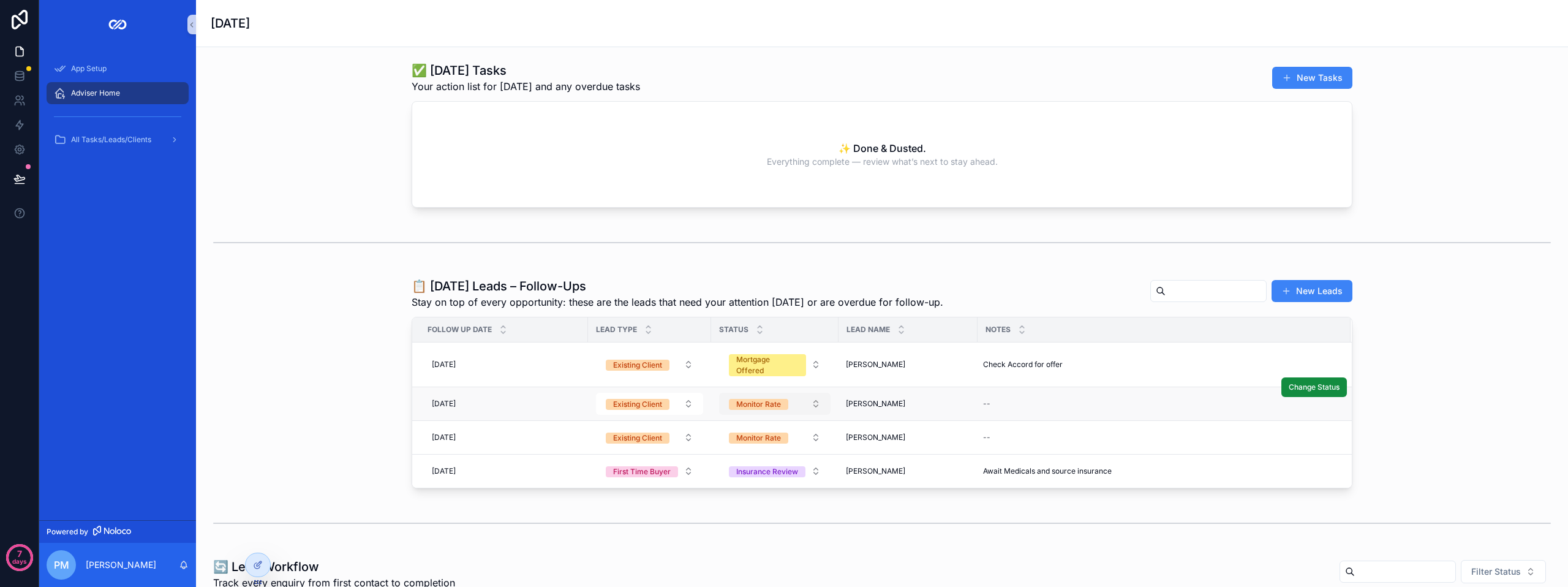
click at [742, 408] on div "Monitor Rate" at bounding box center [758, 404] width 45 height 11
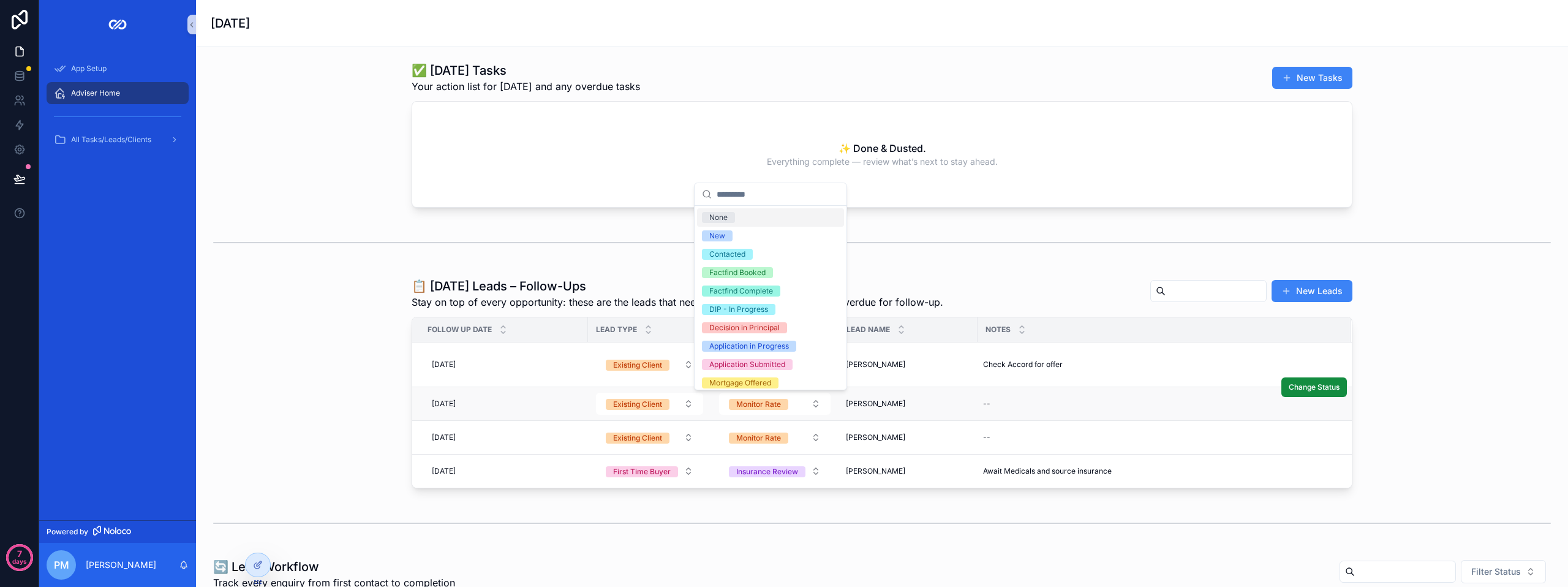
click at [884, 400] on span "Frances Johnston" at bounding box center [876, 404] width 59 height 10
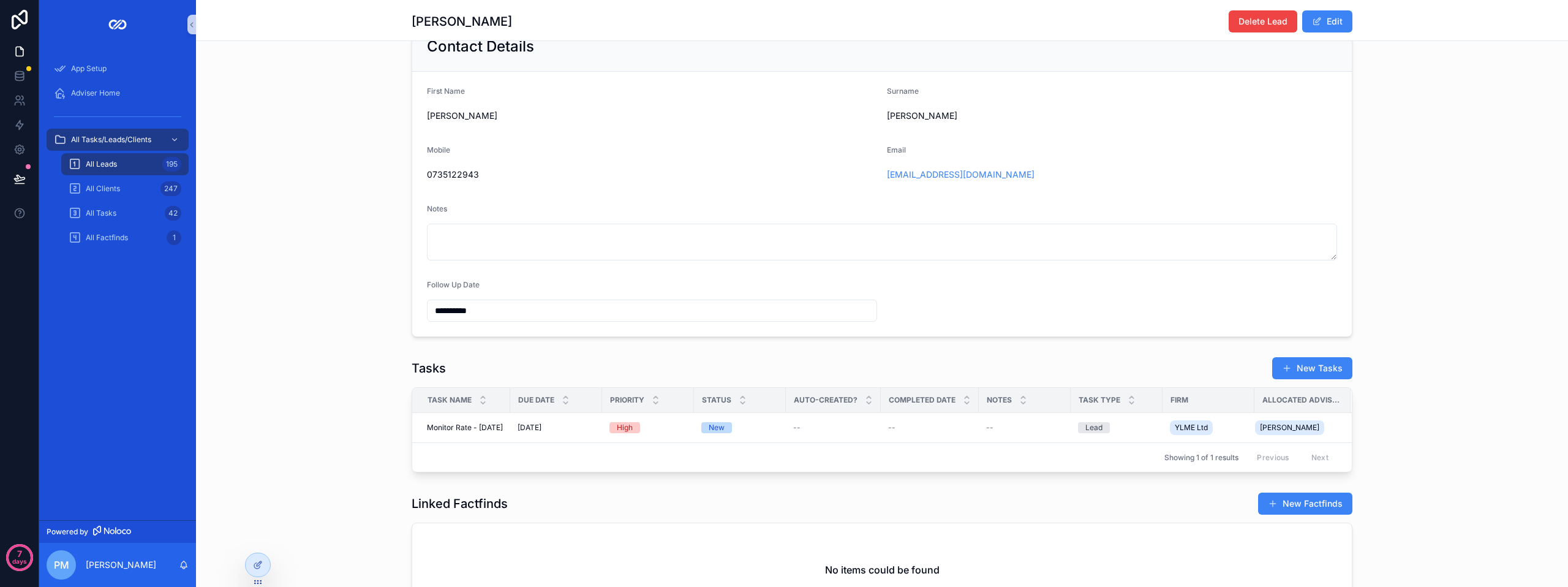
scroll to position [429, 0]
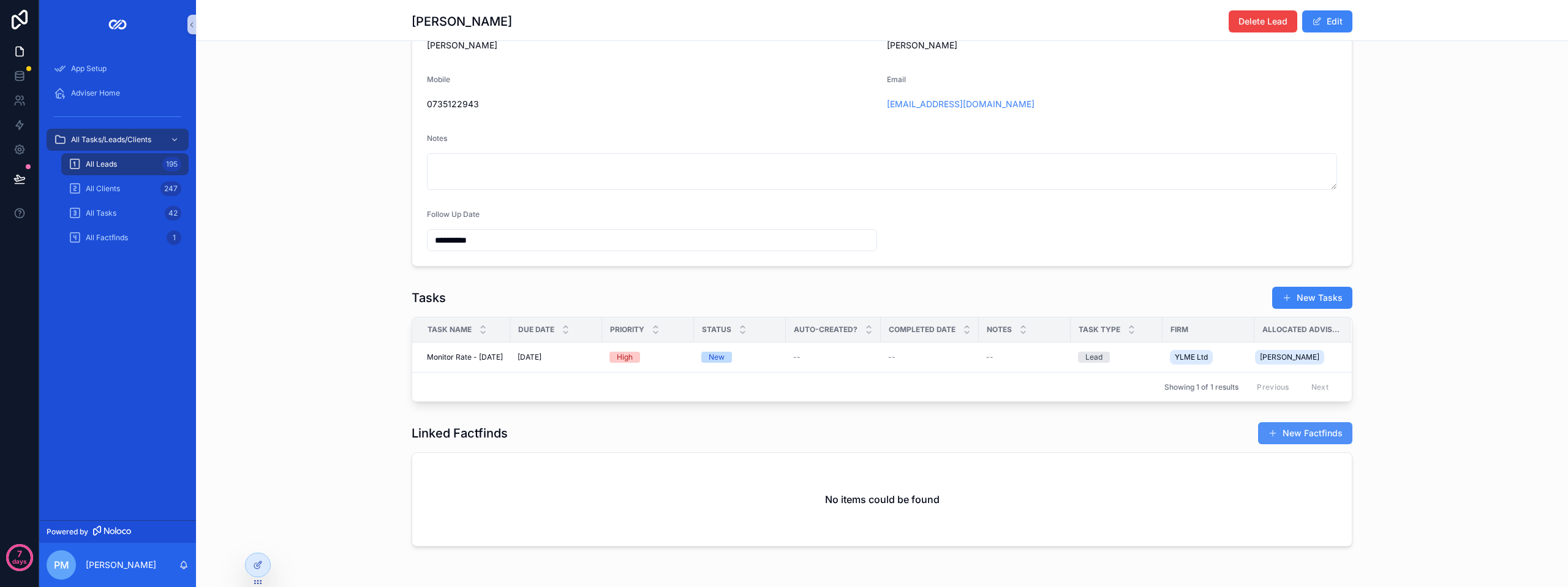
click at [1295, 432] on button "New Factfinds" at bounding box center [1305, 433] width 95 height 22
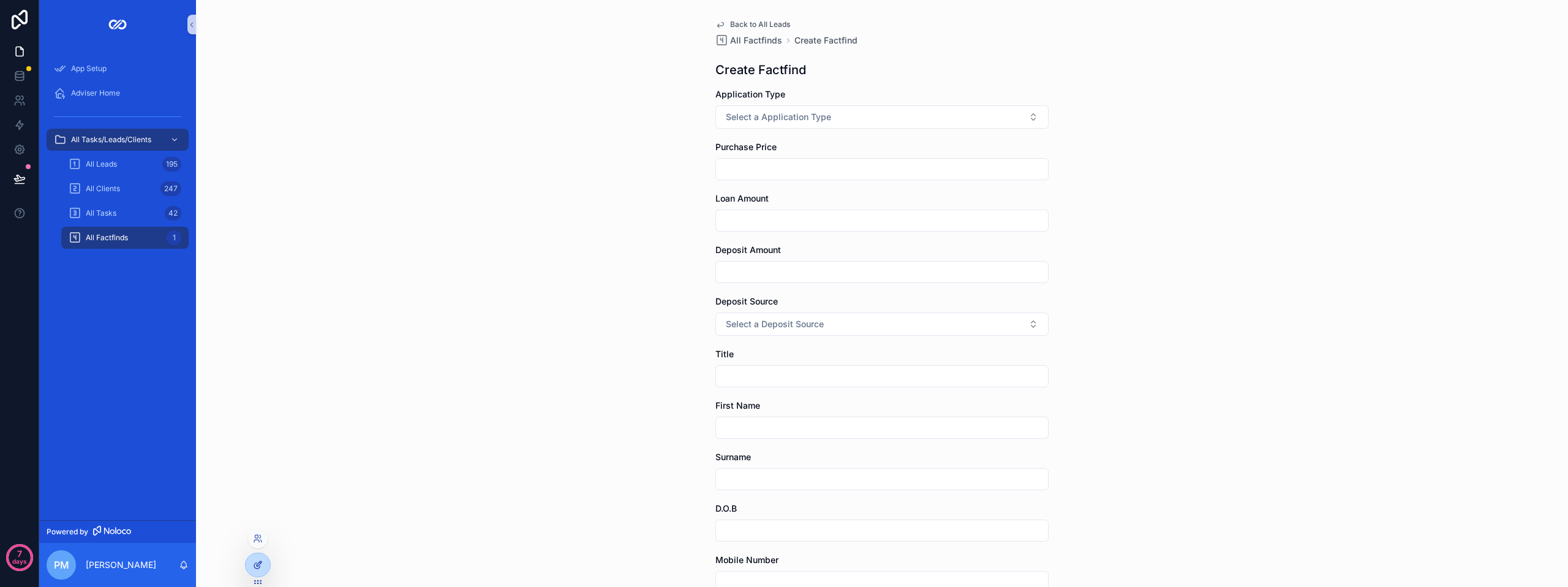
click at [253, 561] on div at bounding box center [258, 565] width 25 height 23
click at [267, 566] on div at bounding box center [258, 565] width 25 height 23
click at [7, 81] on link at bounding box center [19, 76] width 38 height 25
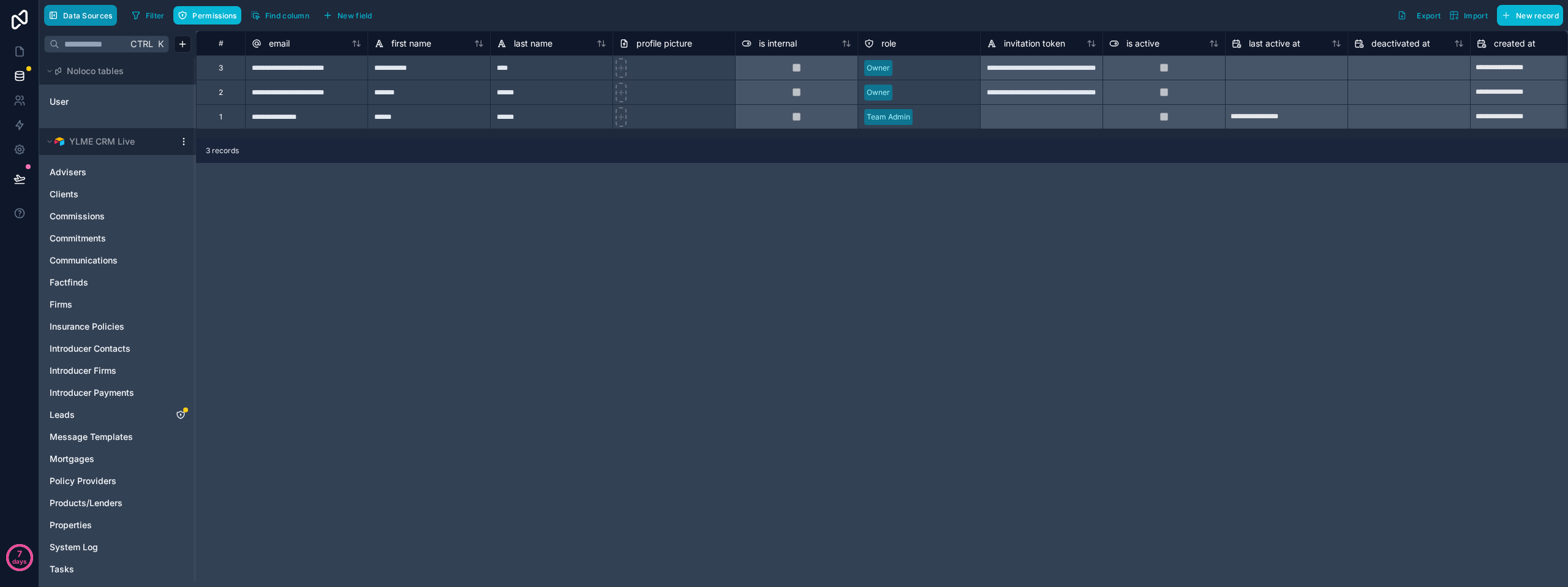
click at [84, 16] on span "Data Sources" at bounding box center [88, 16] width 50 height 9
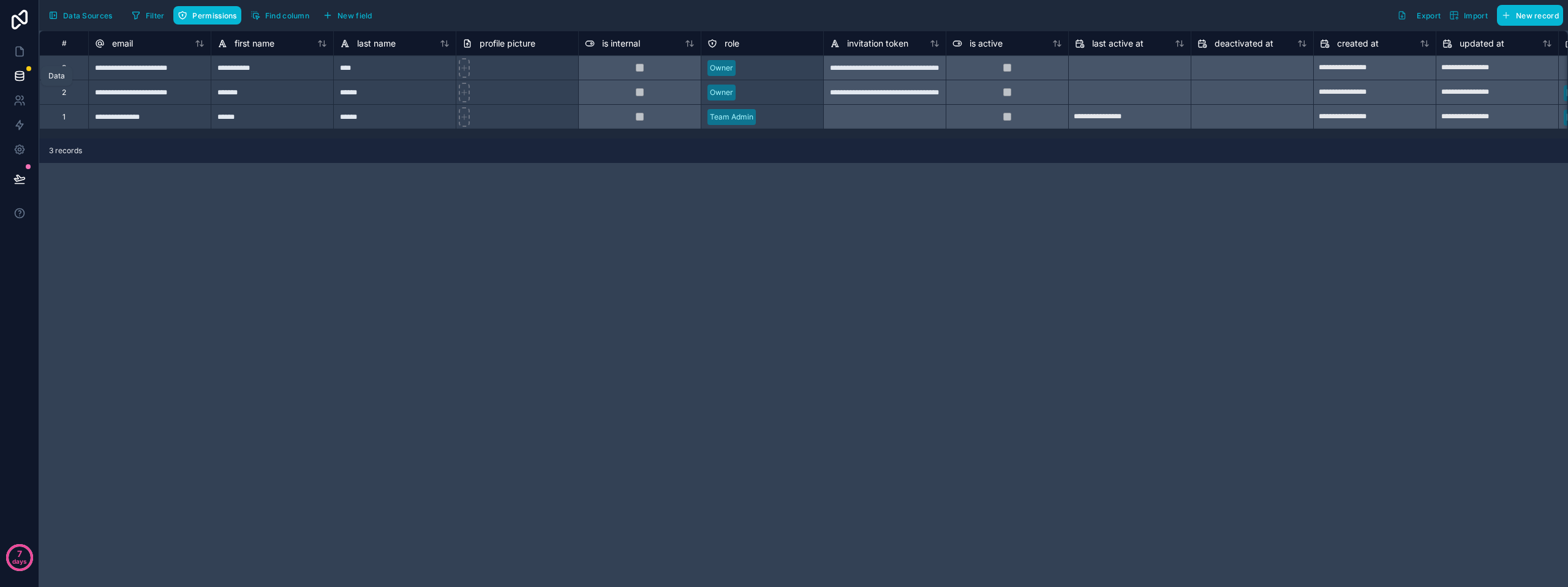
click at [20, 78] on icon at bounding box center [19, 76] width 8 height 5
click at [59, 13] on button "Data Sources" at bounding box center [81, 16] width 73 height 21
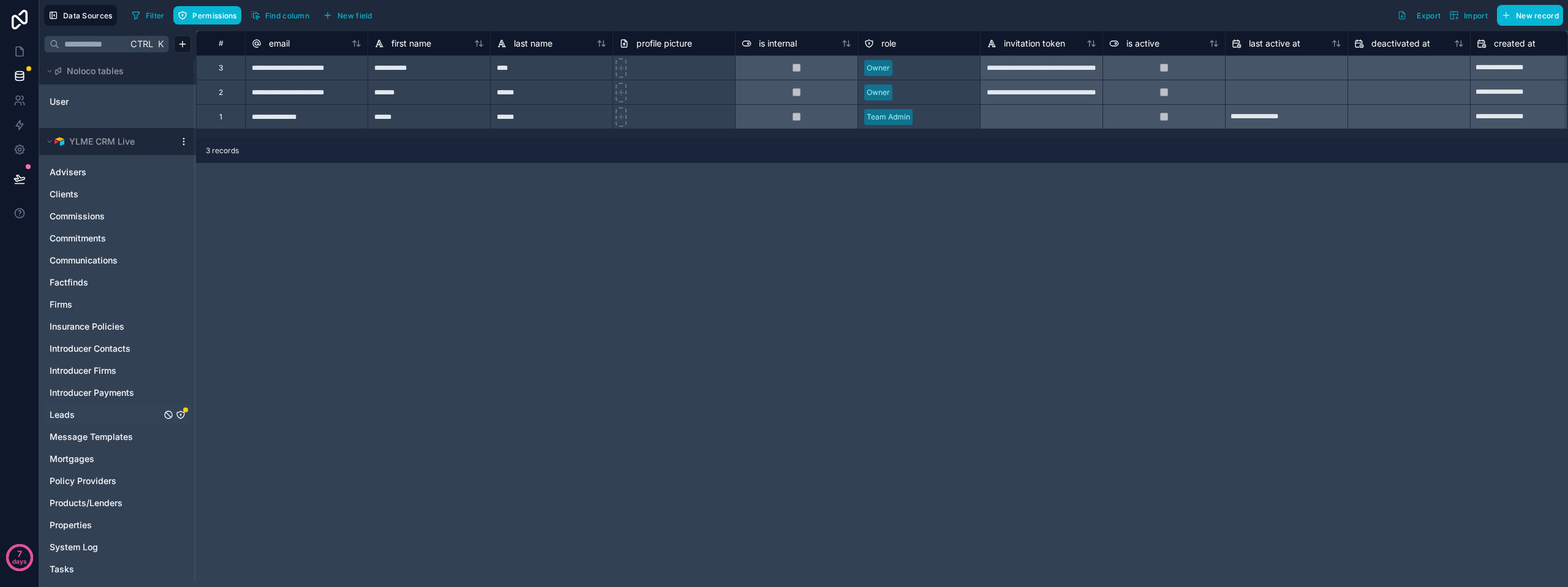
click at [95, 413] on link "Leads" at bounding box center [105, 415] width 111 height 12
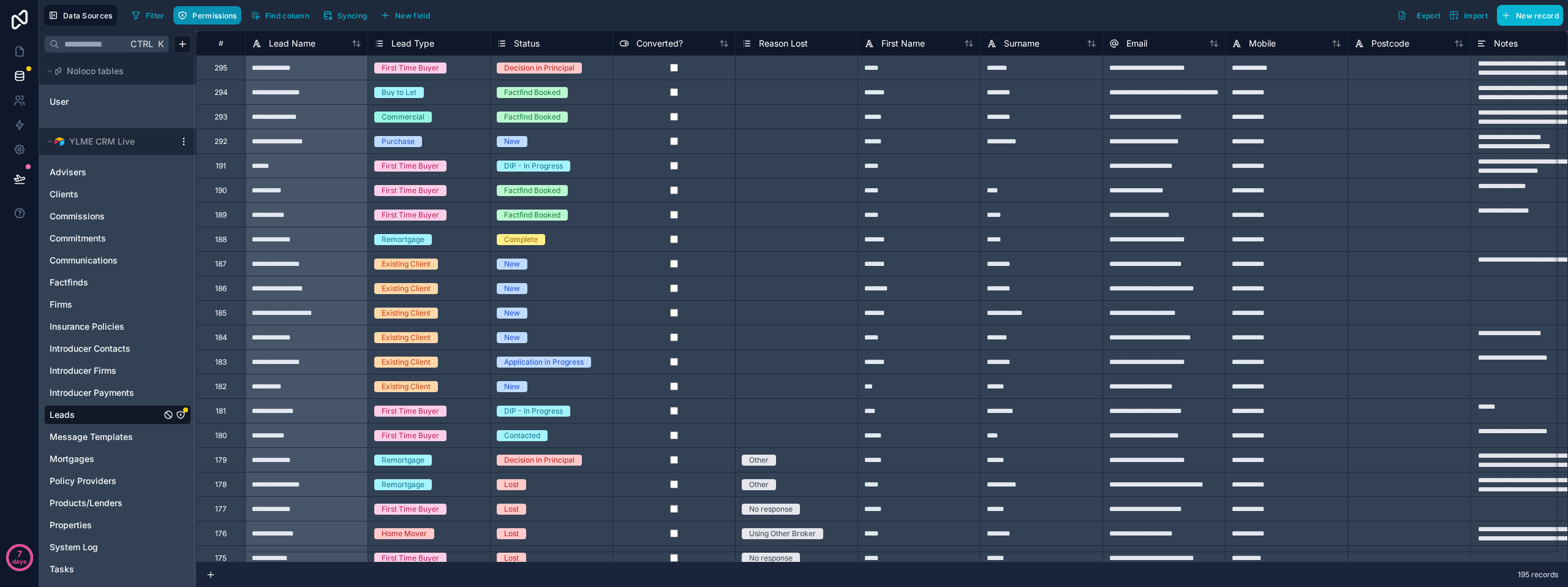
click at [205, 17] on span "Permissions" at bounding box center [214, 16] width 44 height 9
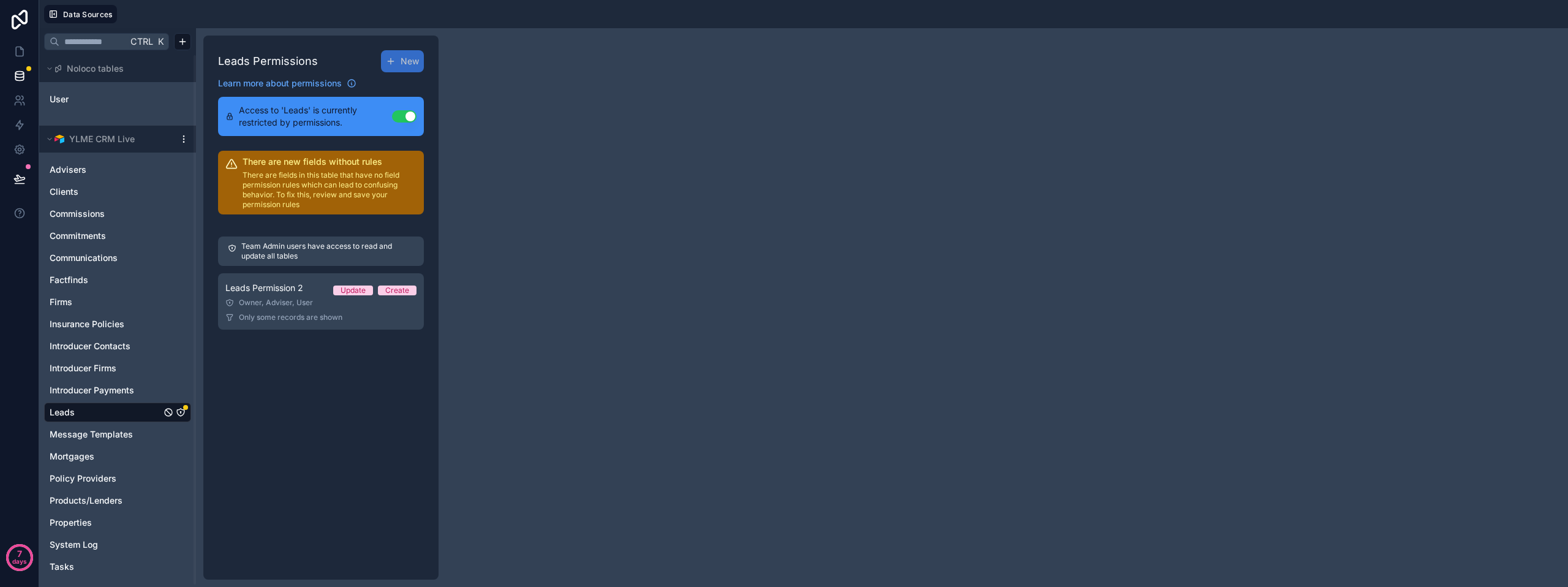
click at [407, 114] on button "Use setting" at bounding box center [404, 116] width 25 height 12
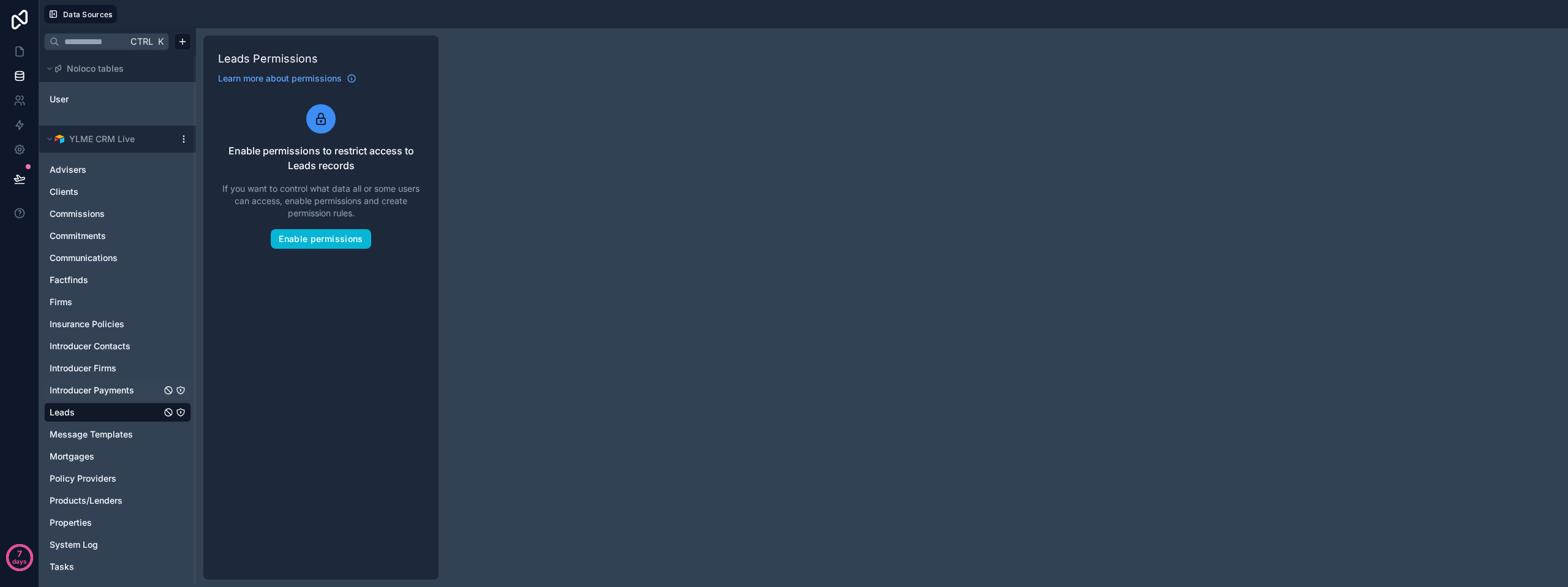
click at [111, 389] on span "Introducer Payments" at bounding box center [92, 390] width 85 height 12
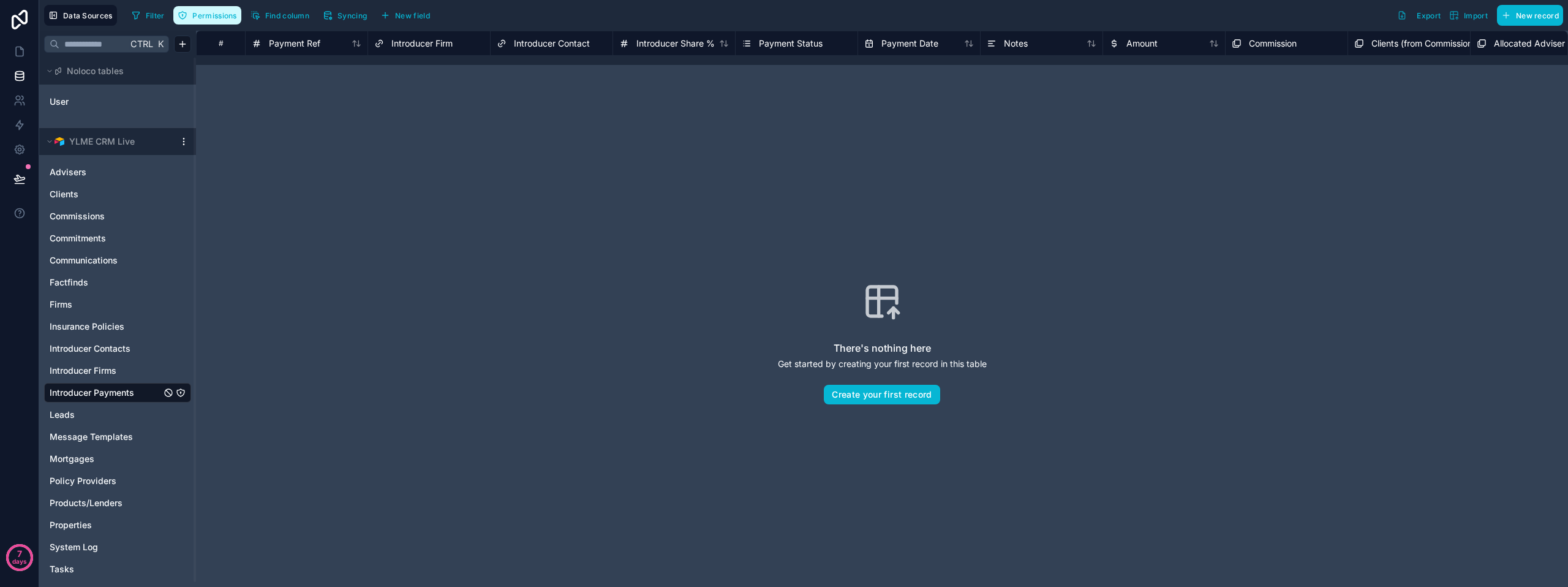
click at [207, 16] on span "Permissions" at bounding box center [214, 16] width 44 height 9
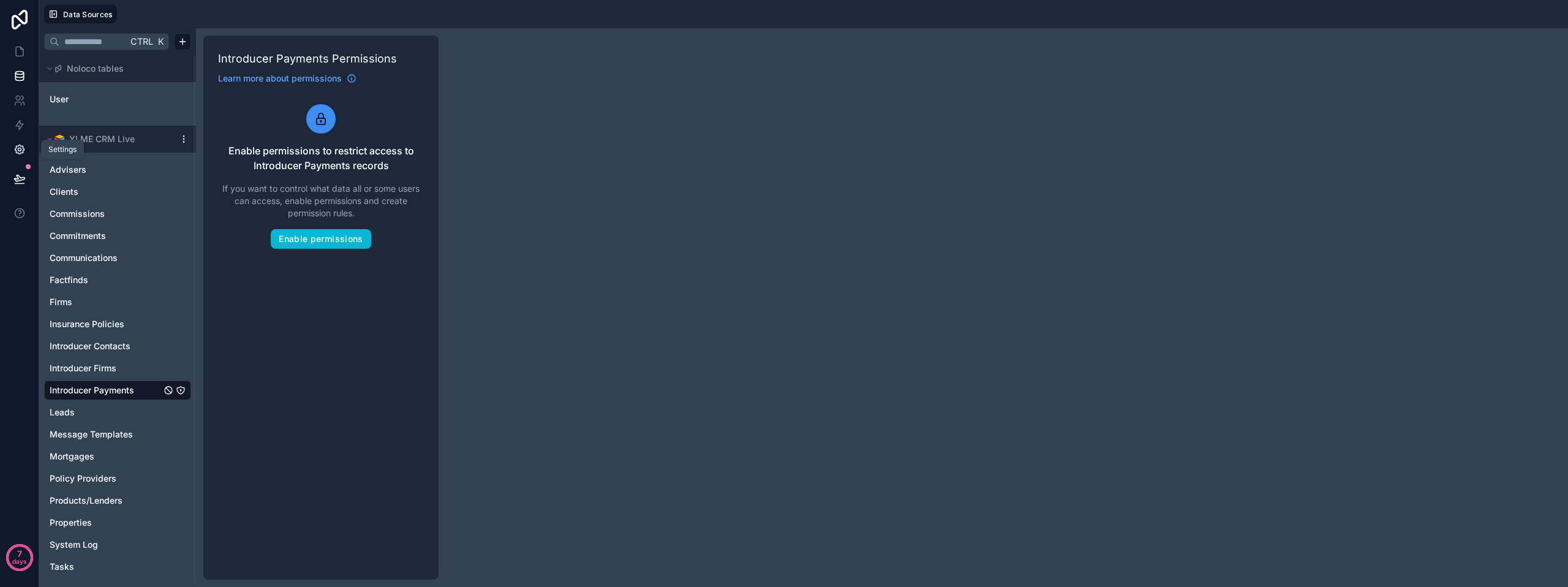
click at [20, 151] on icon at bounding box center [19, 149] width 3 height 3
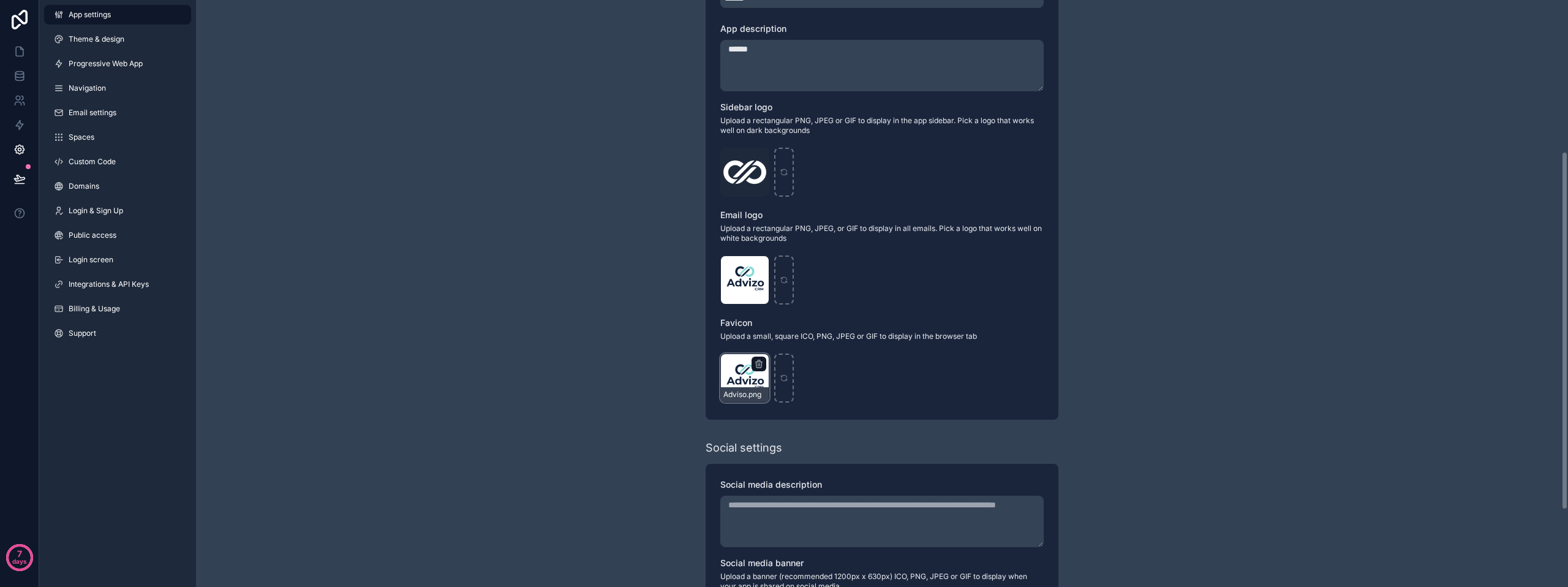
scroll to position [374, 0]
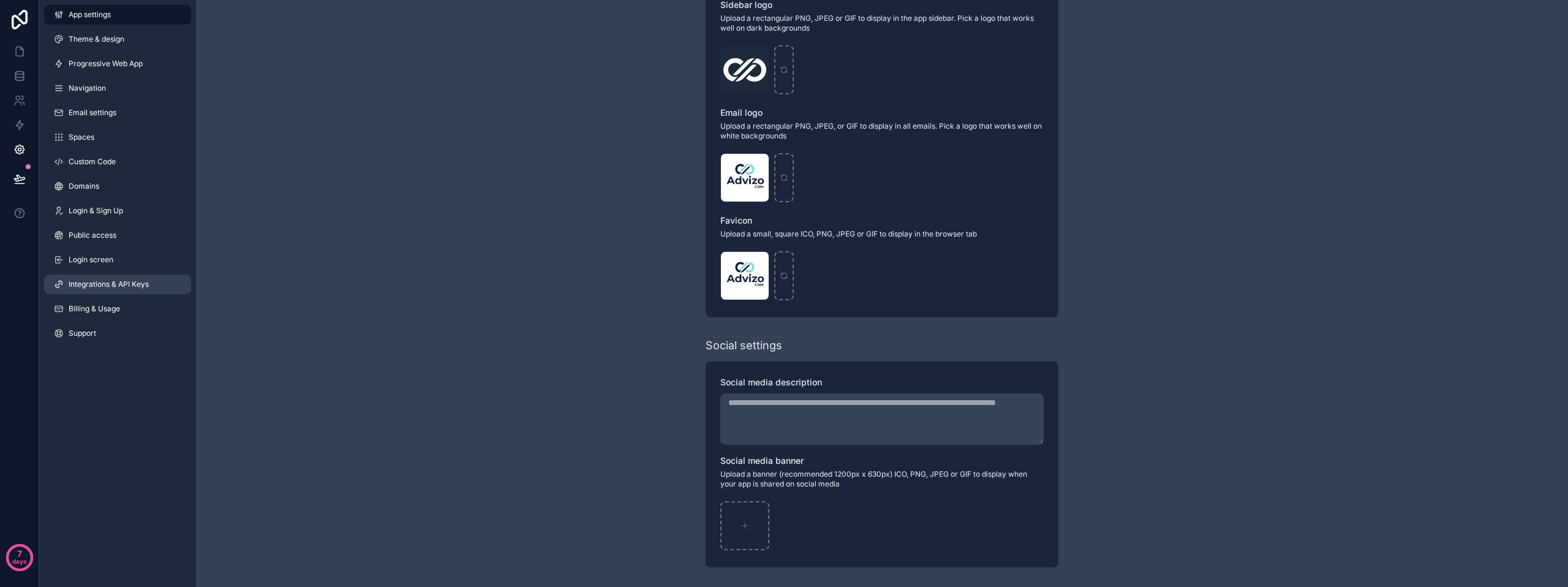
click at [106, 281] on span "Integrations & API Keys" at bounding box center [108, 284] width 80 height 10
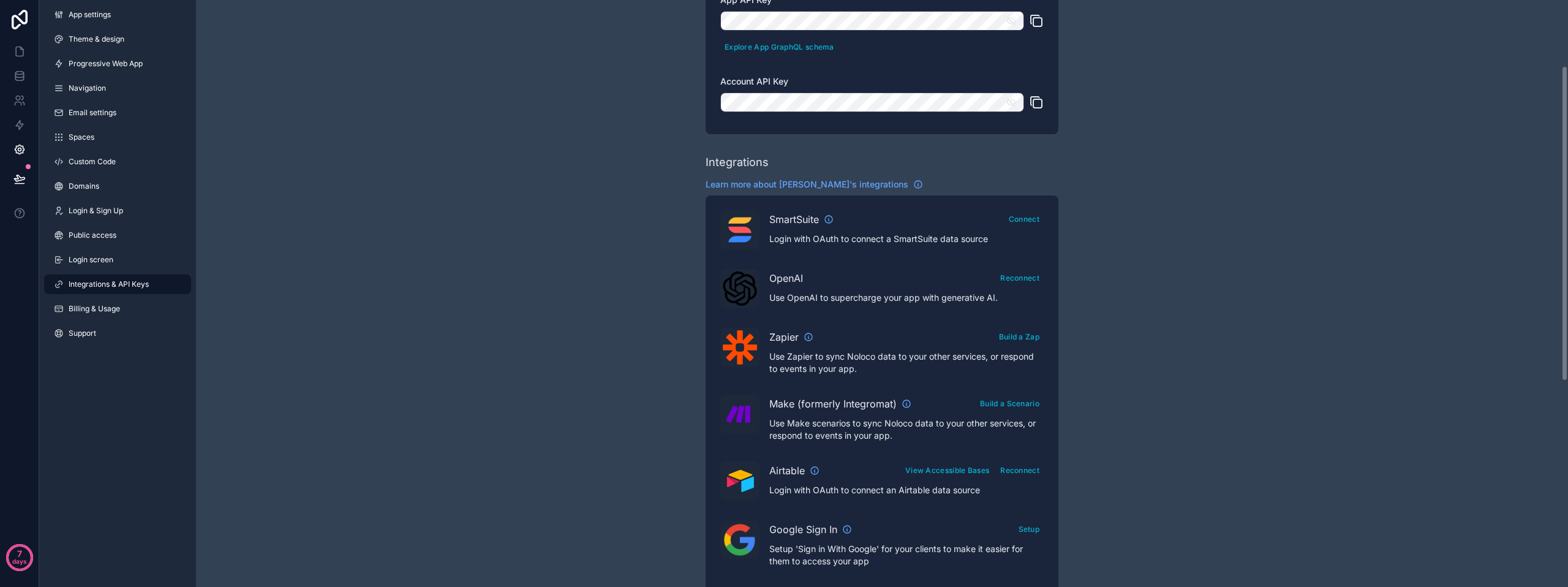
scroll to position [123, 0]
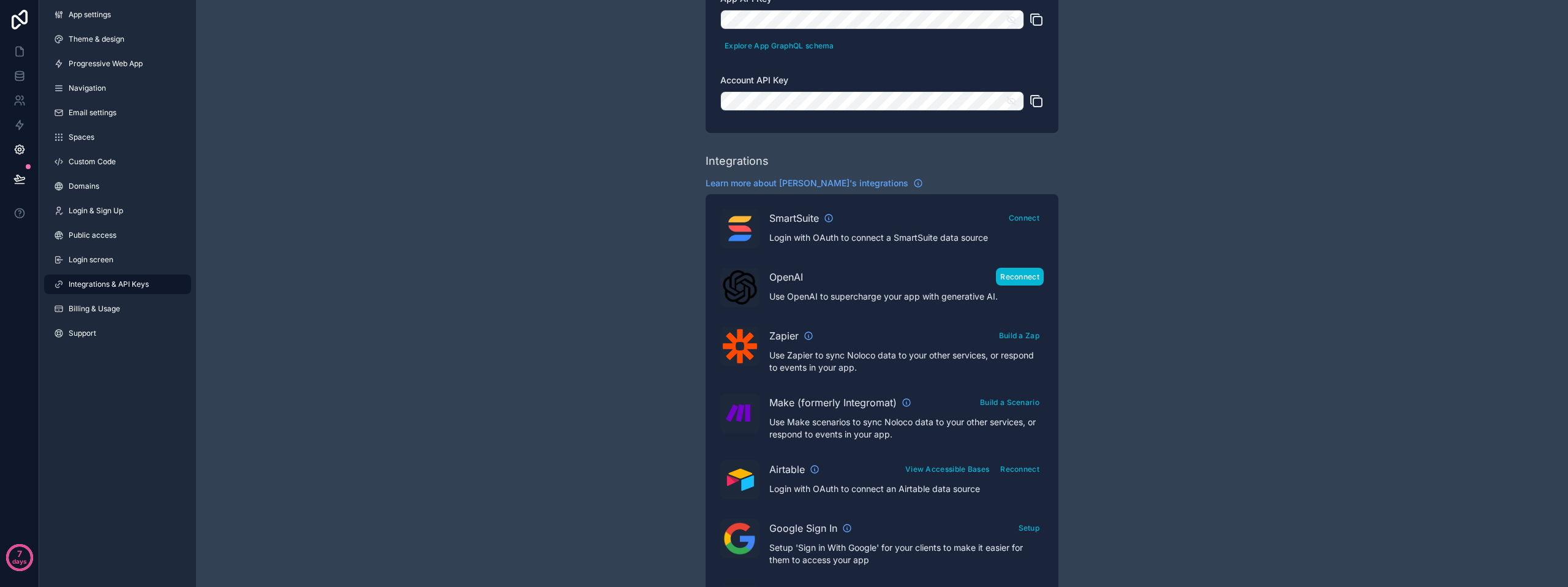
click at [1032, 272] on button "Reconnect" at bounding box center [1020, 277] width 48 height 18
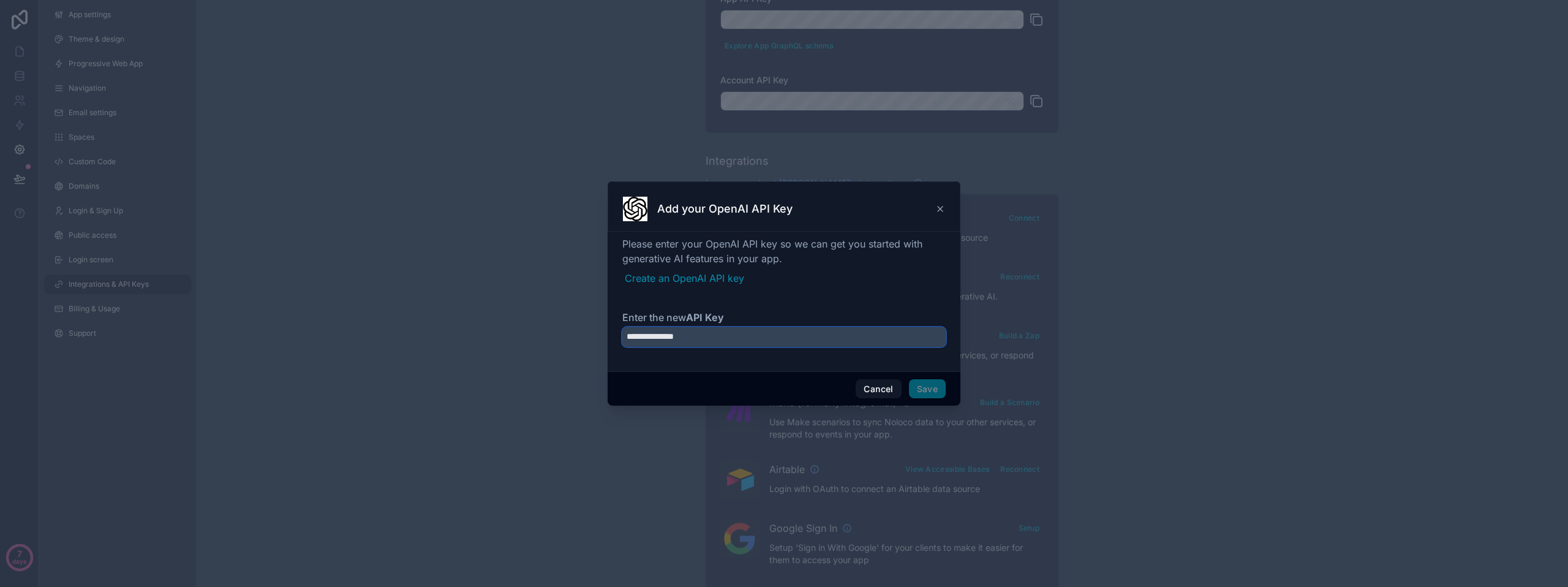
click at [740, 340] on input "**********" at bounding box center [784, 337] width 323 height 20
click at [771, 329] on input "**********" at bounding box center [784, 337] width 323 height 20
click at [683, 275] on link "Create an OpenAI API key" at bounding box center [785, 278] width 321 height 15
drag, startPoint x: 490, startPoint y: 200, endPoint x: 500, endPoint y: 215, distance: 18.0
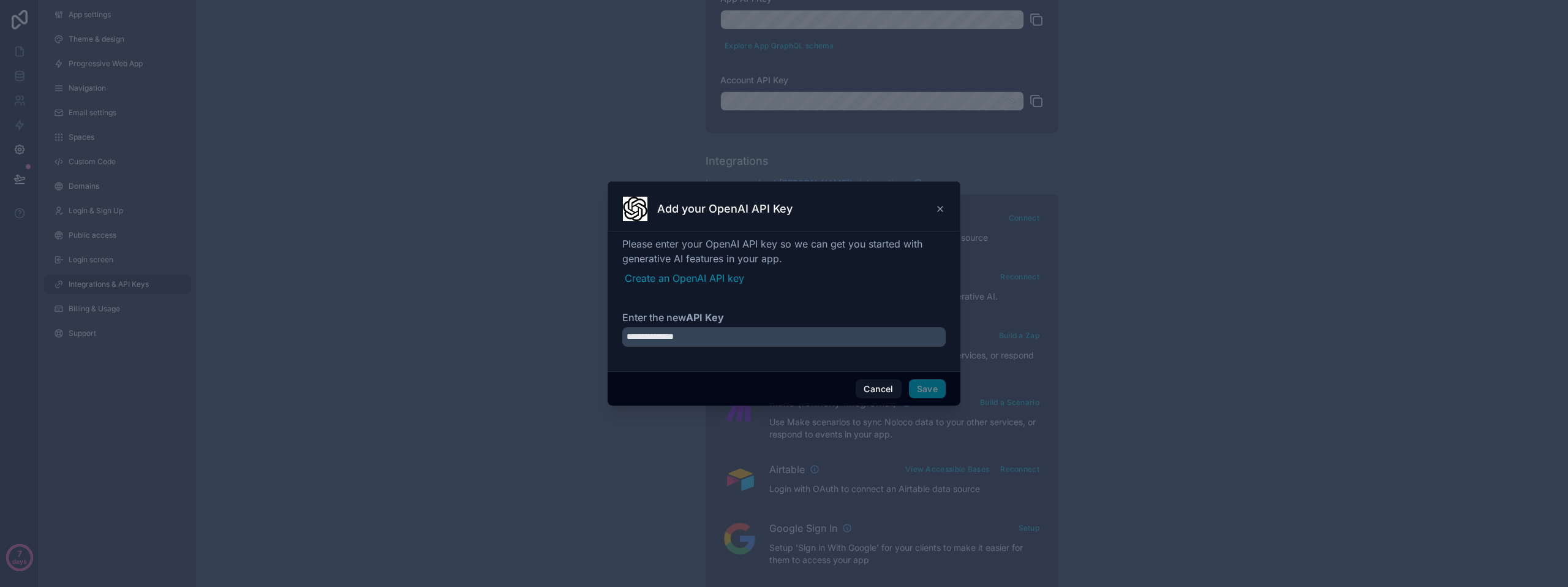
click at [490, 200] on div at bounding box center [784, 294] width 1568 height 587
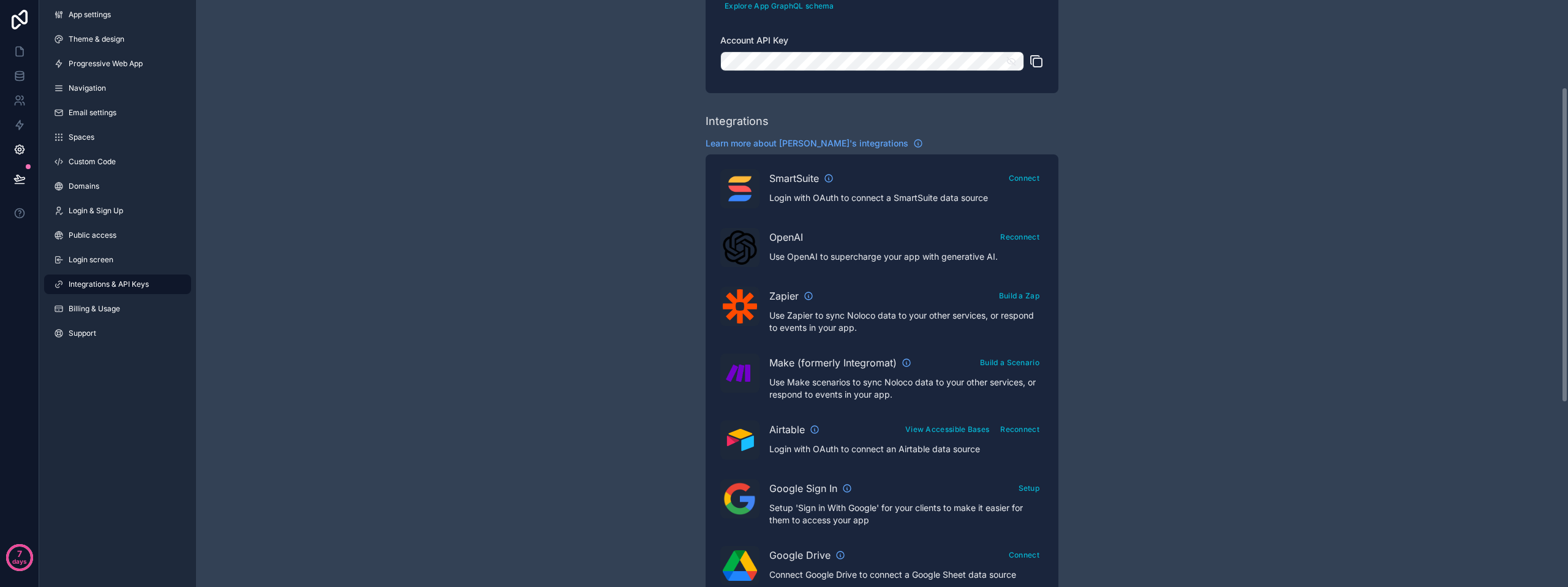
scroll to position [184, 0]
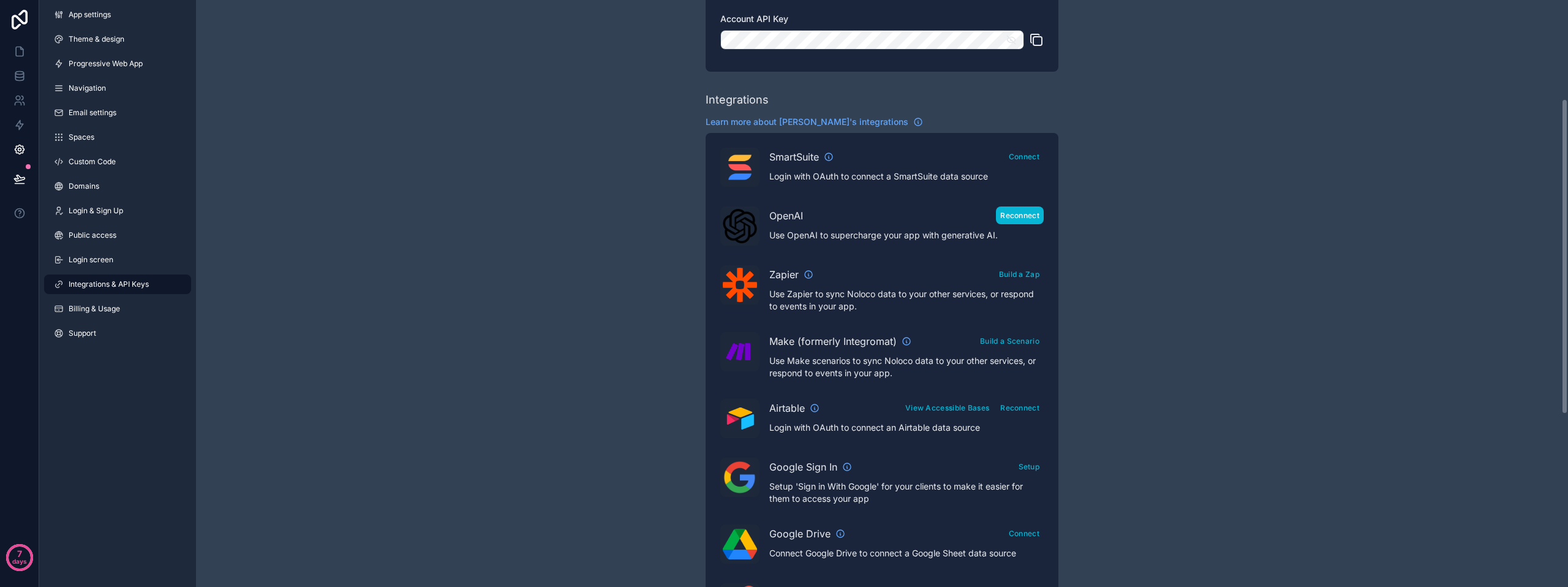
click at [1009, 218] on button "Reconnect" at bounding box center [1020, 215] width 48 height 18
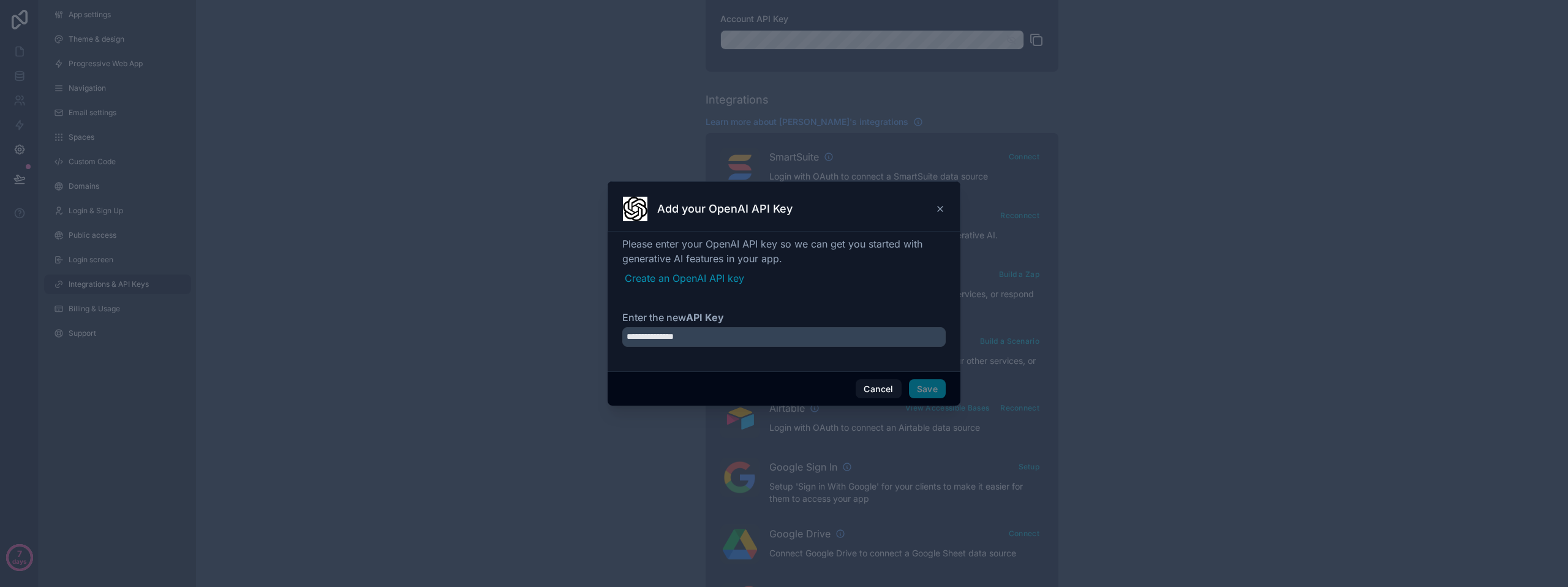
drag, startPoint x: 724, startPoint y: 325, endPoint x: 715, endPoint y: 335, distance: 13.5
click at [720, 331] on div "**********" at bounding box center [784, 299] width 323 height 125
drag, startPoint x: 715, startPoint y: 335, endPoint x: 602, endPoint y: 331, distance: 113.1
click at [602, 331] on div "**********" at bounding box center [784, 294] width 1568 height 587
paste input "**********"
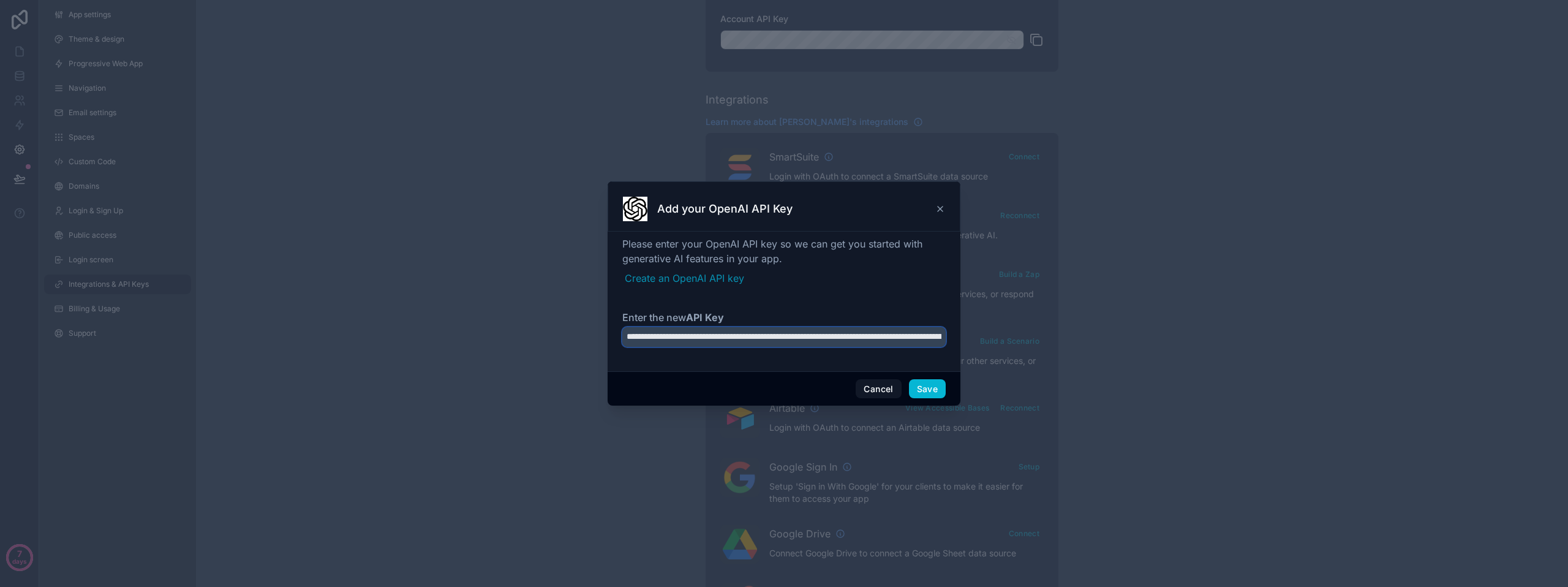
drag, startPoint x: 719, startPoint y: 329, endPoint x: 543, endPoint y: 335, distance: 176.1
click at [543, 334] on div "**********" at bounding box center [784, 294] width 1568 height 587
type input "**********"
click at [945, 390] on button "Save" at bounding box center [927, 389] width 37 height 20
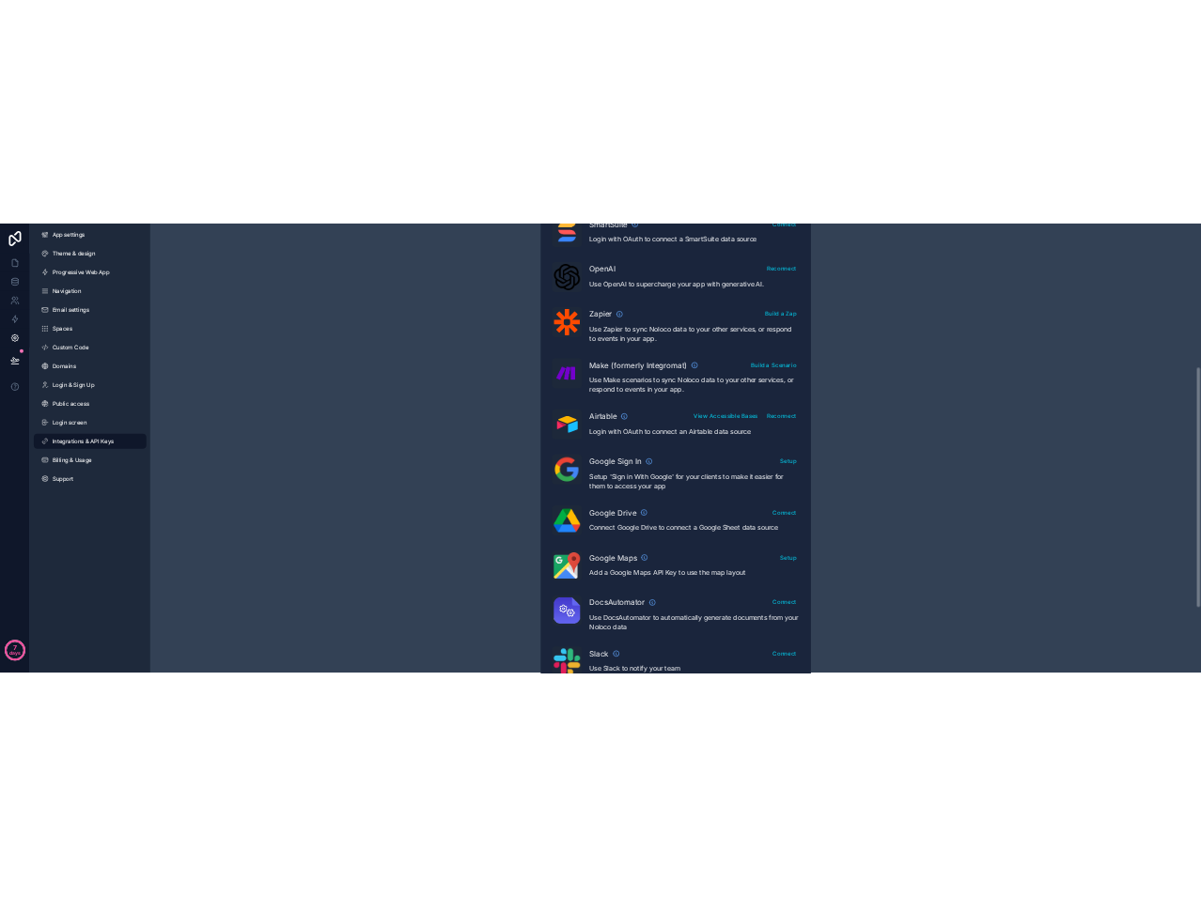
scroll to position [564, 0]
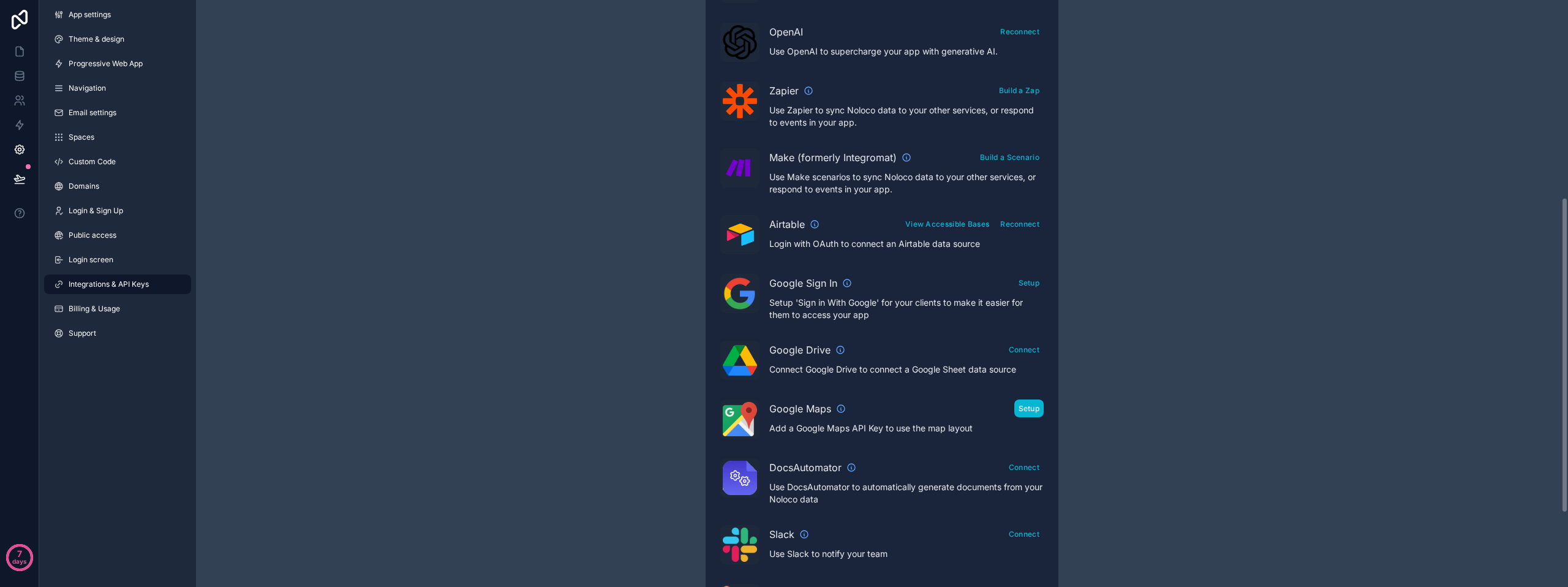
click at [1029, 414] on button "Setup" at bounding box center [1029, 408] width 30 height 18
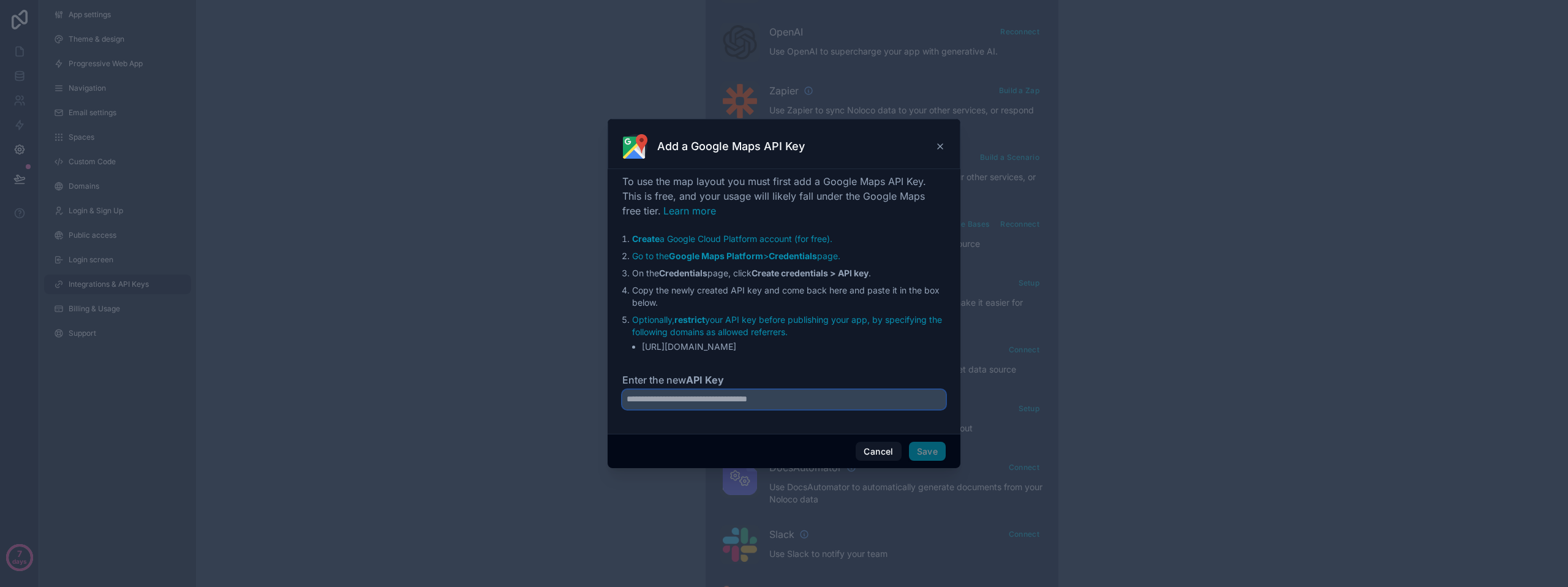
click at [700, 400] on input "Enter the new API Key" at bounding box center [784, 400] width 323 height 20
click at [697, 258] on strong "Google Maps Platform" at bounding box center [716, 256] width 95 height 10
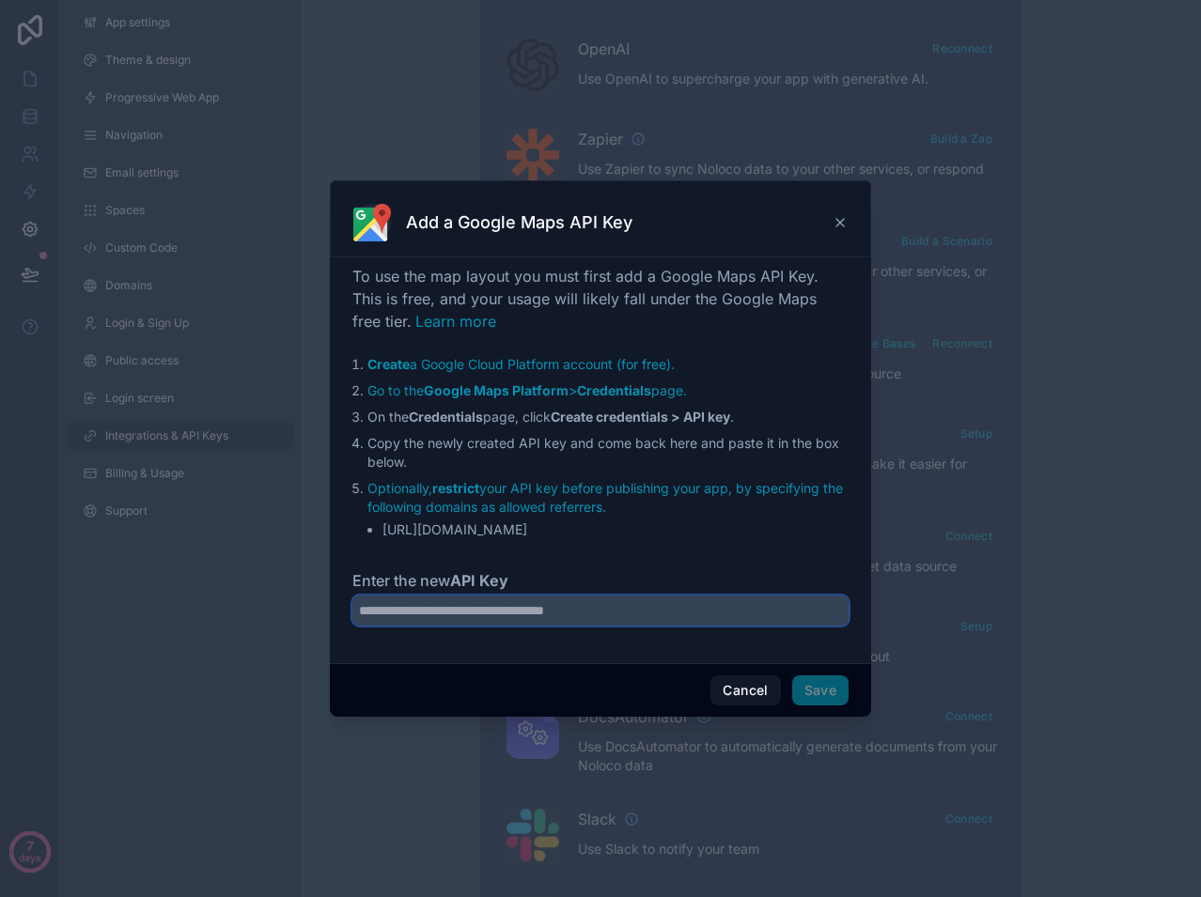
click at [640, 609] on input "Enter the new API Key" at bounding box center [600, 611] width 496 height 30
paste input "**********"
type input "**********"
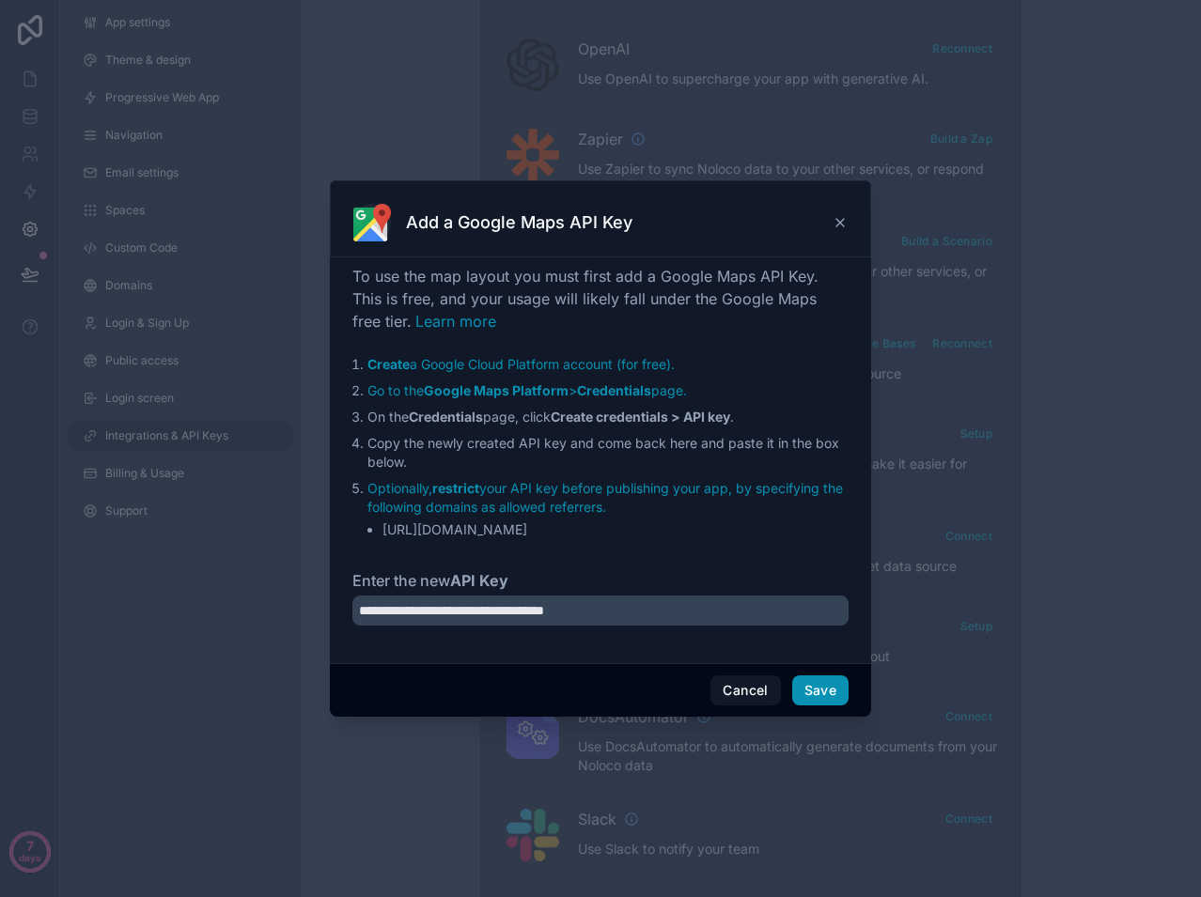
click at [817, 689] on button "Save" at bounding box center [820, 691] width 56 height 30
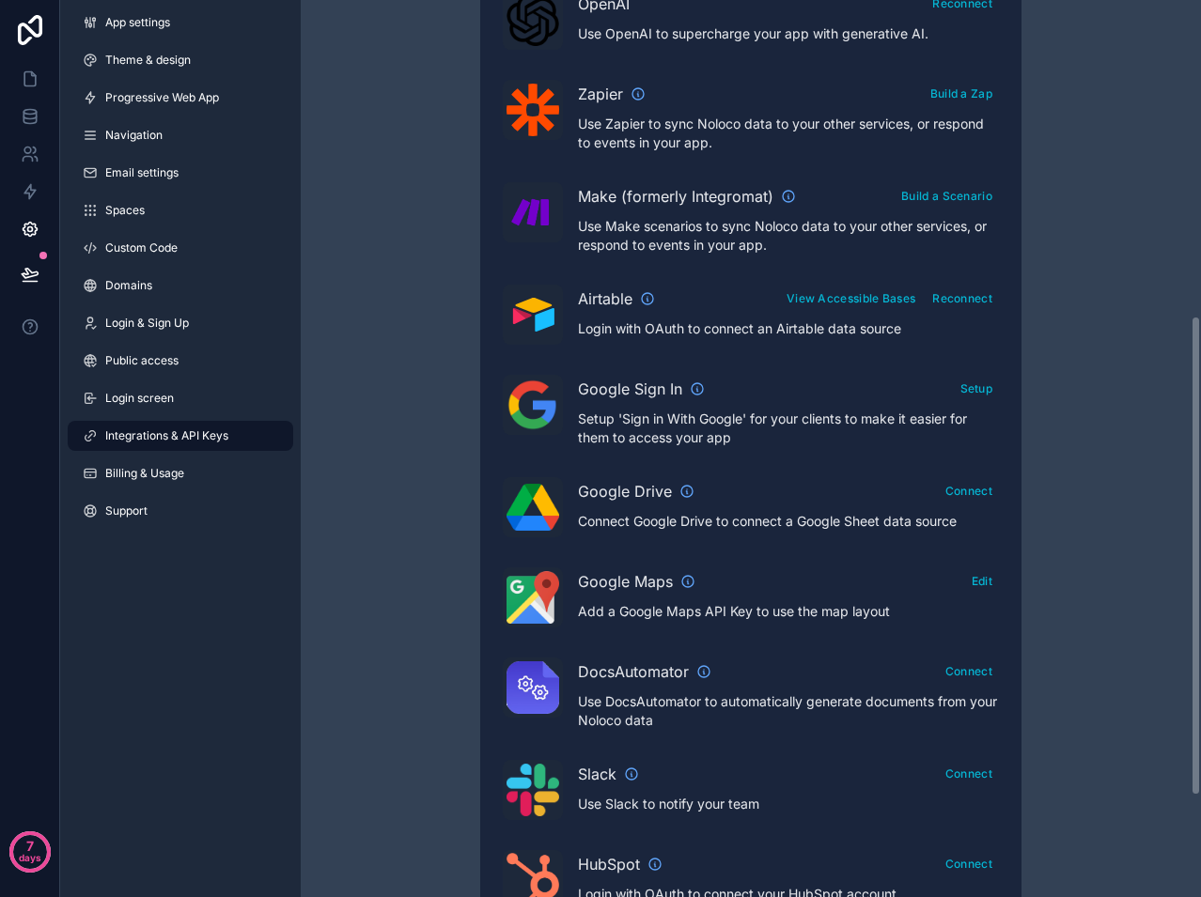
scroll to position [589, 0]
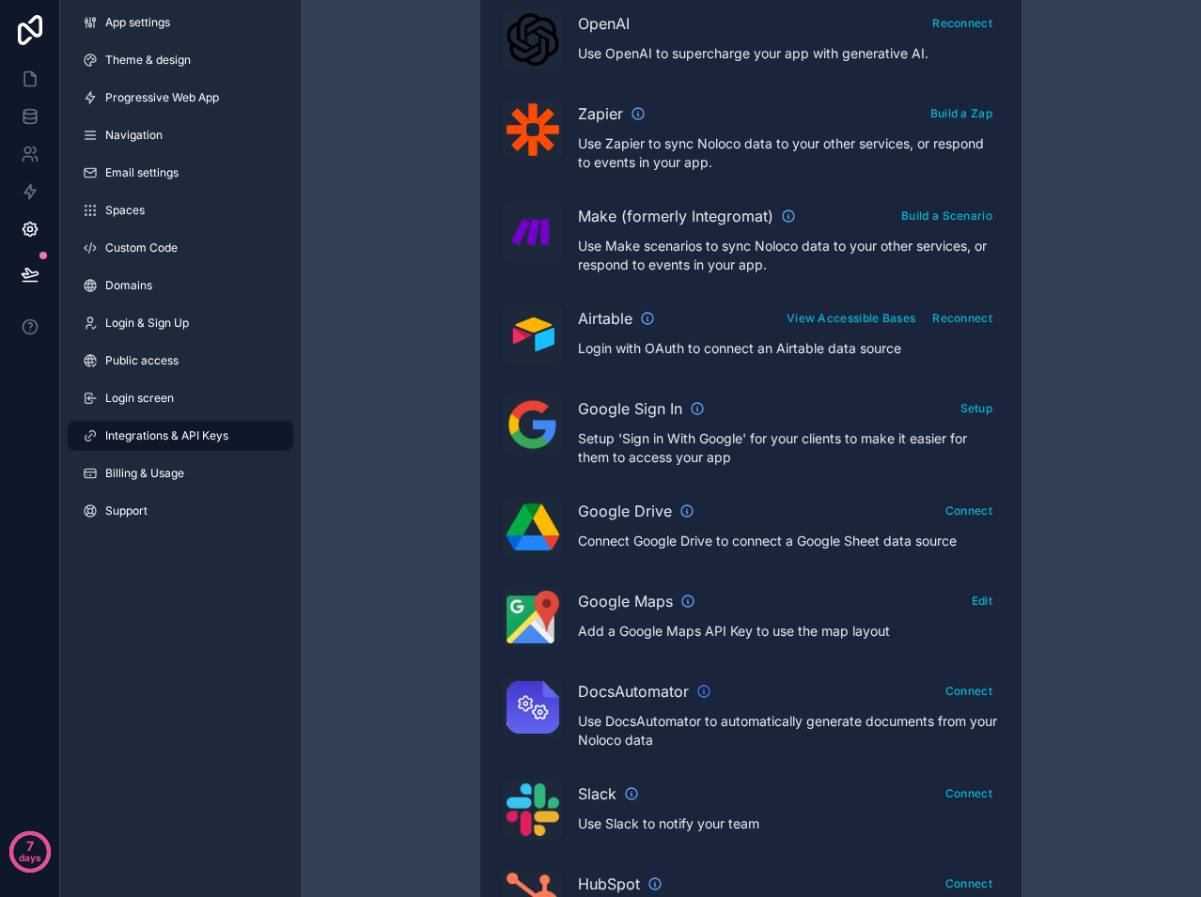
click at [706, 689] on icon "scrollable content" at bounding box center [703, 691] width 15 height 15
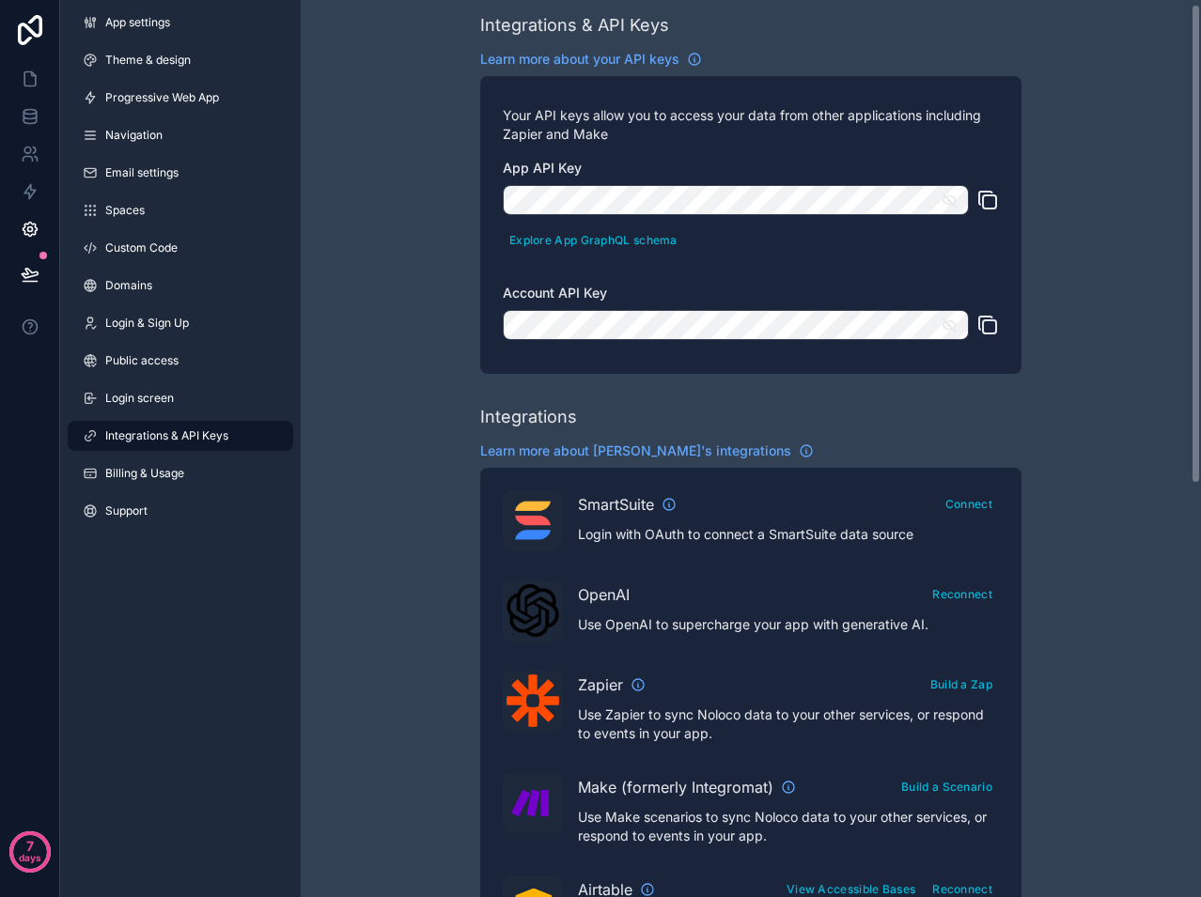
scroll to position [0, 0]
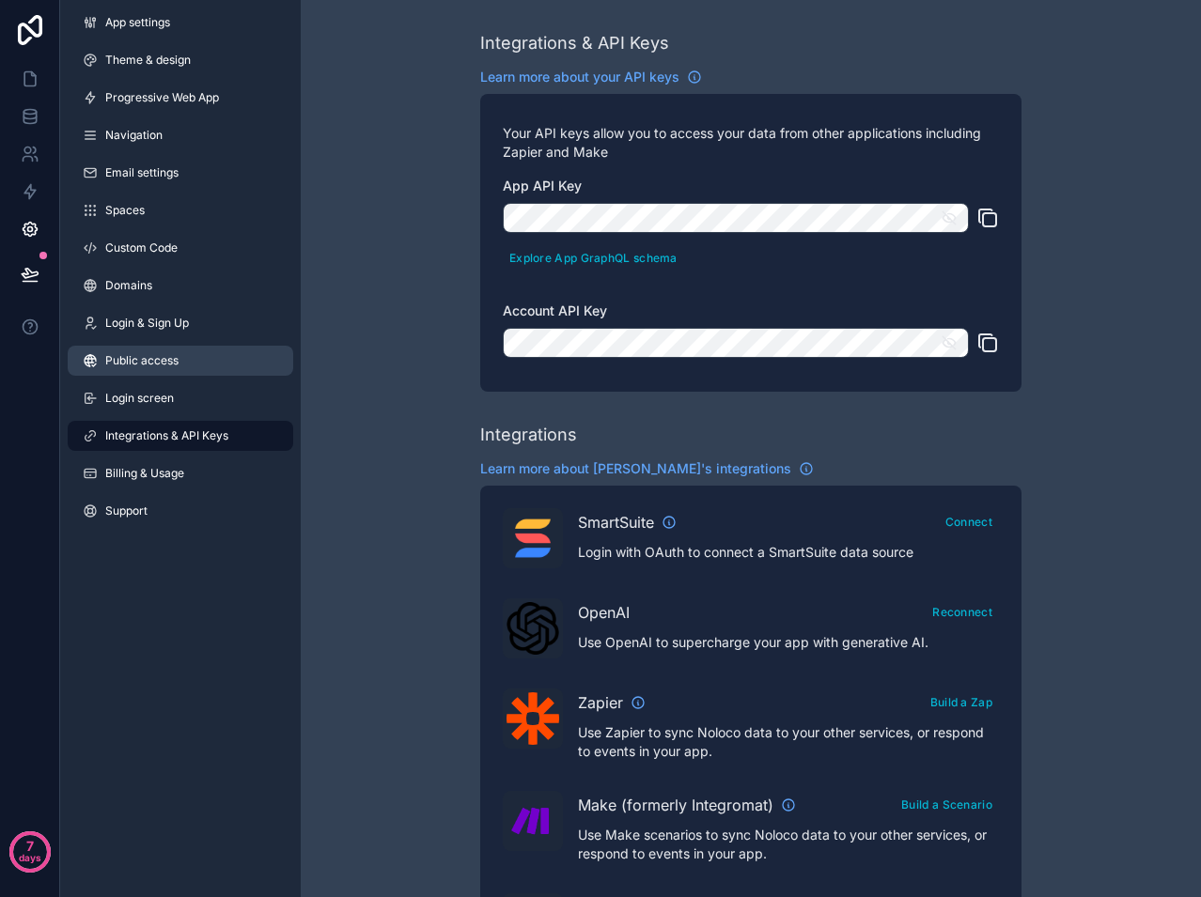
click at [148, 365] on span "Public access" at bounding box center [141, 360] width 73 height 15
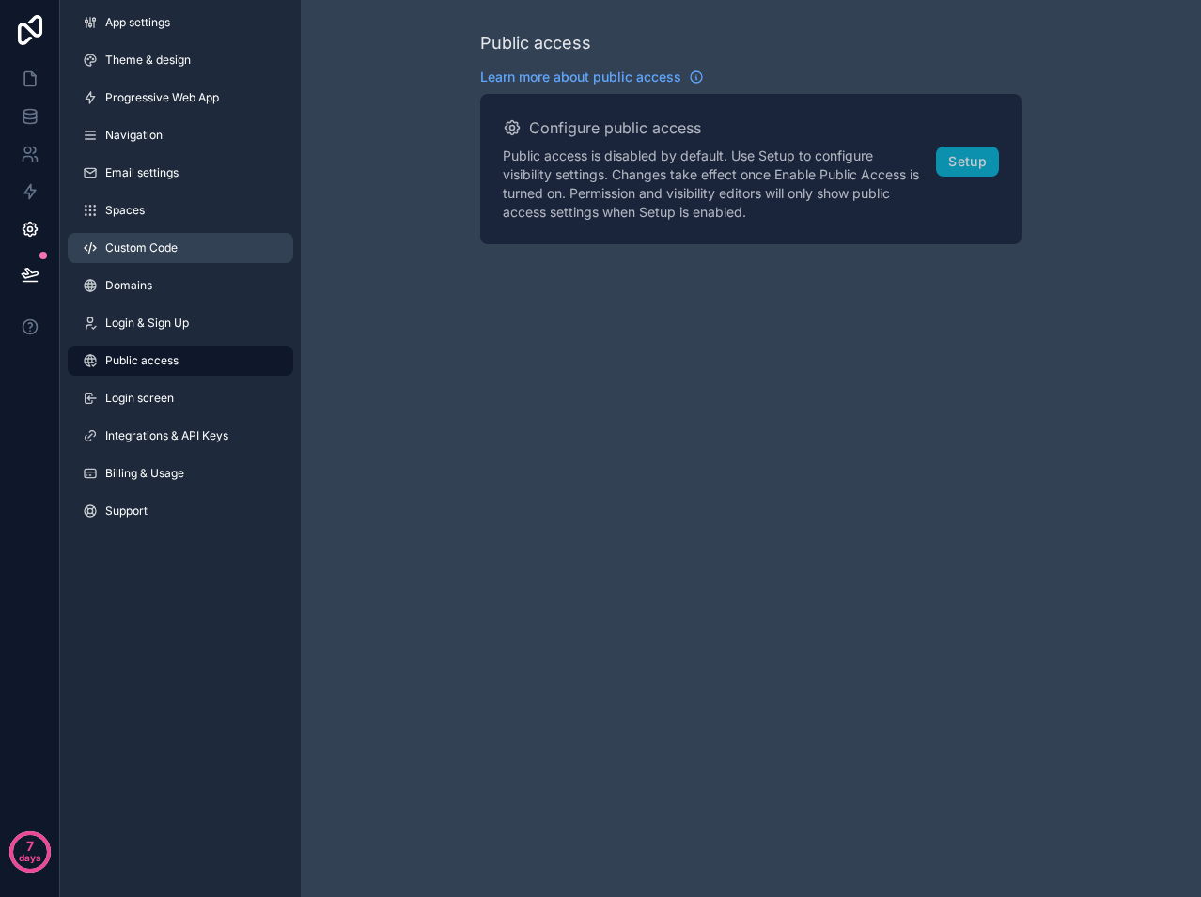
click at [123, 248] on span "Custom Code" at bounding box center [141, 248] width 72 height 15
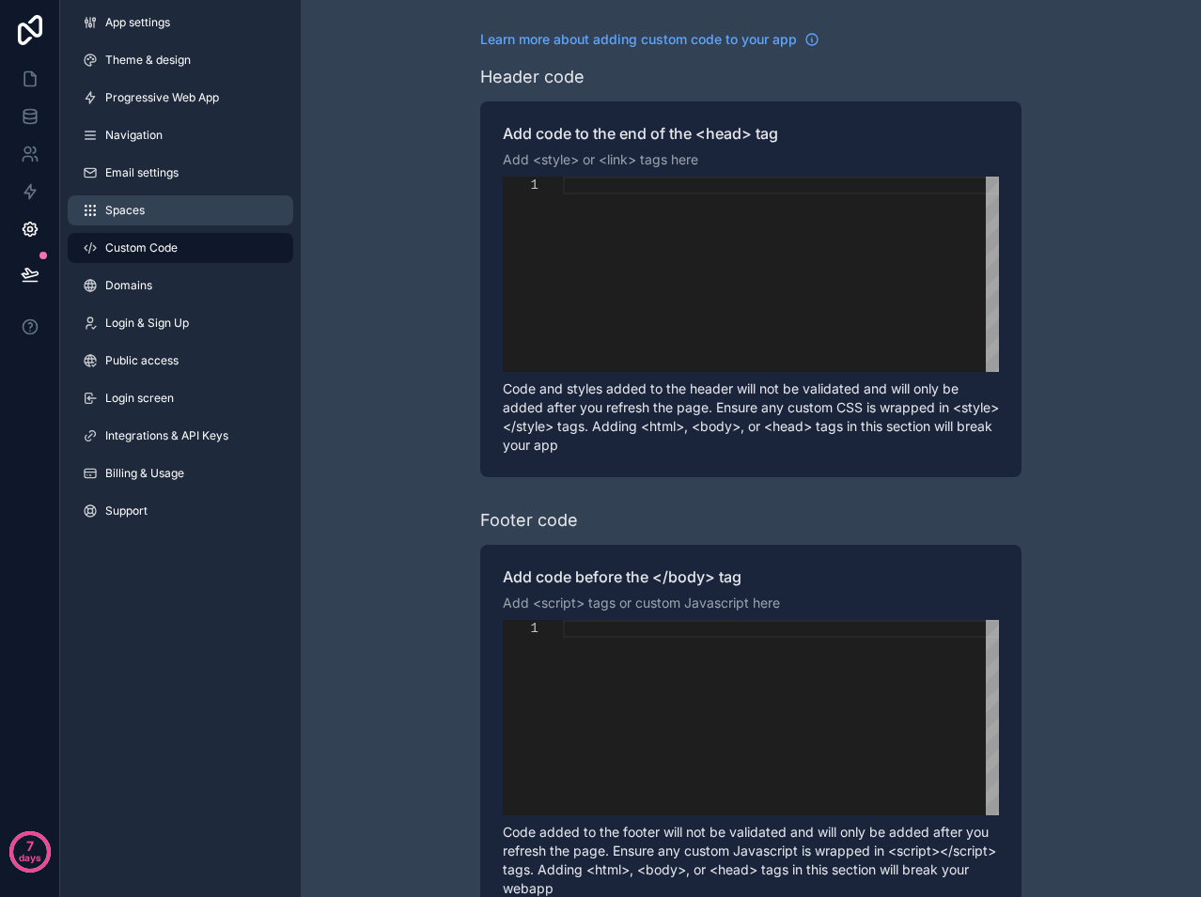
click at [146, 213] on link "Spaces" at bounding box center [180, 210] width 225 height 30
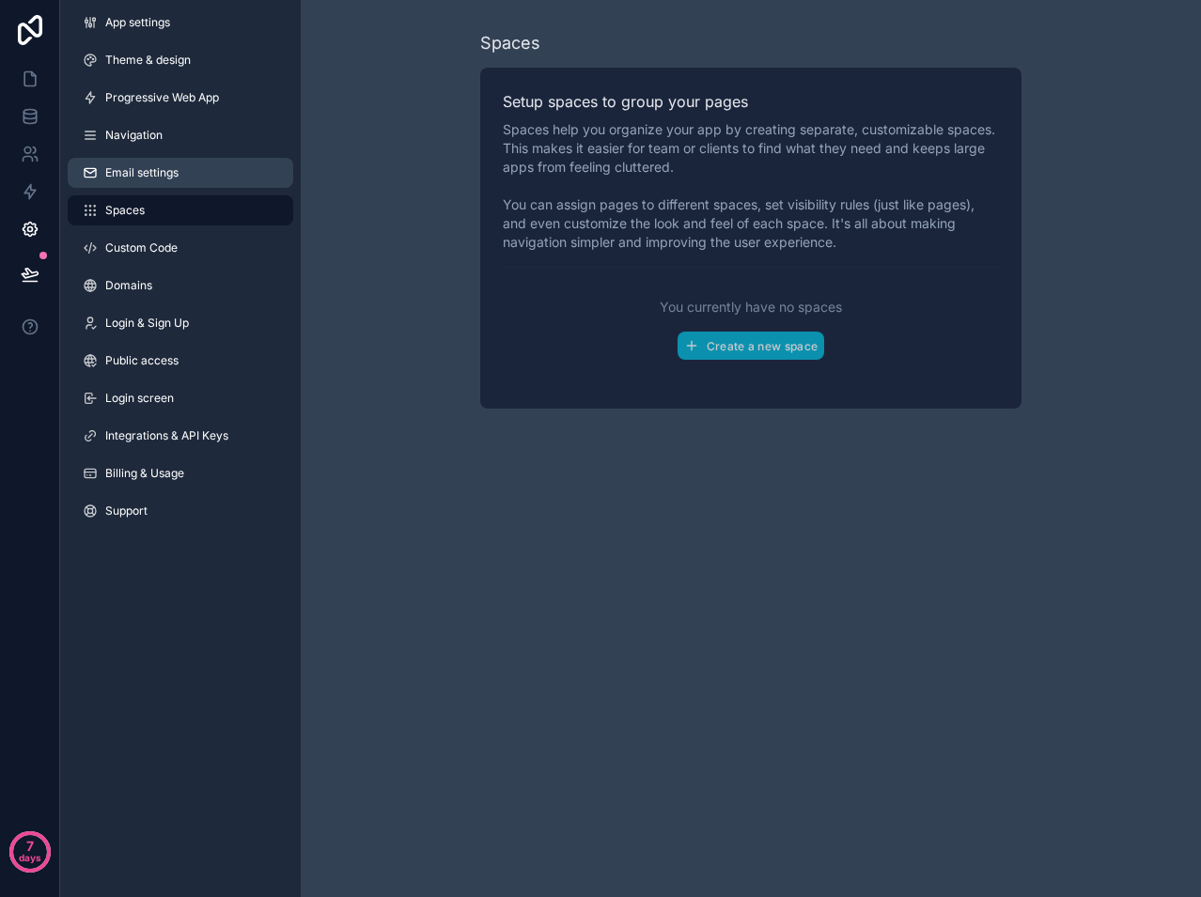
click at [148, 179] on span "Email settings" at bounding box center [141, 172] width 73 height 15
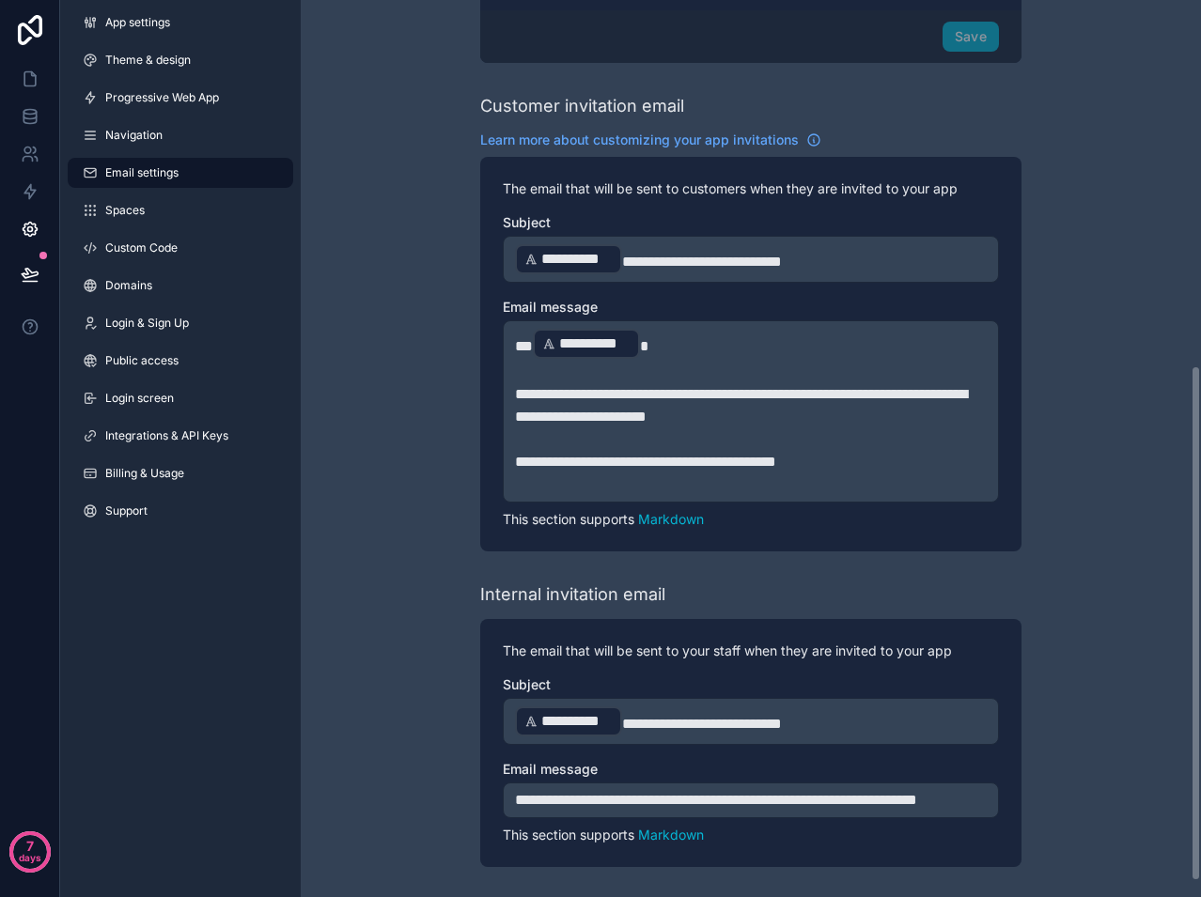
scroll to position [662, 0]
click at [129, 137] on span "Navigation" at bounding box center [133, 135] width 57 height 15
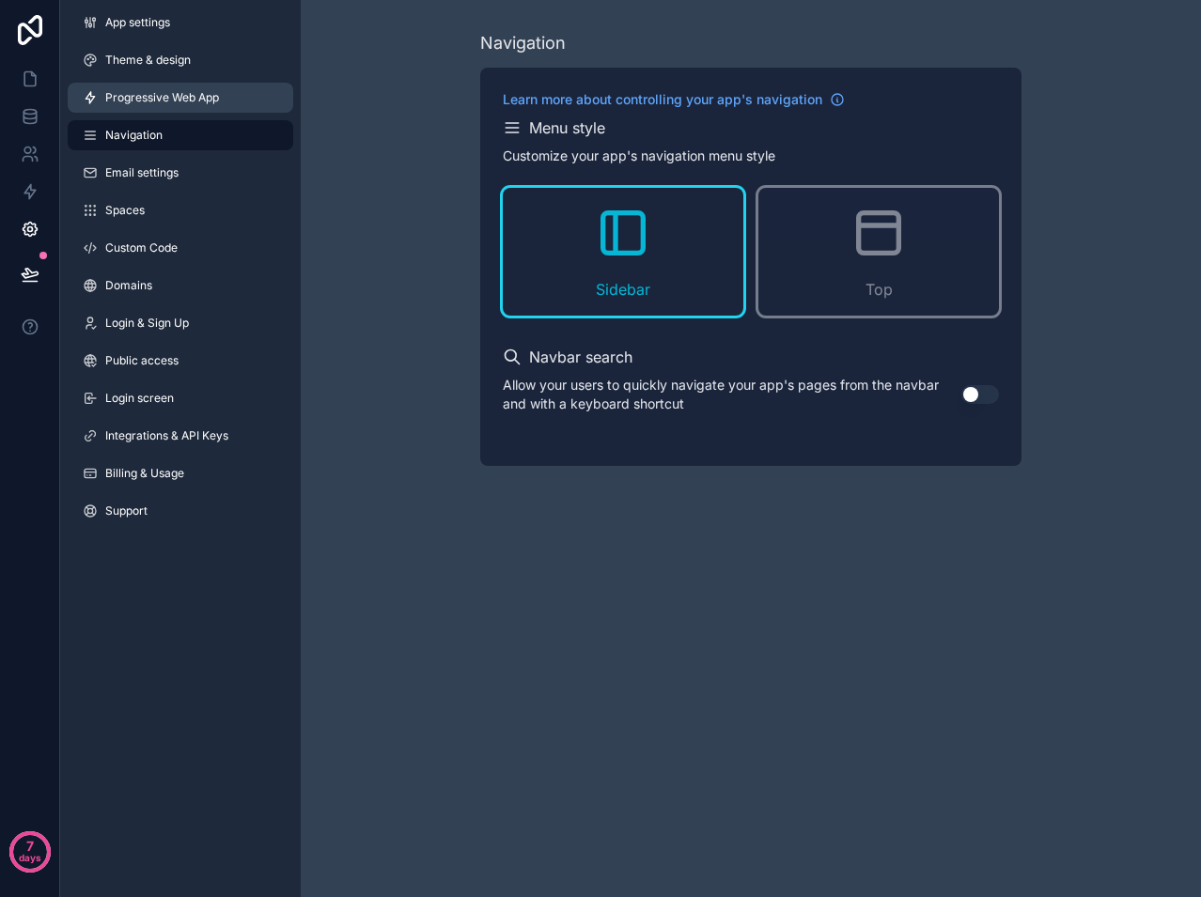
click at [135, 99] on span "Progressive Web App" at bounding box center [162, 97] width 114 height 15
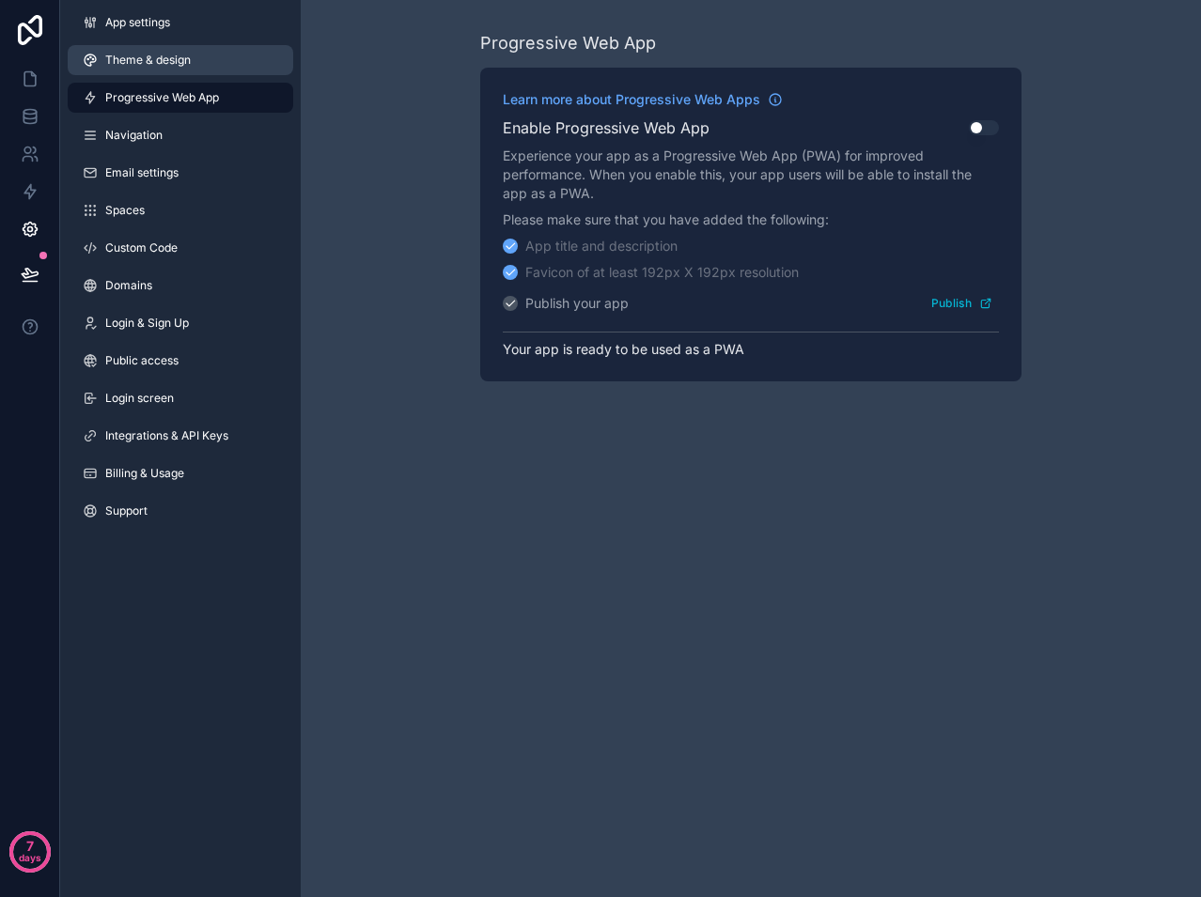
click at [158, 67] on span "Theme & design" at bounding box center [148, 60] width 86 height 15
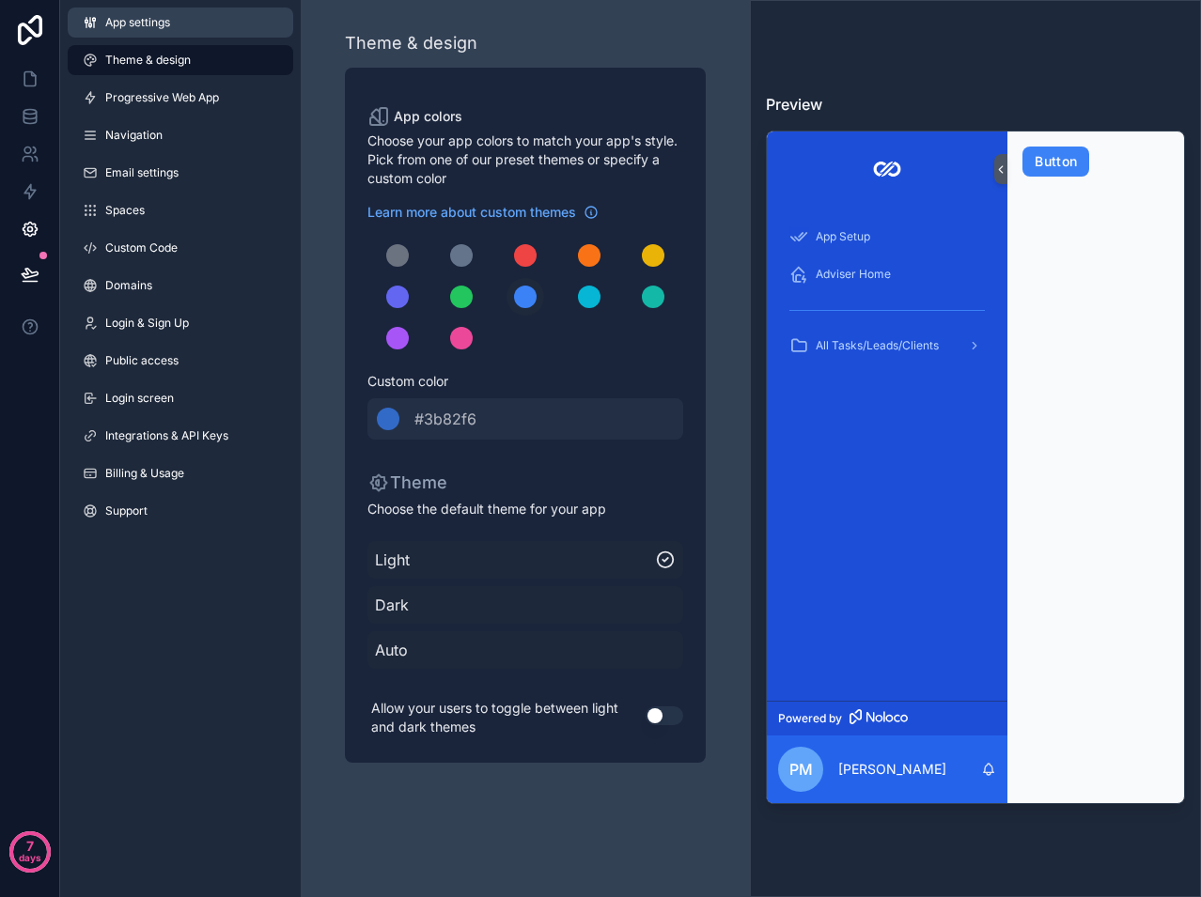
click at [139, 32] on link "App settings" at bounding box center [180, 23] width 225 height 30
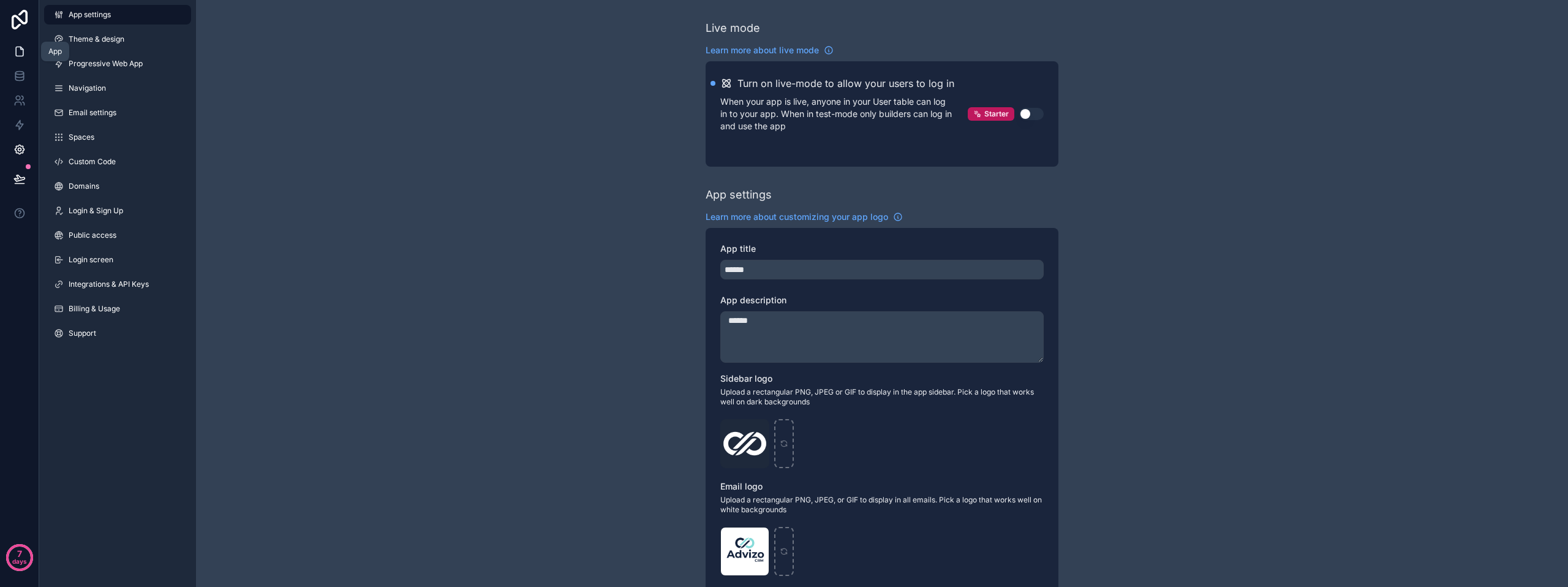
click at [29, 50] on link at bounding box center [19, 52] width 38 height 25
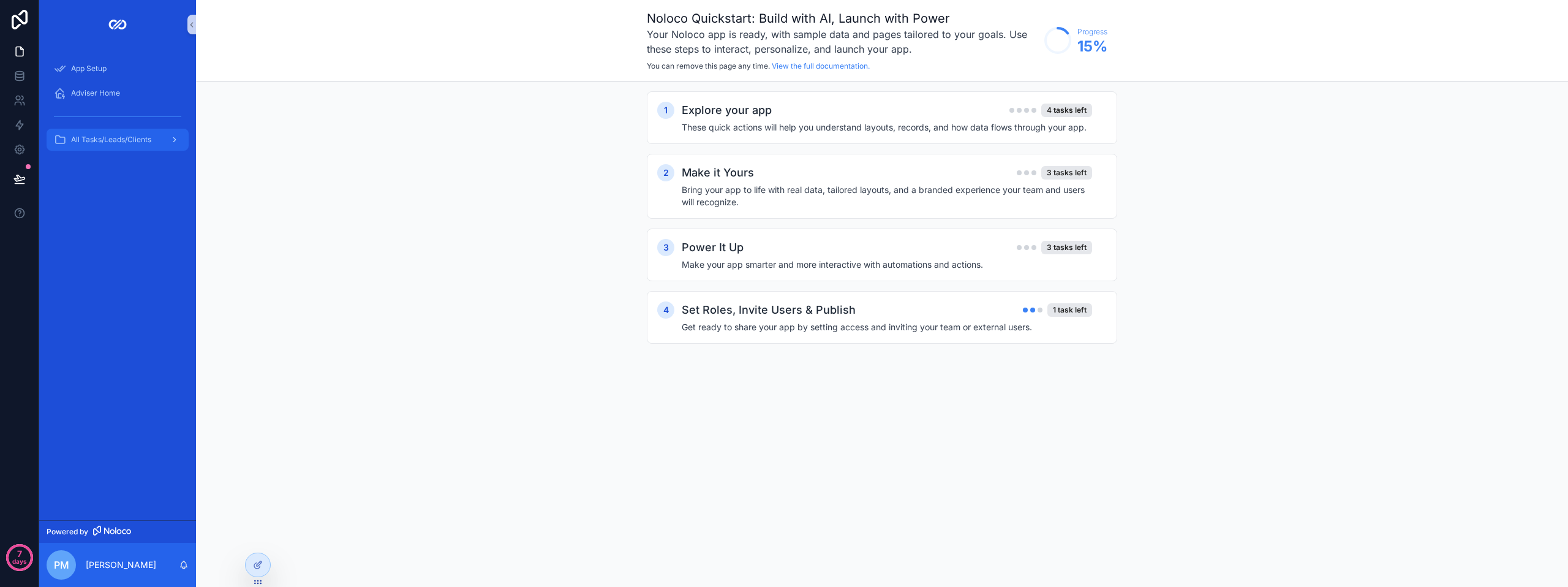
click at [87, 138] on span "All Tasks/Leads/Clients" at bounding box center [111, 140] width 80 height 10
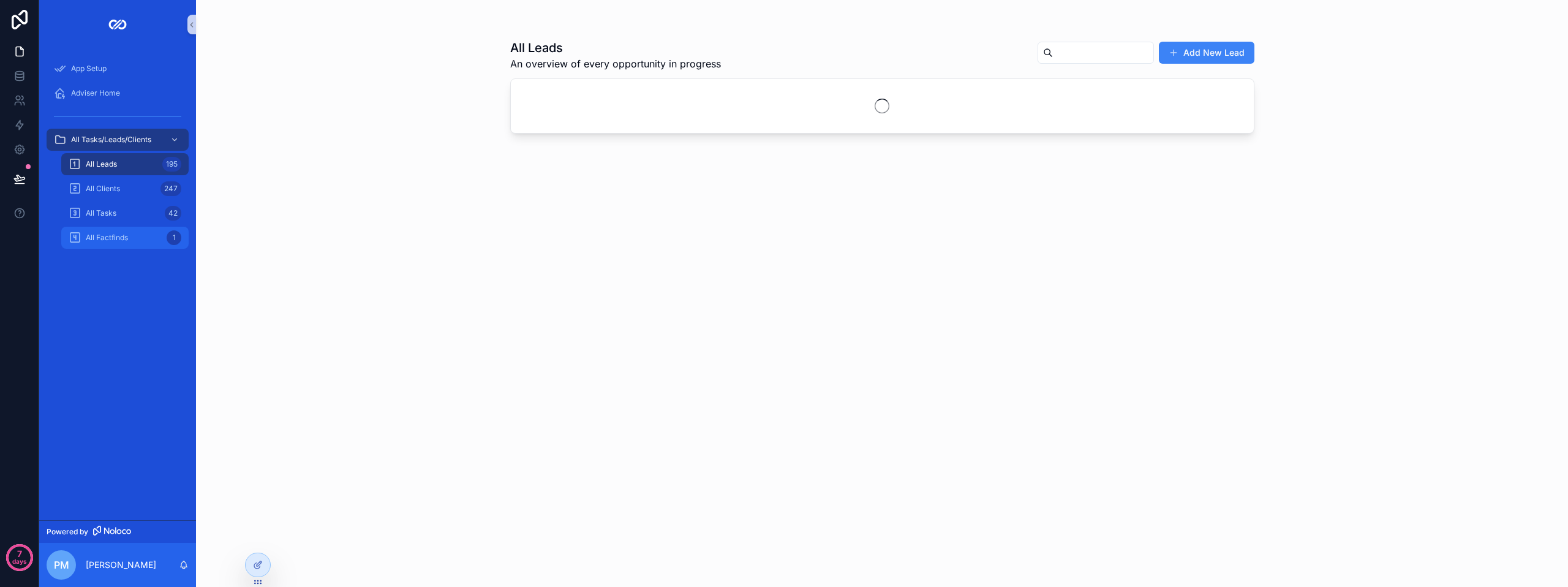
click at [104, 235] on span "All Factfinds" at bounding box center [107, 237] width 42 height 10
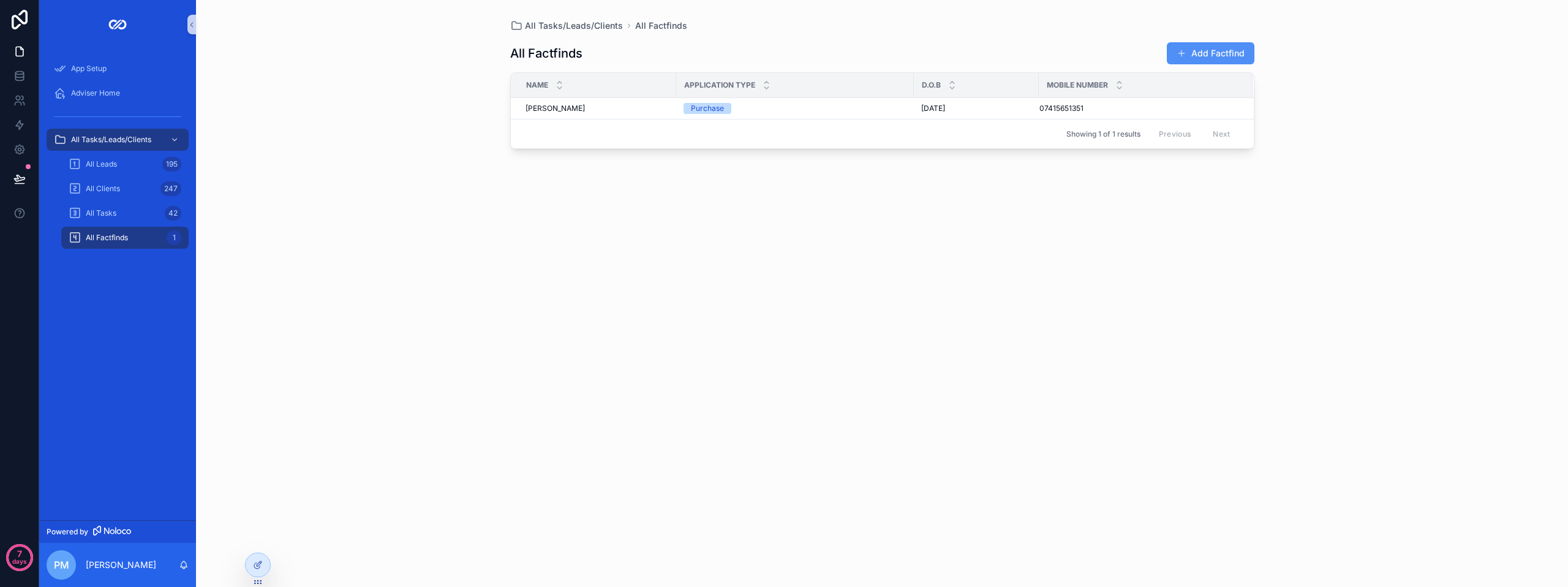
click at [782, 44] on button "Add Factfind" at bounding box center [1211, 53] width 87 height 22
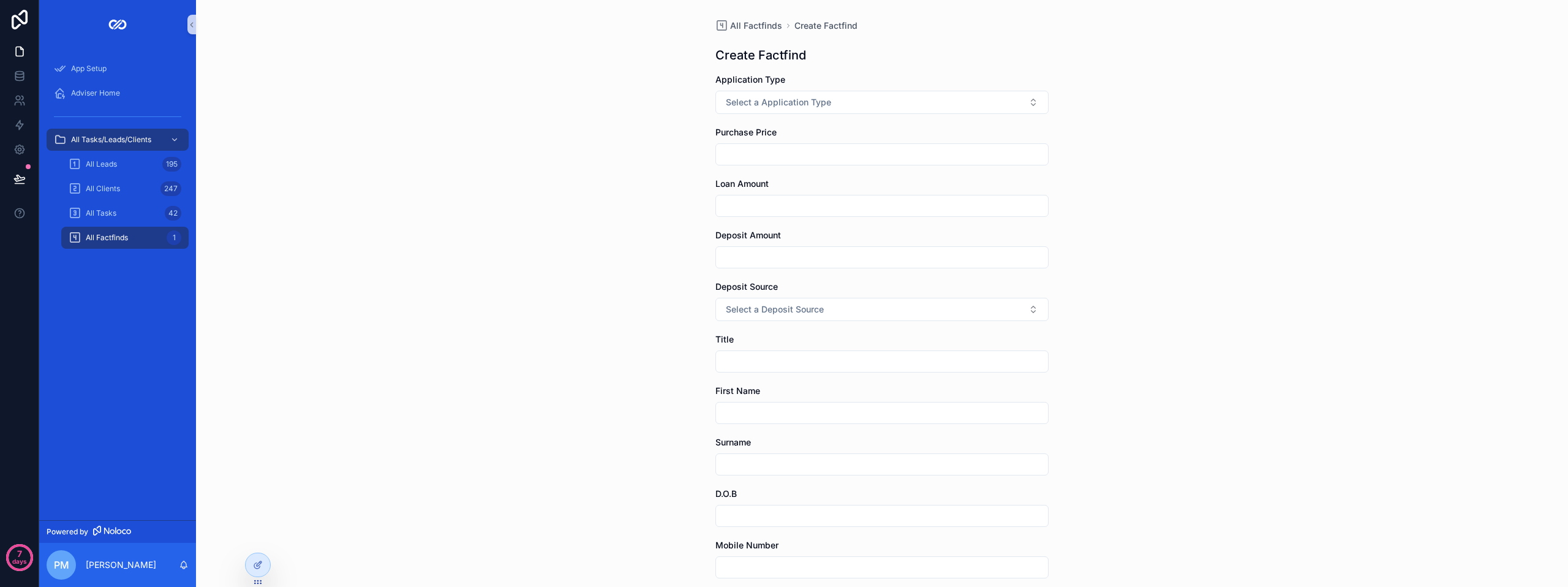
click at [782, 189] on div "All Factfinds Create Factfind Create Factfind Application Type Select a Applica…" at bounding box center [882, 294] width 1372 height 587
click at [259, 572] on div at bounding box center [258, 565] width 25 height 23
